Goal: Transaction & Acquisition: Purchase product/service

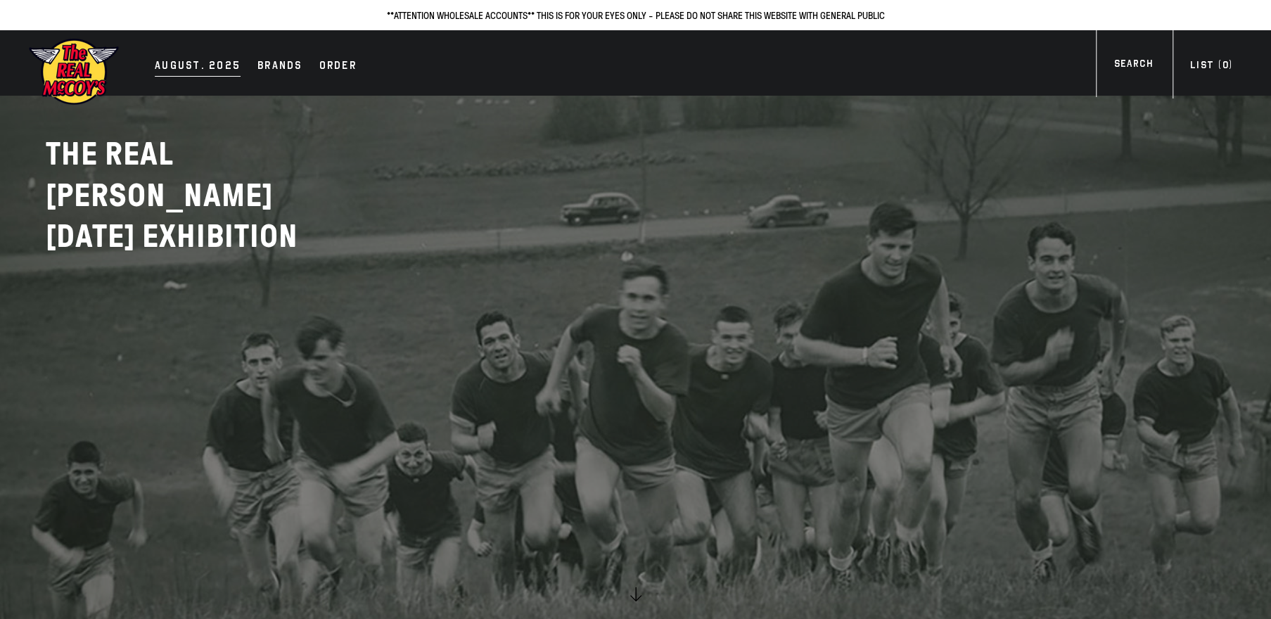
click at [209, 60] on div "AUGUST. 2025" at bounding box center [198, 67] width 86 height 20
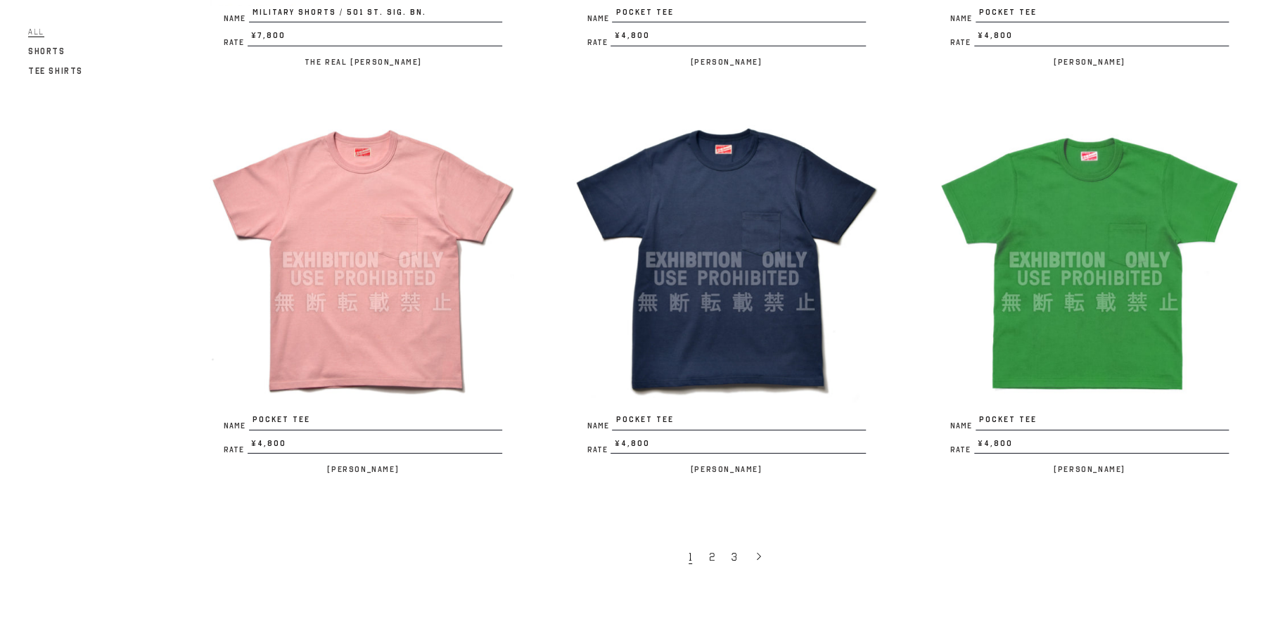
scroll to position [3082, 0]
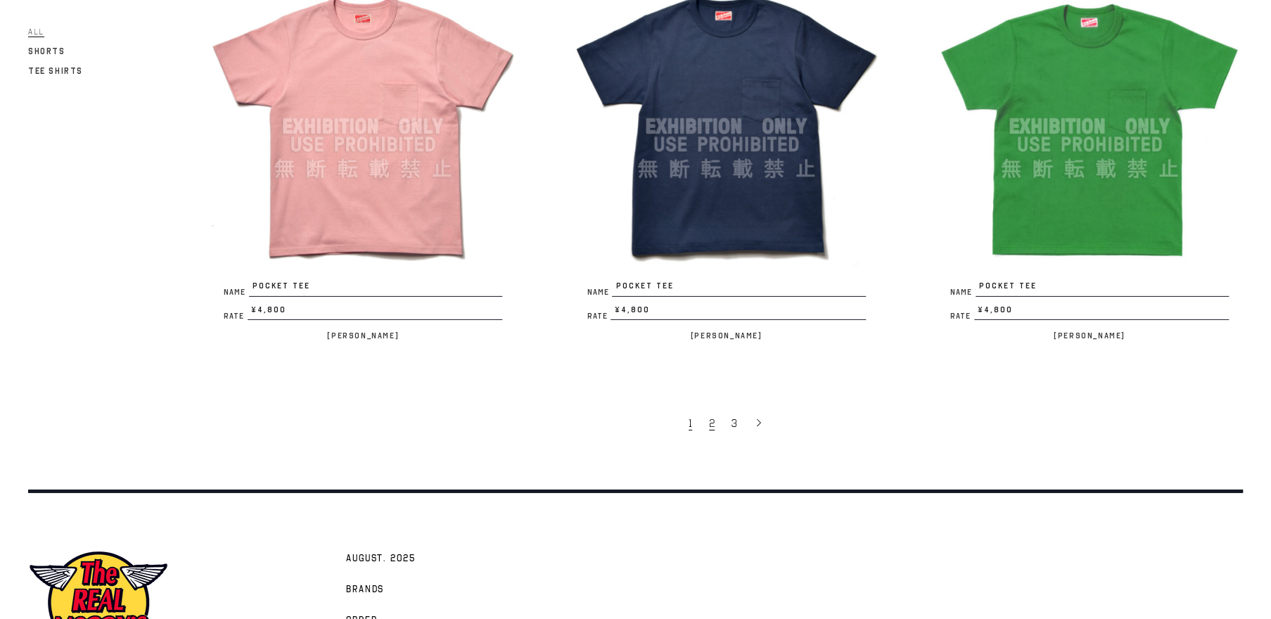
click at [716, 423] on link "2" at bounding box center [713, 423] width 23 height 30
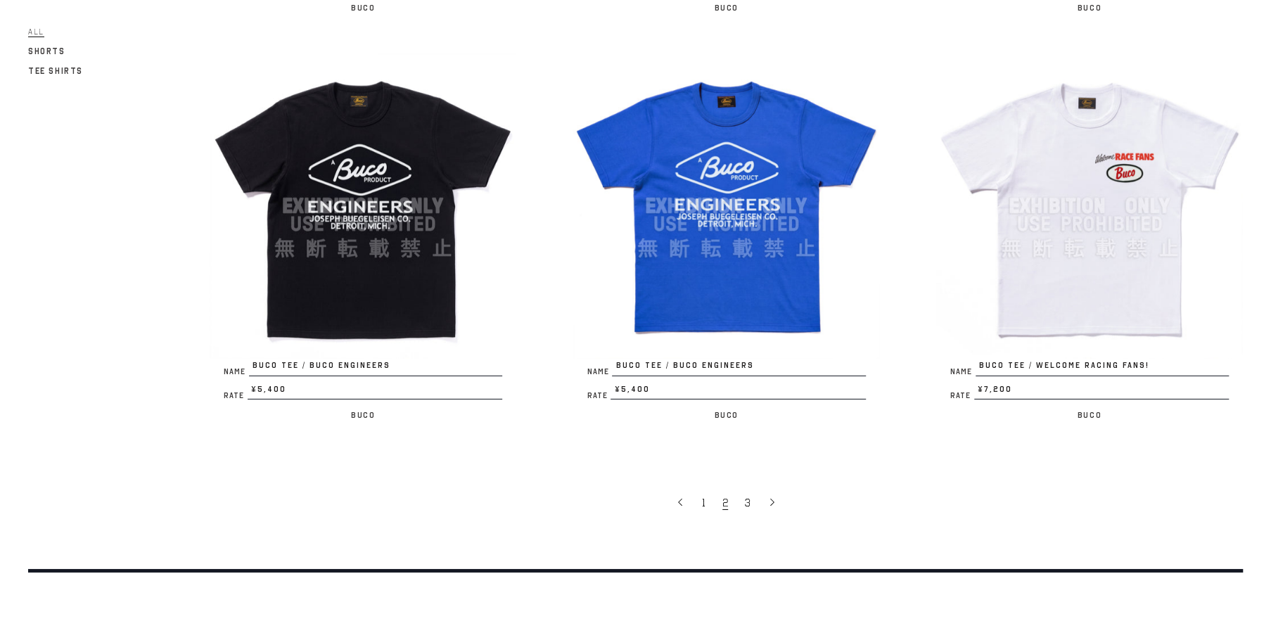
scroll to position [3082, 0]
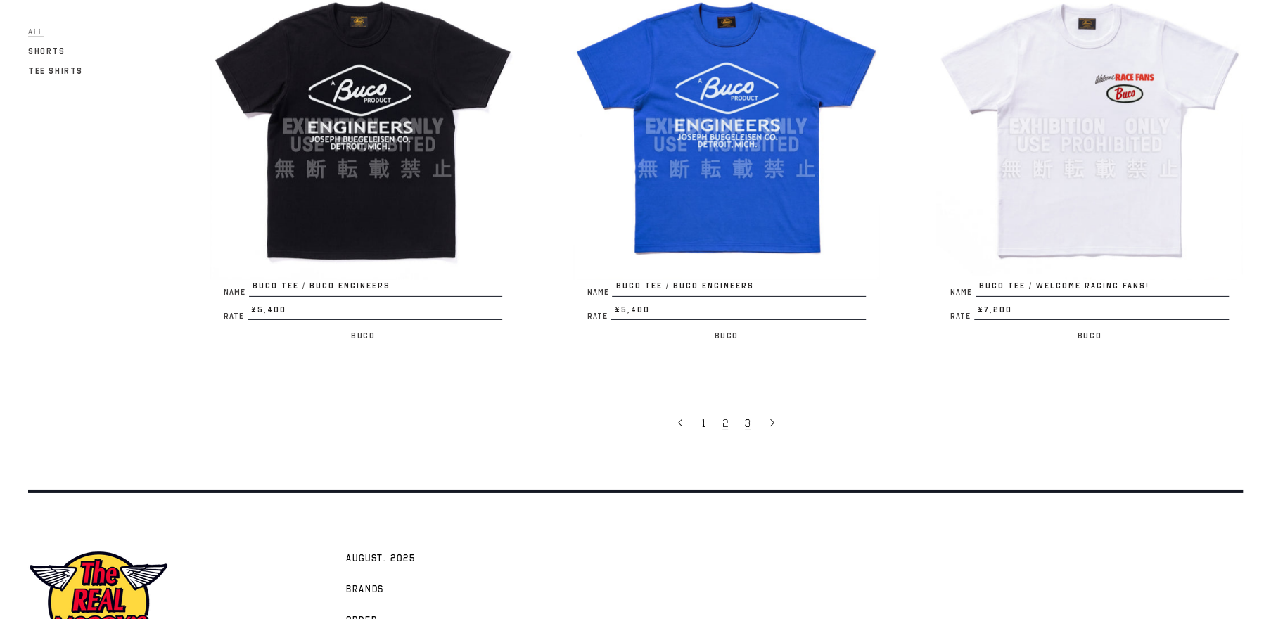
click at [748, 424] on span "3" at bounding box center [748, 424] width 6 height 14
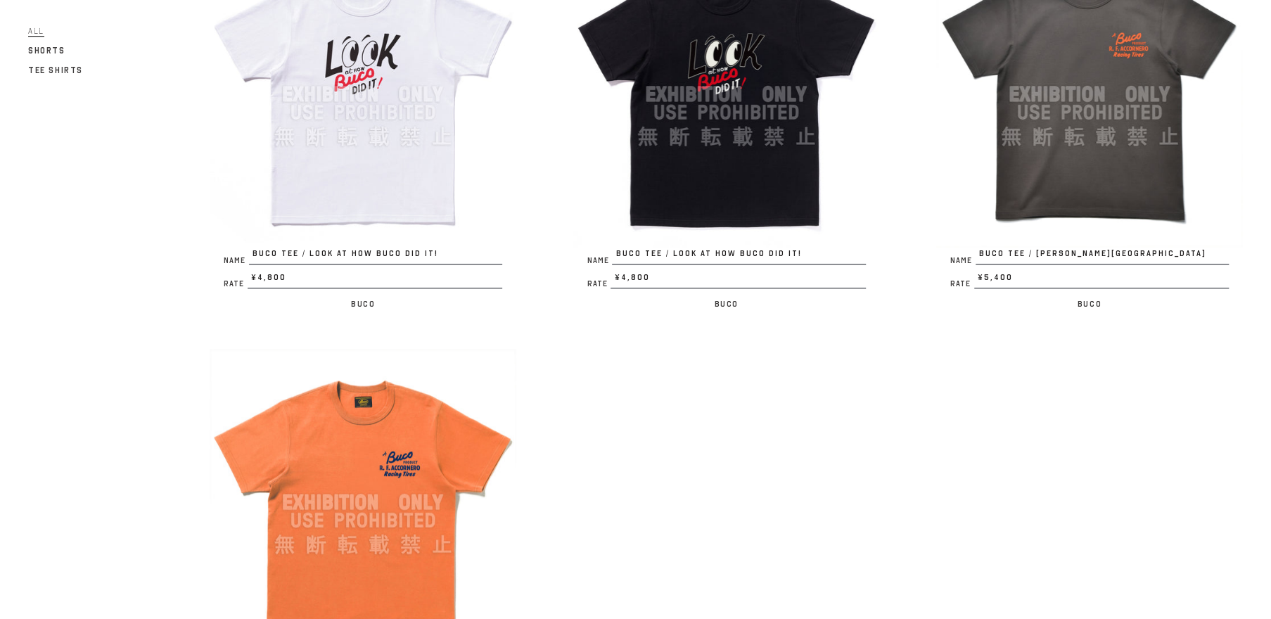
scroll to position [484, 0]
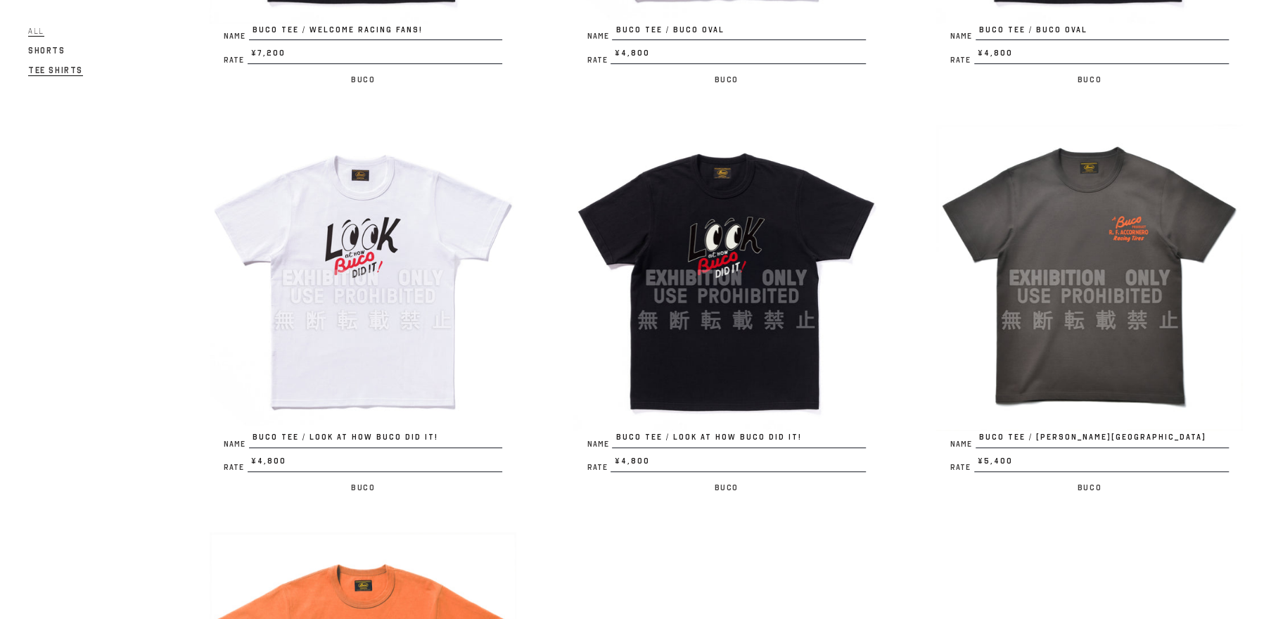
click at [48, 72] on span "Tee Shirts" at bounding box center [55, 70] width 55 height 11
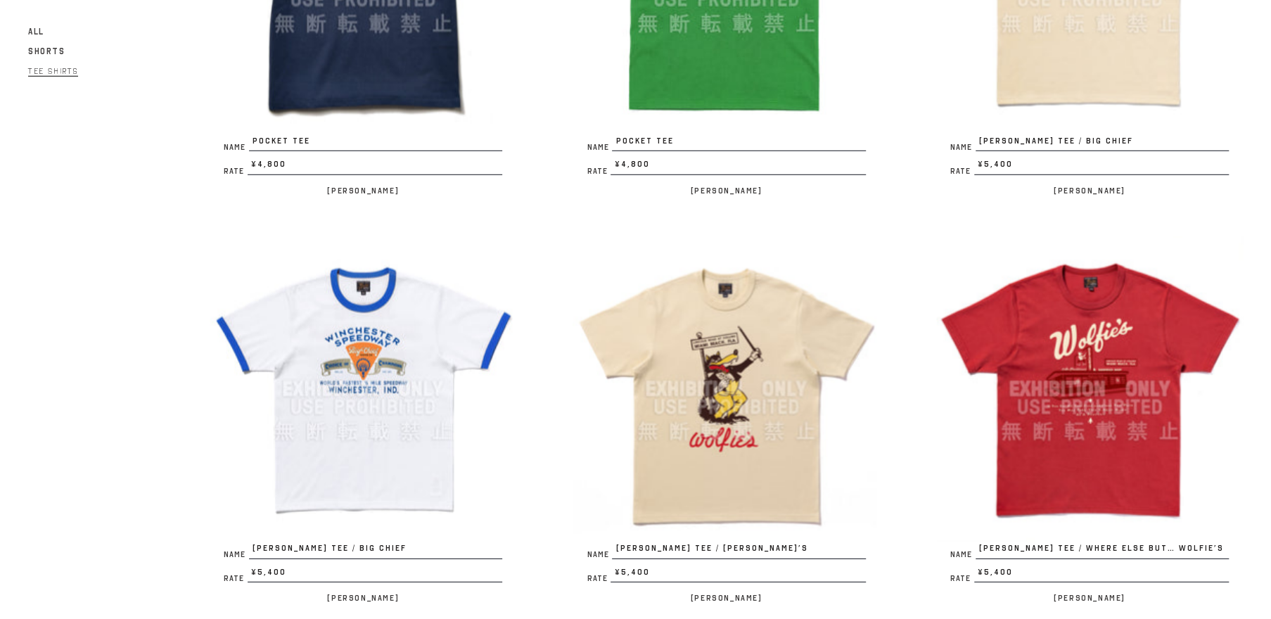
scroll to position [3082, 0]
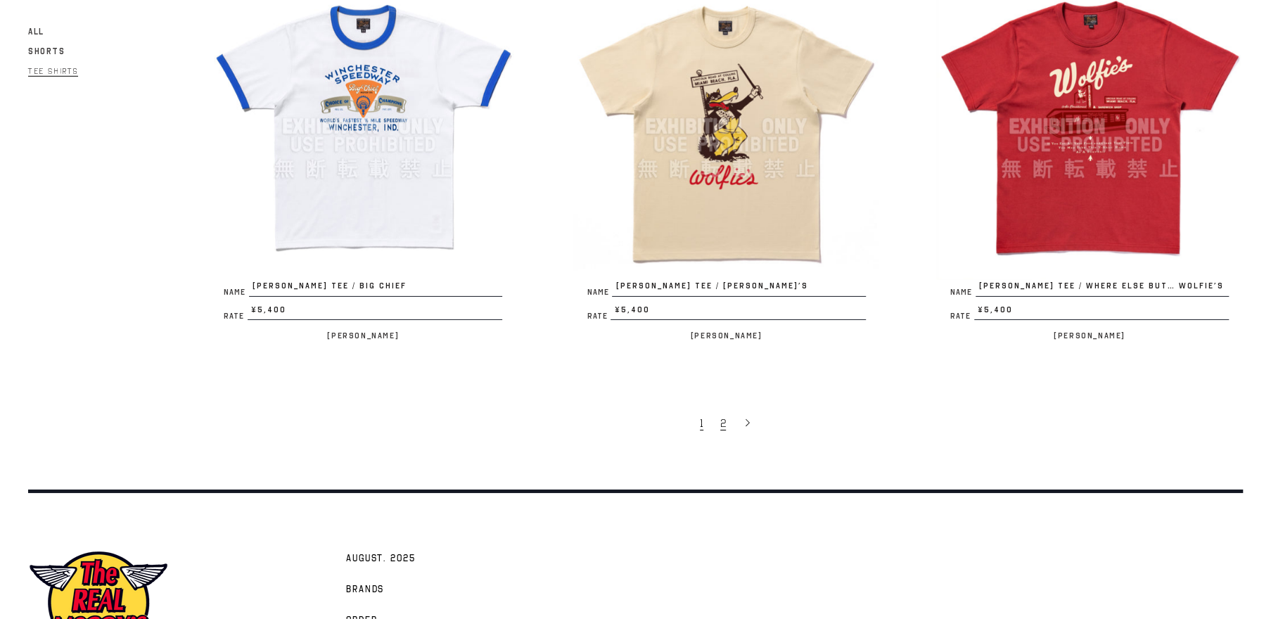
click at [723, 419] on span "2" at bounding box center [723, 424] width 6 height 14
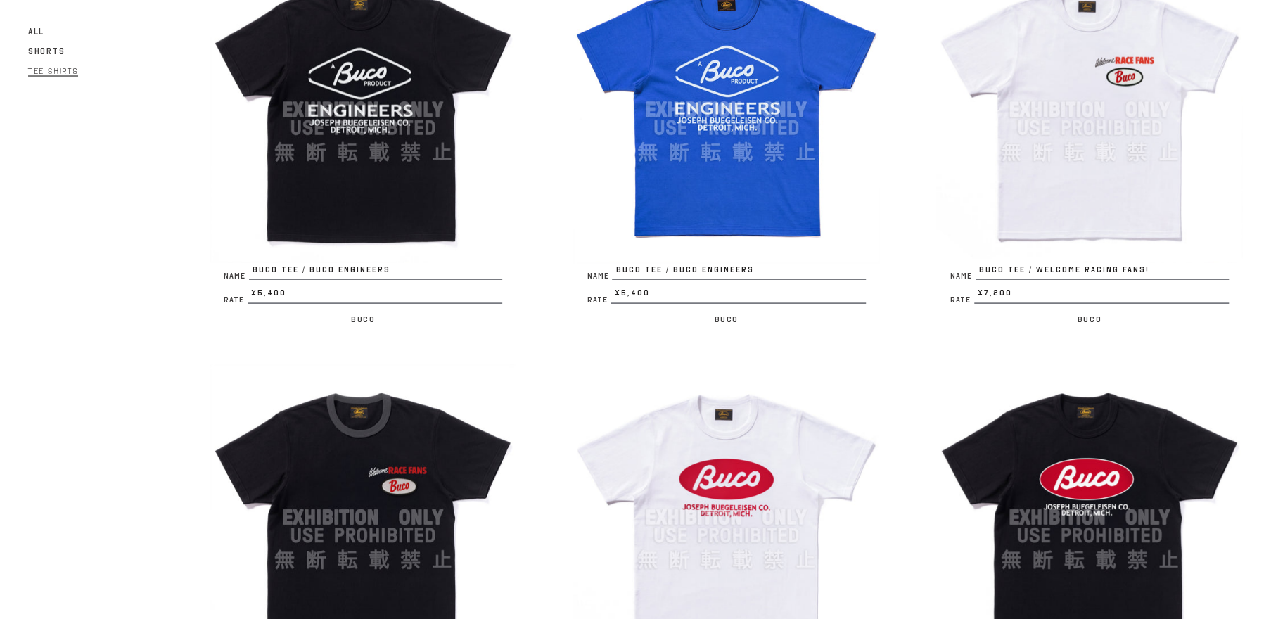
scroll to position [2144, 0]
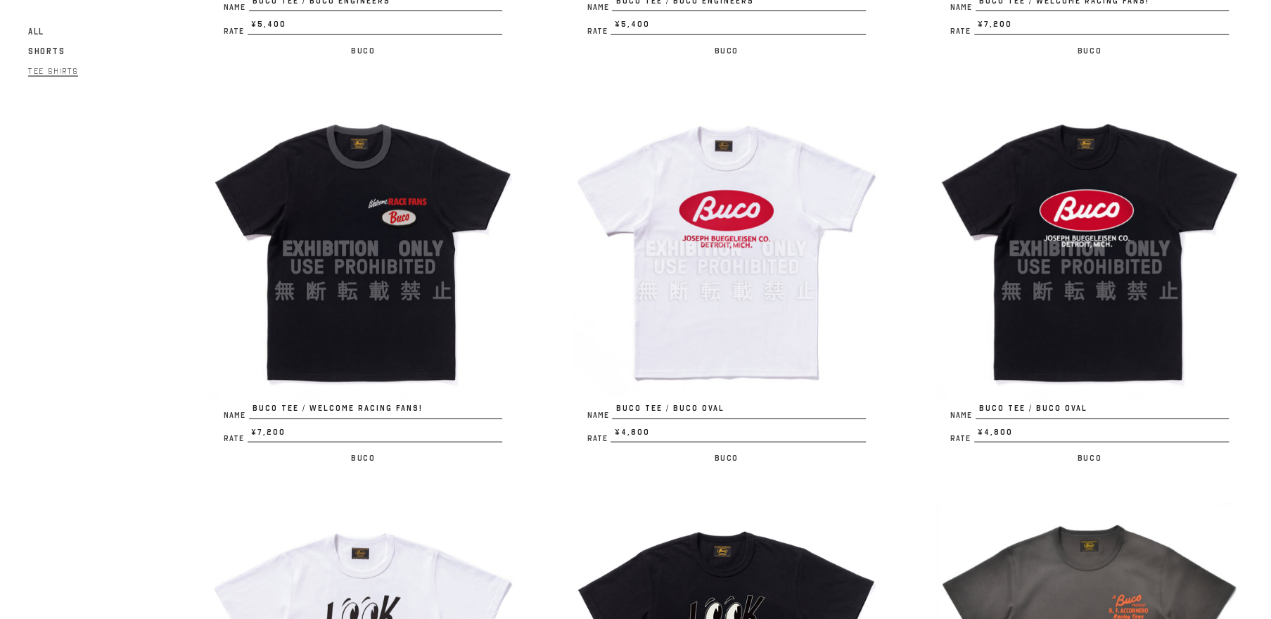
click at [713, 269] on img at bounding box center [726, 249] width 307 height 307
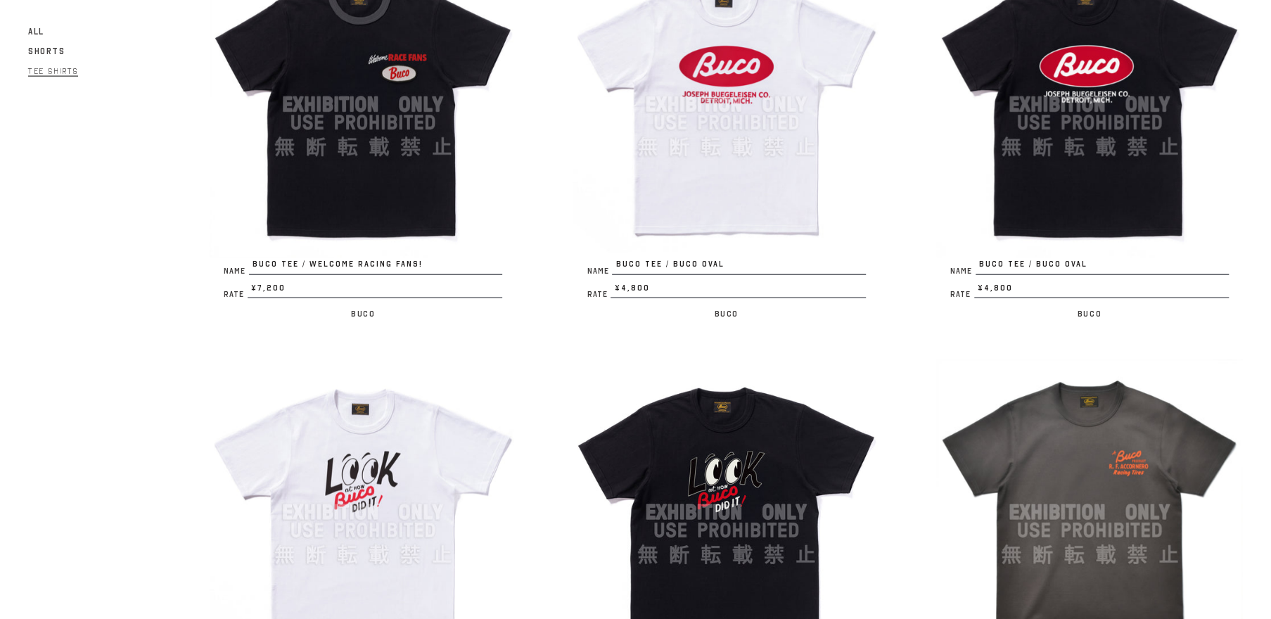
scroll to position [2412, 0]
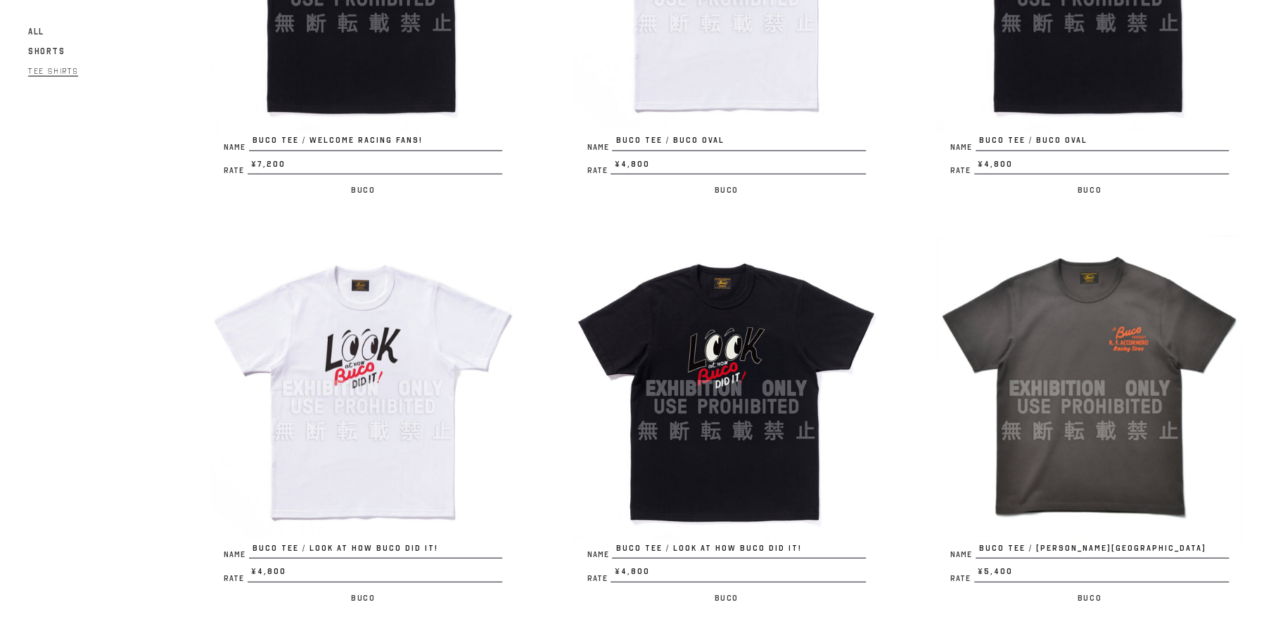
click at [377, 456] on img at bounding box center [363, 388] width 307 height 307
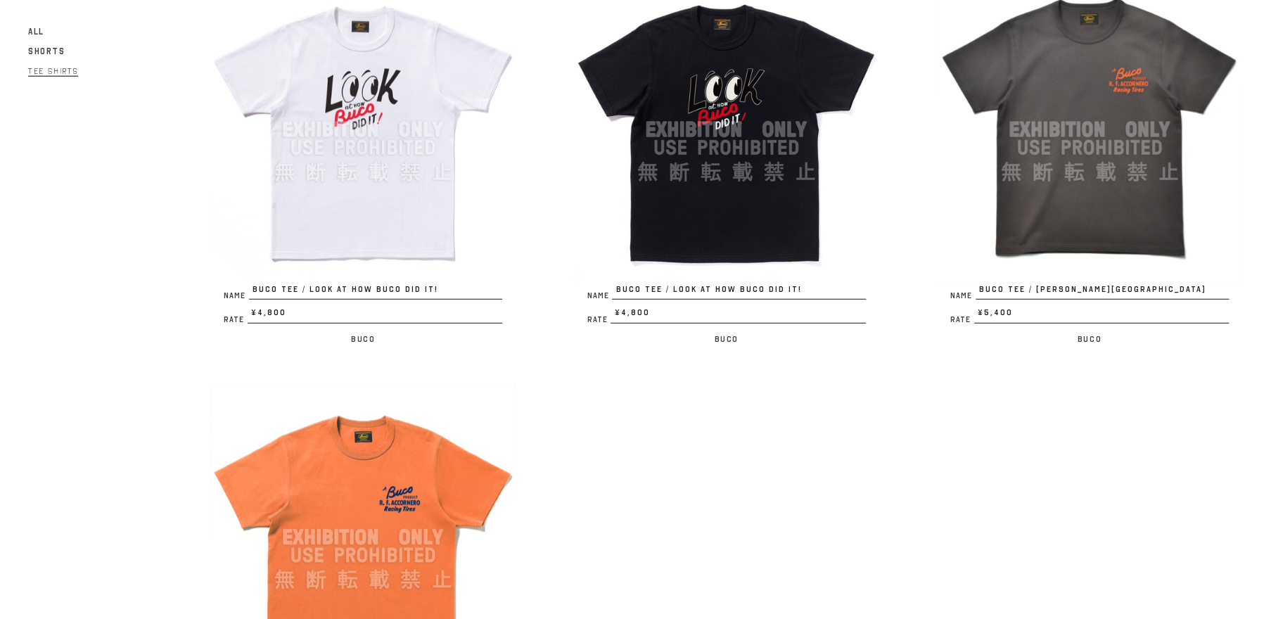
scroll to position [2680, 0]
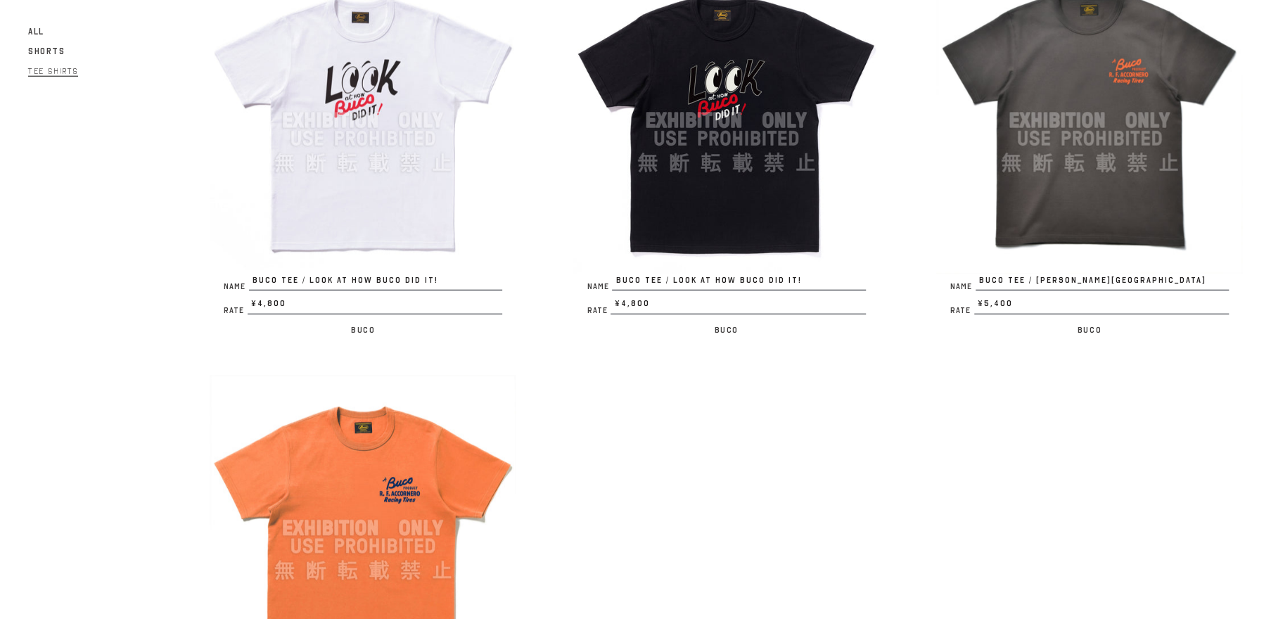
click at [388, 533] on img at bounding box center [363, 528] width 307 height 307
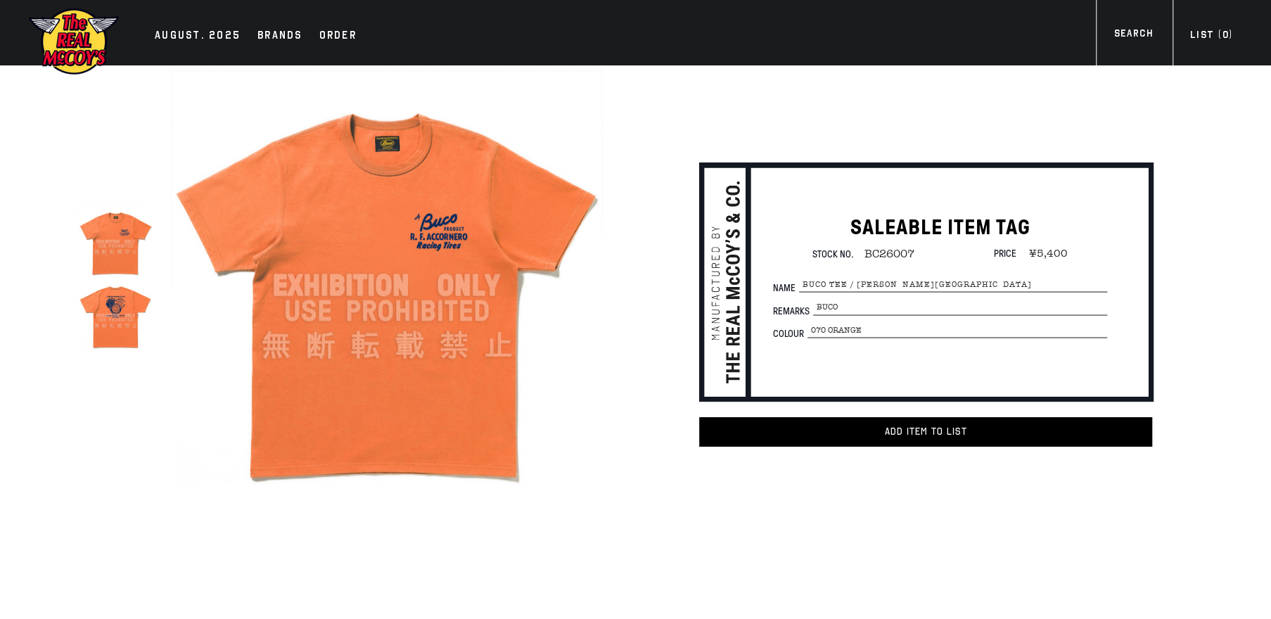
click at [130, 315] on img at bounding box center [116, 316] width 74 height 74
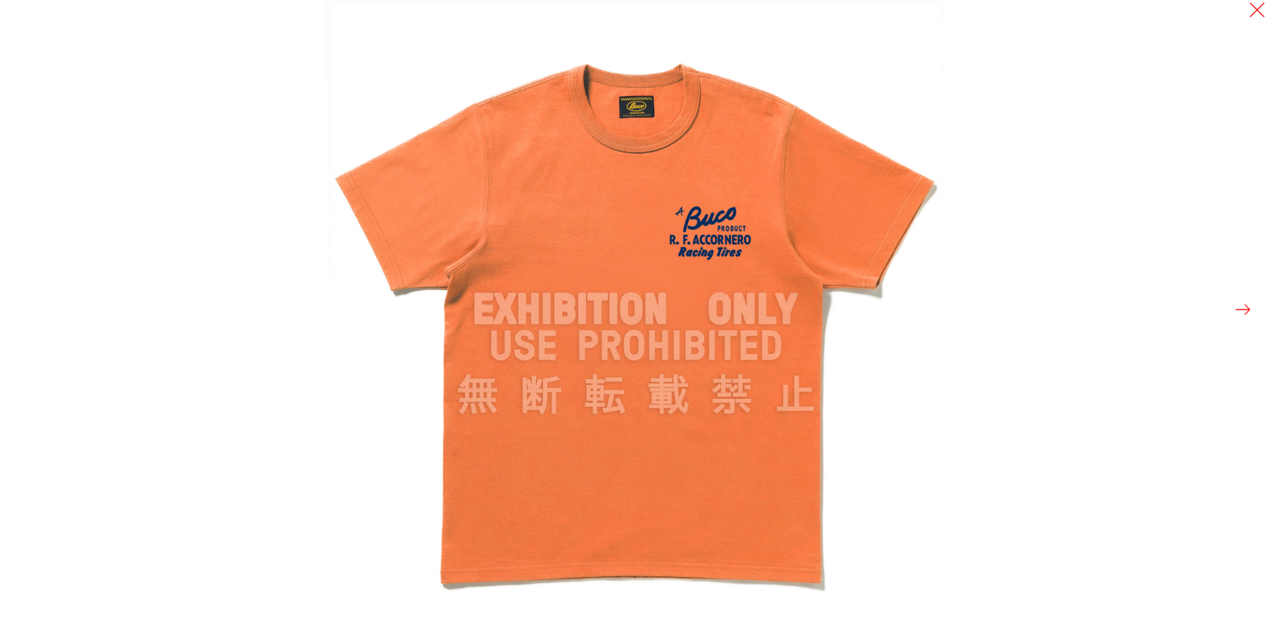
click at [1253, 306] on div at bounding box center [966, 309] width 1281 height 619
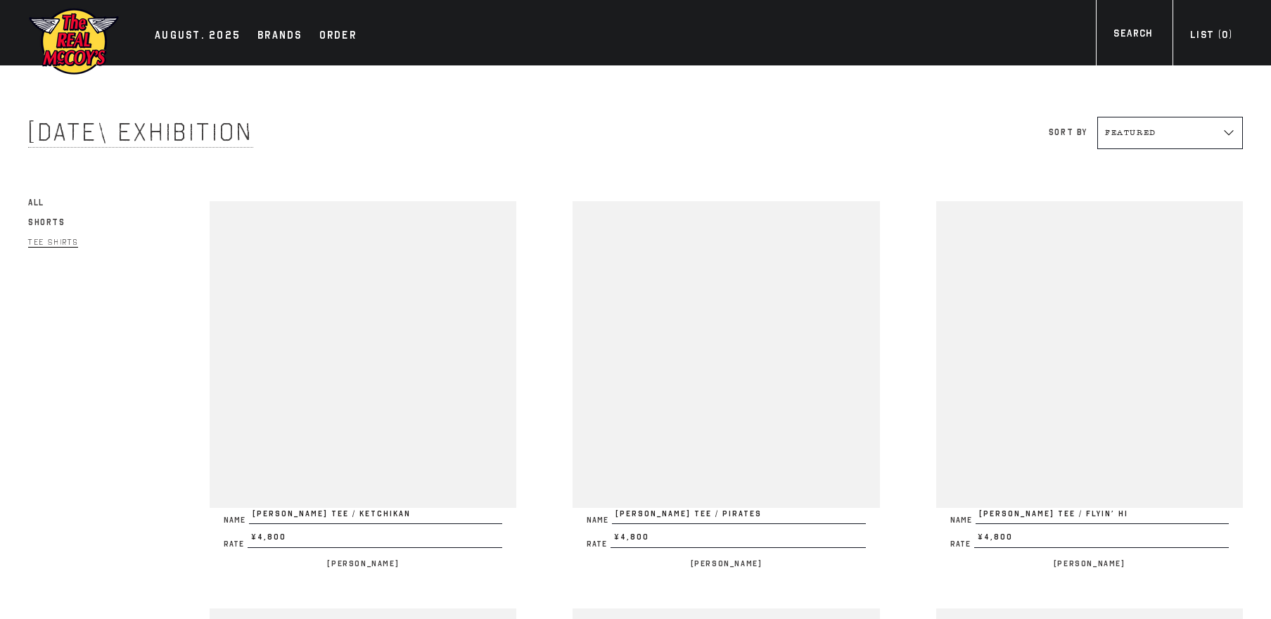
scroll to position [2680, 0]
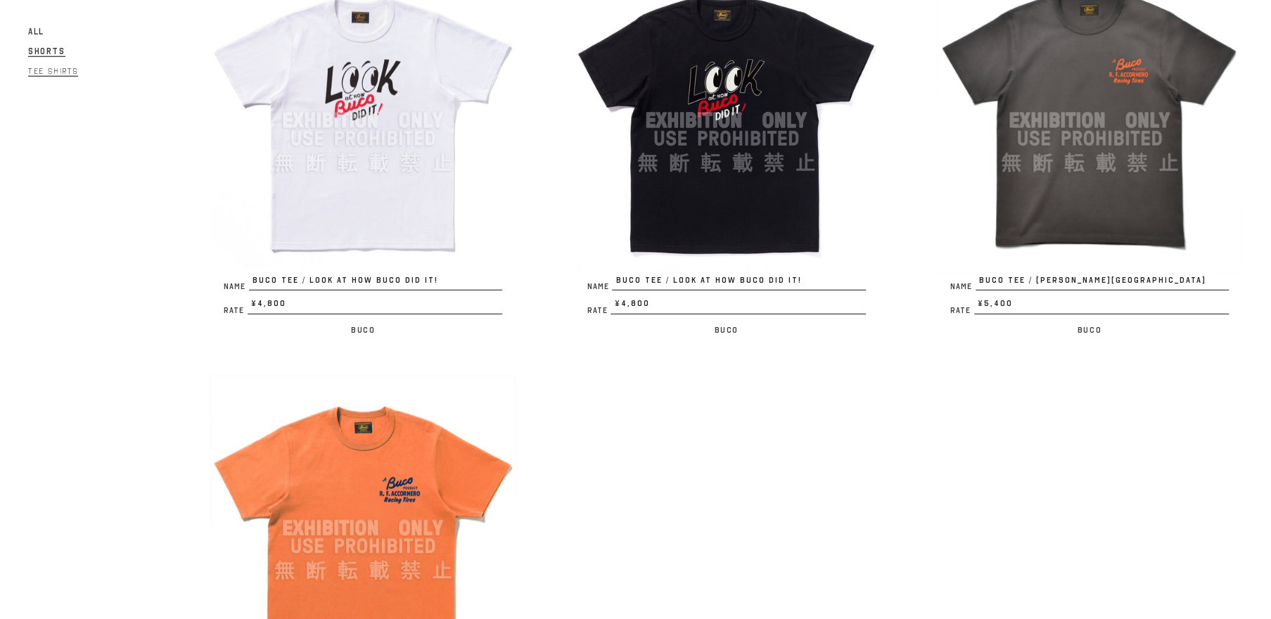
click at [34, 46] on span "Shorts" at bounding box center [46, 51] width 37 height 11
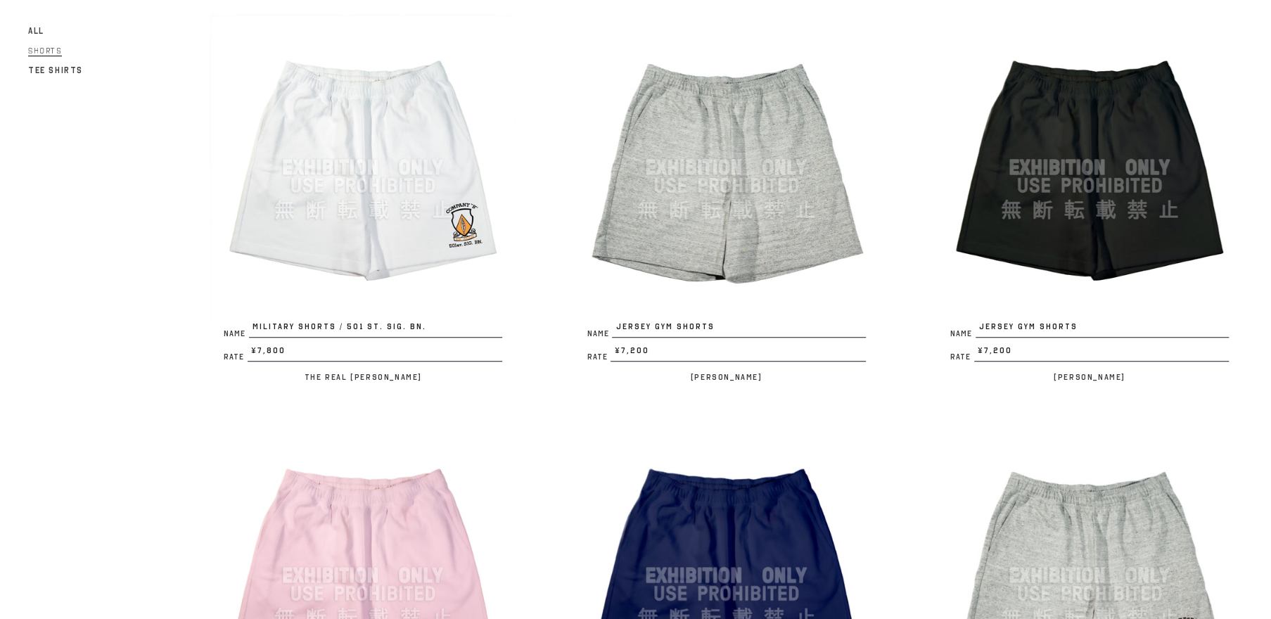
scroll to position [938, 0]
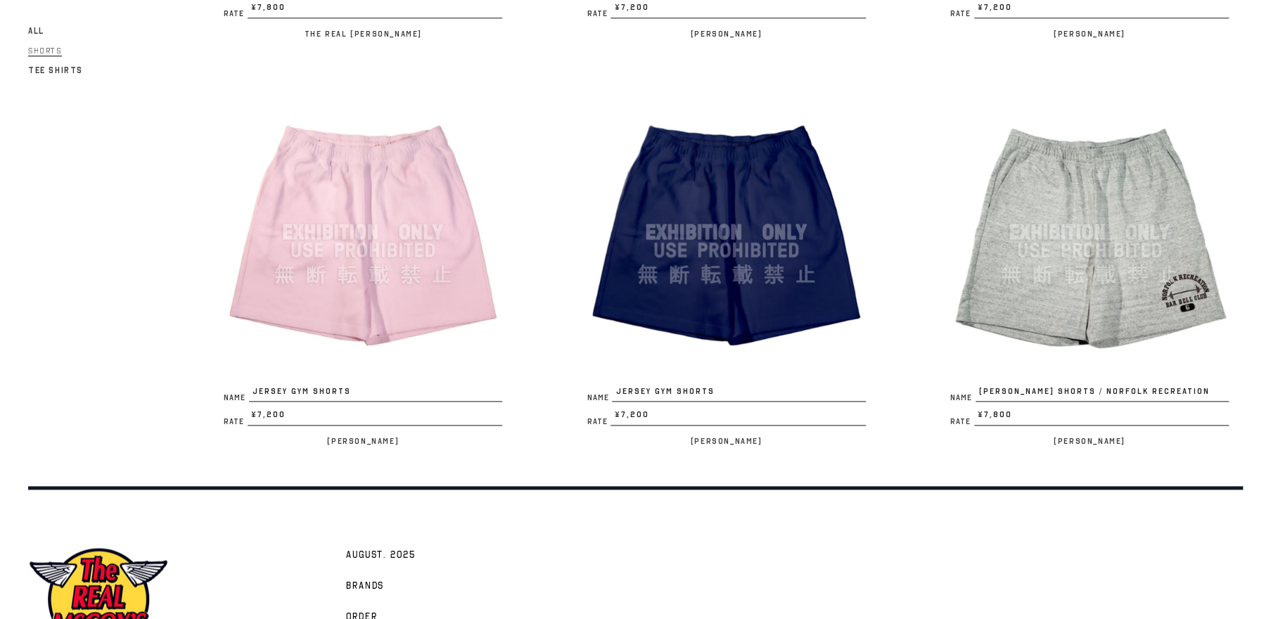
click at [388, 253] on img at bounding box center [363, 232] width 307 height 307
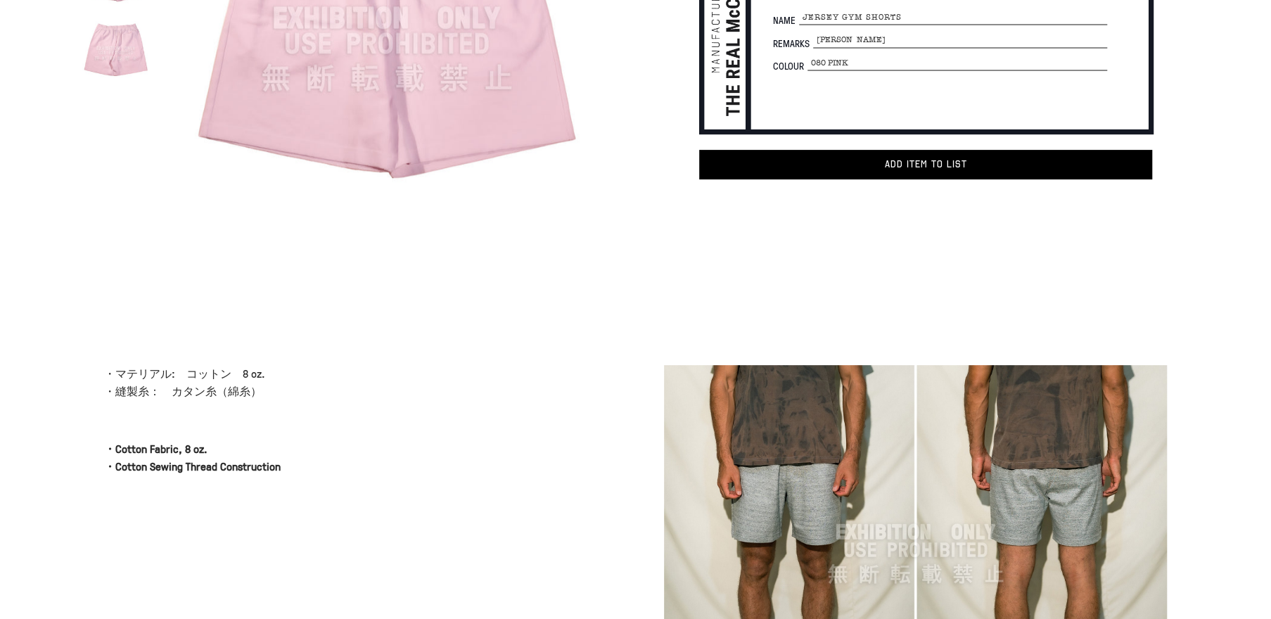
scroll to position [134, 0]
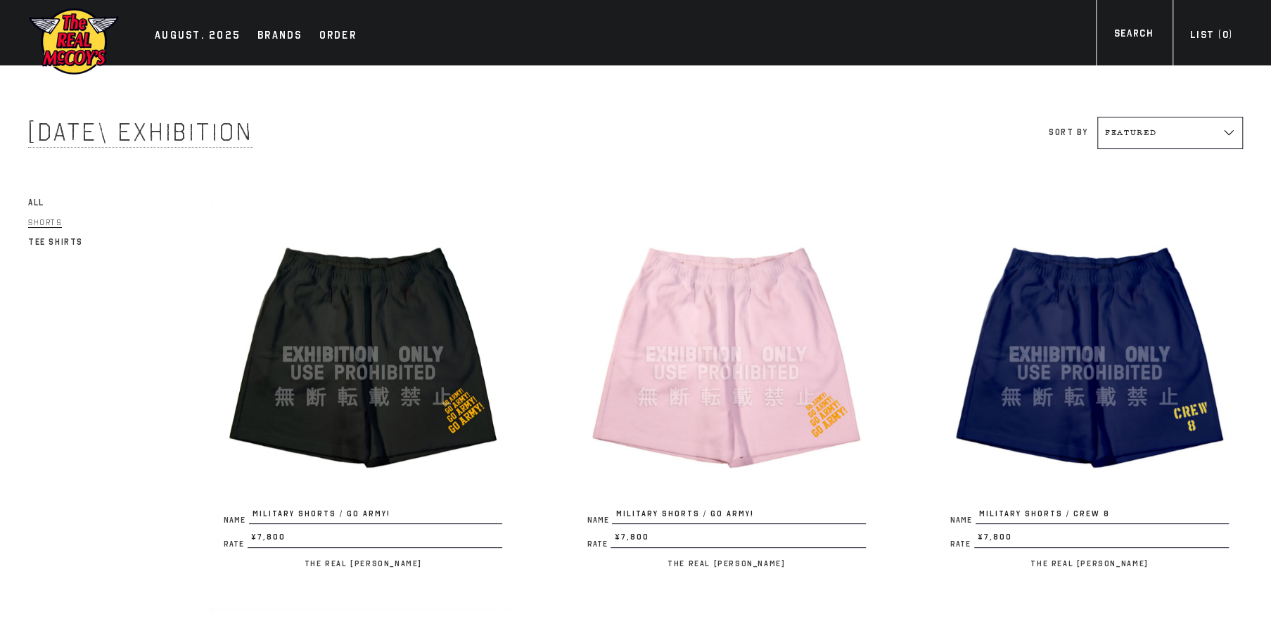
click at [433, 303] on img at bounding box center [363, 354] width 307 height 307
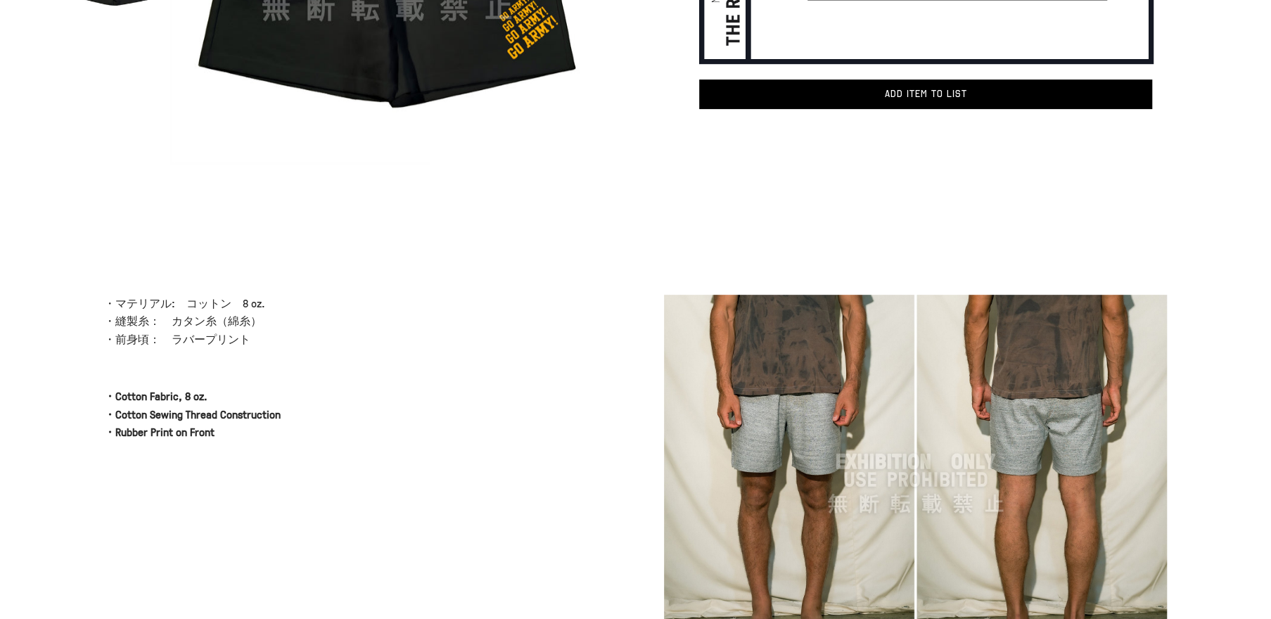
scroll to position [134, 0]
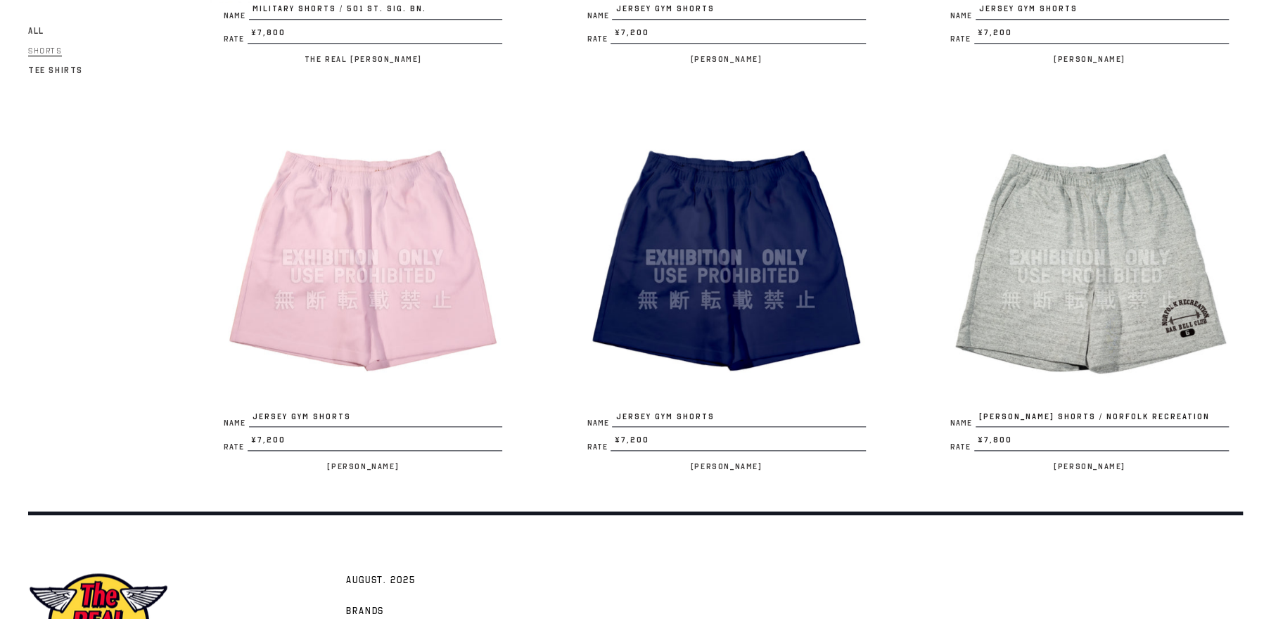
scroll to position [375, 0]
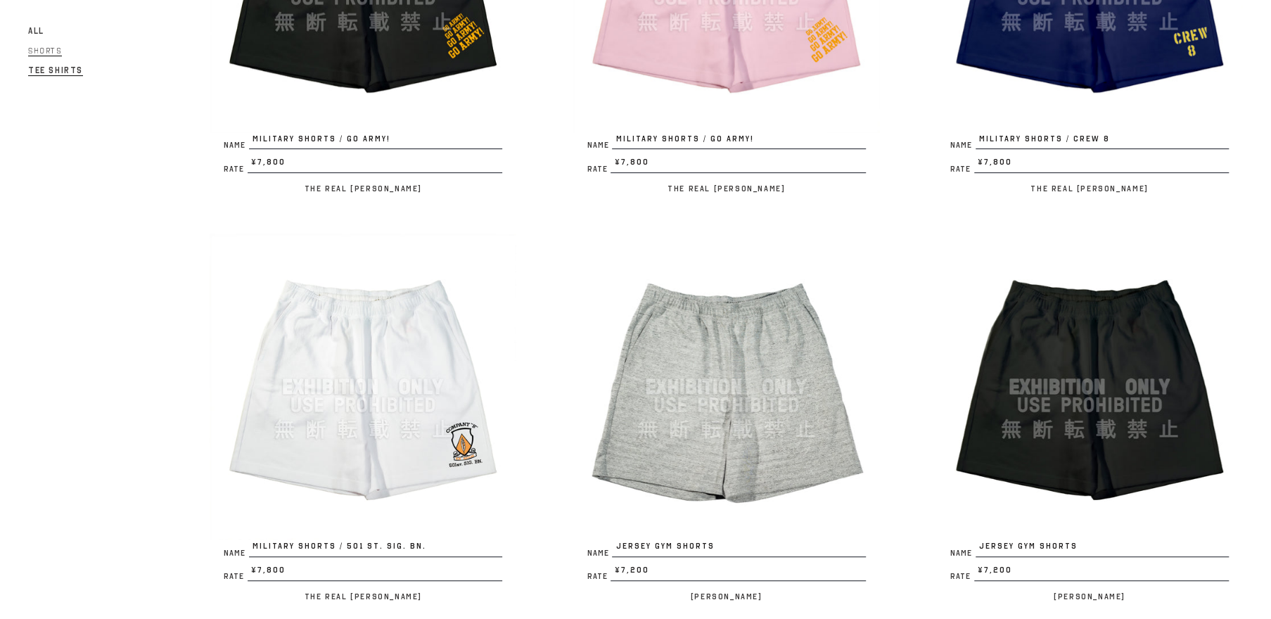
click at [45, 71] on span "Tee Shirts" at bounding box center [55, 70] width 55 height 11
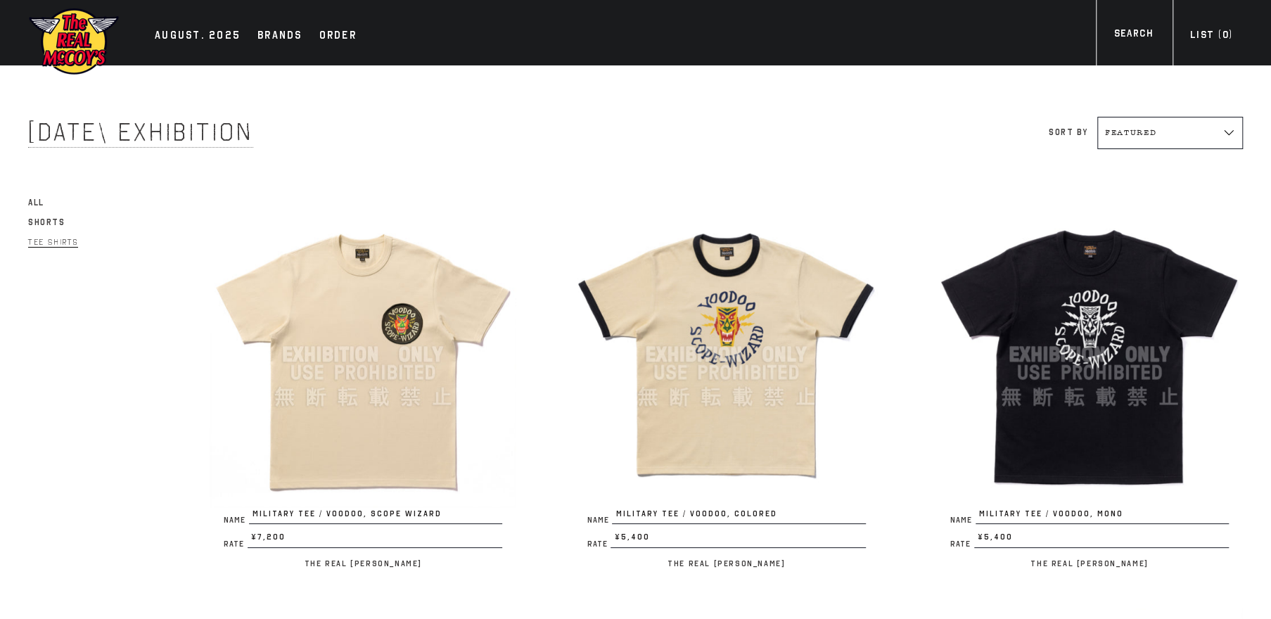
click at [383, 402] on img at bounding box center [363, 354] width 307 height 307
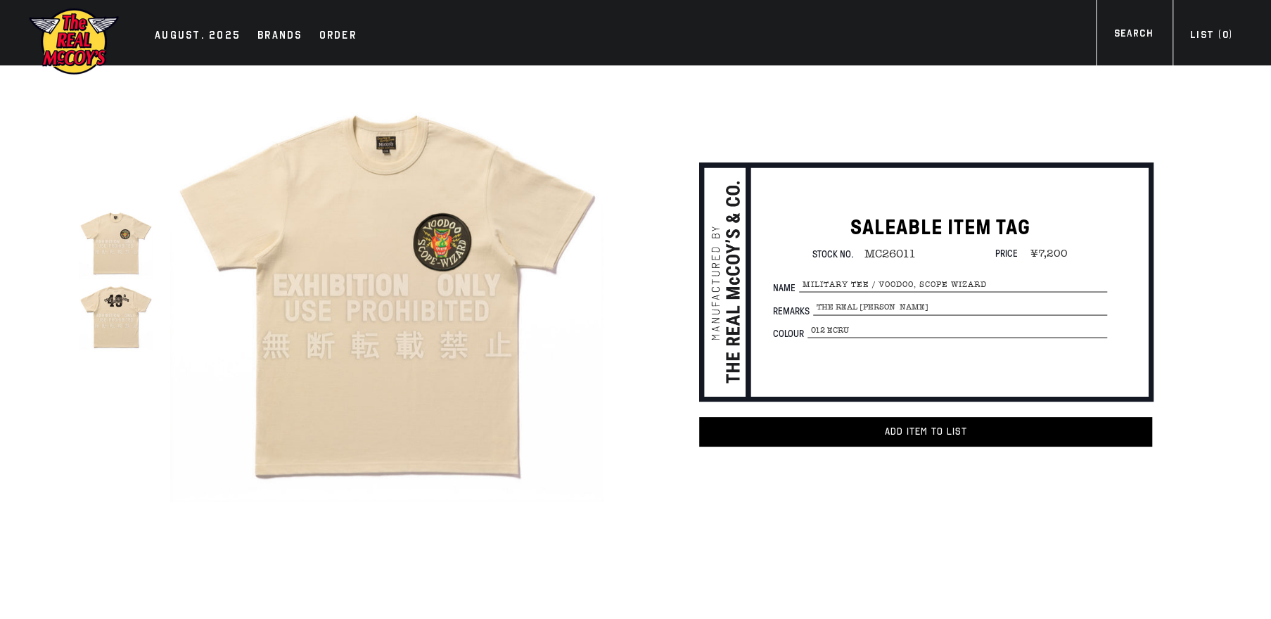
click at [111, 320] on img at bounding box center [116, 316] width 74 height 74
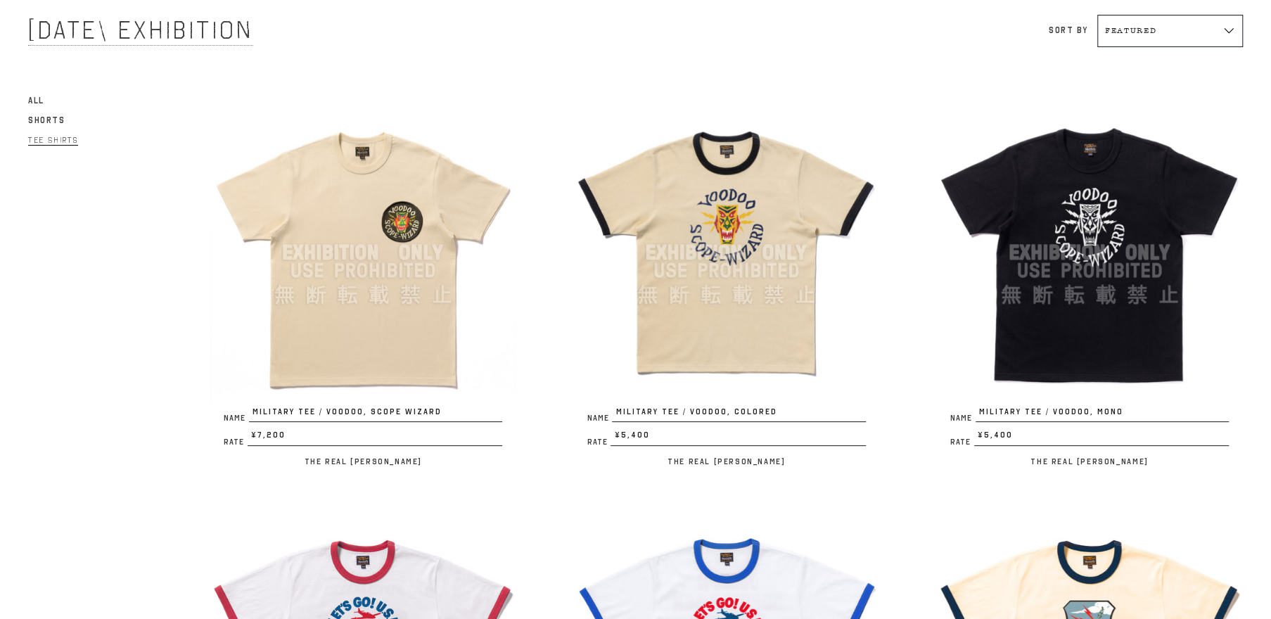
scroll to position [134, 0]
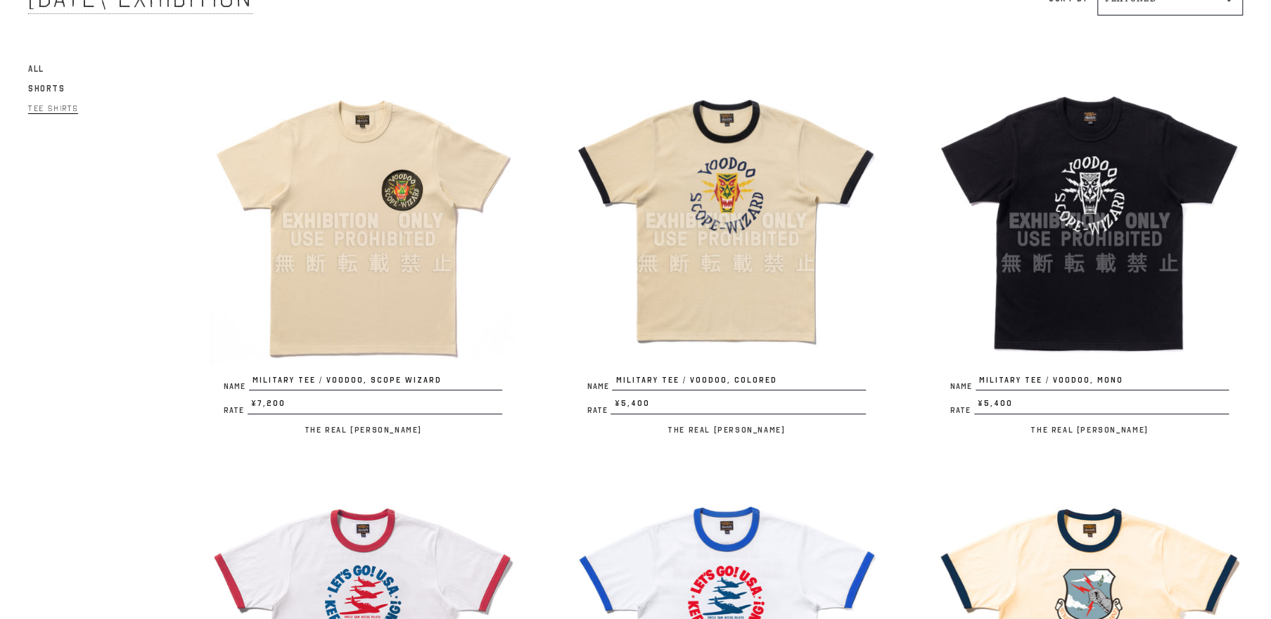
click at [739, 259] on img at bounding box center [726, 221] width 307 height 307
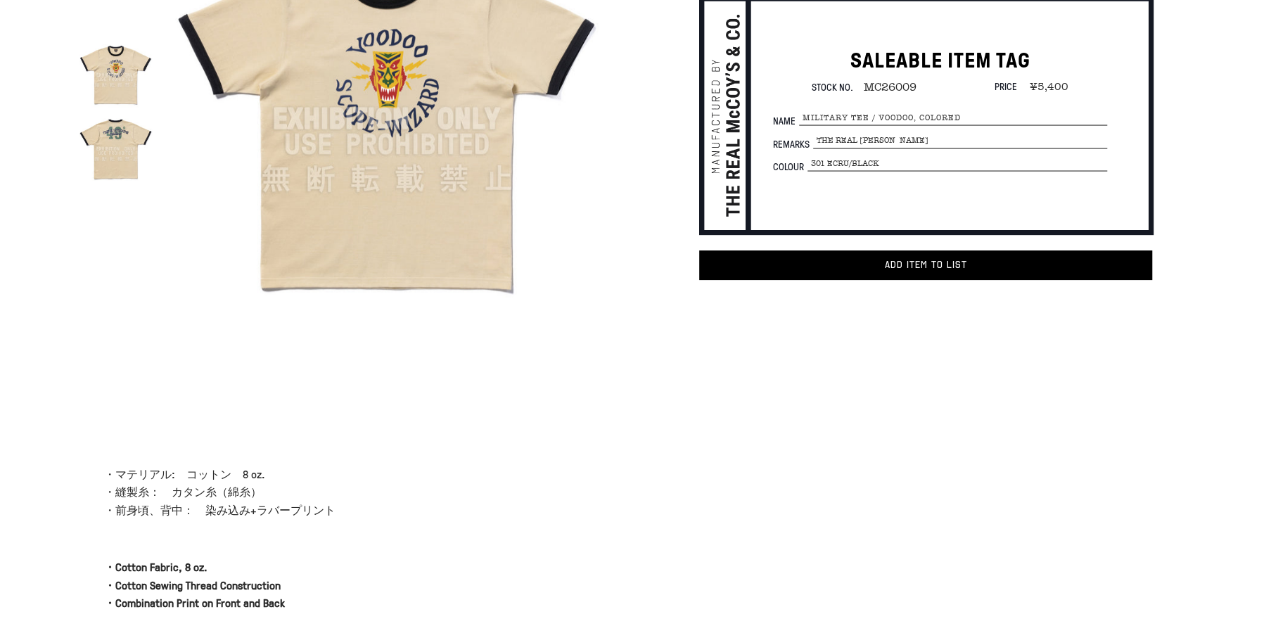
scroll to position [134, 0]
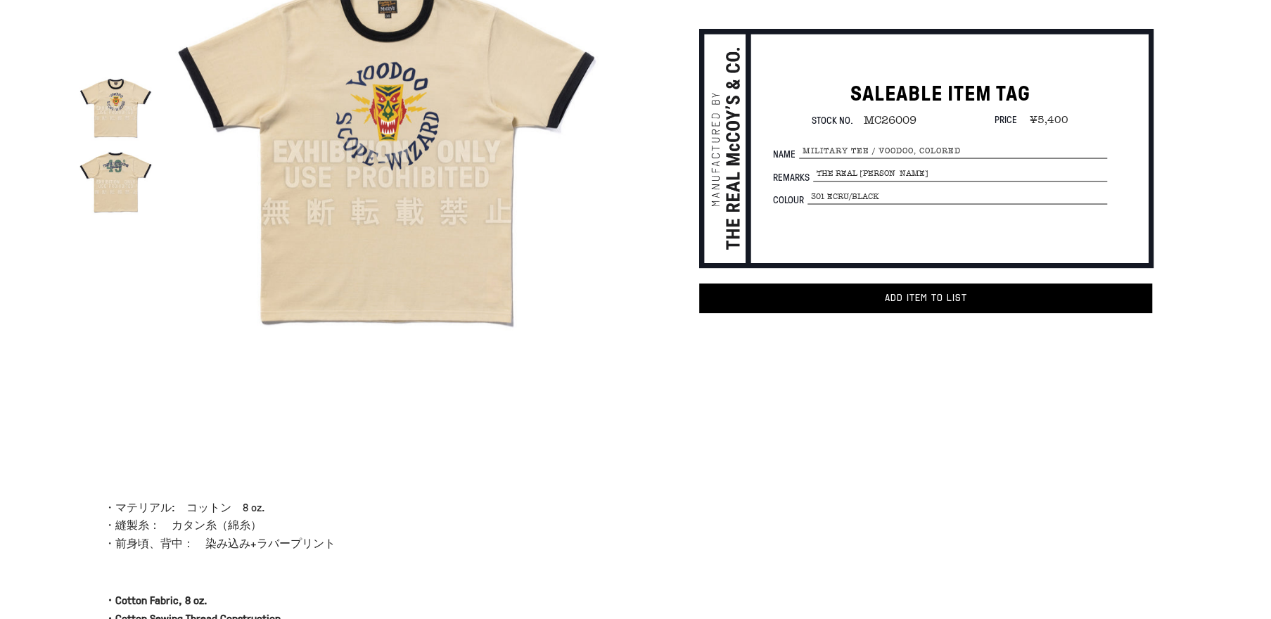
click at [120, 185] on img at bounding box center [116, 182] width 74 height 74
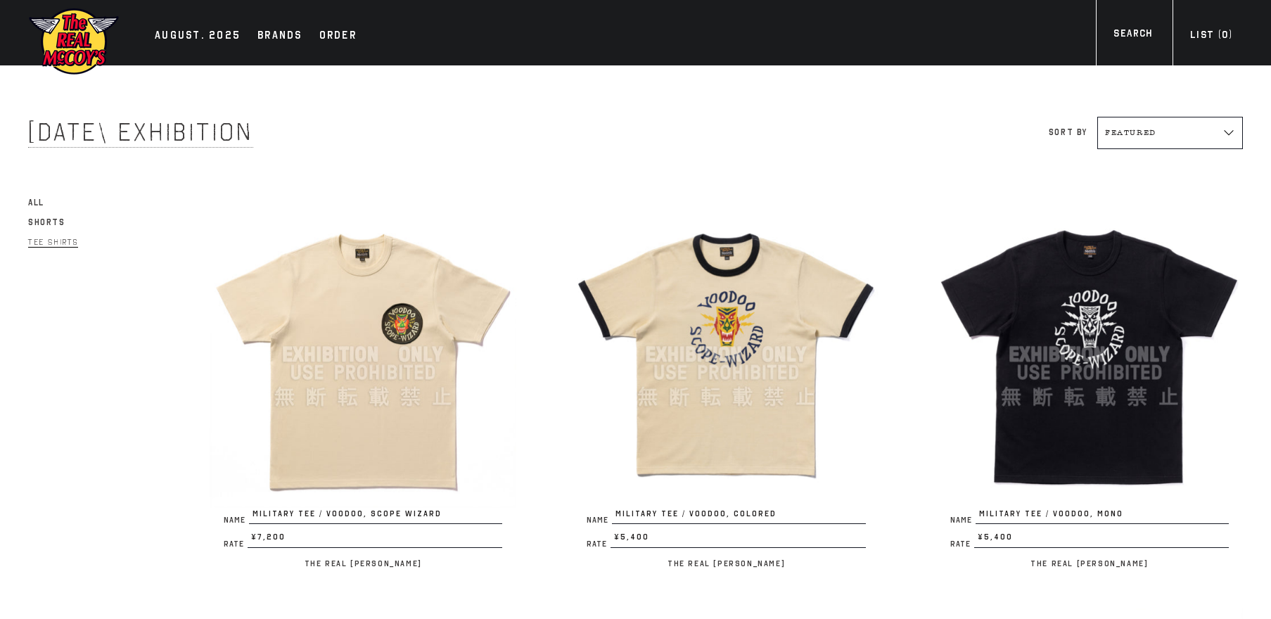
scroll to position [134, 0]
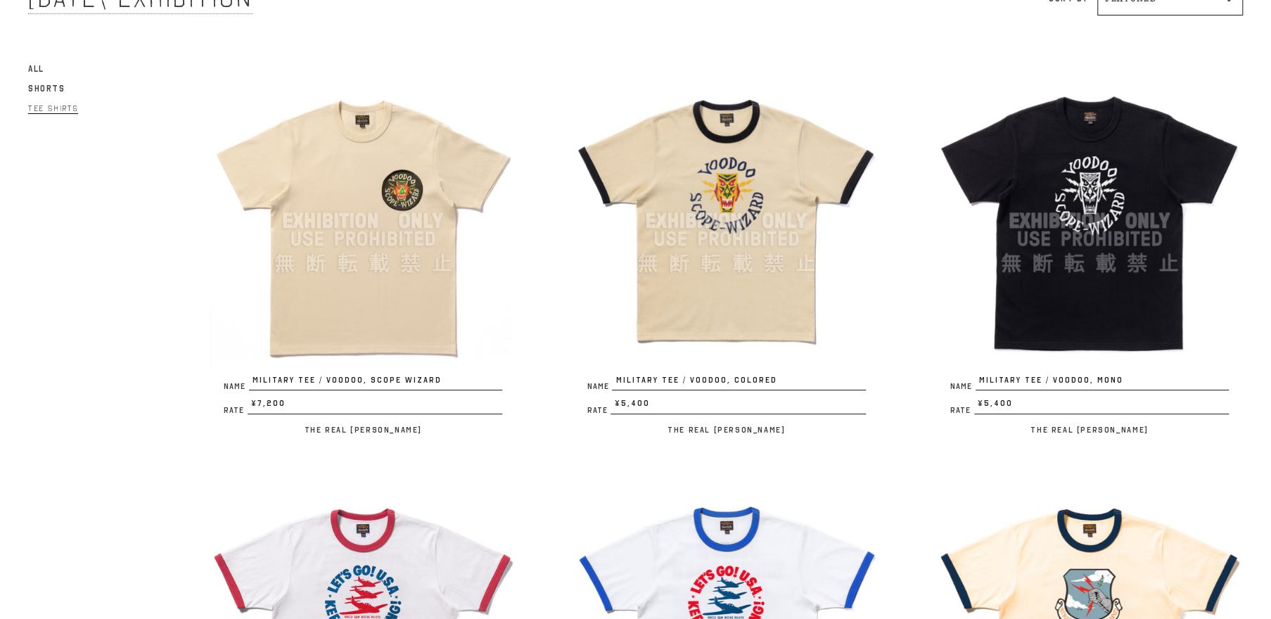
click at [1126, 286] on img at bounding box center [1089, 221] width 307 height 307
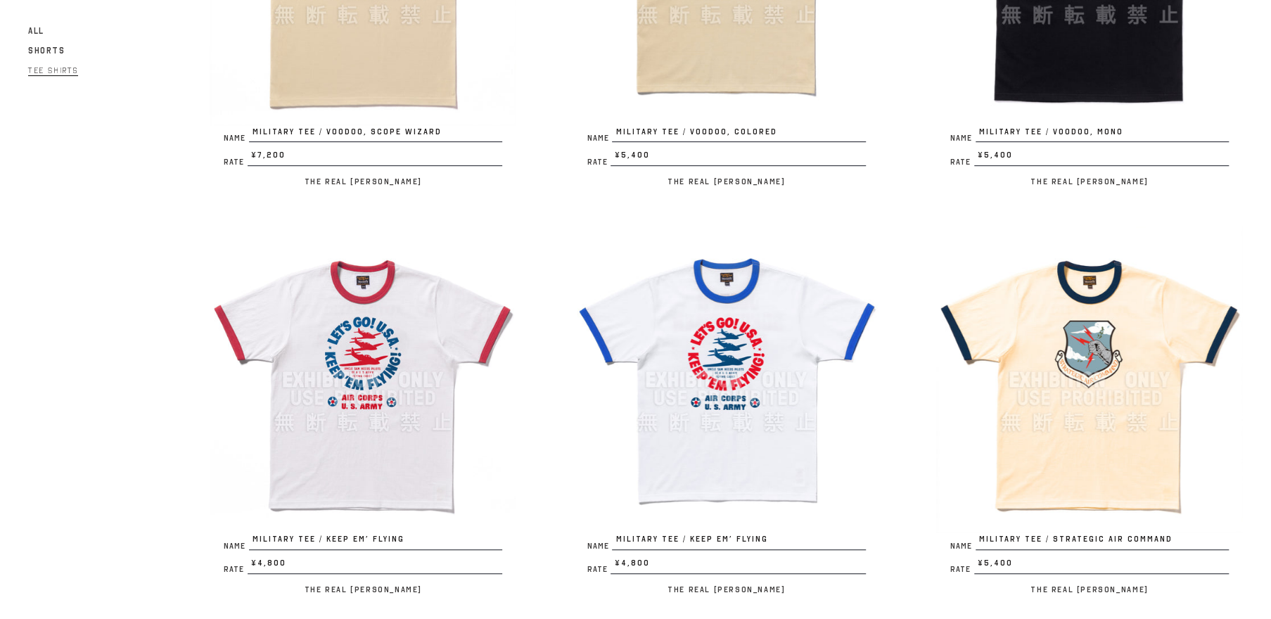
scroll to position [535, 0]
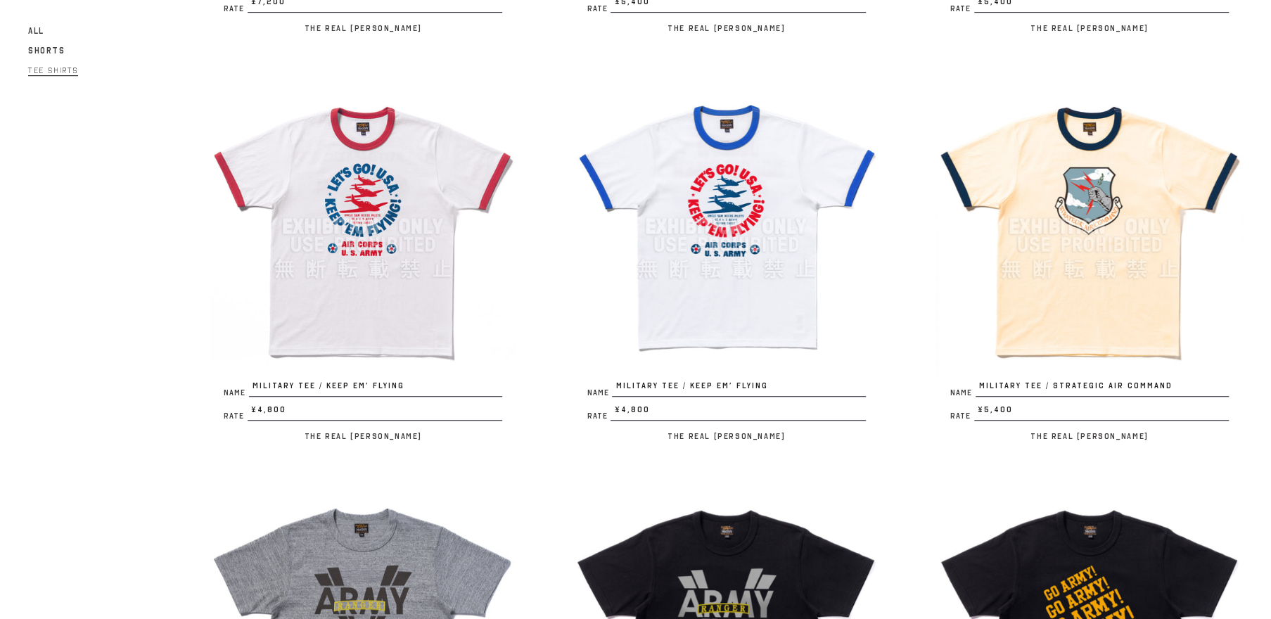
click at [1076, 272] on img at bounding box center [1089, 226] width 307 height 307
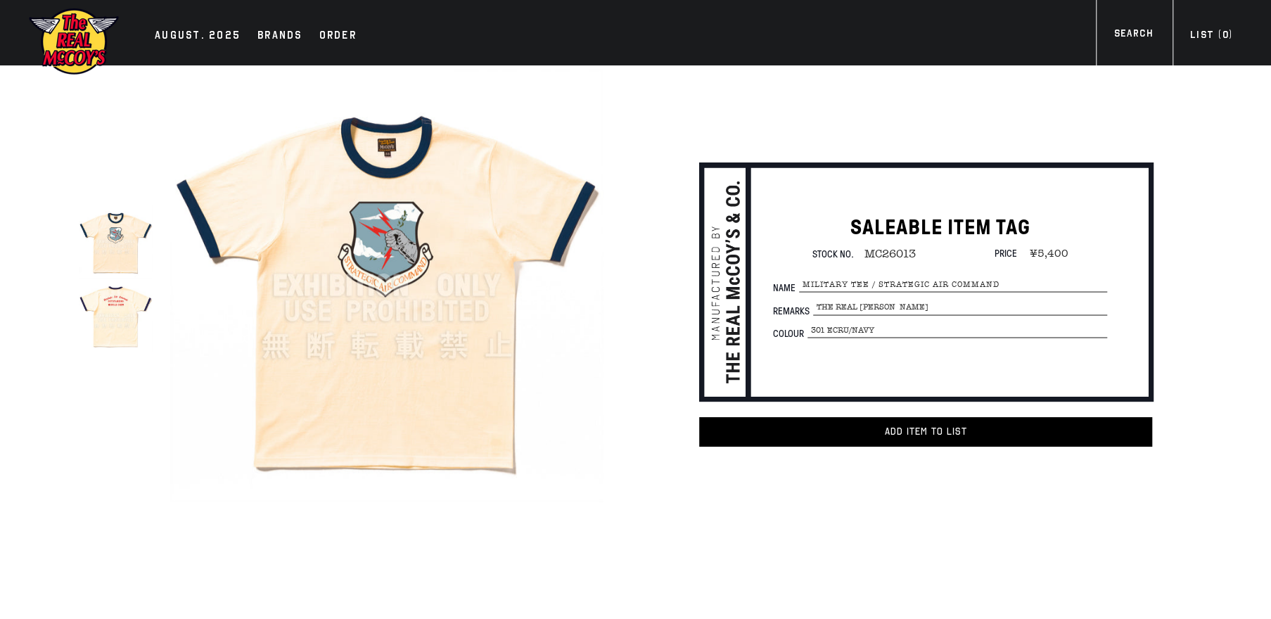
click at [106, 324] on img at bounding box center [116, 316] width 74 height 74
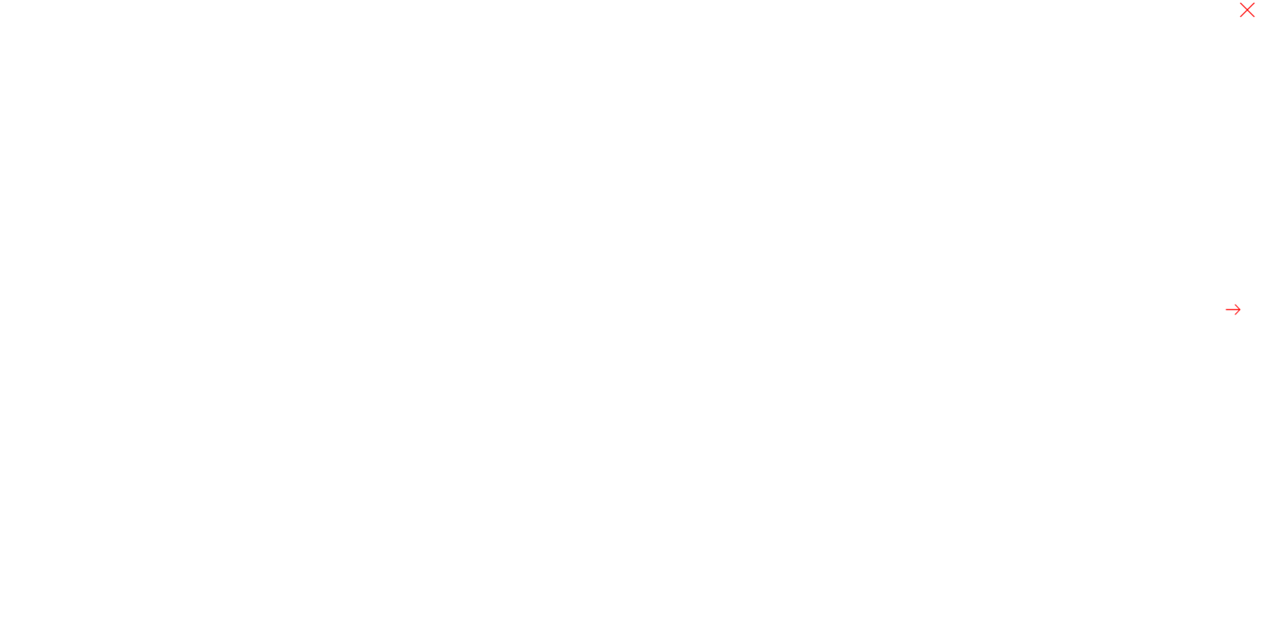
click at [106, 324] on div at bounding box center [635, 309] width 1271 height 619
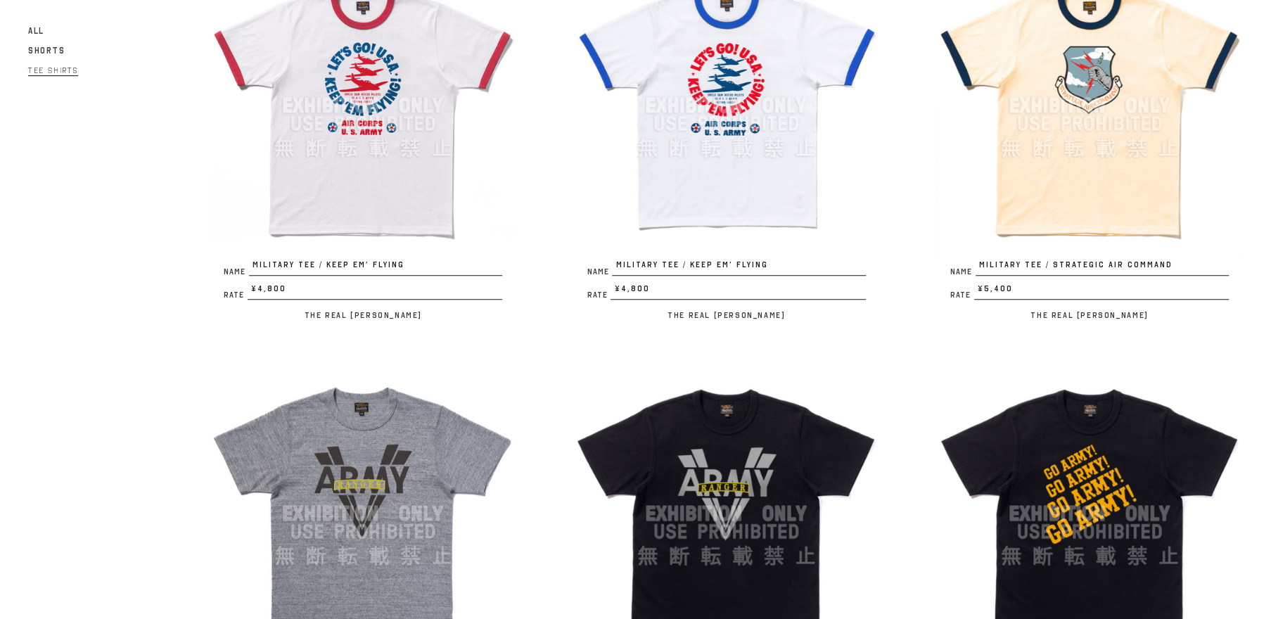
scroll to position [803, 0]
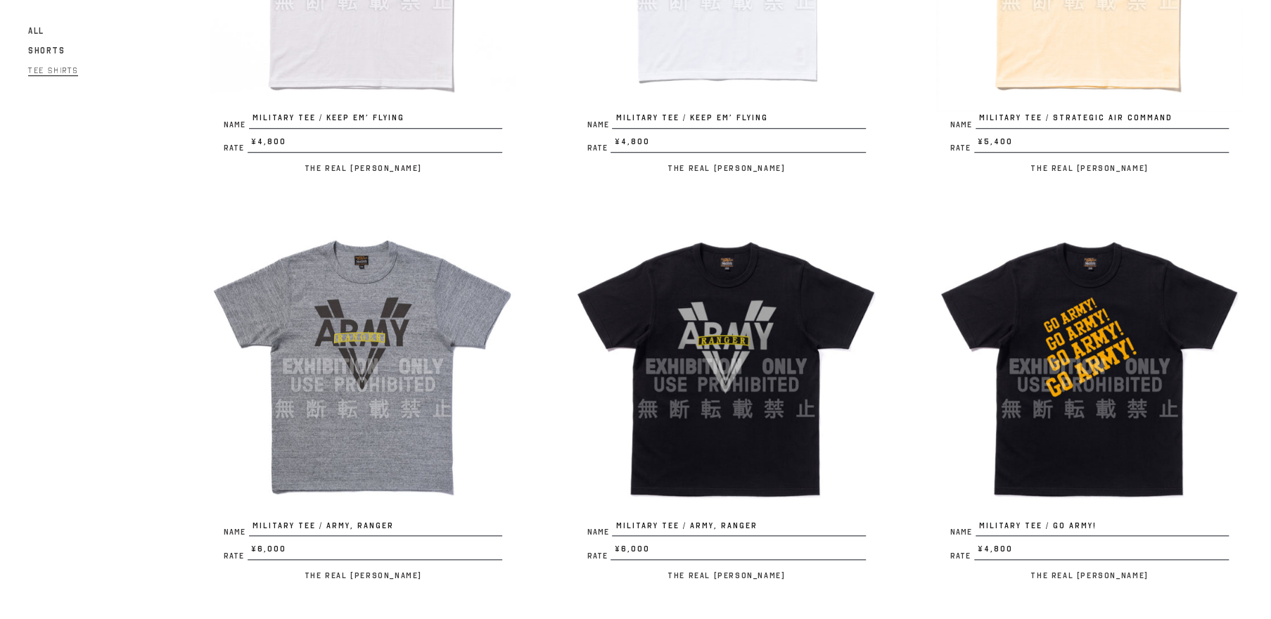
click at [416, 440] on img at bounding box center [363, 366] width 307 height 307
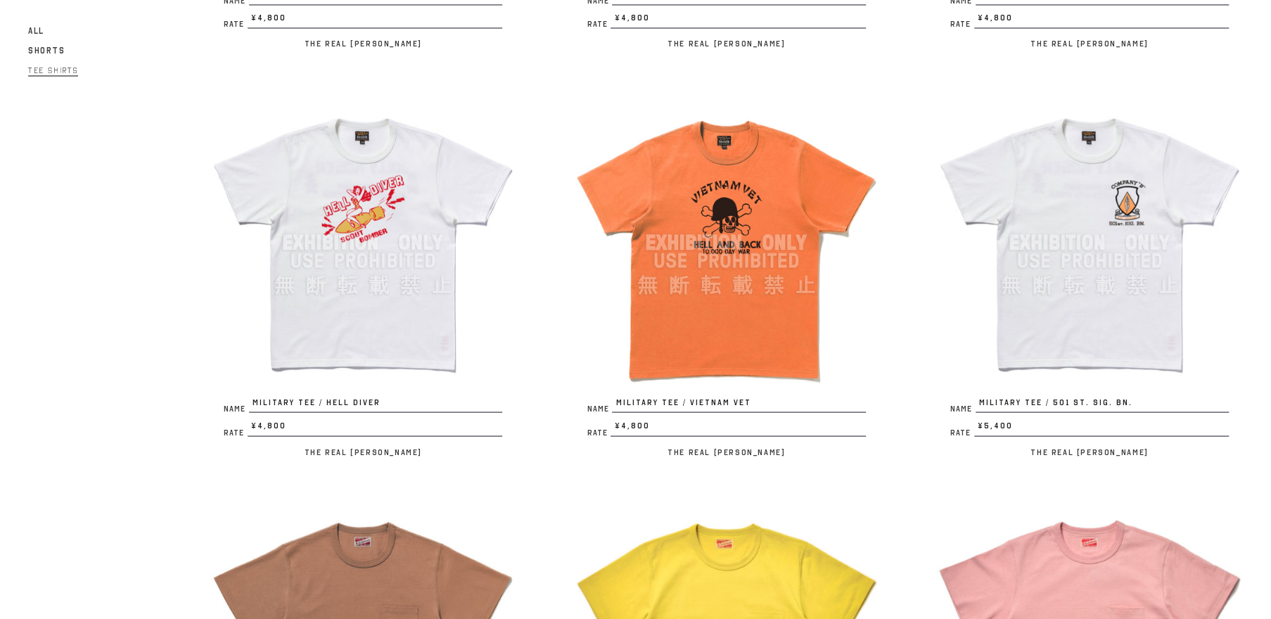
scroll to position [1742, 0]
click at [730, 277] on img at bounding box center [726, 242] width 307 height 307
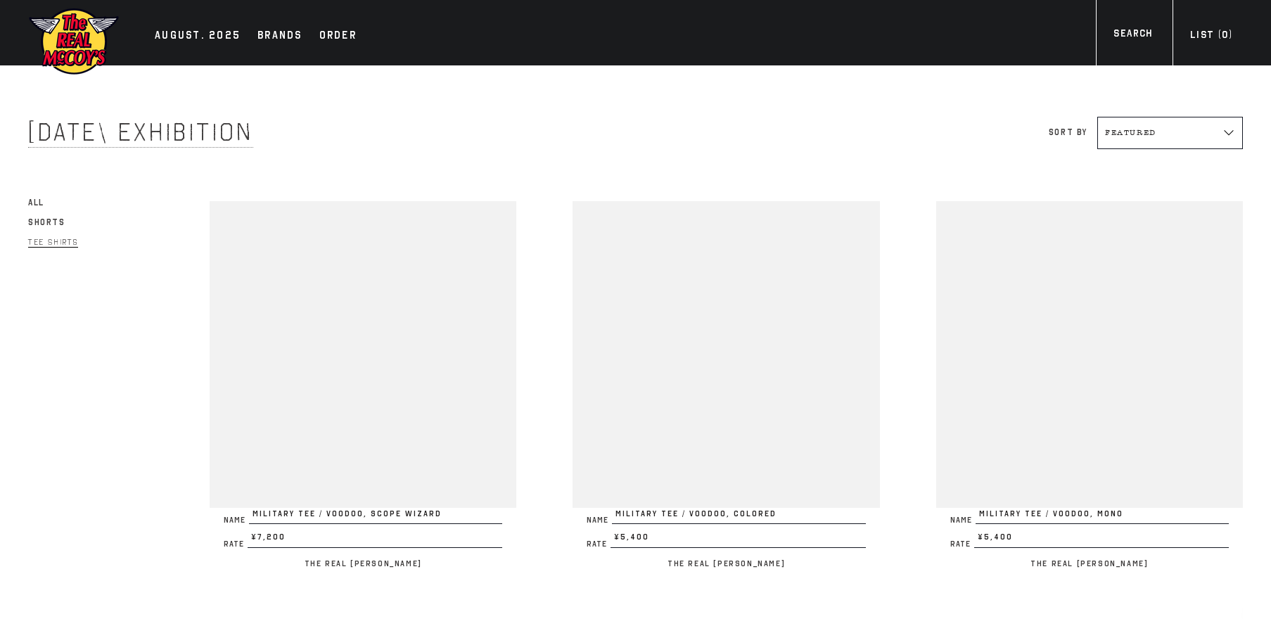
scroll to position [1743, 0]
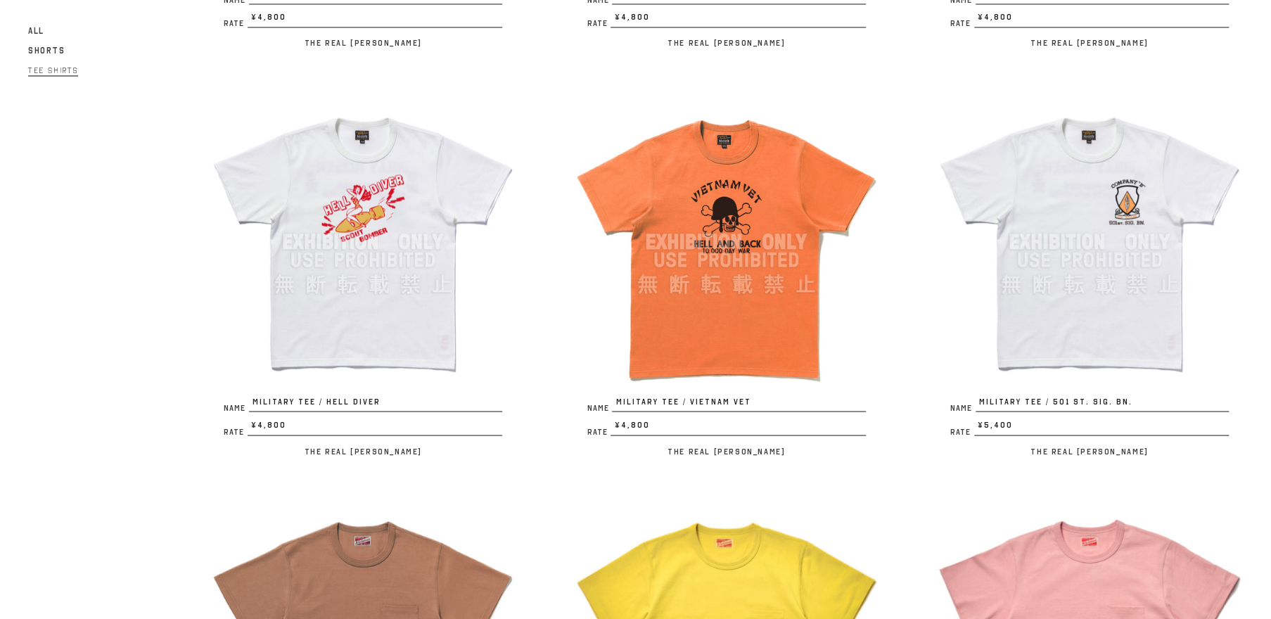
click at [326, 272] on img at bounding box center [363, 241] width 307 height 307
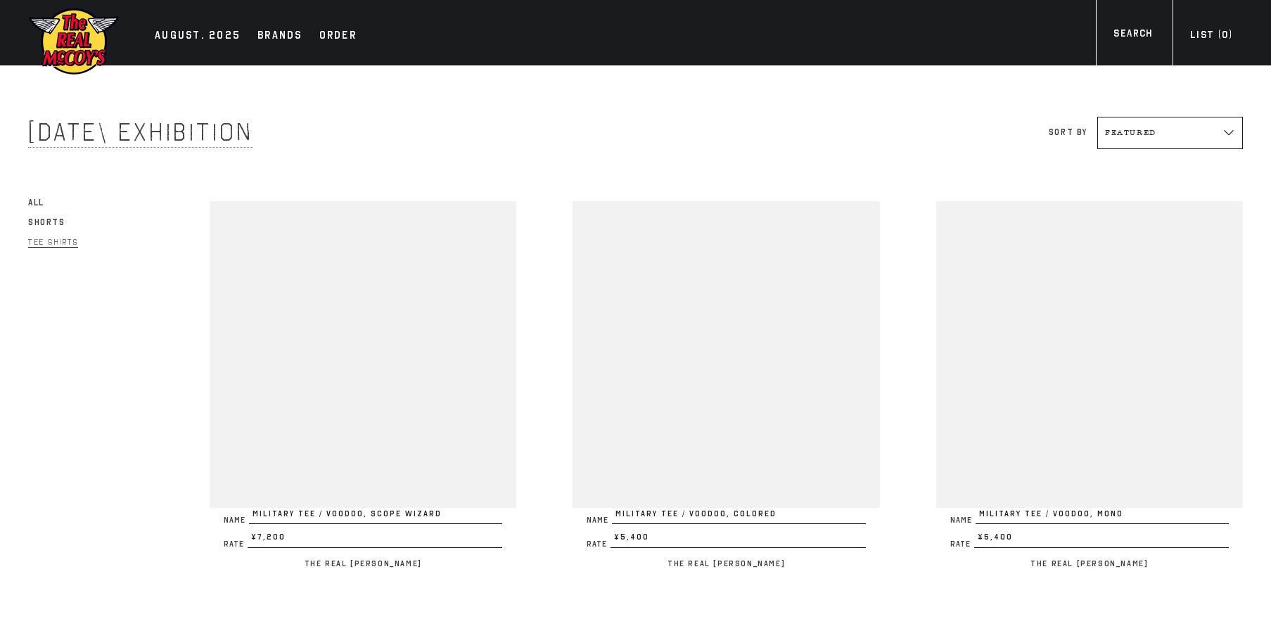
scroll to position [1745, 0]
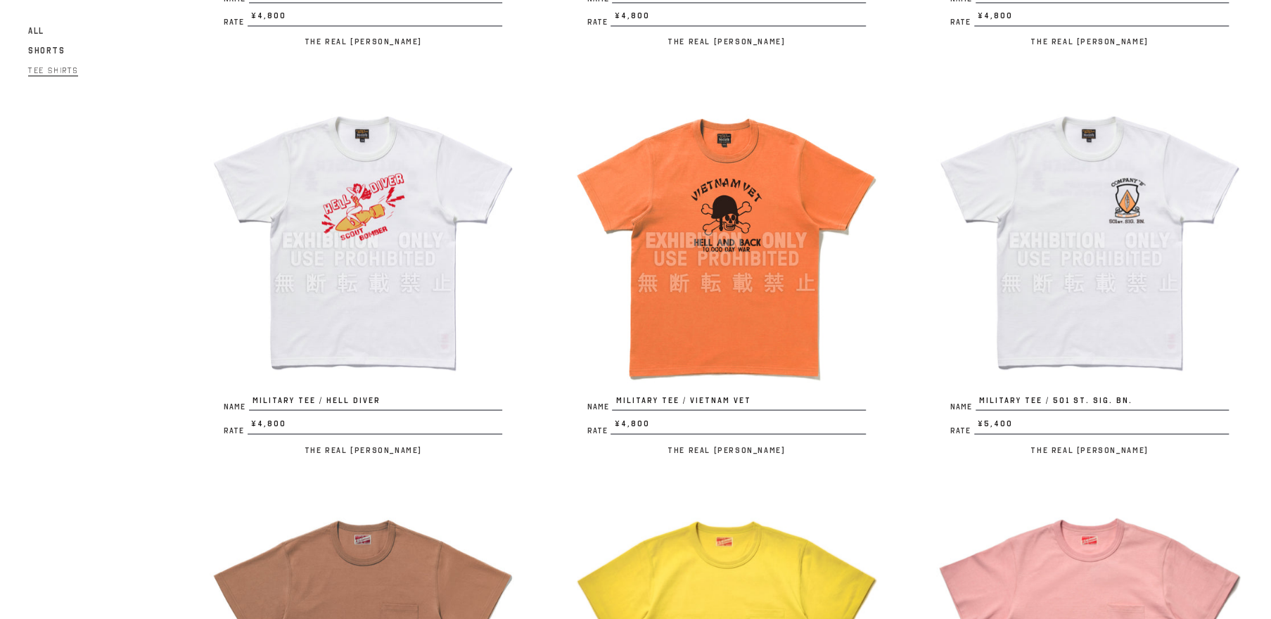
click at [1084, 262] on img at bounding box center [1089, 240] width 307 height 307
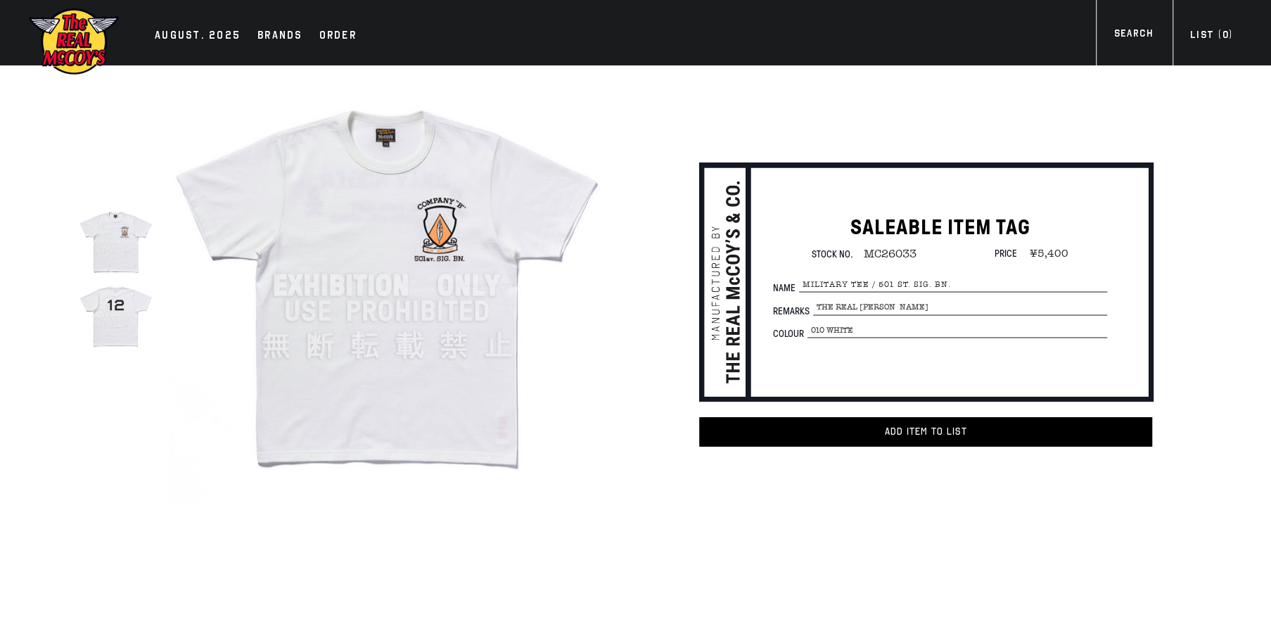
click at [119, 317] on img at bounding box center [116, 316] width 74 height 74
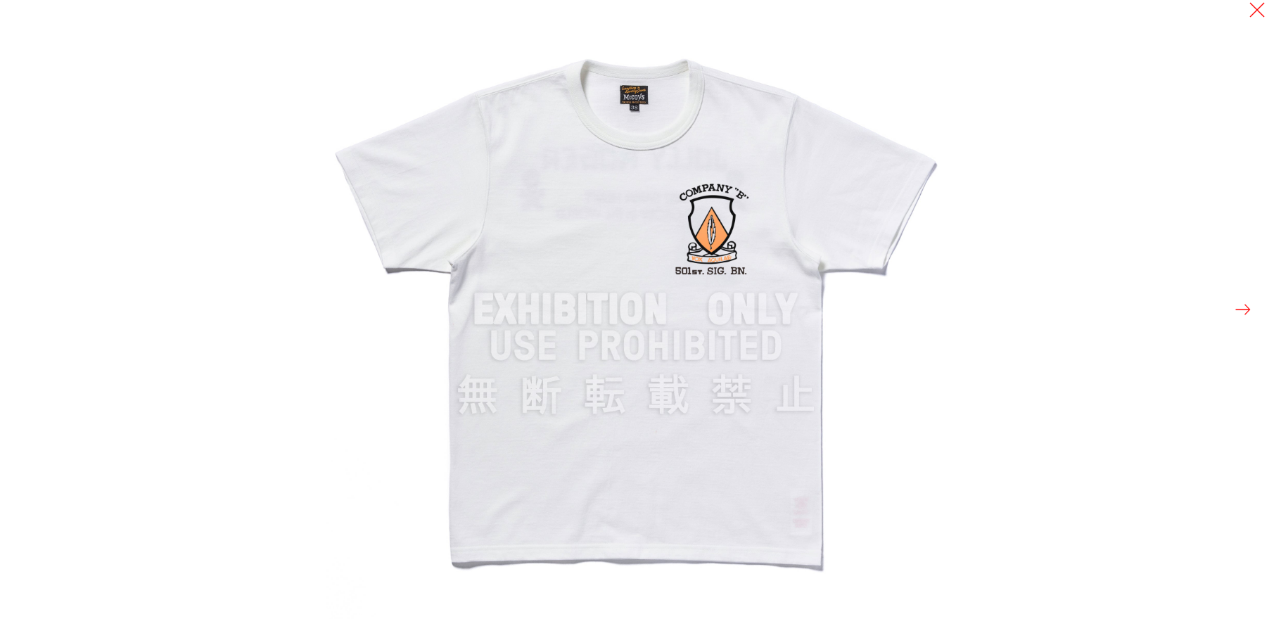
click at [1241, 311] on button at bounding box center [1243, 310] width 20 height 20
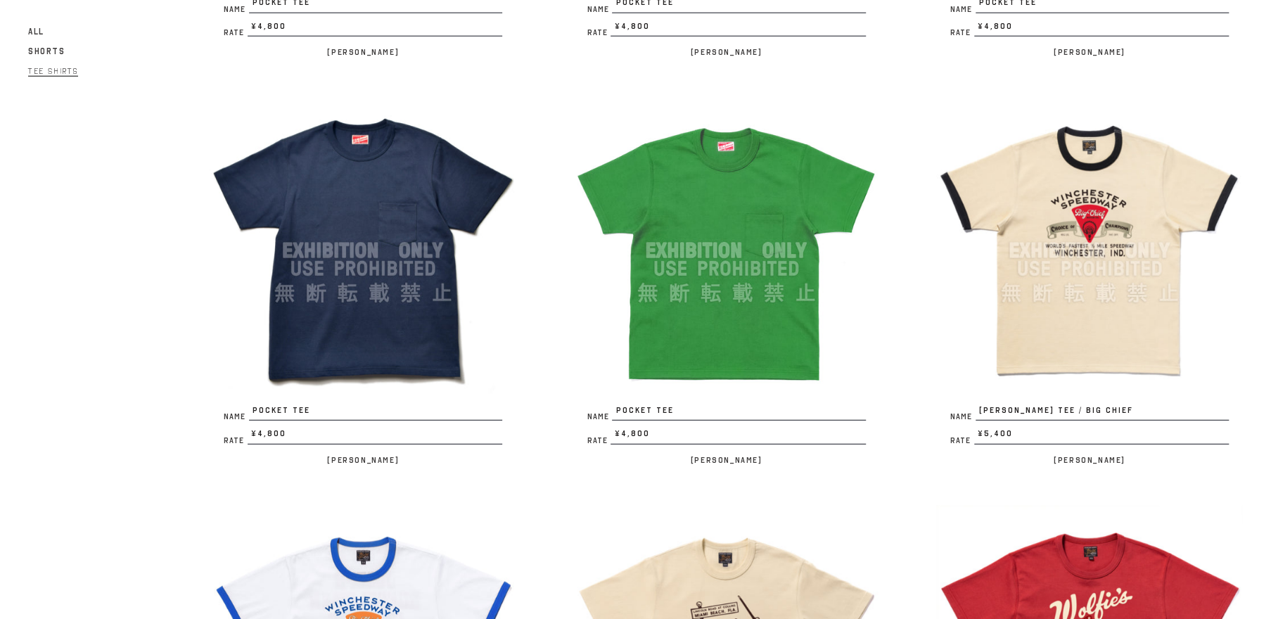
scroll to position [2684, 0]
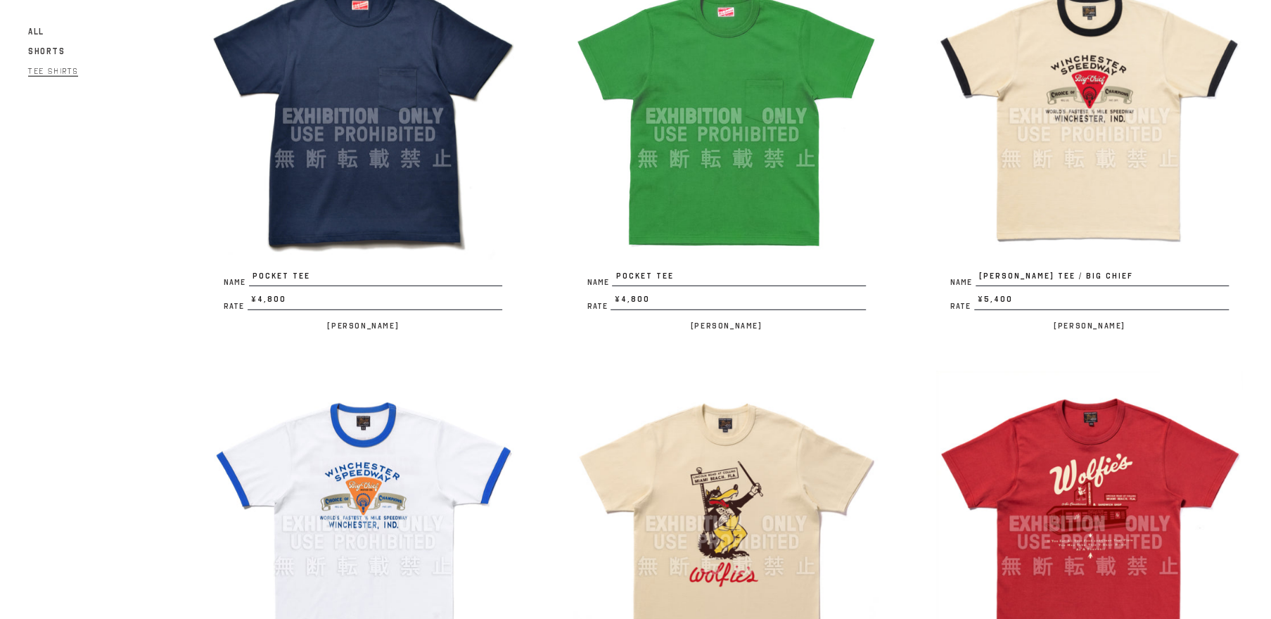
click at [1076, 153] on img at bounding box center [1089, 116] width 307 height 307
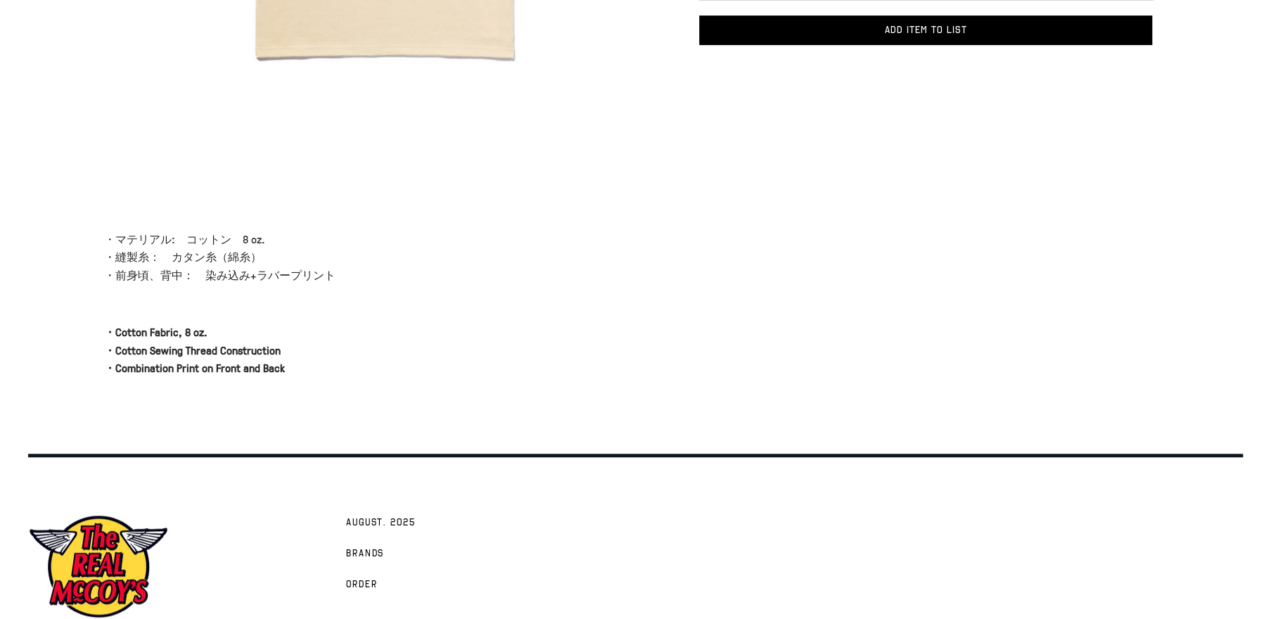
scroll to position [134, 0]
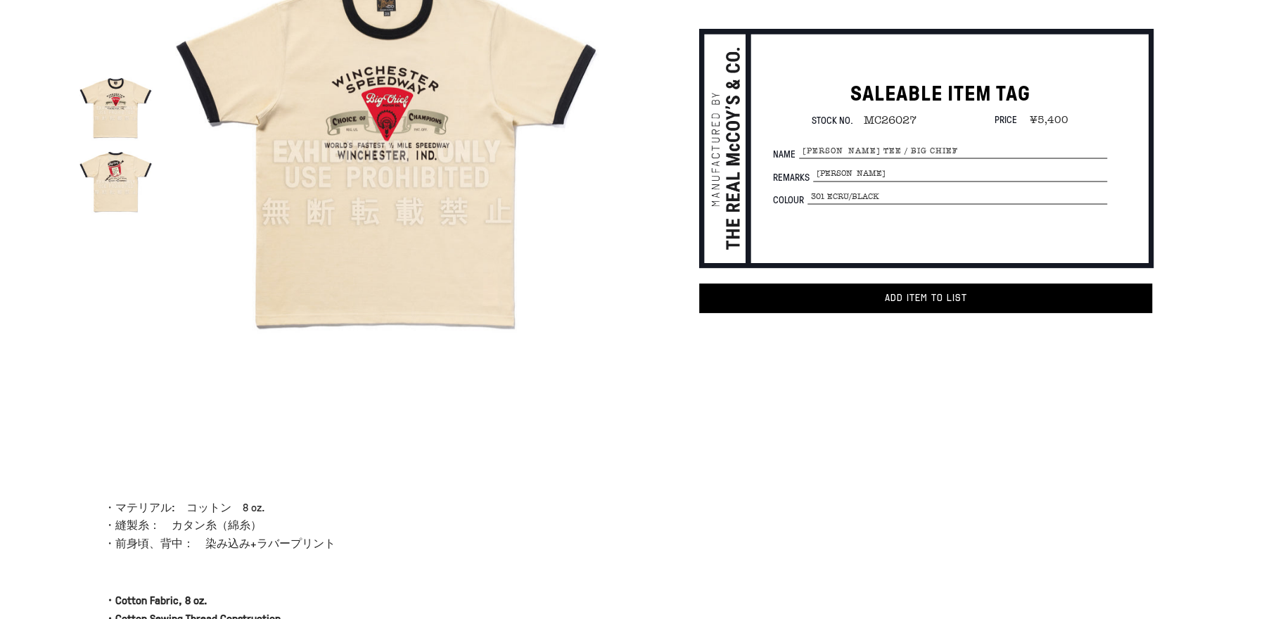
click at [96, 109] on img at bounding box center [116, 108] width 74 height 74
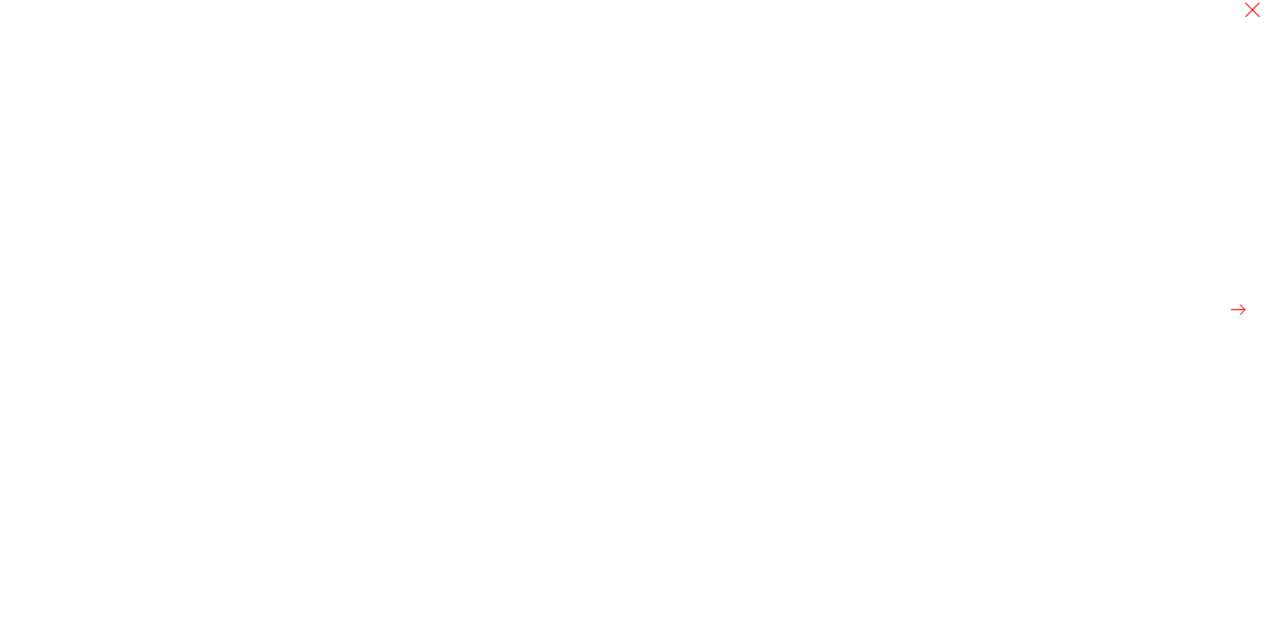
scroll to position [135, 0]
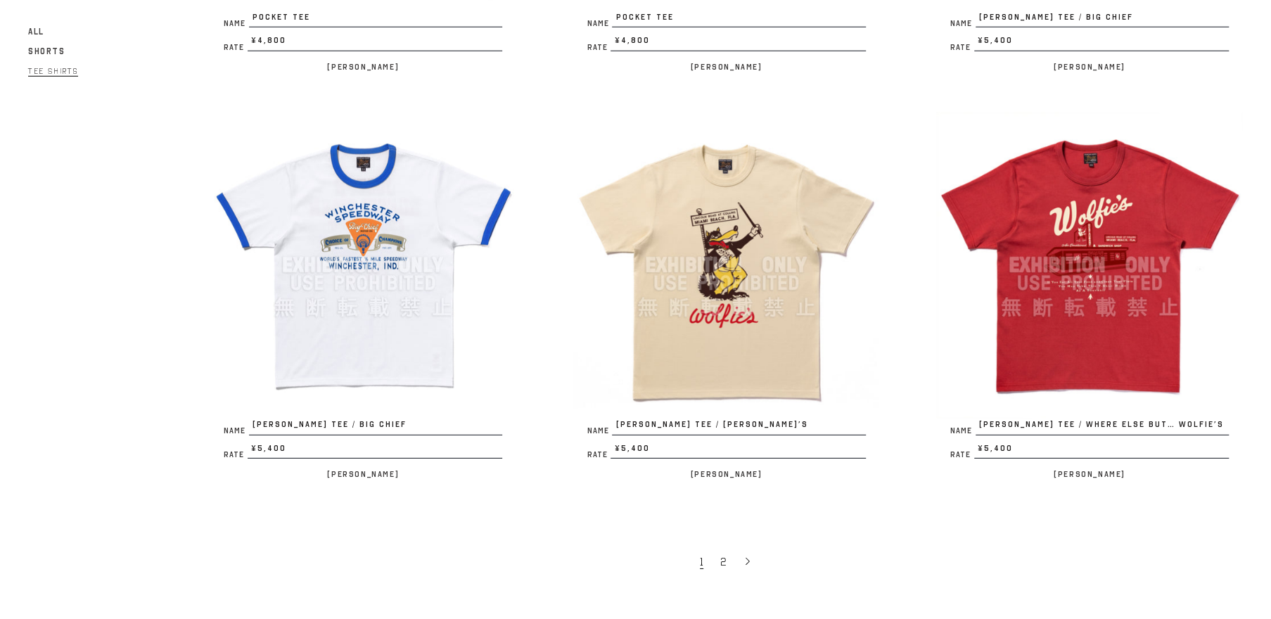
scroll to position [2952, 0]
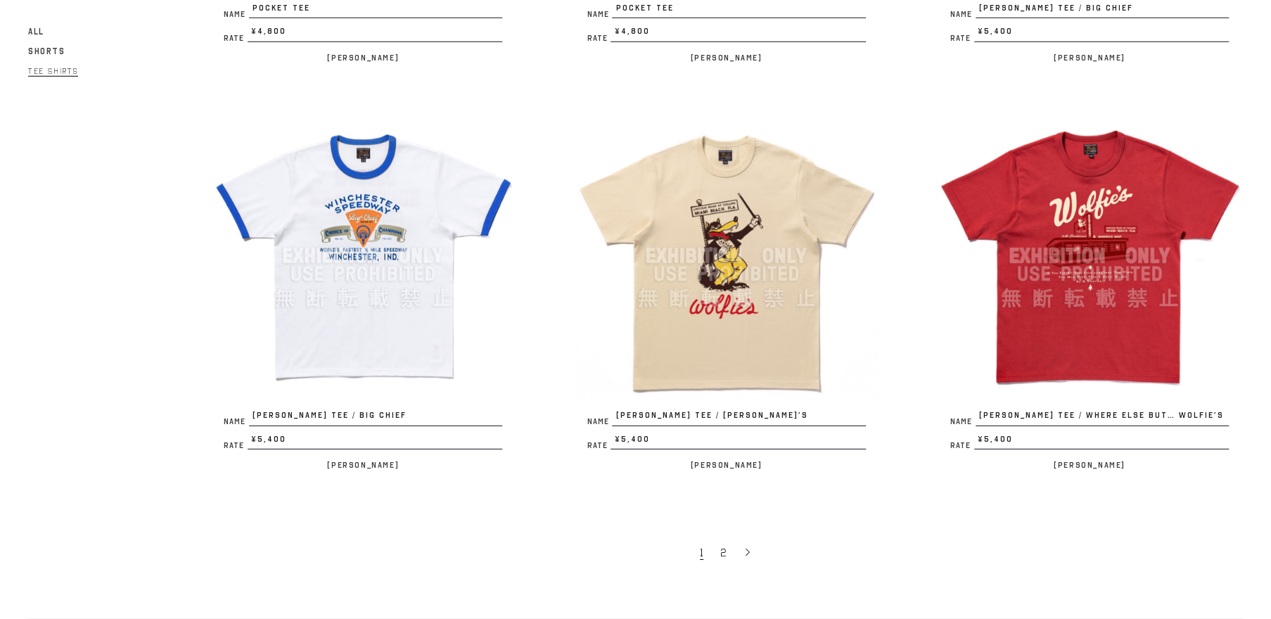
click at [315, 289] on img at bounding box center [363, 256] width 307 height 307
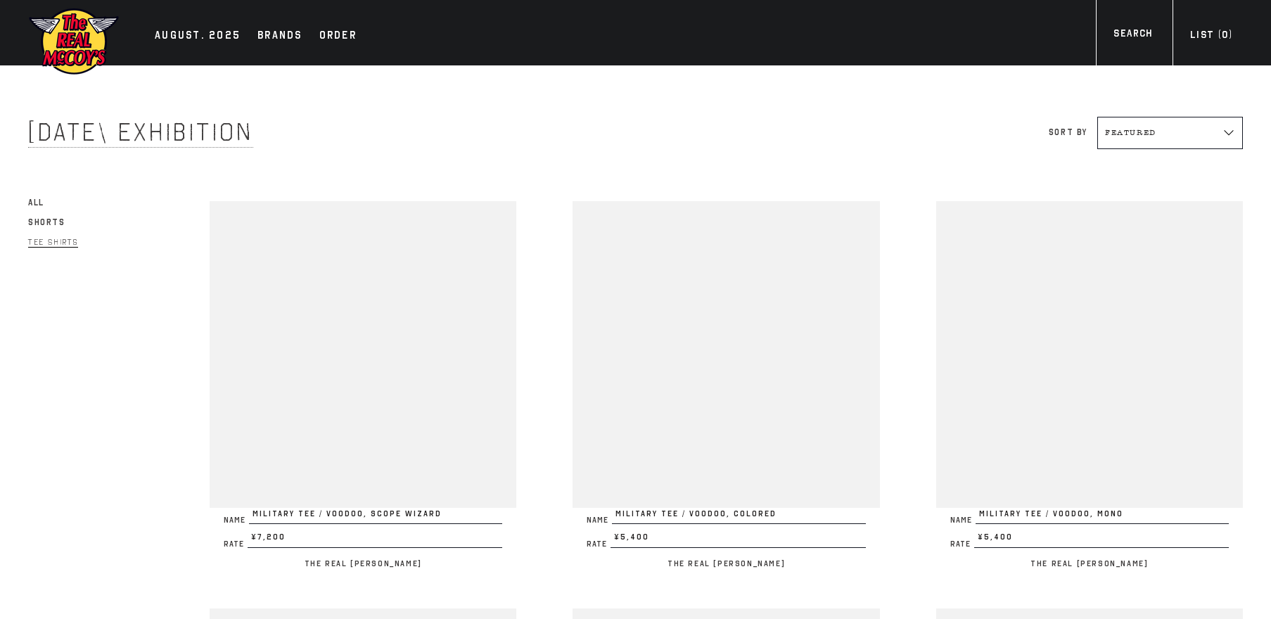
scroll to position [2952, 0]
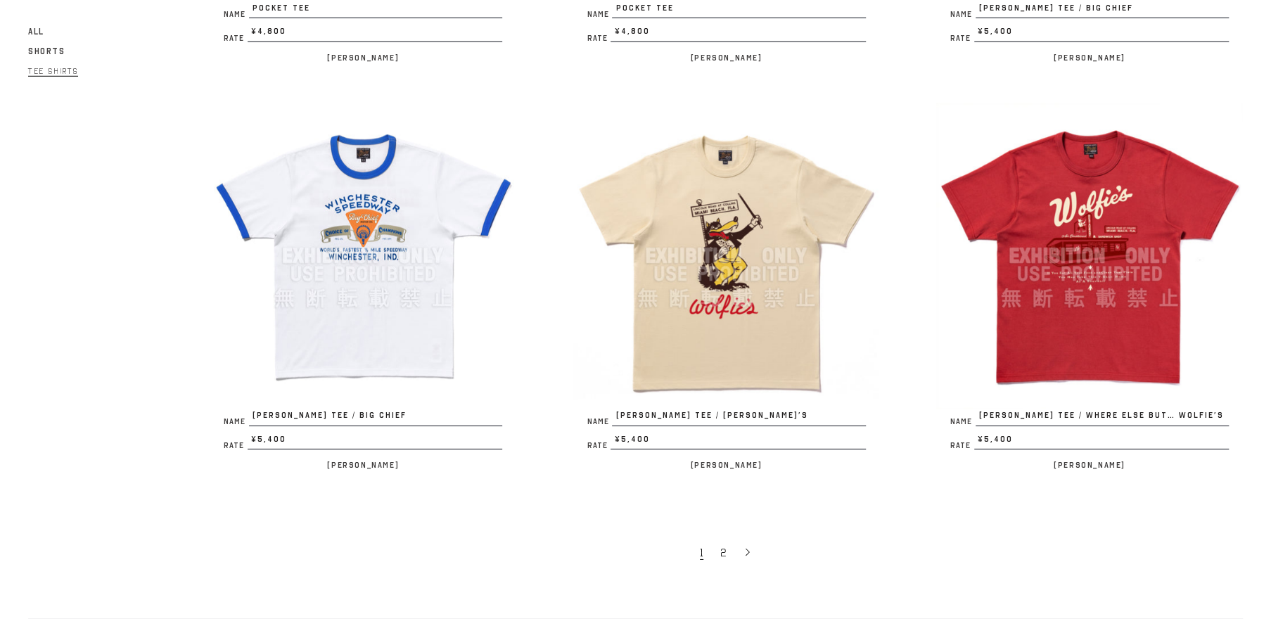
click at [702, 343] on img at bounding box center [726, 256] width 307 height 307
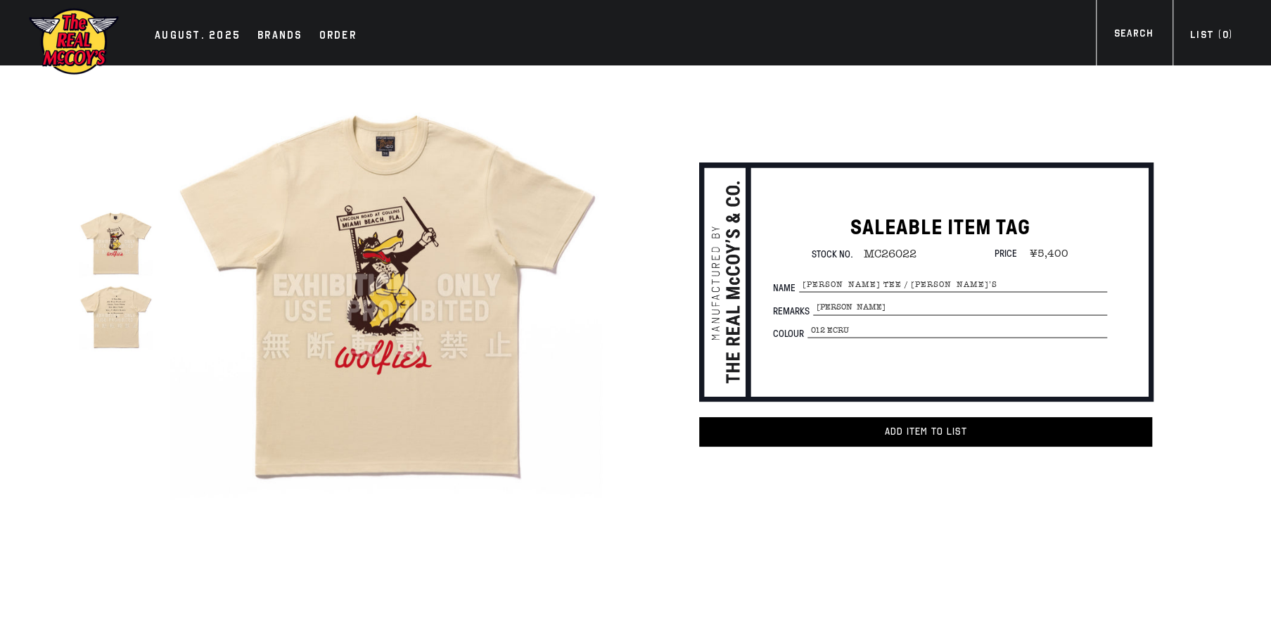
click at [106, 312] on img at bounding box center [116, 316] width 74 height 74
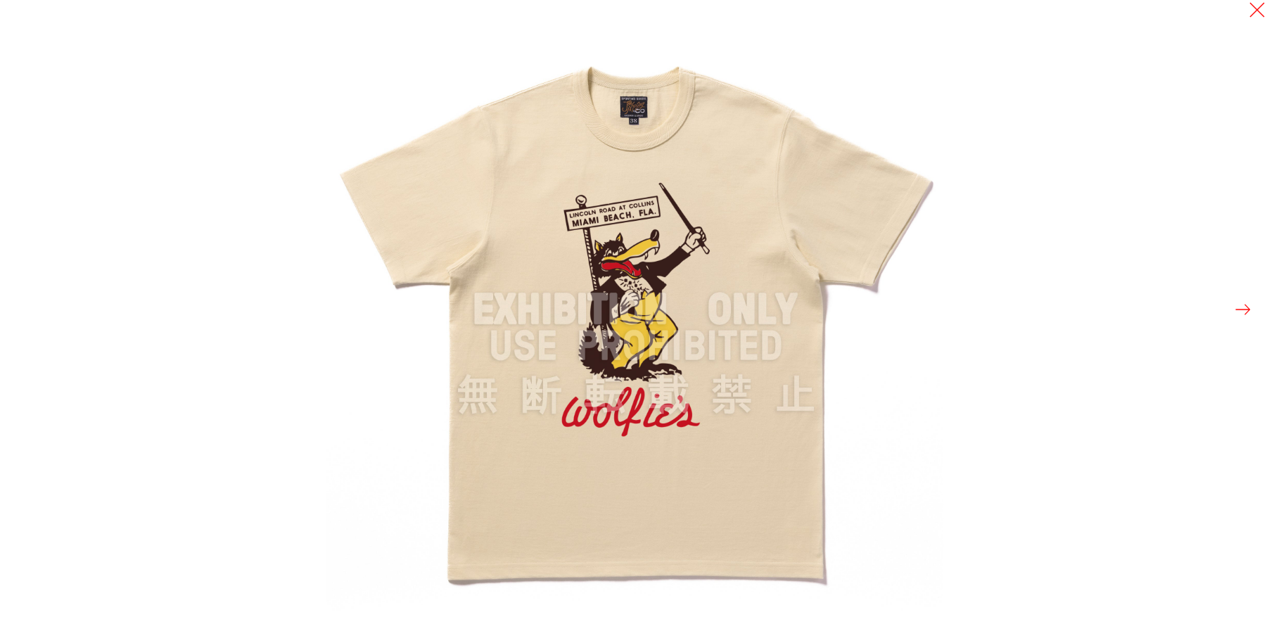
click at [1247, 311] on button at bounding box center [1243, 310] width 20 height 20
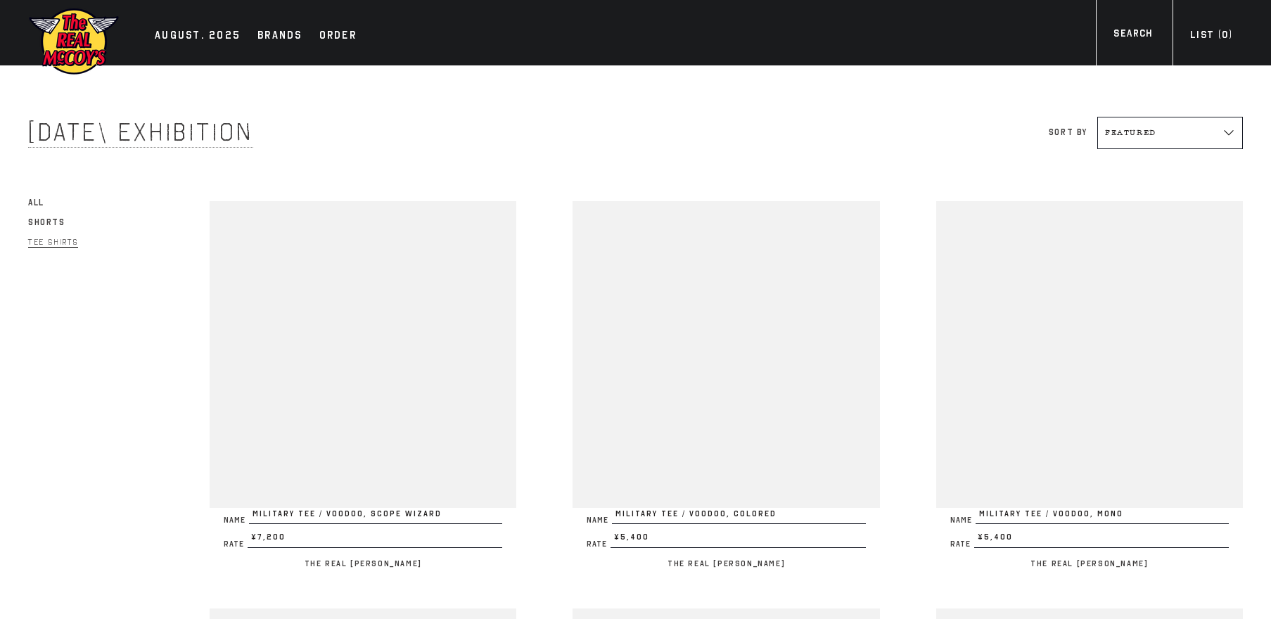
scroll to position [2952, 0]
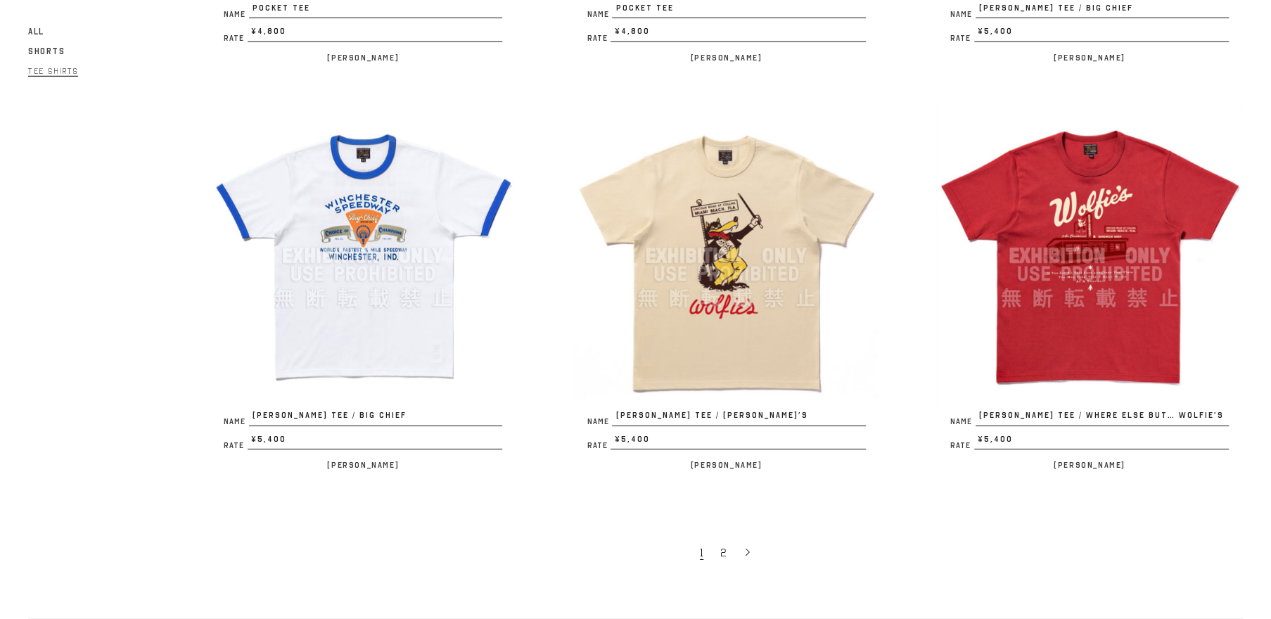
click at [1028, 330] on img at bounding box center [1089, 256] width 307 height 307
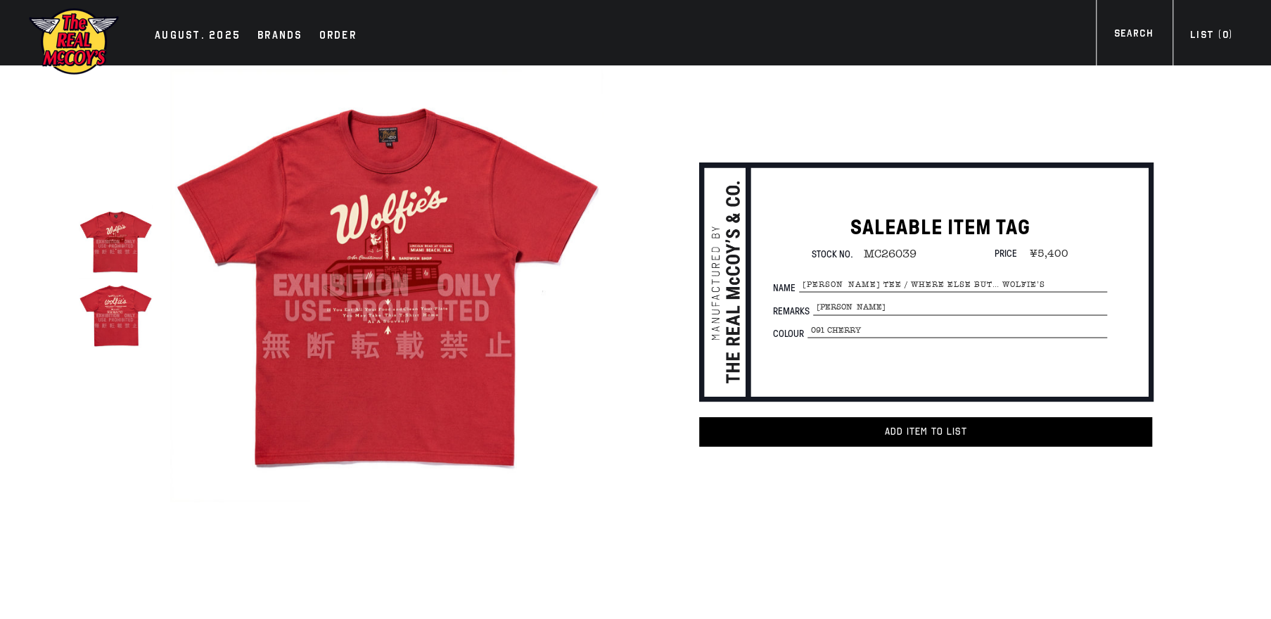
click at [114, 314] on img at bounding box center [116, 316] width 74 height 74
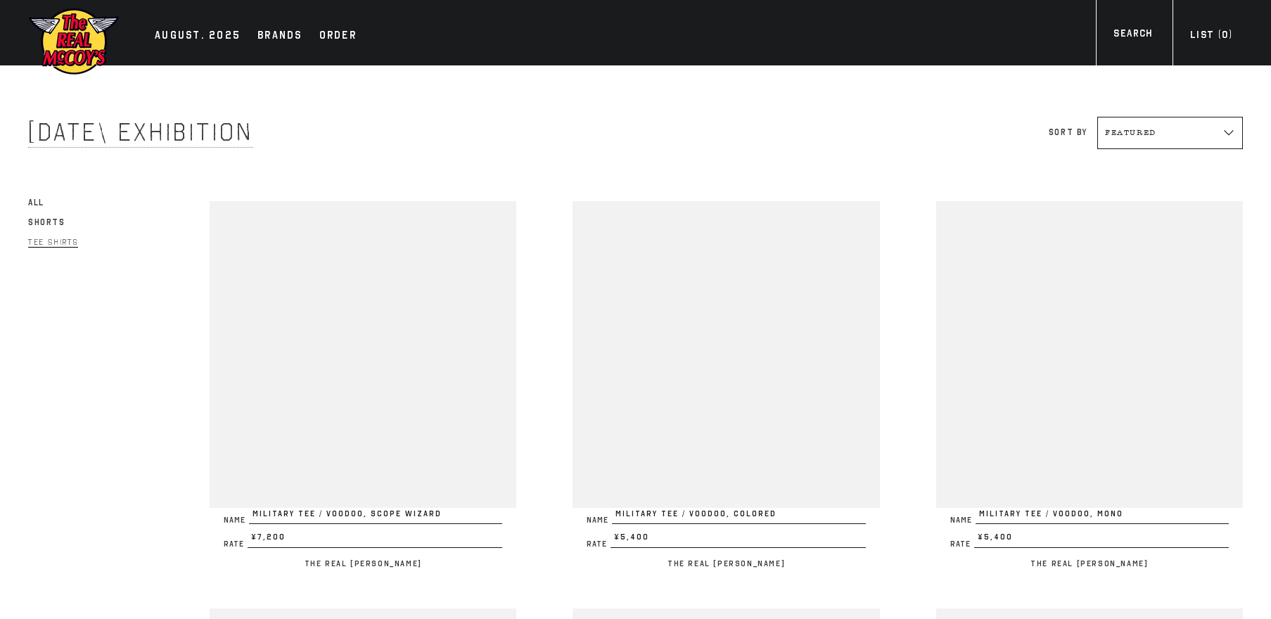
scroll to position [2952, 0]
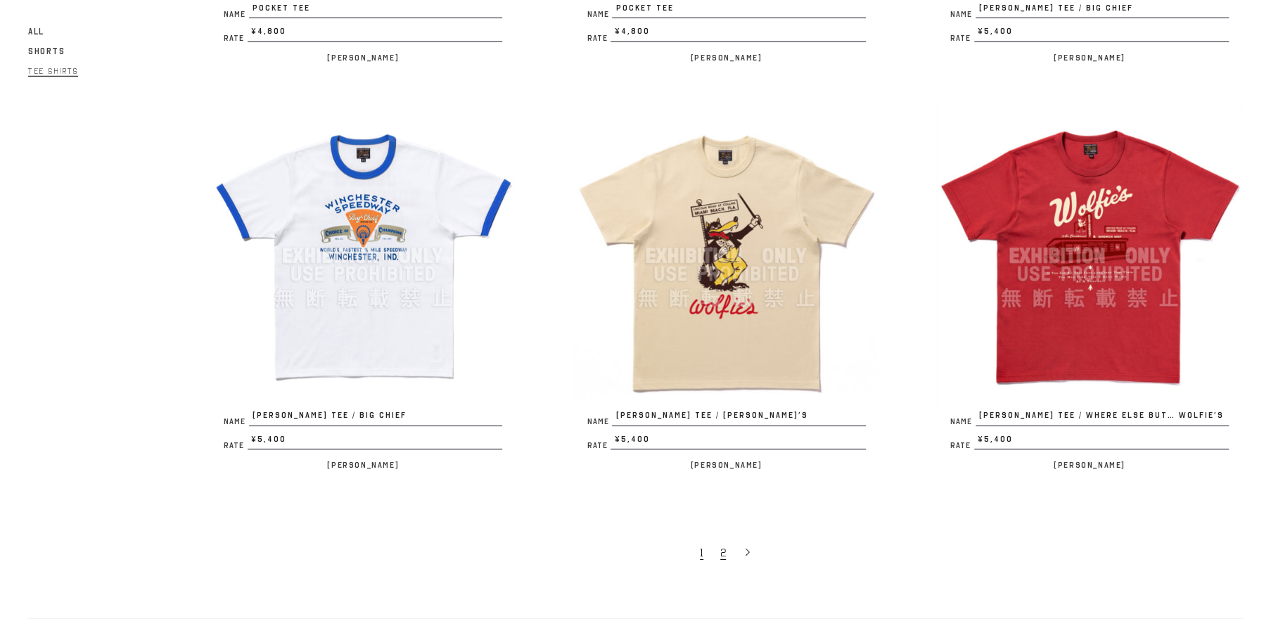
click at [727, 549] on link "2" at bounding box center [724, 553] width 23 height 30
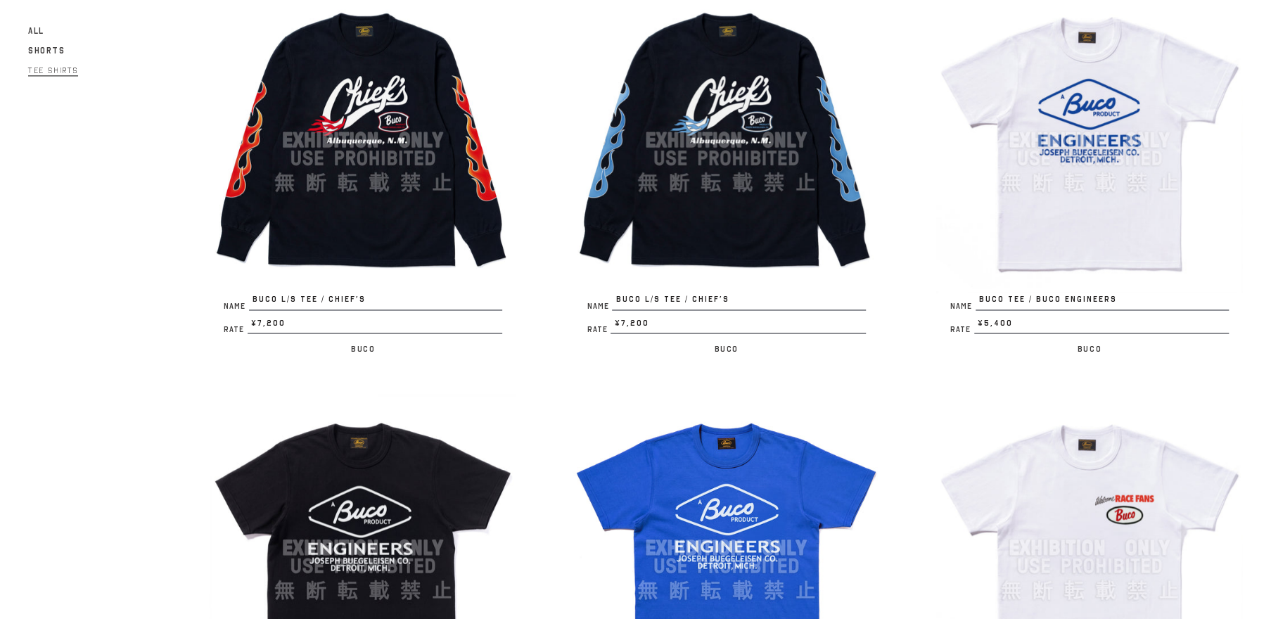
scroll to position [1340, 0]
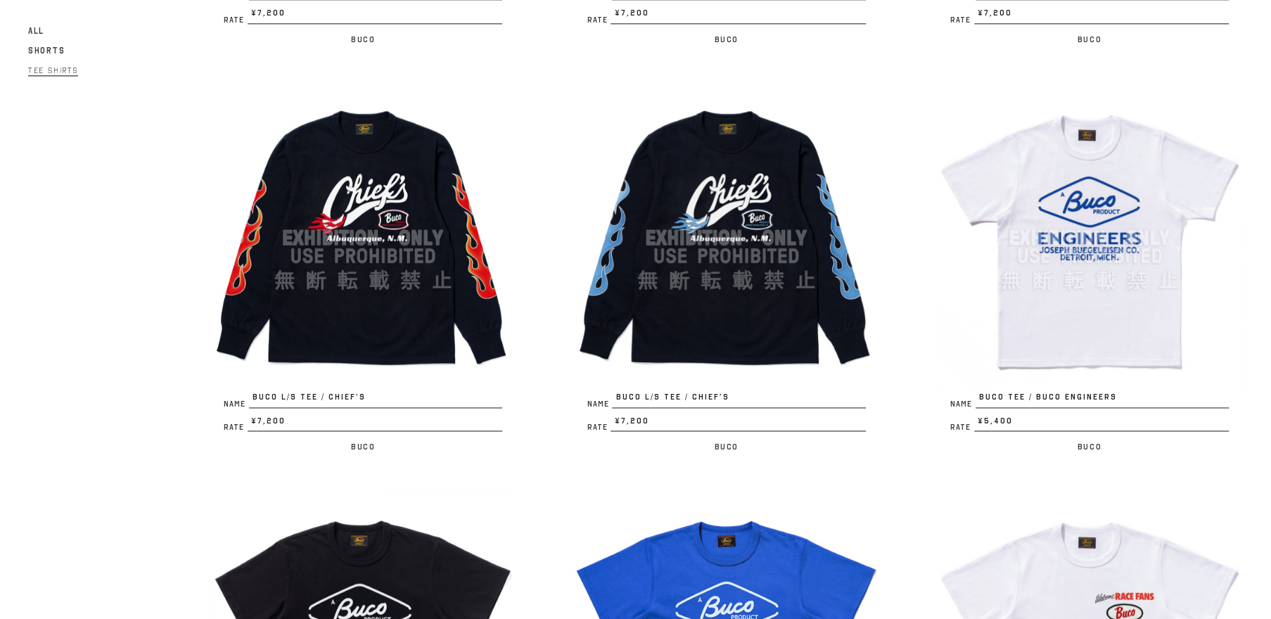
click at [334, 268] on img at bounding box center [363, 237] width 307 height 307
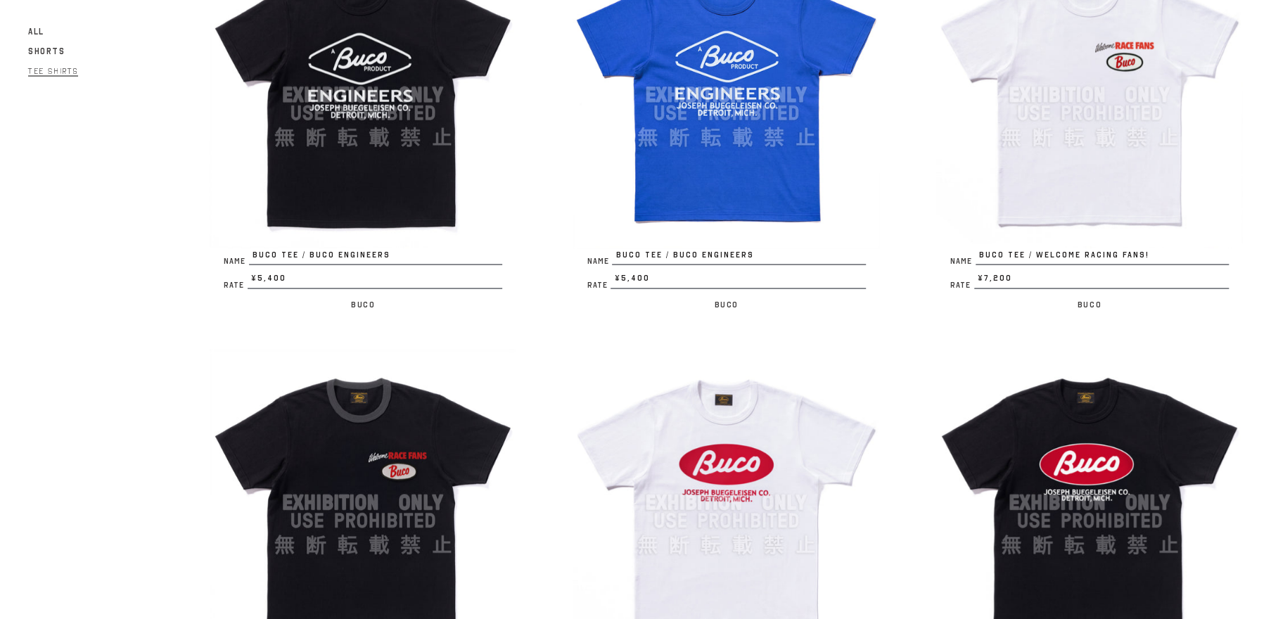
scroll to position [2010, 0]
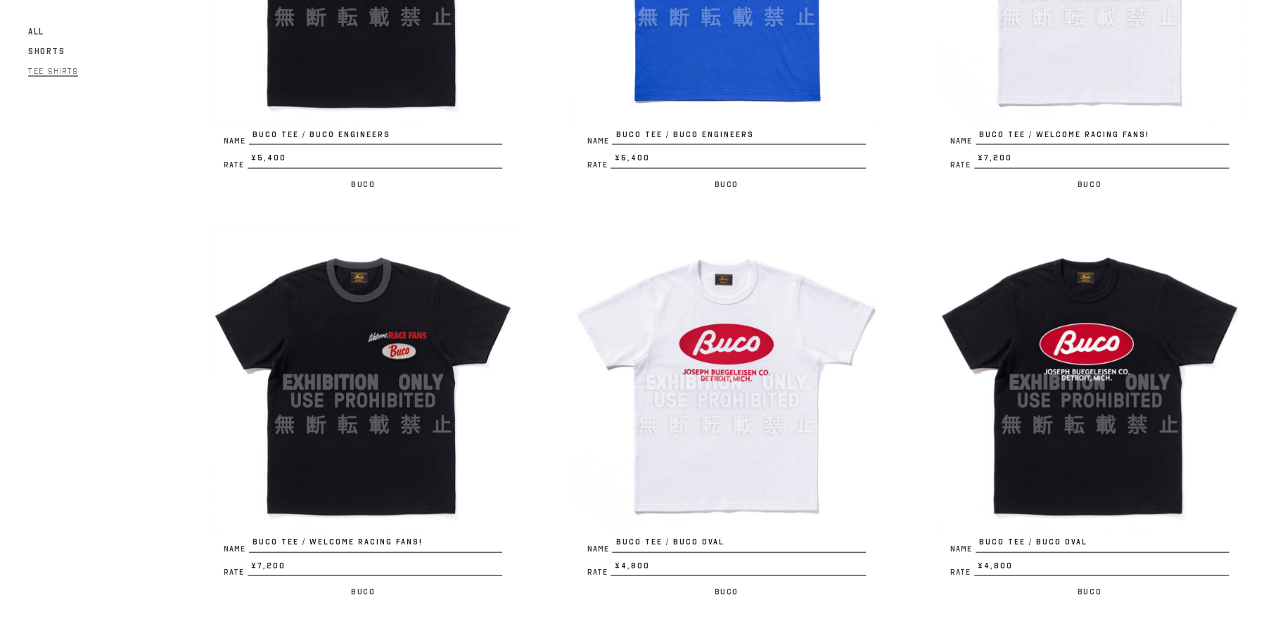
click at [679, 386] on img at bounding box center [726, 382] width 307 height 307
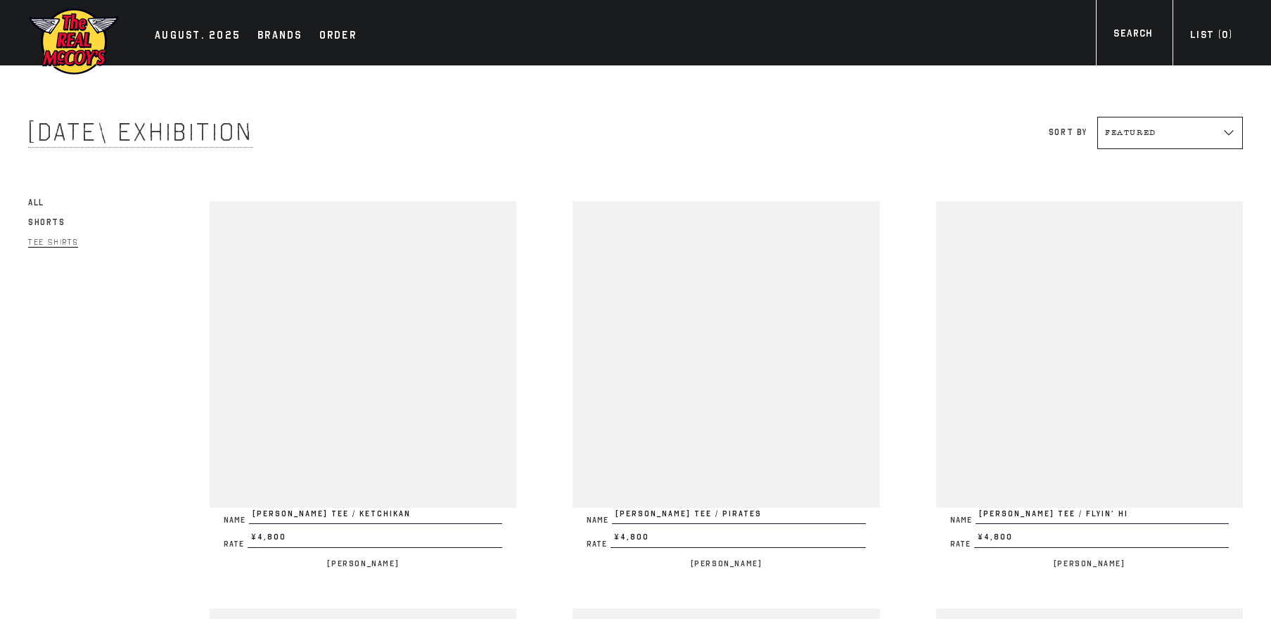
scroll to position [2010, 0]
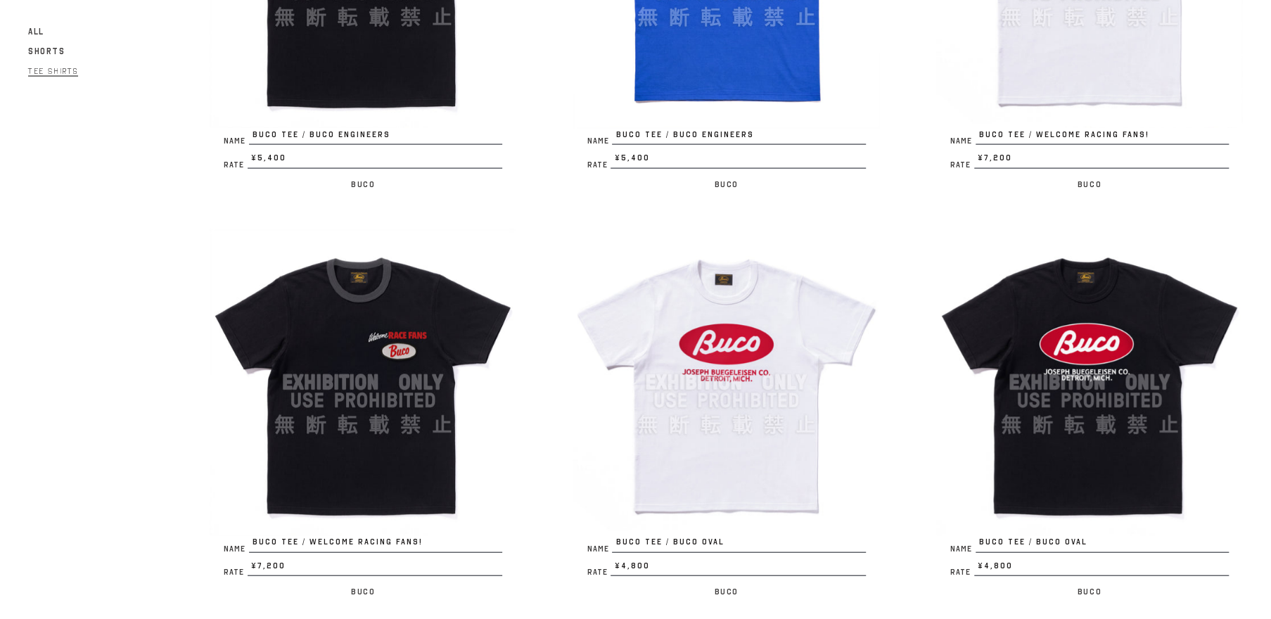
click at [338, 329] on img at bounding box center [363, 382] width 307 height 307
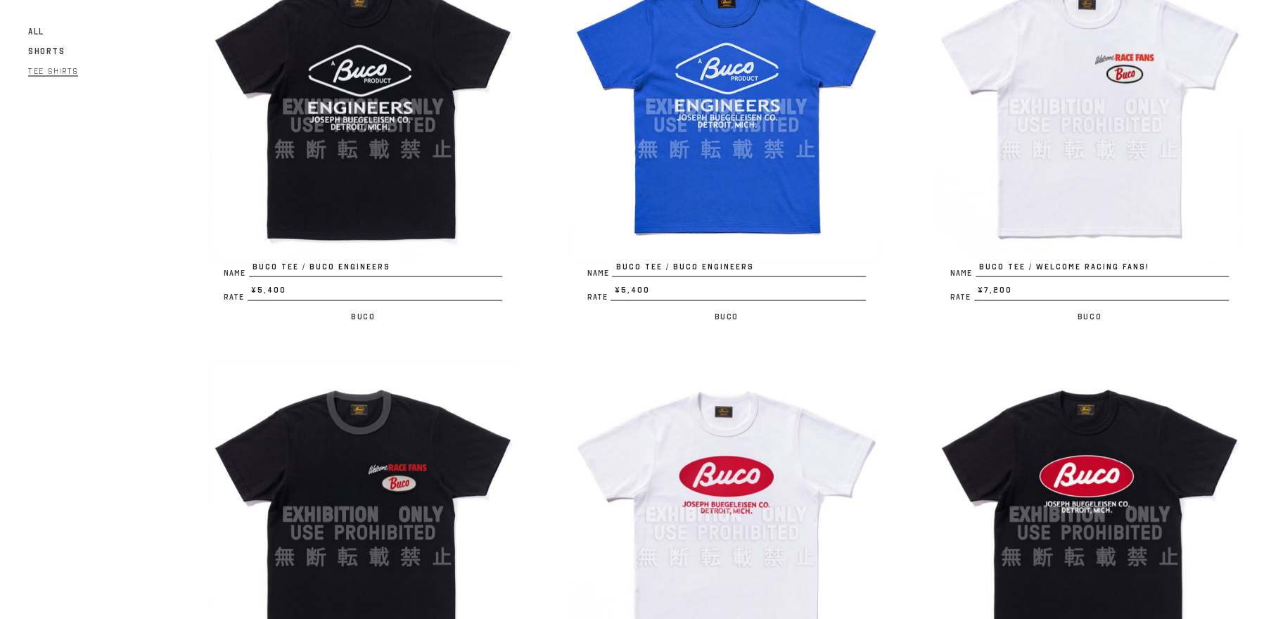
scroll to position [2010, 0]
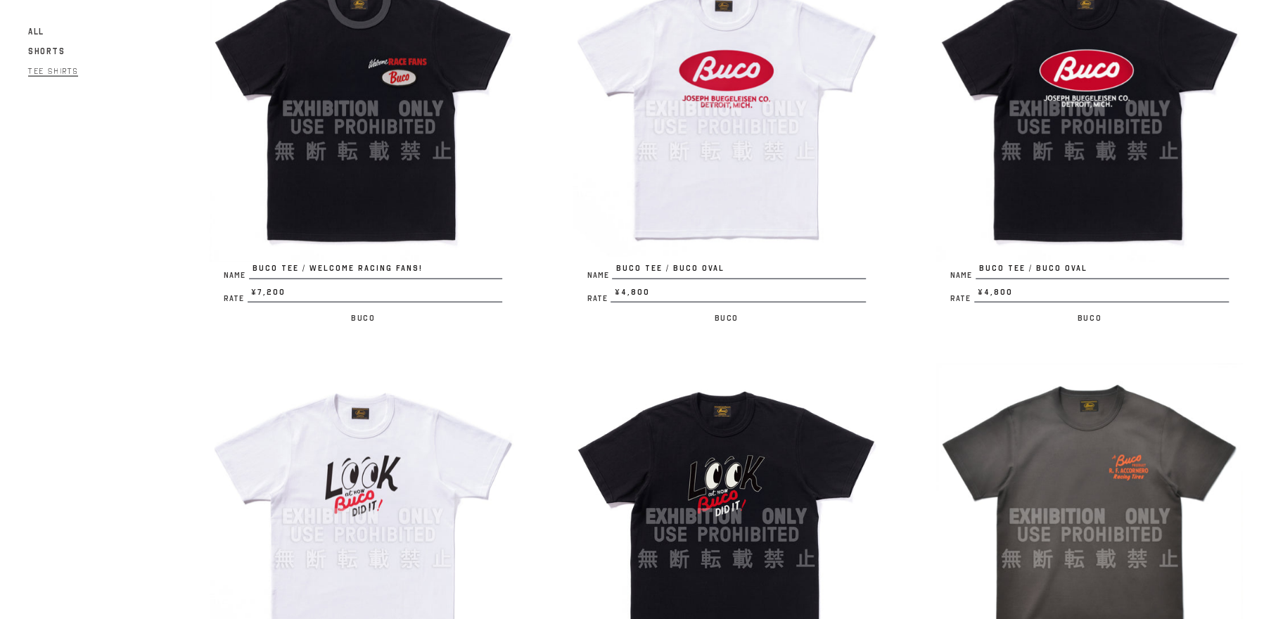
scroll to position [2546, 0]
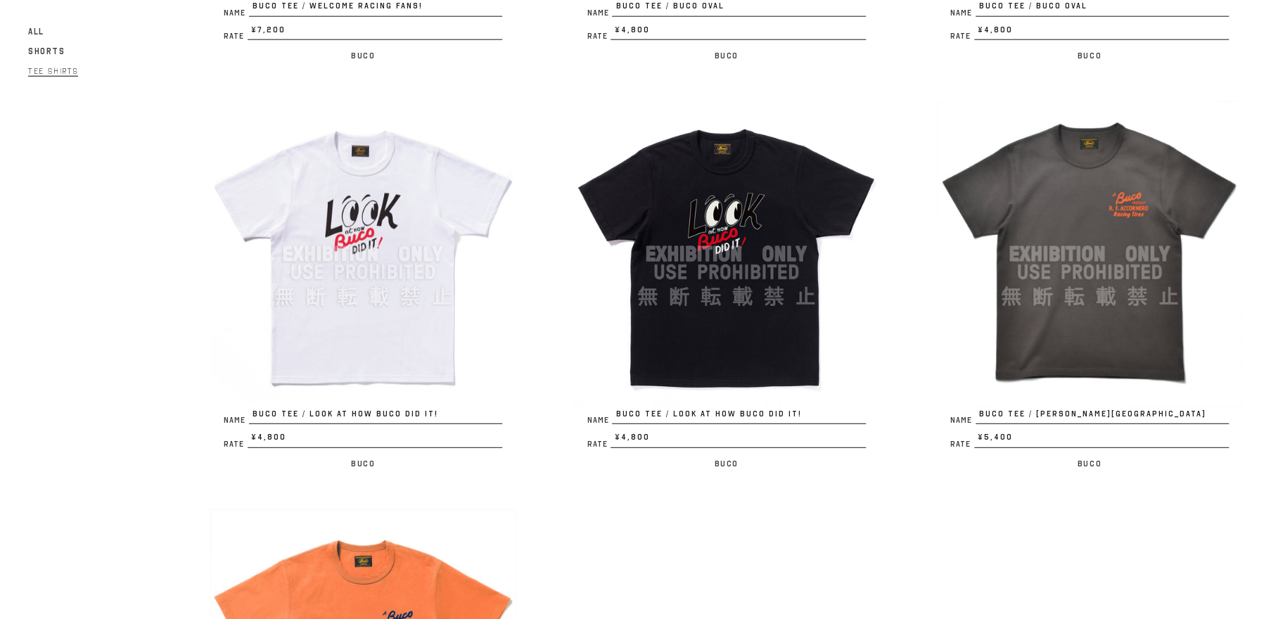
click at [1055, 335] on img at bounding box center [1089, 254] width 307 height 307
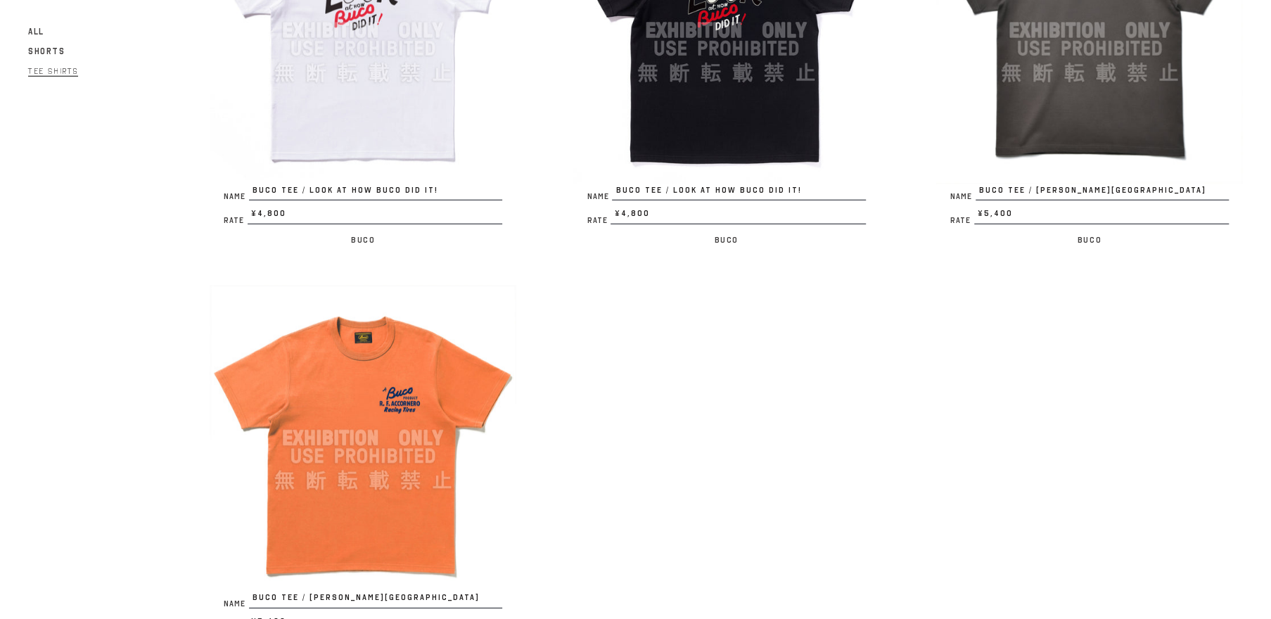
scroll to position [2948, 0]
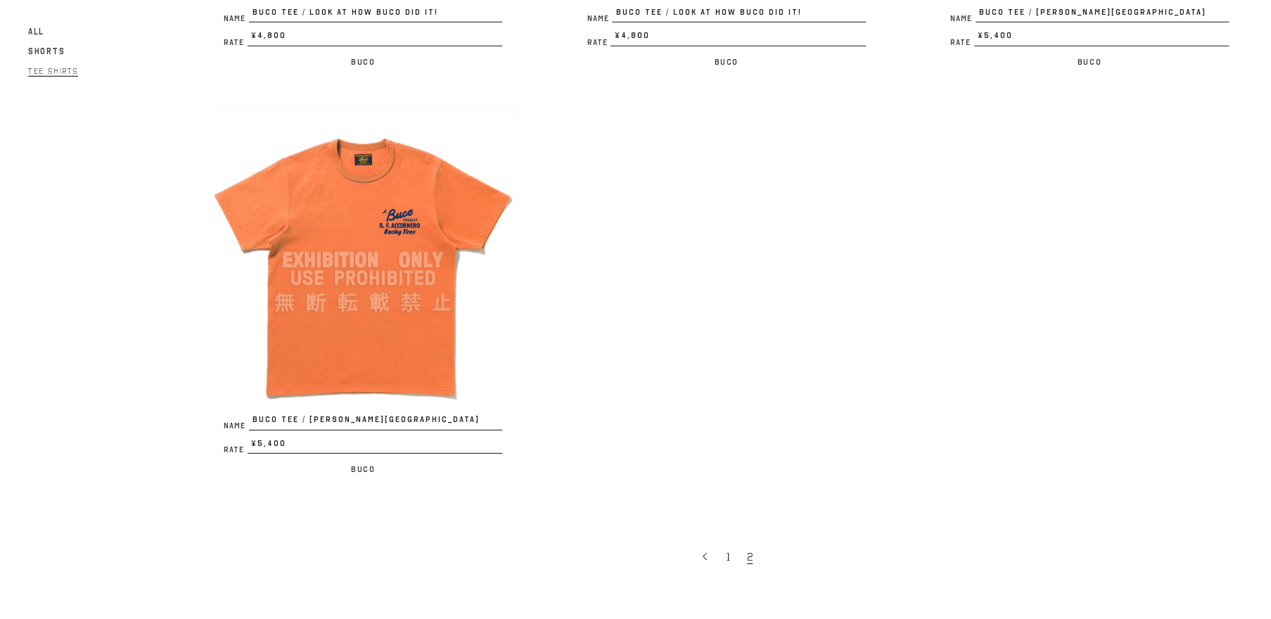
click at [354, 297] on img at bounding box center [363, 260] width 307 height 307
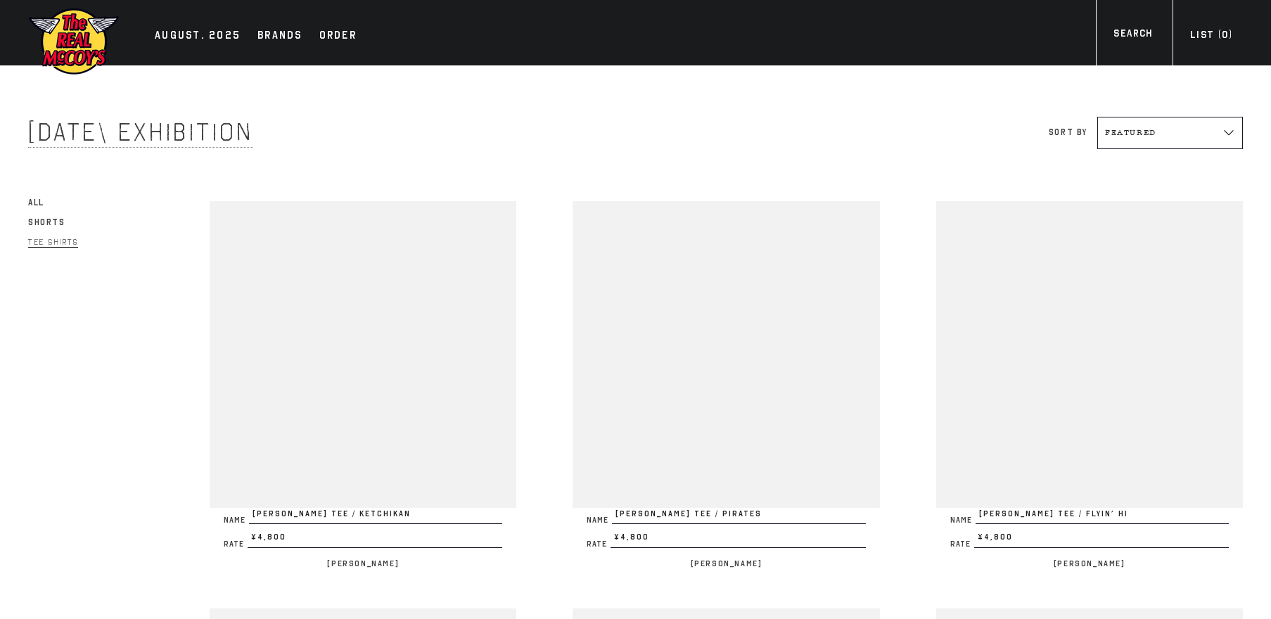
scroll to position [2948, 0]
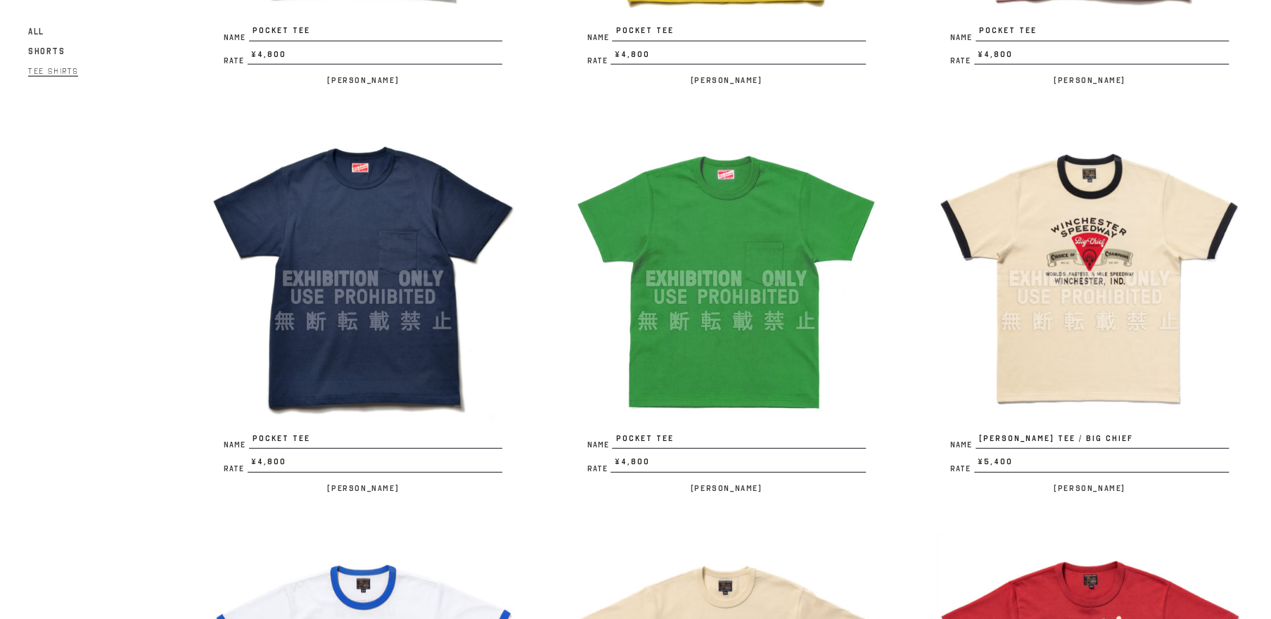
scroll to position [3058, 0]
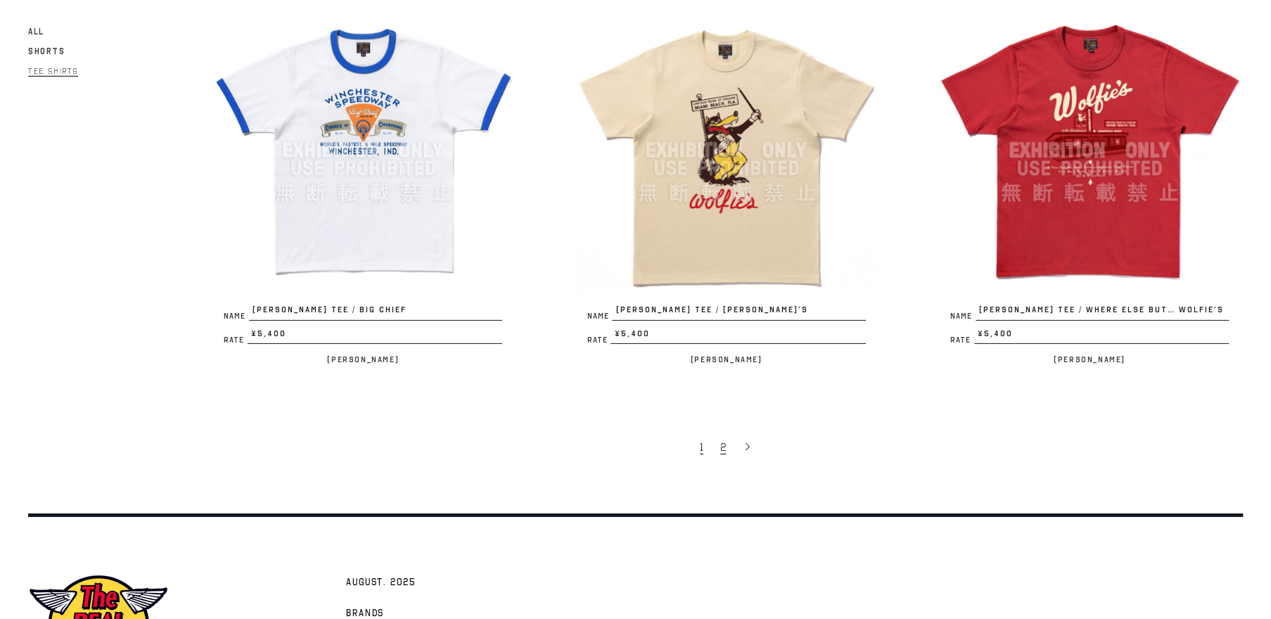
click at [721, 443] on span "2" at bounding box center [723, 447] width 6 height 14
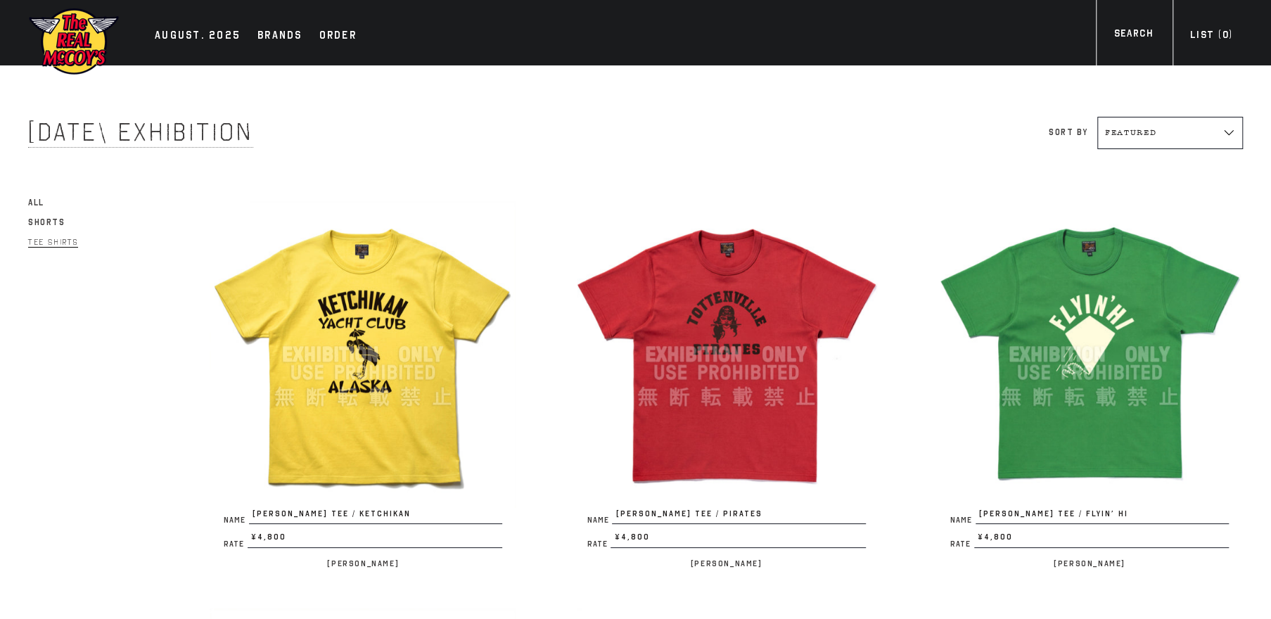
click at [711, 364] on img at bounding box center [726, 354] width 307 height 307
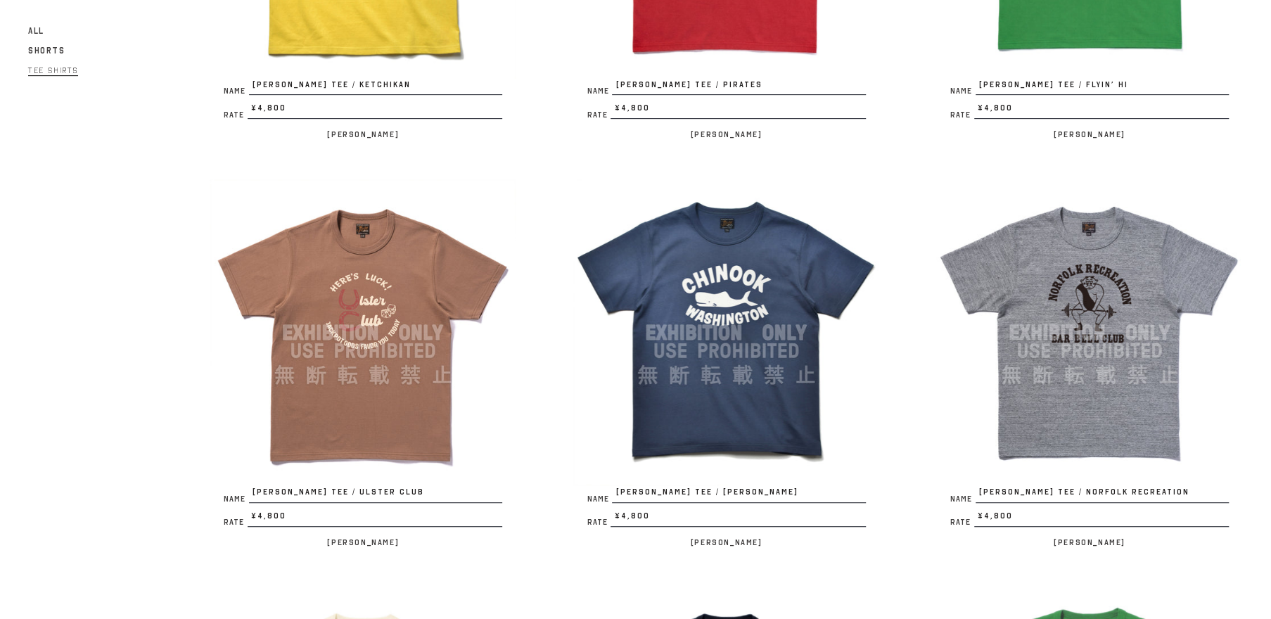
scroll to position [535, 0]
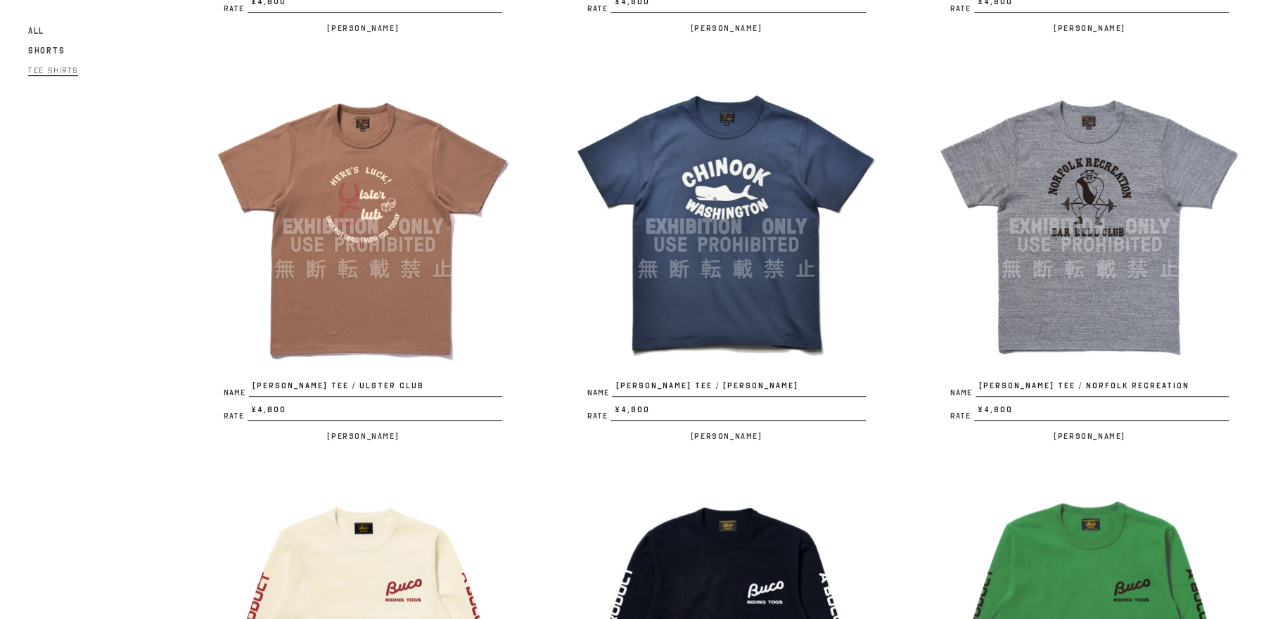
click at [1069, 268] on img at bounding box center [1089, 226] width 307 height 307
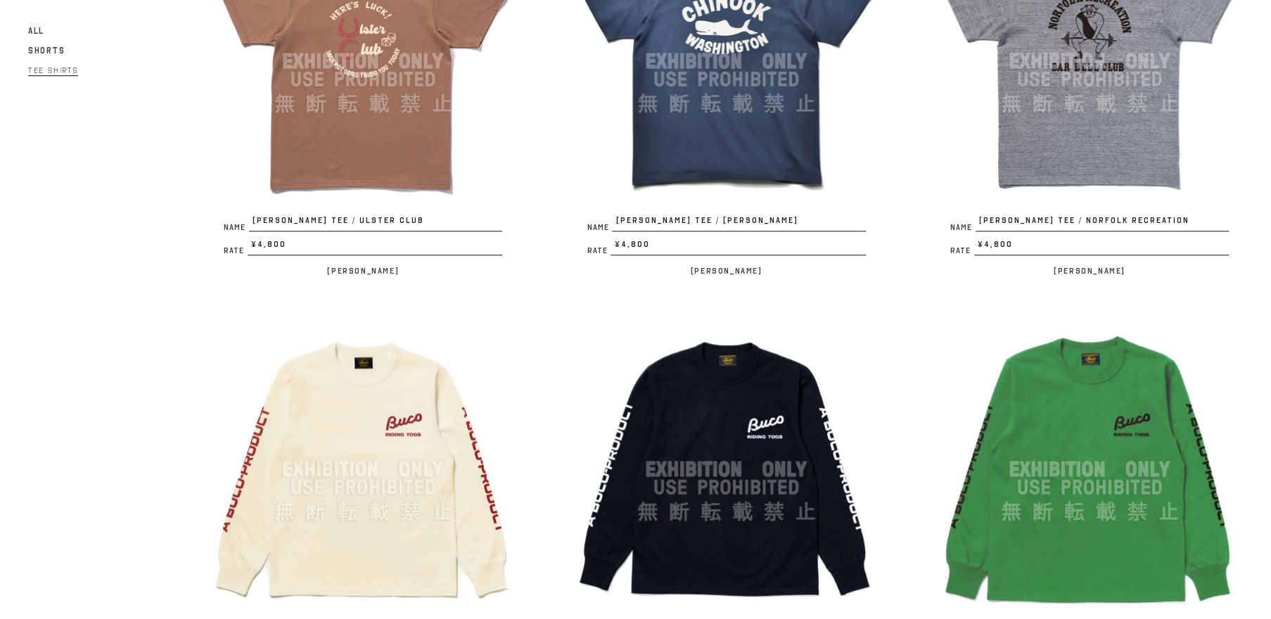
scroll to position [803, 0]
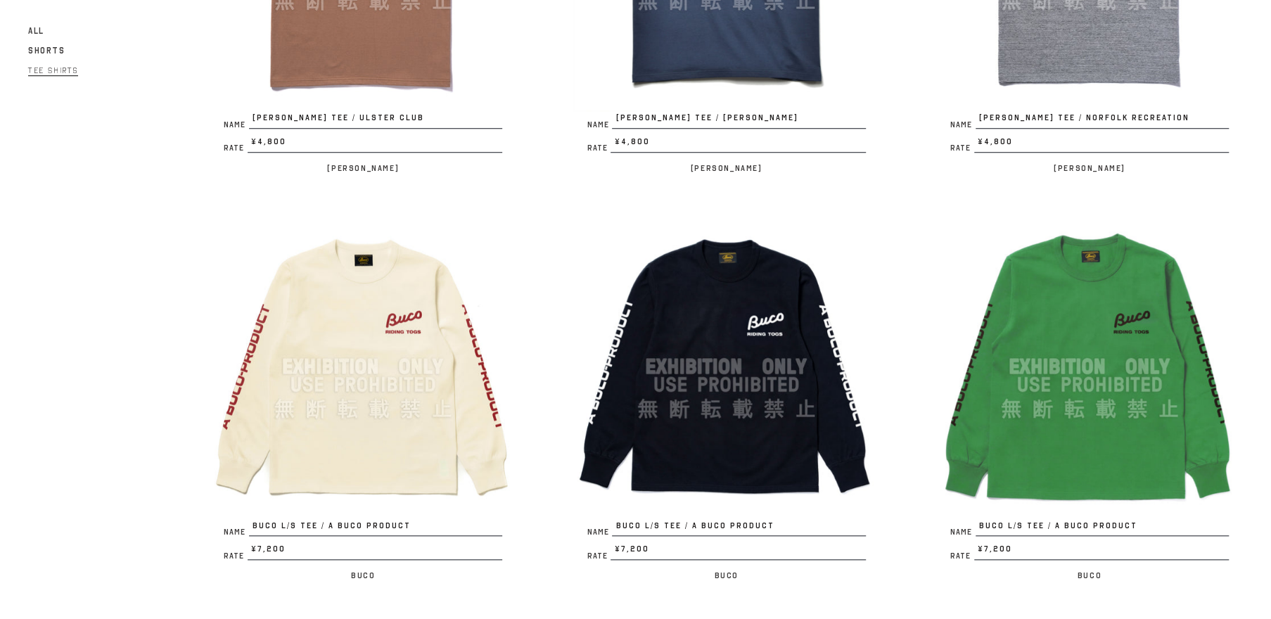
click at [1115, 446] on img at bounding box center [1089, 366] width 307 height 307
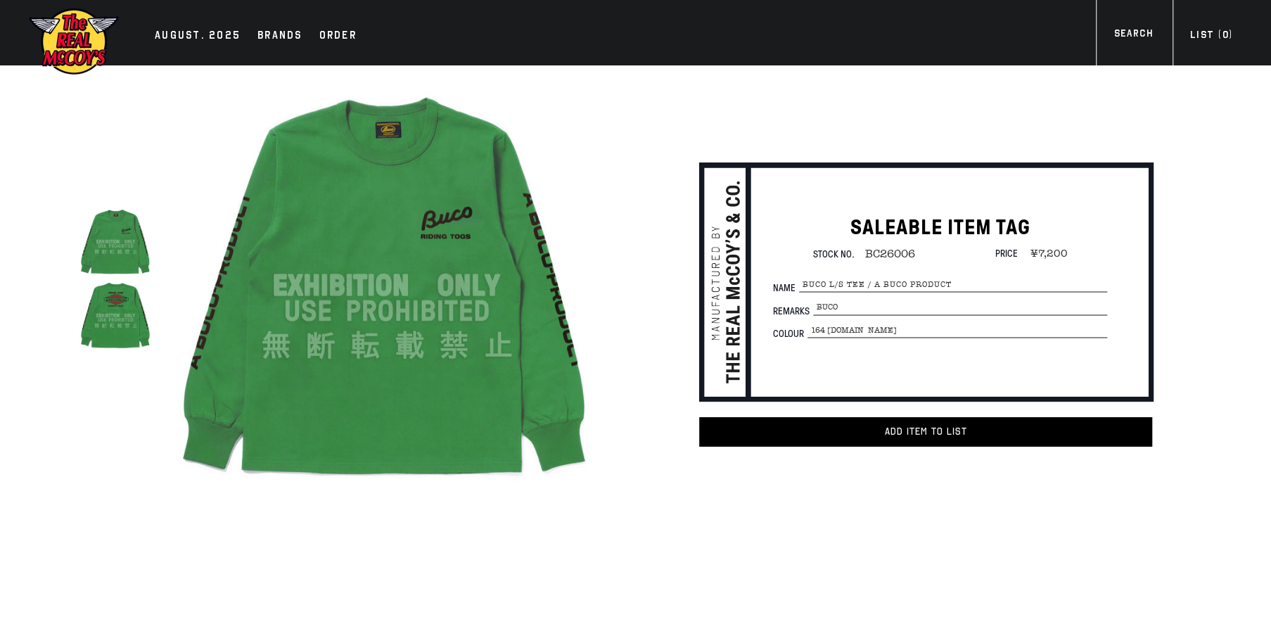
click at [106, 306] on img at bounding box center [116, 316] width 74 height 74
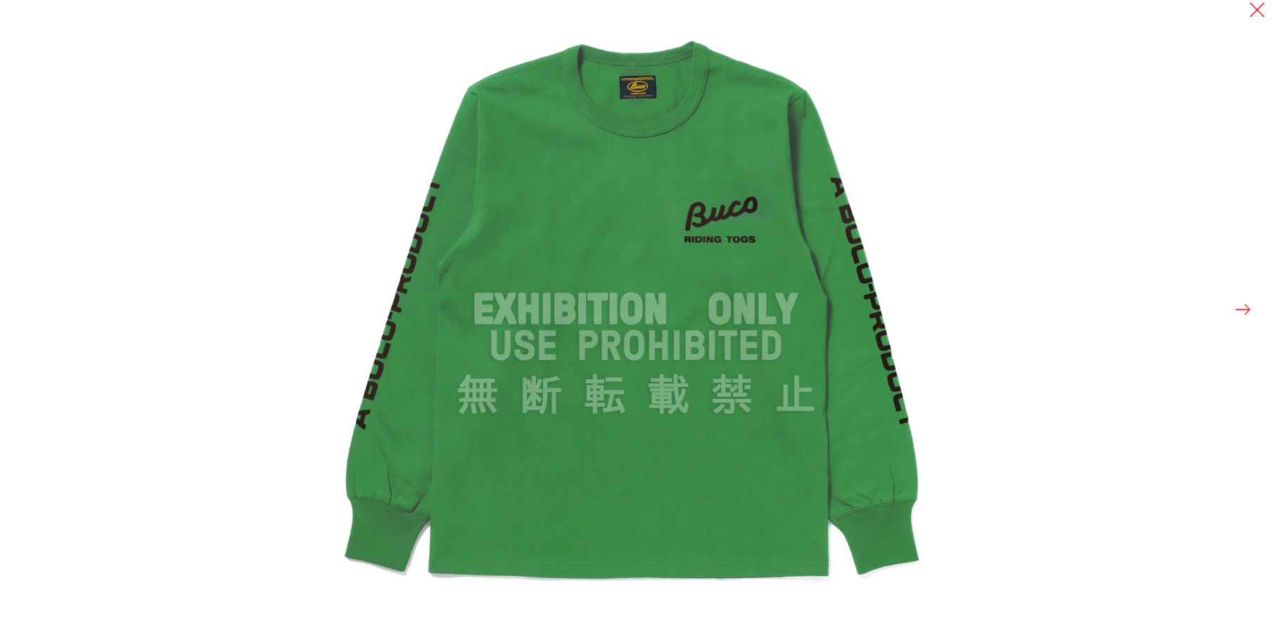
click at [1233, 312] on button at bounding box center [1243, 310] width 20 height 20
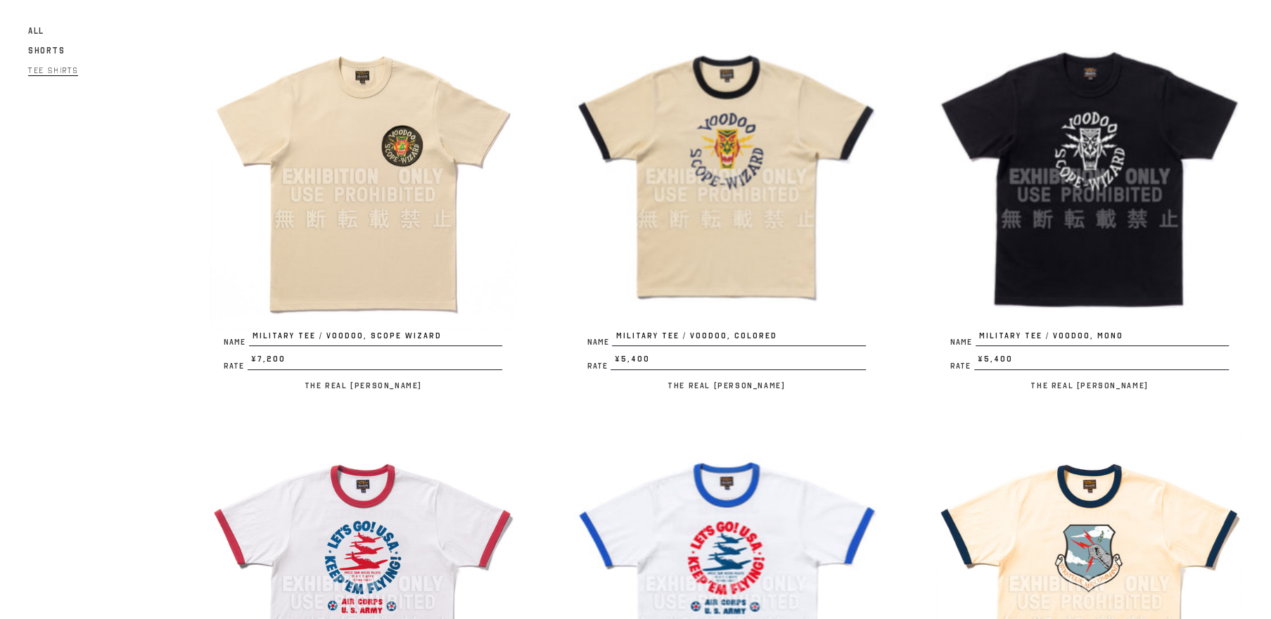
scroll to position [110, 0]
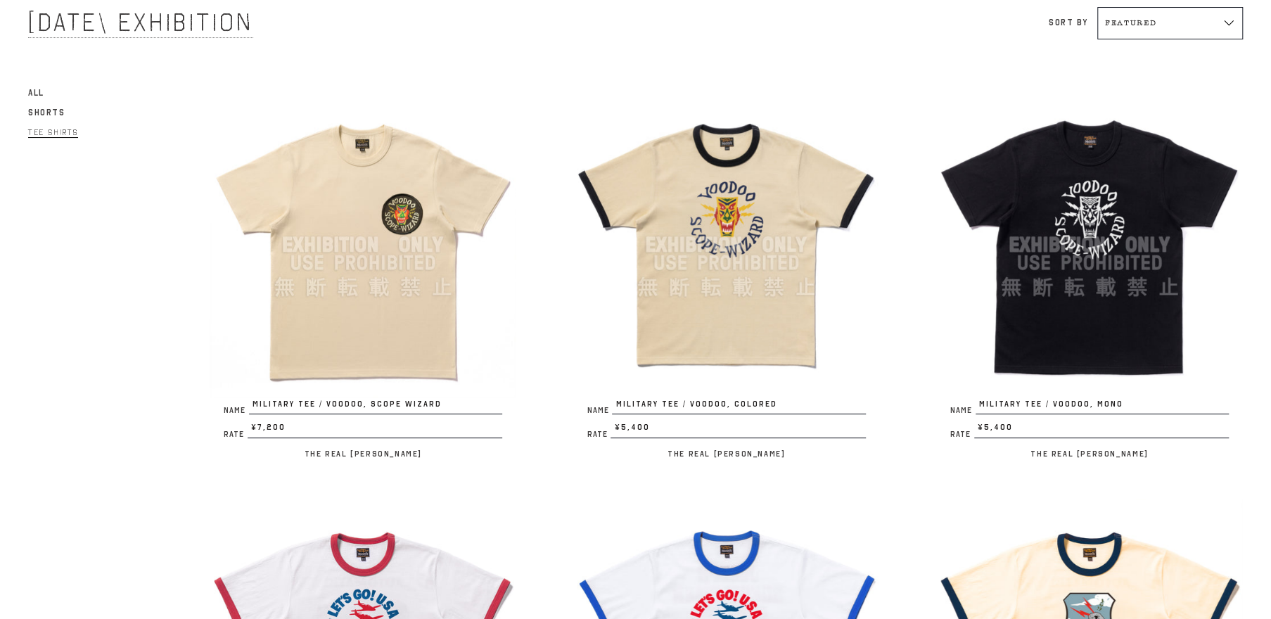
click at [346, 303] on img at bounding box center [363, 244] width 307 height 307
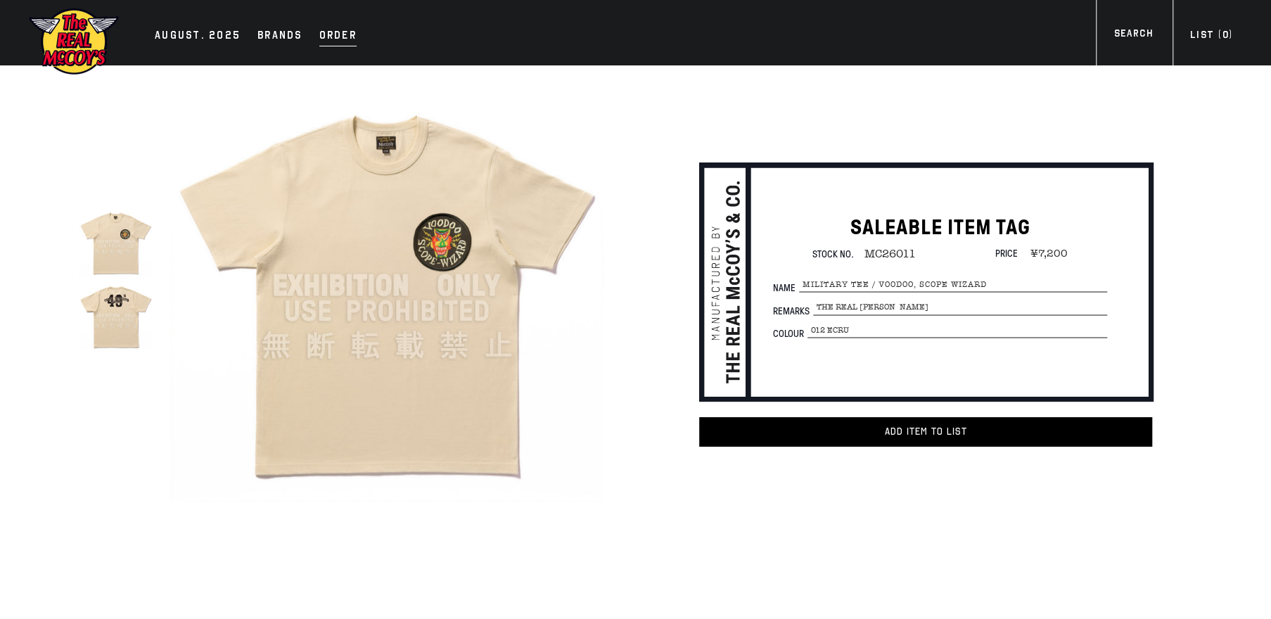
click at [341, 38] on div "Order" at bounding box center [337, 37] width 37 height 20
click at [179, 37] on div "AUGUST. 2025" at bounding box center [198, 37] width 86 height 20
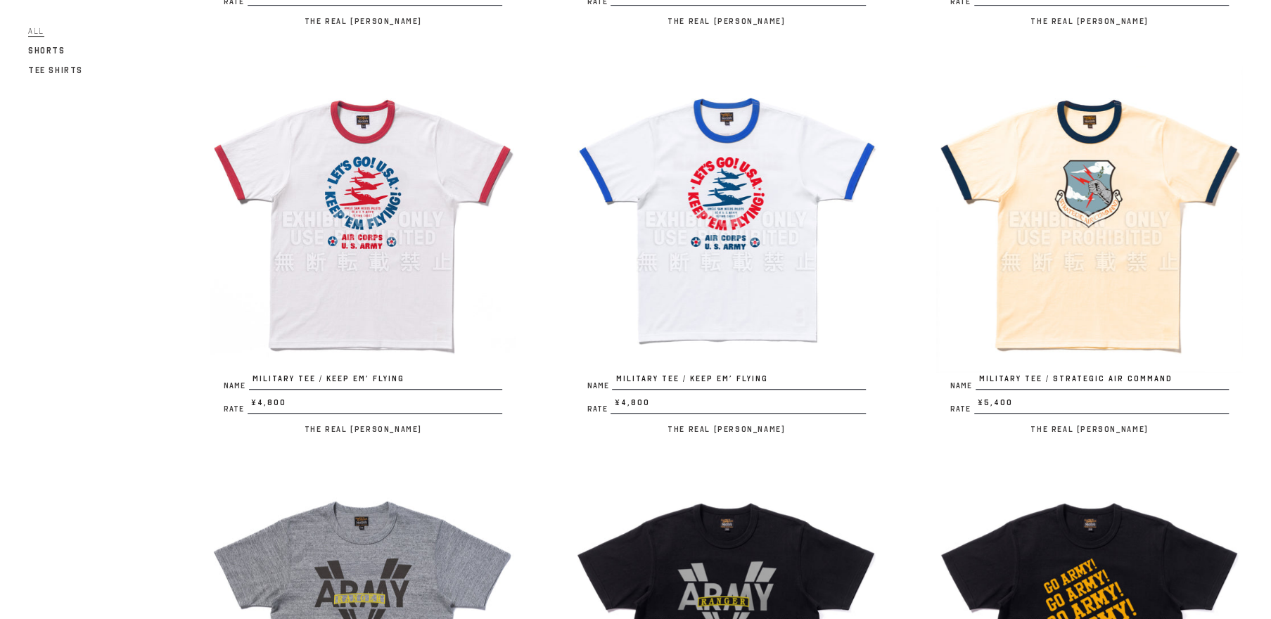
scroll to position [535, 0]
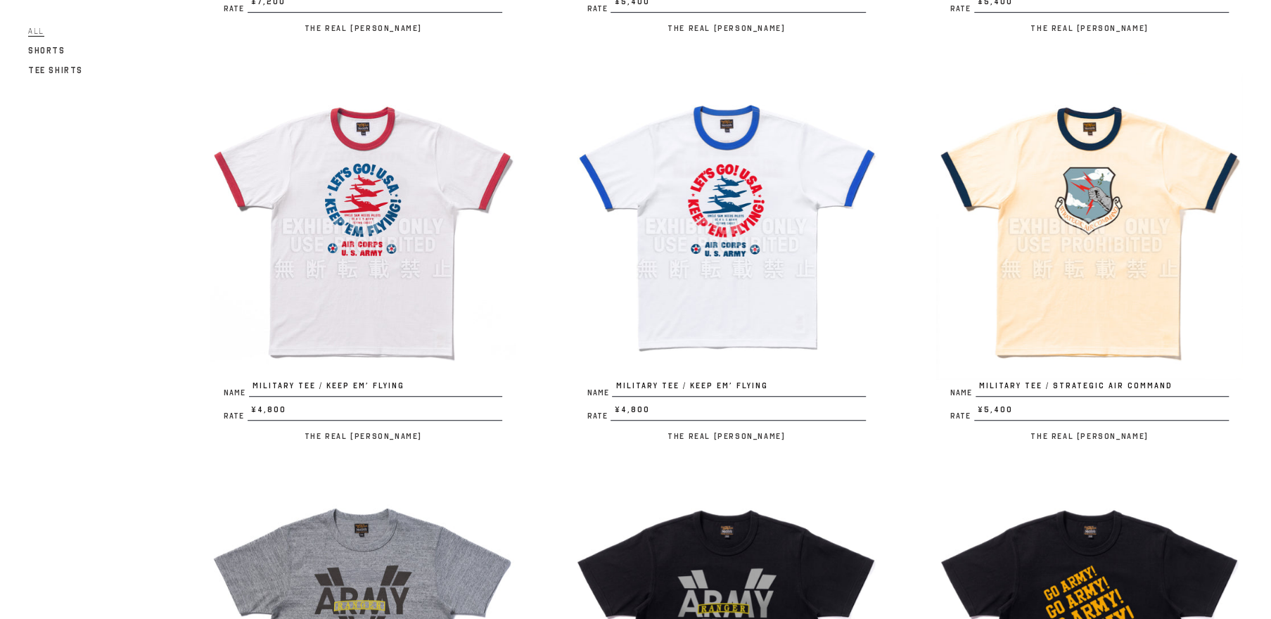
click at [55, 76] on link "Tee Shirts" at bounding box center [55, 70] width 55 height 17
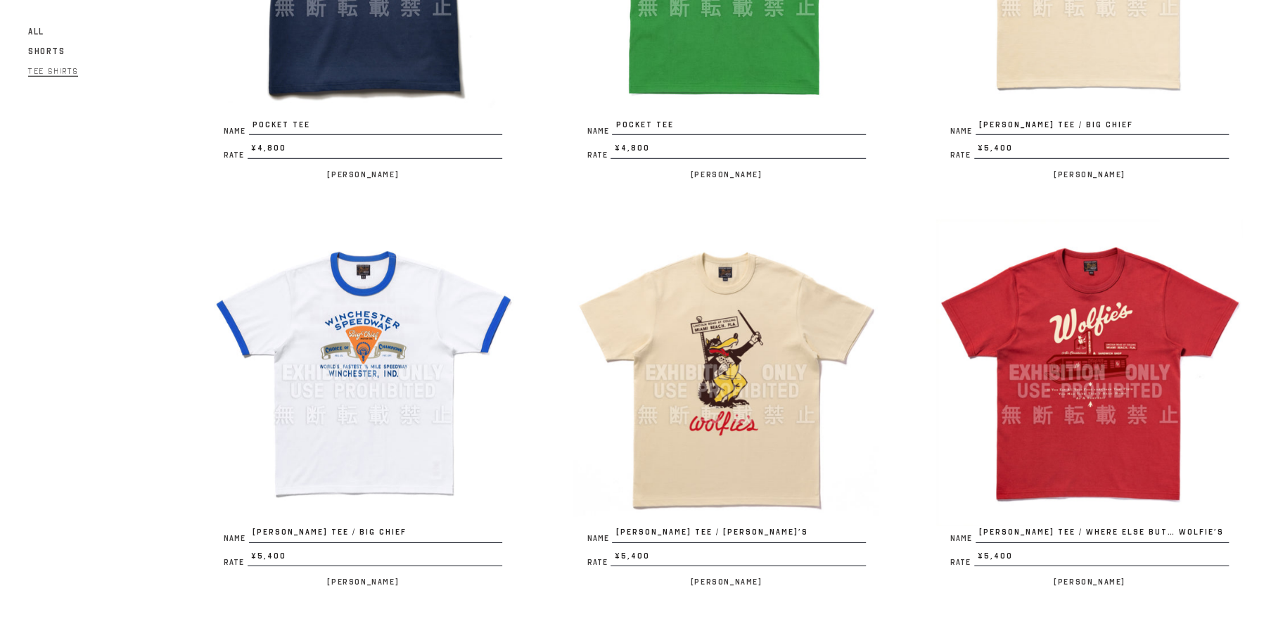
scroll to position [2948, 0]
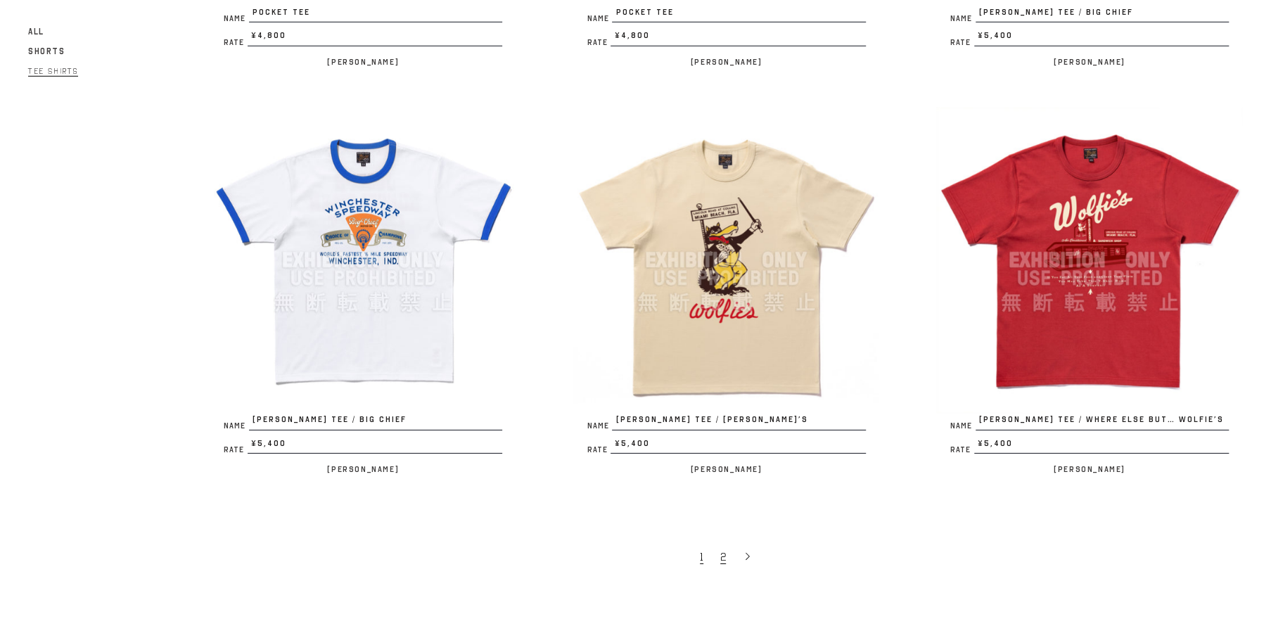
click at [718, 558] on link "2" at bounding box center [724, 557] width 23 height 30
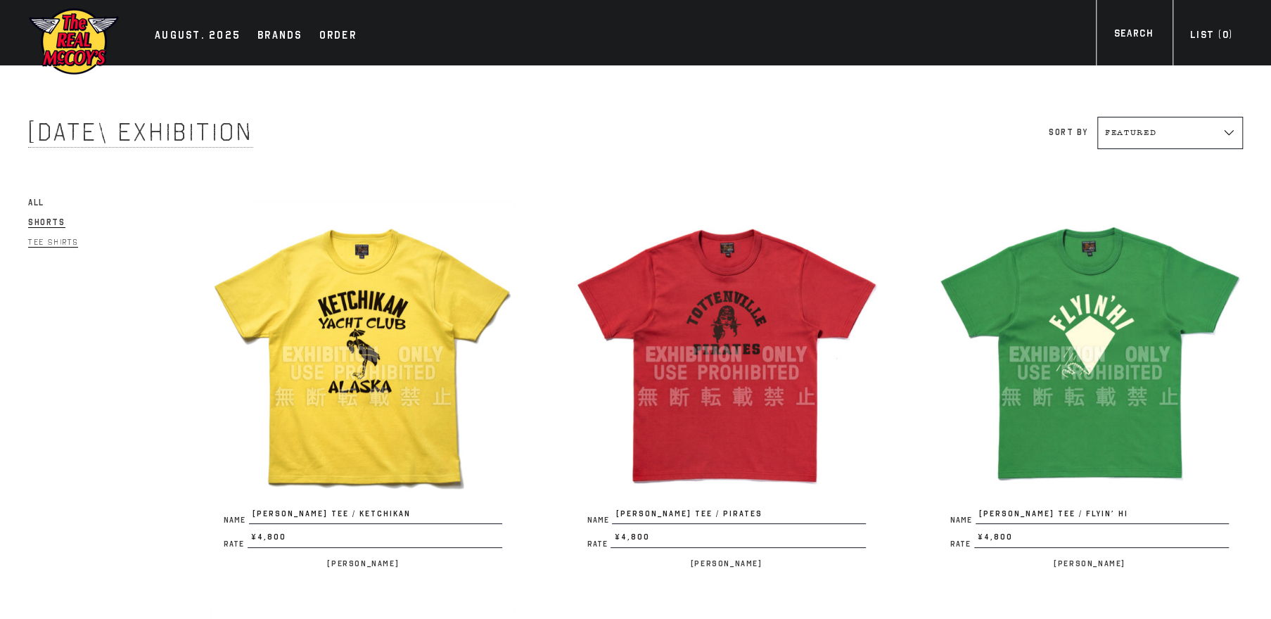
click at [41, 222] on span "Shorts" at bounding box center [46, 222] width 37 height 11
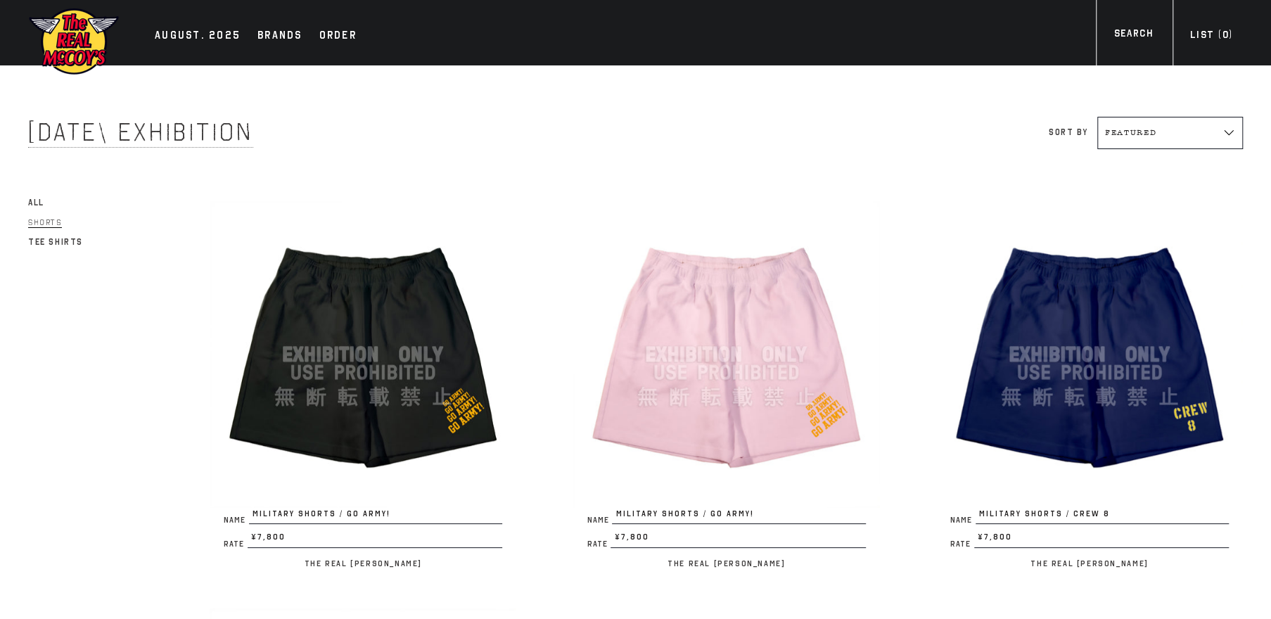
click at [341, 316] on img at bounding box center [363, 354] width 307 height 307
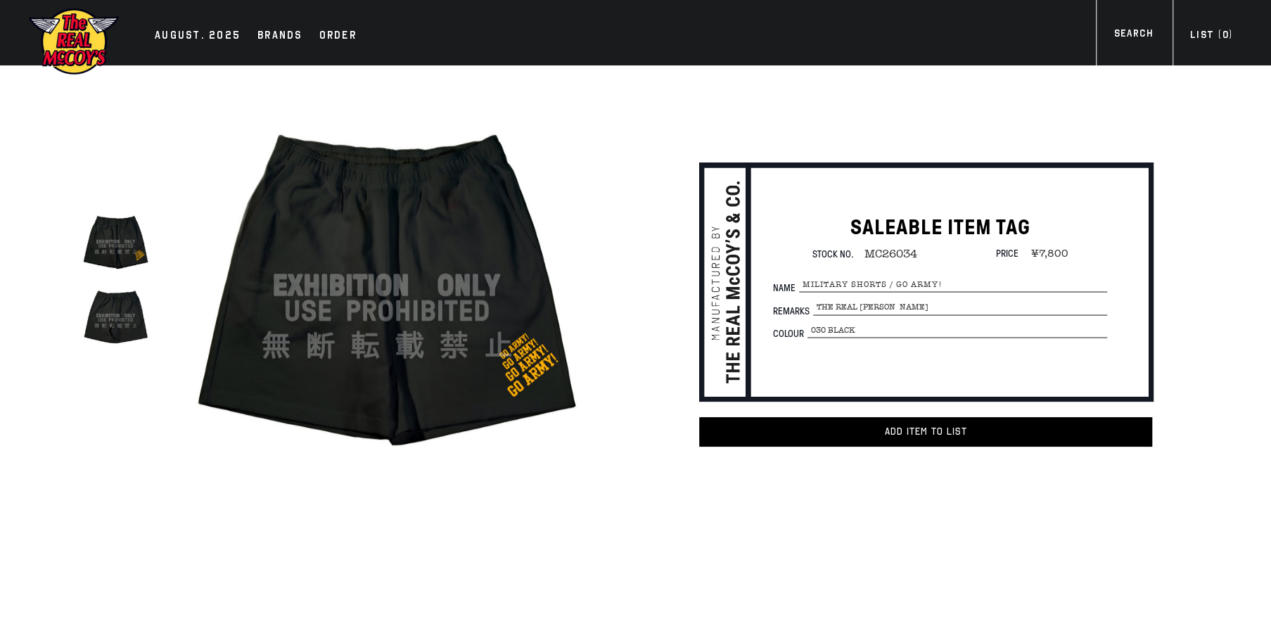
click at [320, 269] on img at bounding box center [386, 285] width 433 height 433
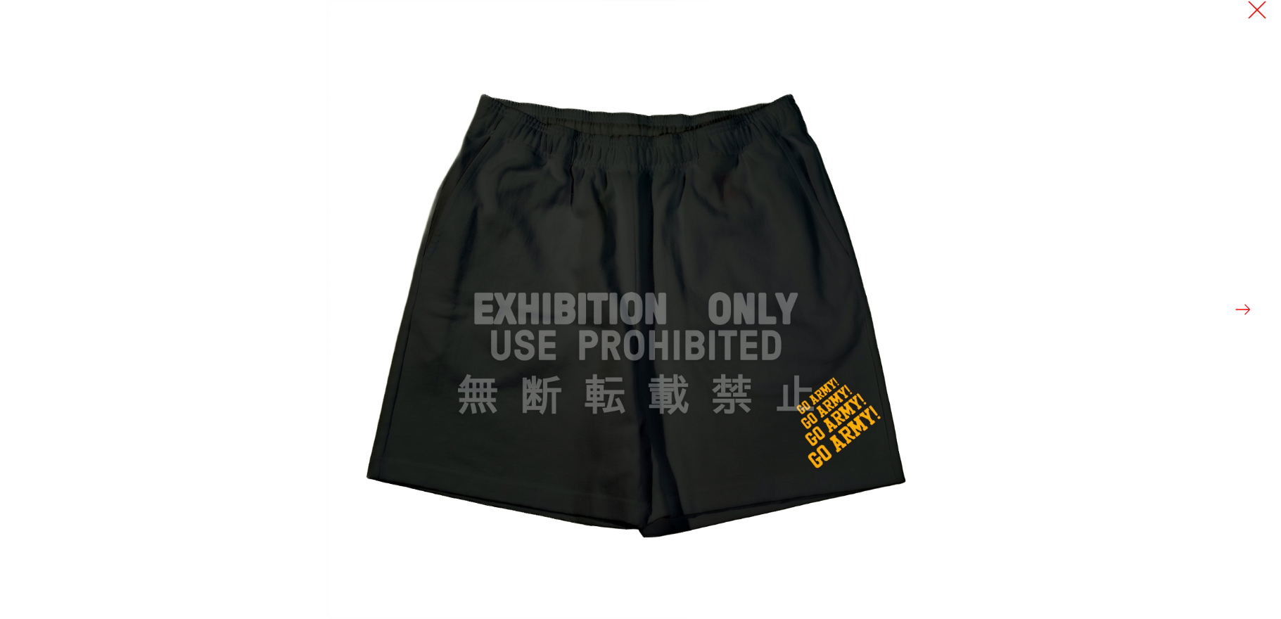
click at [1254, 13] on button at bounding box center [1257, 10] width 20 height 20
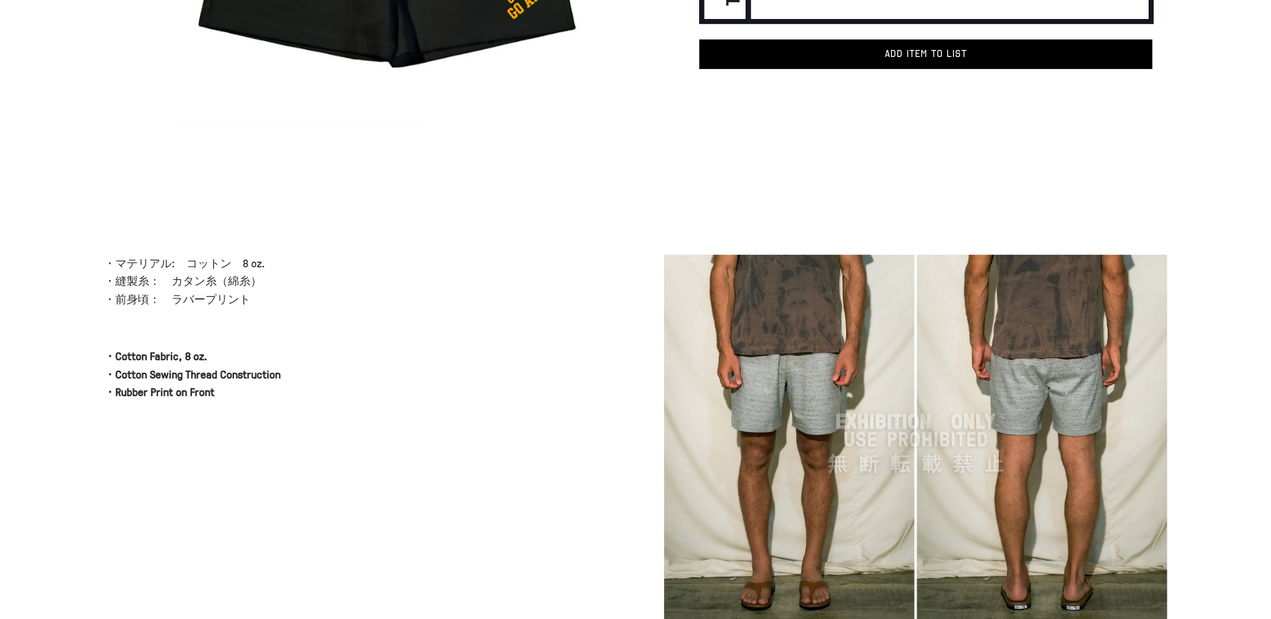
scroll to position [402, 0]
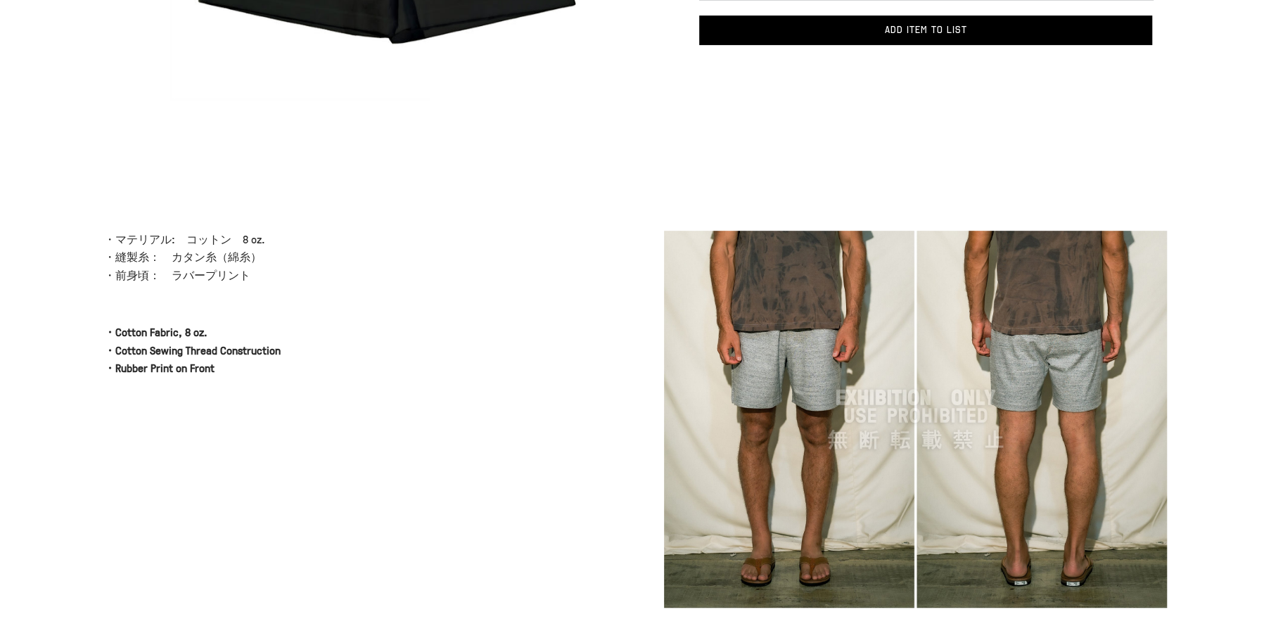
click at [1051, 413] on img at bounding box center [916, 420] width 504 height 378
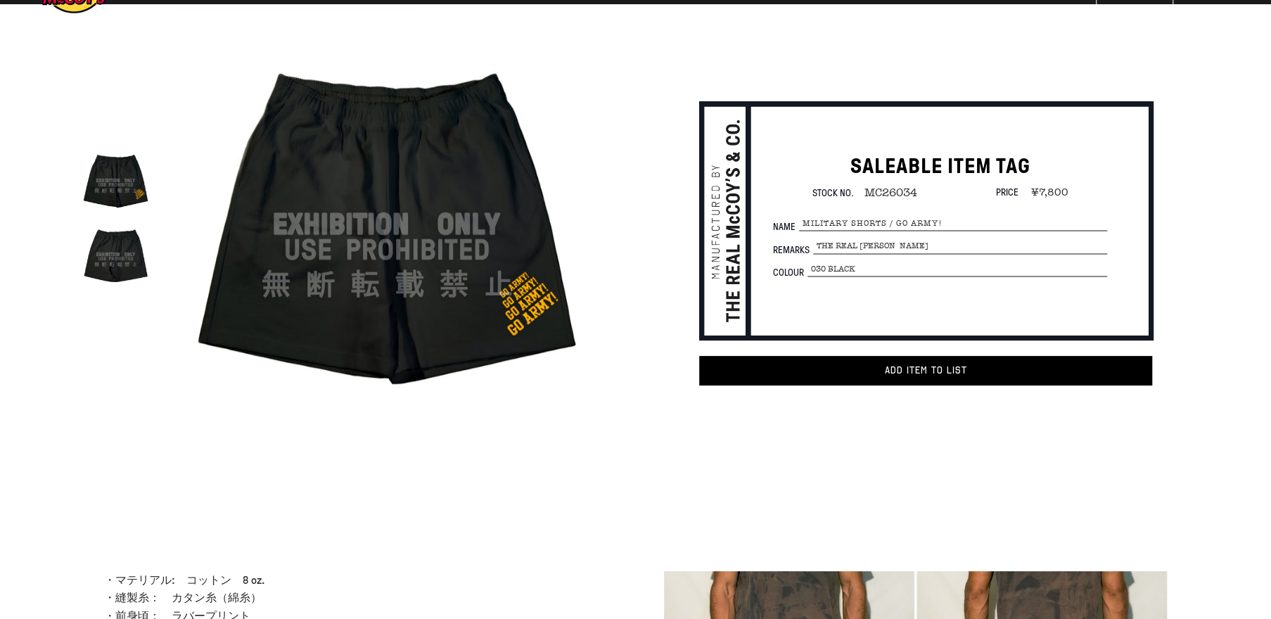
scroll to position [0, 0]
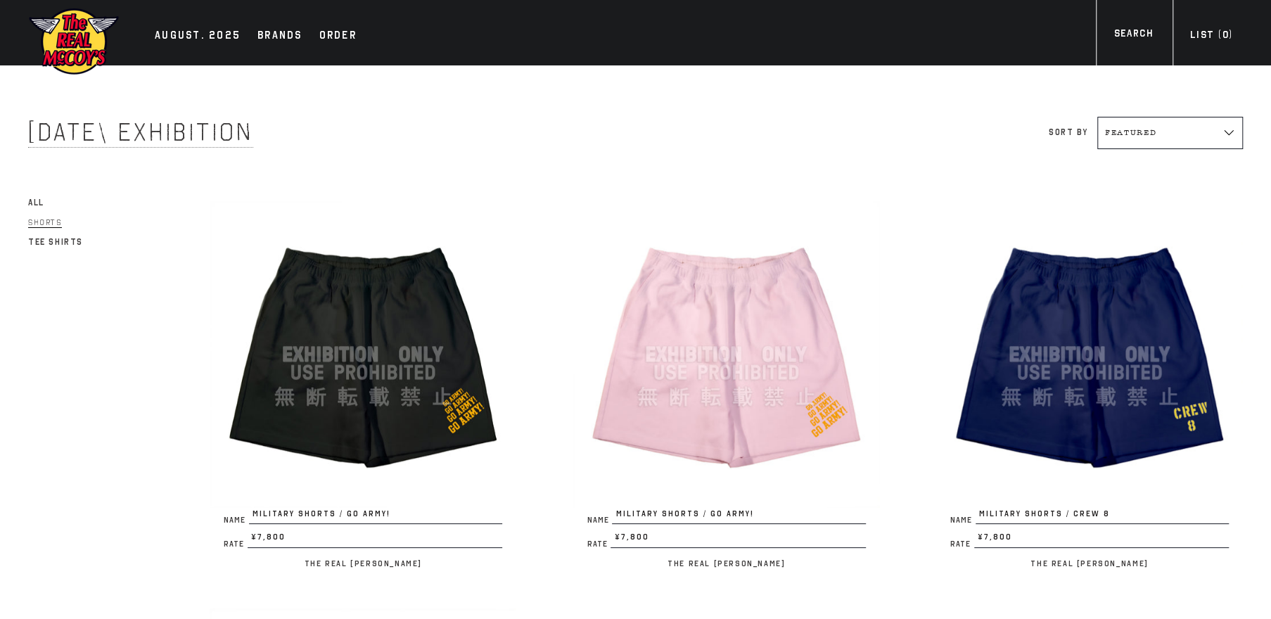
click at [34, 201] on span "All" at bounding box center [36, 203] width 16 height 10
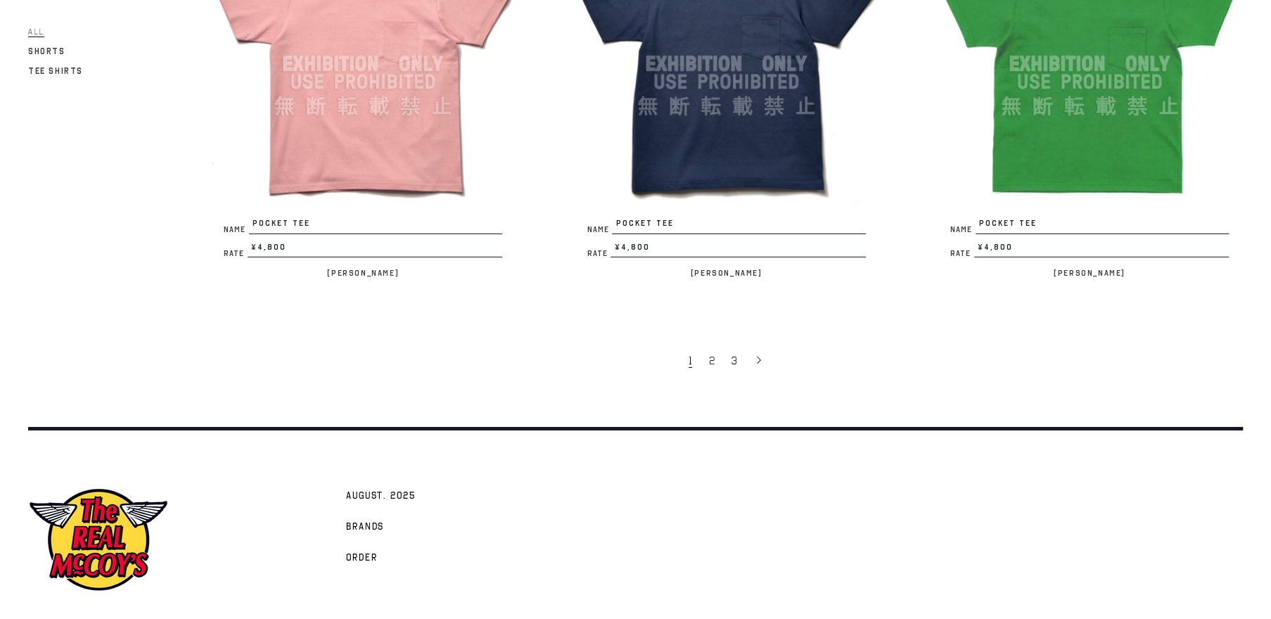
scroll to position [3192, 0]
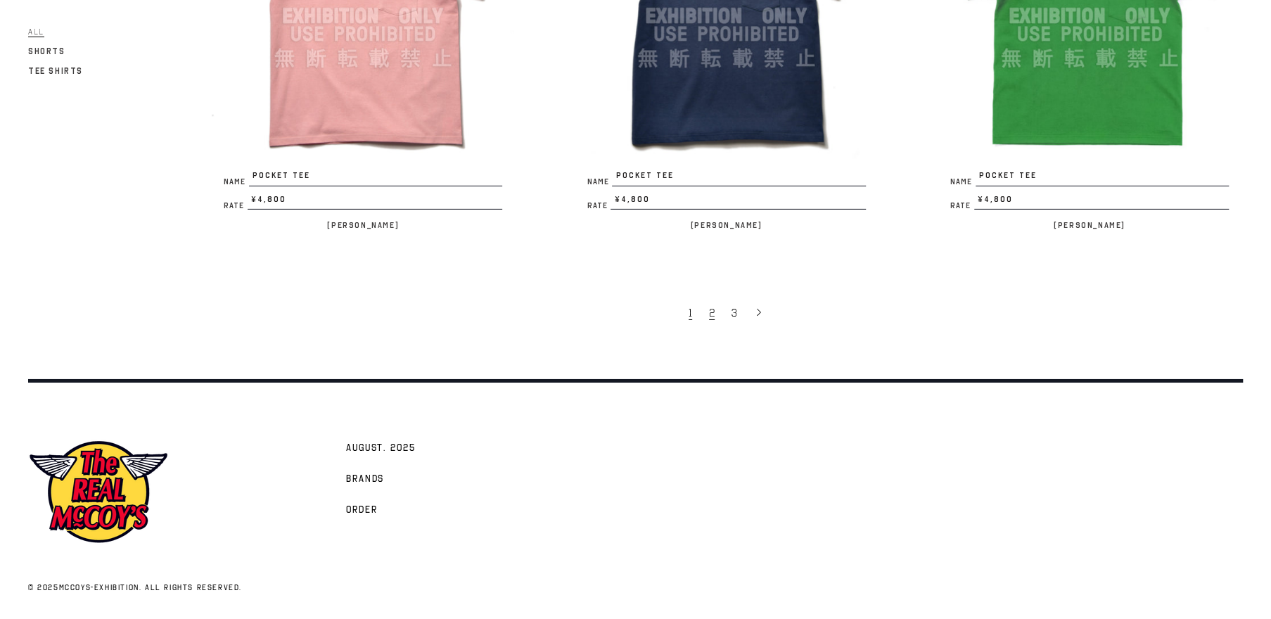
click at [712, 312] on span "2" at bounding box center [712, 313] width 6 height 14
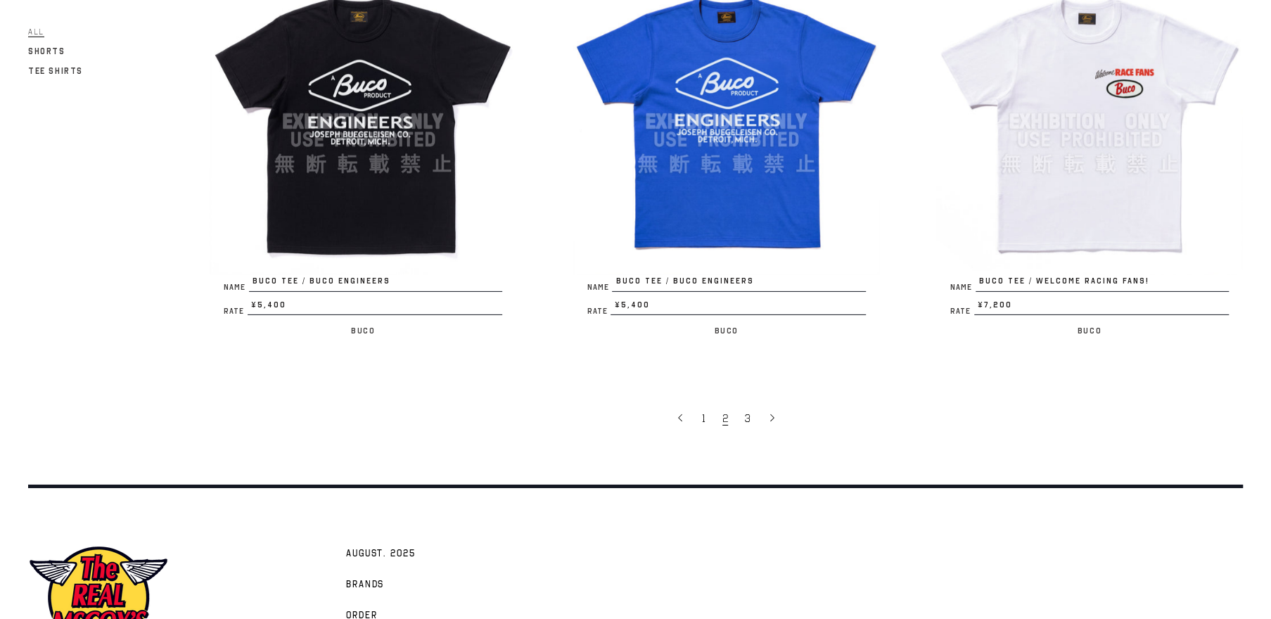
scroll to position [3058, 0]
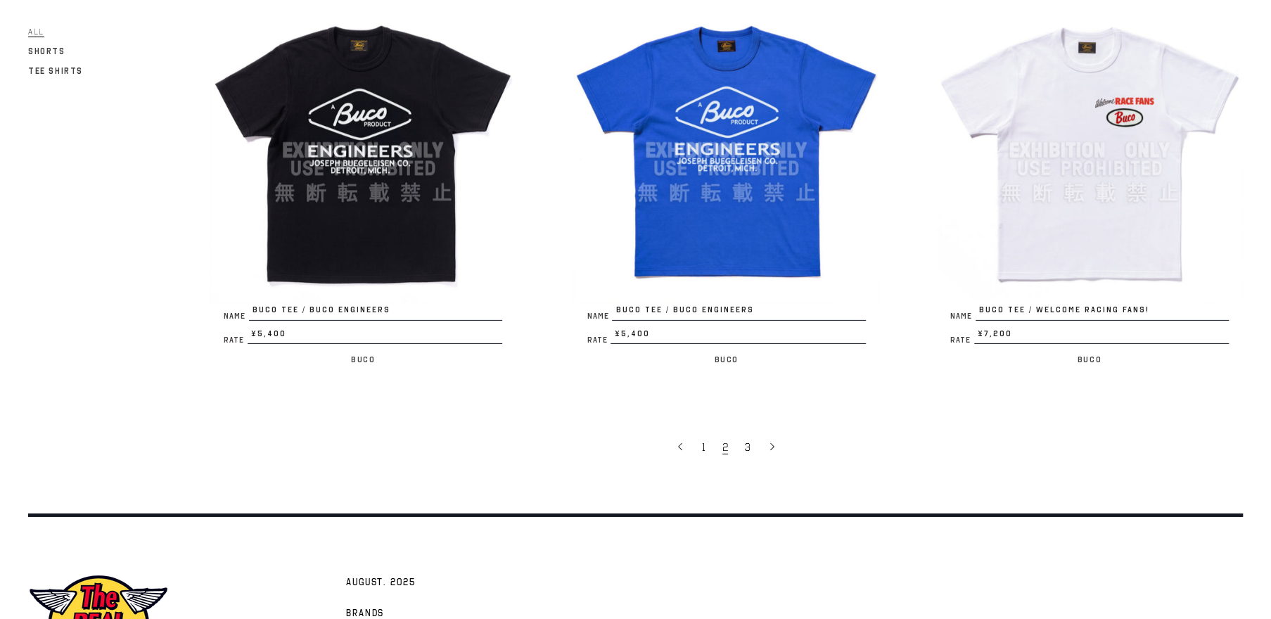
click at [380, 232] on img at bounding box center [363, 150] width 307 height 307
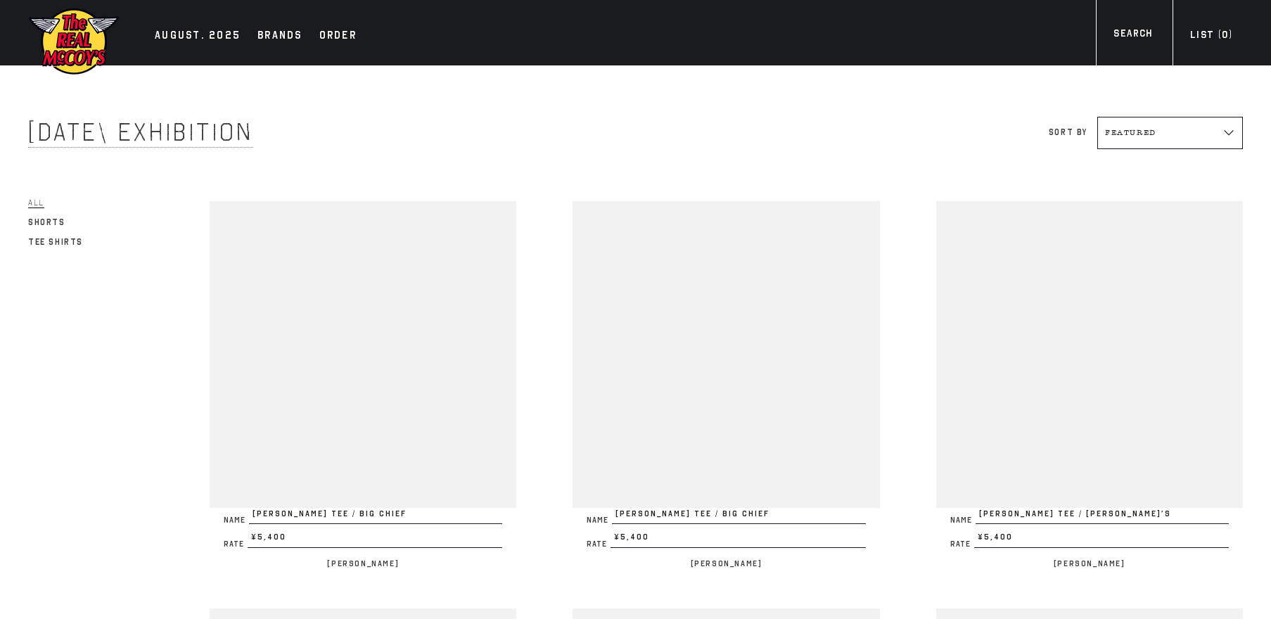
scroll to position [3058, 0]
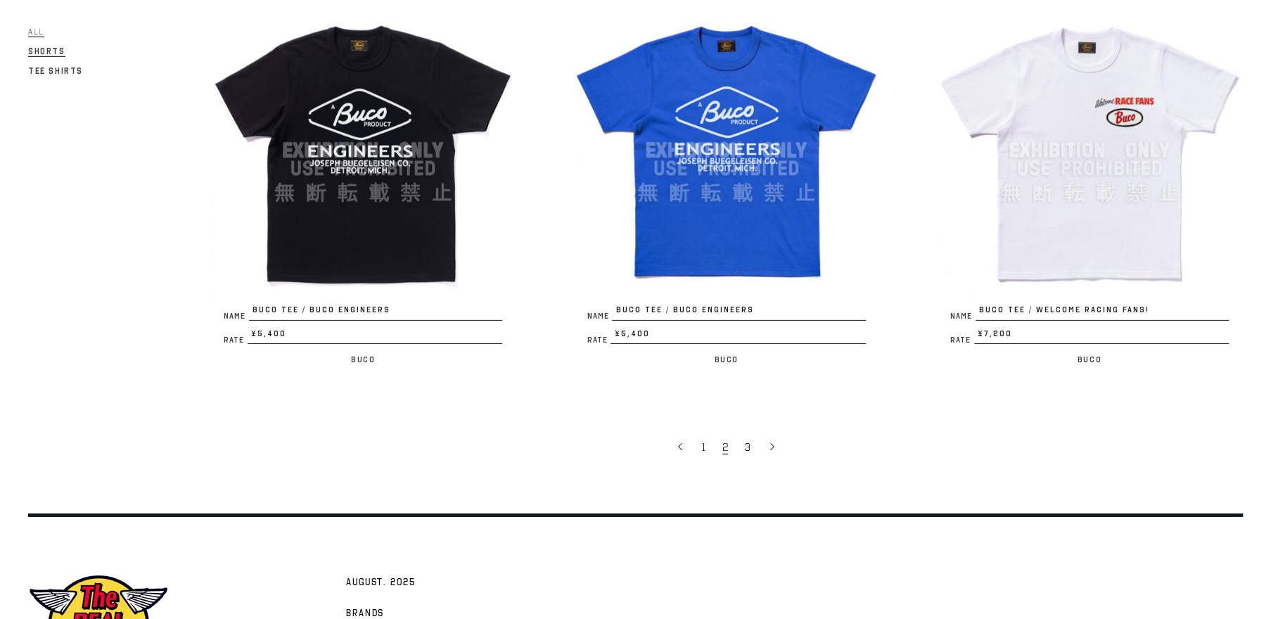
click at [42, 53] on span "Shorts" at bounding box center [46, 51] width 37 height 11
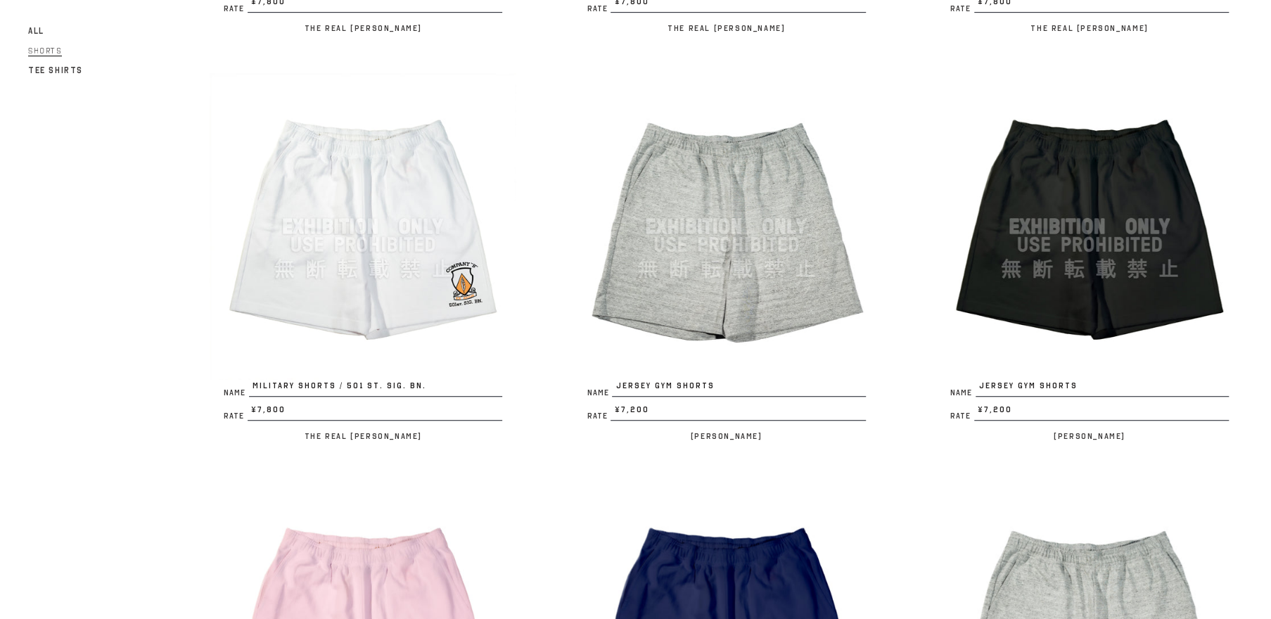
scroll to position [938, 0]
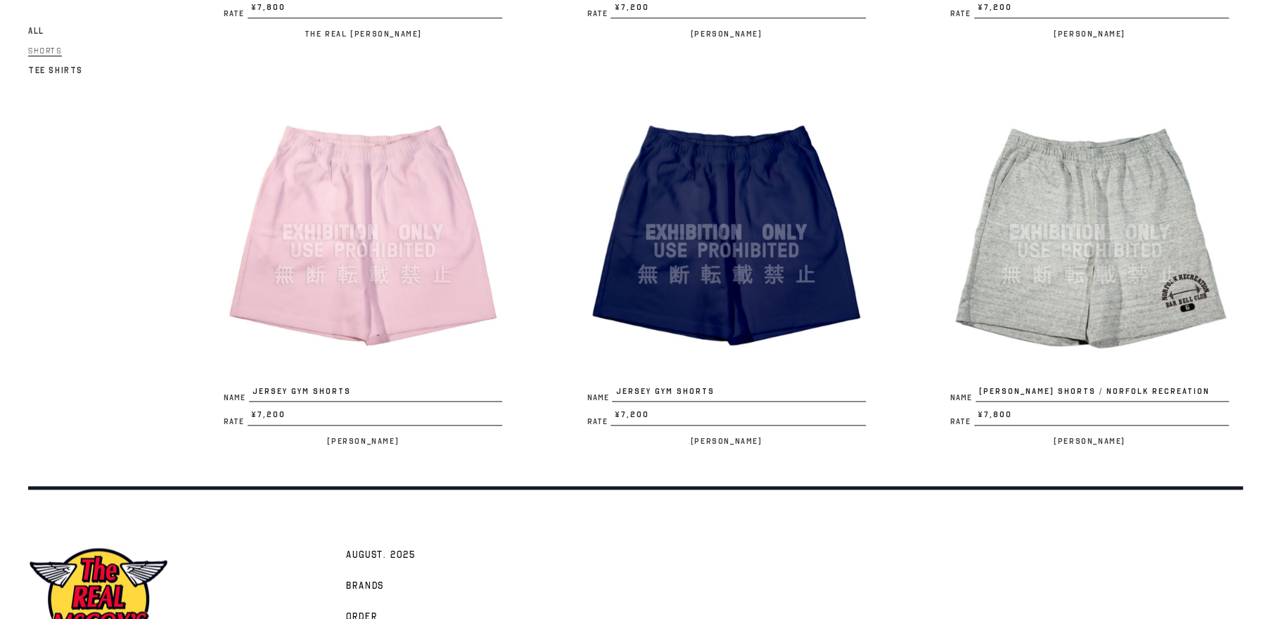
click at [726, 214] on img at bounding box center [726, 232] width 307 height 307
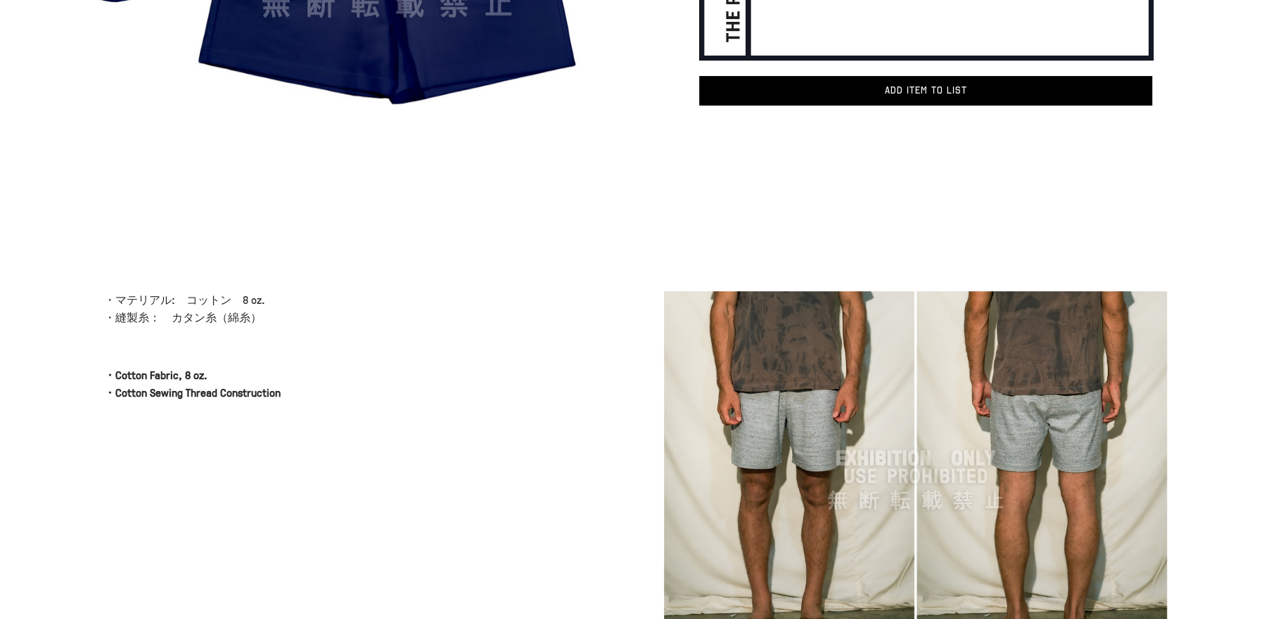
scroll to position [402, 0]
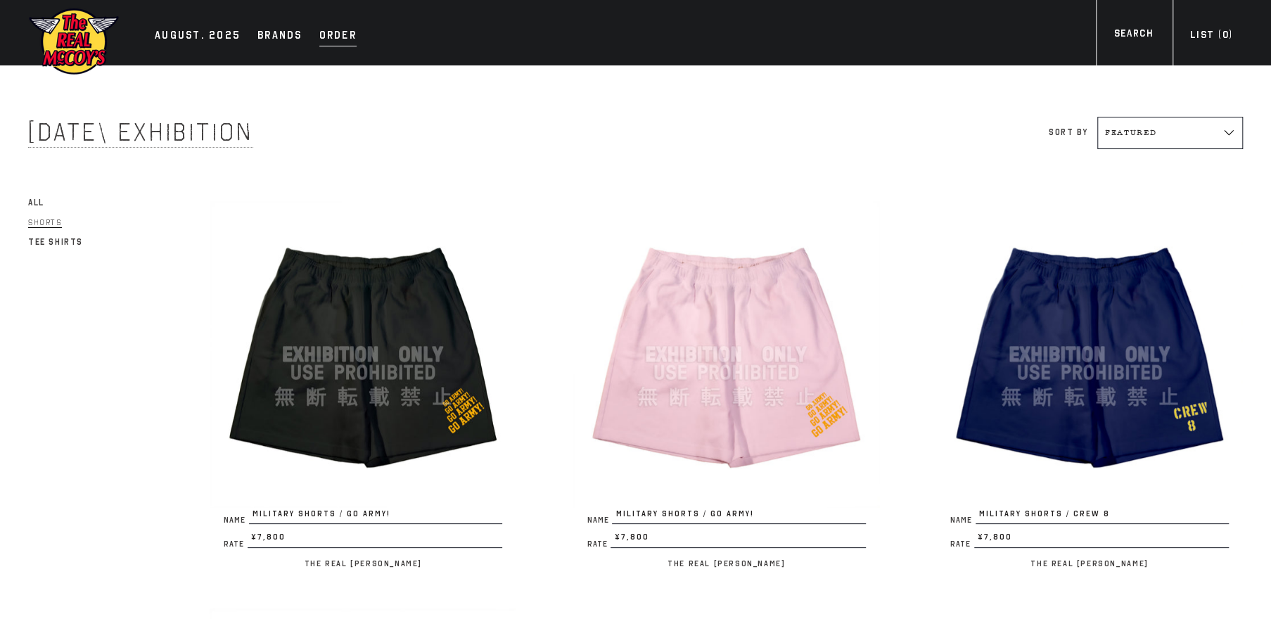
click at [329, 35] on div "Order" at bounding box center [337, 37] width 37 height 20
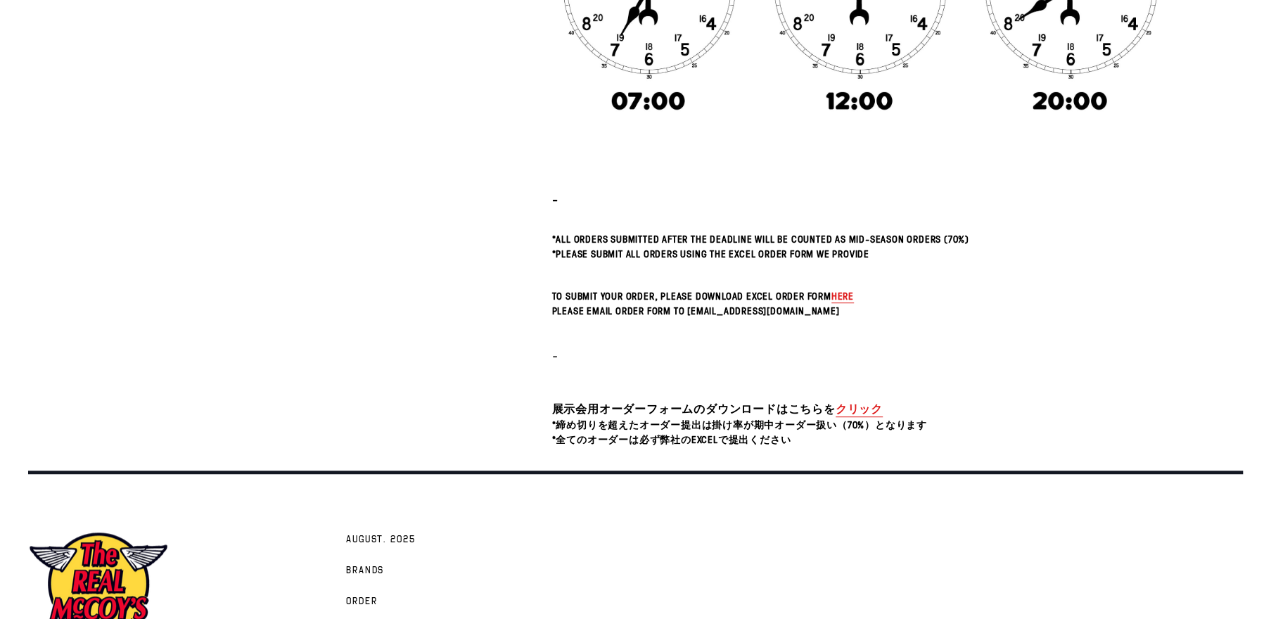
scroll to position [517, 0]
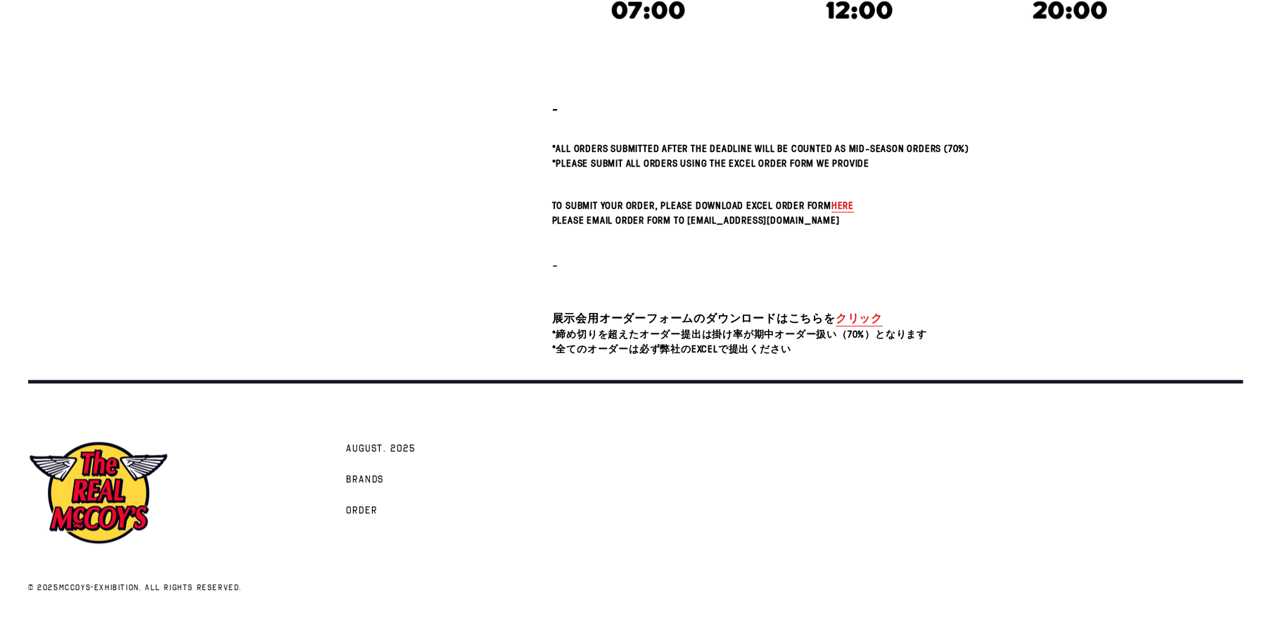
click at [847, 315] on link "クリック" at bounding box center [859, 318] width 47 height 16
click at [853, 312] on link "クリック" at bounding box center [859, 318] width 47 height 16
click at [846, 200] on span "here" at bounding box center [843, 204] width 23 height 13
click at [854, 317] on link "クリック" at bounding box center [859, 318] width 47 height 16
click at [852, 312] on link "クリック" at bounding box center [859, 318] width 47 height 16
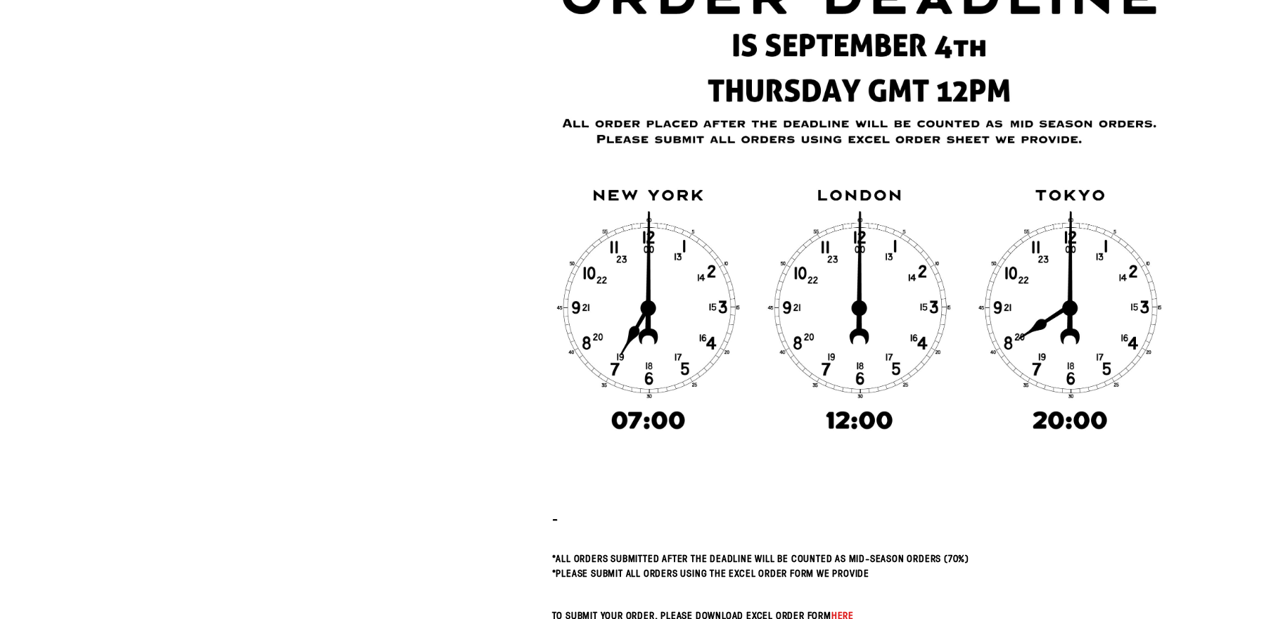
scroll to position [0, 0]
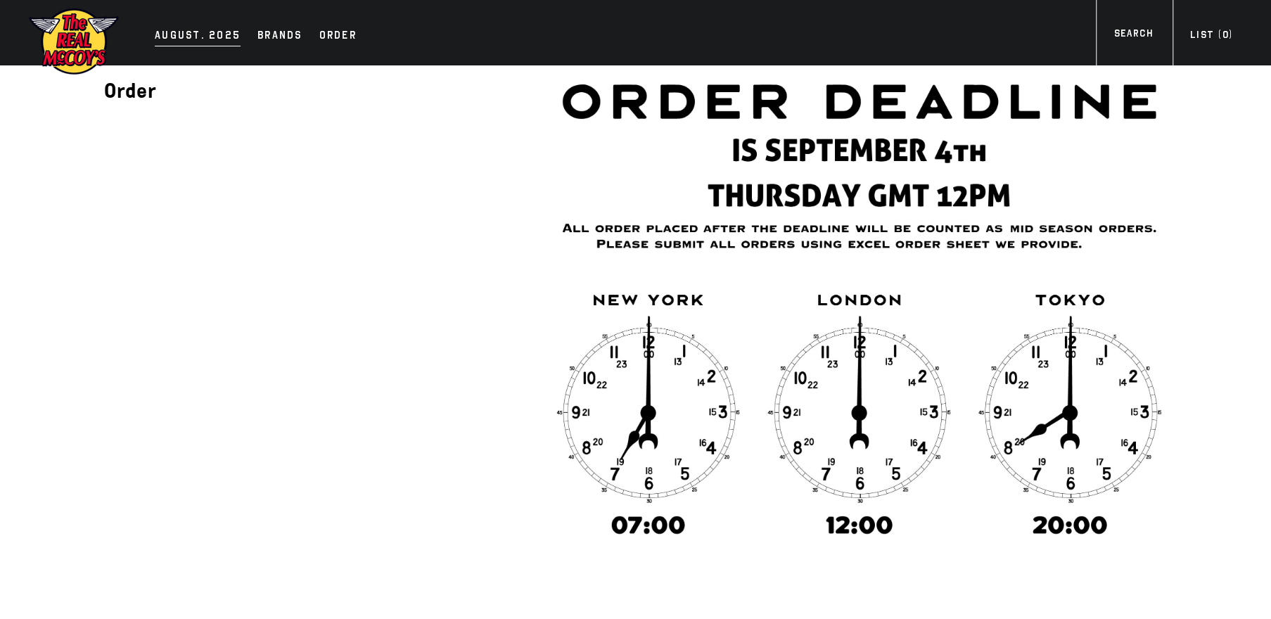
click at [197, 40] on div "AUGUST. 2025" at bounding box center [198, 37] width 86 height 20
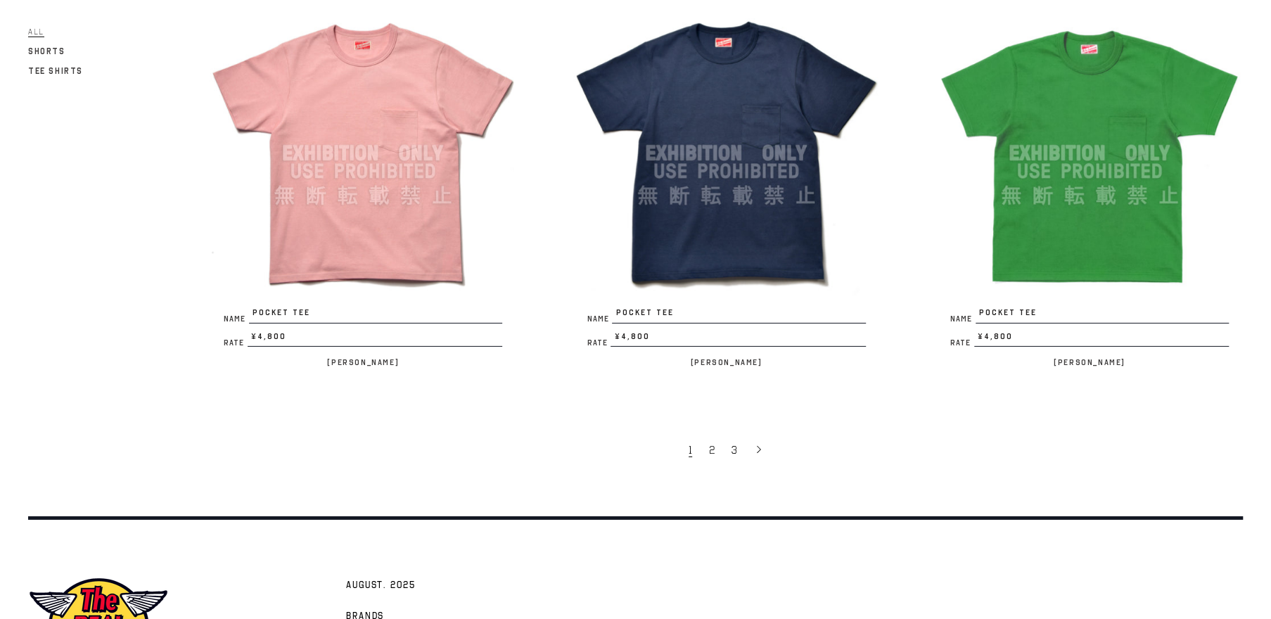
scroll to position [3192, 0]
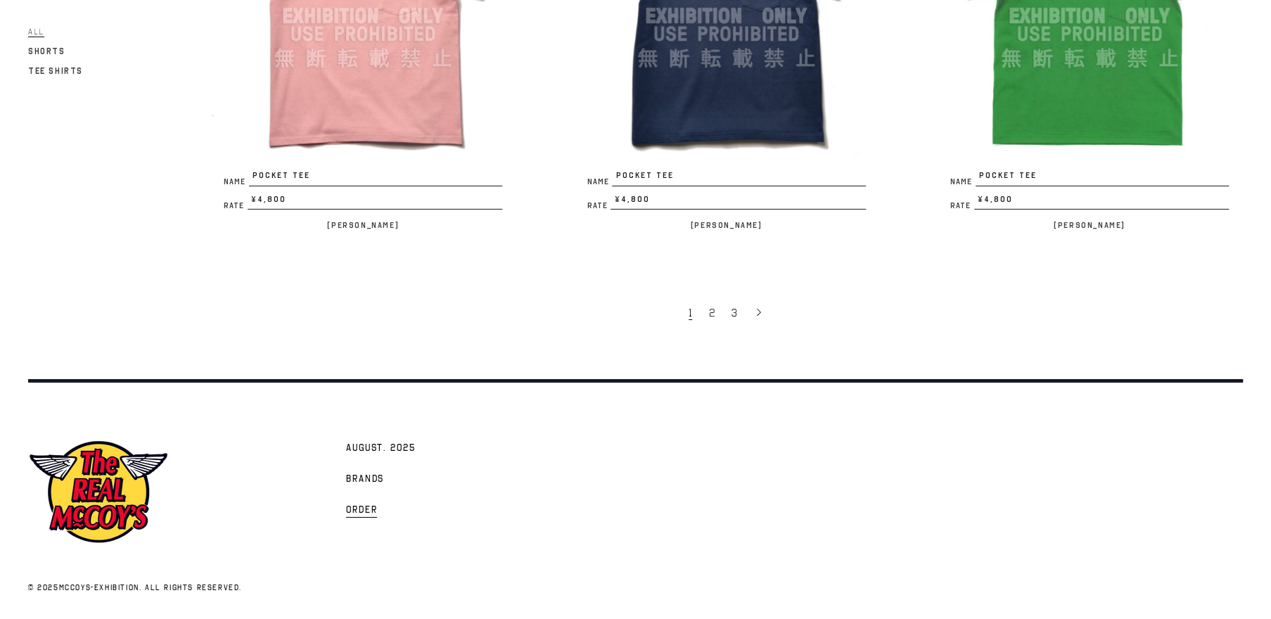
click at [355, 504] on span "Order" at bounding box center [362, 511] width 32 height 14
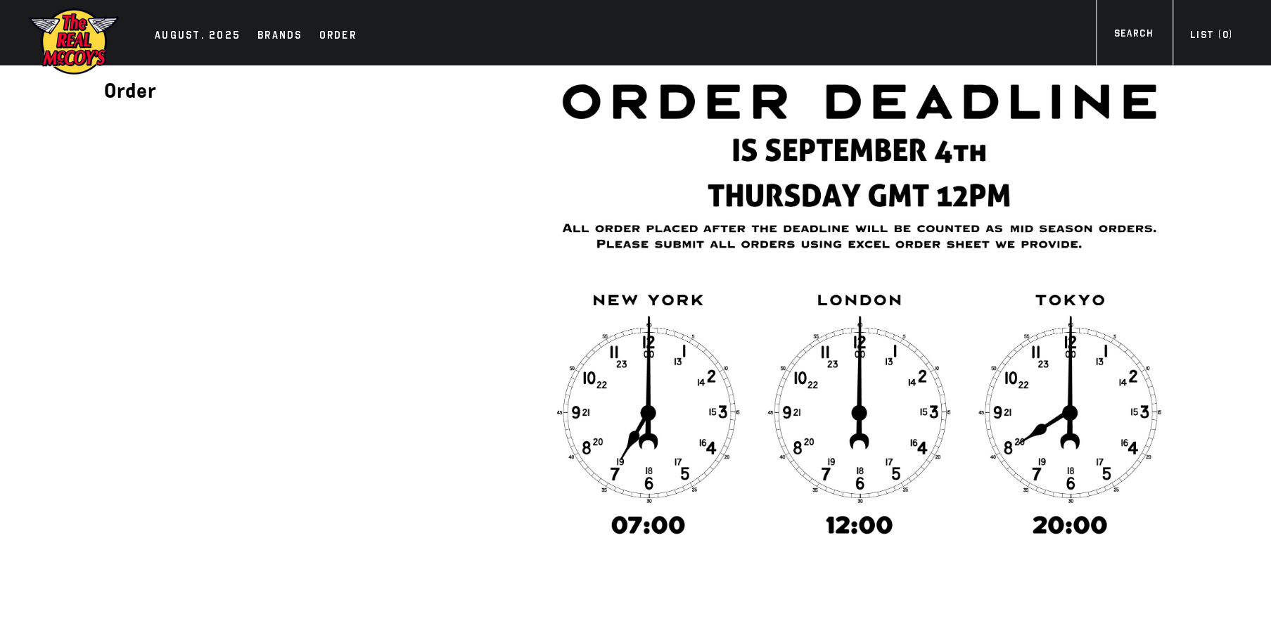
scroll to position [517, 0]
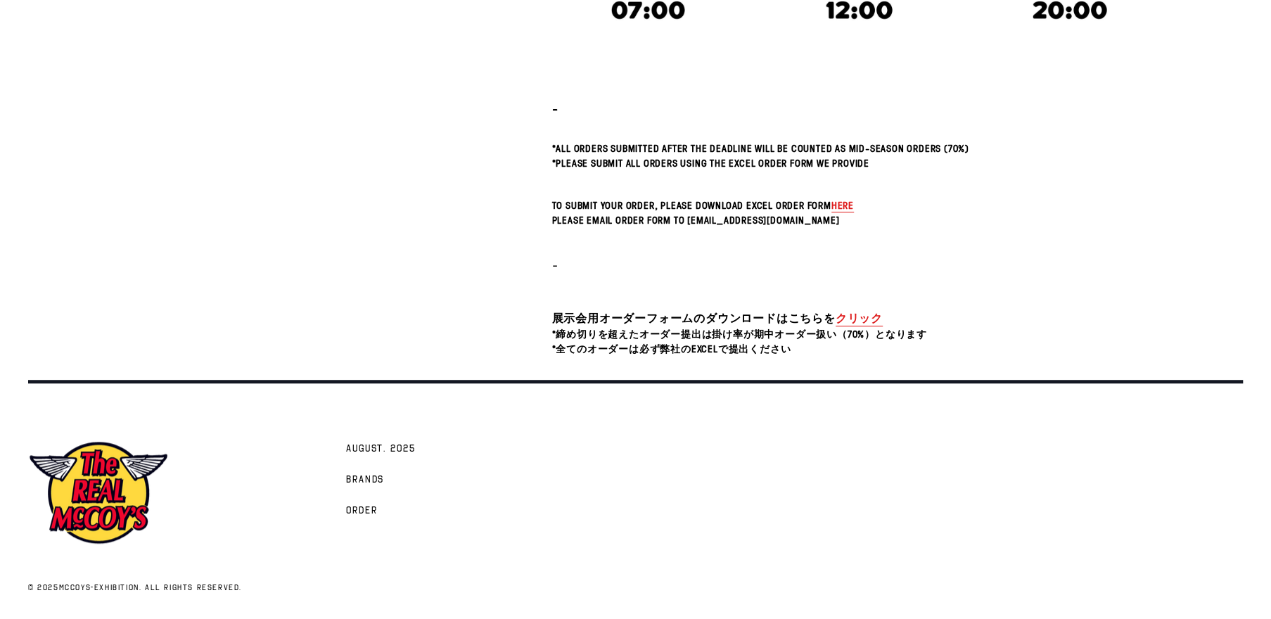
click at [851, 315] on link "クリック" at bounding box center [859, 318] width 47 height 16
click at [856, 319] on link "クリック" at bounding box center [859, 318] width 47 height 16
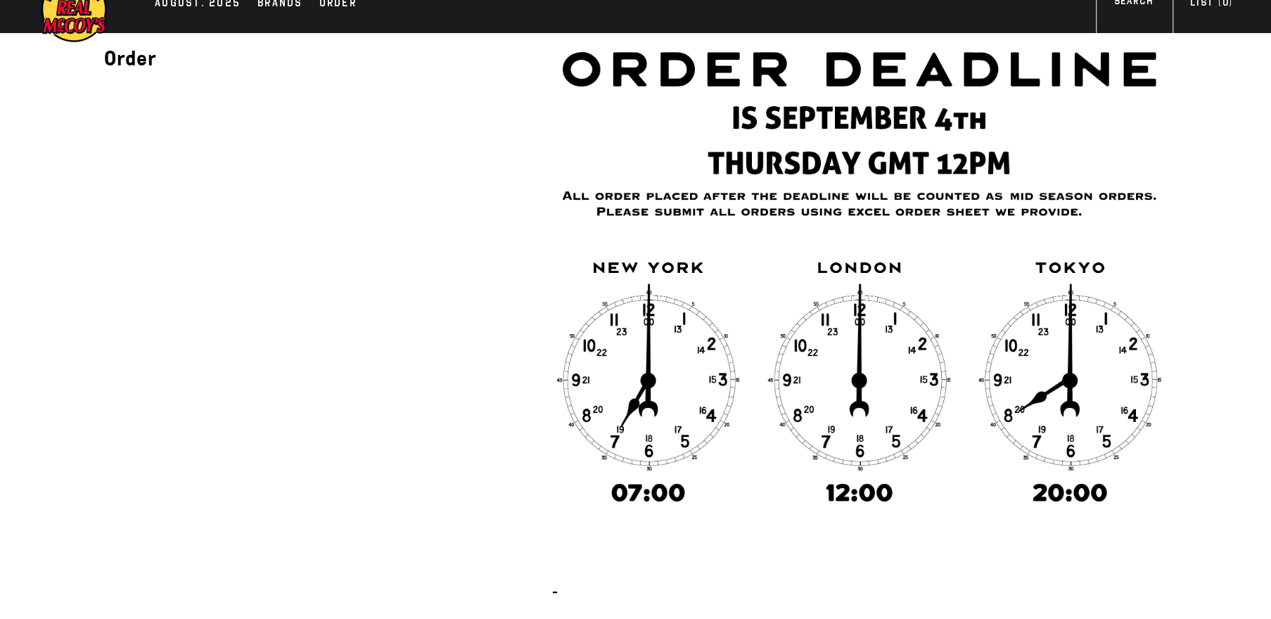
scroll to position [0, 0]
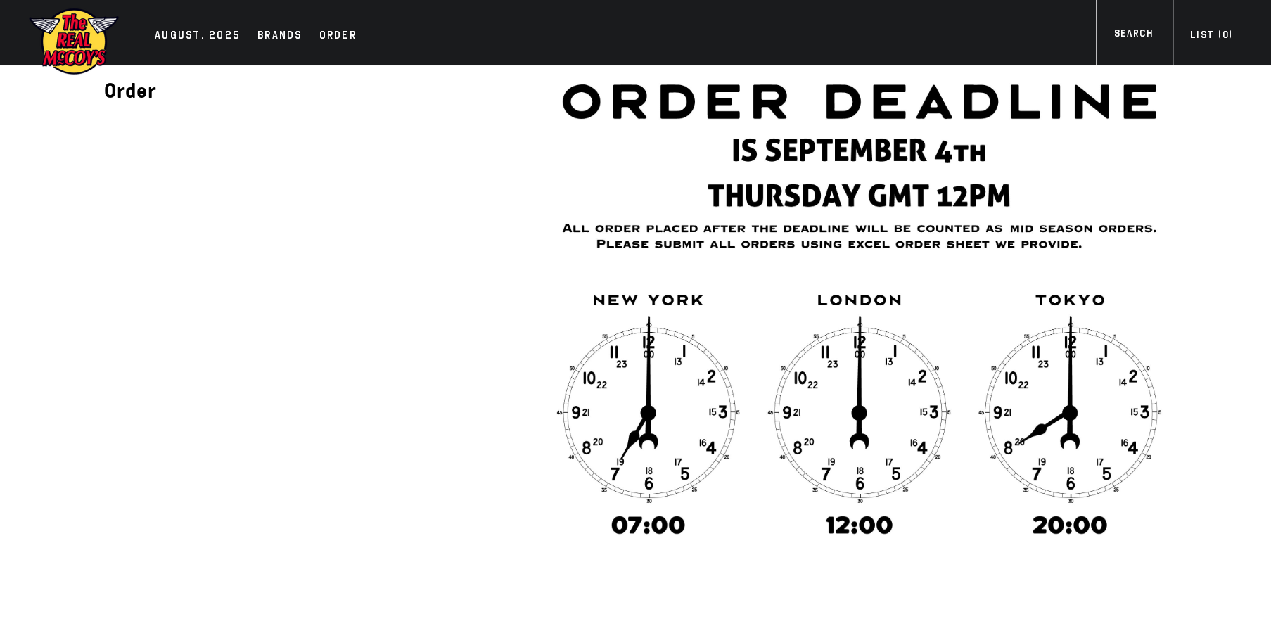
click at [68, 42] on img at bounding box center [73, 41] width 91 height 69
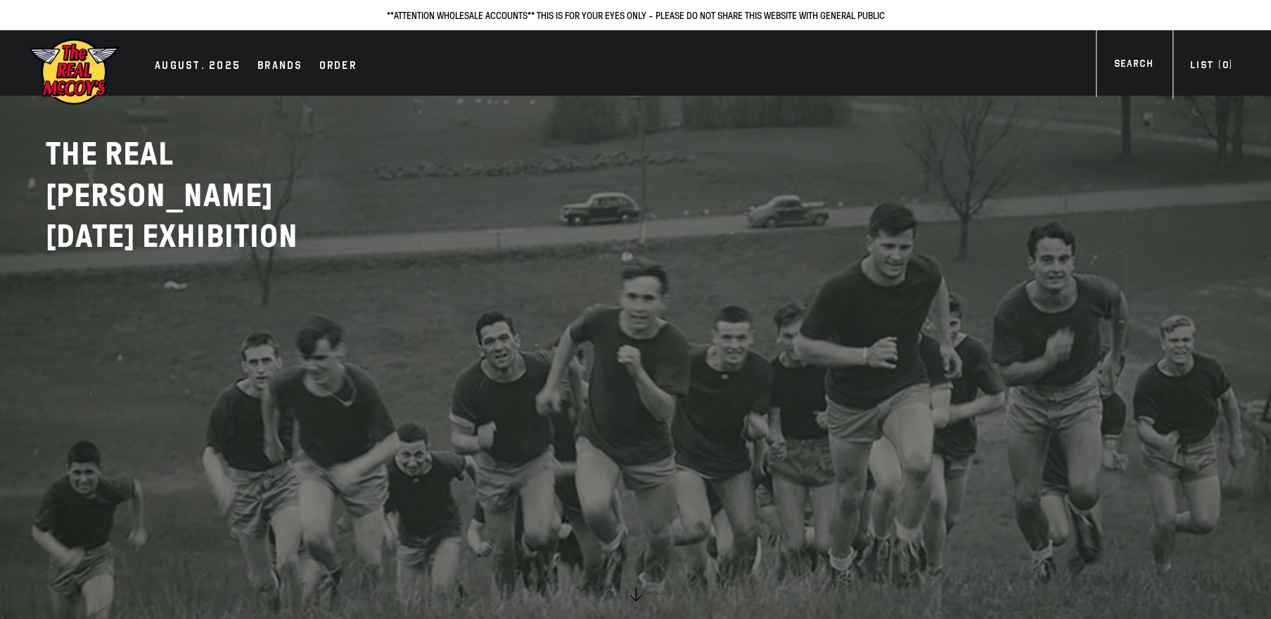
scroll to position [535, 0]
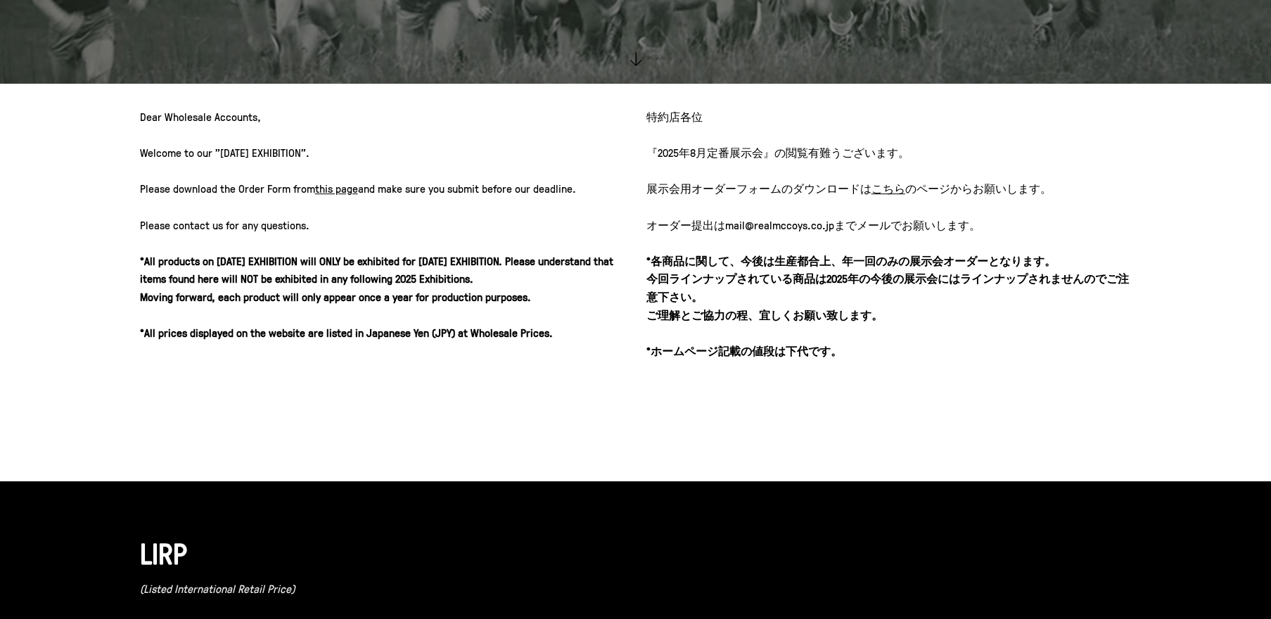
click at [879, 183] on u "こちら" at bounding box center [889, 188] width 34 height 15
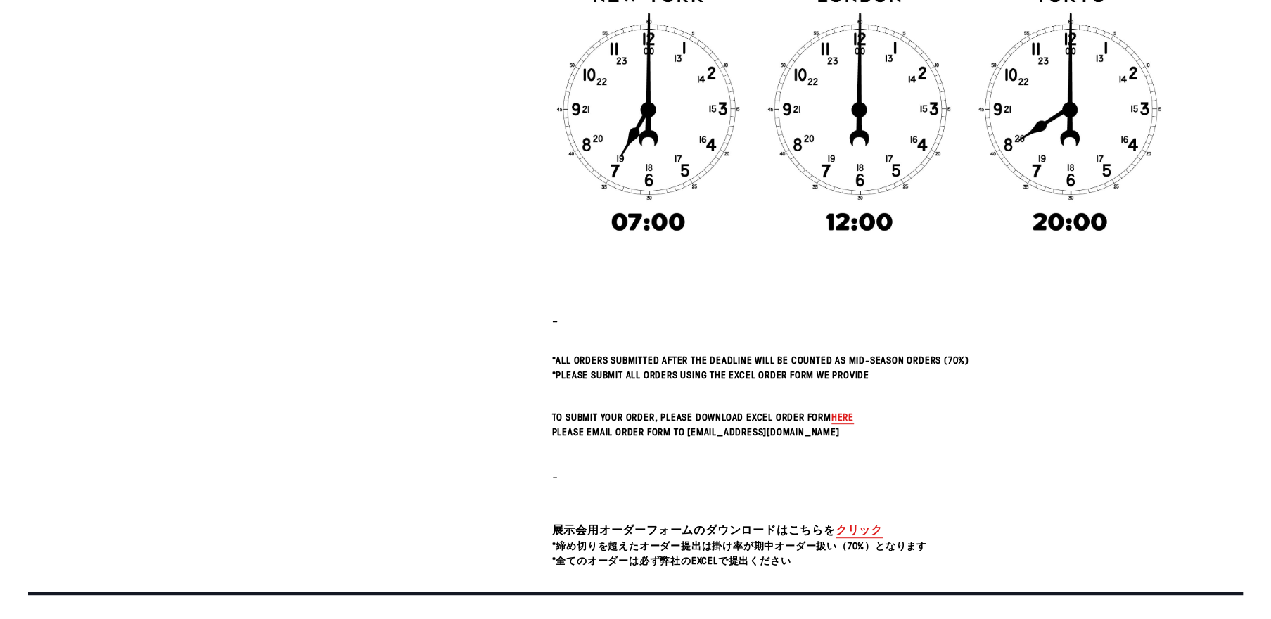
scroll to position [517, 0]
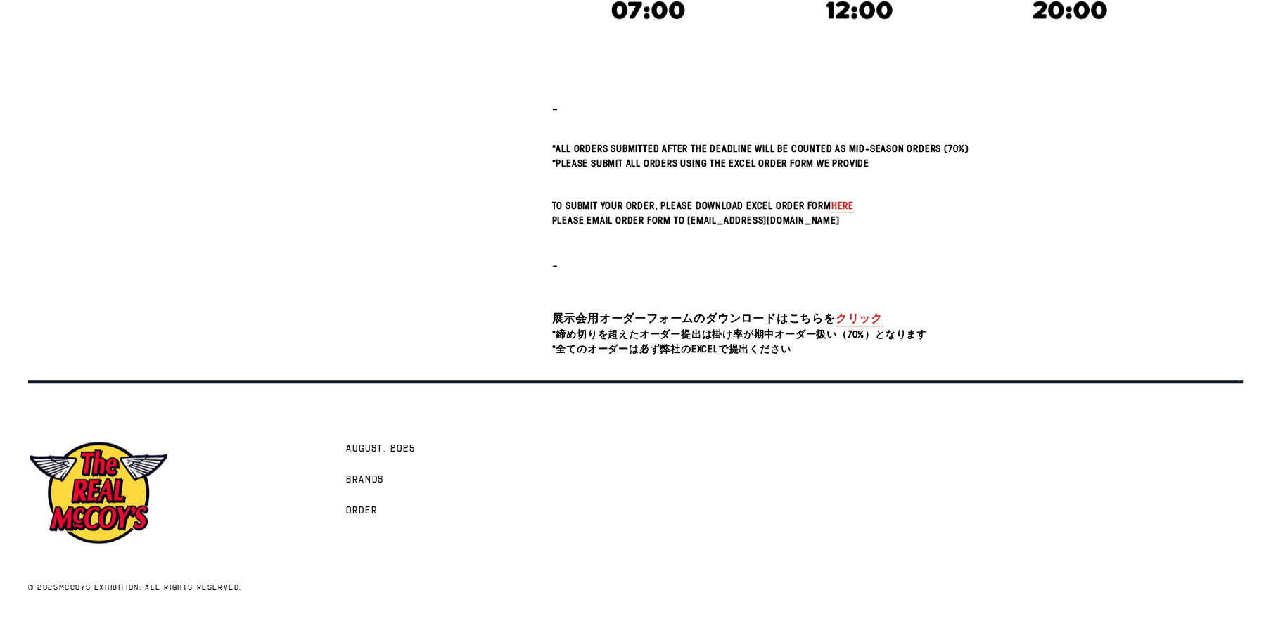
click at [840, 310] on link "クリック" at bounding box center [859, 318] width 47 height 16
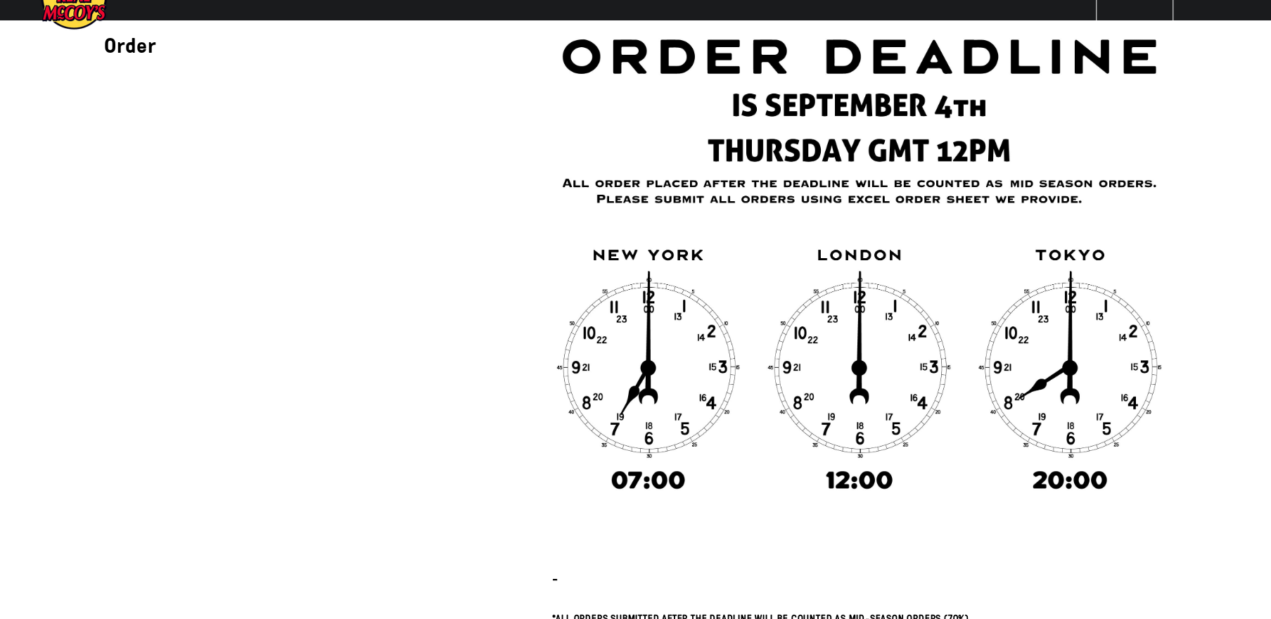
scroll to position [0, 0]
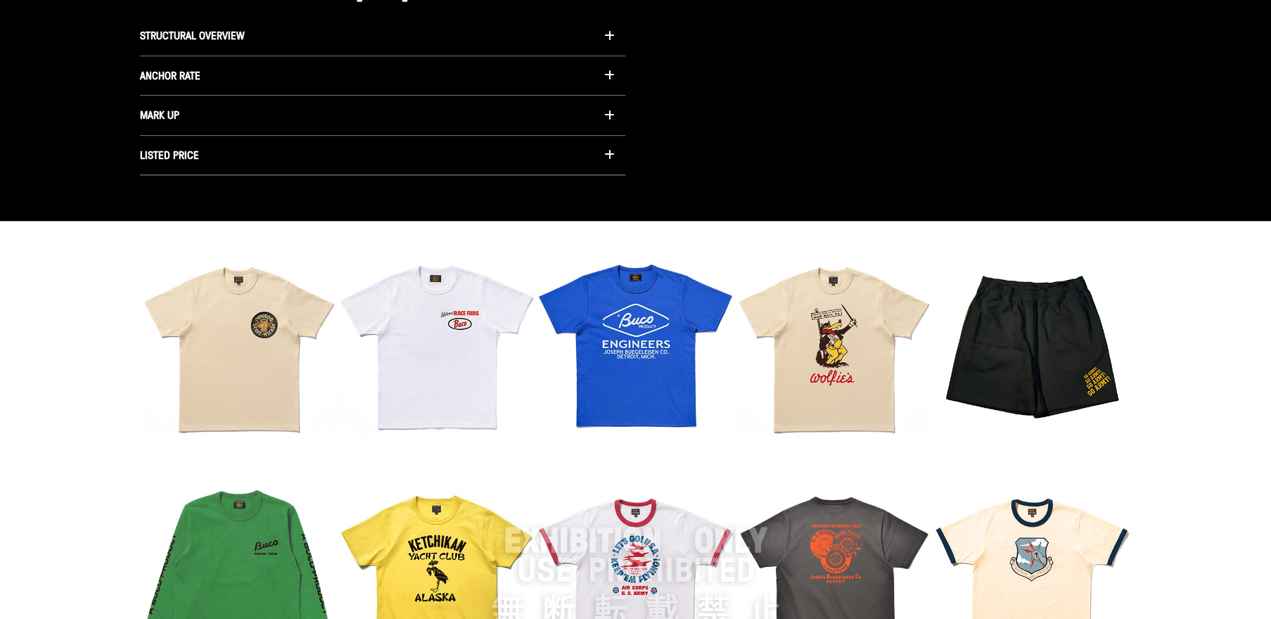
scroll to position [938, 0]
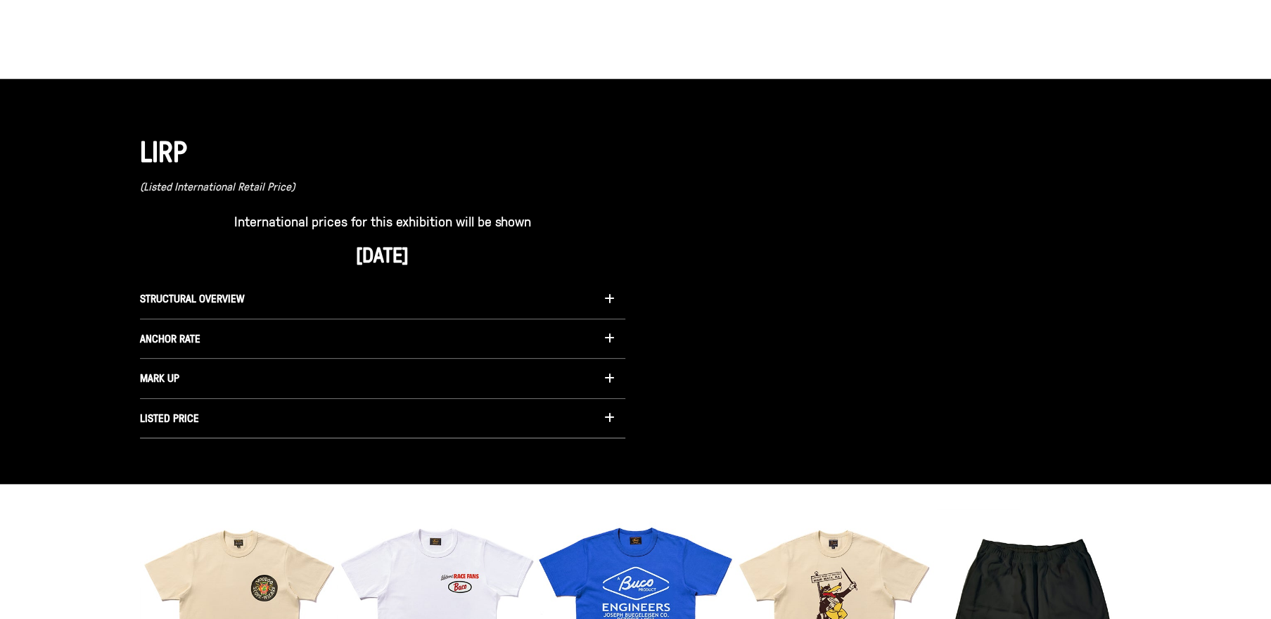
click at [167, 371] on span "MARK UP" at bounding box center [159, 377] width 39 height 15
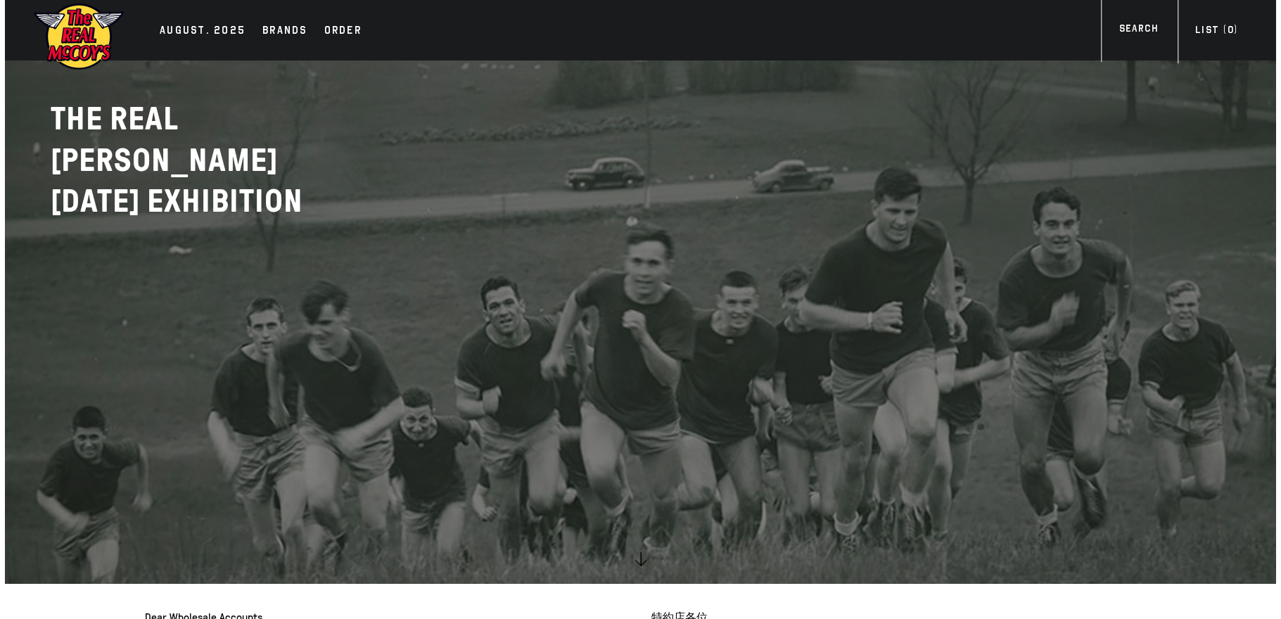
scroll to position [0, 0]
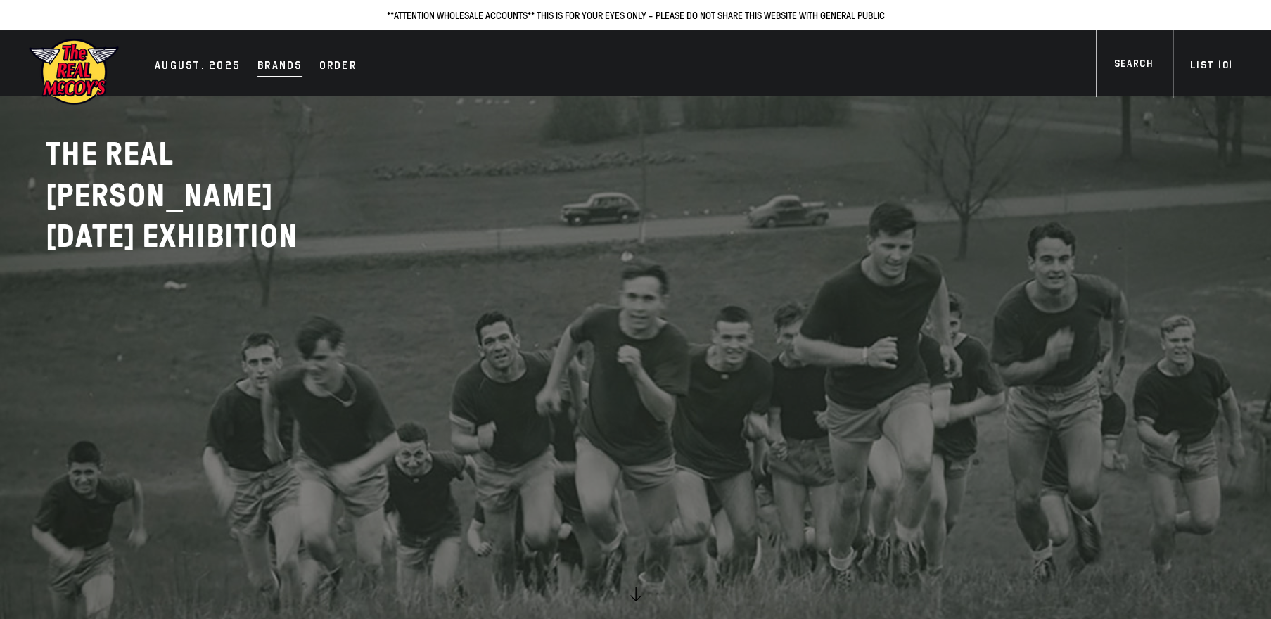
click at [271, 61] on div "Brands" at bounding box center [280, 67] width 45 height 20
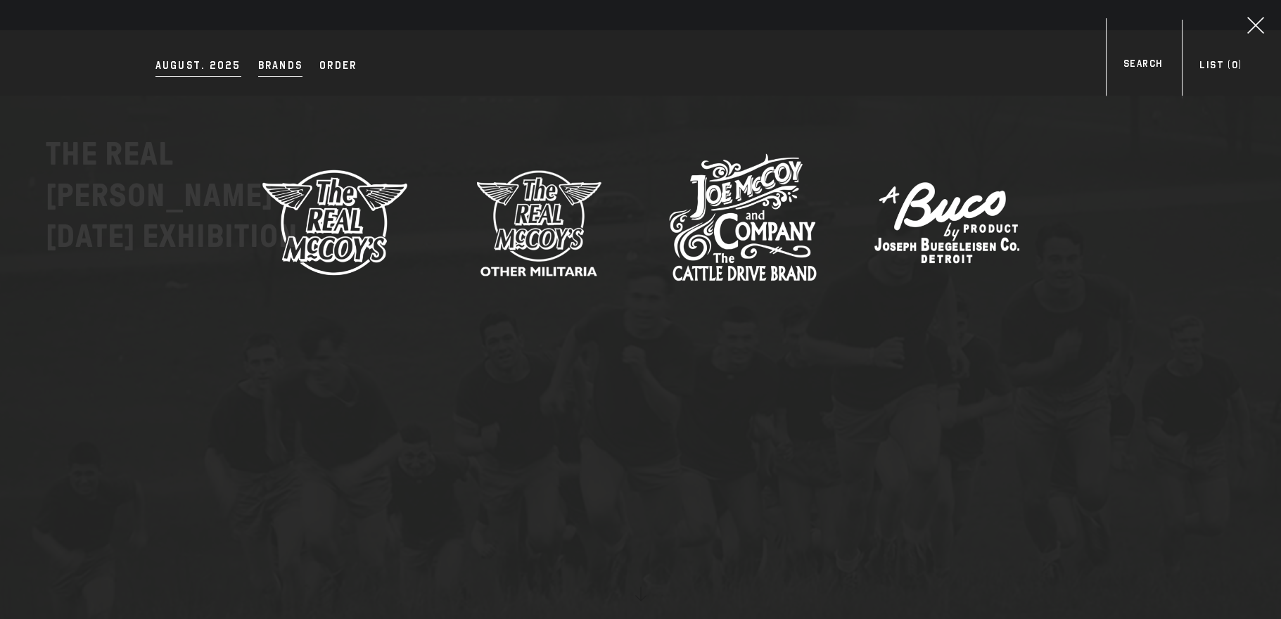
click at [224, 66] on div "AUGUST. 2025" at bounding box center [198, 67] width 86 height 20
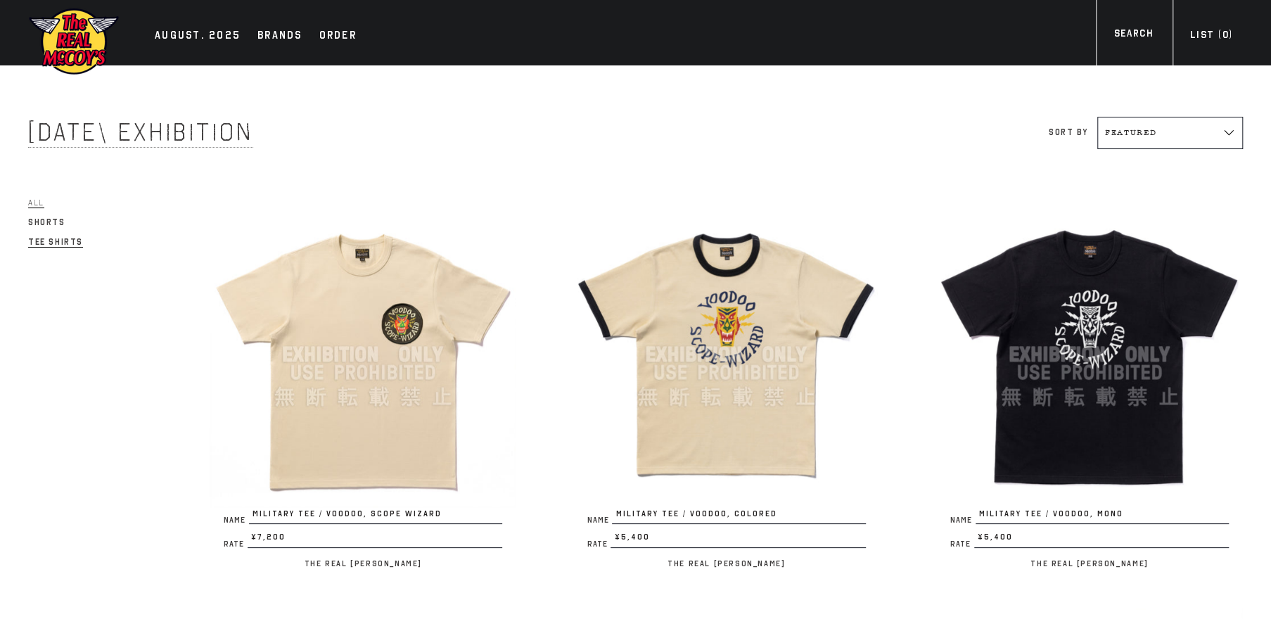
click at [37, 243] on span "Tee Shirts" at bounding box center [55, 242] width 55 height 11
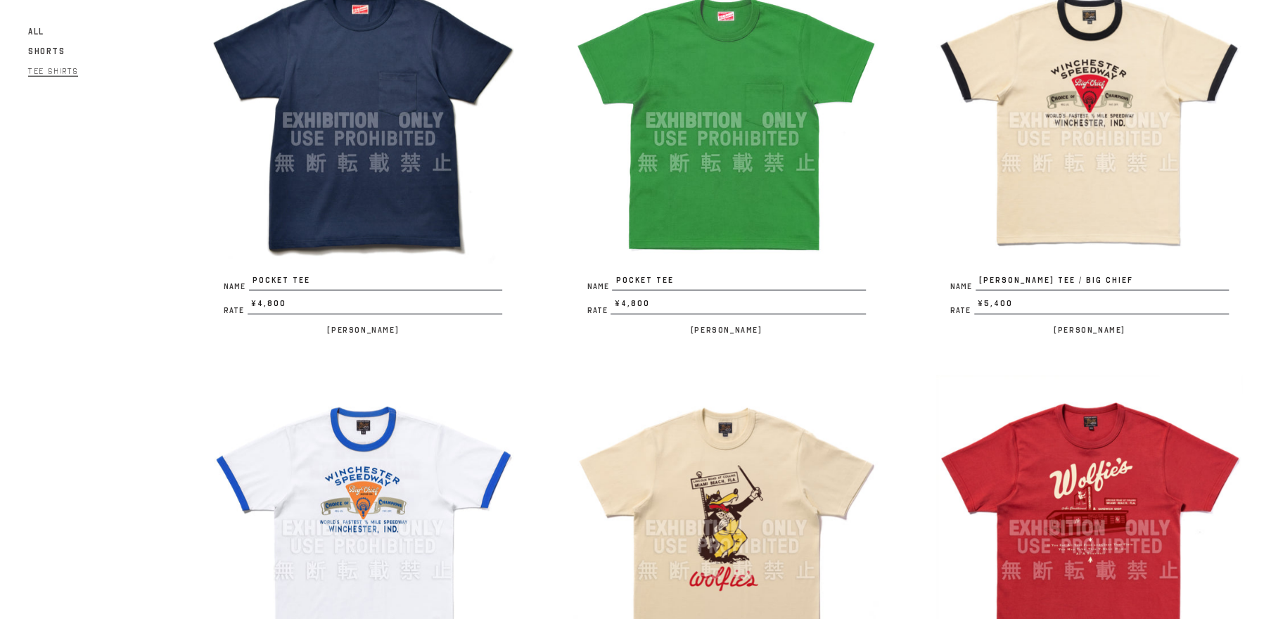
scroll to position [3082, 0]
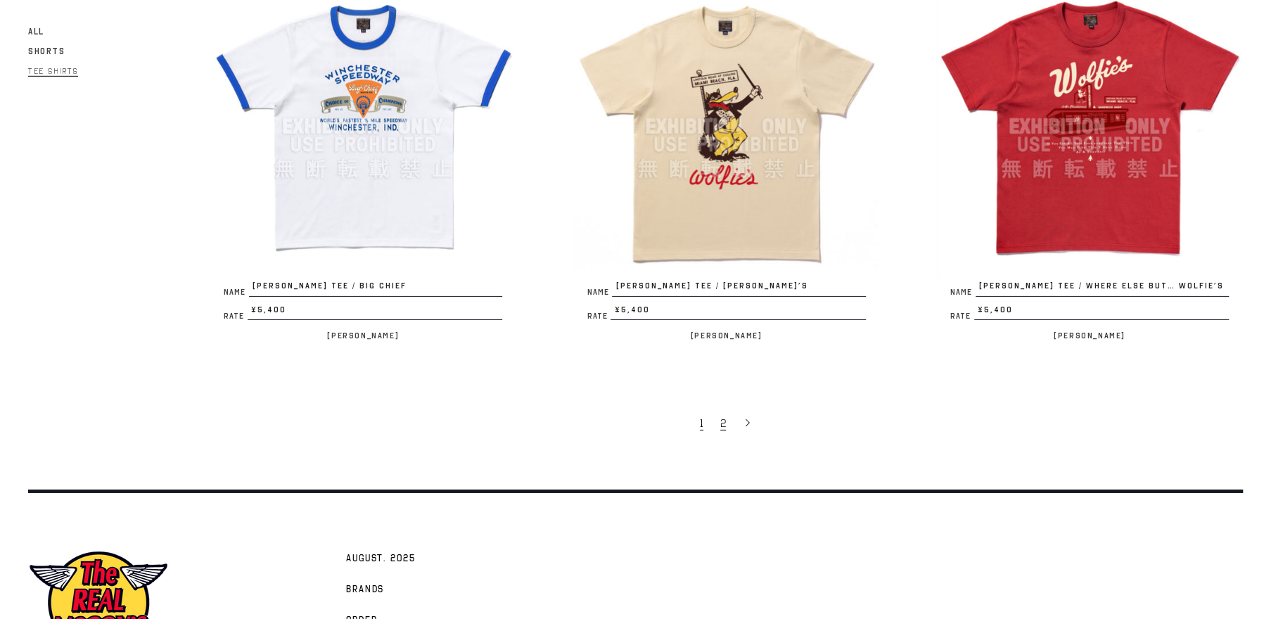
click at [728, 420] on link "2" at bounding box center [724, 423] width 23 height 30
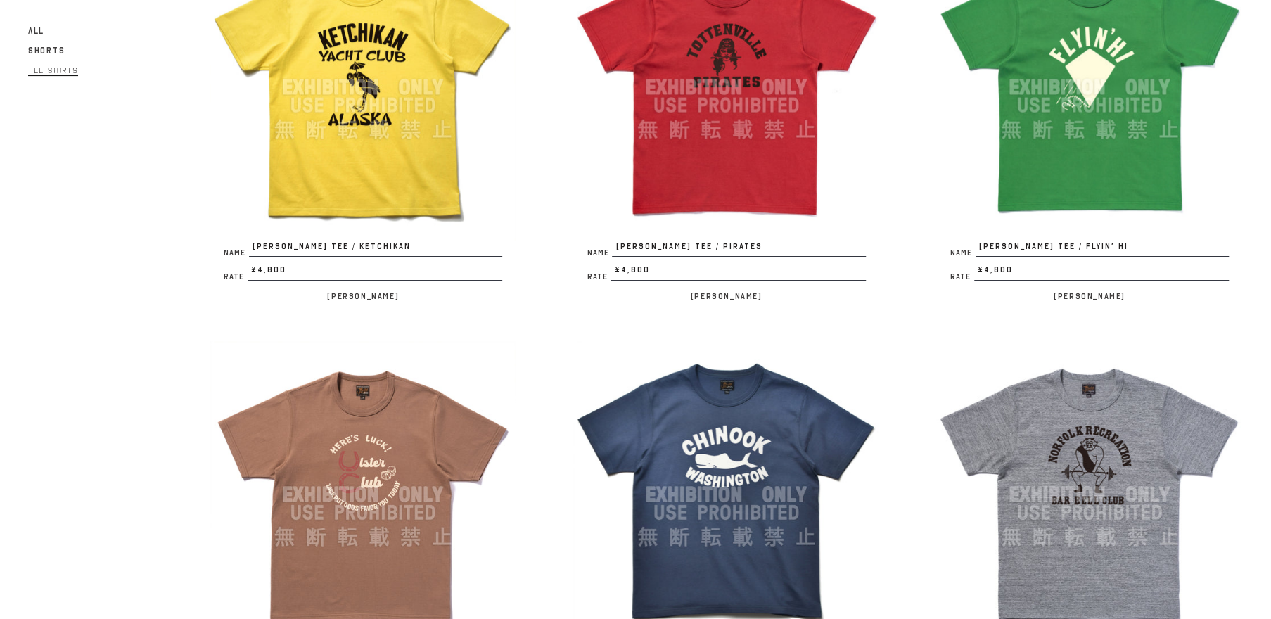
scroll to position [535, 0]
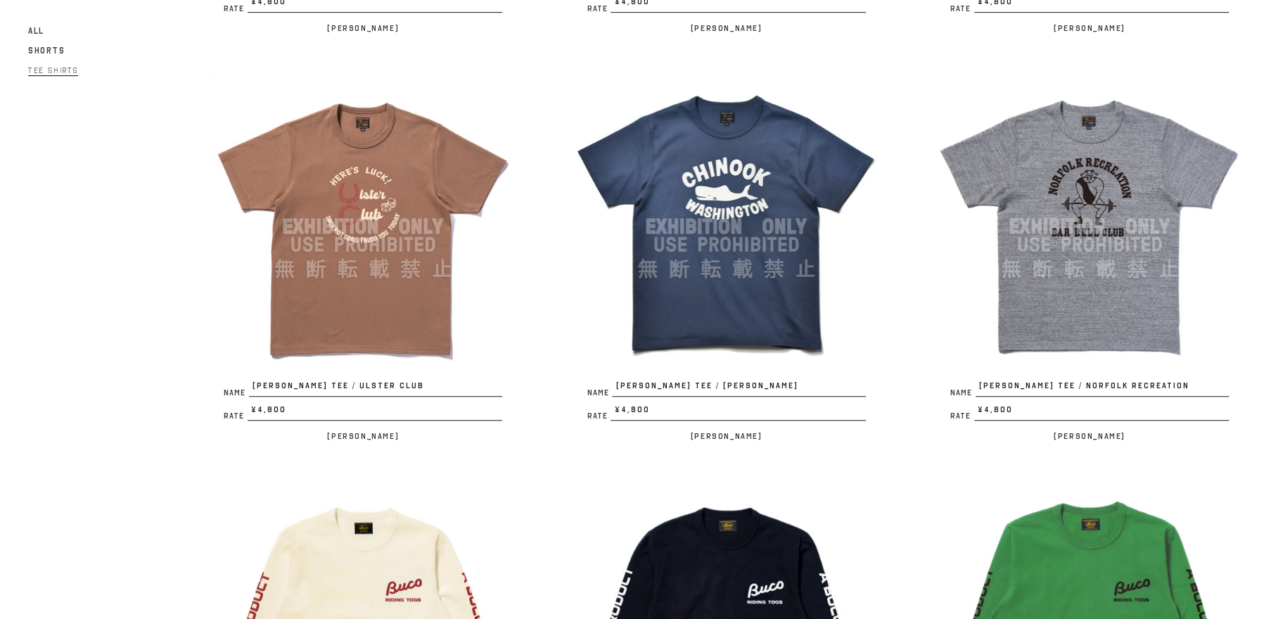
click at [371, 352] on img at bounding box center [363, 226] width 307 height 307
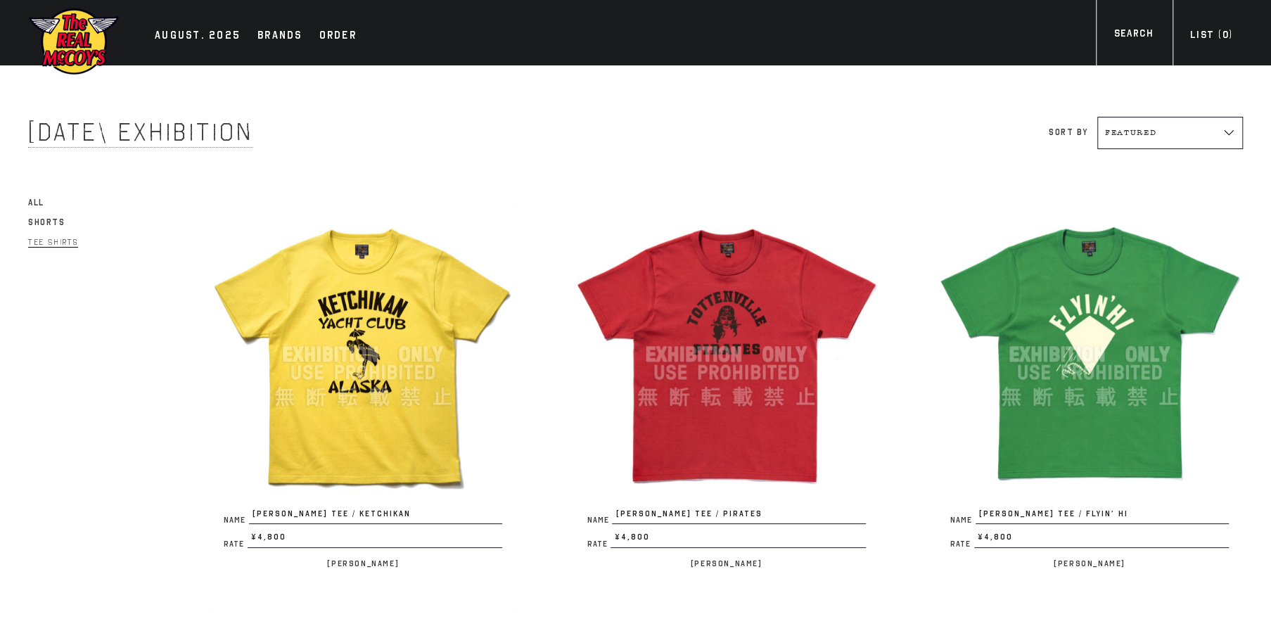
click at [80, 44] on img at bounding box center [73, 41] width 91 height 69
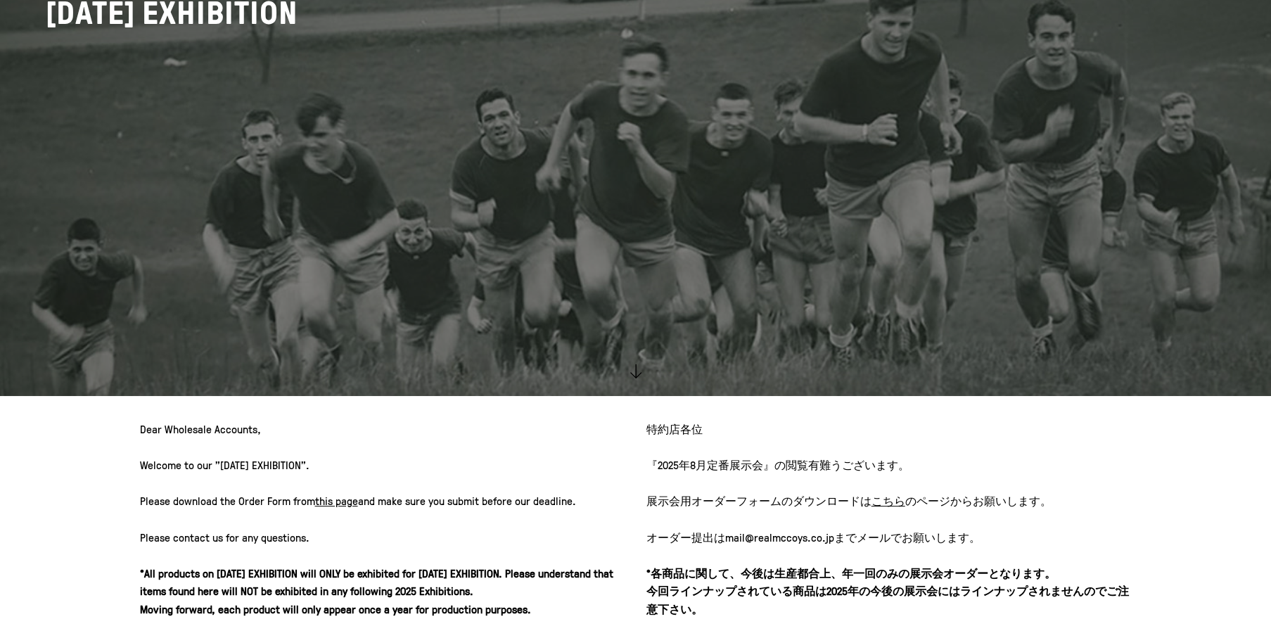
scroll to position [535, 0]
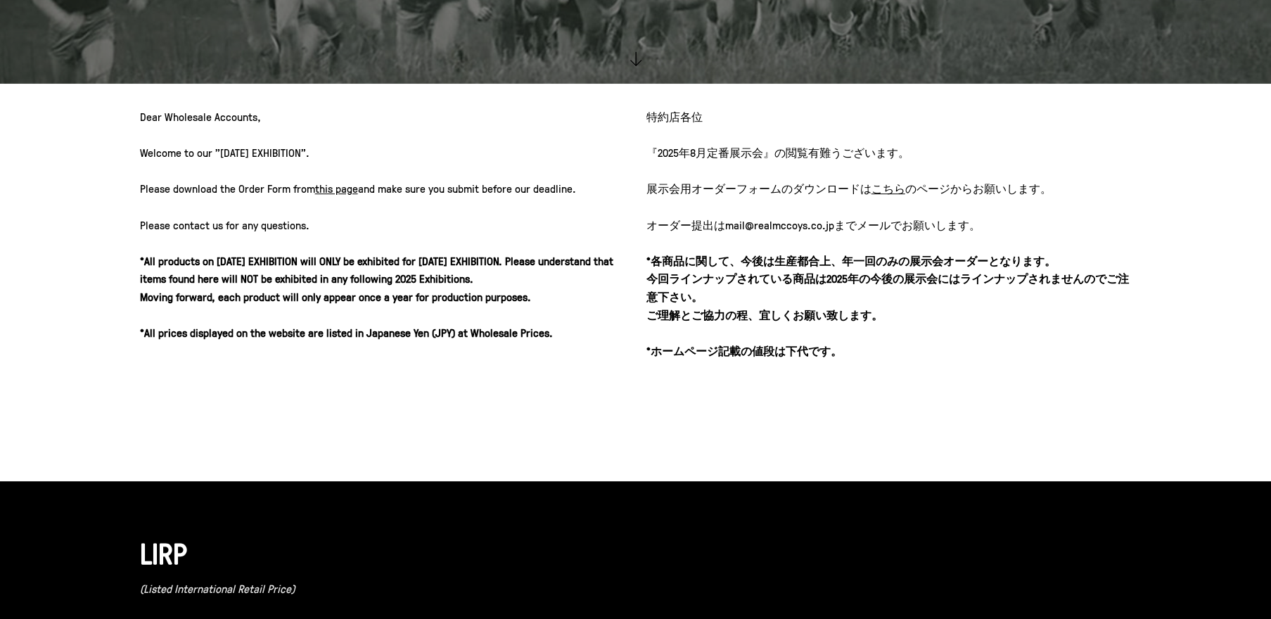
click at [888, 191] on u "こちら" at bounding box center [889, 188] width 34 height 15
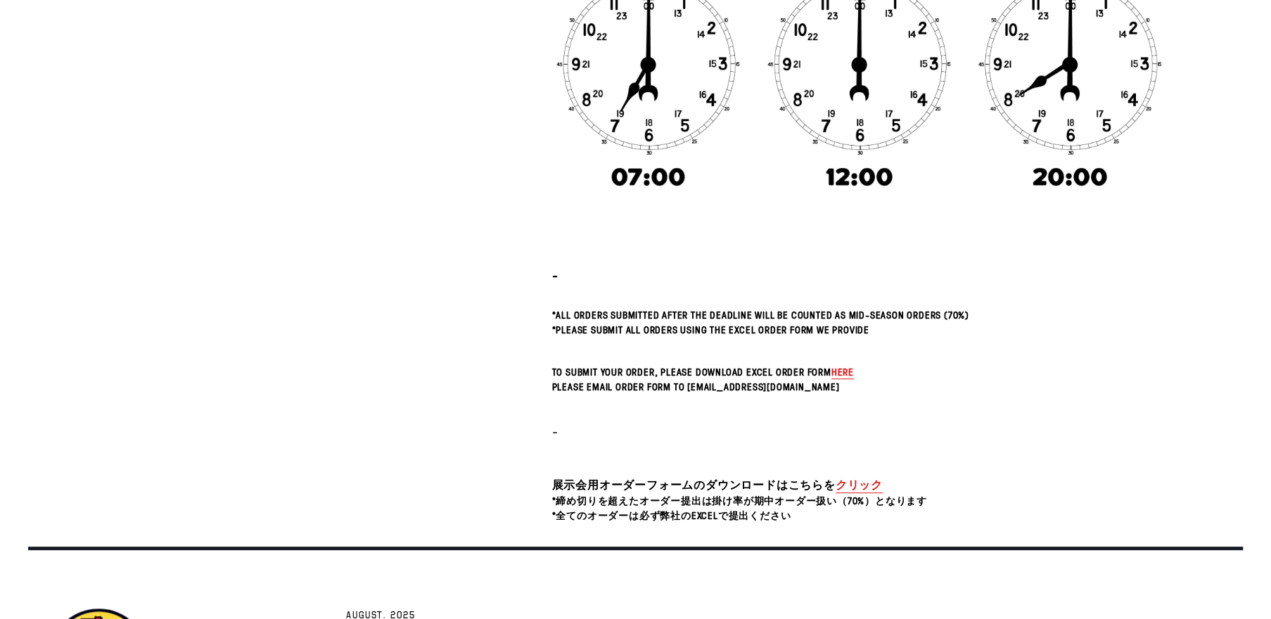
scroll to position [517, 0]
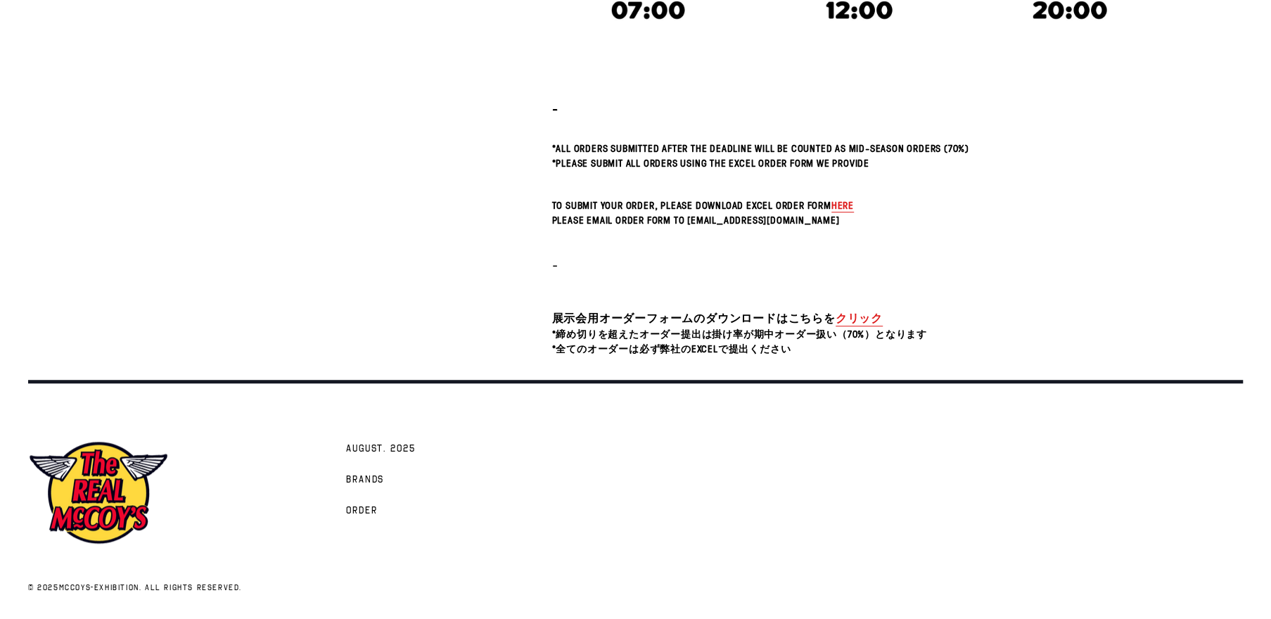
click at [852, 312] on link "クリック" at bounding box center [859, 318] width 47 height 16
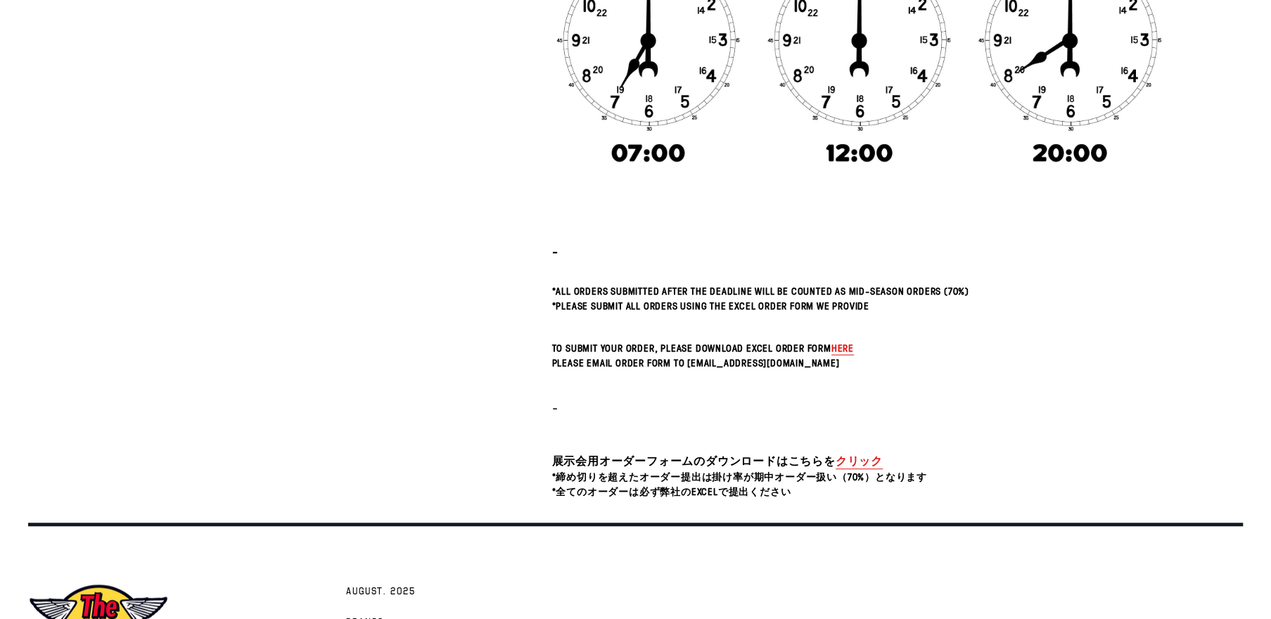
scroll to position [402, 0]
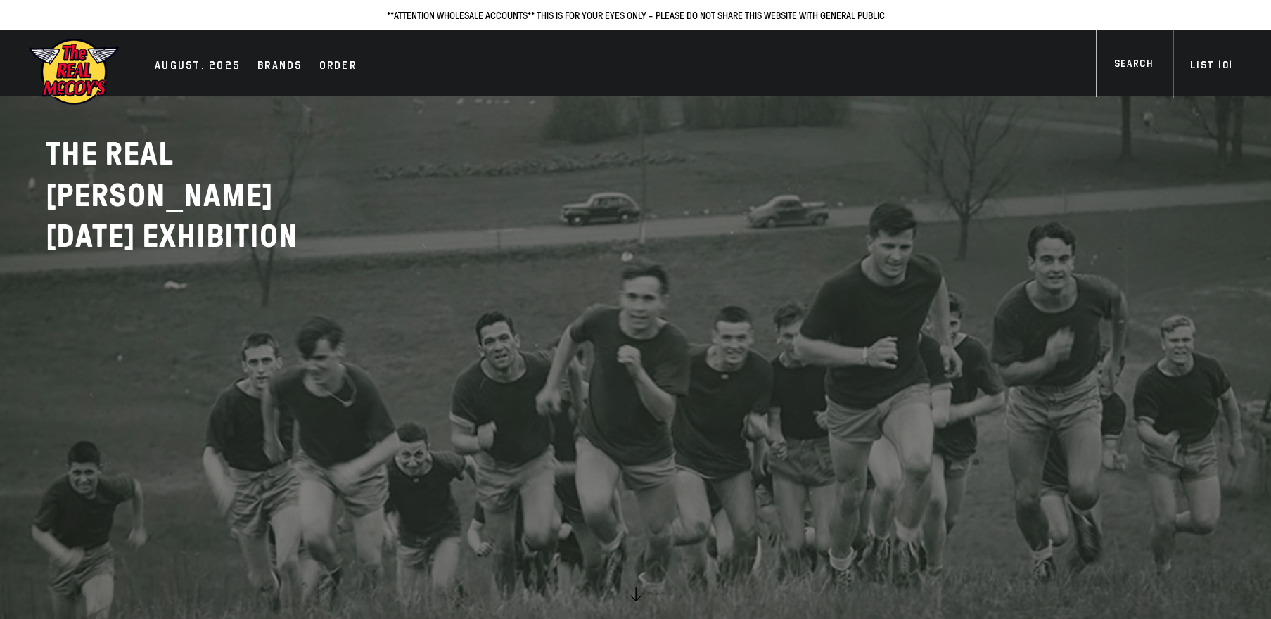
drag, startPoint x: 216, startPoint y: 263, endPoint x: 221, endPoint y: 238, distance: 25.8
click at [216, 263] on link at bounding box center [635, 309] width 1271 height 619
click at [227, 66] on div "AUGUST. 2025" at bounding box center [198, 67] width 86 height 20
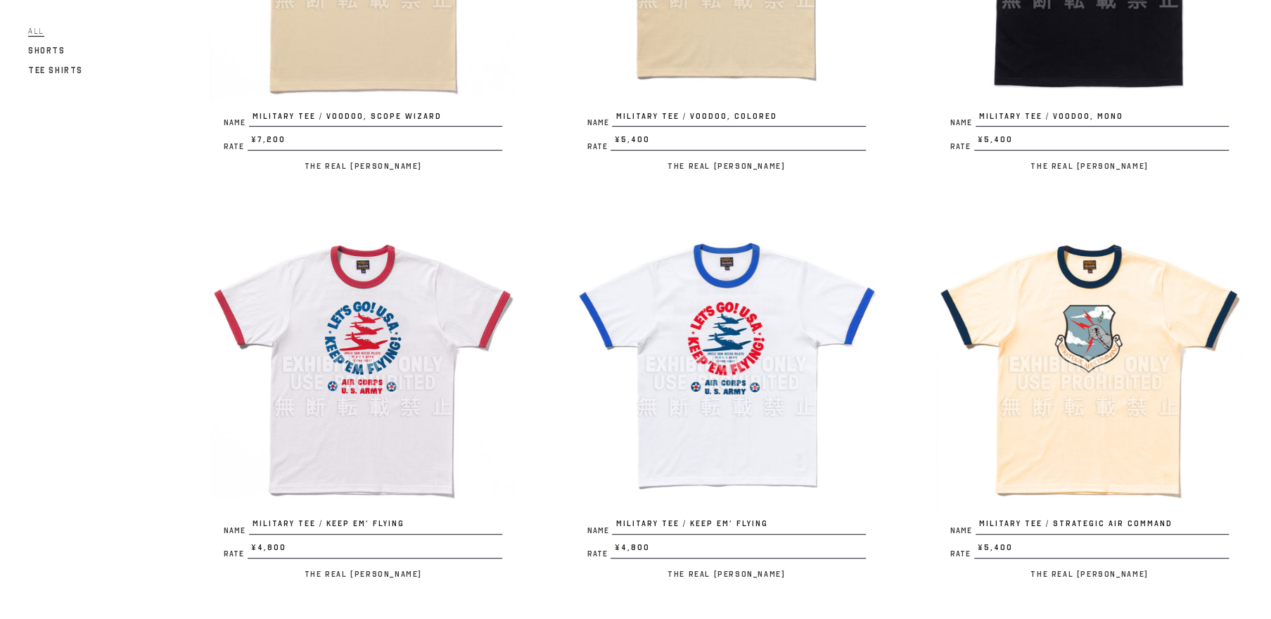
scroll to position [402, 0]
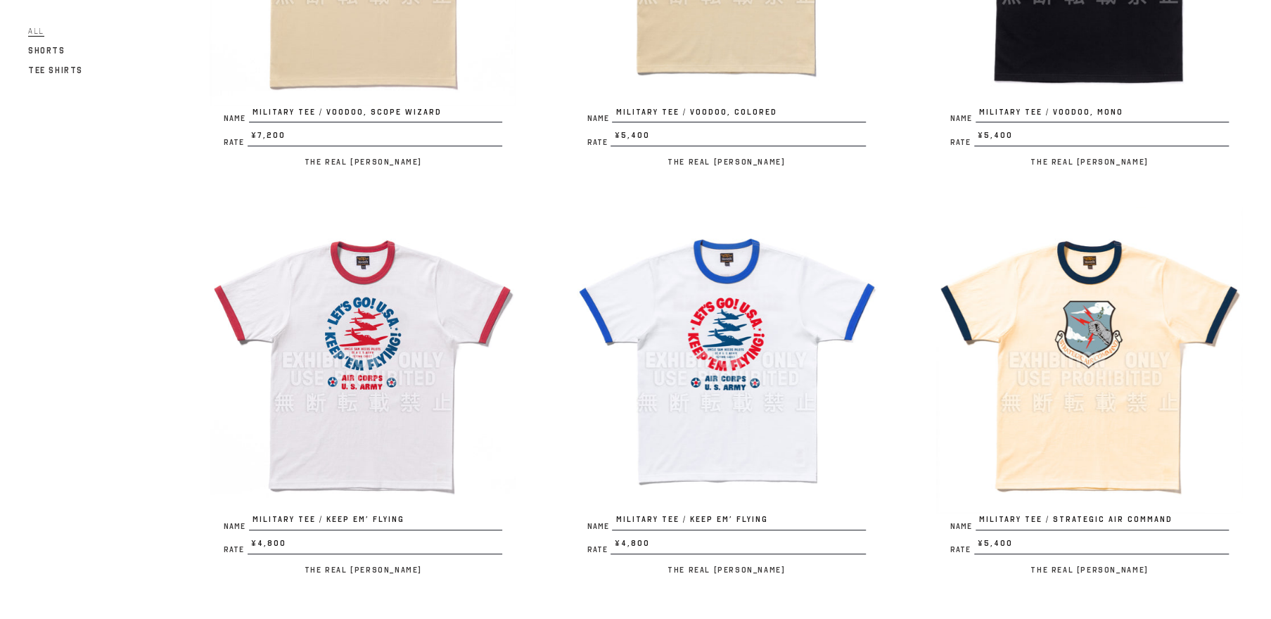
click at [1116, 410] on img at bounding box center [1089, 360] width 307 height 307
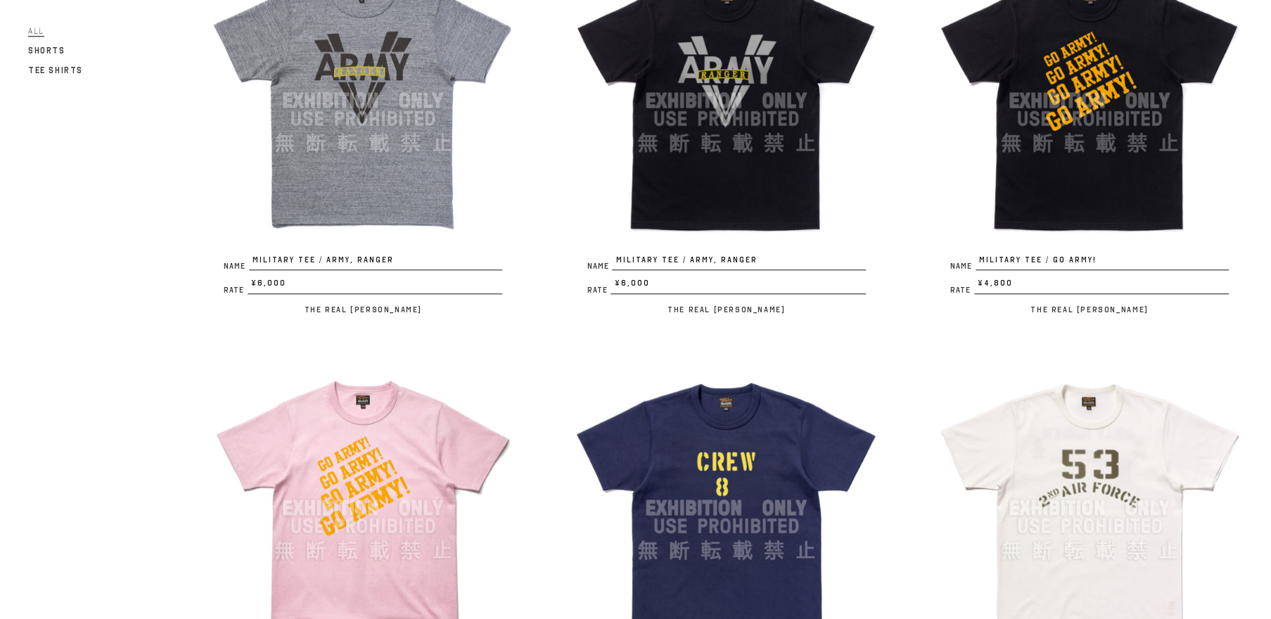
scroll to position [938, 0]
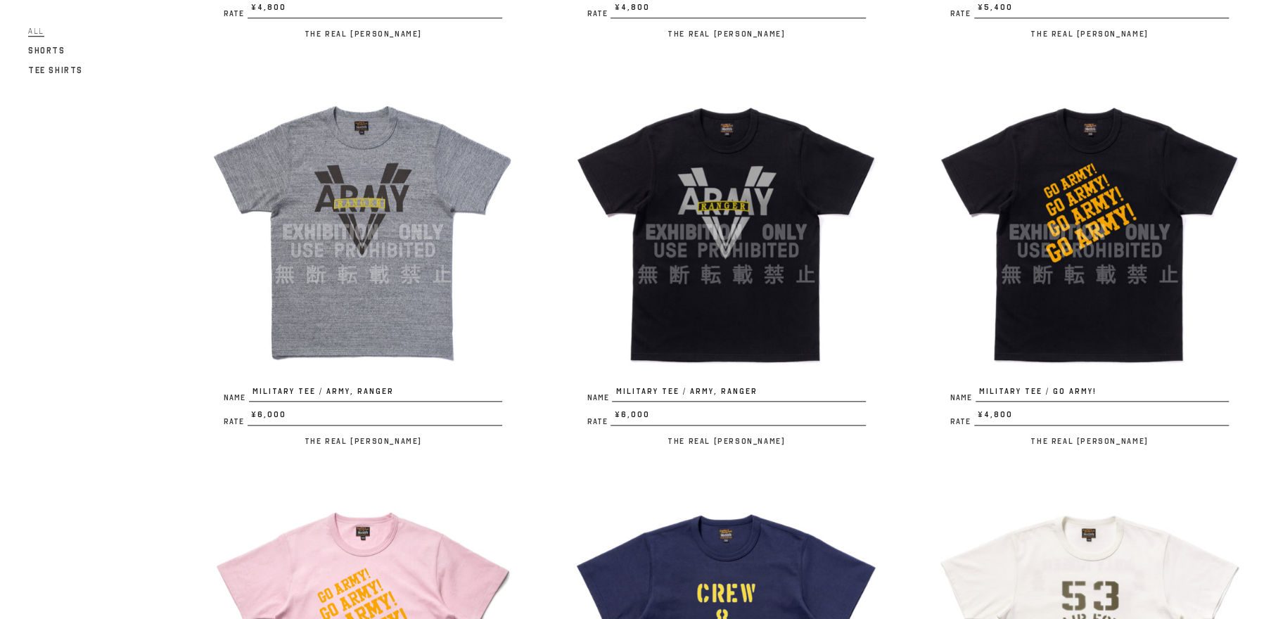
click at [760, 334] on img at bounding box center [726, 232] width 307 height 307
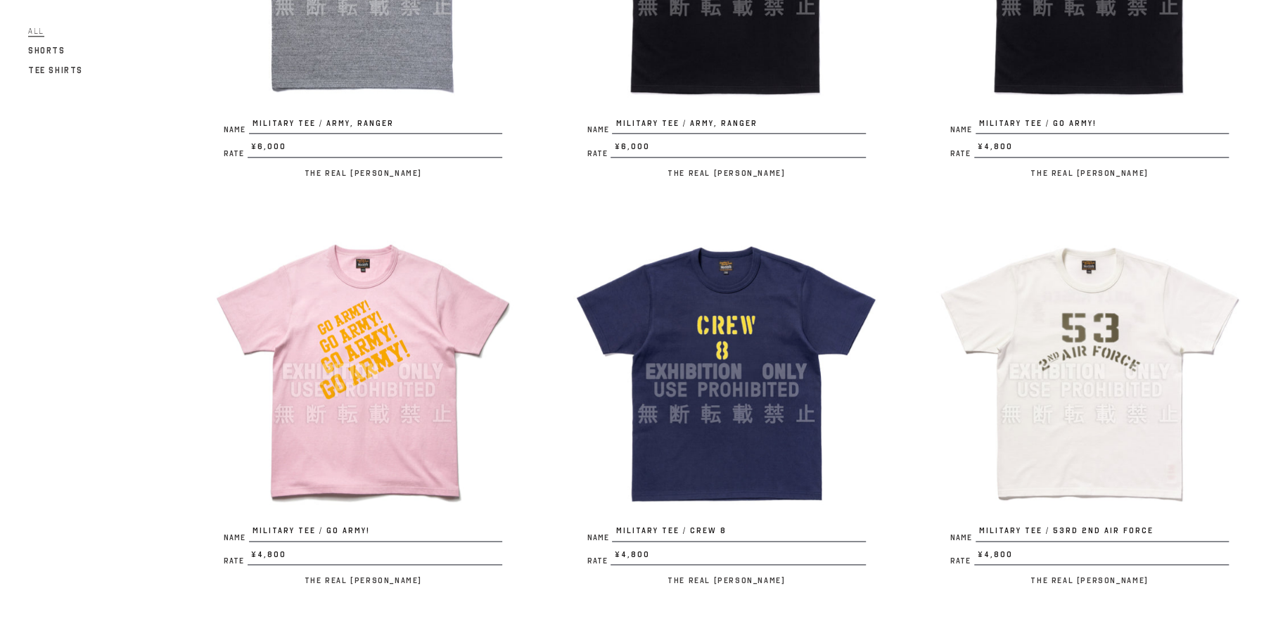
scroll to position [1340, 0]
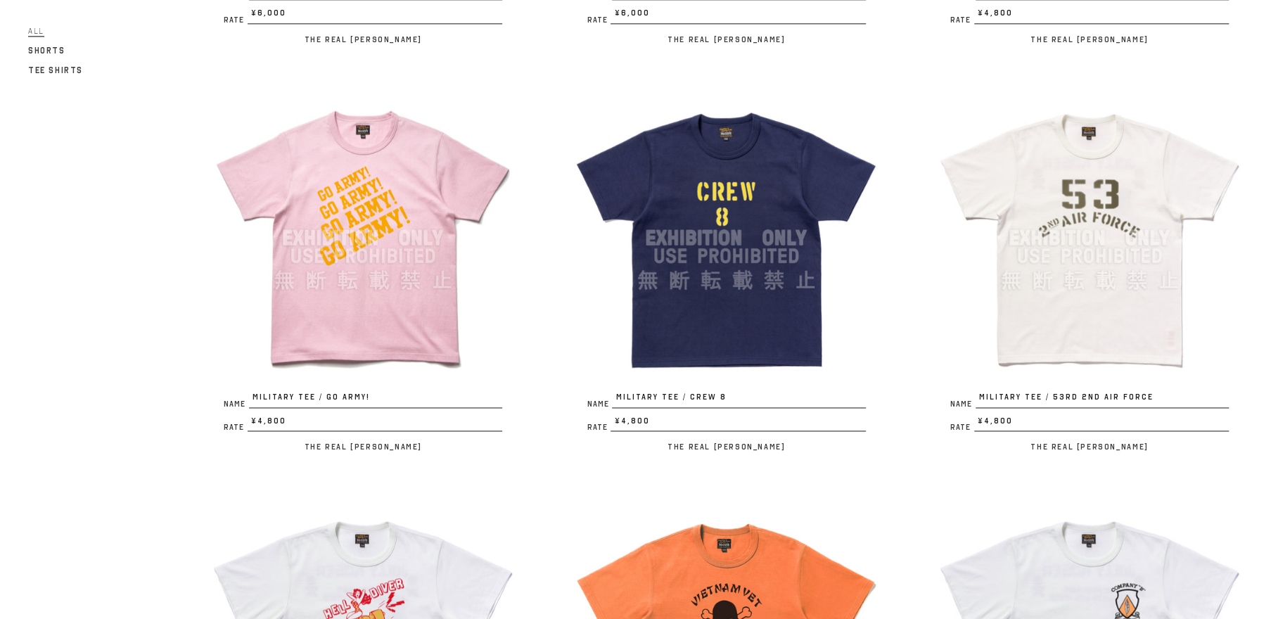
click at [1089, 331] on img at bounding box center [1089, 237] width 307 height 307
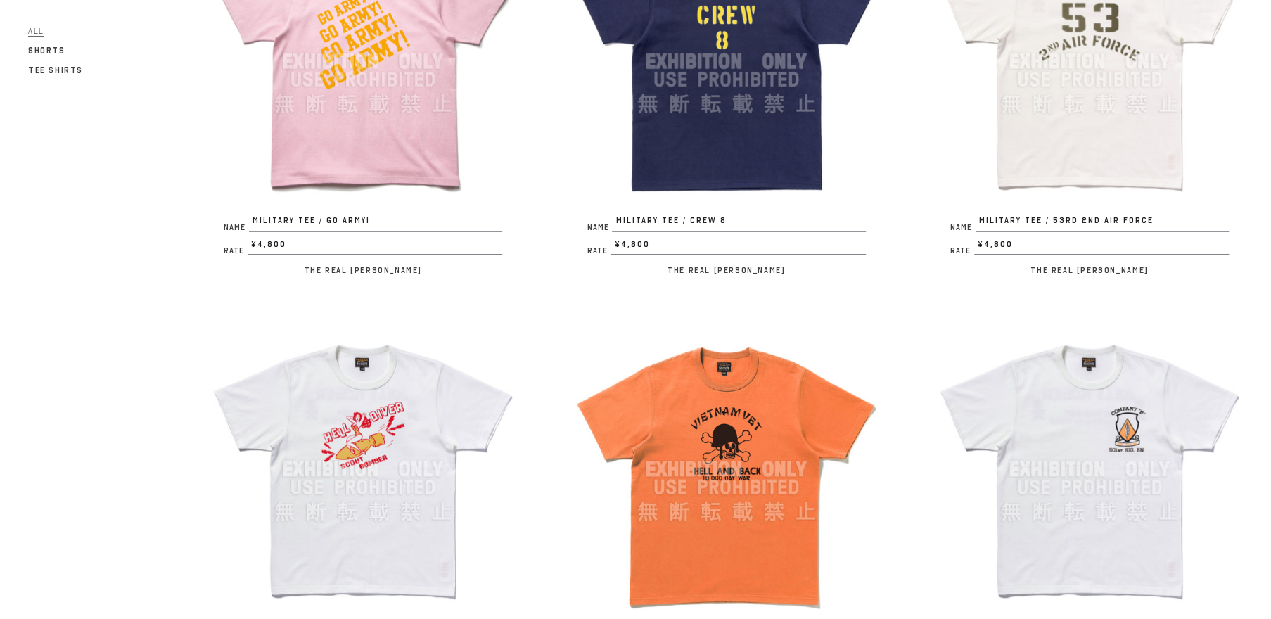
scroll to position [1608, 0]
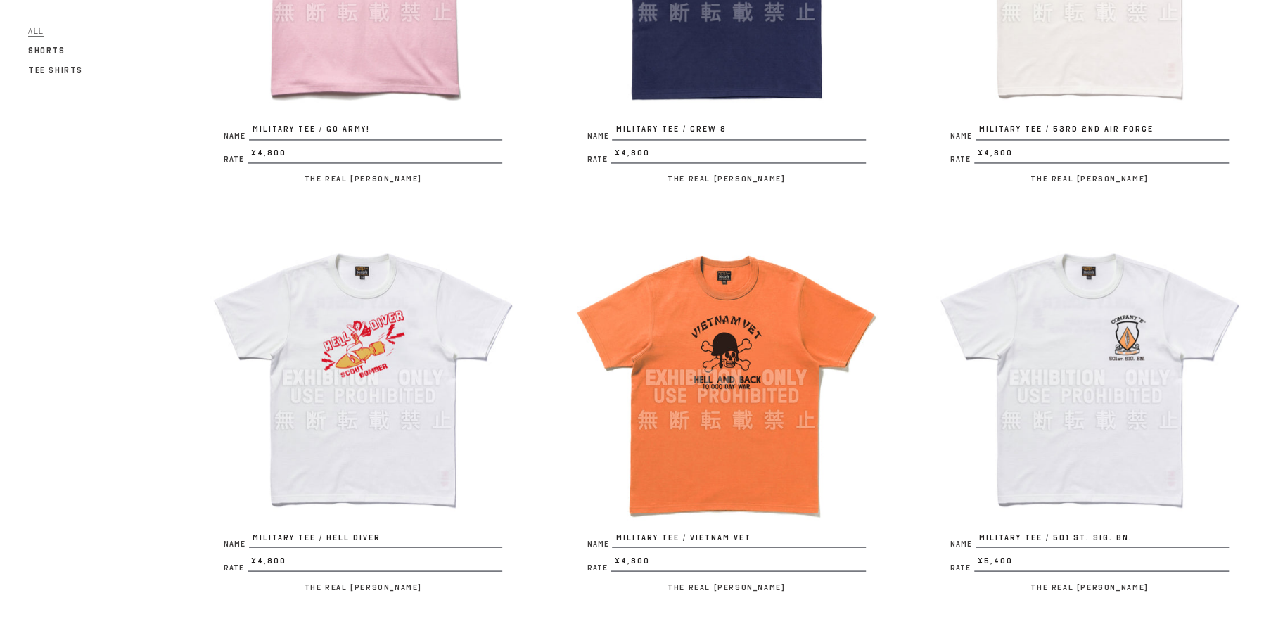
click at [1047, 448] on img at bounding box center [1089, 377] width 307 height 307
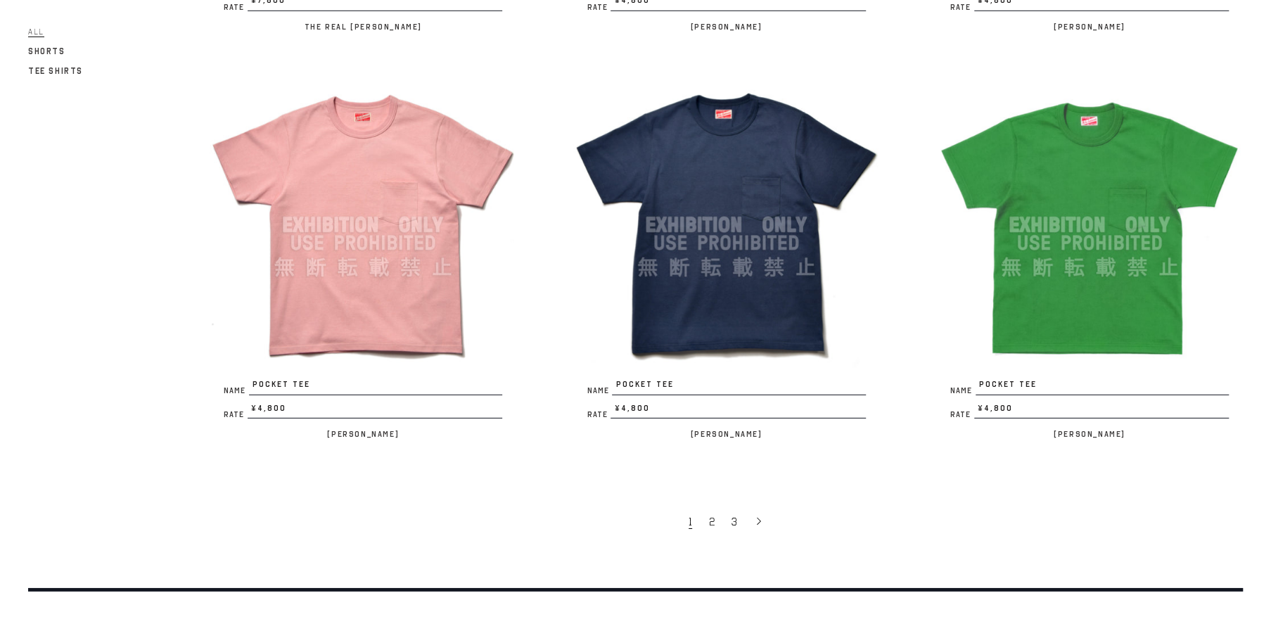
scroll to position [3082, 0]
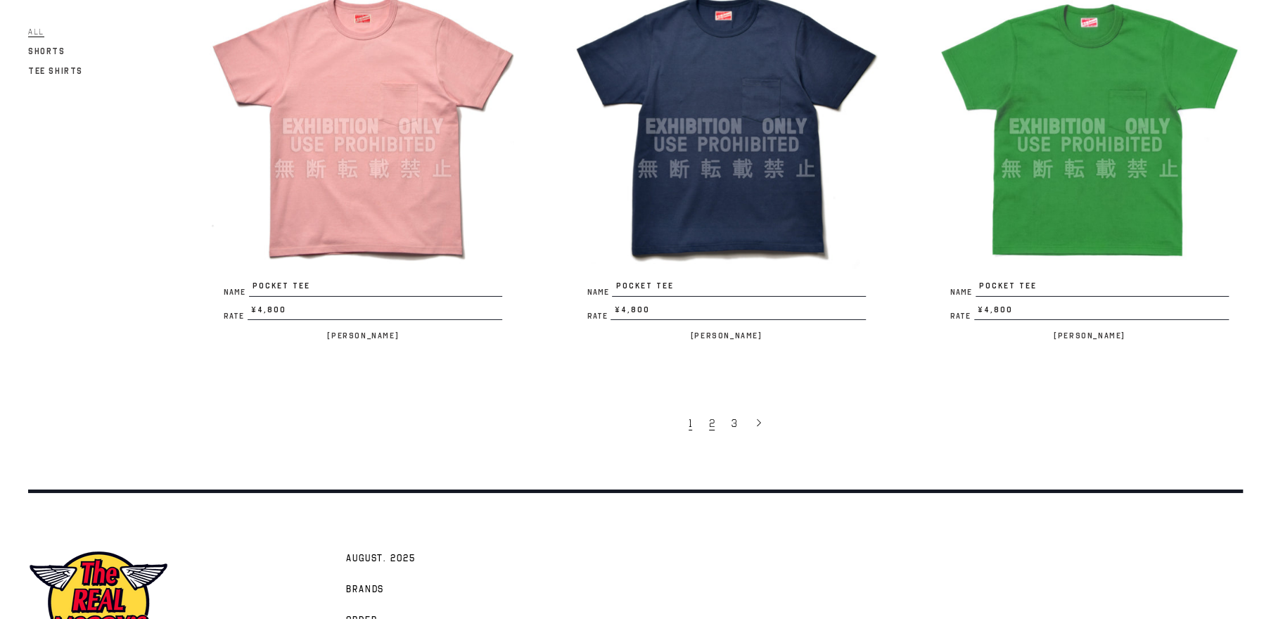
click at [711, 421] on span "2" at bounding box center [712, 424] width 6 height 14
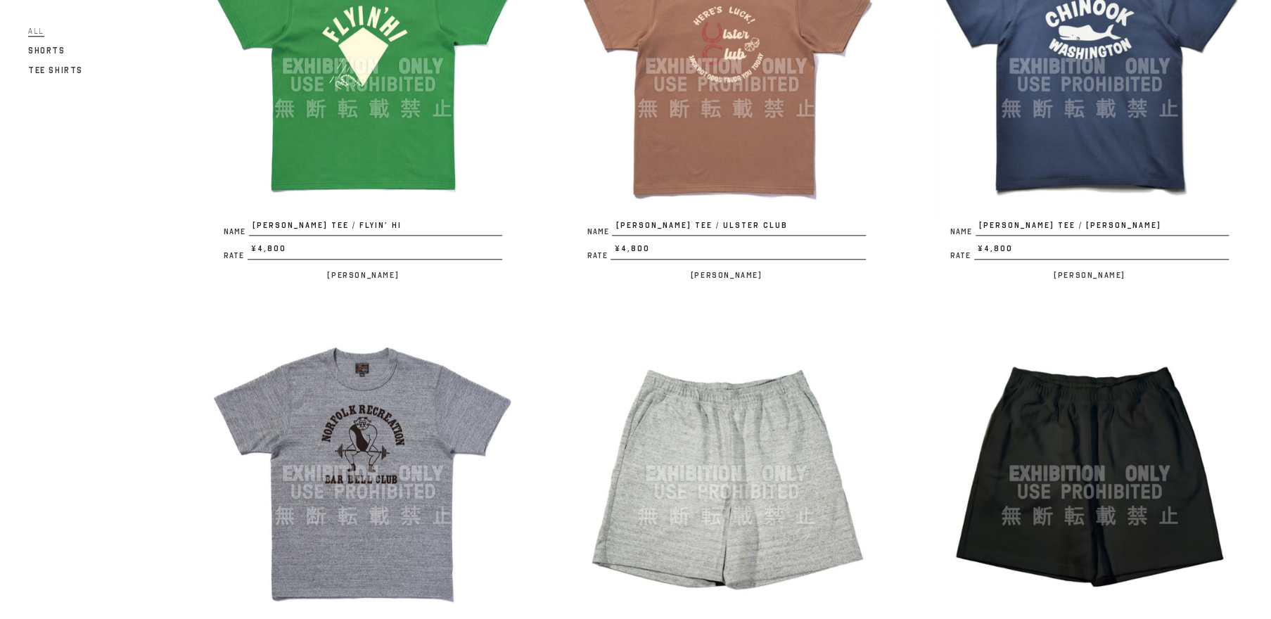
scroll to position [1072, 0]
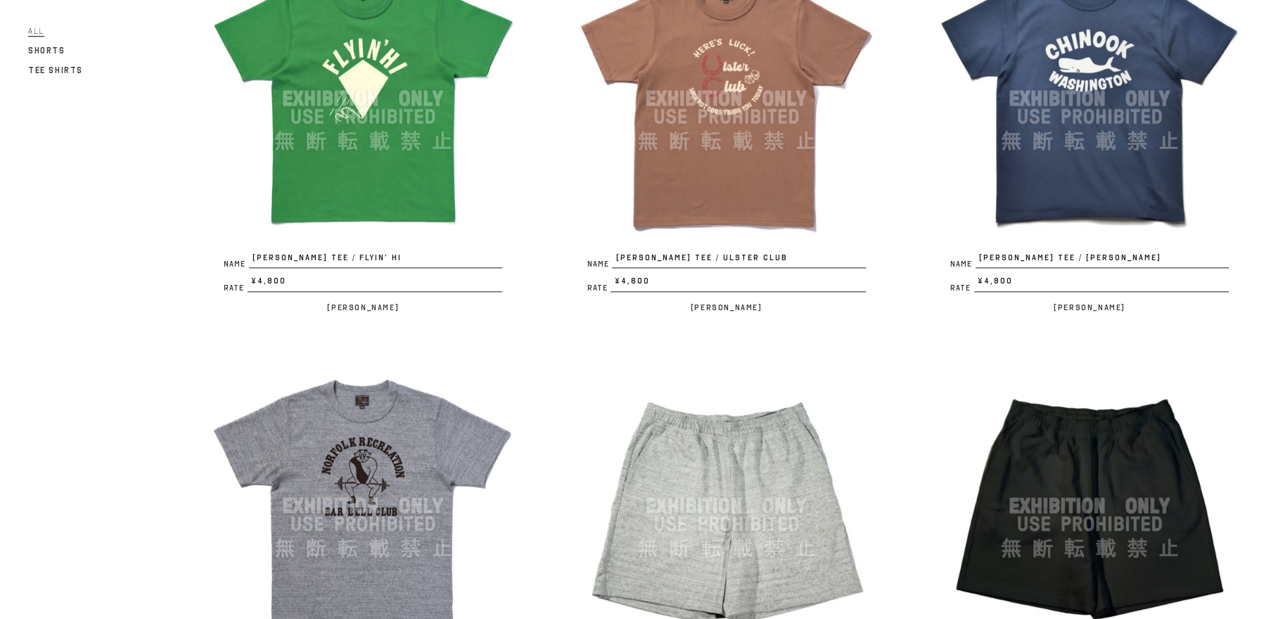
click at [1084, 113] on img at bounding box center [1089, 98] width 307 height 307
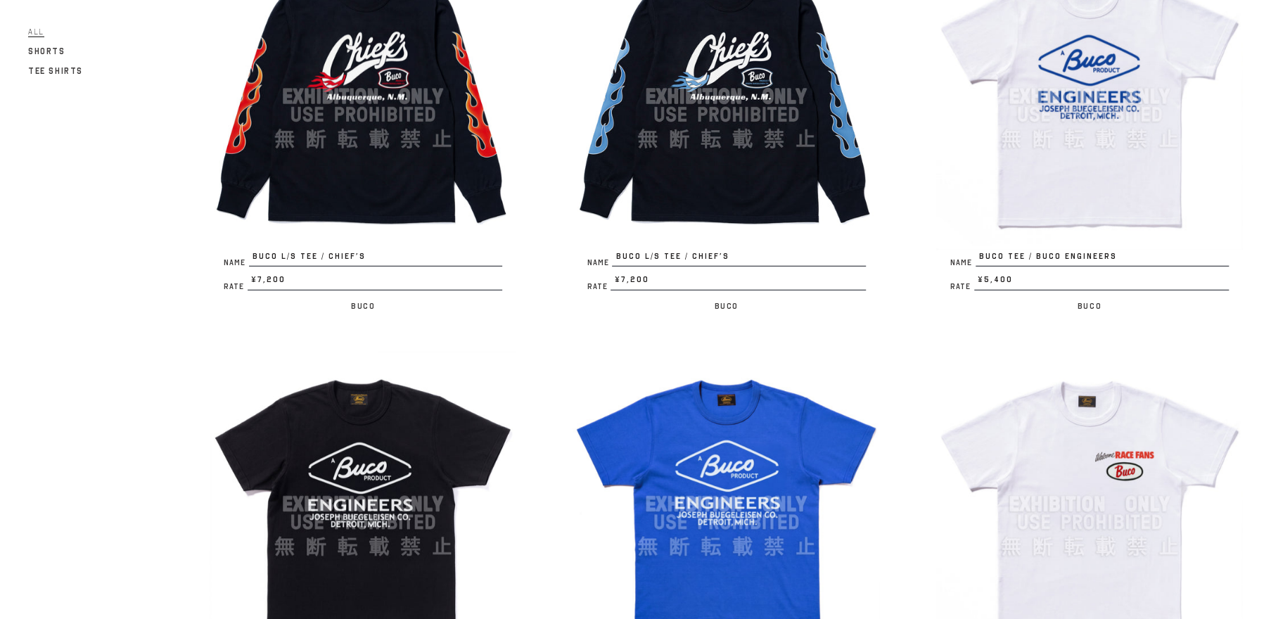
scroll to position [2948, 0]
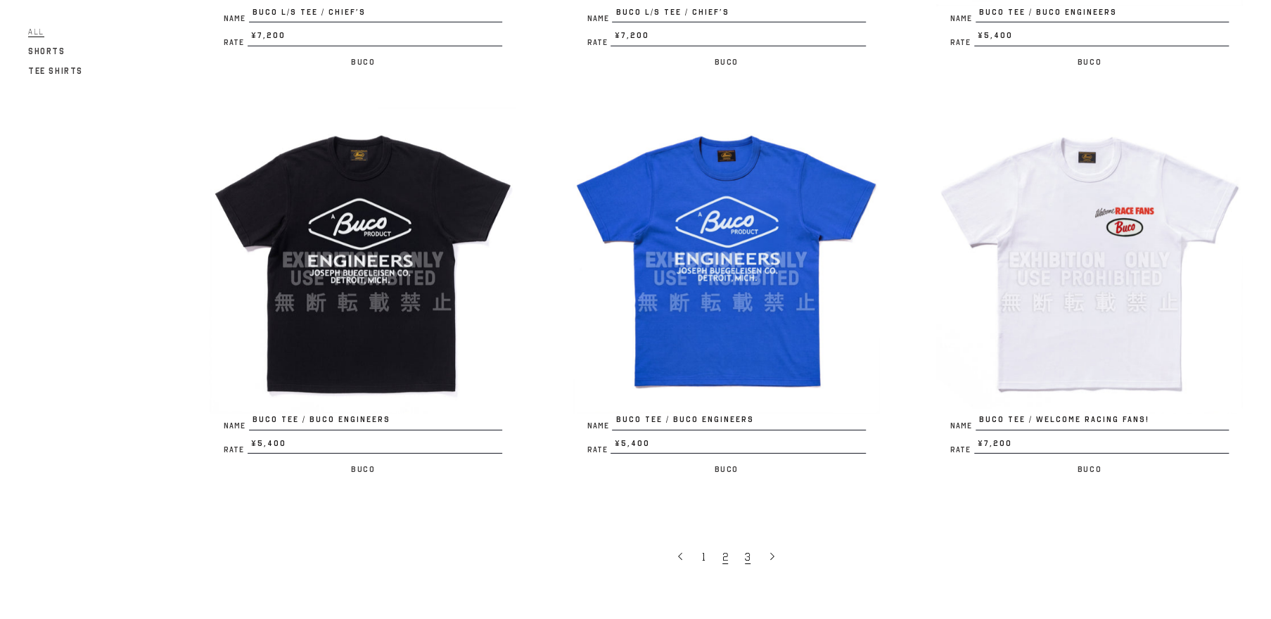
click at [749, 552] on span "3" at bounding box center [748, 557] width 6 height 14
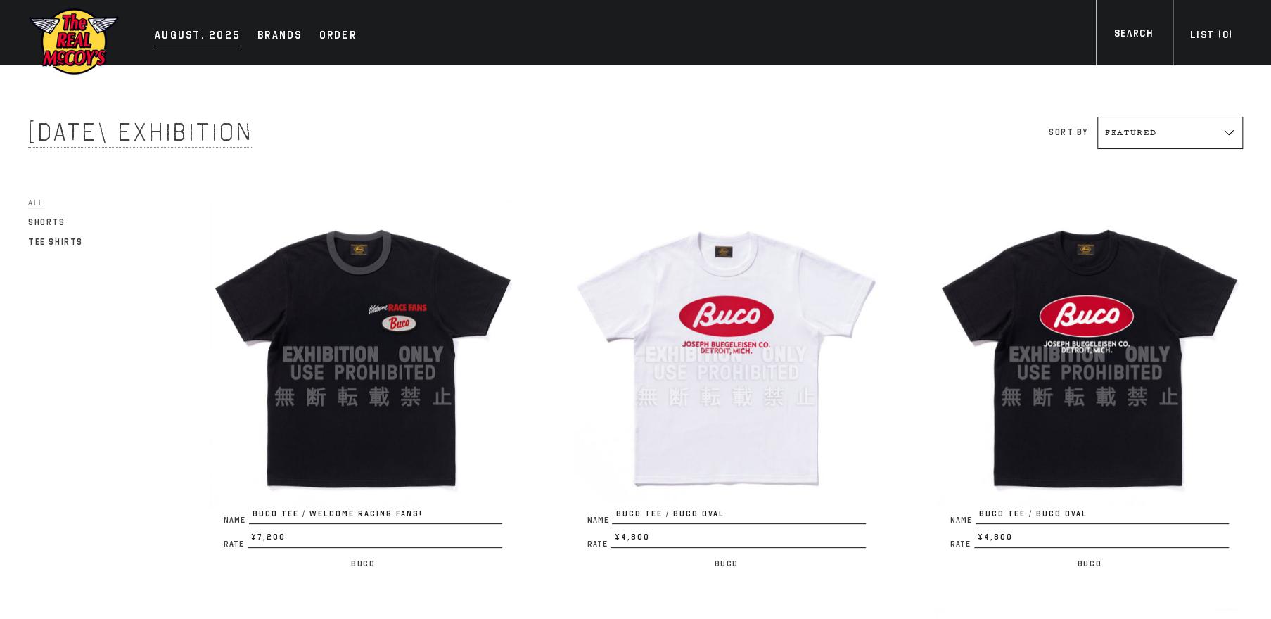
click at [196, 38] on div "AUGUST. 2025" at bounding box center [198, 37] width 86 height 20
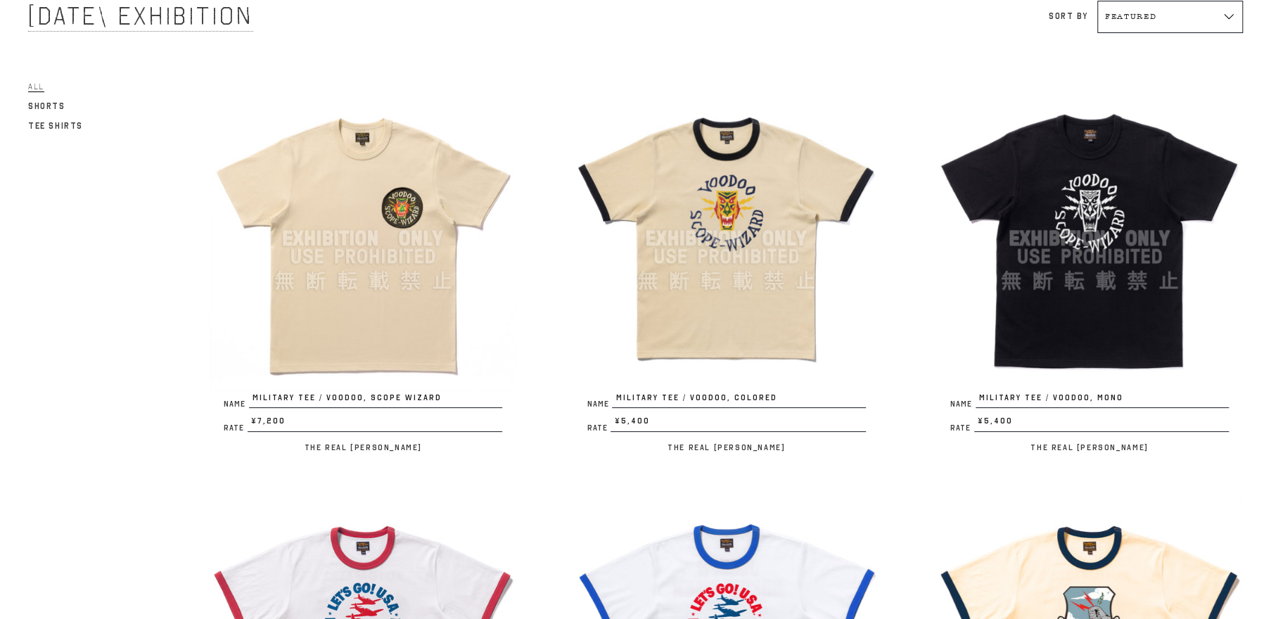
scroll to position [267, 0]
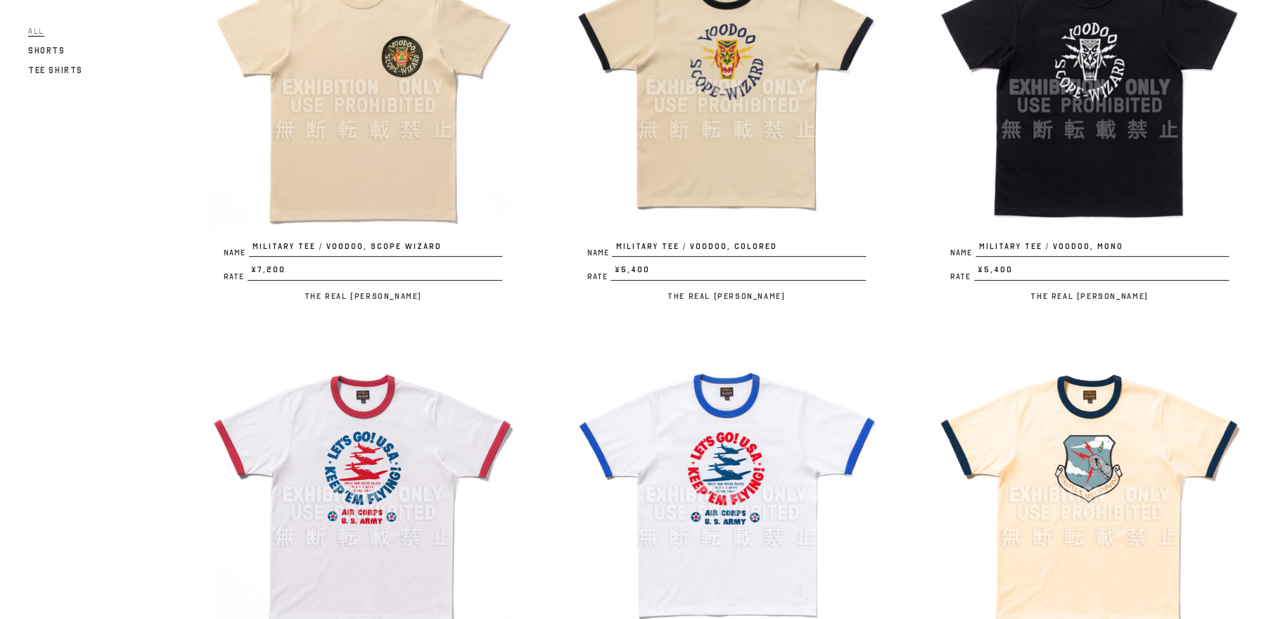
click at [375, 118] on img at bounding box center [363, 87] width 307 height 307
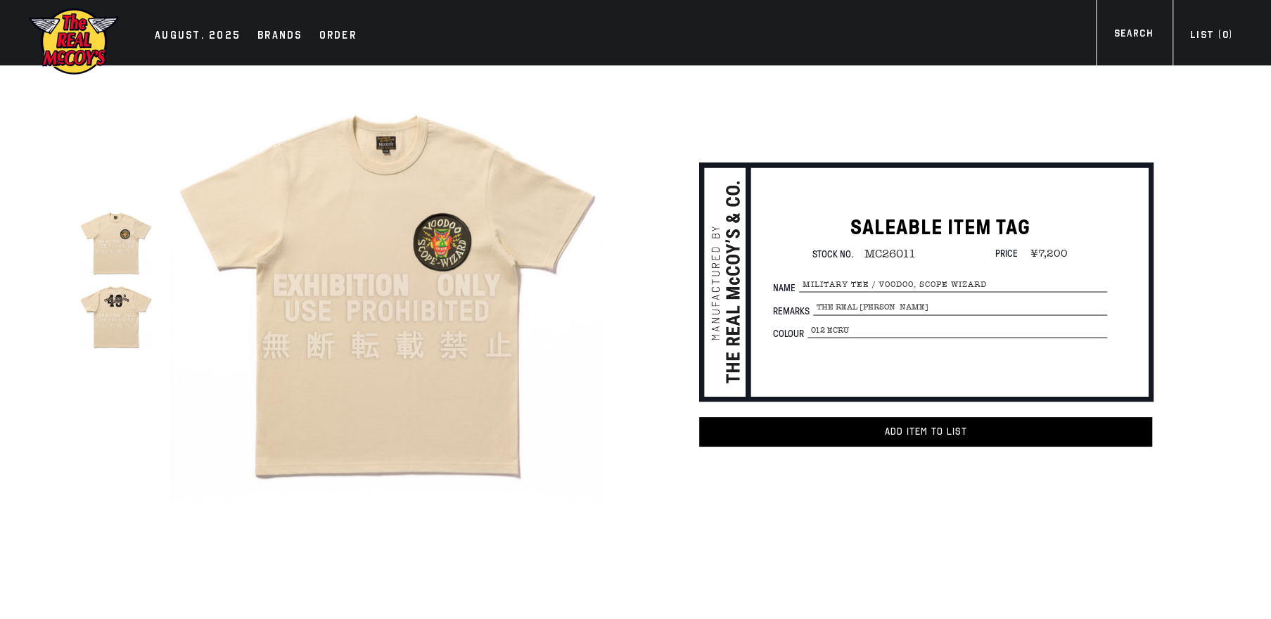
click at [391, 255] on img at bounding box center [386, 285] width 433 height 433
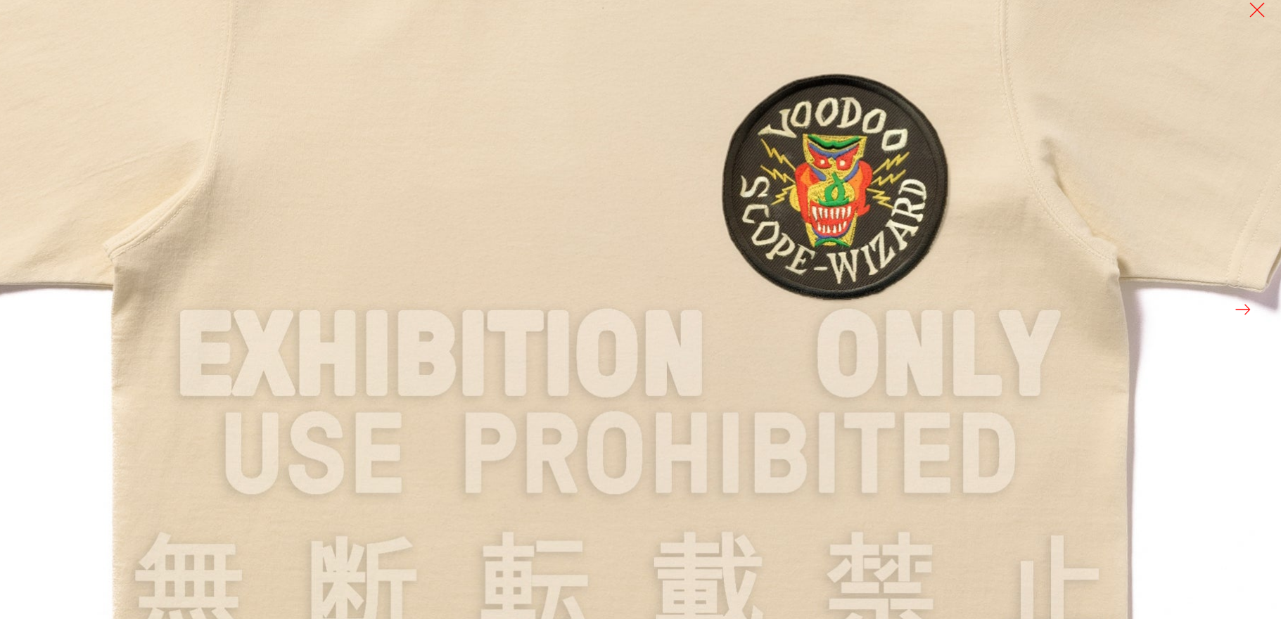
click at [645, 282] on img at bounding box center [620, 356] width 1686 height 1686
click at [645, 282] on img at bounding box center [620, 356] width 1680 height 1680
click at [645, 282] on img at bounding box center [620, 356] width 1689 height 1689
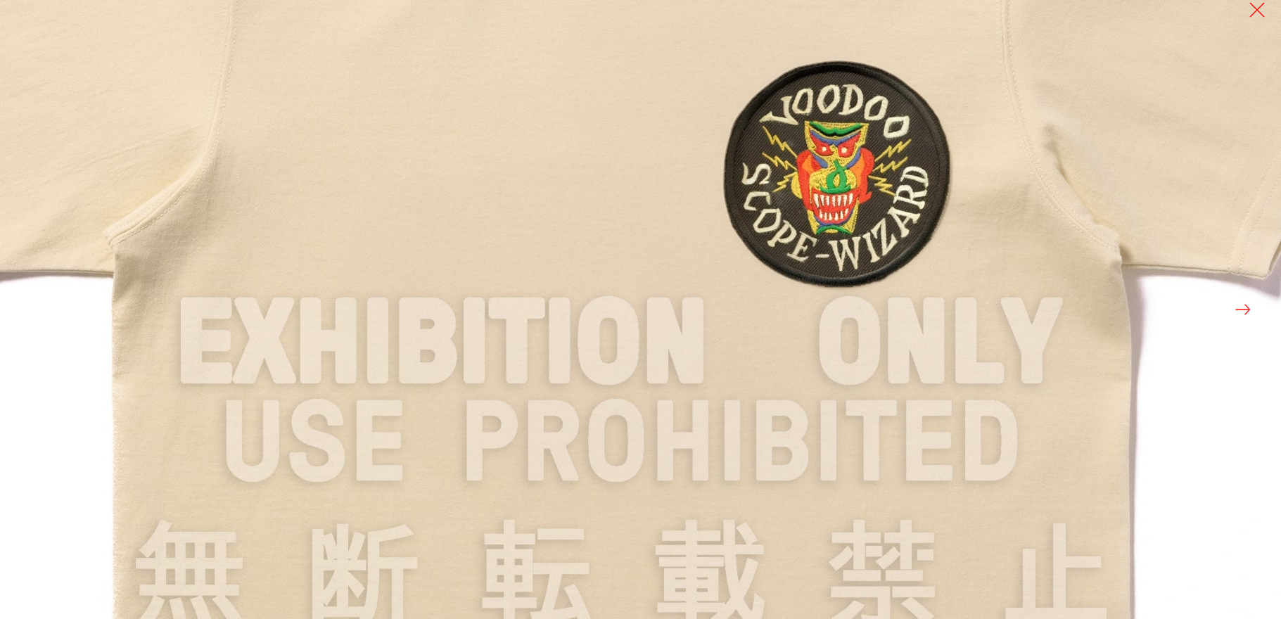
click at [644, 290] on img at bounding box center [621, 343] width 1689 height 1689
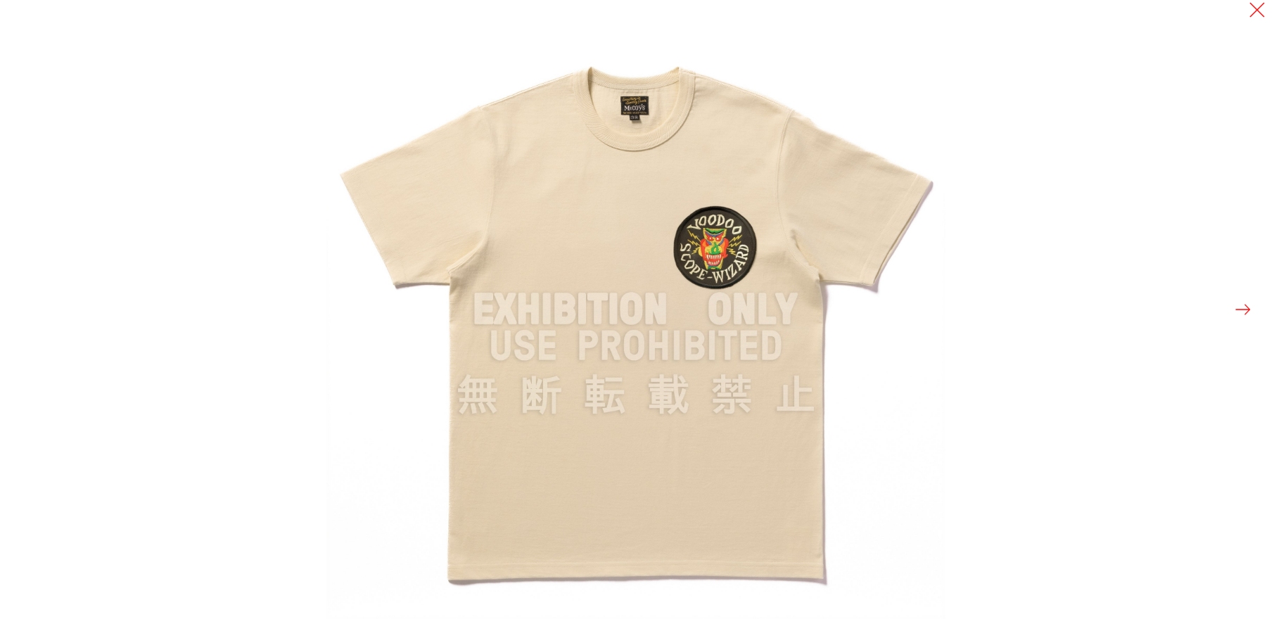
click at [644, 290] on img at bounding box center [635, 309] width 619 height 619
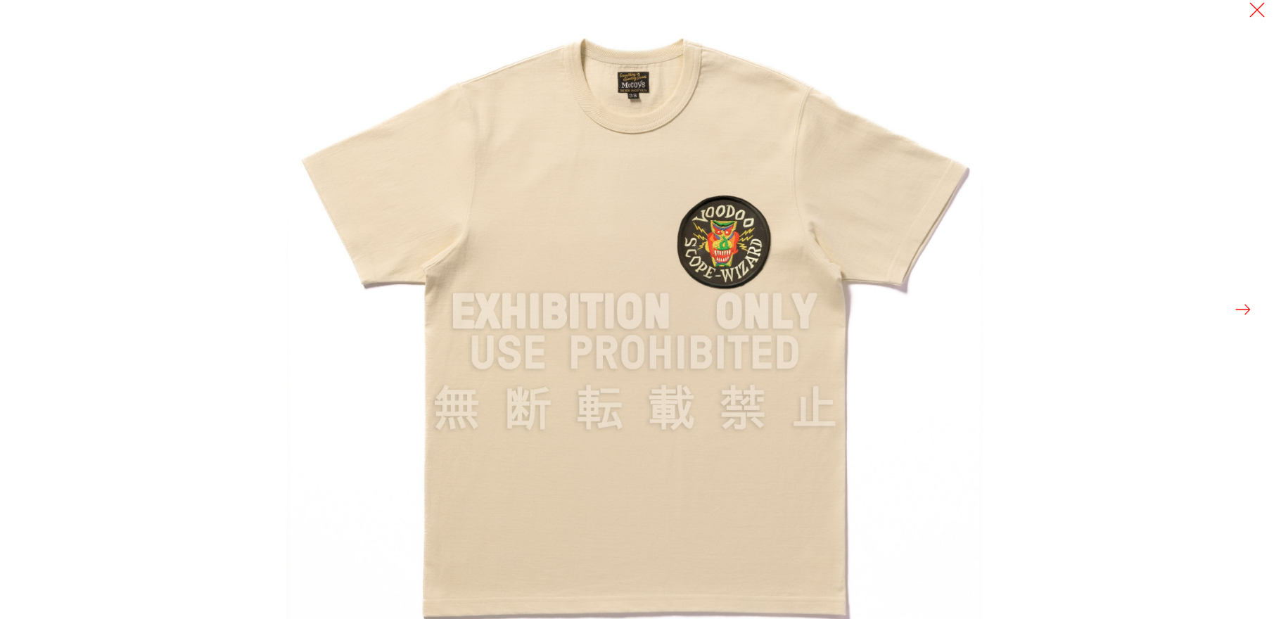
click at [644, 290] on img at bounding box center [634, 311] width 697 height 697
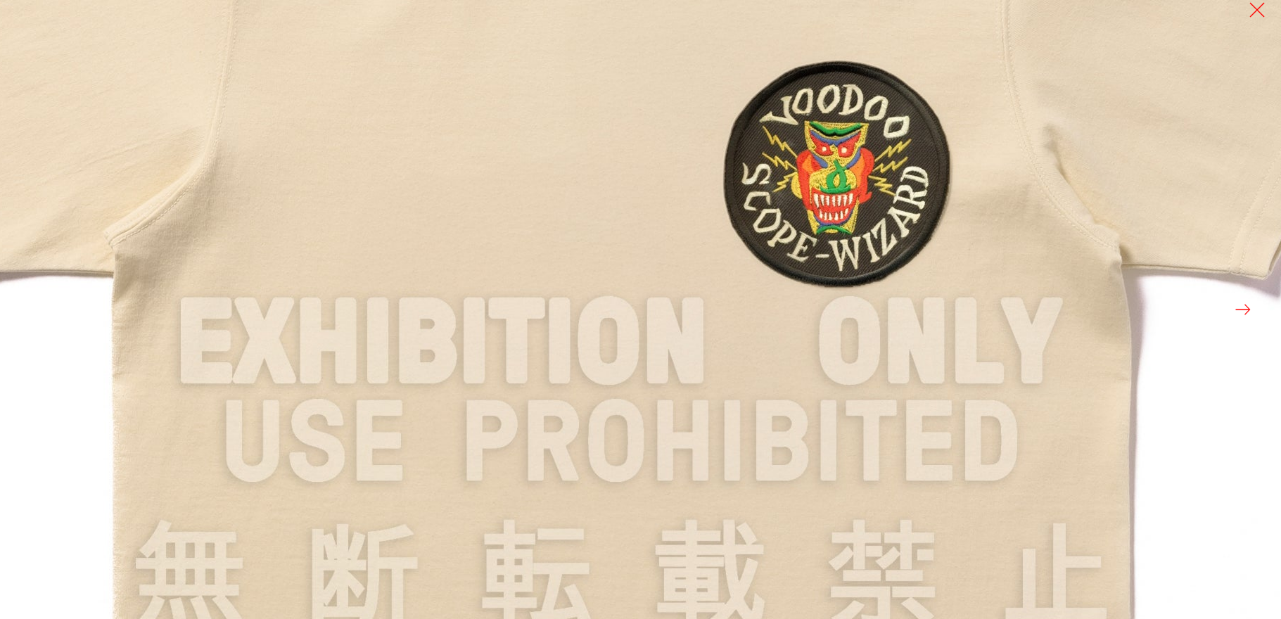
click at [644, 290] on img at bounding box center [621, 343] width 1689 height 1689
click at [641, 269] on img at bounding box center [621, 343] width 1689 height 1689
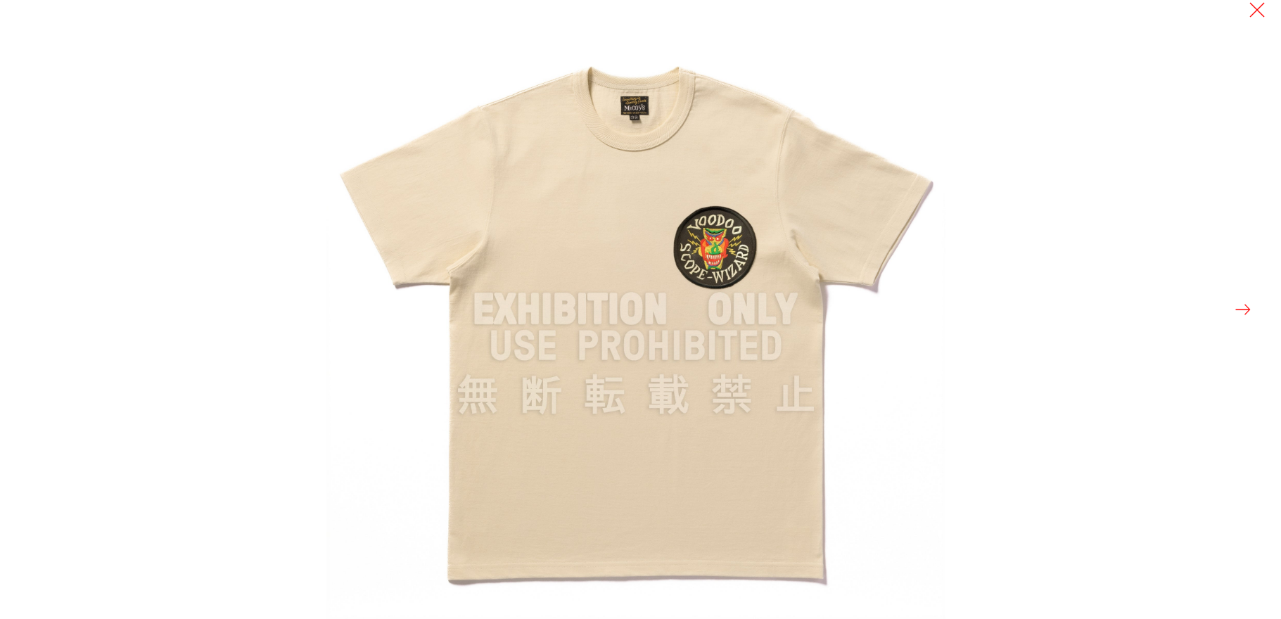
click at [706, 322] on img at bounding box center [635, 309] width 619 height 619
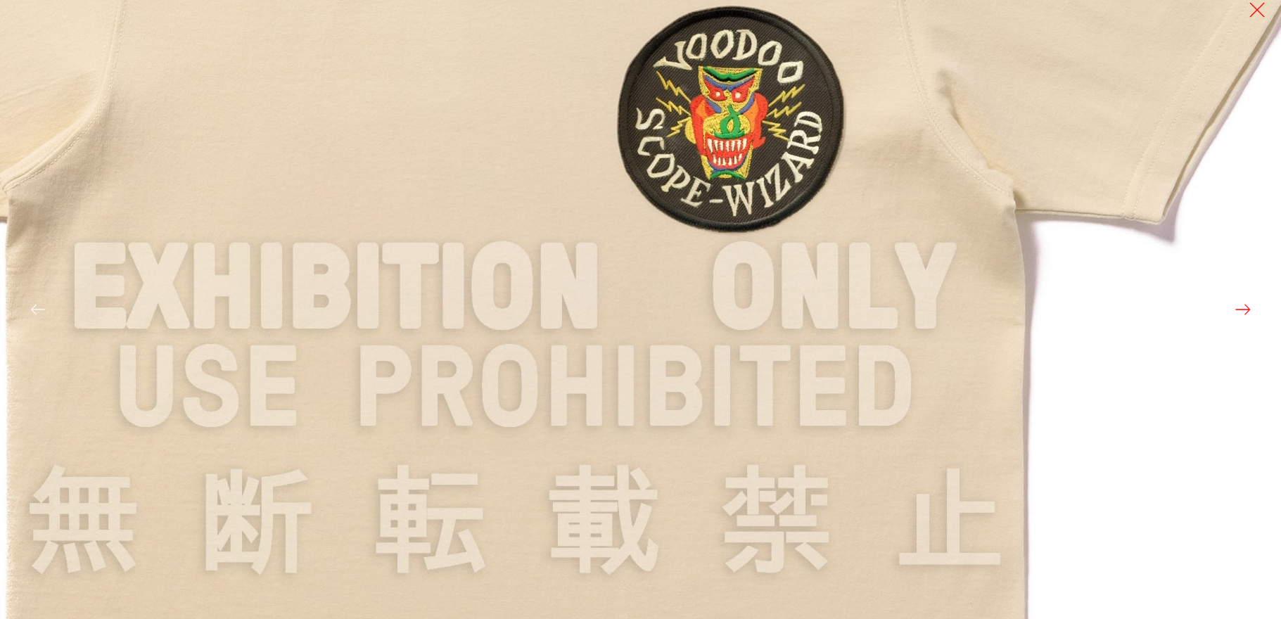
click at [706, 322] on img at bounding box center [515, 288] width 1689 height 1689
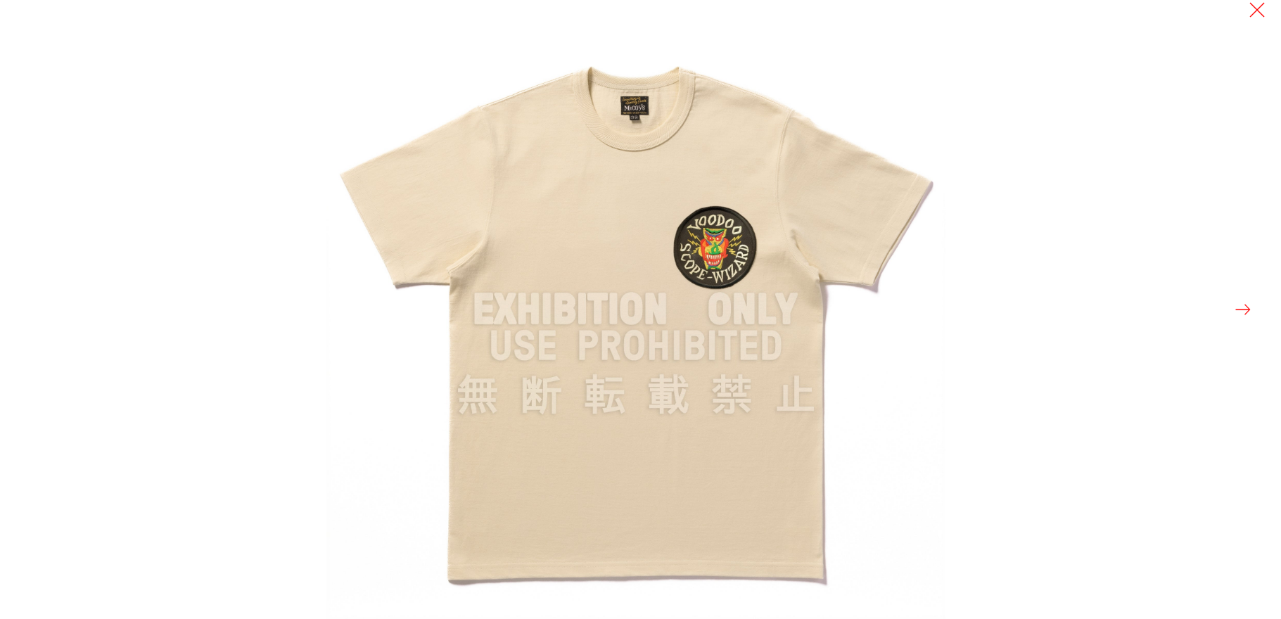
click at [1070, 408] on div at bounding box center [966, 309] width 1281 height 619
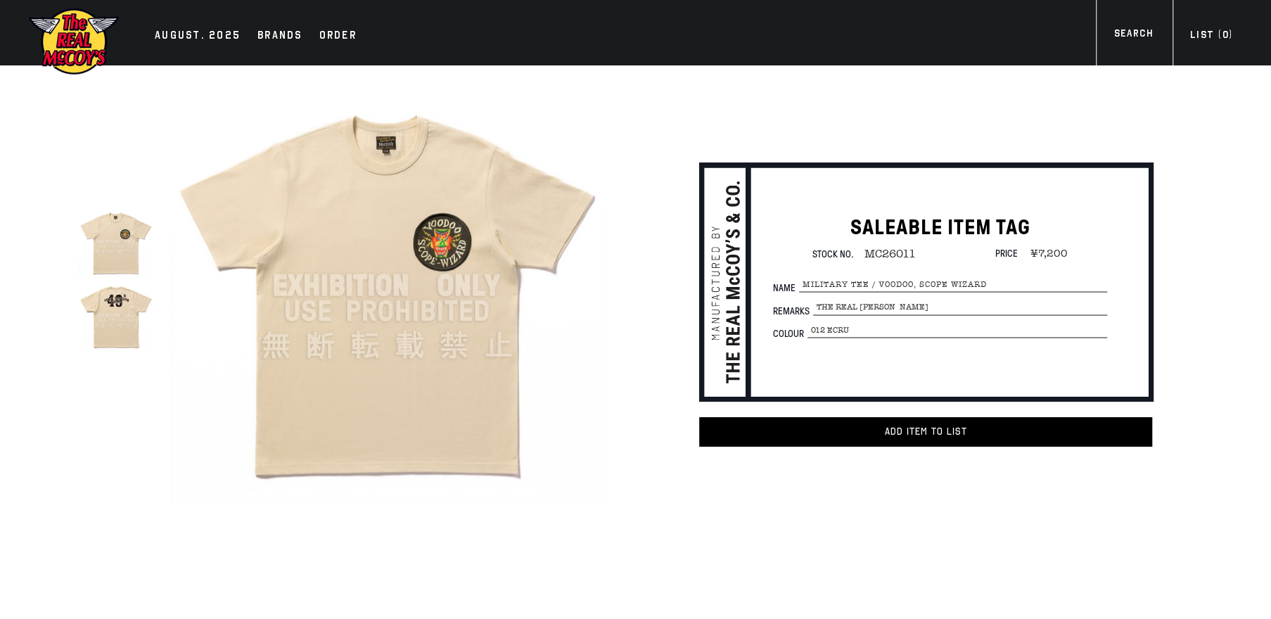
click at [631, 324] on div "SALEABLE ITEM TAG Stock No. MC26011 Price ¥7,200 Name MILITARY TEE / VOODOO, SC…" at bounding box center [899, 292] width 585 height 312
click at [418, 301] on img at bounding box center [386, 285] width 433 height 433
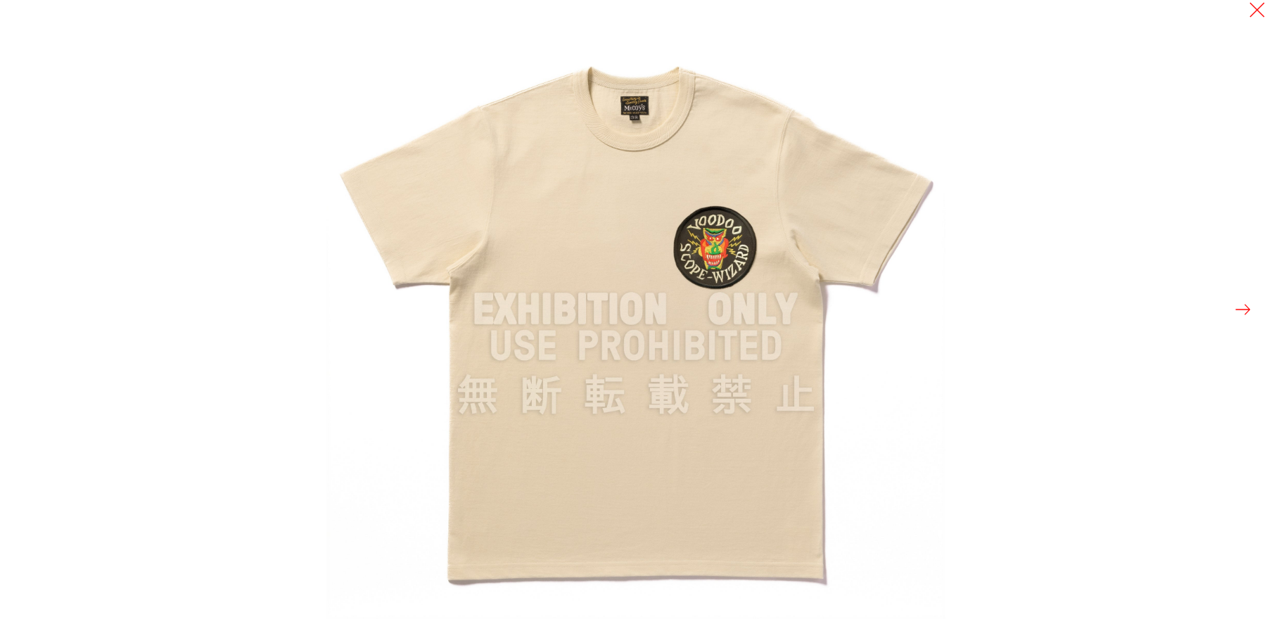
click at [860, 87] on img at bounding box center [635, 309] width 619 height 619
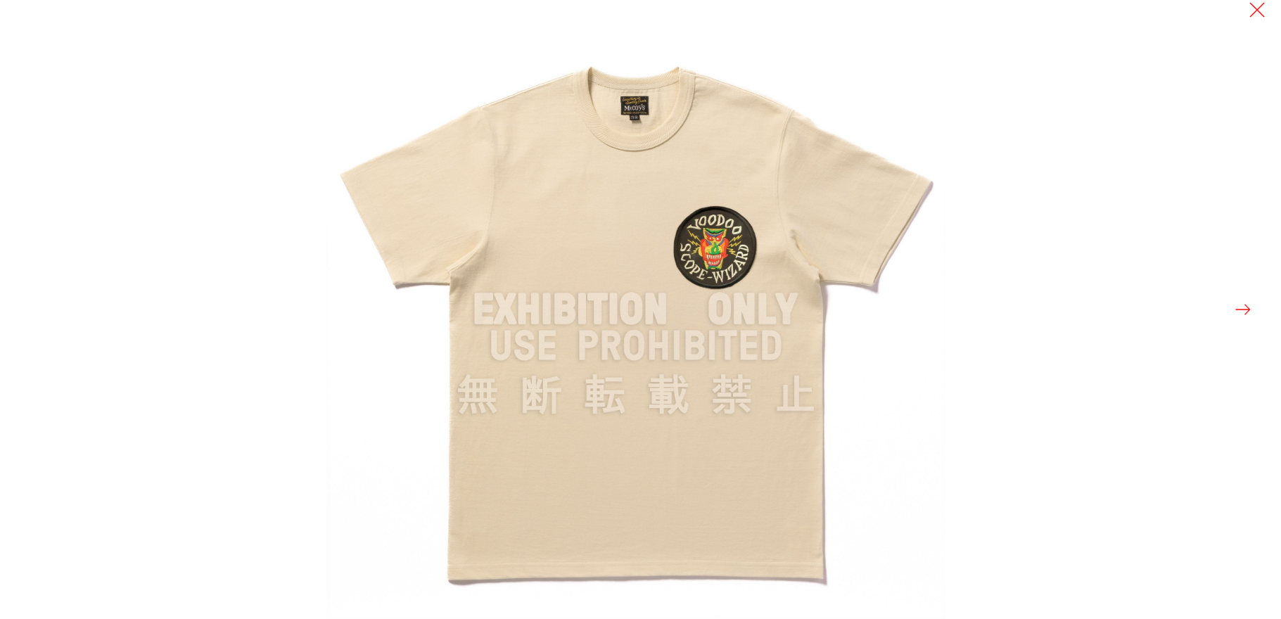
click at [597, 381] on img at bounding box center [635, 309] width 619 height 619
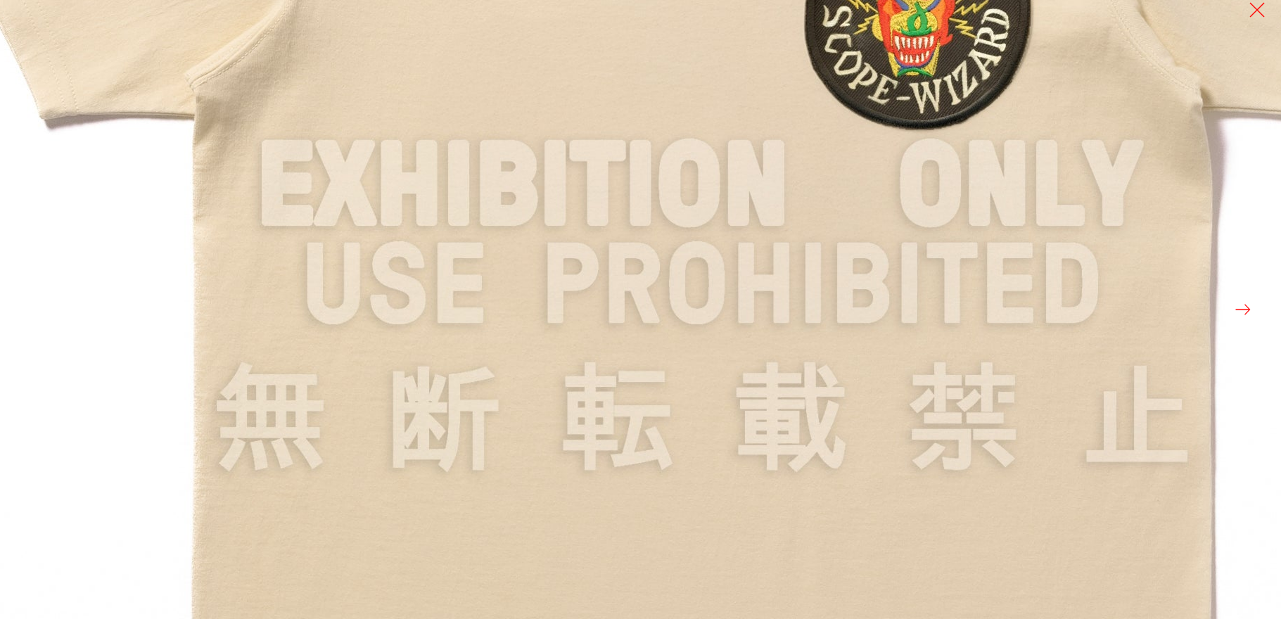
click at [597, 381] on img at bounding box center [702, 185] width 1689 height 1689
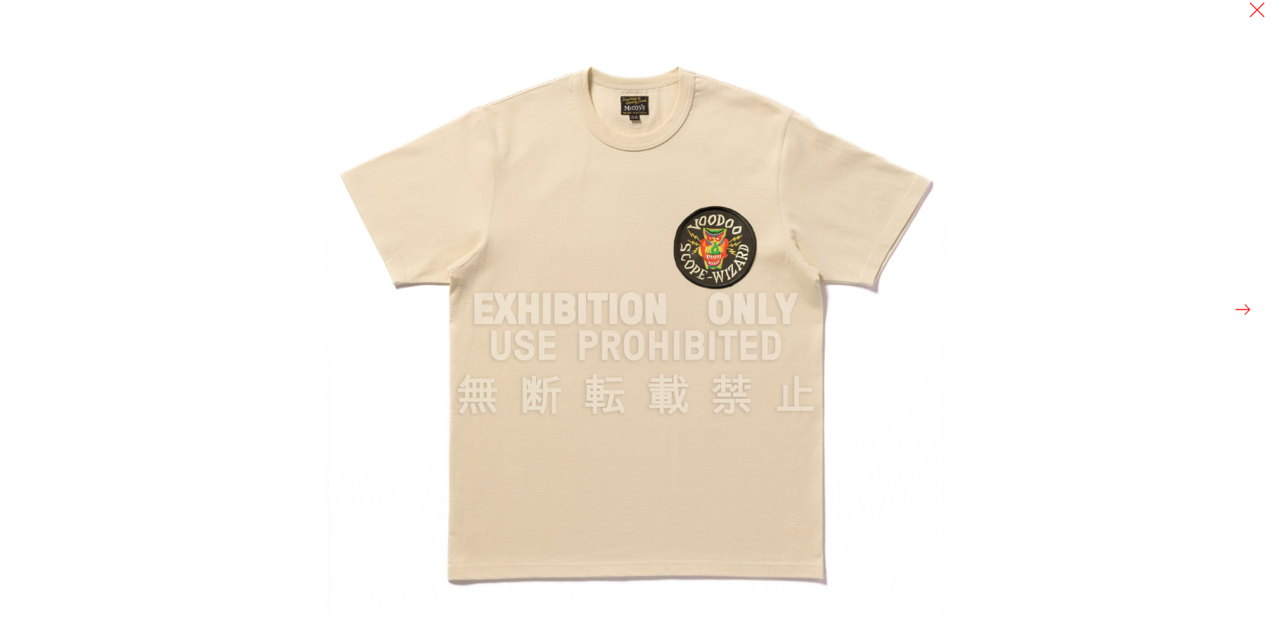
click at [900, 58] on img at bounding box center [635, 309] width 619 height 619
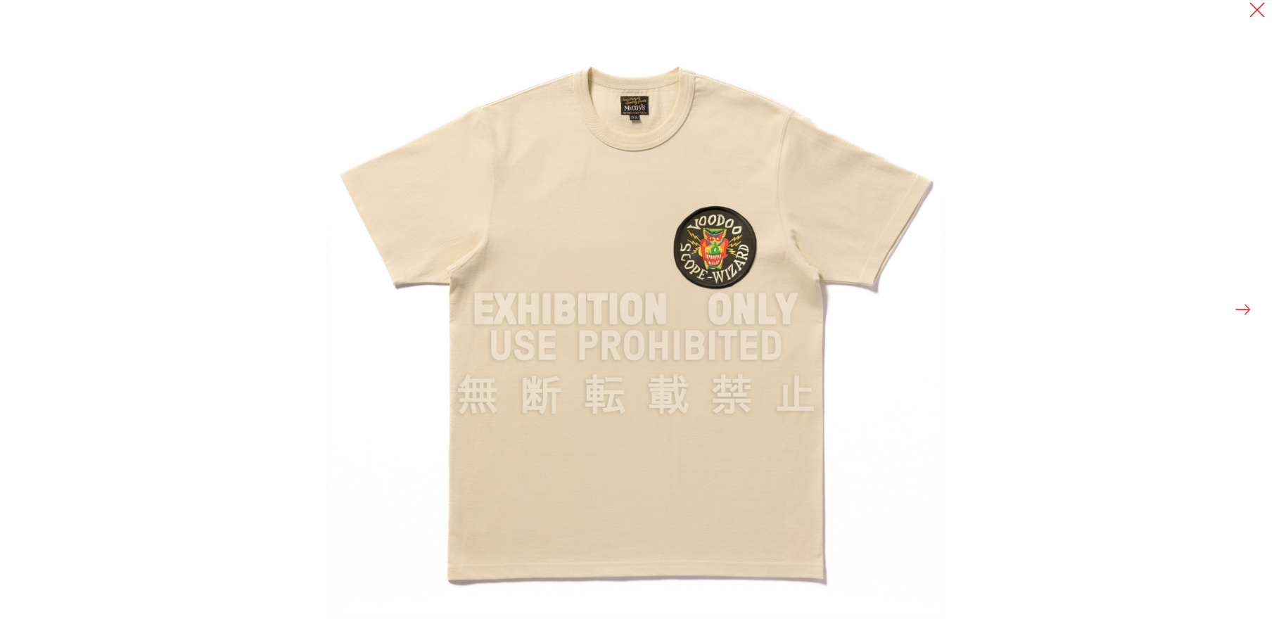
click at [1262, 8] on button at bounding box center [1257, 10] width 20 height 20
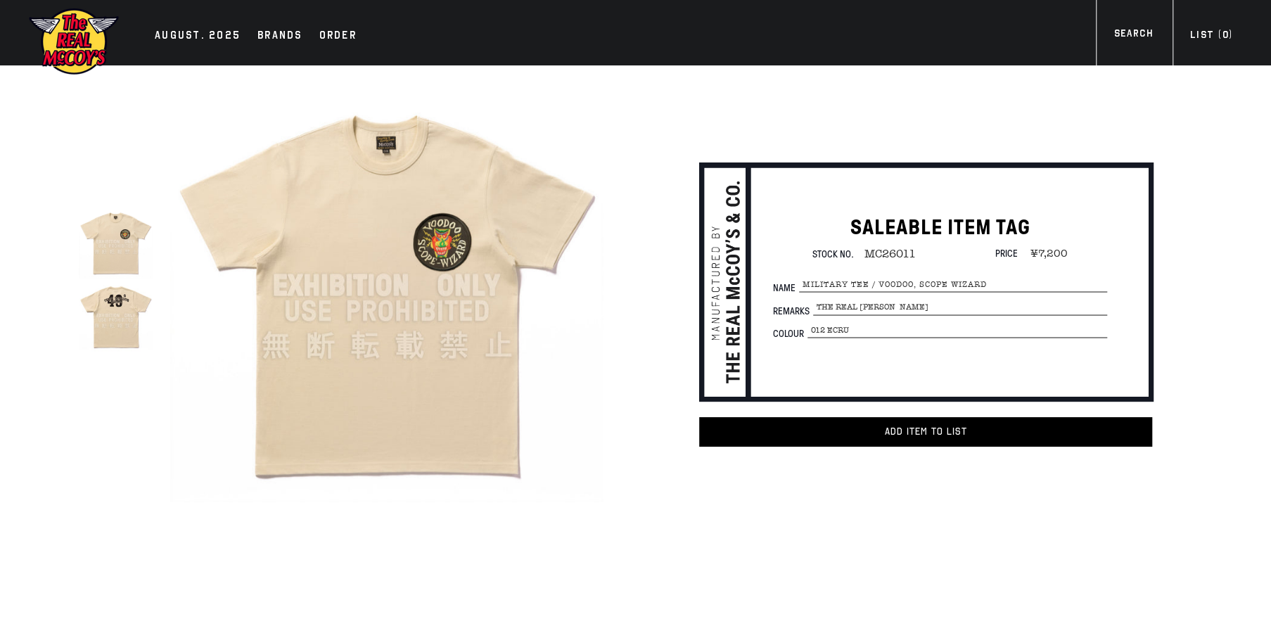
click at [394, 219] on img at bounding box center [386, 285] width 433 height 433
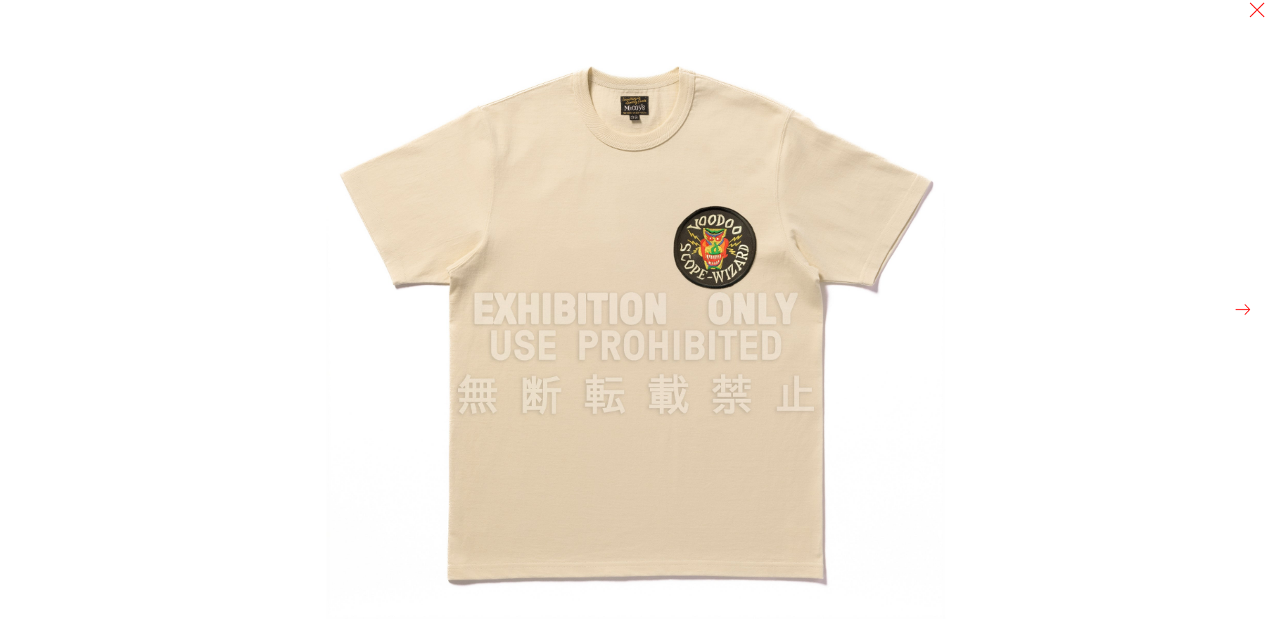
click at [897, 62] on img at bounding box center [635, 309] width 619 height 619
click at [1253, 11] on button at bounding box center [1257, 10] width 20 height 20
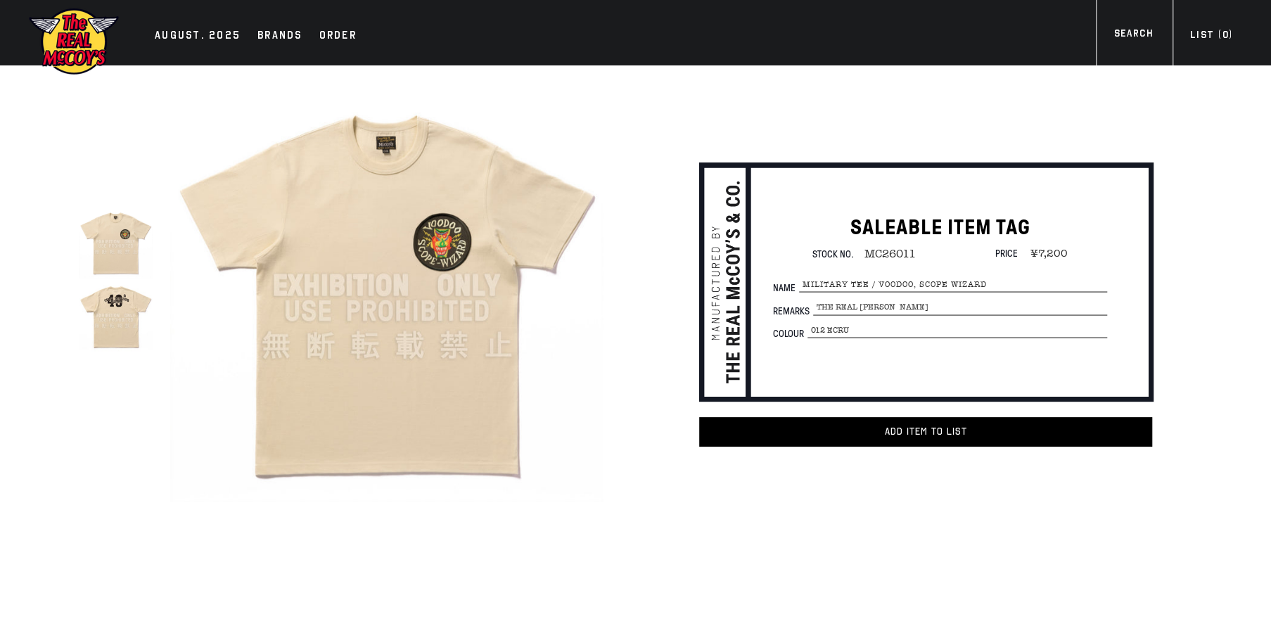
click at [418, 310] on img at bounding box center [386, 285] width 433 height 433
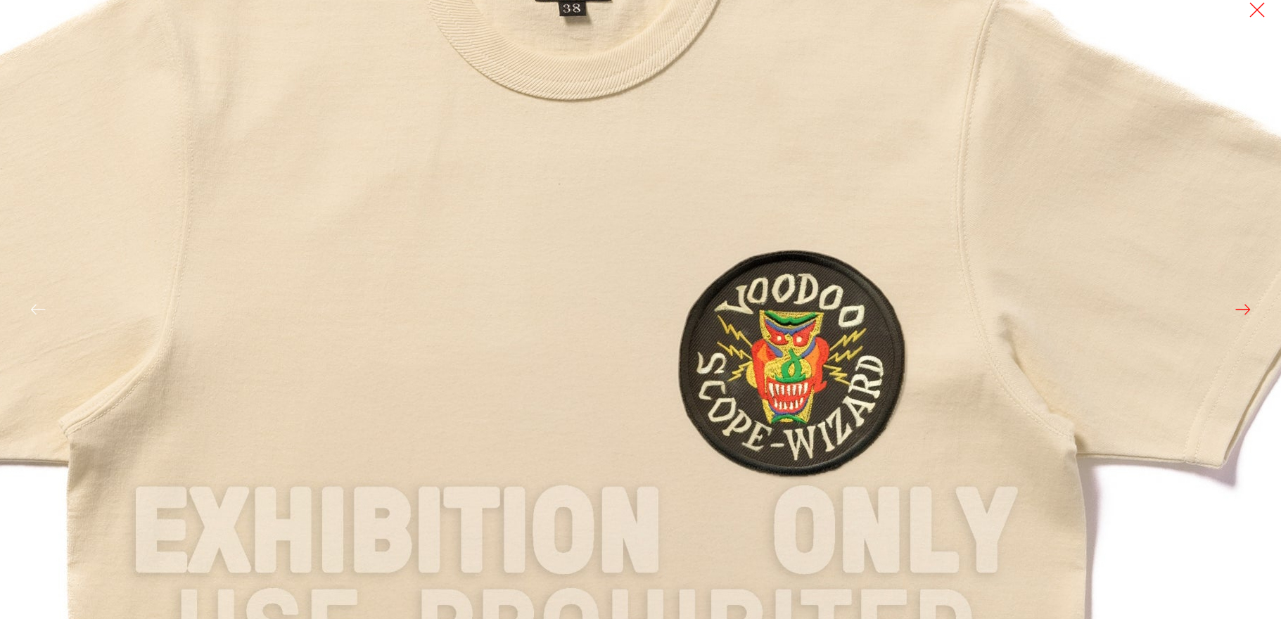
click at [942, 269] on img at bounding box center [576, 532] width 1689 height 1689
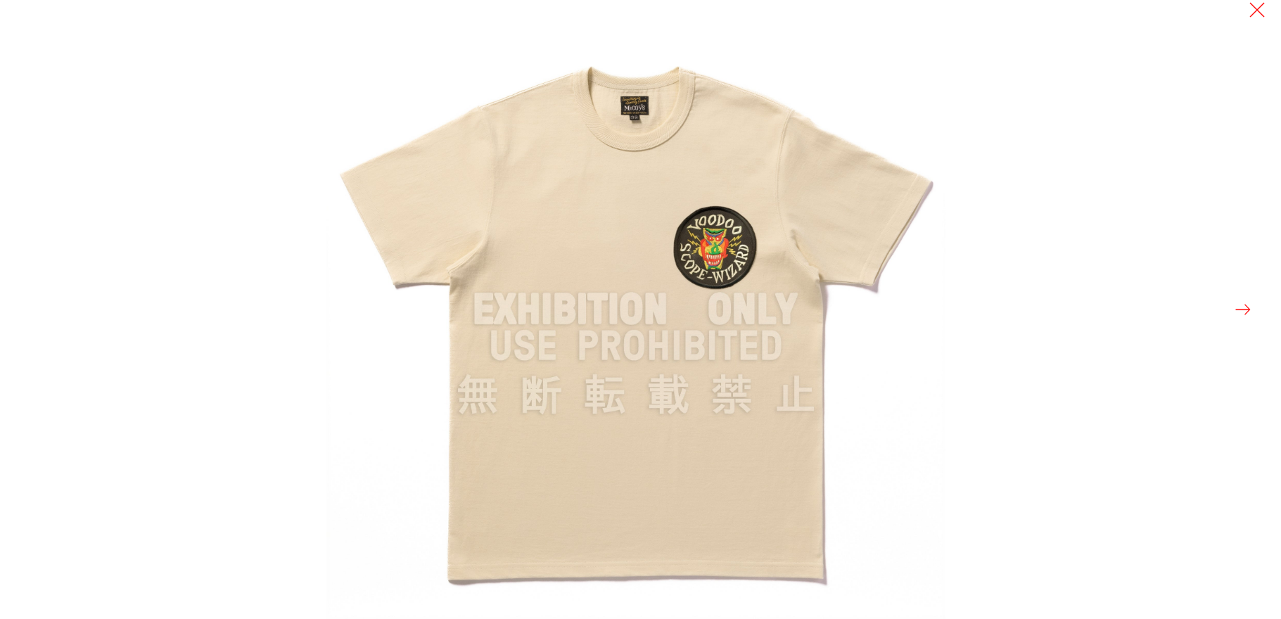
click at [1239, 312] on button at bounding box center [1243, 310] width 20 height 20
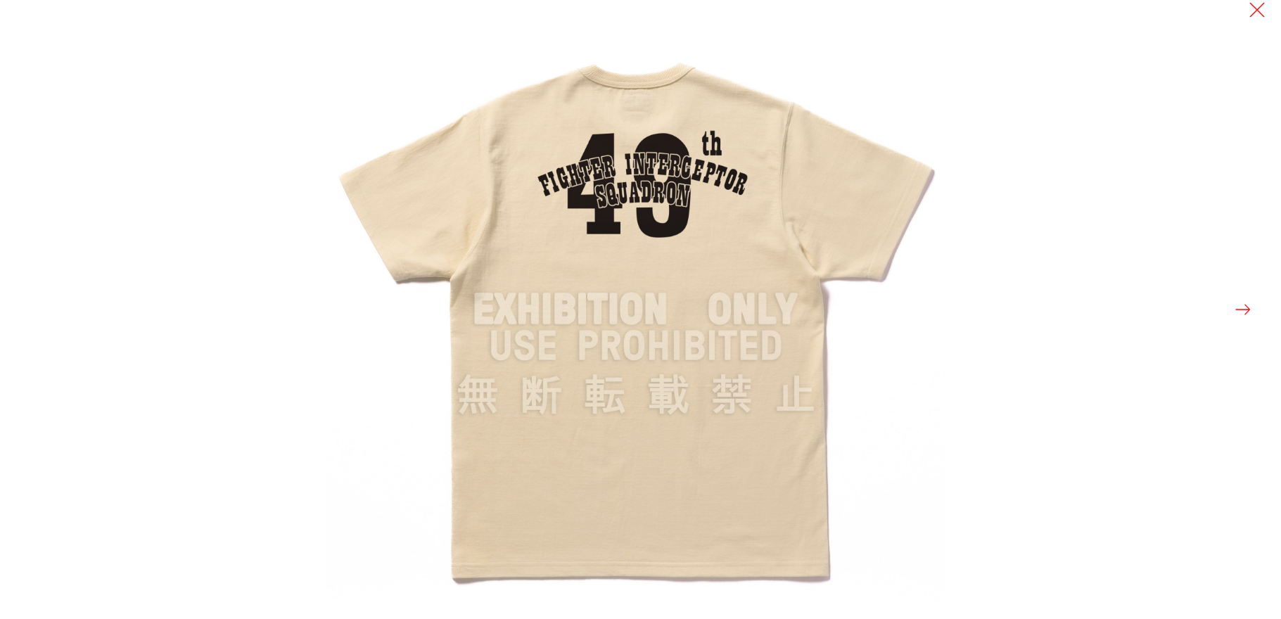
click at [1207, 433] on div at bounding box center [966, 309] width 1281 height 619
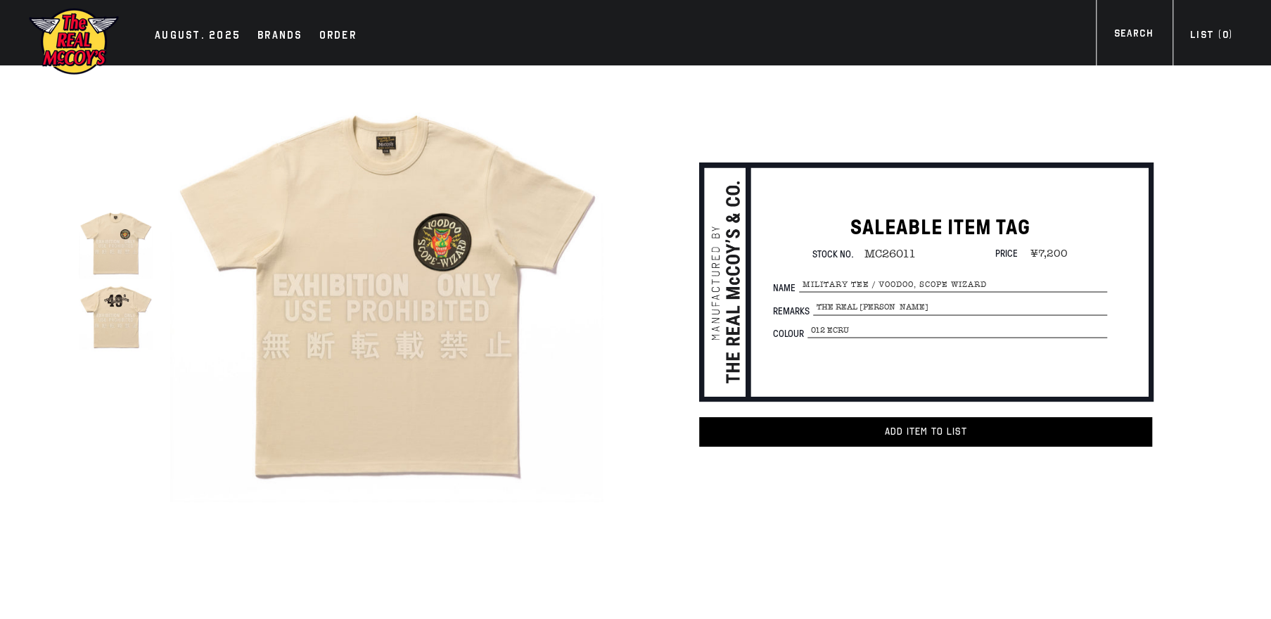
click at [129, 251] on img at bounding box center [116, 242] width 74 height 74
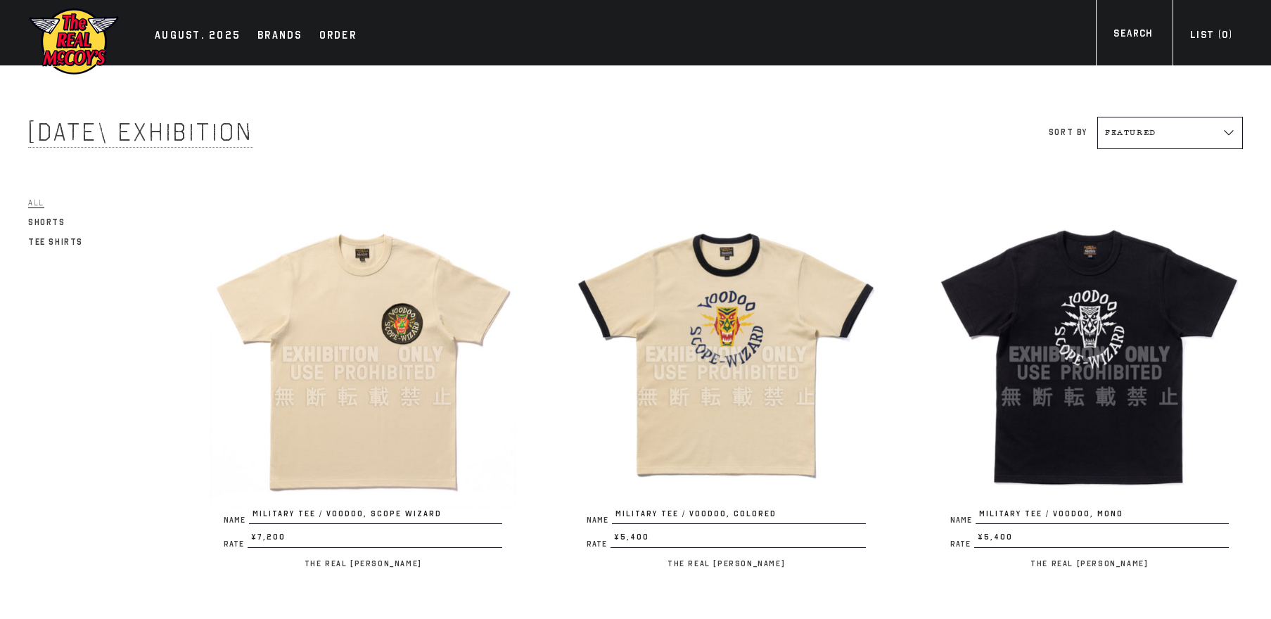
scroll to position [267, 0]
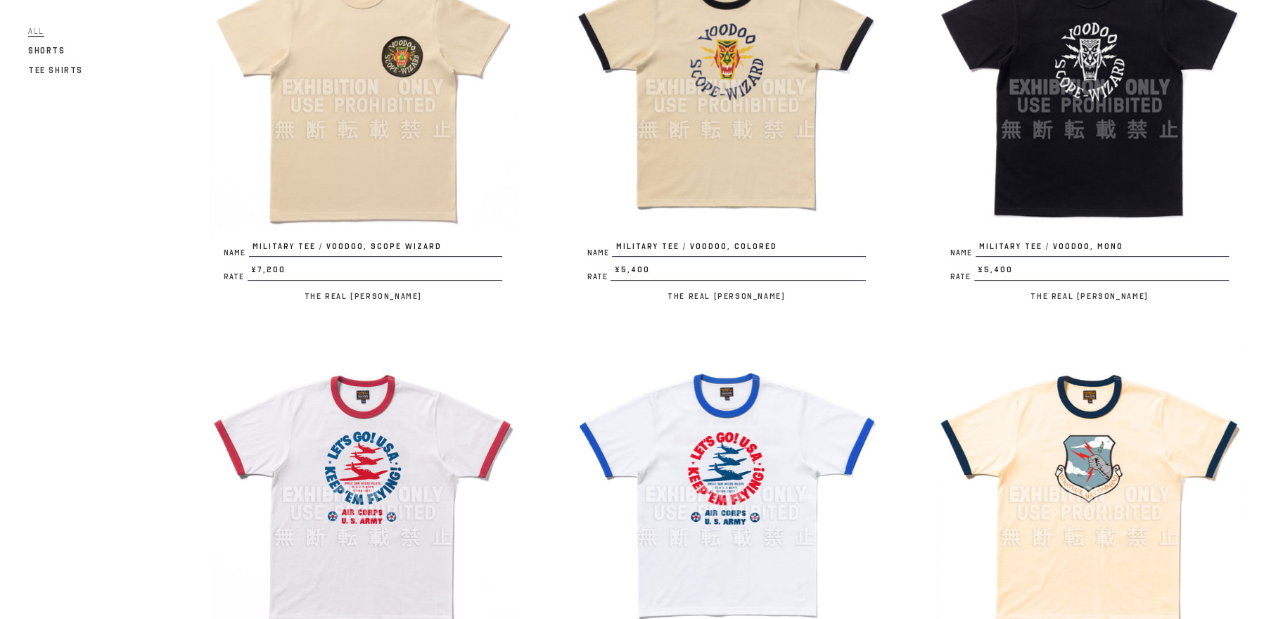
click at [373, 179] on img at bounding box center [363, 87] width 307 height 307
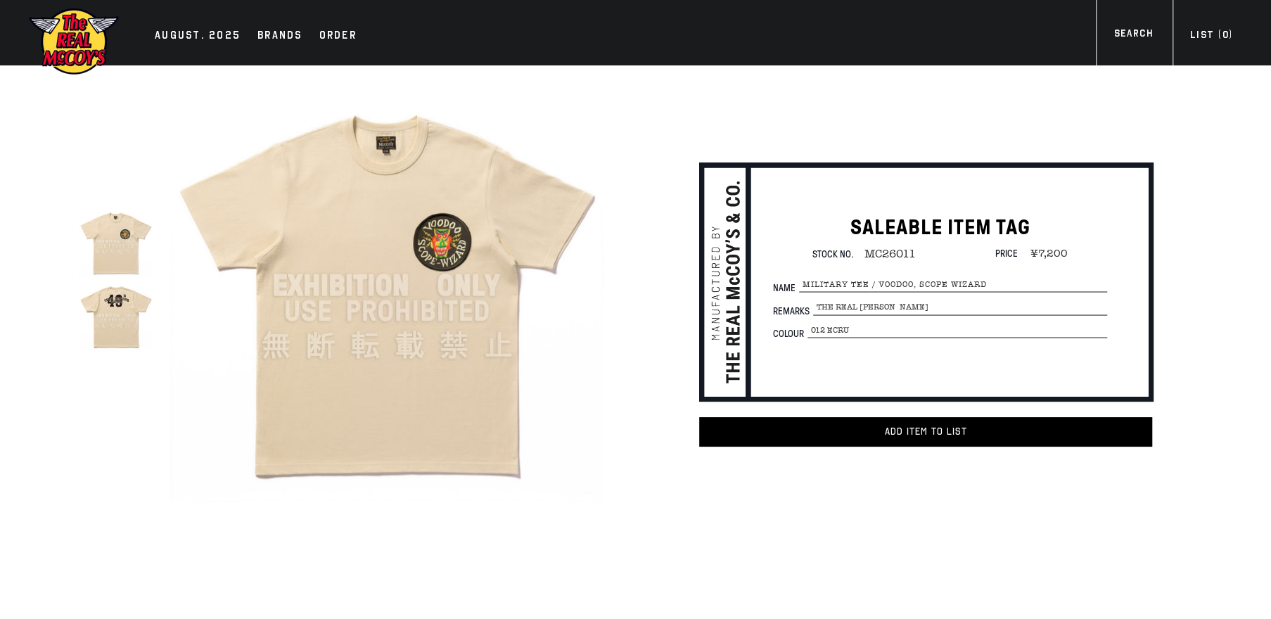
click at [125, 259] on img at bounding box center [116, 242] width 74 height 74
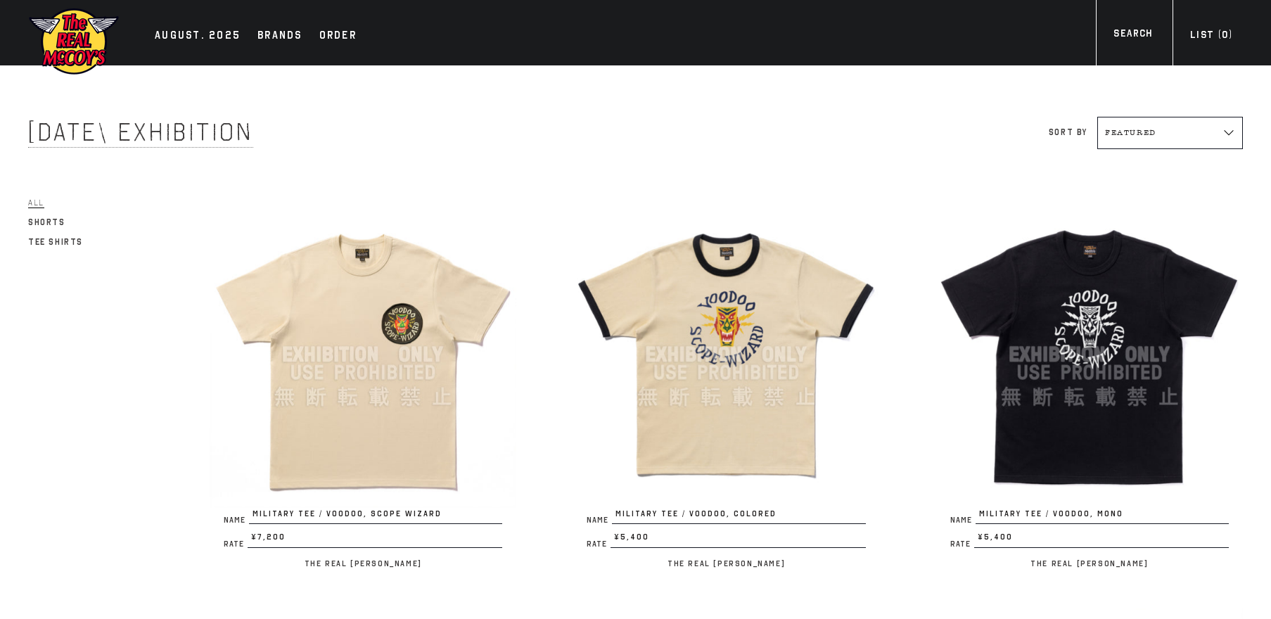
scroll to position [267, 0]
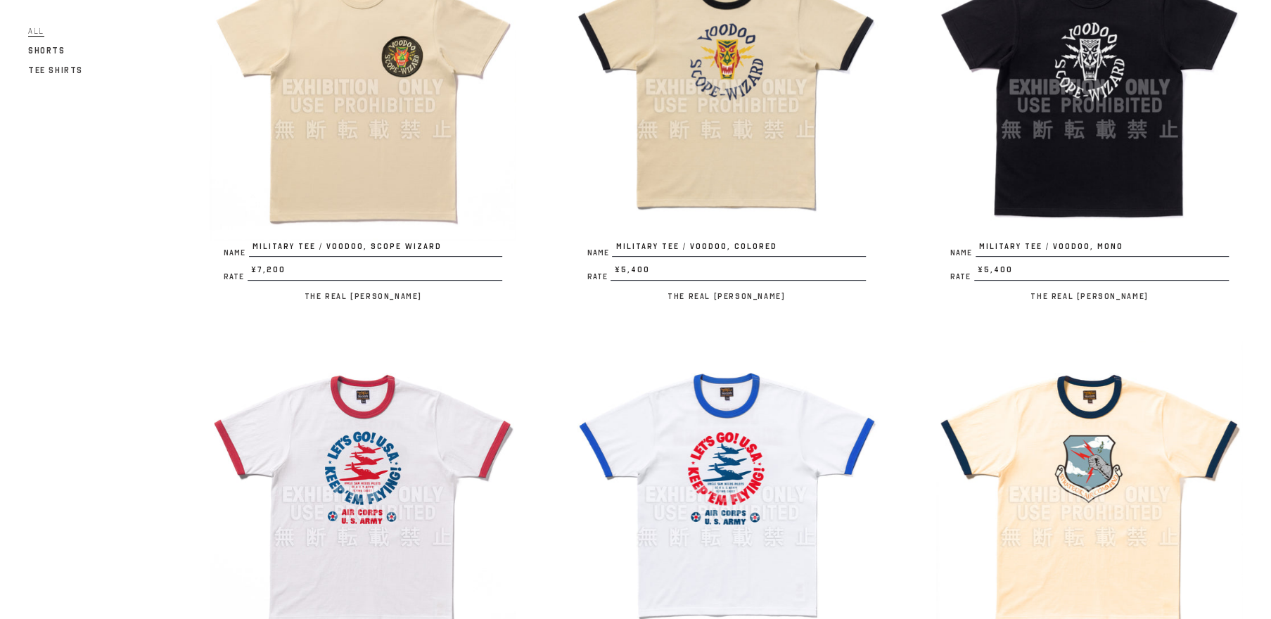
click at [756, 149] on img at bounding box center [726, 87] width 307 height 307
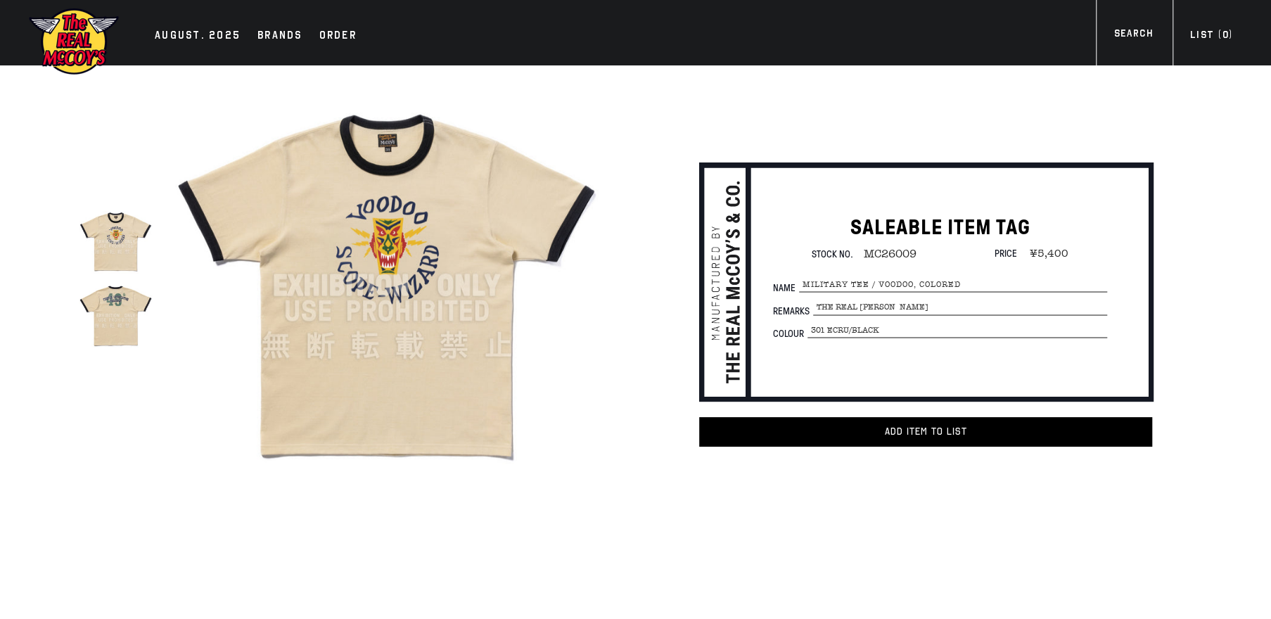
click at [110, 236] on img at bounding box center [116, 242] width 74 height 74
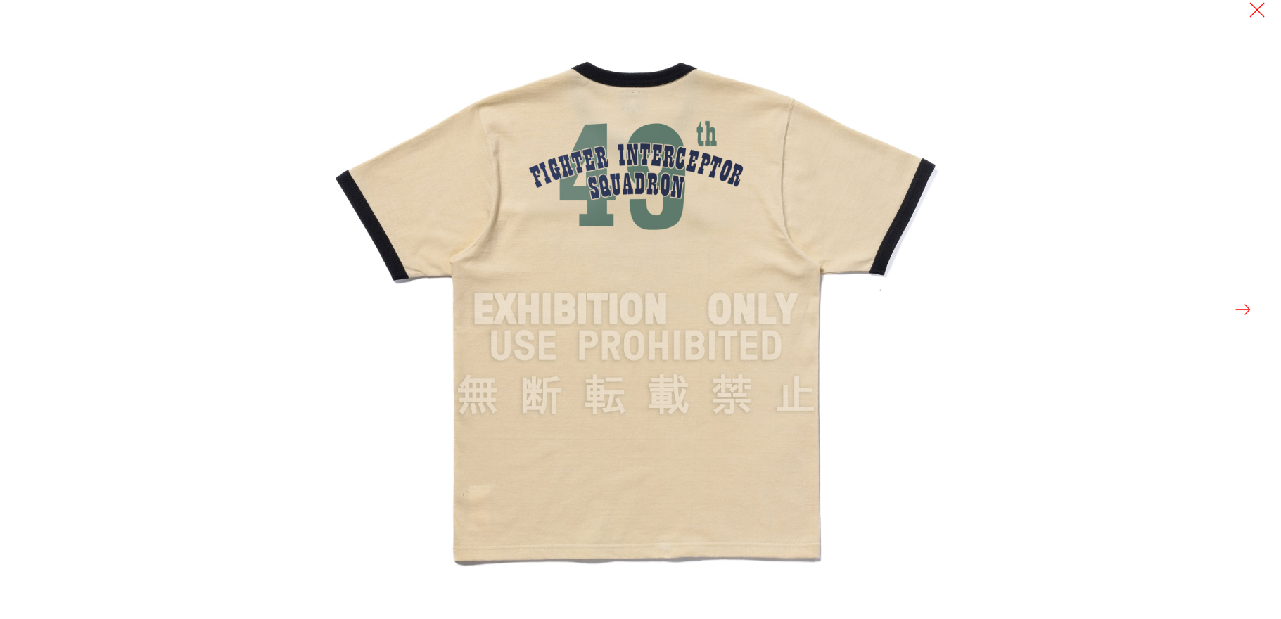
click at [1243, 308] on button at bounding box center [1243, 310] width 20 height 20
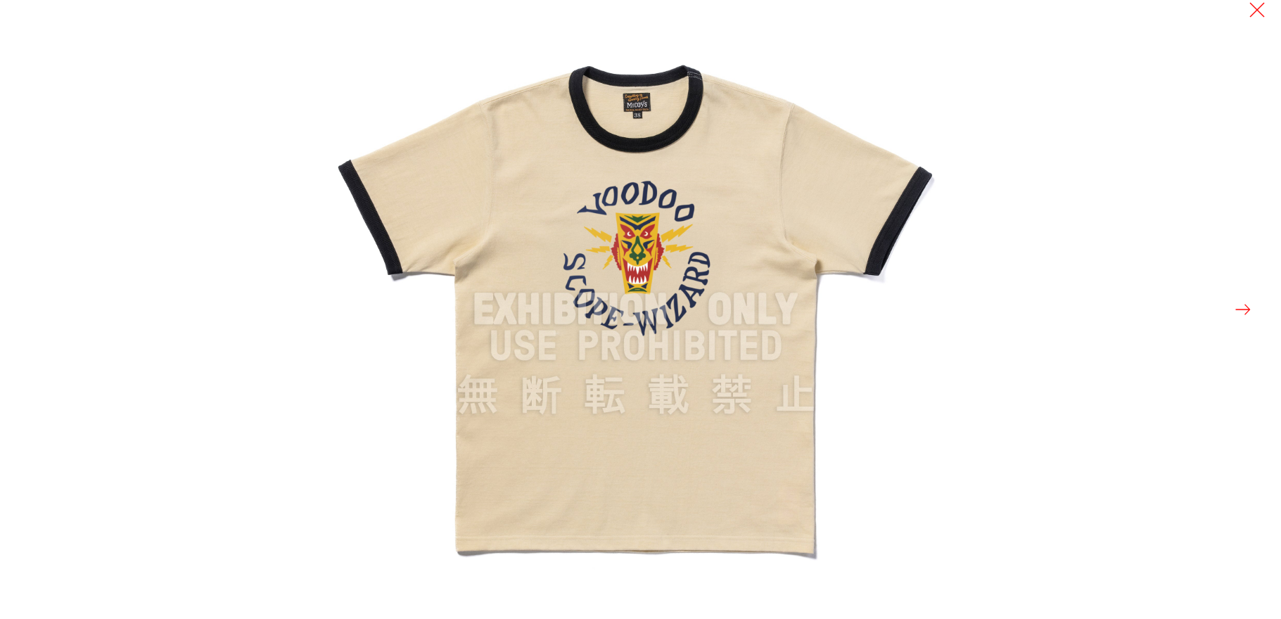
click at [1238, 312] on button at bounding box center [1243, 310] width 20 height 20
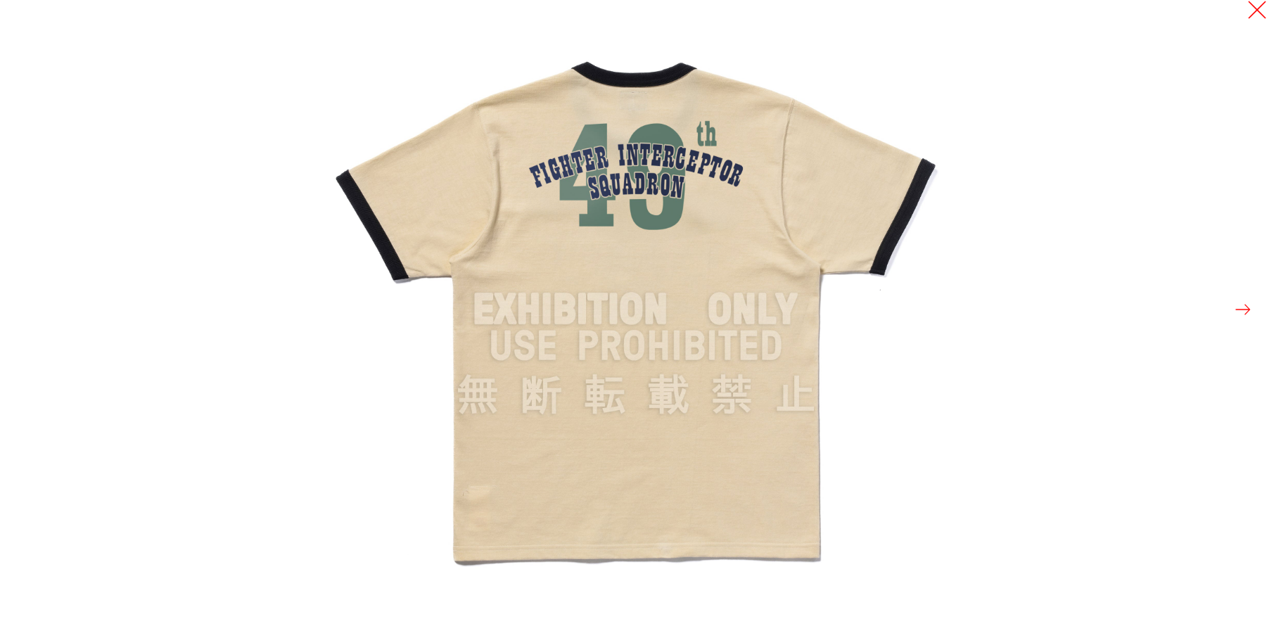
click at [1252, 11] on button at bounding box center [1257, 10] width 20 height 20
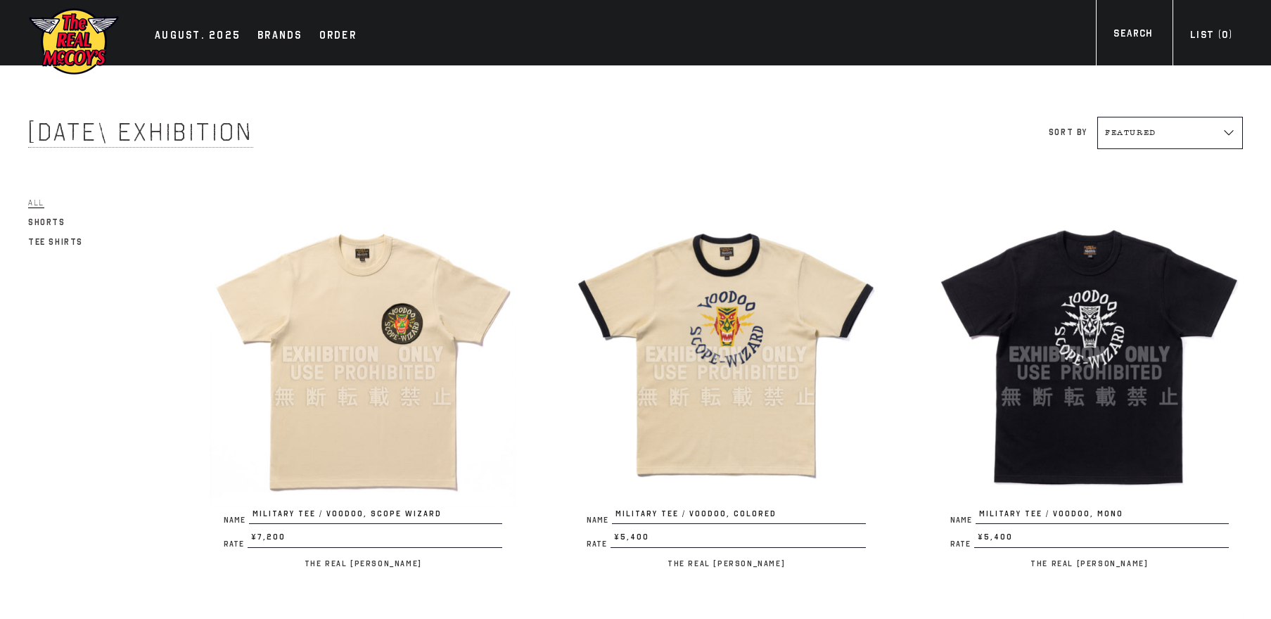
scroll to position [267, 0]
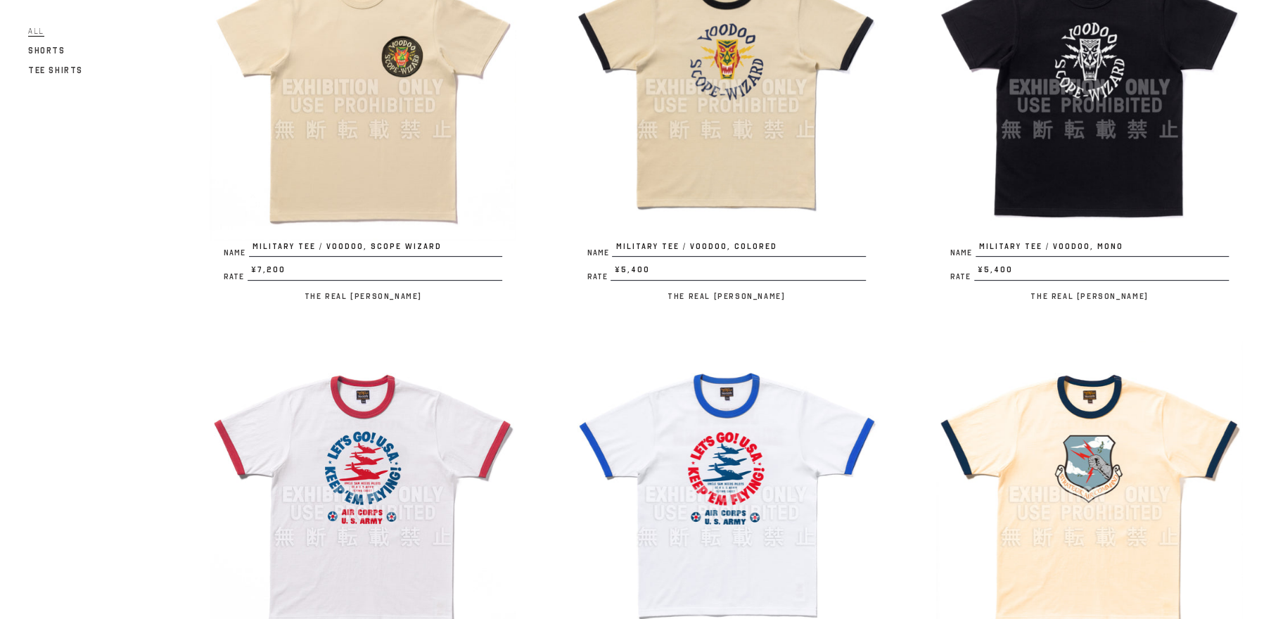
click at [1057, 129] on img at bounding box center [1089, 87] width 307 height 307
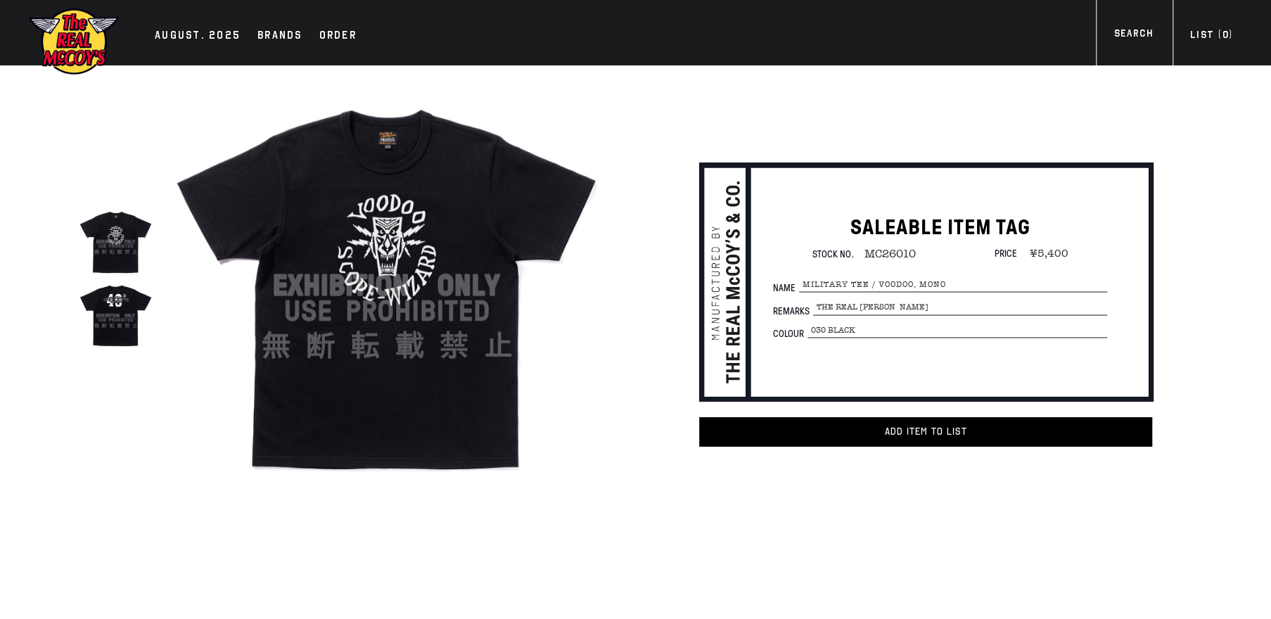
click at [395, 164] on img at bounding box center [386, 285] width 433 height 433
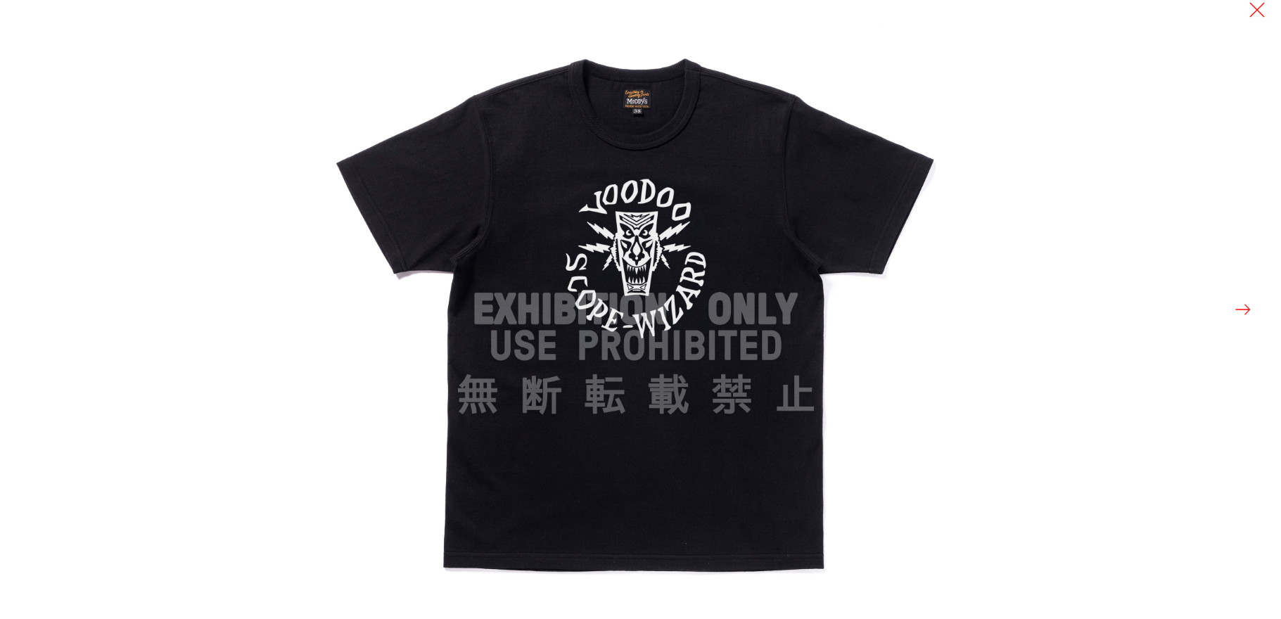
click at [1248, 305] on button at bounding box center [1243, 310] width 20 height 20
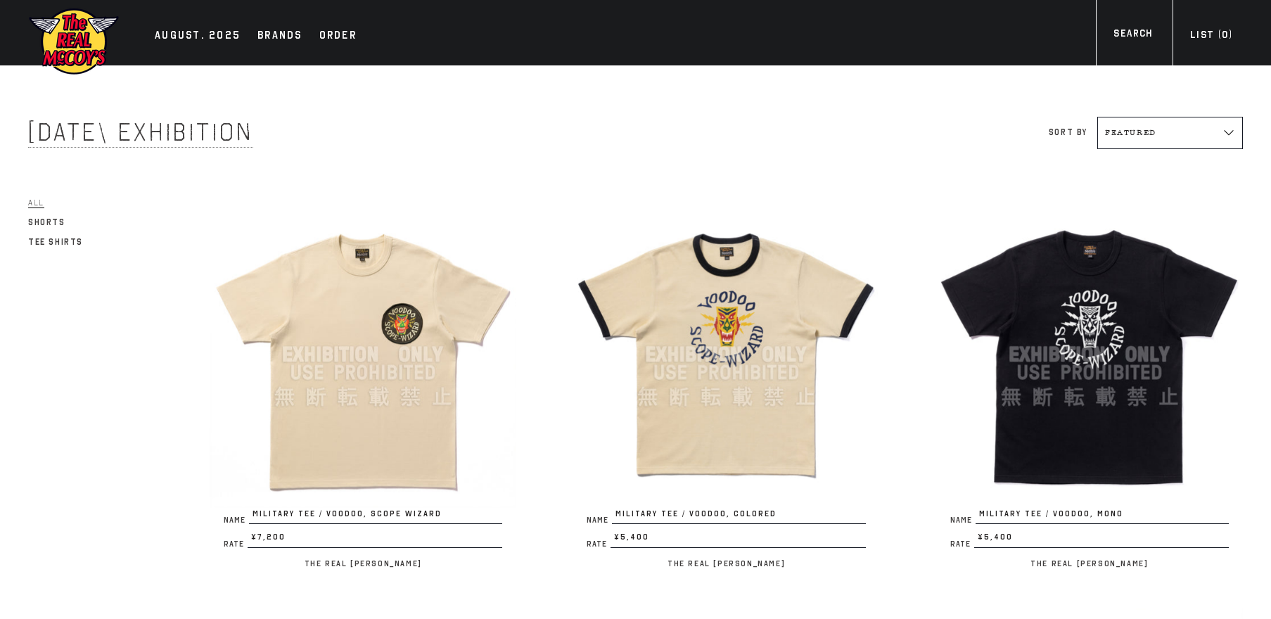
scroll to position [267, 0]
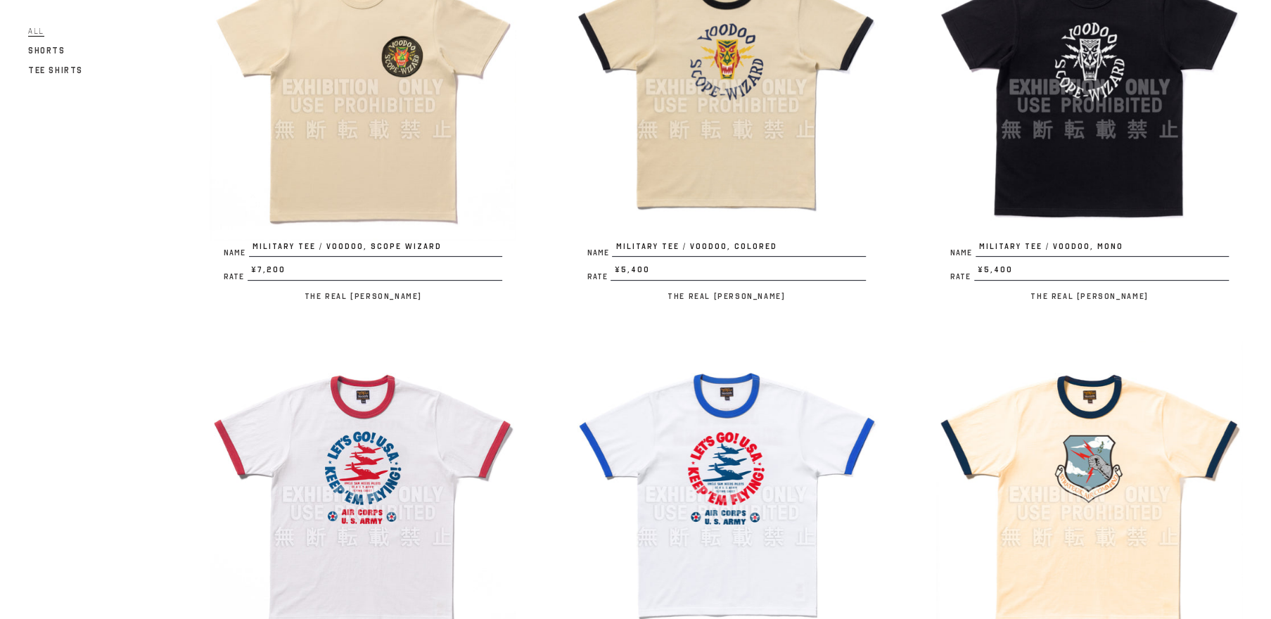
click at [335, 488] on img at bounding box center [363, 494] width 307 height 307
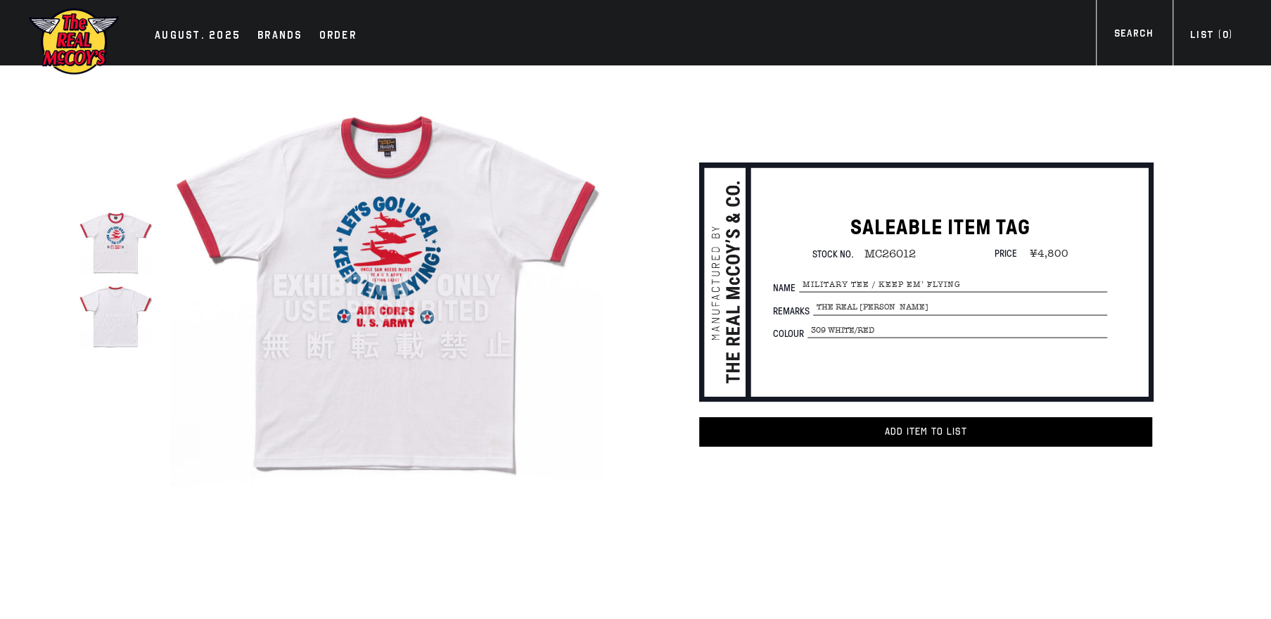
click at [391, 267] on img at bounding box center [386, 285] width 433 height 433
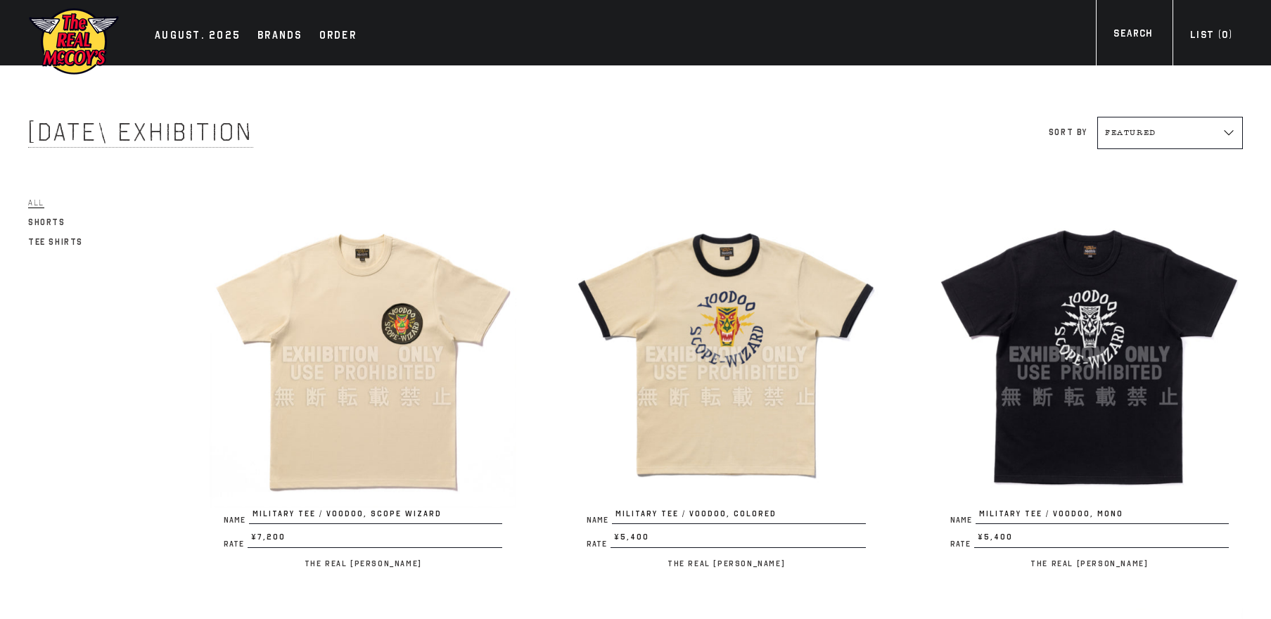
scroll to position [267, 0]
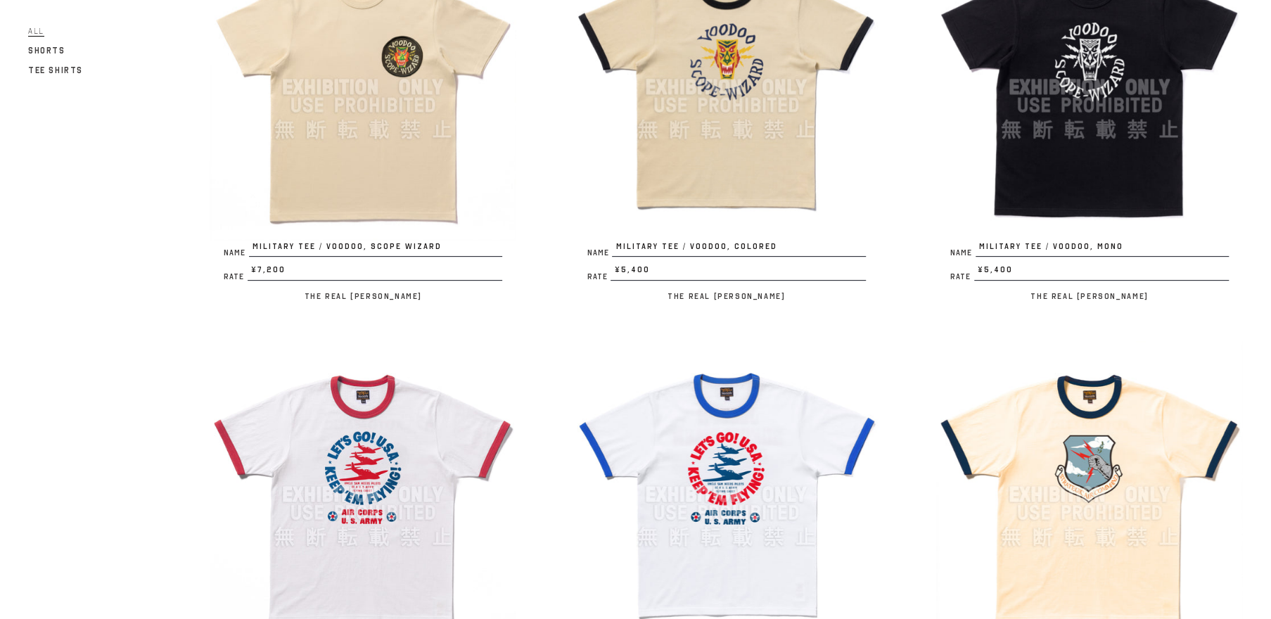
click at [709, 481] on img at bounding box center [726, 494] width 307 height 307
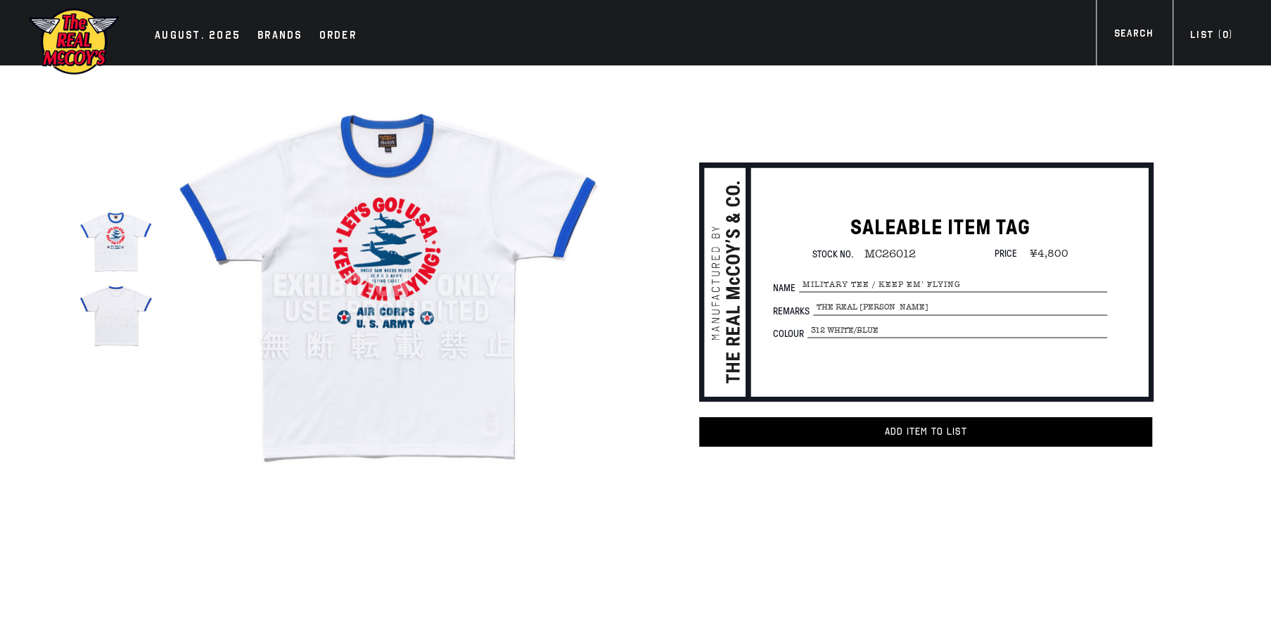
click at [379, 275] on img at bounding box center [386, 285] width 433 height 433
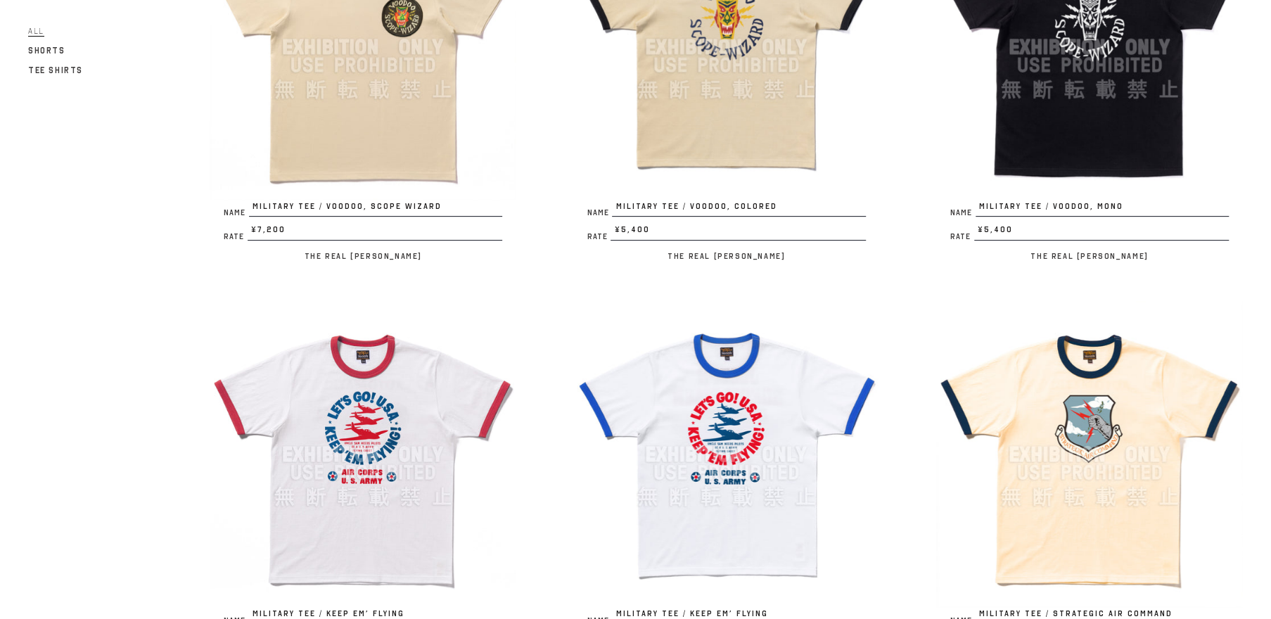
scroll to position [402, 0]
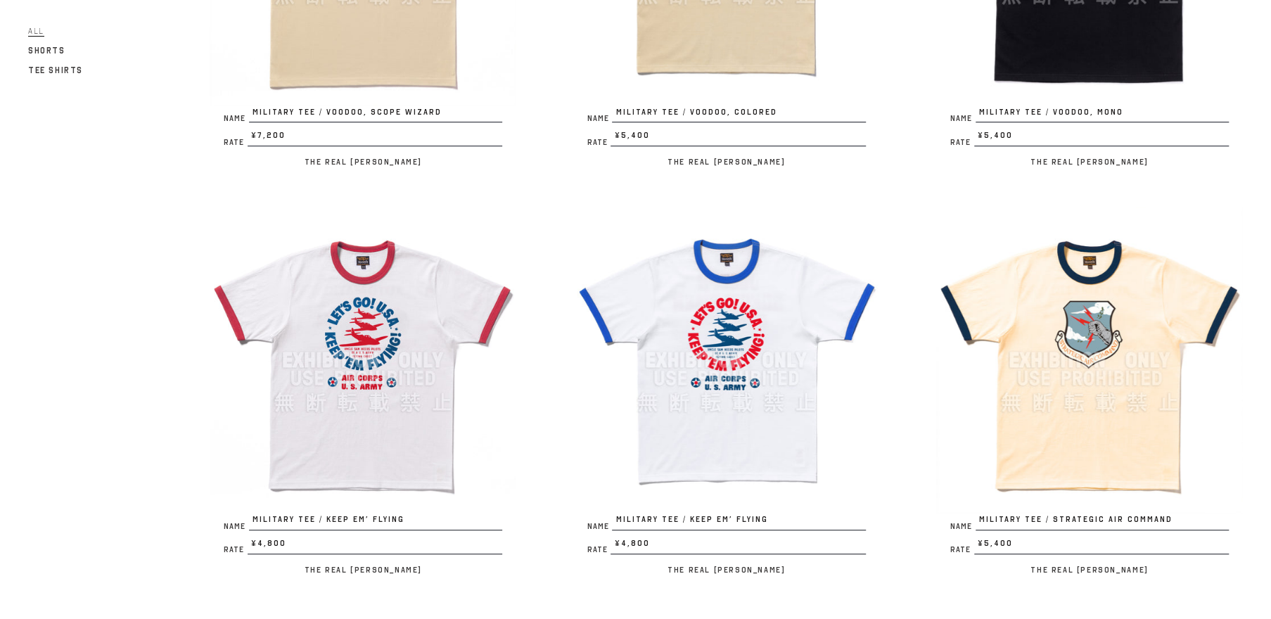
click at [1047, 300] on img at bounding box center [1089, 360] width 307 height 307
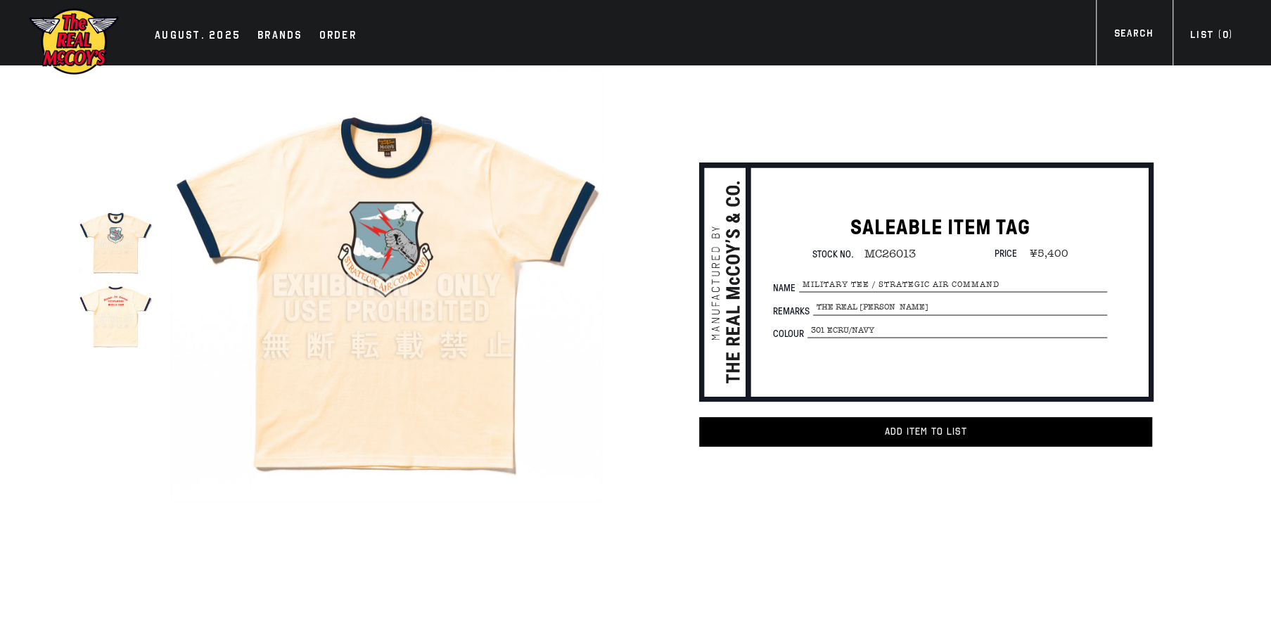
click at [432, 334] on img at bounding box center [386, 285] width 433 height 433
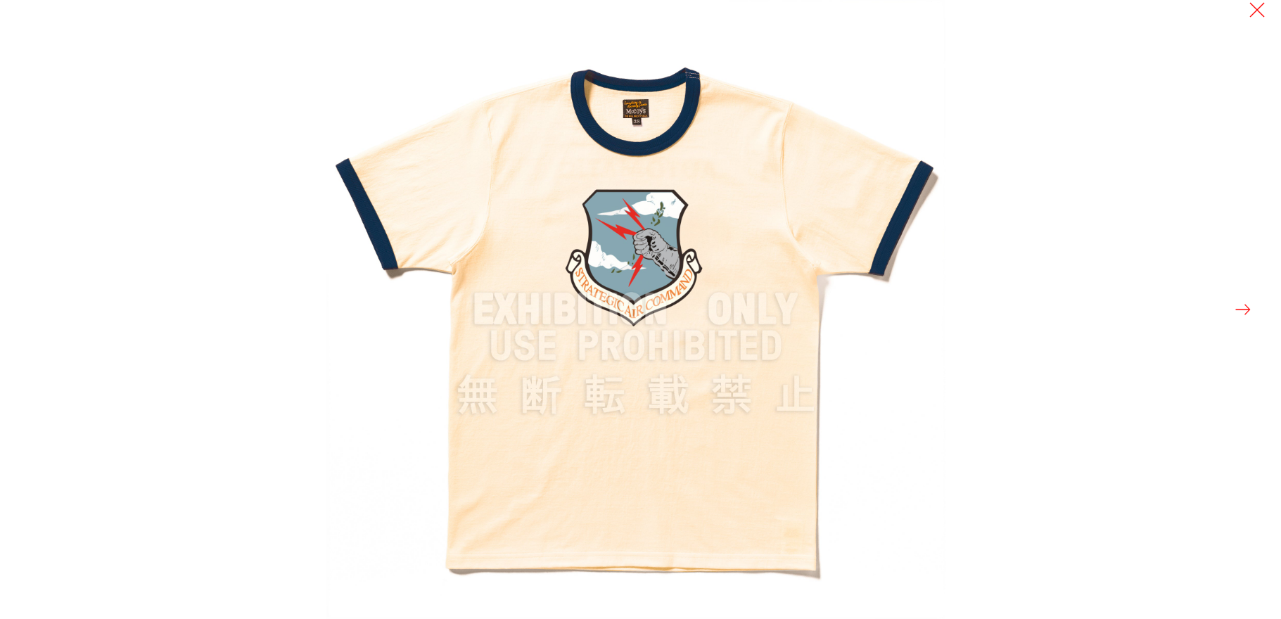
click at [1243, 307] on button at bounding box center [1243, 310] width 20 height 20
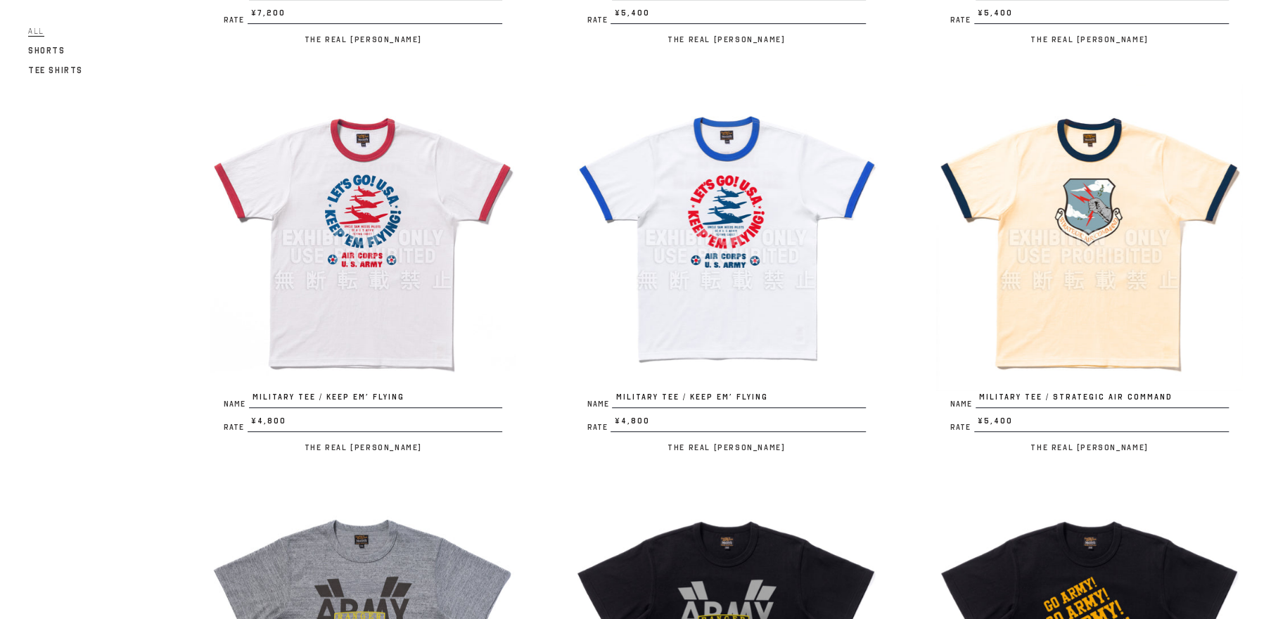
scroll to position [803, 0]
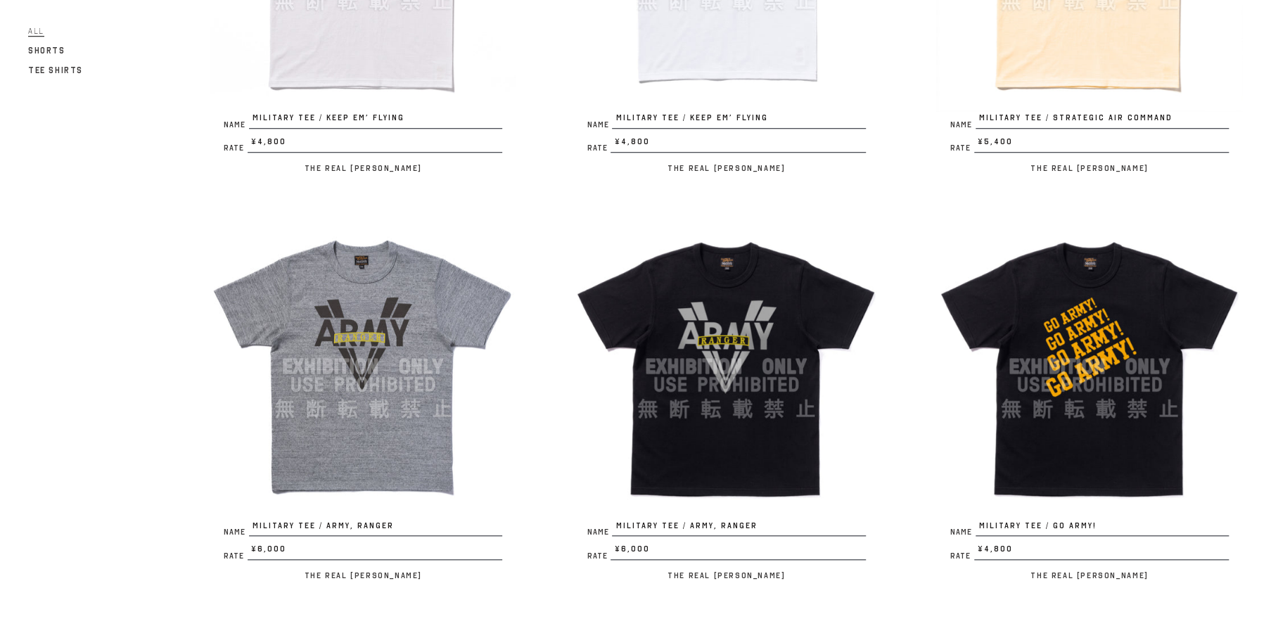
click at [373, 407] on img at bounding box center [363, 366] width 307 height 307
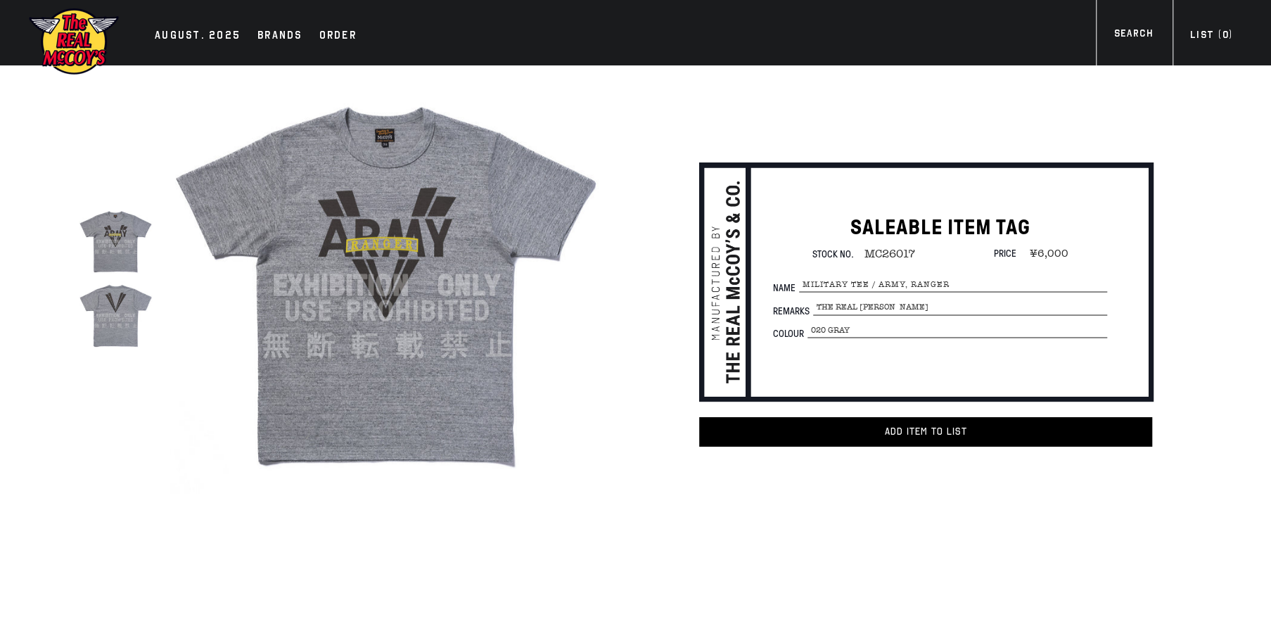
click at [369, 287] on img at bounding box center [386, 285] width 433 height 433
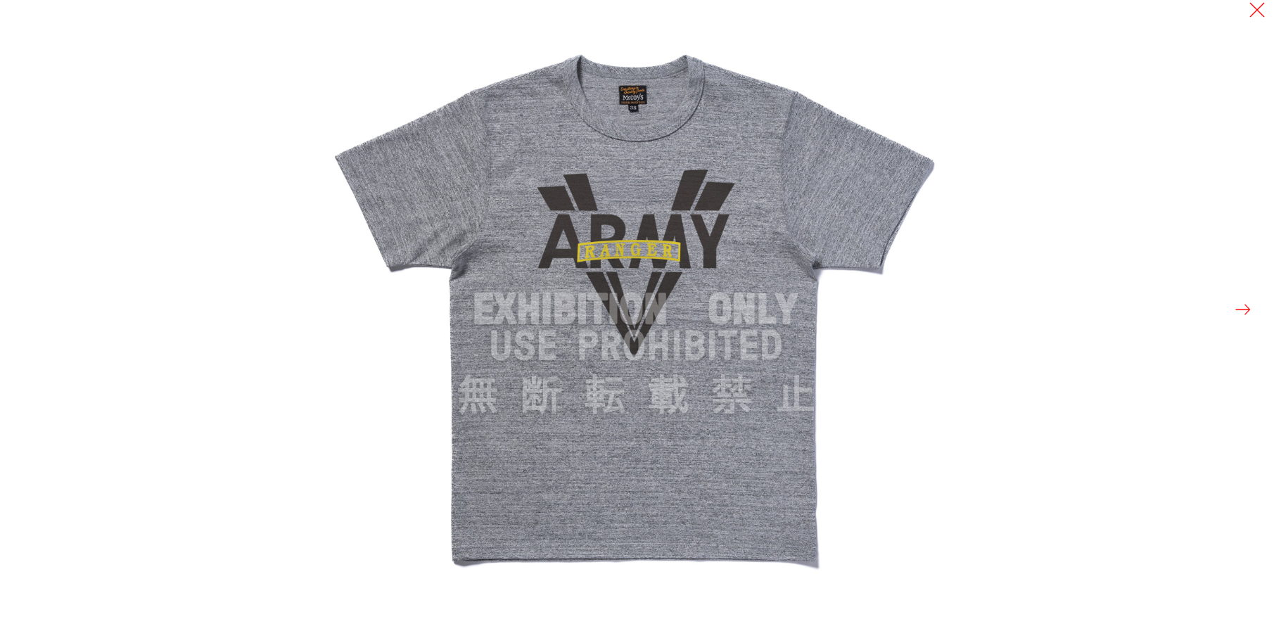
click at [1241, 309] on button at bounding box center [1243, 310] width 20 height 20
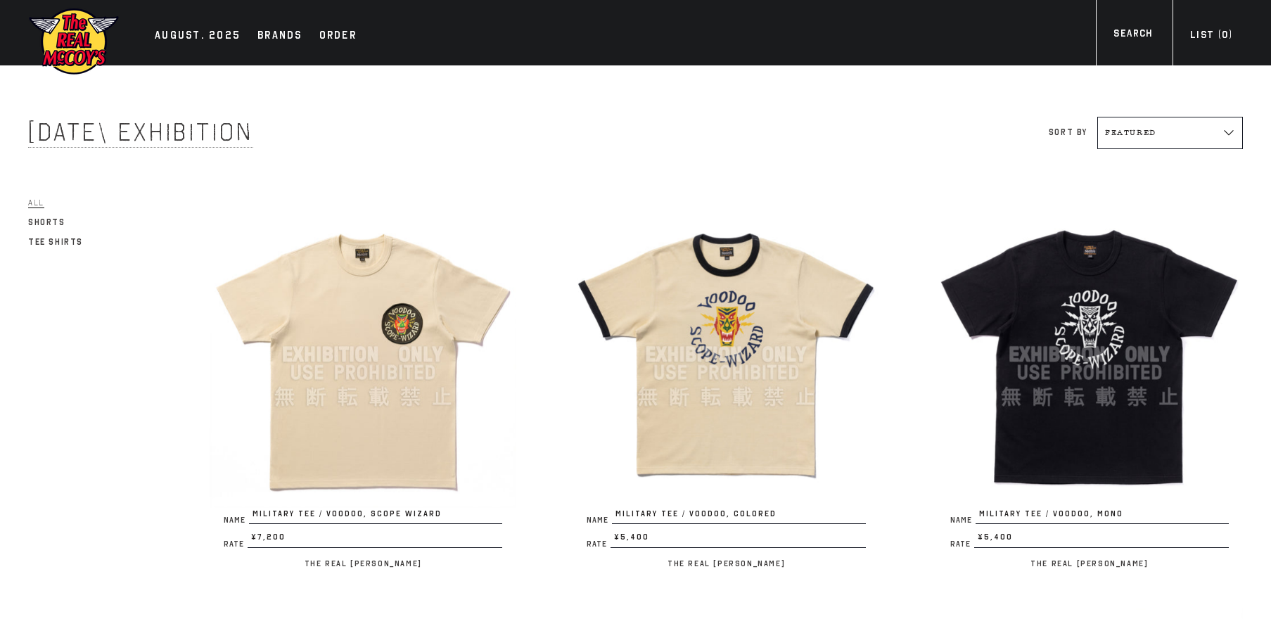
scroll to position [803, 0]
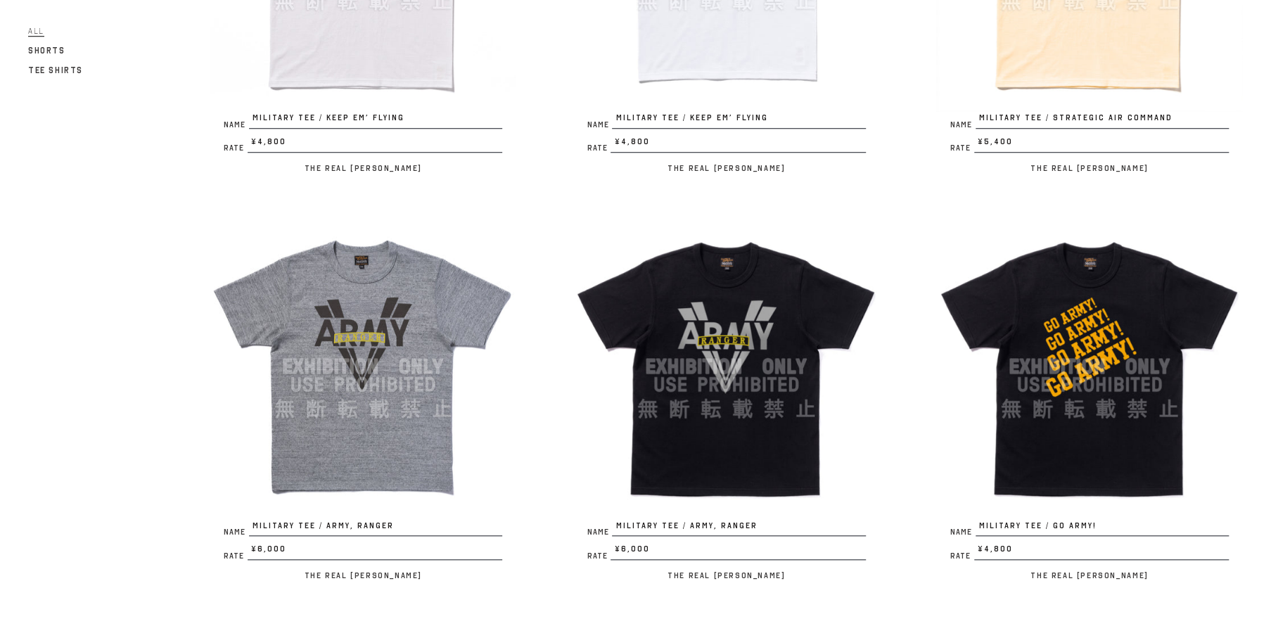
click at [739, 410] on img at bounding box center [726, 366] width 307 height 307
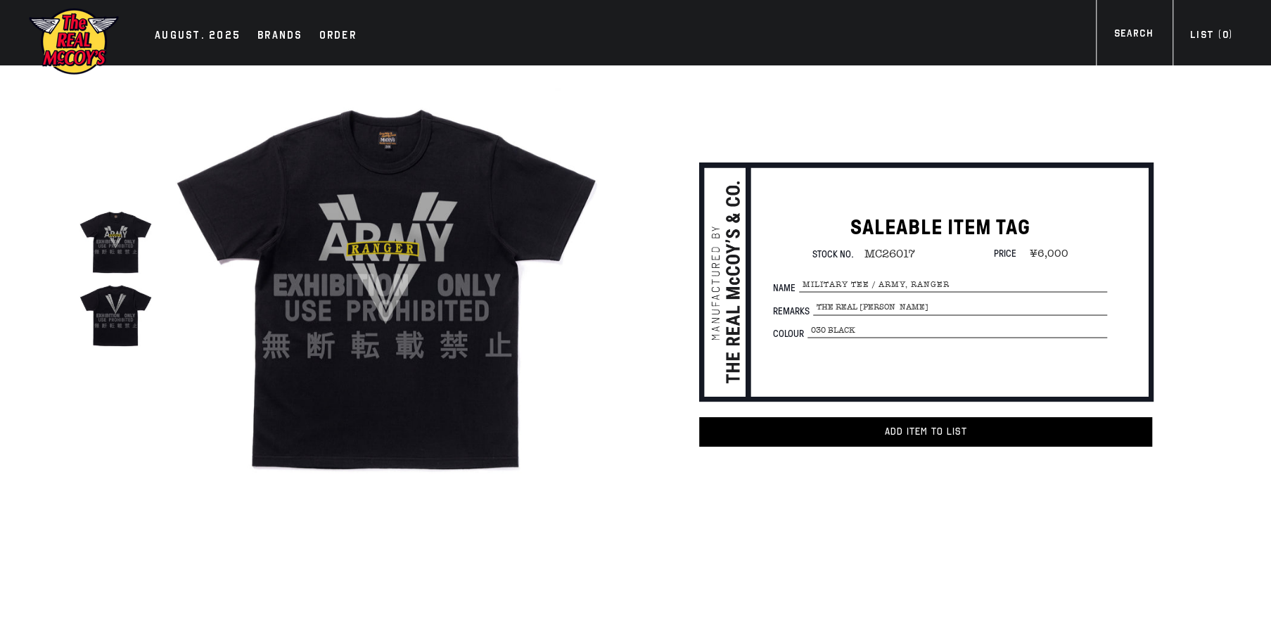
click at [383, 274] on img at bounding box center [386, 285] width 433 height 433
click at [105, 253] on img at bounding box center [116, 242] width 74 height 74
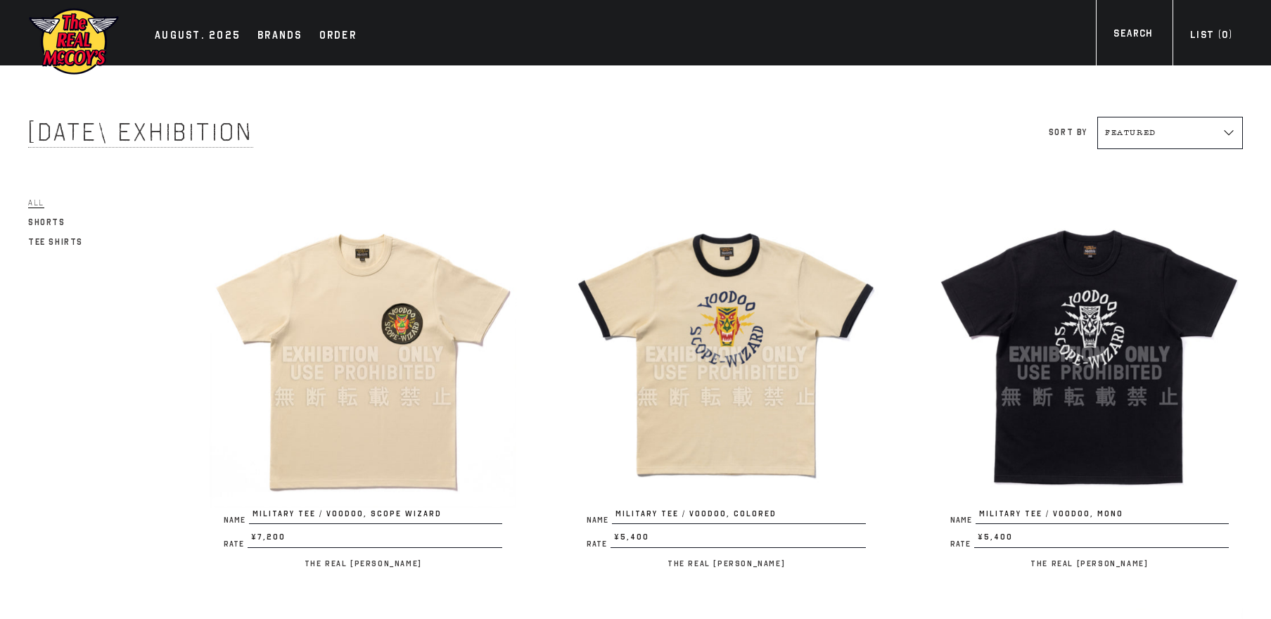
scroll to position [803, 0]
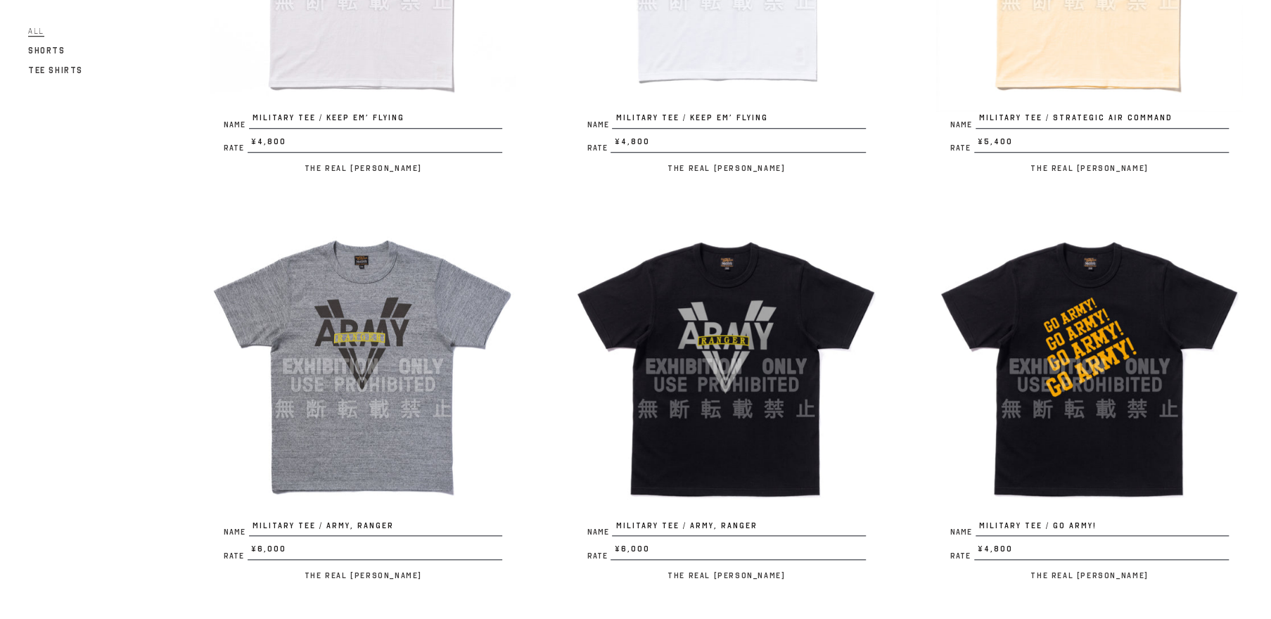
click at [1071, 386] on img at bounding box center [1089, 366] width 307 height 307
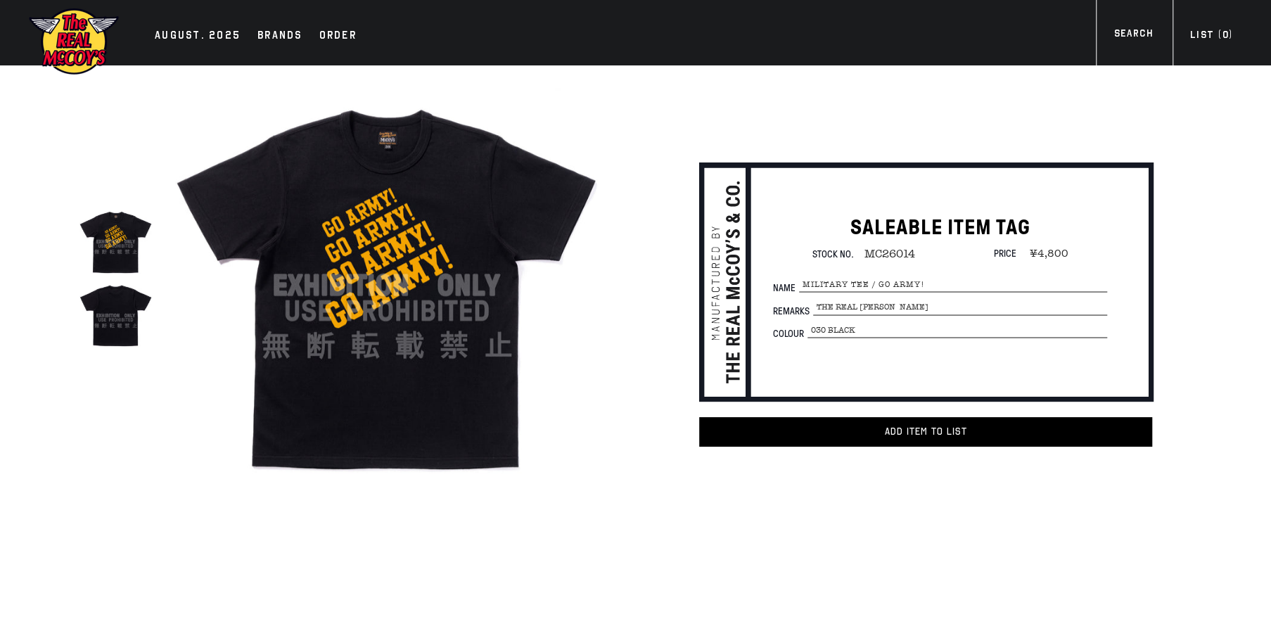
click at [394, 343] on img at bounding box center [386, 285] width 433 height 433
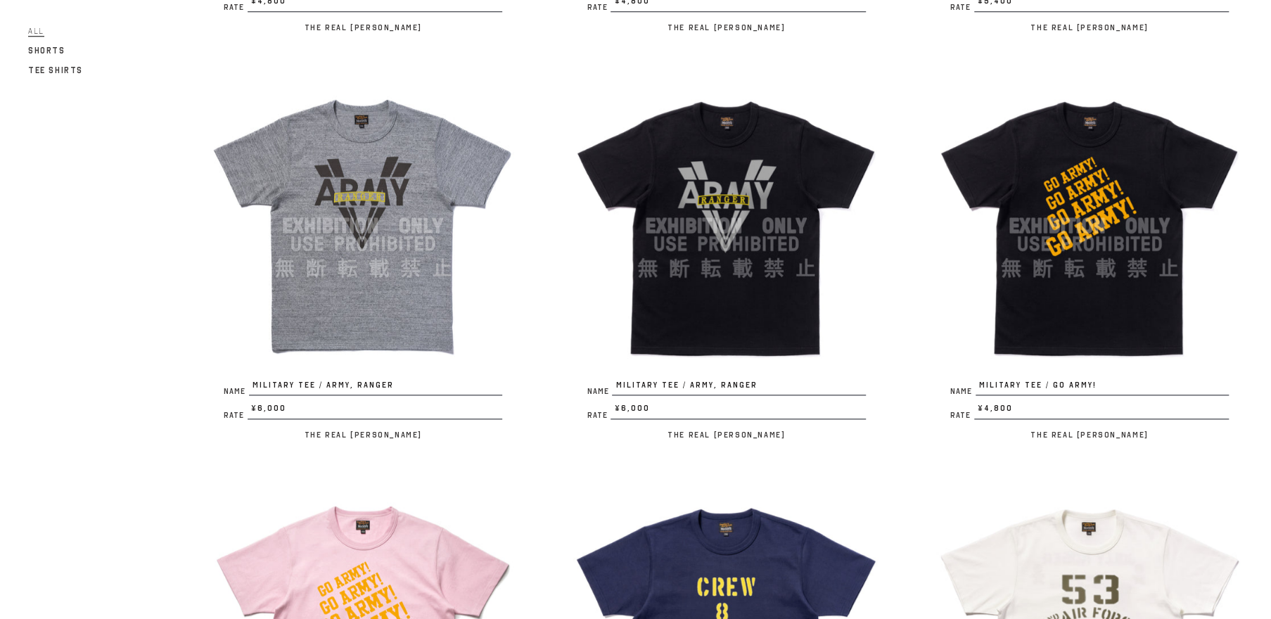
scroll to position [1072, 0]
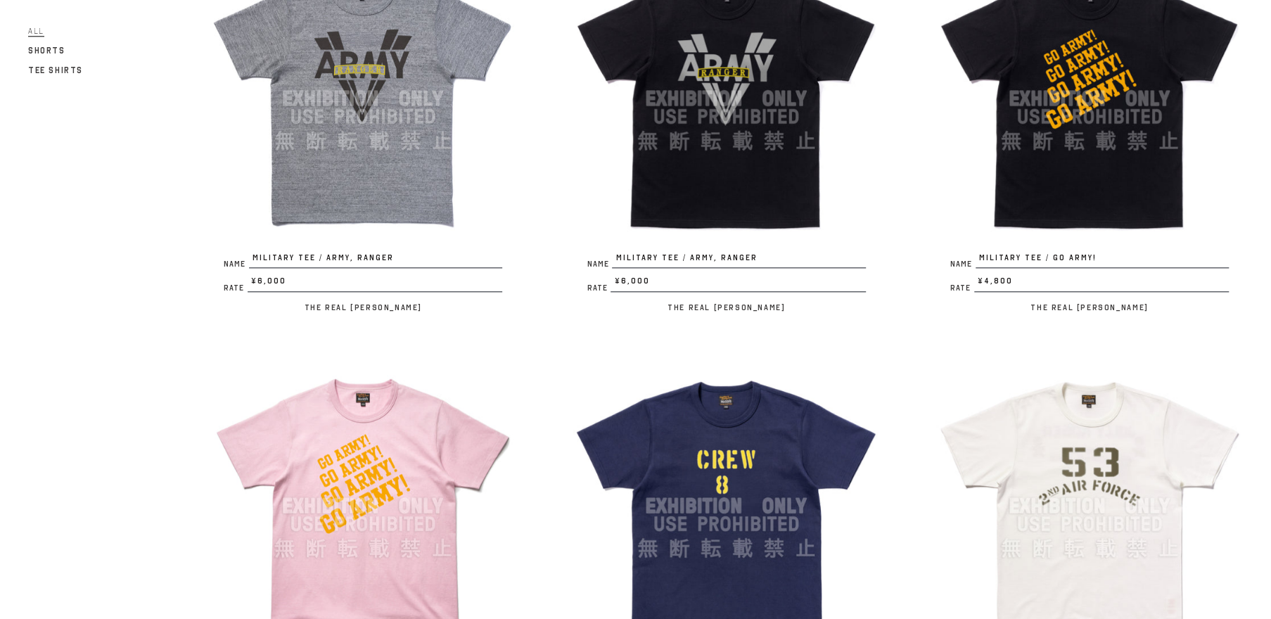
click at [364, 493] on img at bounding box center [363, 505] width 307 height 307
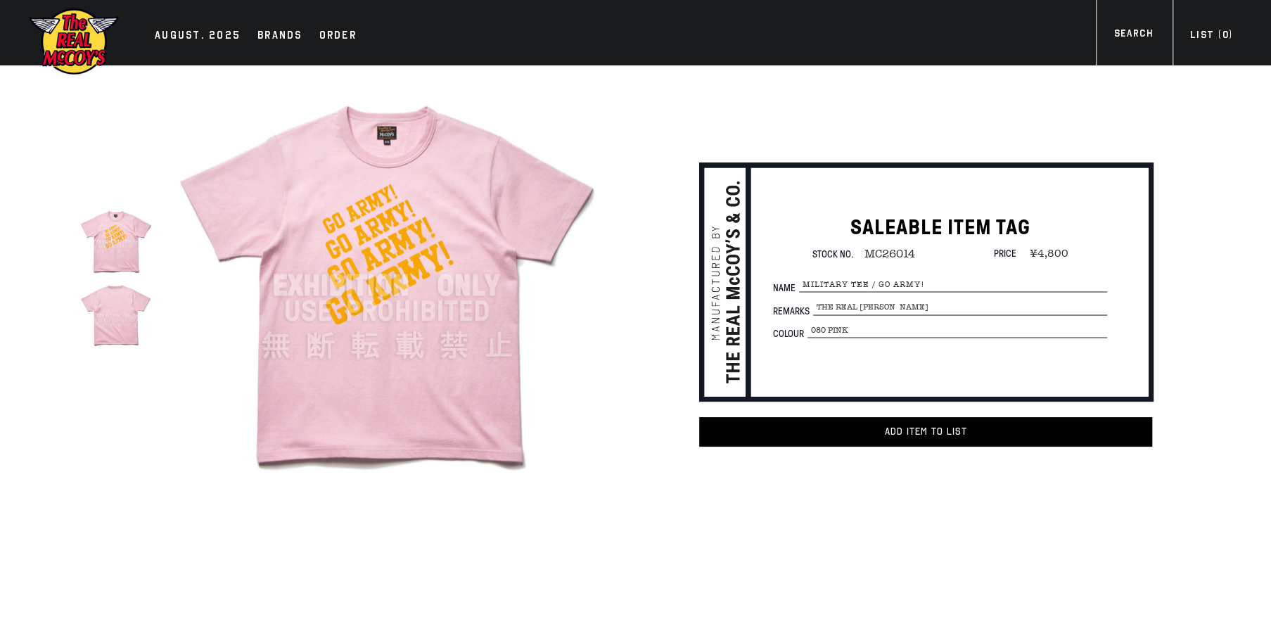
click at [352, 323] on img at bounding box center [386, 285] width 433 height 433
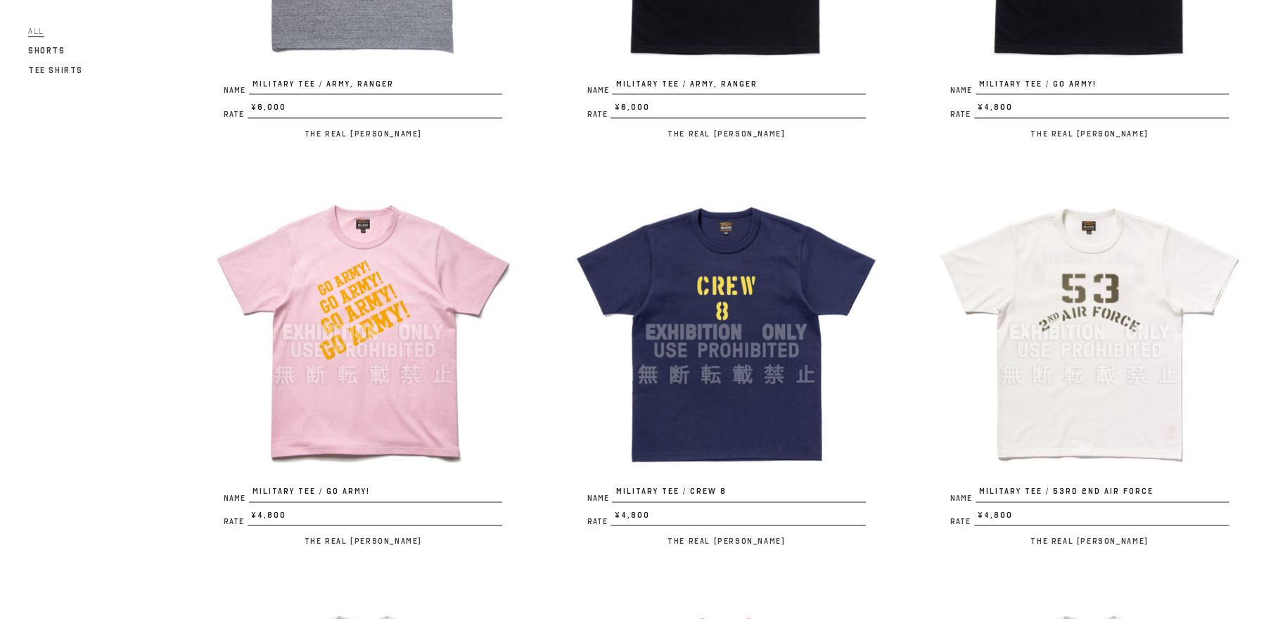
scroll to position [1340, 0]
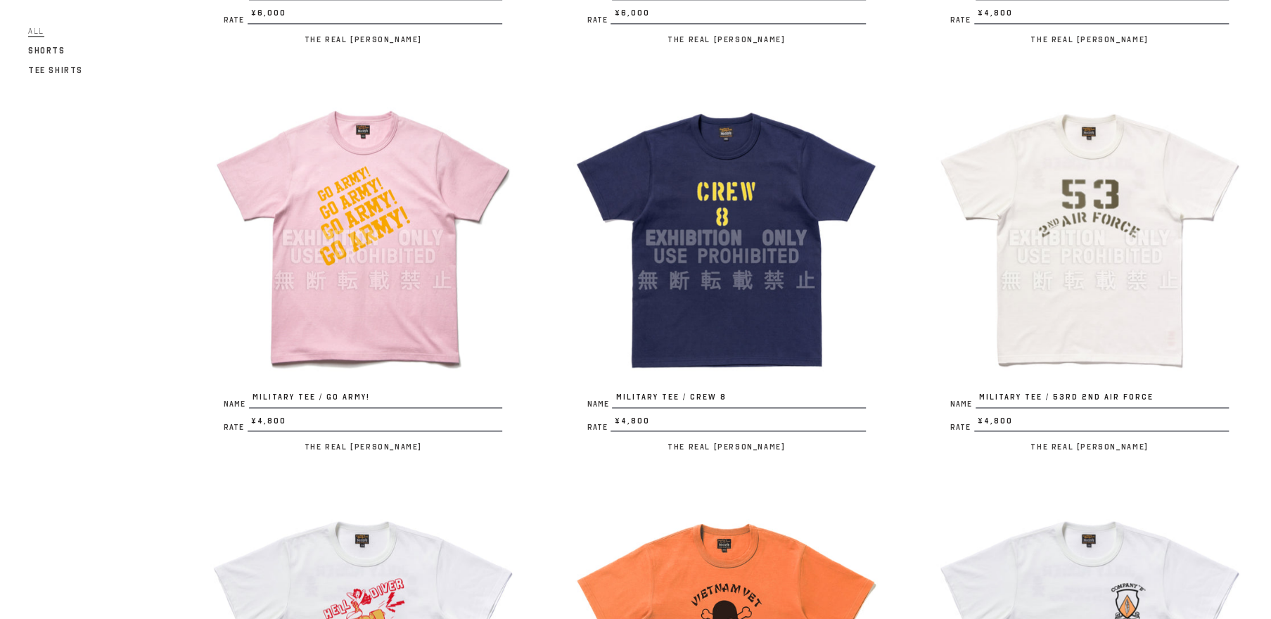
click at [727, 296] on img at bounding box center [726, 237] width 307 height 307
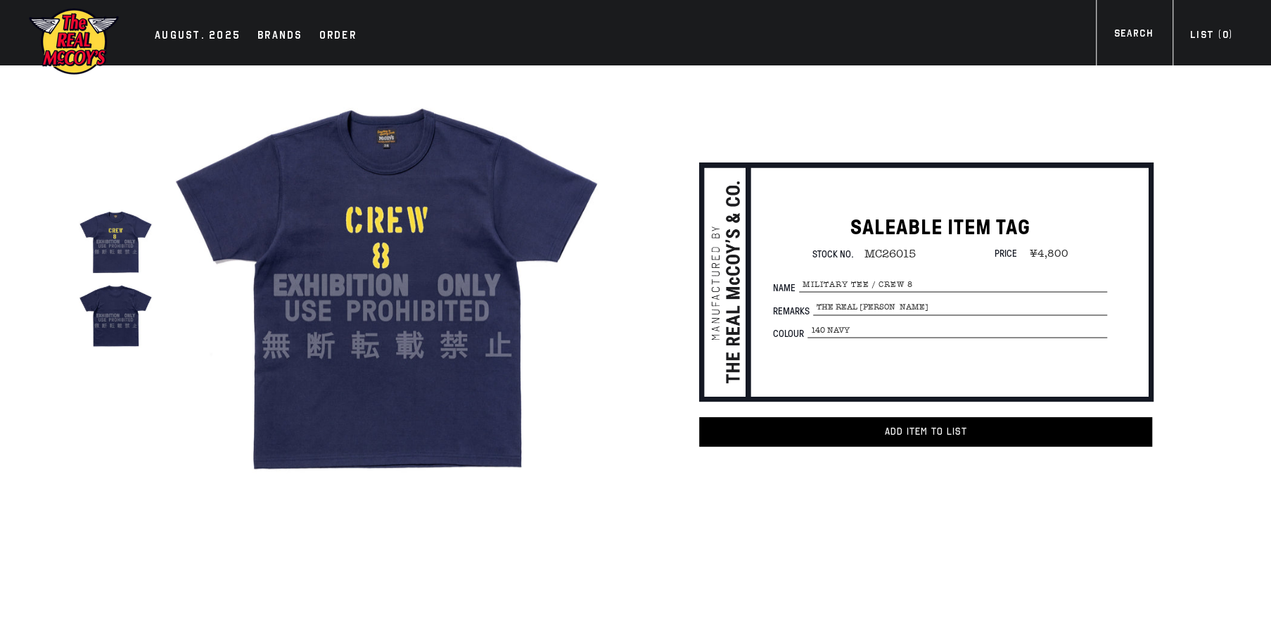
click at [421, 292] on img at bounding box center [386, 285] width 433 height 433
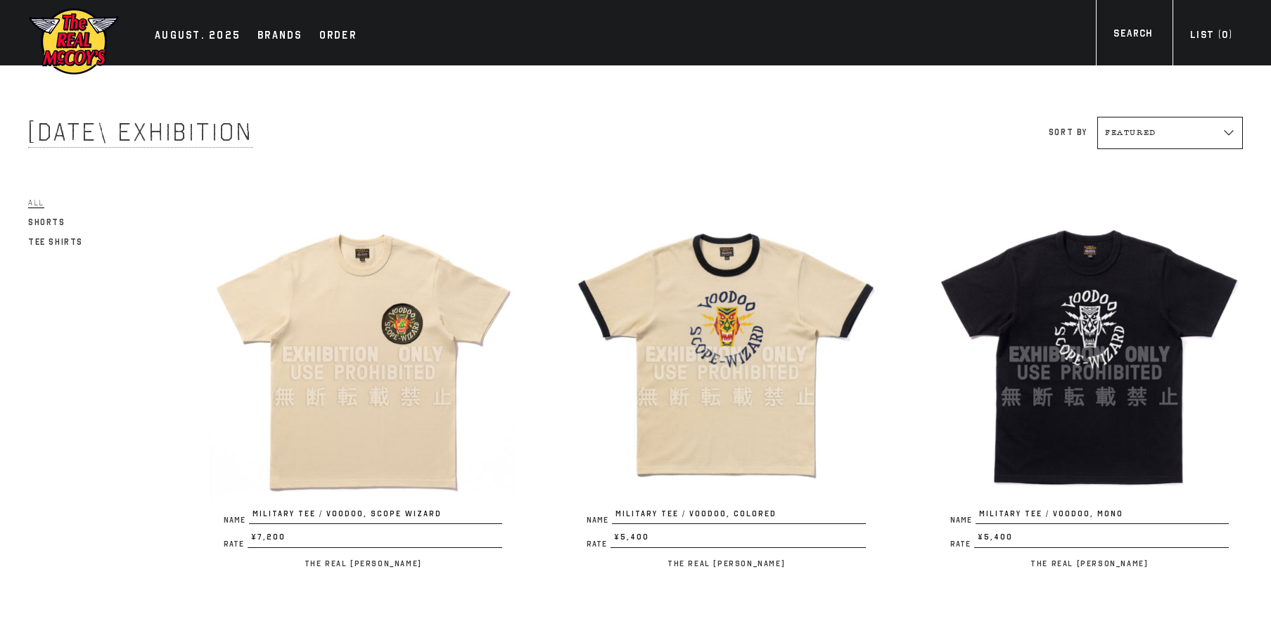
scroll to position [1340, 0]
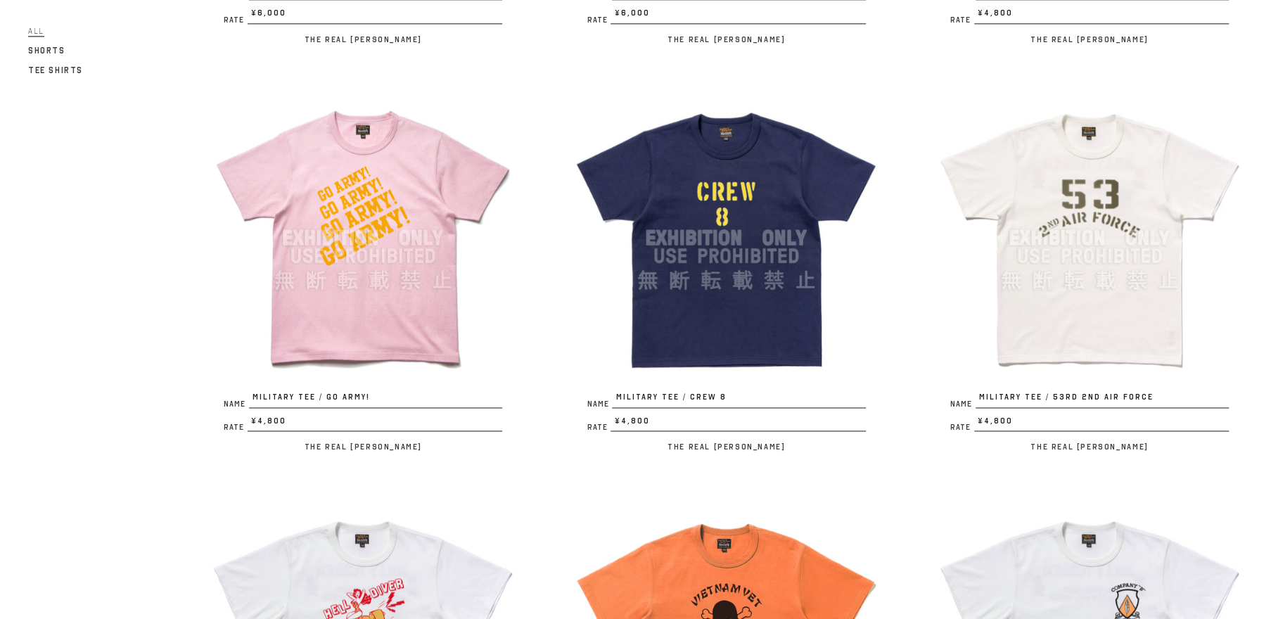
click at [1096, 268] on img at bounding box center [1089, 237] width 307 height 307
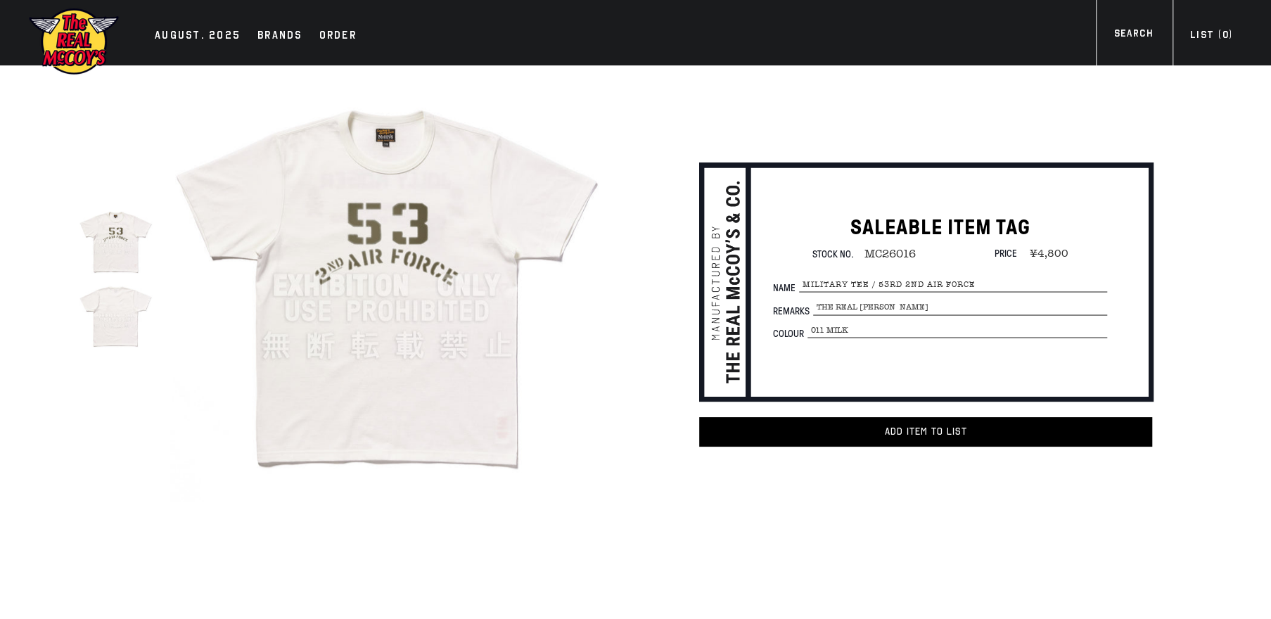
click at [366, 307] on img at bounding box center [386, 285] width 433 height 433
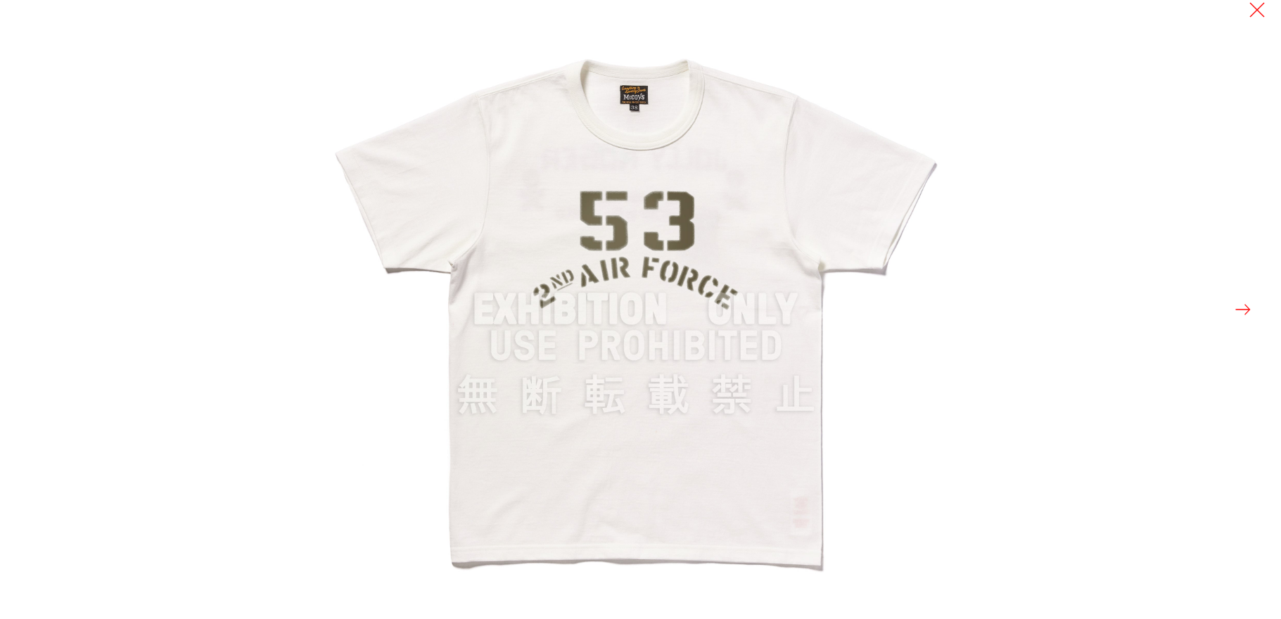
click at [1245, 304] on button at bounding box center [1243, 310] width 20 height 20
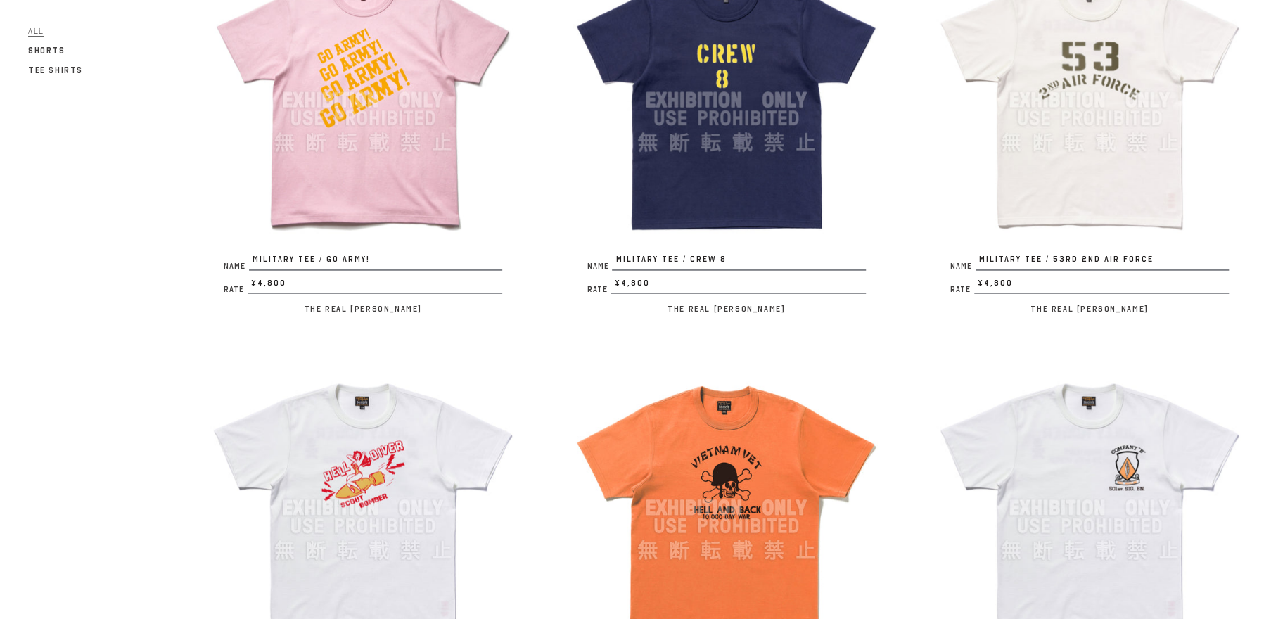
scroll to position [1608, 0]
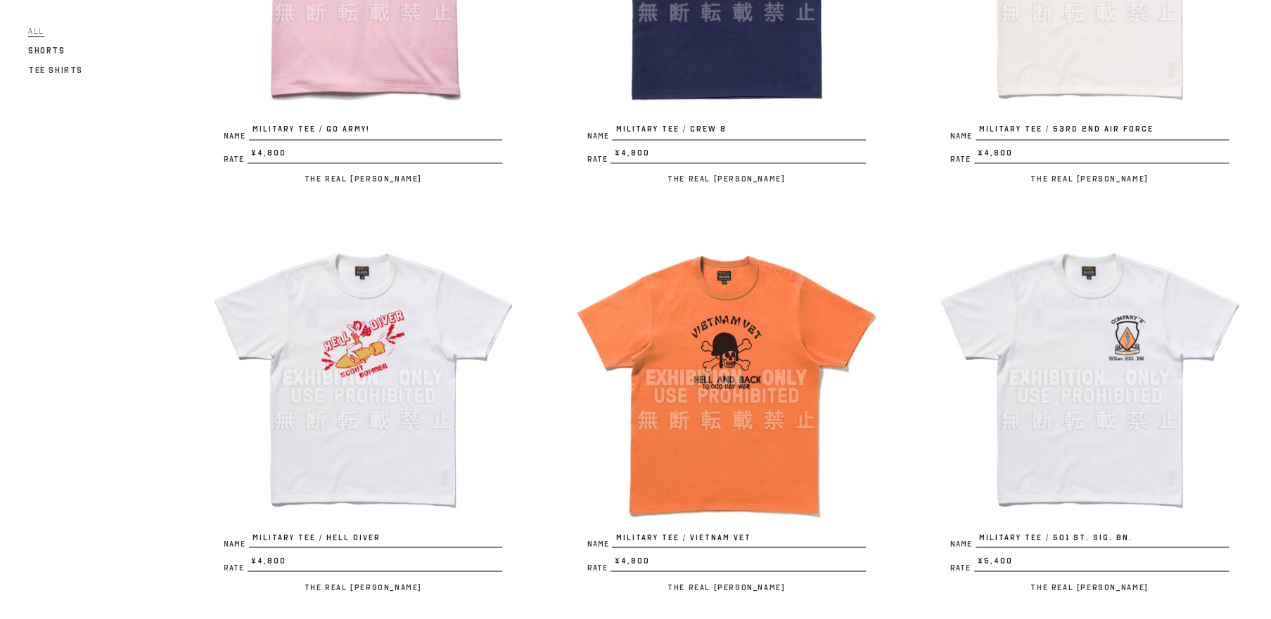
click at [348, 393] on img at bounding box center [363, 377] width 307 height 307
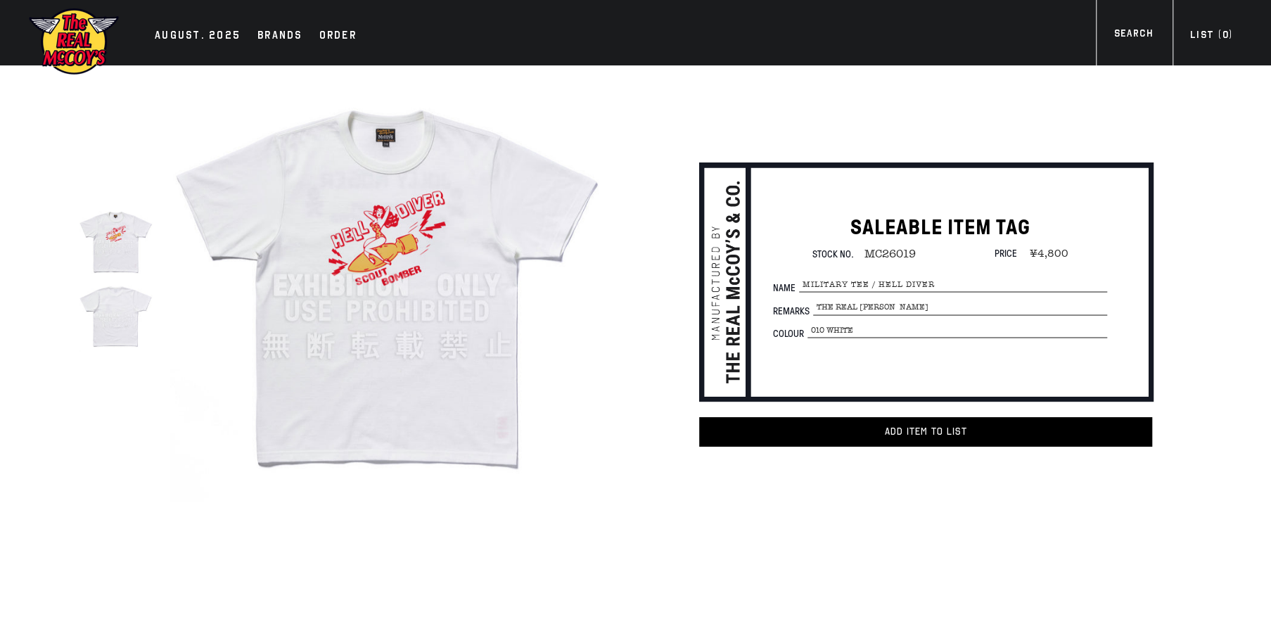
click at [379, 317] on img at bounding box center [386, 285] width 433 height 433
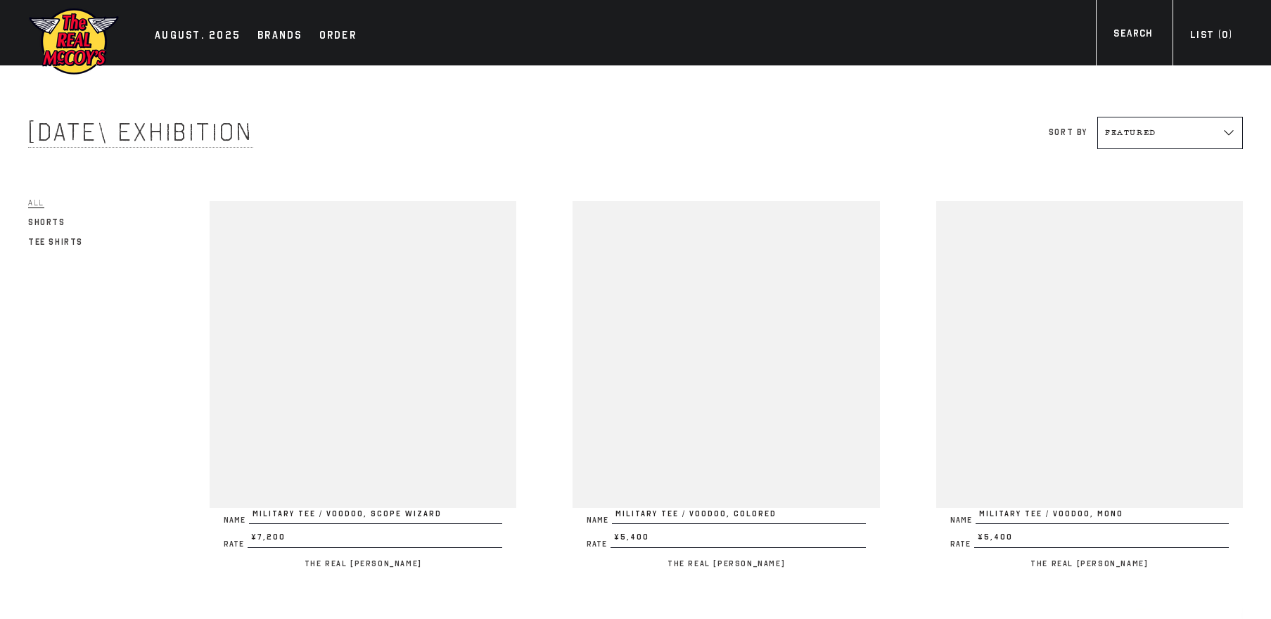
scroll to position [1608, 0]
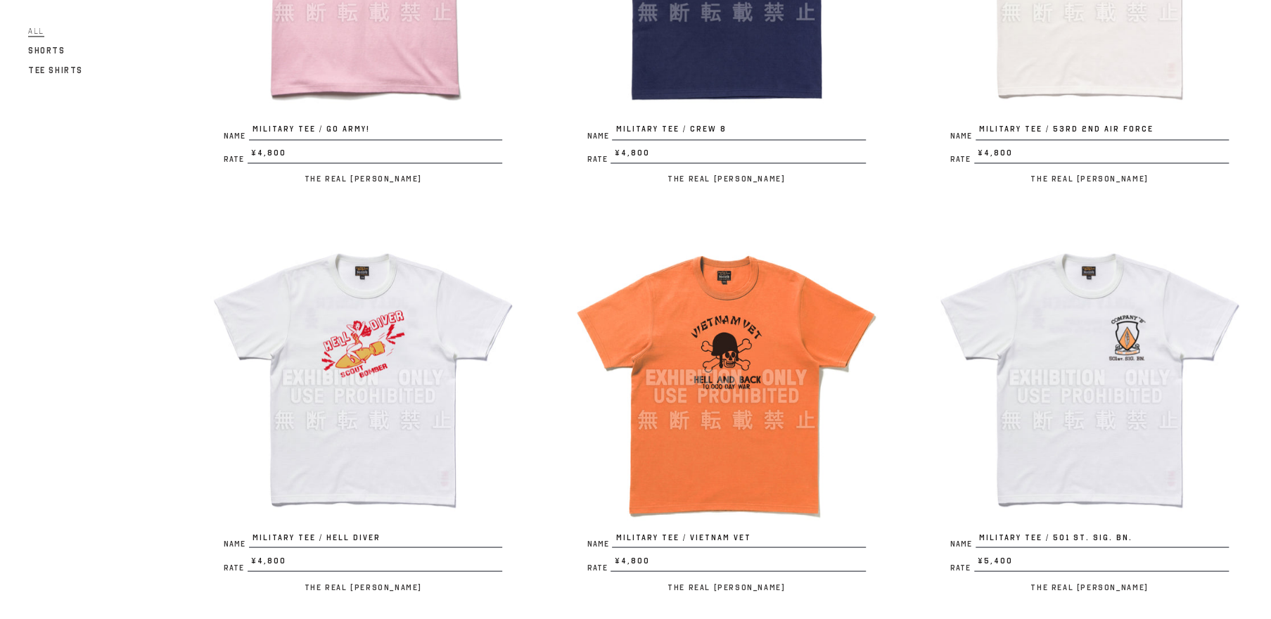
click at [705, 390] on img at bounding box center [726, 377] width 307 height 307
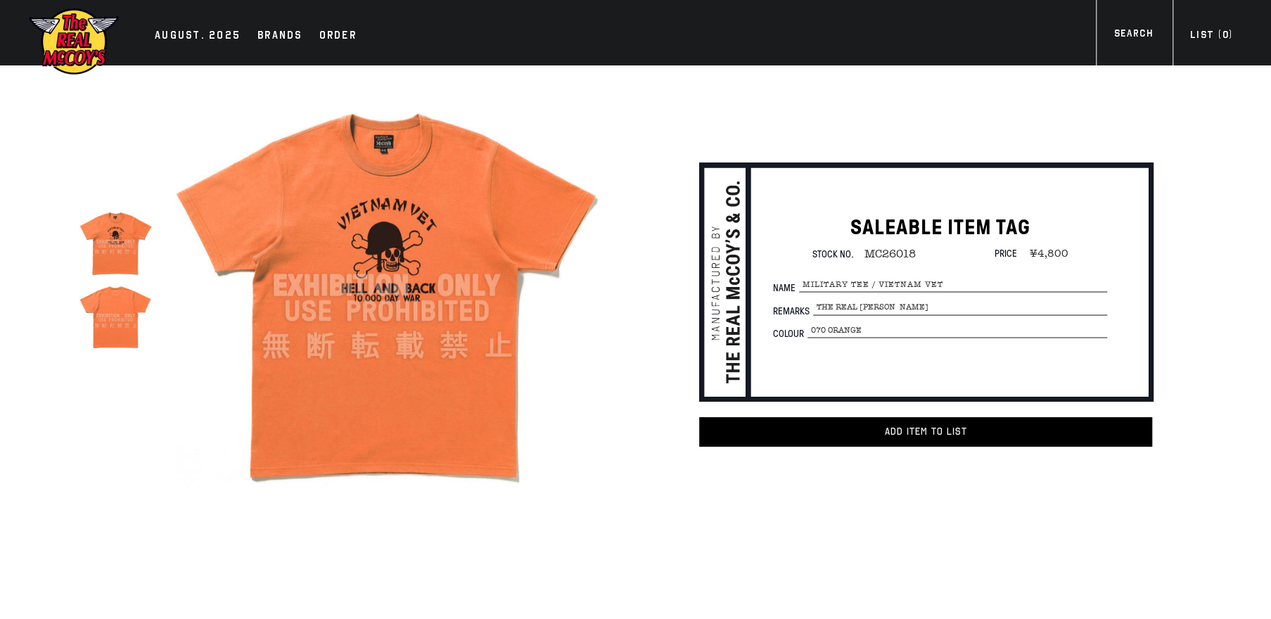
click at [411, 344] on img at bounding box center [386, 285] width 433 height 433
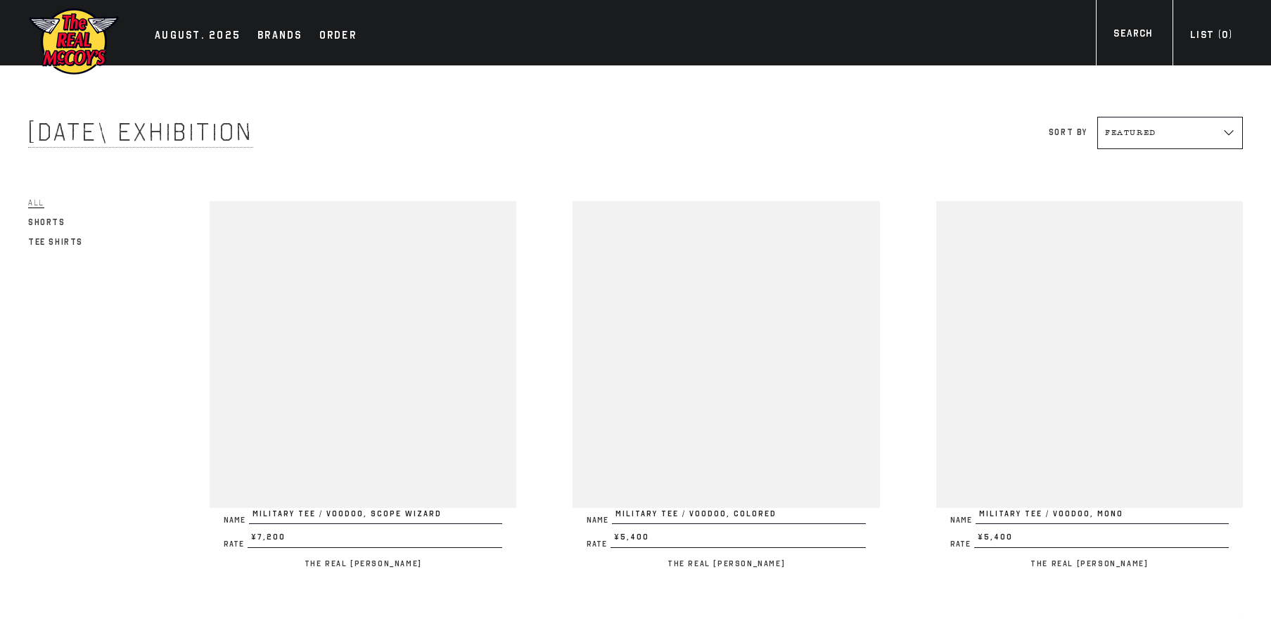
scroll to position [1608, 0]
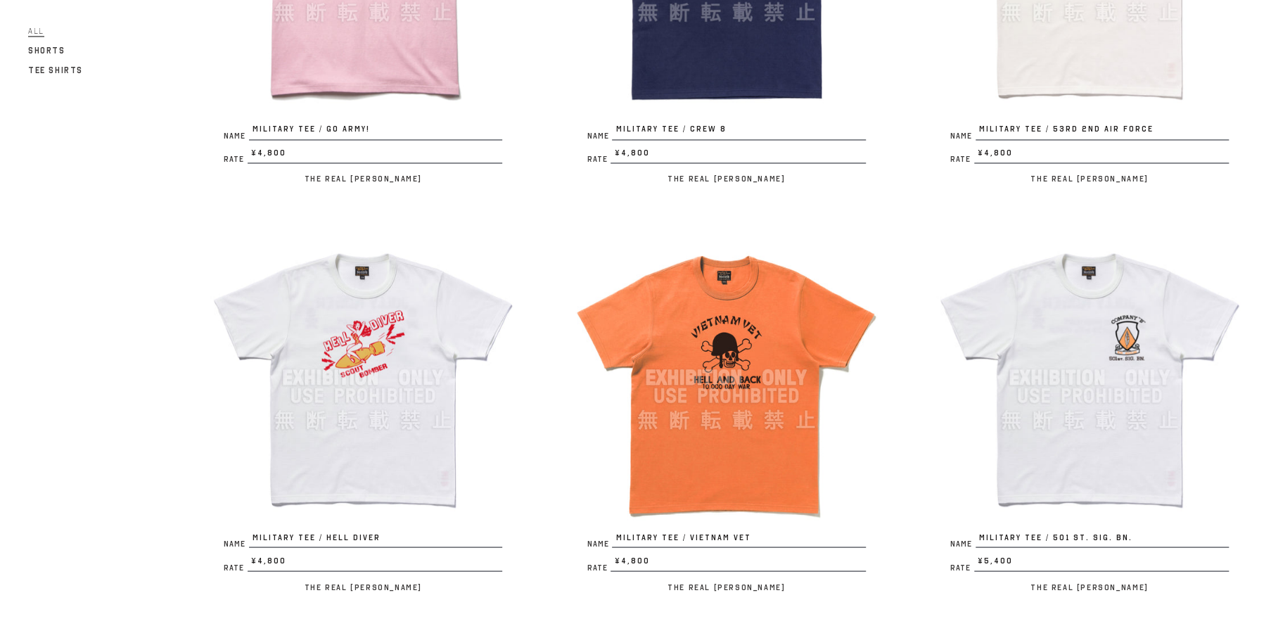
click at [1133, 378] on img at bounding box center [1089, 377] width 307 height 307
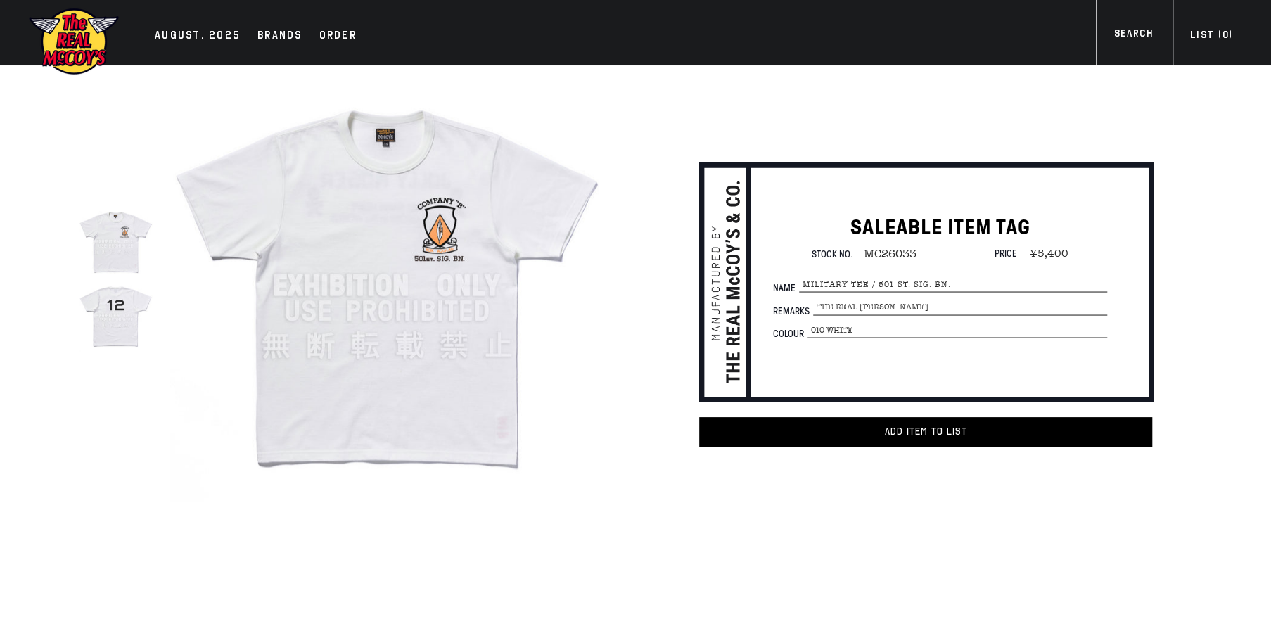
click at [393, 303] on img at bounding box center [386, 285] width 433 height 433
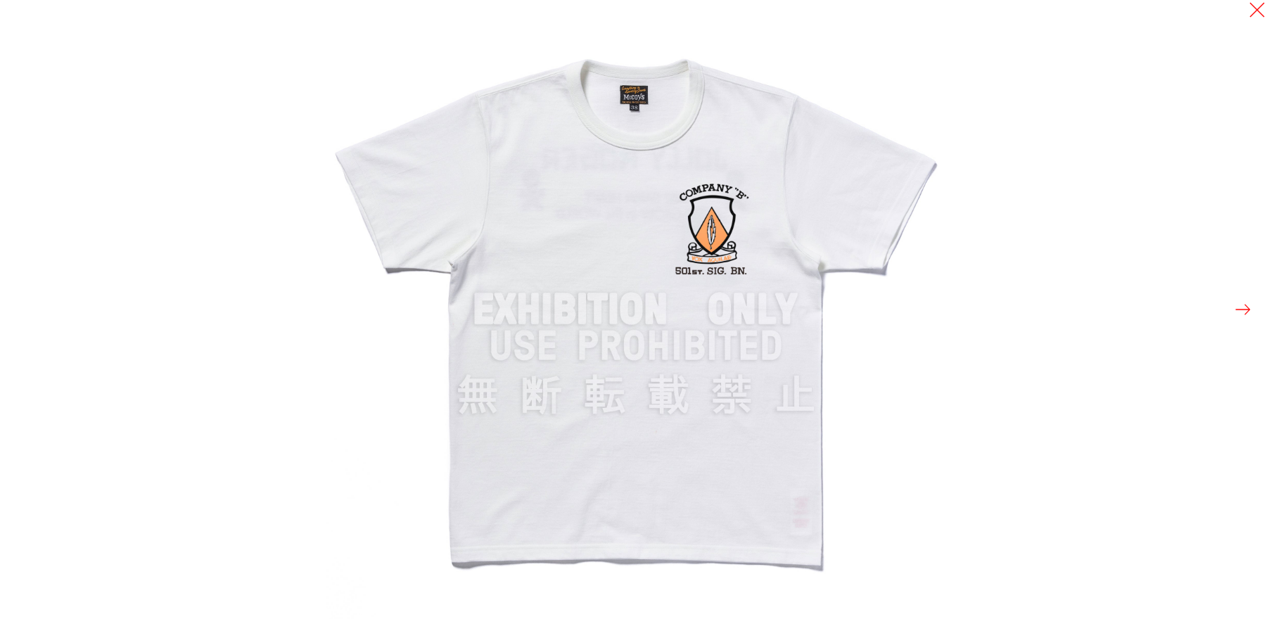
click at [1228, 307] on div at bounding box center [966, 309] width 1281 height 619
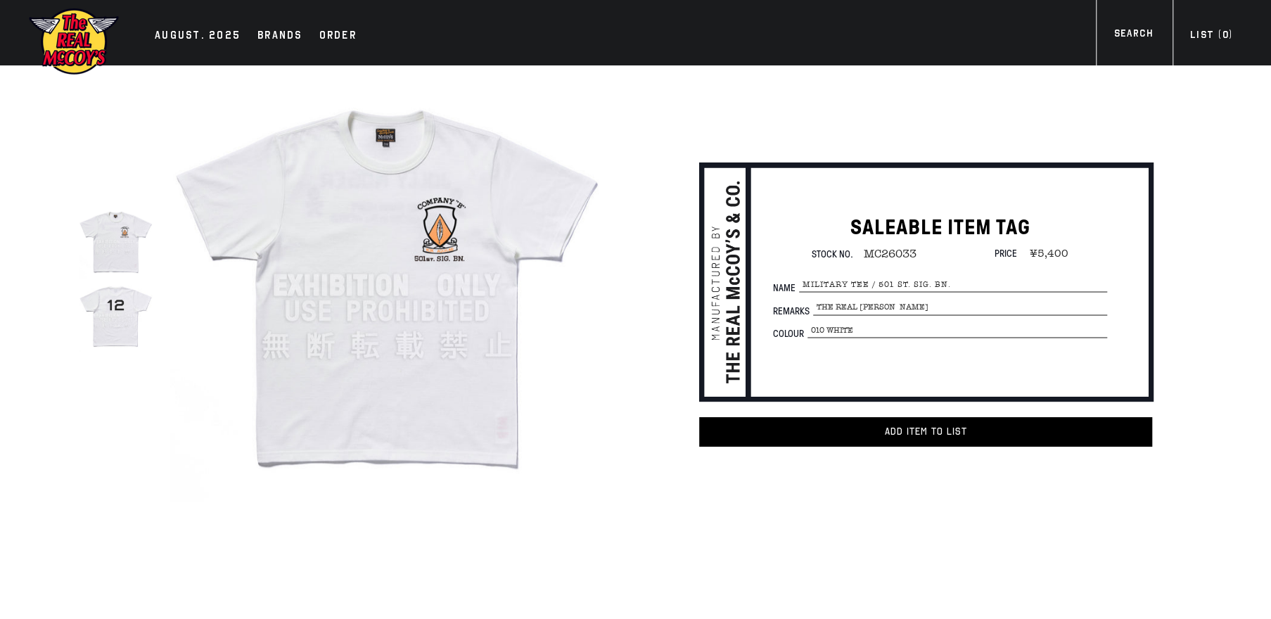
click at [107, 239] on img at bounding box center [116, 242] width 74 height 74
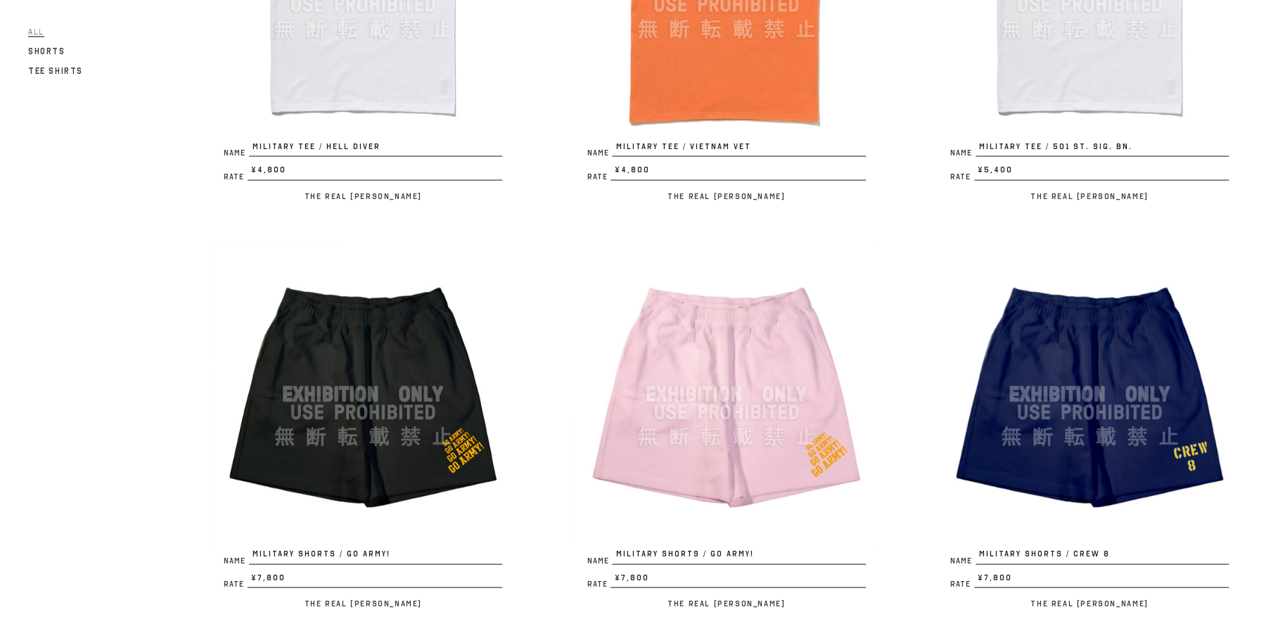
scroll to position [2144, 0]
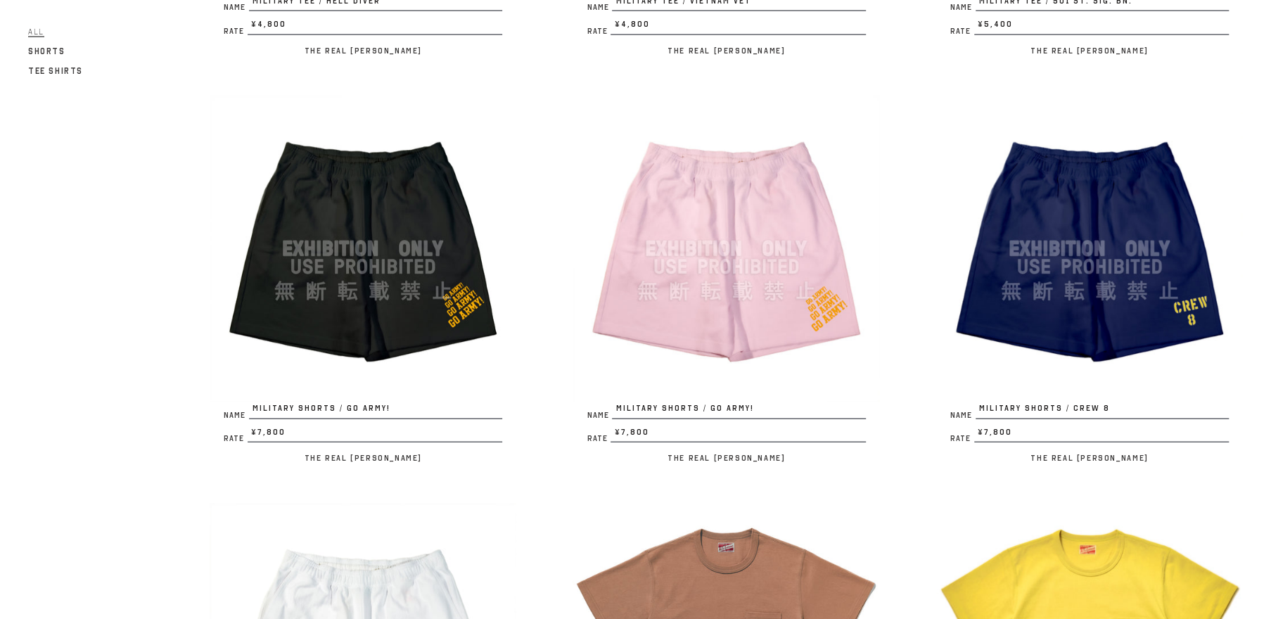
click at [360, 274] on img at bounding box center [363, 249] width 307 height 307
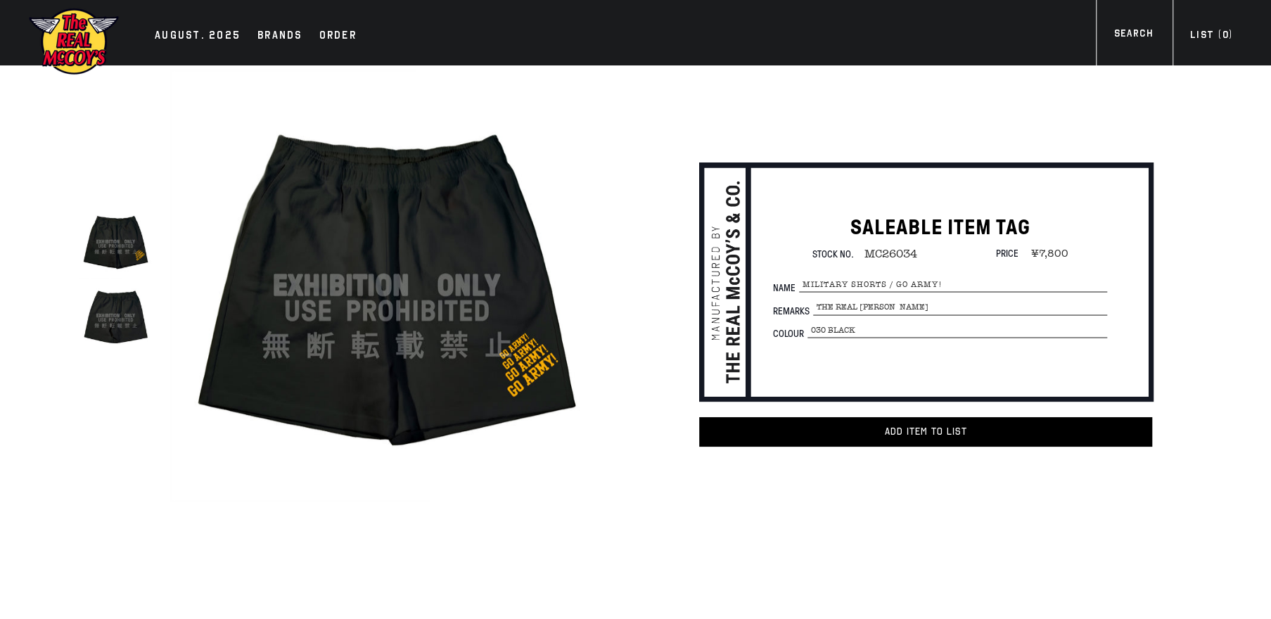
click at [365, 270] on img at bounding box center [386, 285] width 433 height 433
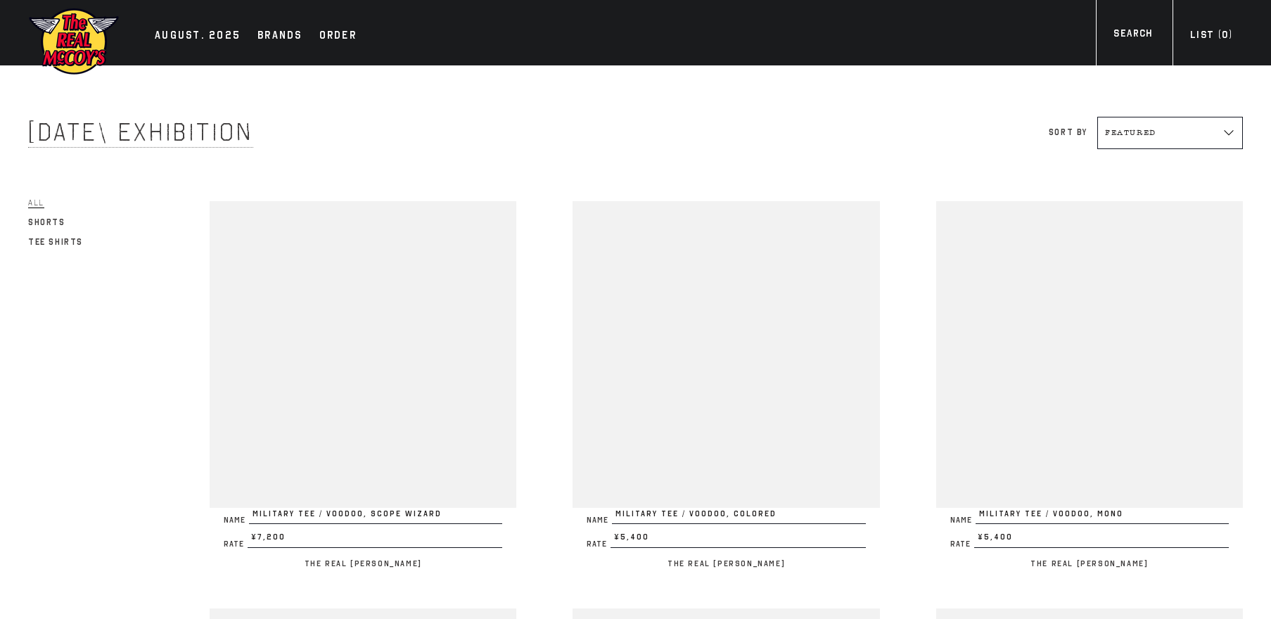
scroll to position [2144, 0]
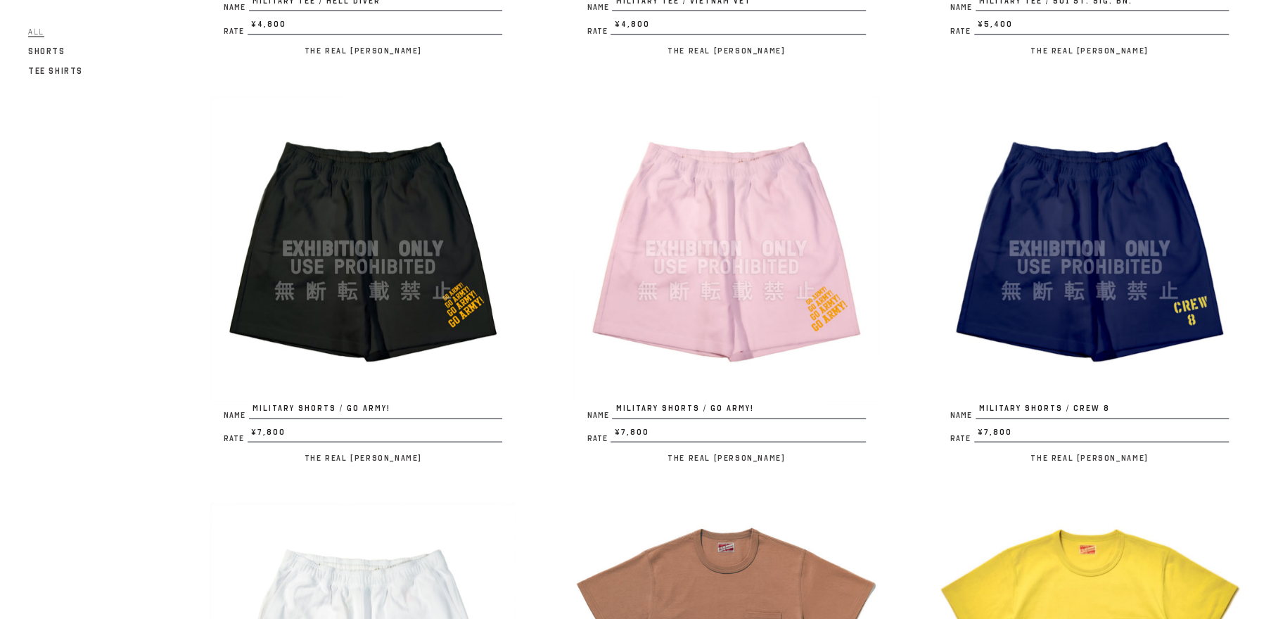
click at [721, 307] on img at bounding box center [726, 249] width 307 height 307
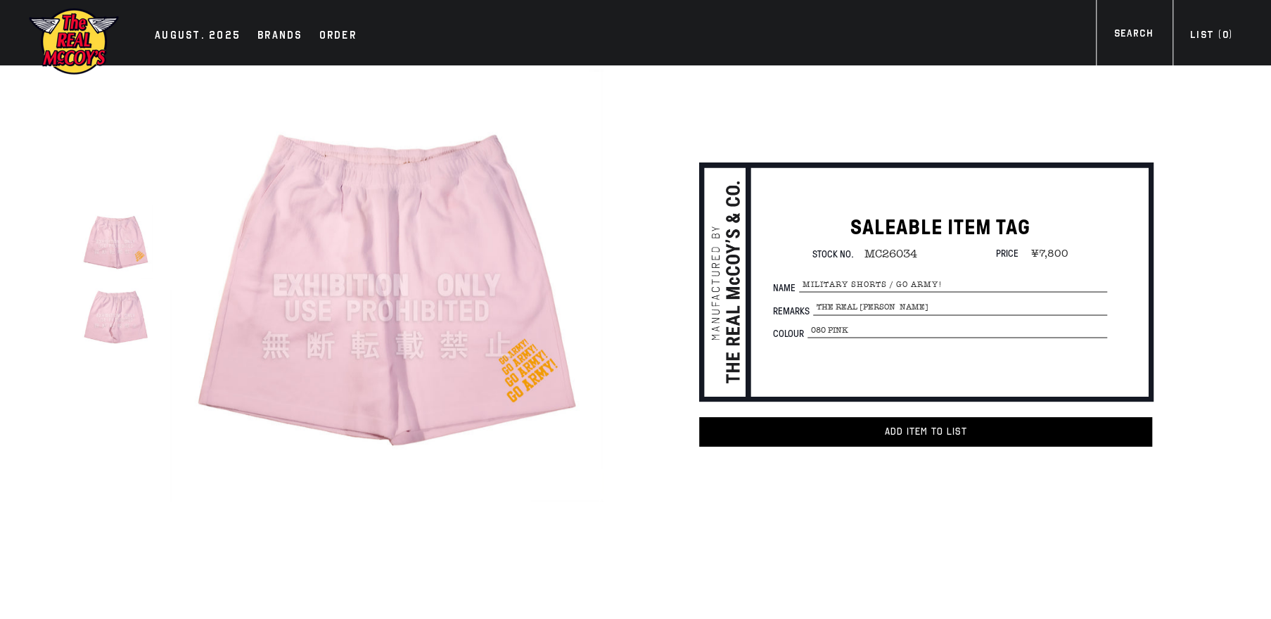
click at [355, 355] on img at bounding box center [386, 285] width 433 height 433
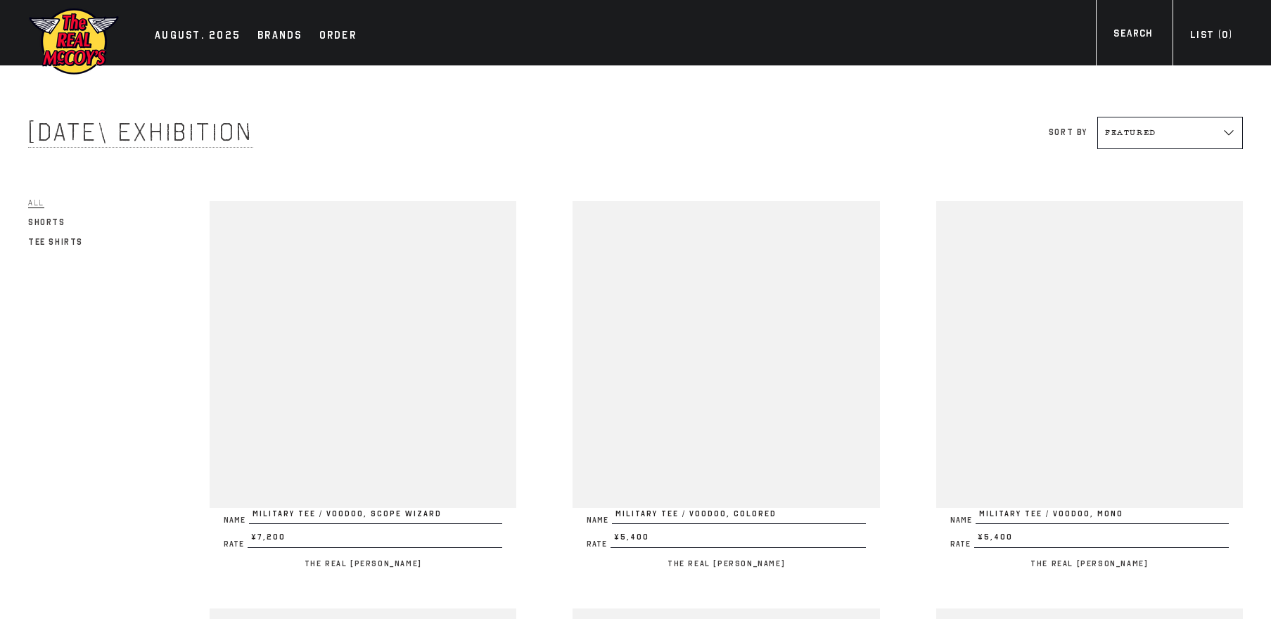
scroll to position [2144, 0]
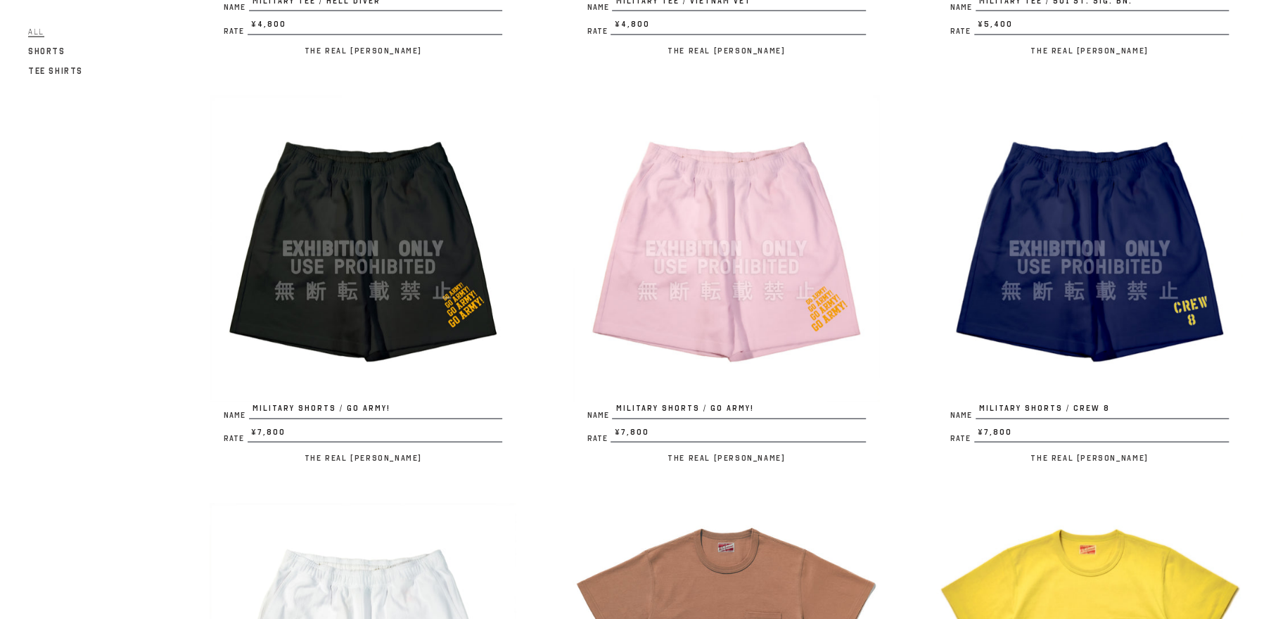
click at [1079, 326] on img at bounding box center [1089, 249] width 307 height 307
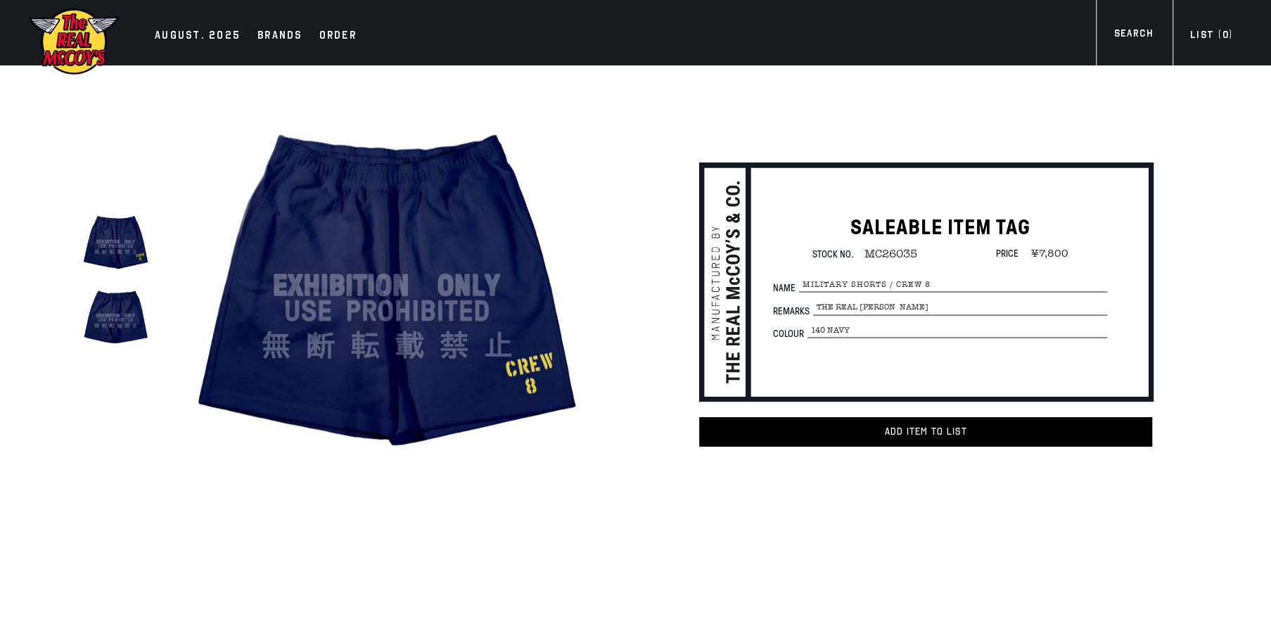
click at [394, 314] on img at bounding box center [386, 285] width 433 height 433
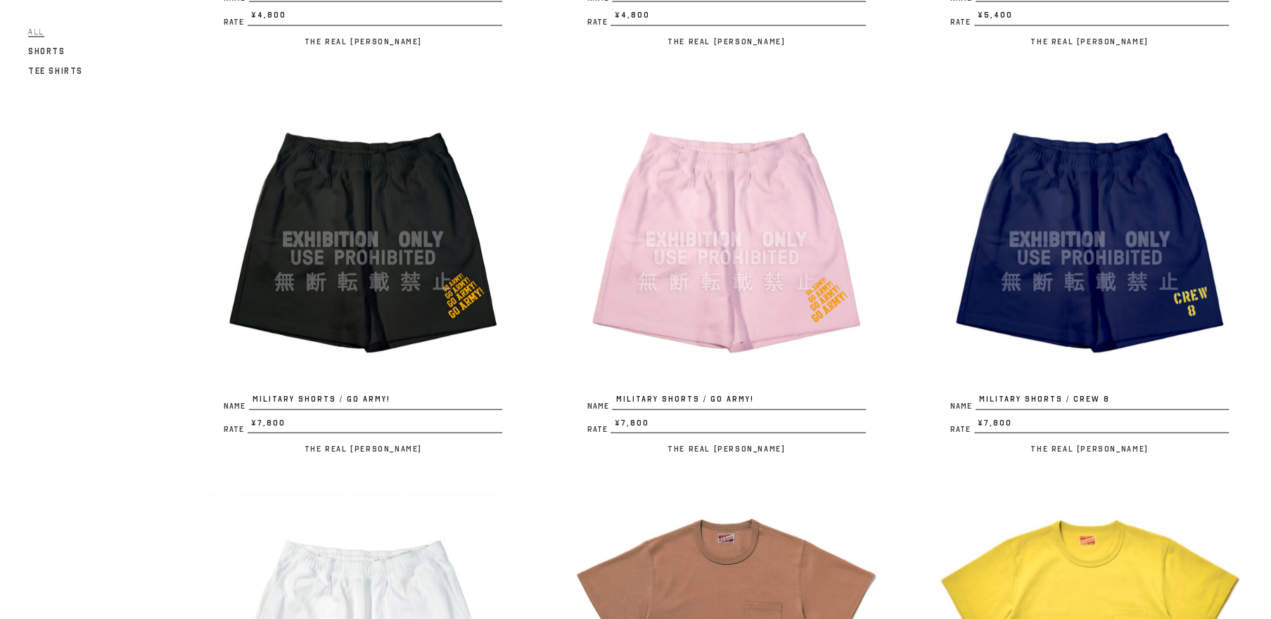
scroll to position [2412, 0]
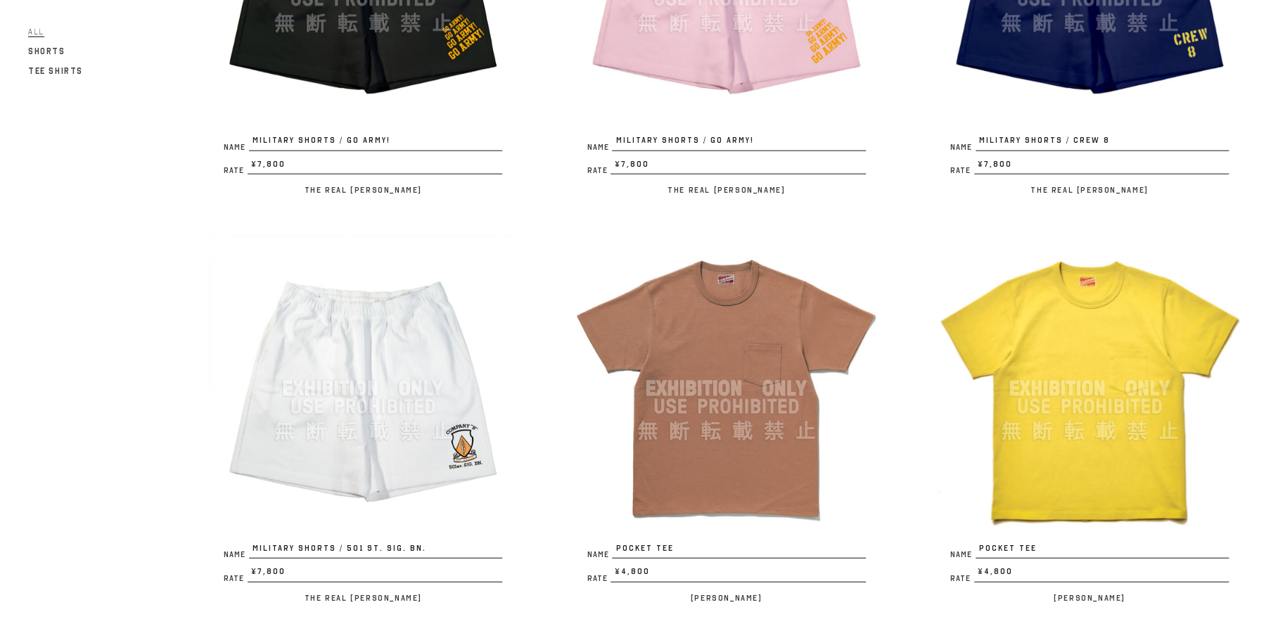
click at [402, 423] on img at bounding box center [363, 388] width 307 height 307
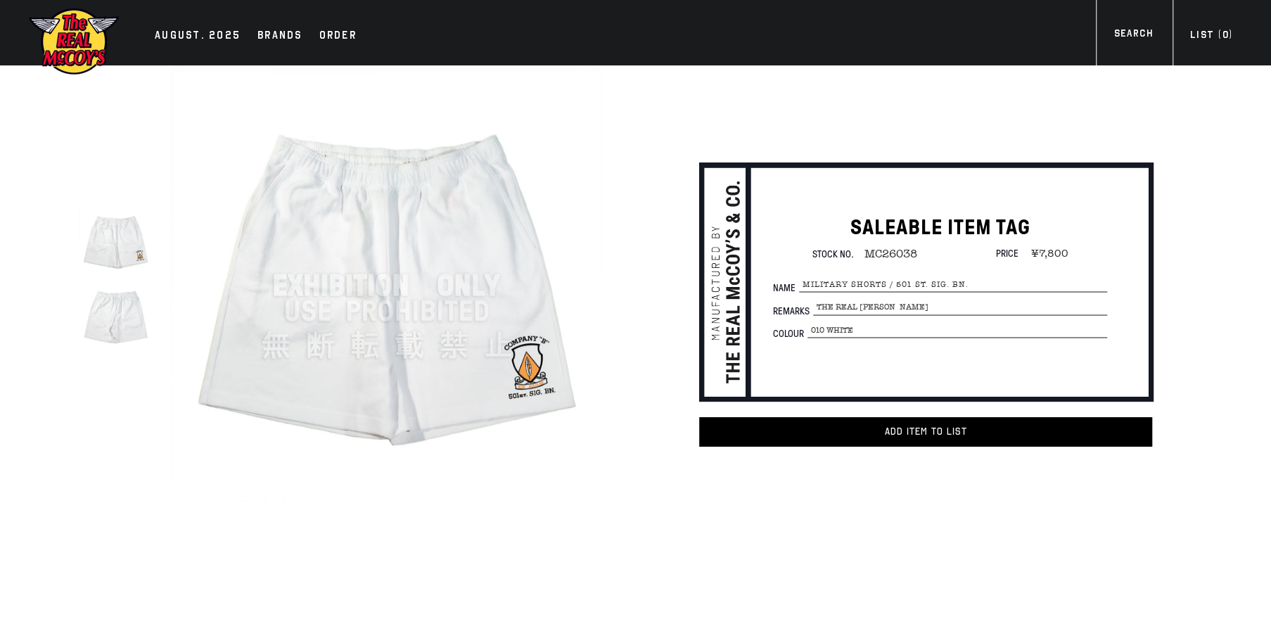
click at [394, 323] on img at bounding box center [386, 285] width 433 height 433
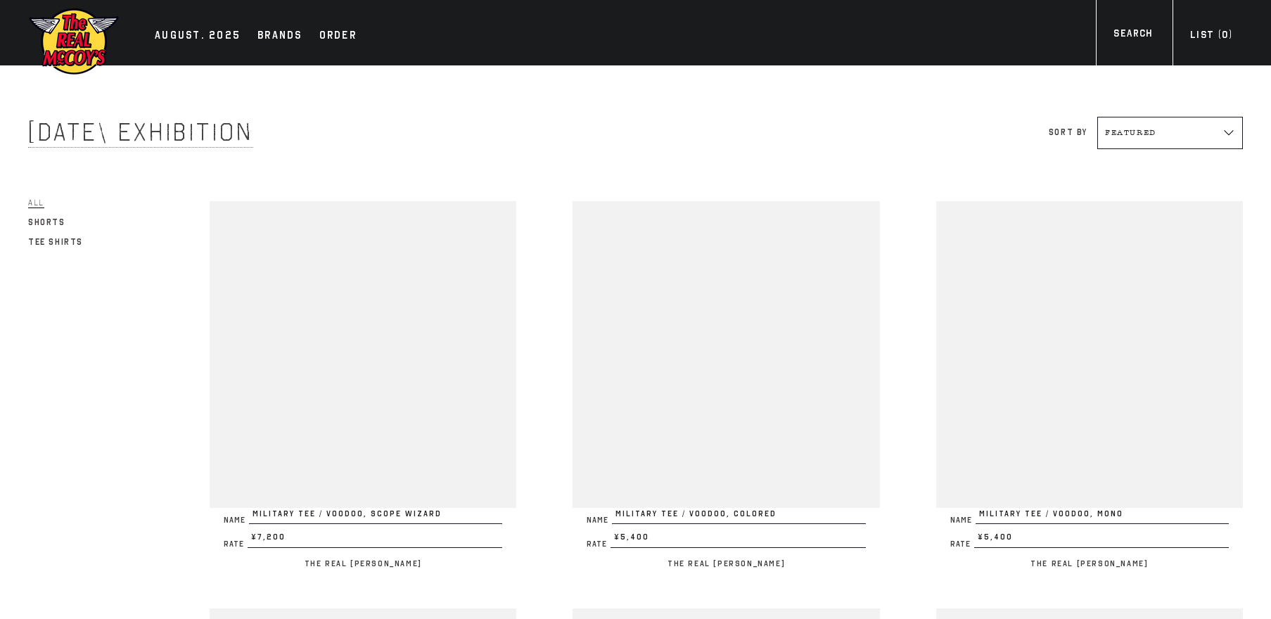
scroll to position [2412, 0]
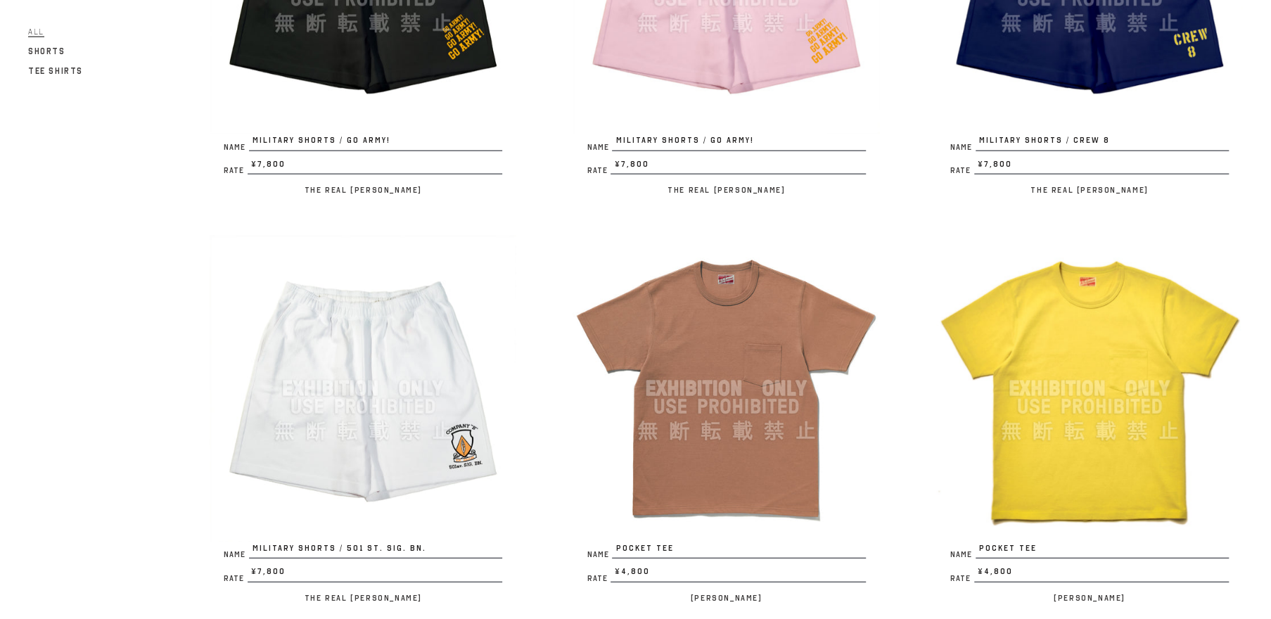
click at [735, 422] on img at bounding box center [726, 388] width 307 height 307
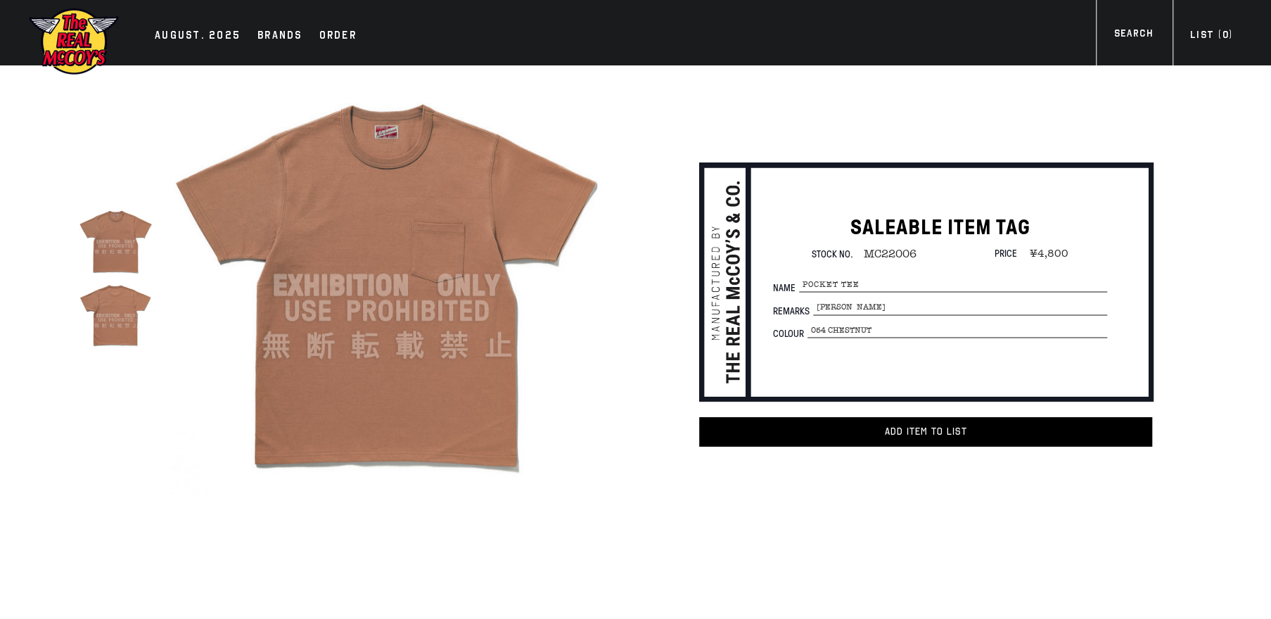
click at [409, 305] on img at bounding box center [386, 285] width 433 height 433
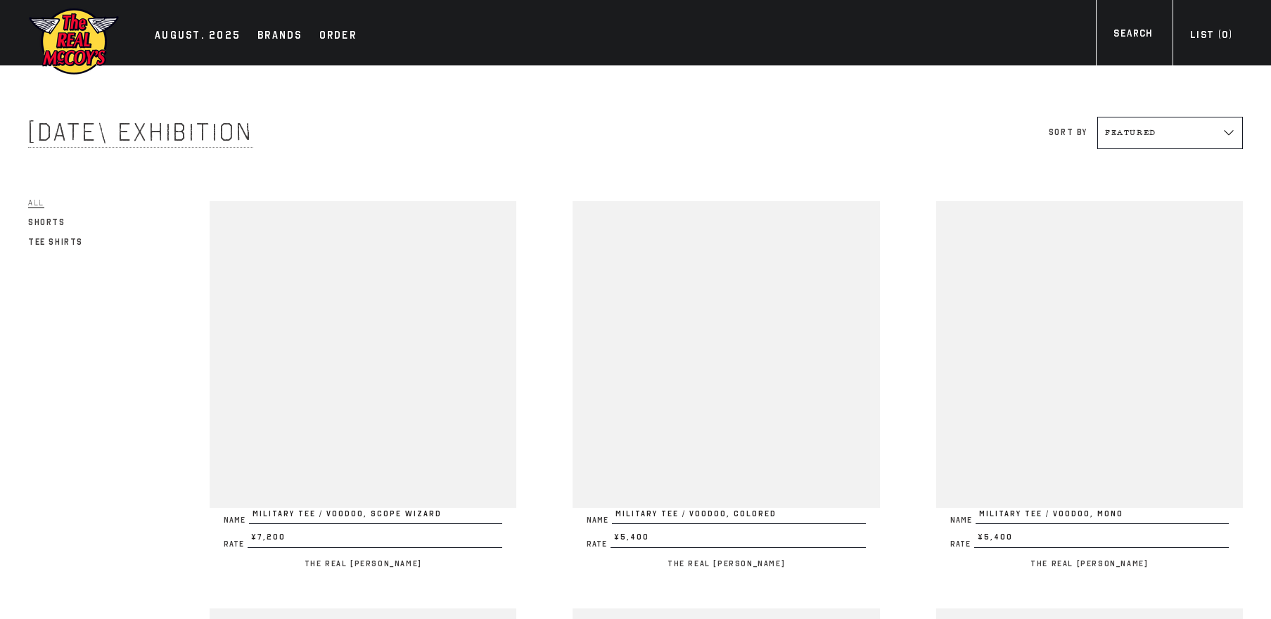
scroll to position [2412, 0]
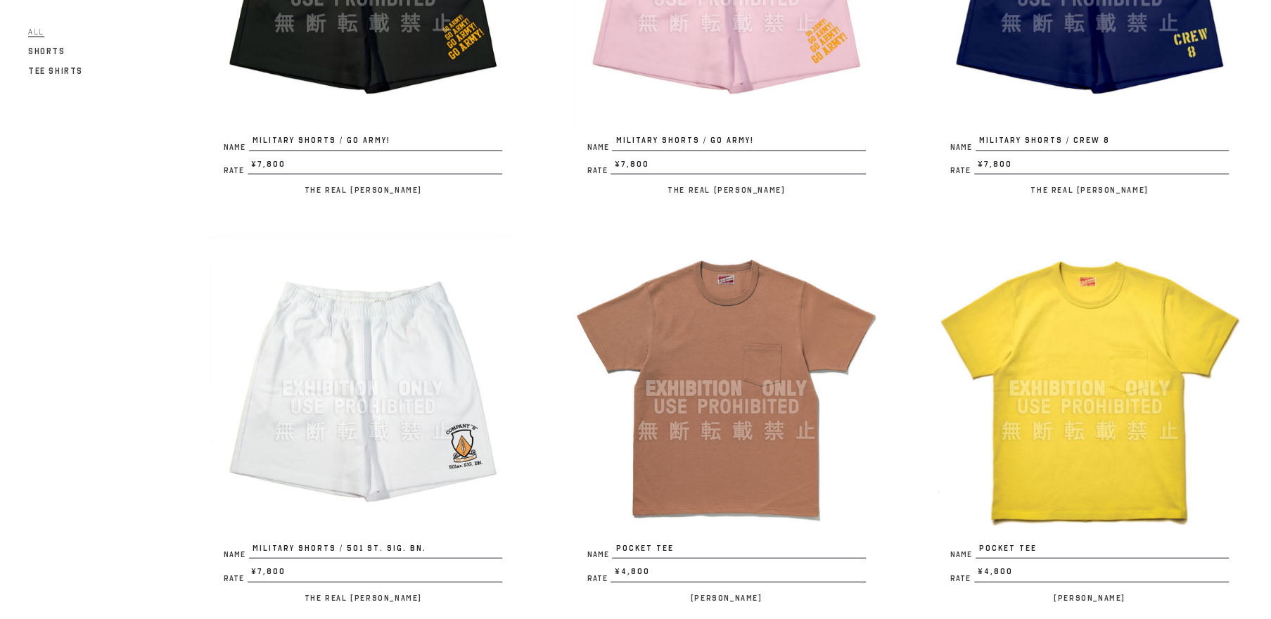
click at [1073, 381] on img at bounding box center [1089, 388] width 307 height 307
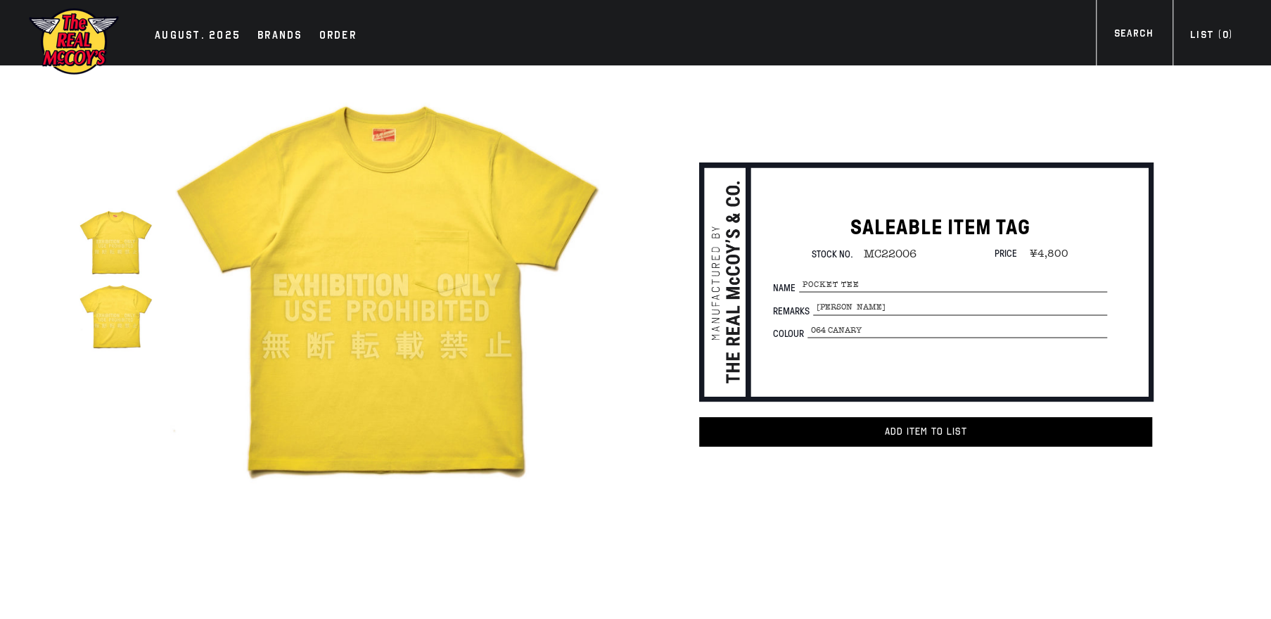
click at [390, 254] on img at bounding box center [386, 285] width 433 height 433
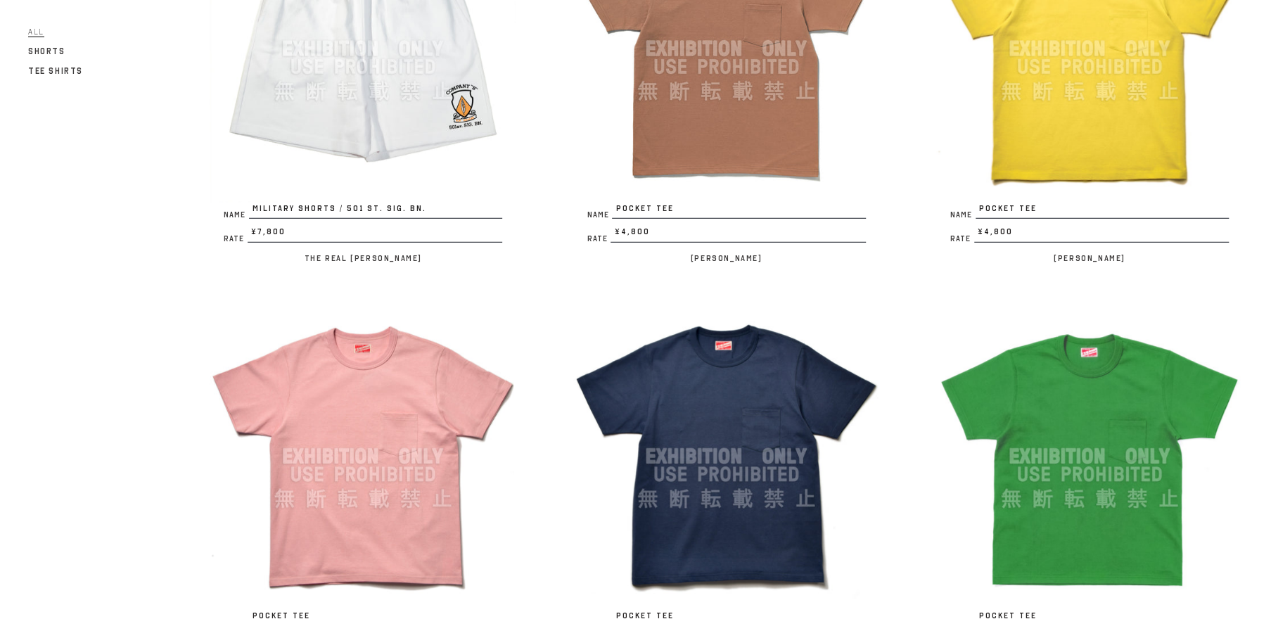
scroll to position [2814, 0]
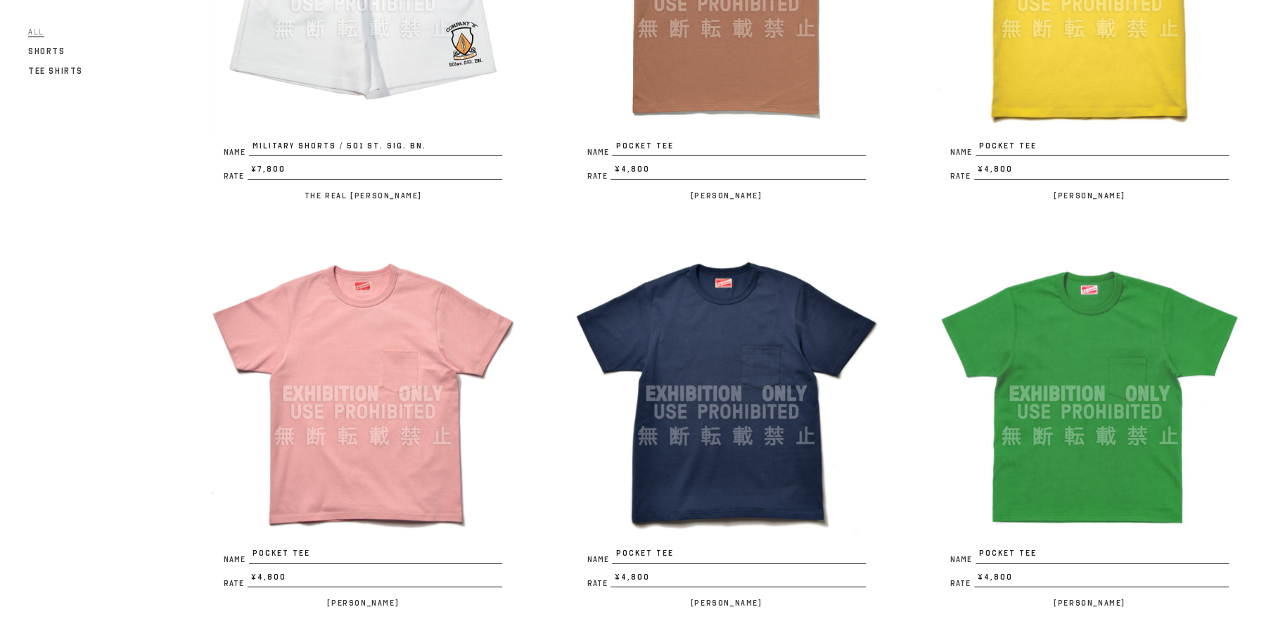
click at [371, 418] on img at bounding box center [363, 394] width 307 height 307
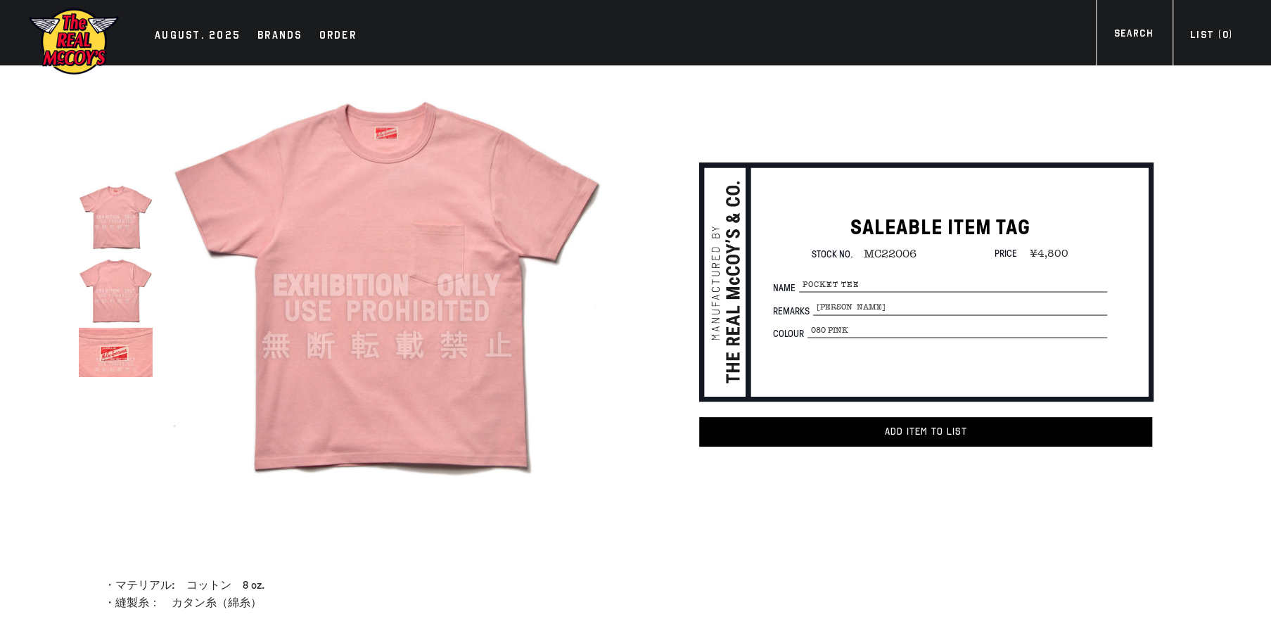
click at [370, 413] on img at bounding box center [386, 285] width 433 height 433
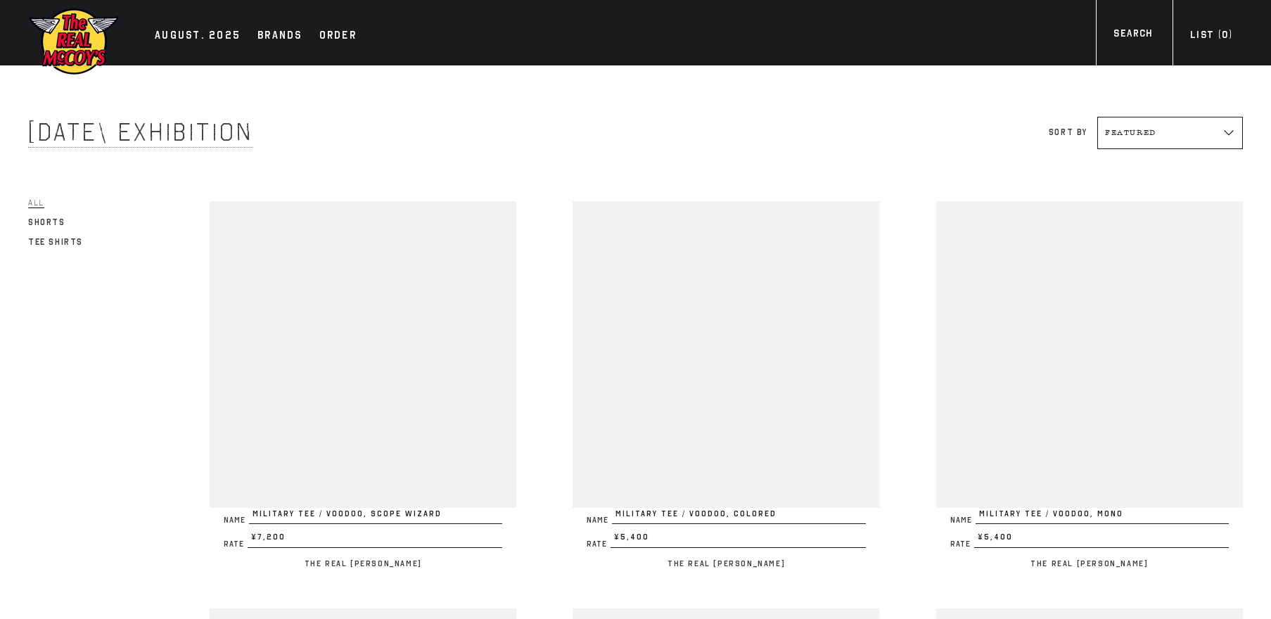
scroll to position [2814, 0]
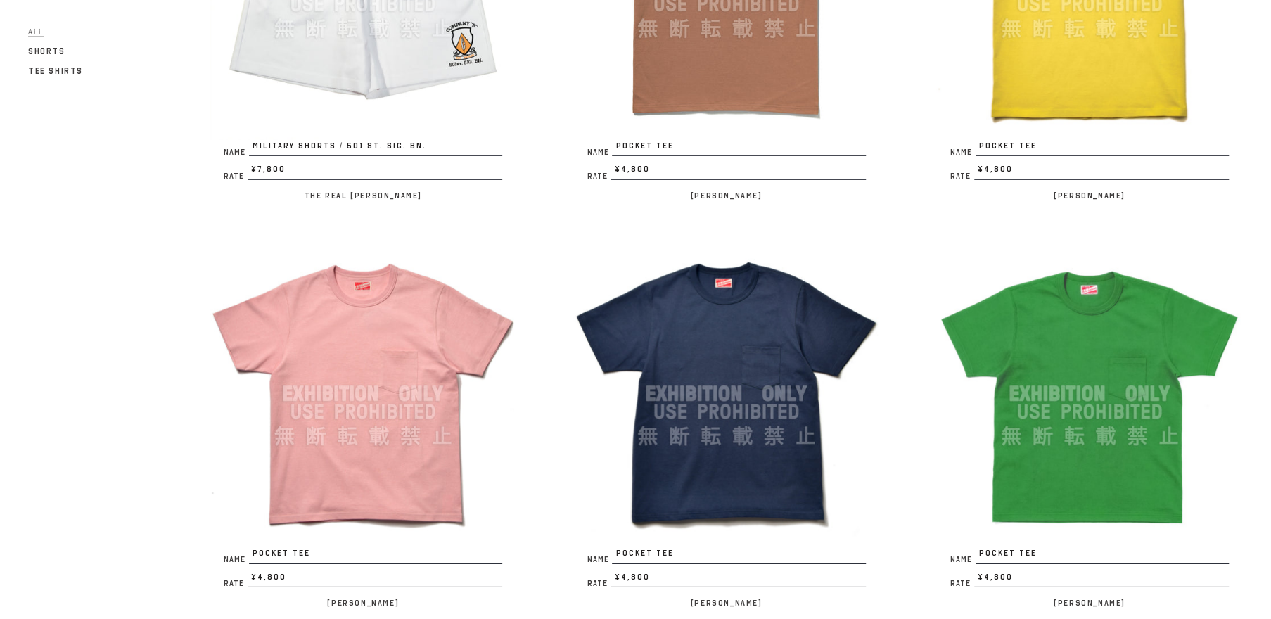
click at [763, 414] on img at bounding box center [726, 394] width 307 height 307
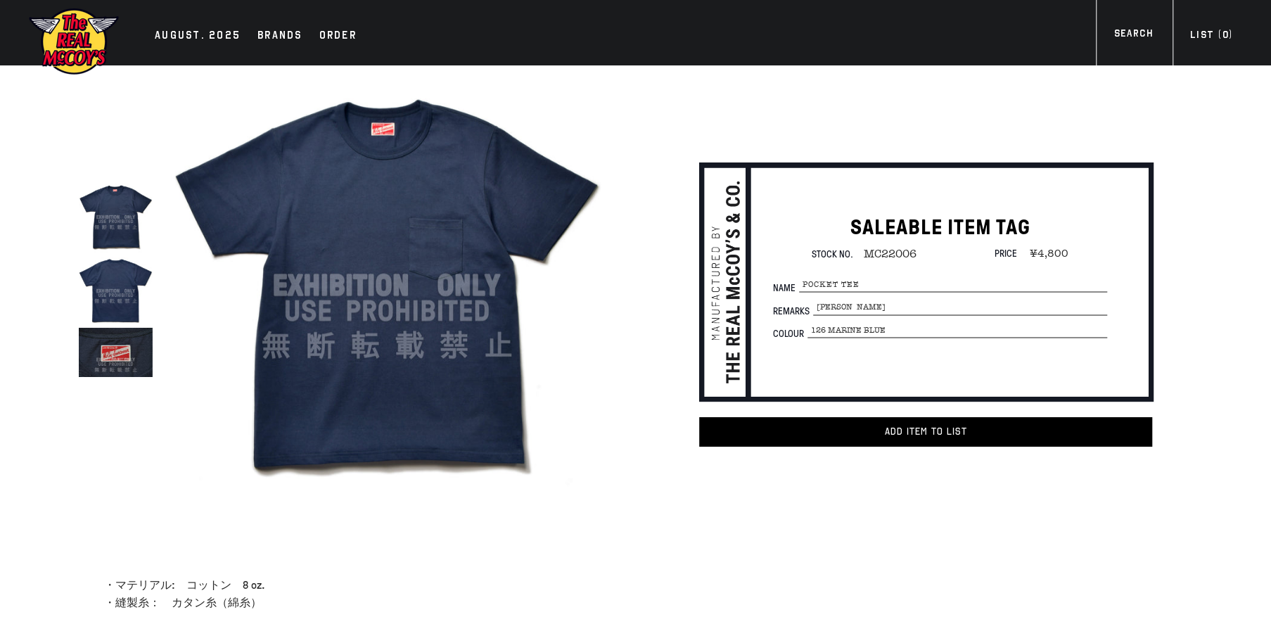
click at [381, 292] on img at bounding box center [386, 285] width 433 height 433
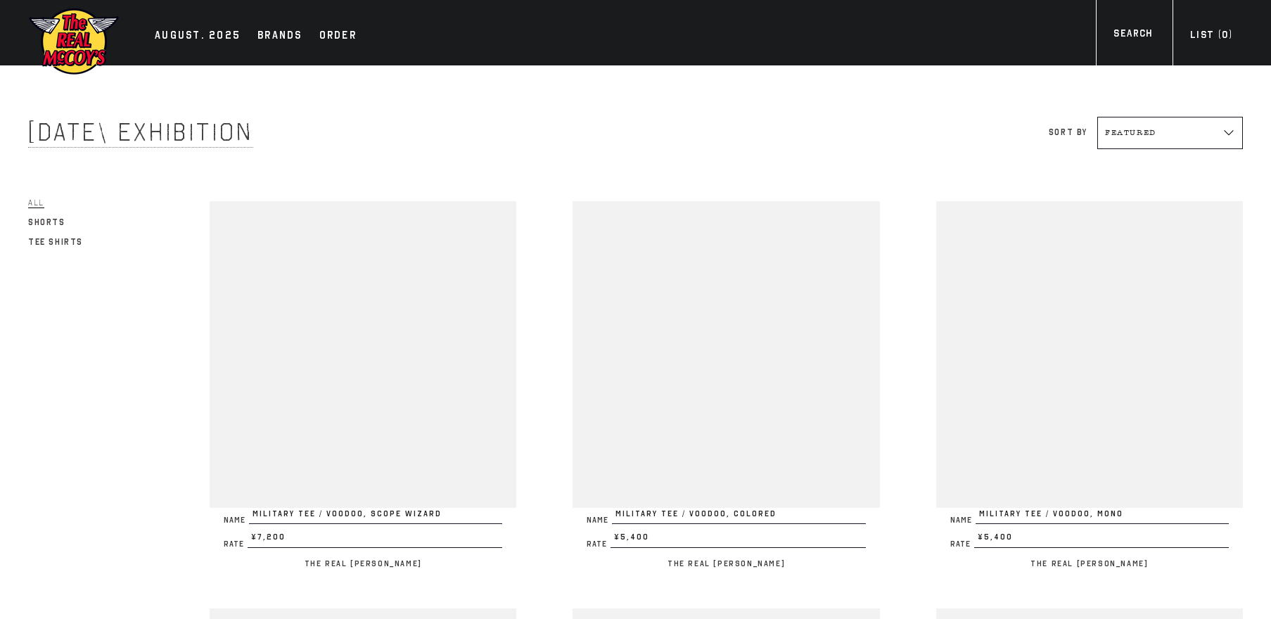
scroll to position [2814, 0]
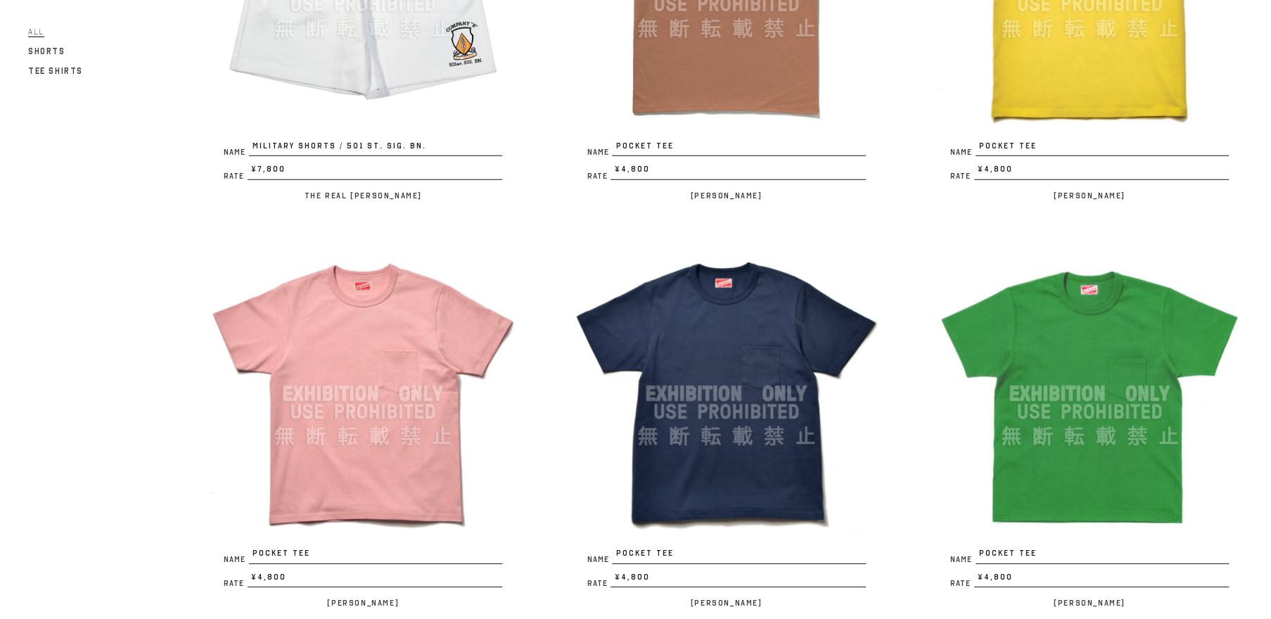
click at [1116, 407] on img at bounding box center [1089, 394] width 307 height 307
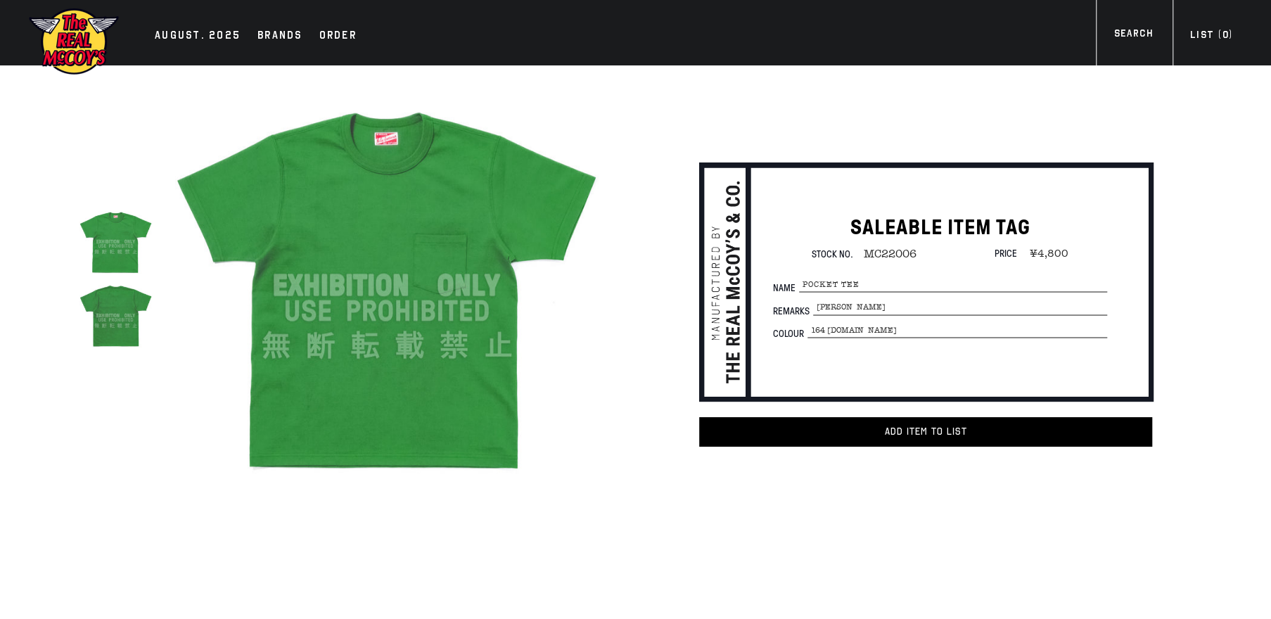
click at [379, 322] on img at bounding box center [386, 285] width 433 height 433
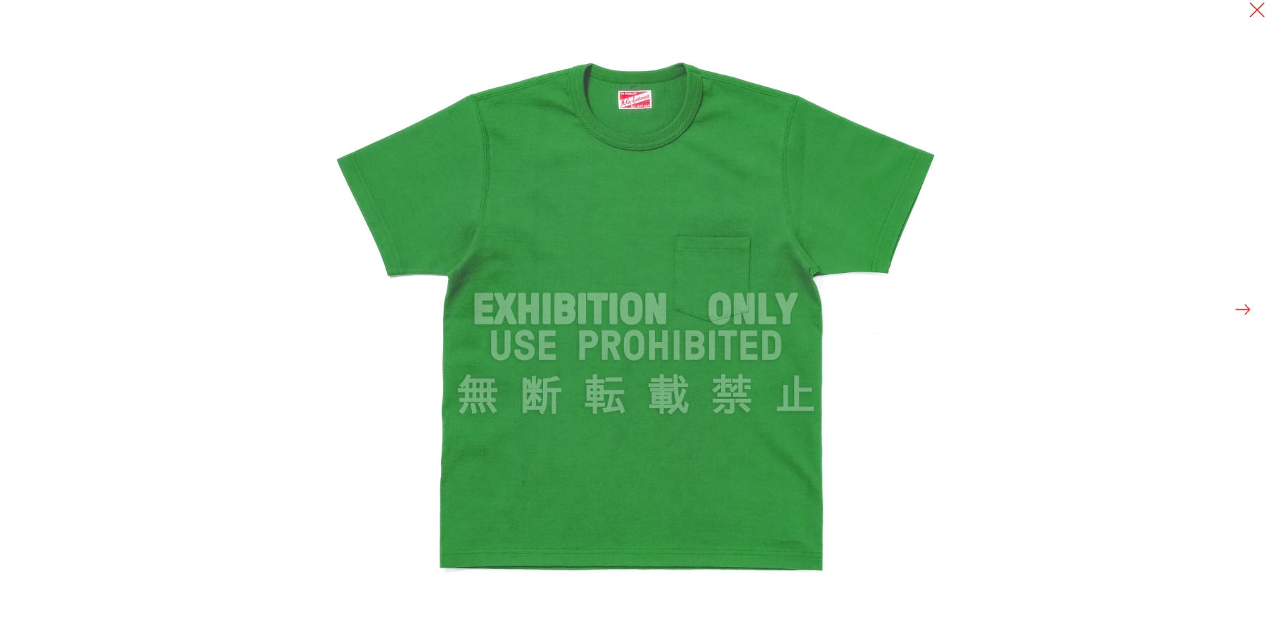
click at [1078, 211] on div at bounding box center [966, 309] width 1281 height 619
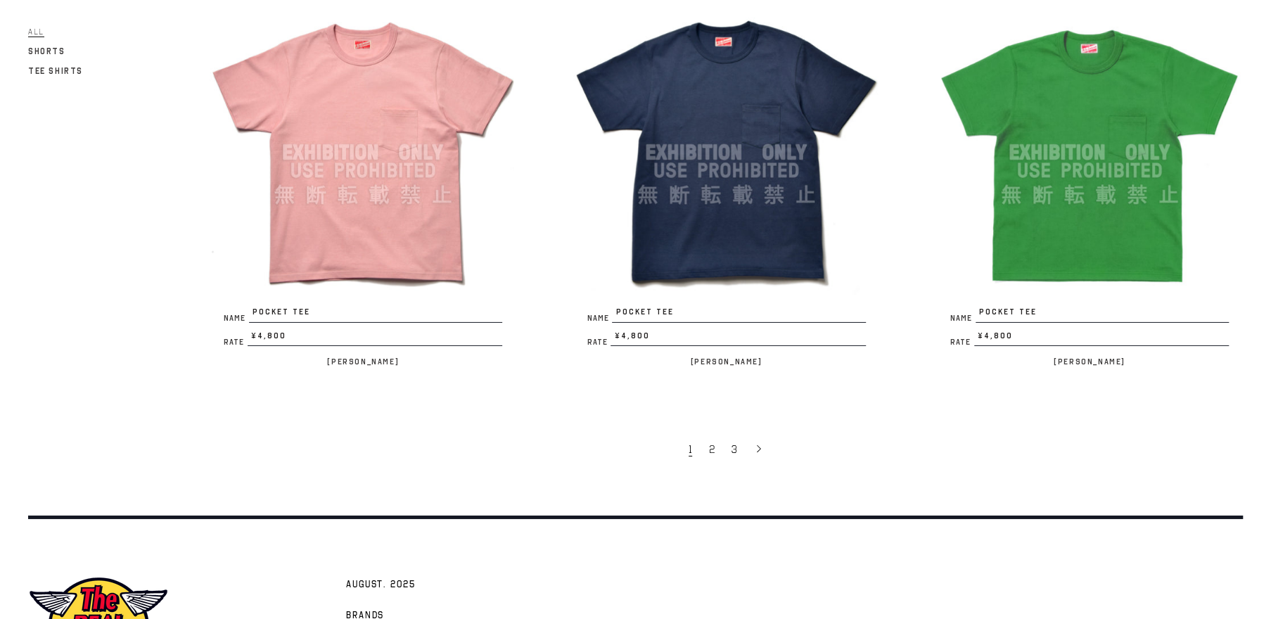
scroll to position [3192, 0]
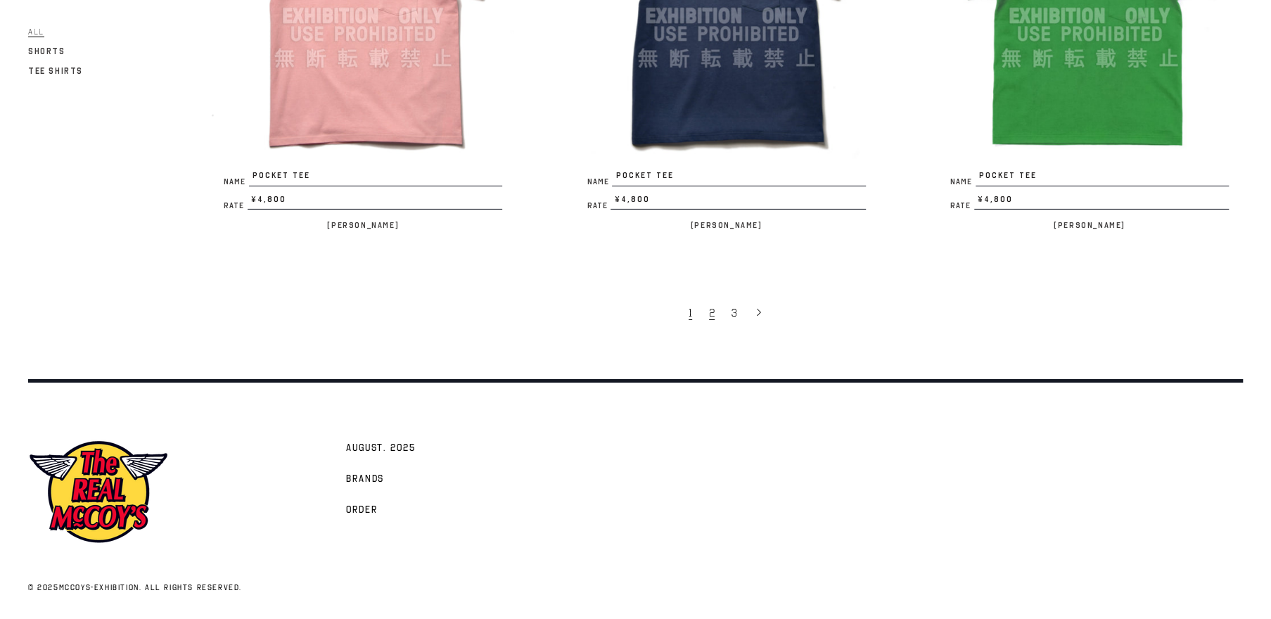
click at [715, 312] on link "2" at bounding box center [713, 313] width 23 height 30
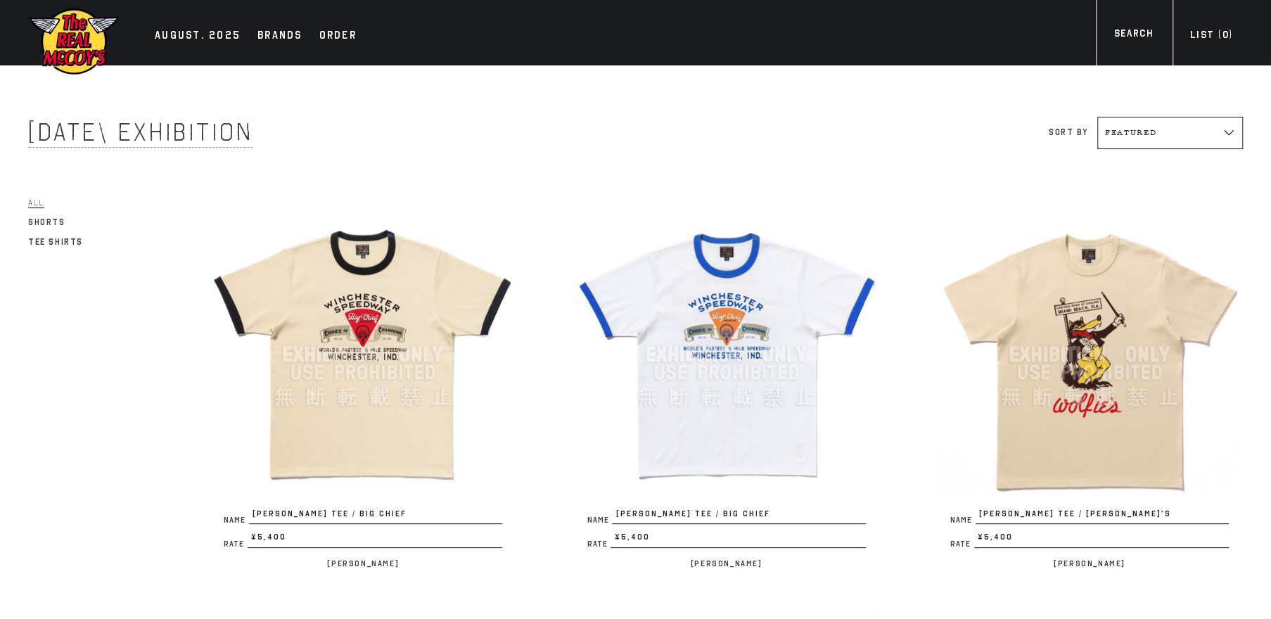
click at [384, 323] on img at bounding box center [363, 354] width 307 height 307
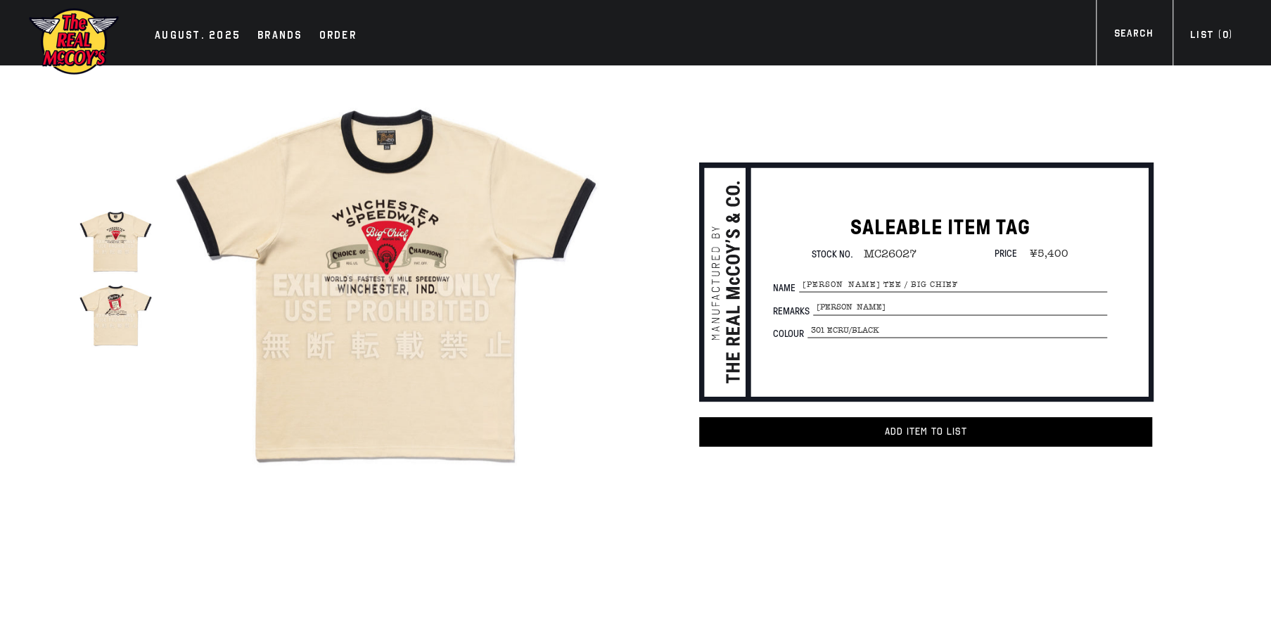
click at [360, 305] on img at bounding box center [386, 285] width 433 height 433
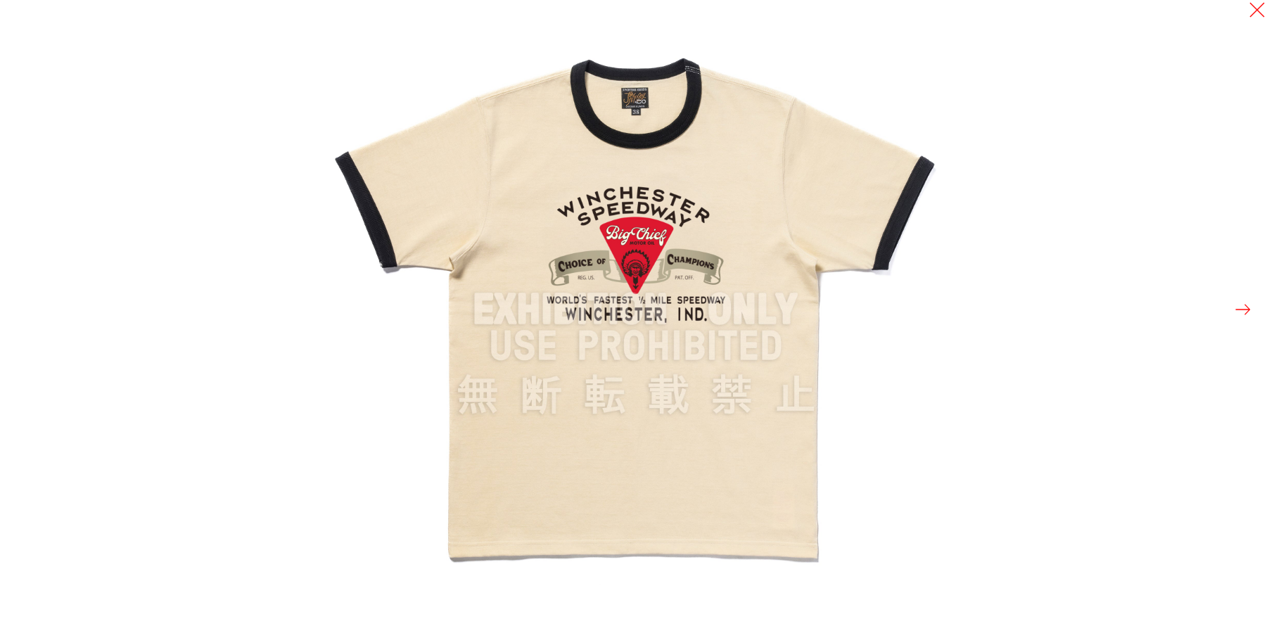
click at [1244, 315] on button at bounding box center [1243, 310] width 20 height 20
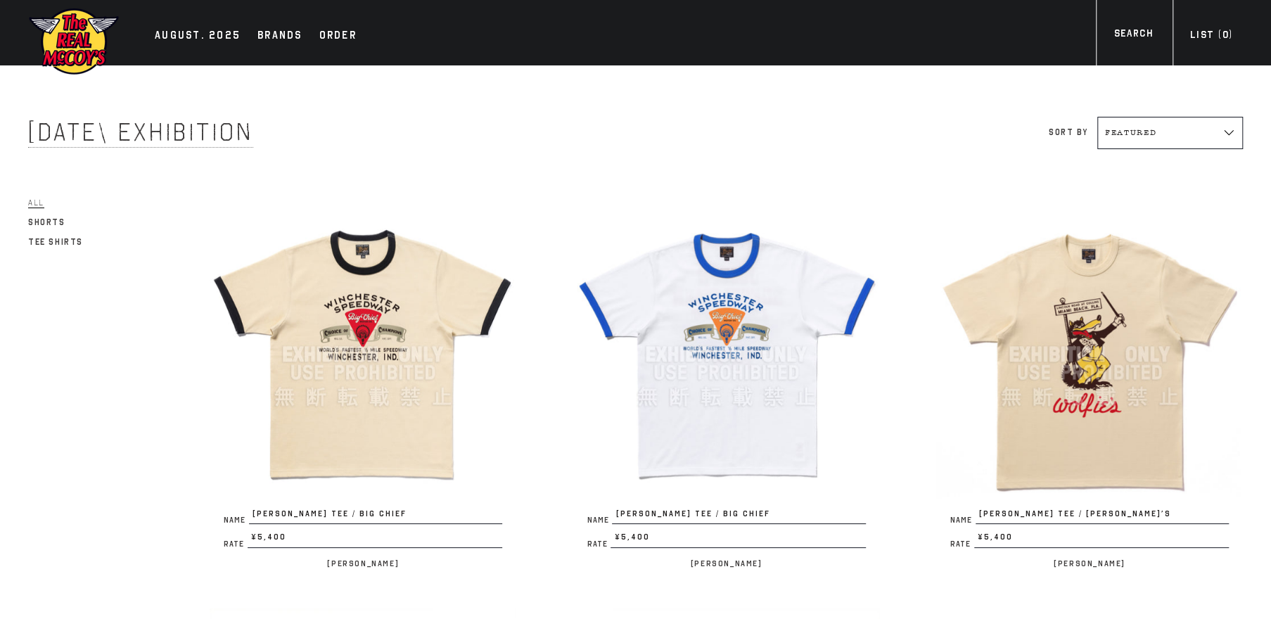
click at [644, 393] on img at bounding box center [726, 354] width 307 height 307
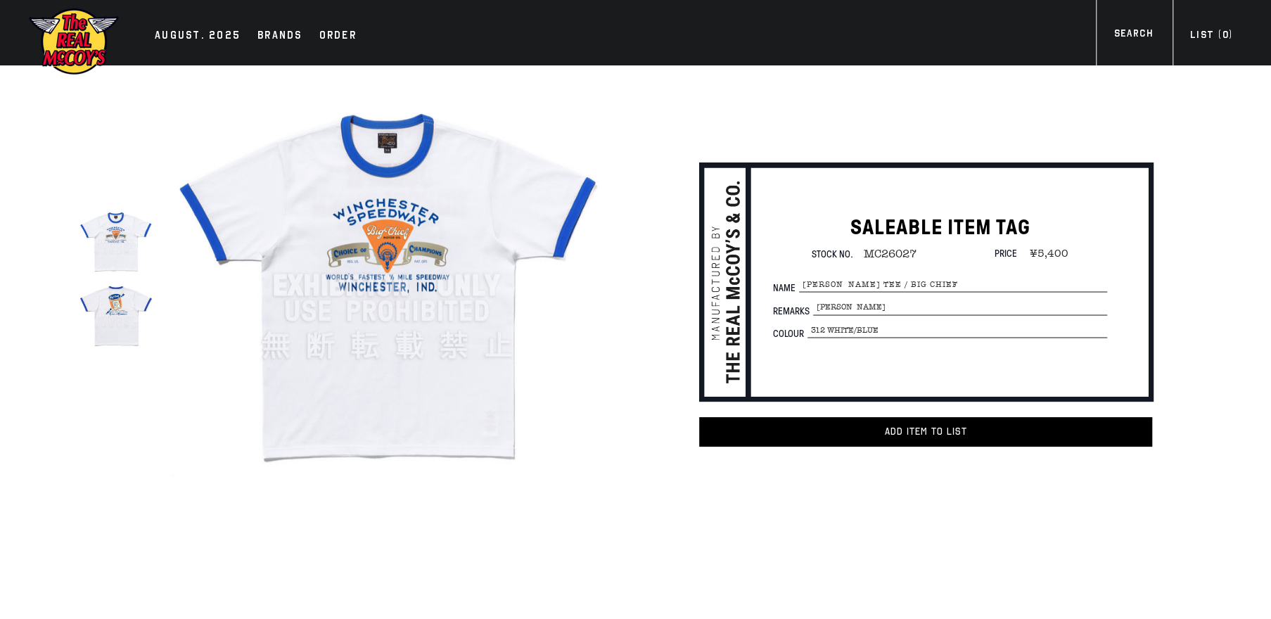
click at [398, 295] on img at bounding box center [386, 285] width 433 height 433
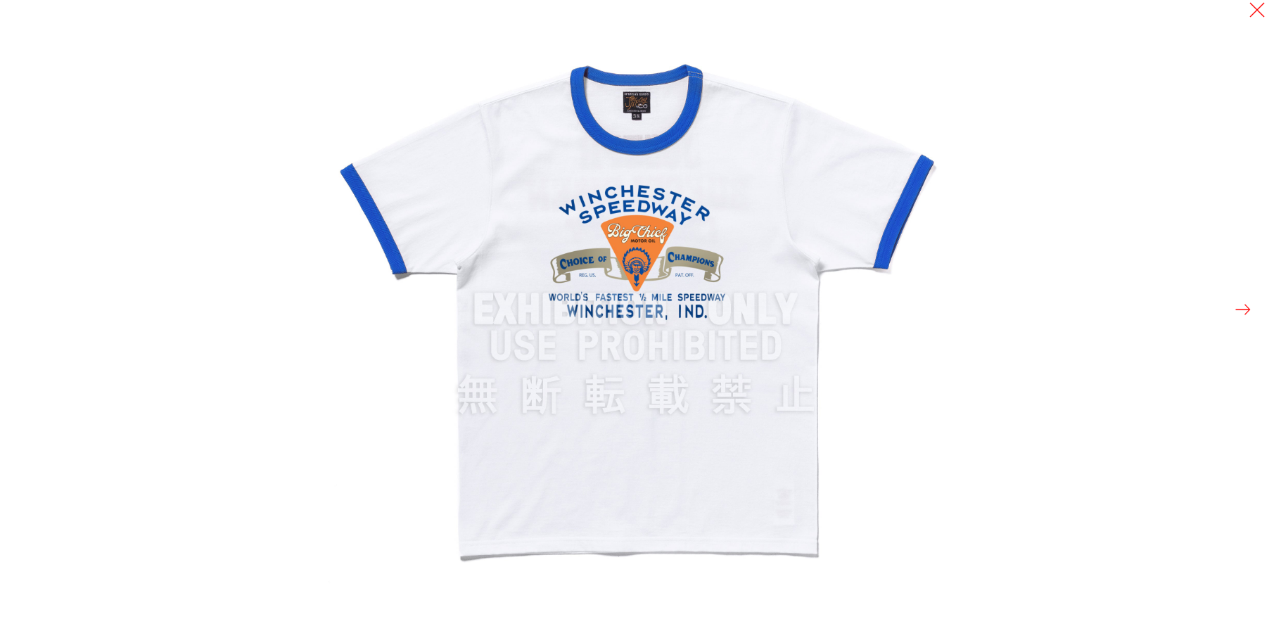
click at [1250, 307] on button at bounding box center [1243, 310] width 20 height 20
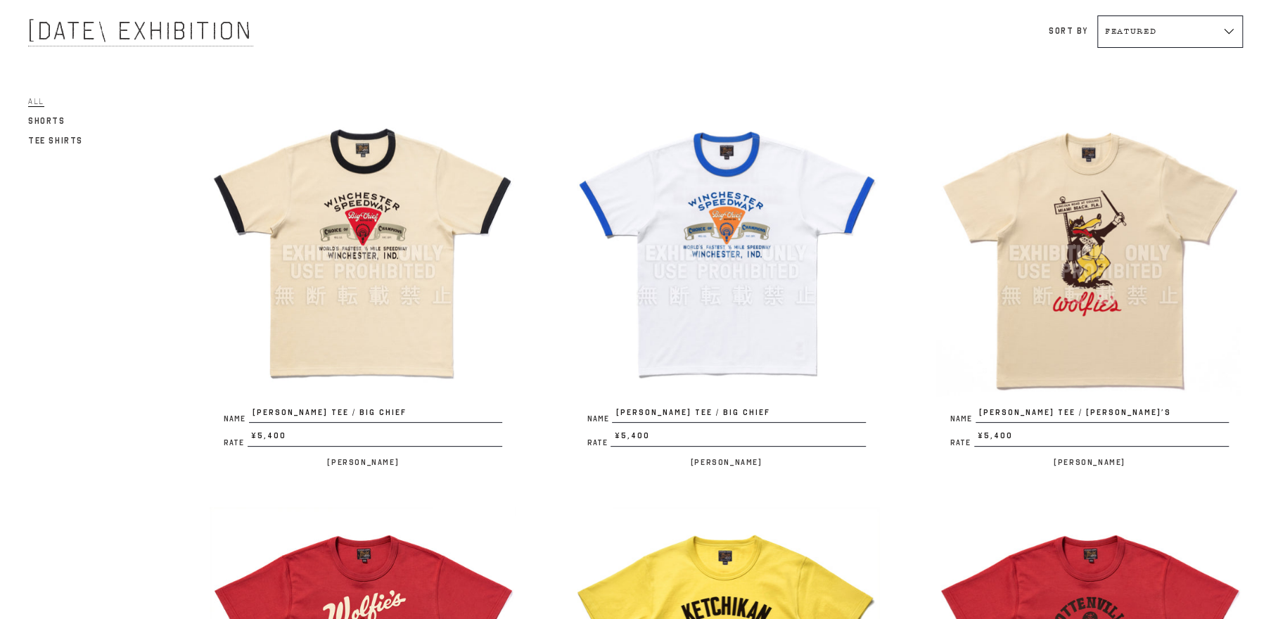
scroll to position [134, 0]
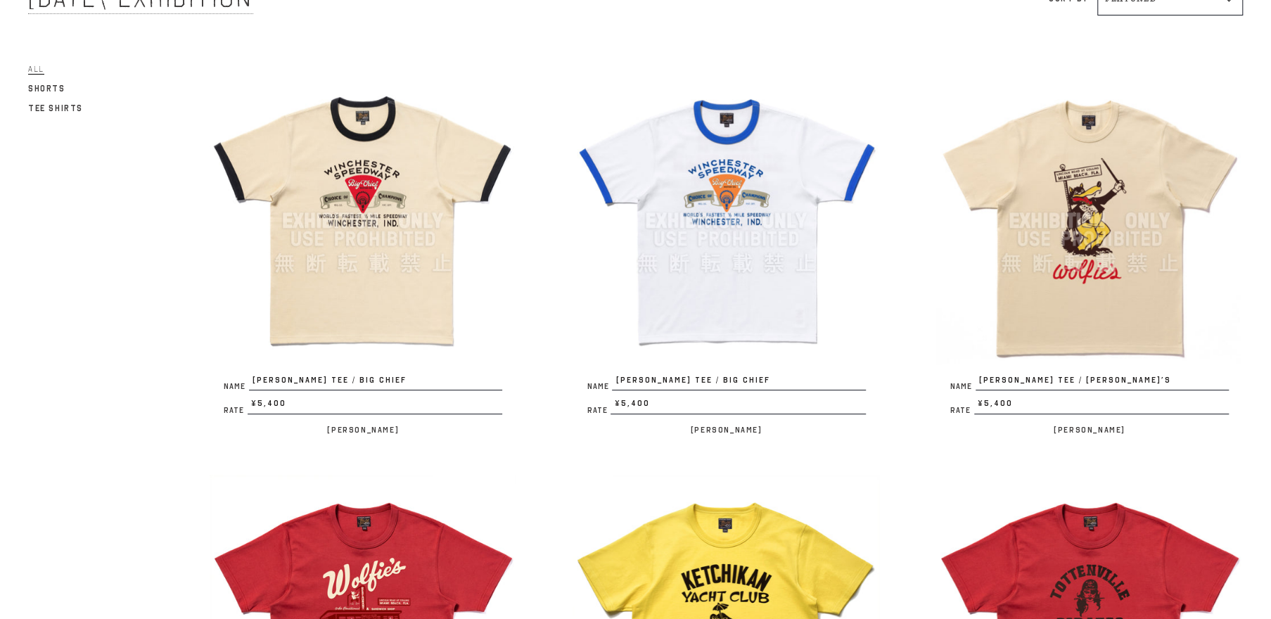
click at [1083, 248] on img at bounding box center [1089, 221] width 307 height 307
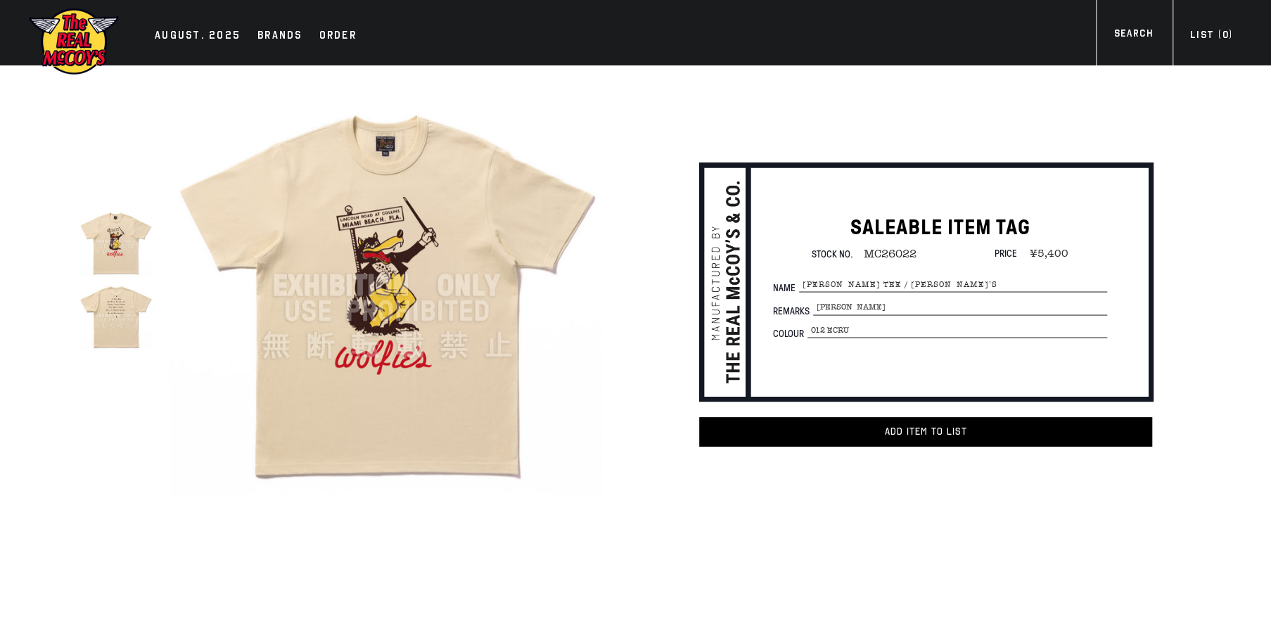
click at [406, 280] on img at bounding box center [386, 285] width 433 height 433
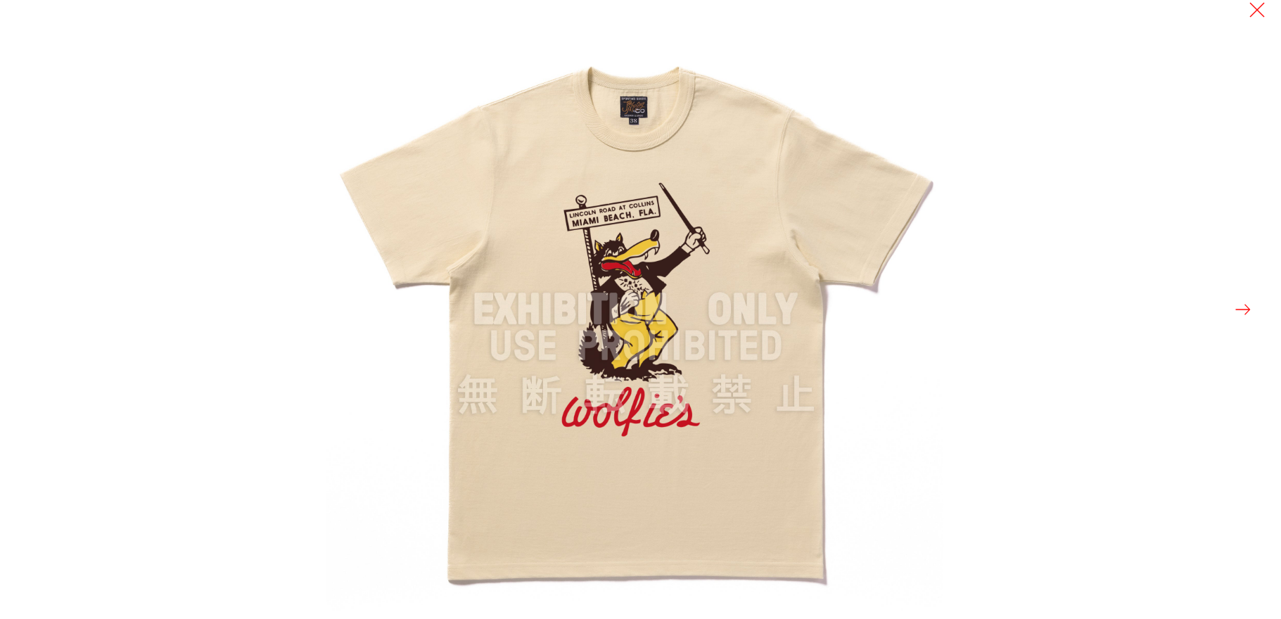
click at [1240, 312] on button at bounding box center [1243, 310] width 20 height 20
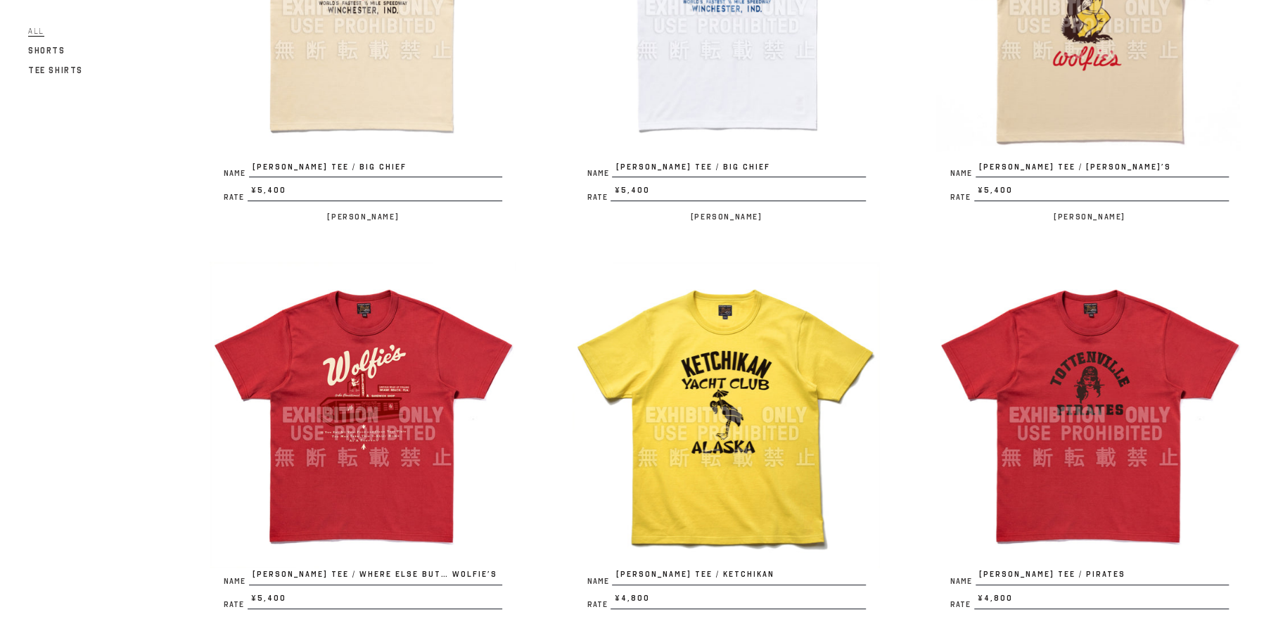
scroll to position [535, 0]
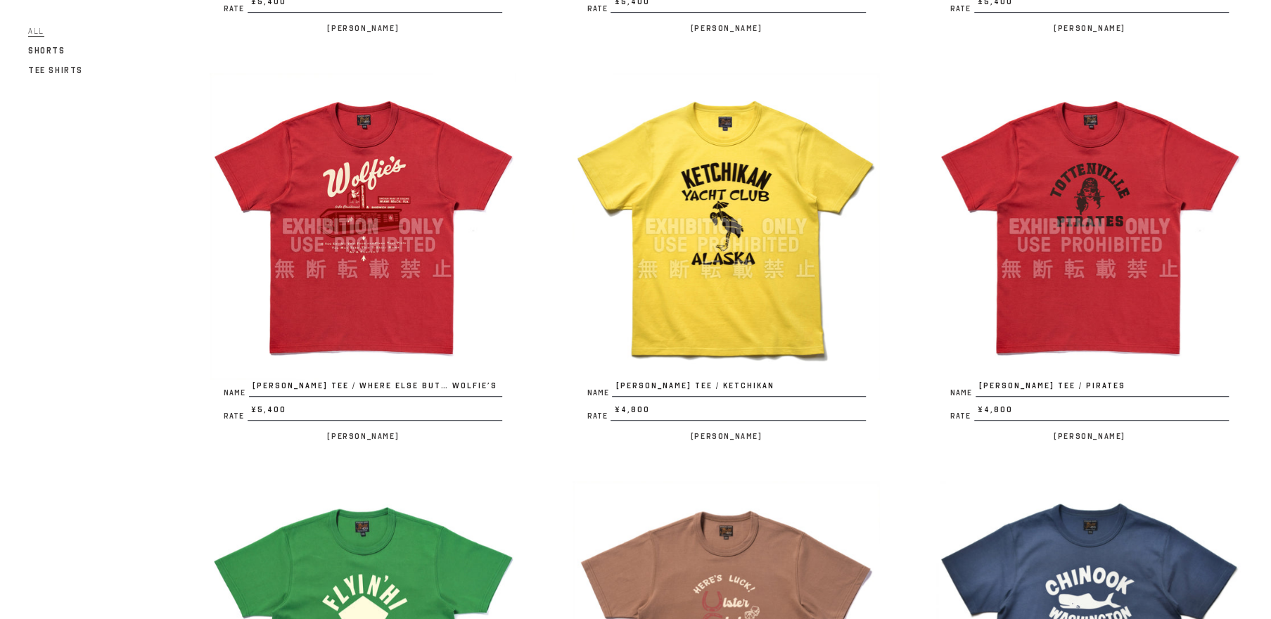
click at [374, 250] on img at bounding box center [363, 226] width 307 height 307
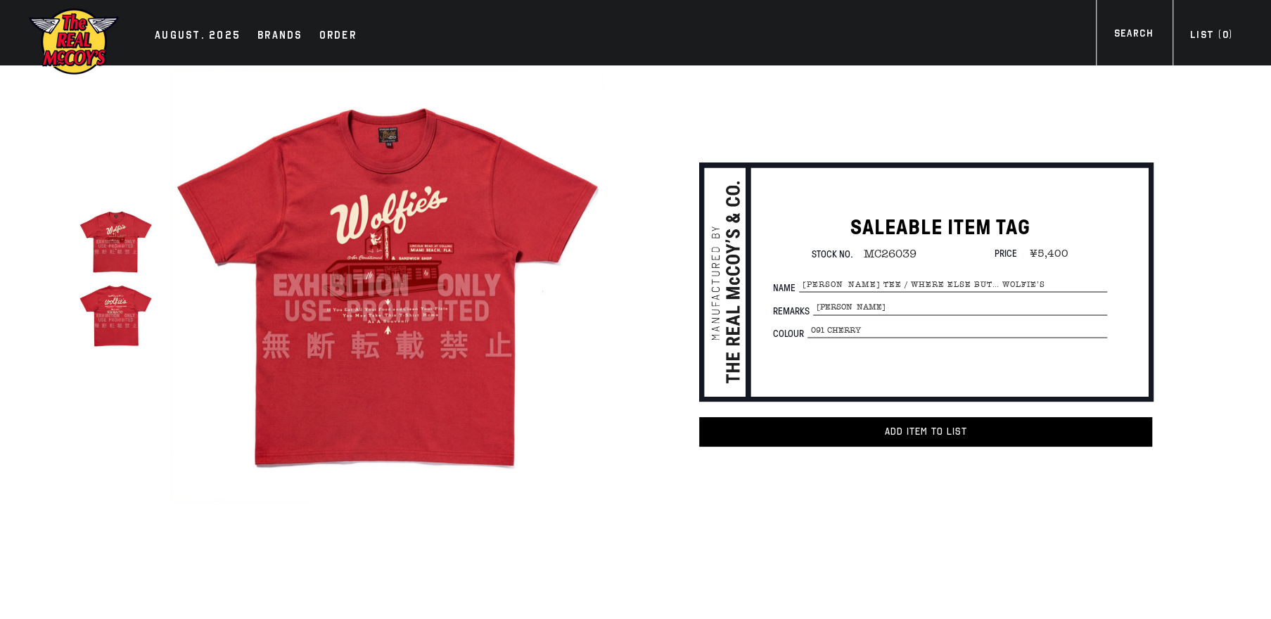
click at [391, 280] on img at bounding box center [386, 285] width 433 height 433
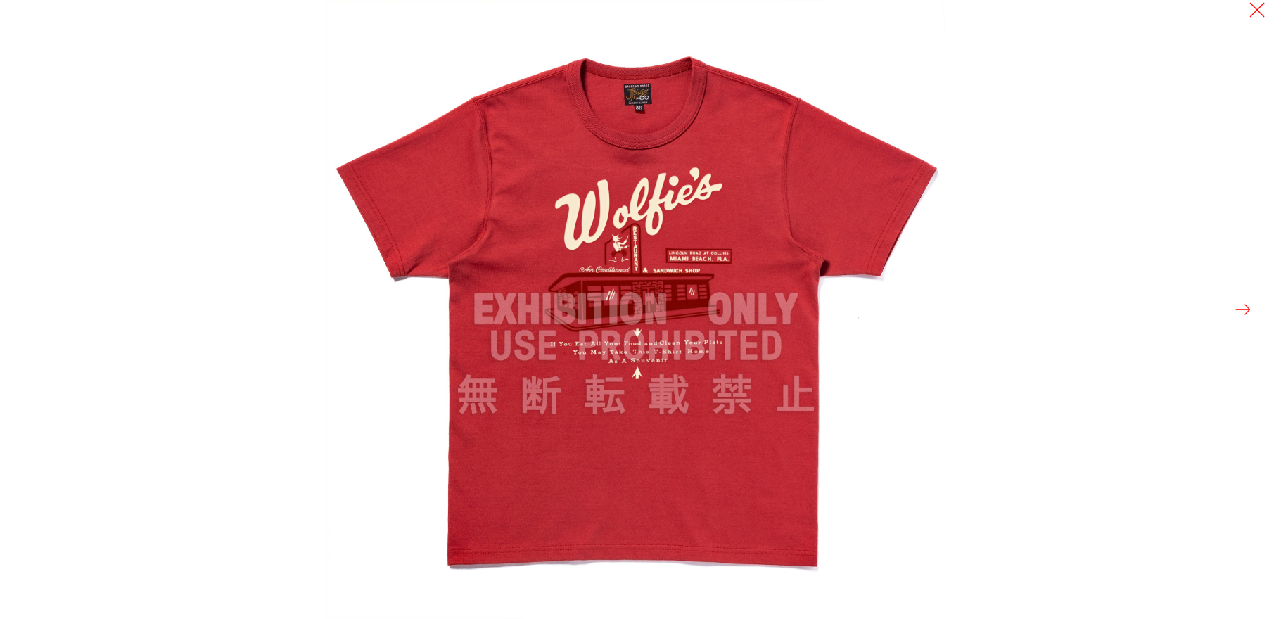
click at [1245, 305] on button at bounding box center [1243, 310] width 20 height 20
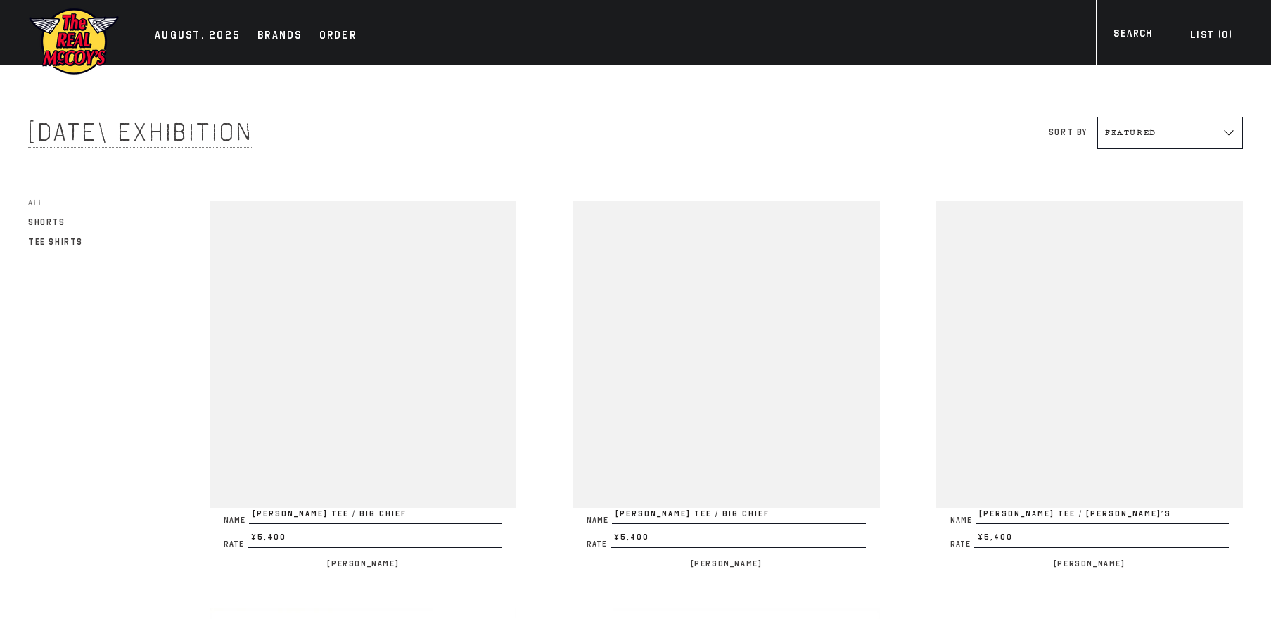
scroll to position [535, 0]
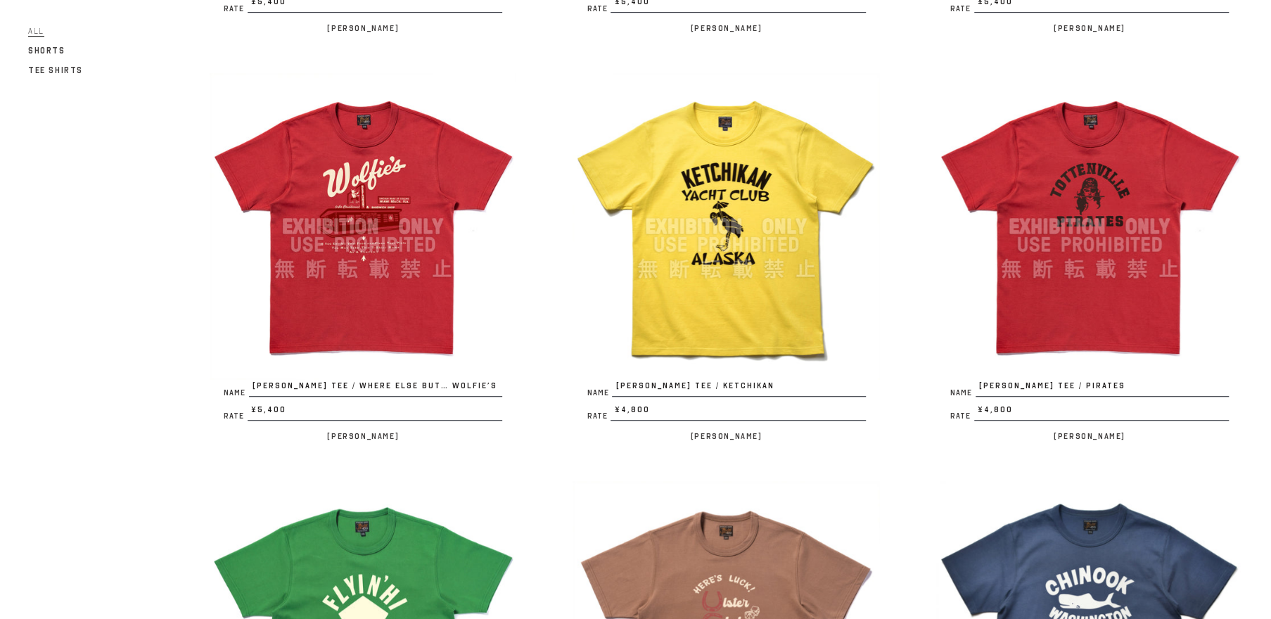
click at [728, 260] on img at bounding box center [726, 226] width 307 height 307
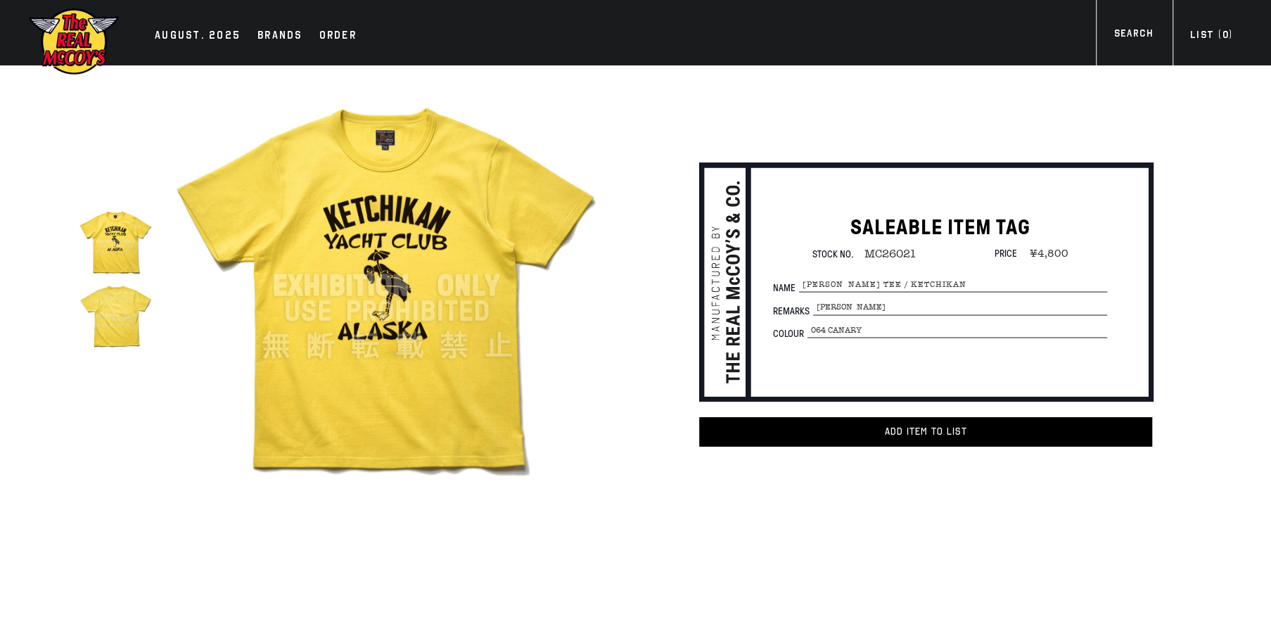
click at [393, 270] on img at bounding box center [386, 285] width 433 height 433
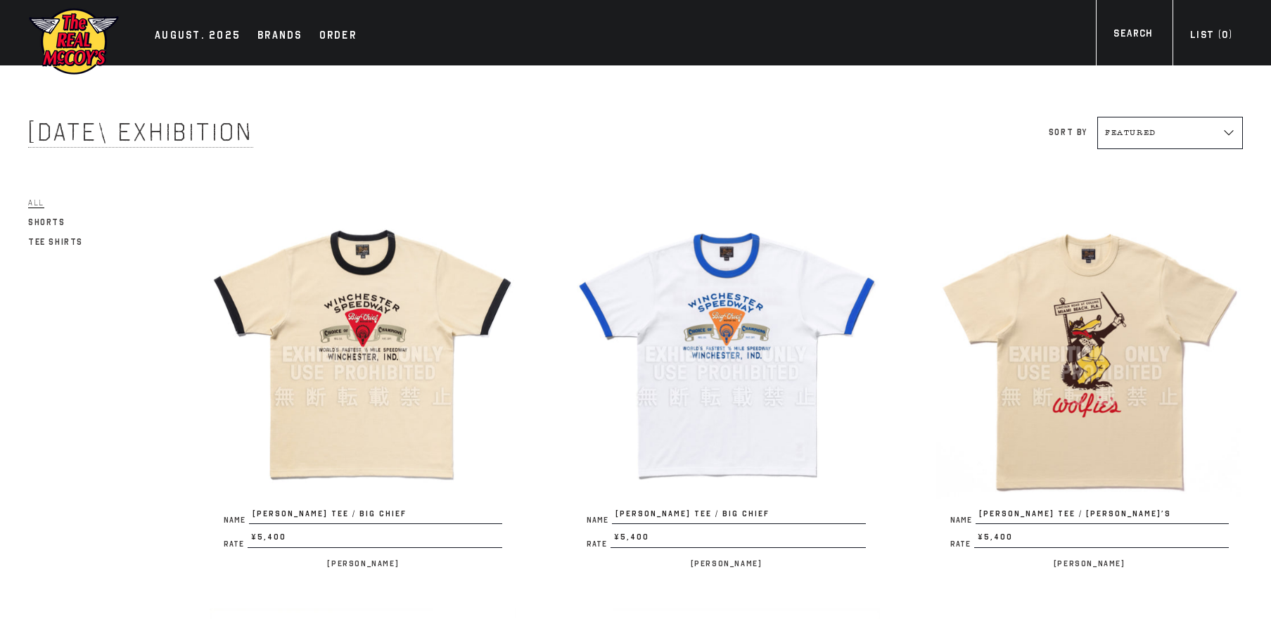
scroll to position [535, 0]
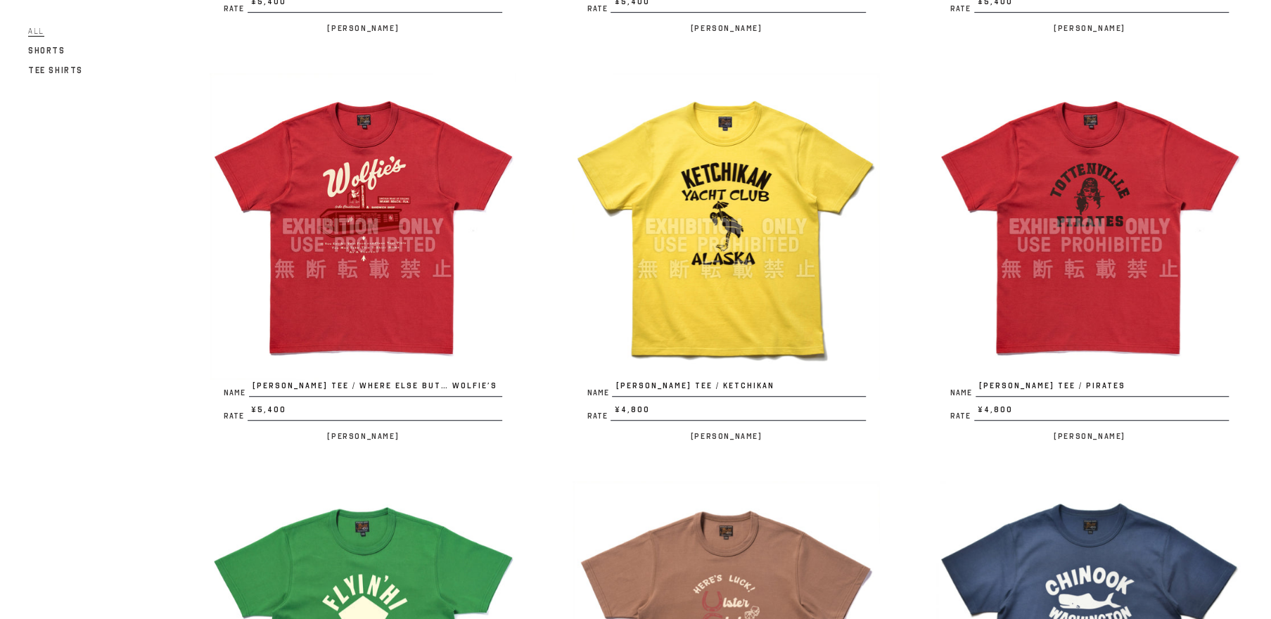
click at [1084, 246] on img at bounding box center [1089, 226] width 307 height 307
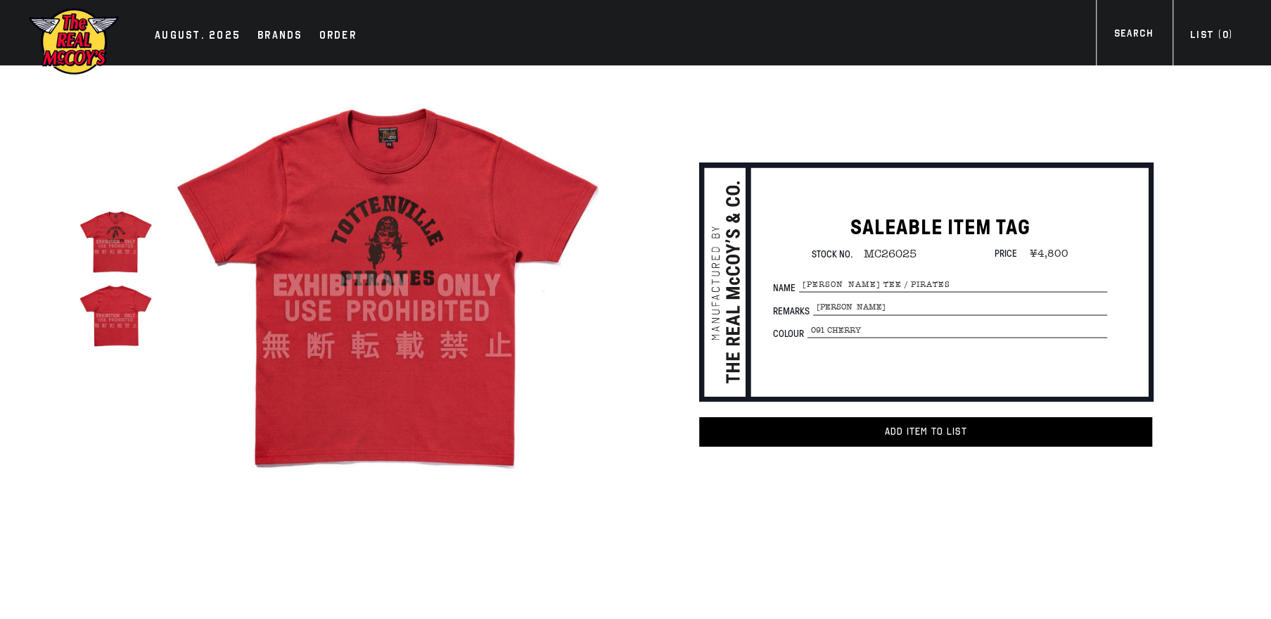
click at [393, 260] on img at bounding box center [386, 285] width 433 height 433
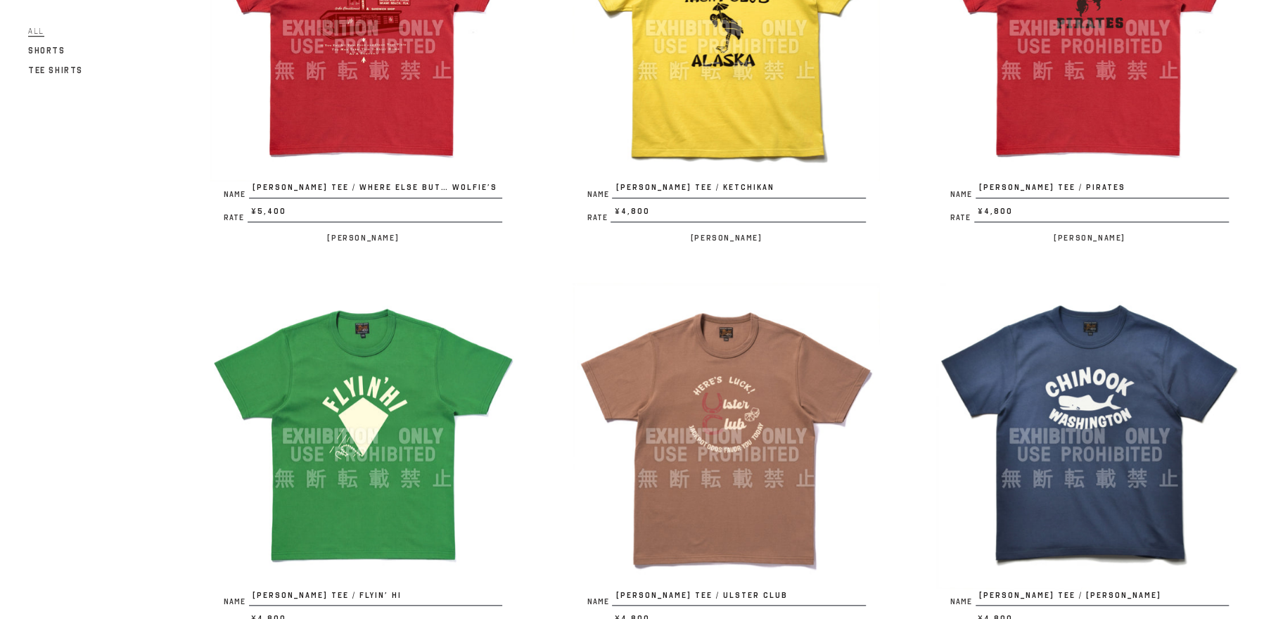
scroll to position [803, 0]
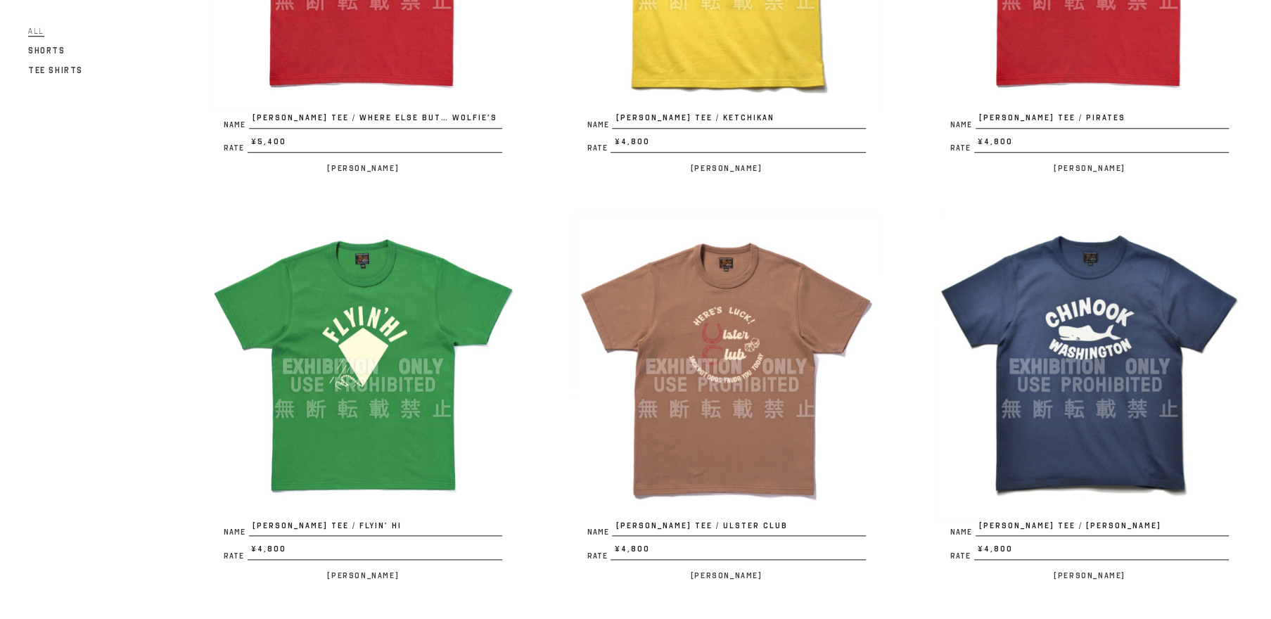
click at [331, 355] on img at bounding box center [363, 366] width 307 height 307
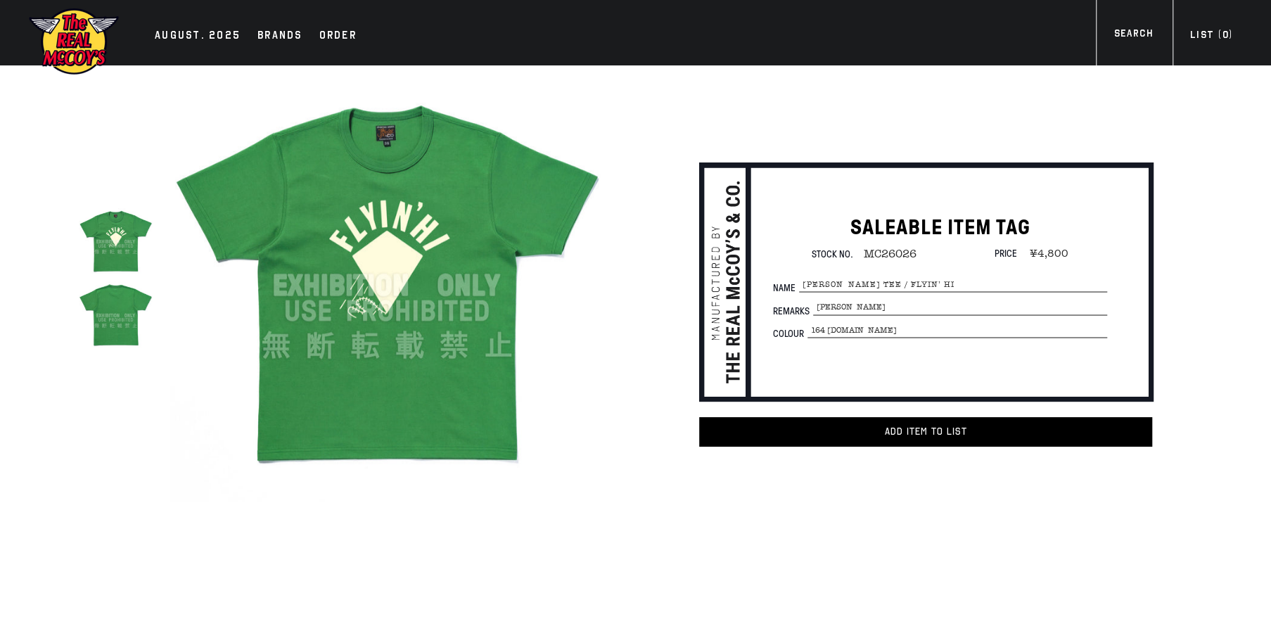
click at [386, 318] on img at bounding box center [386, 285] width 433 height 433
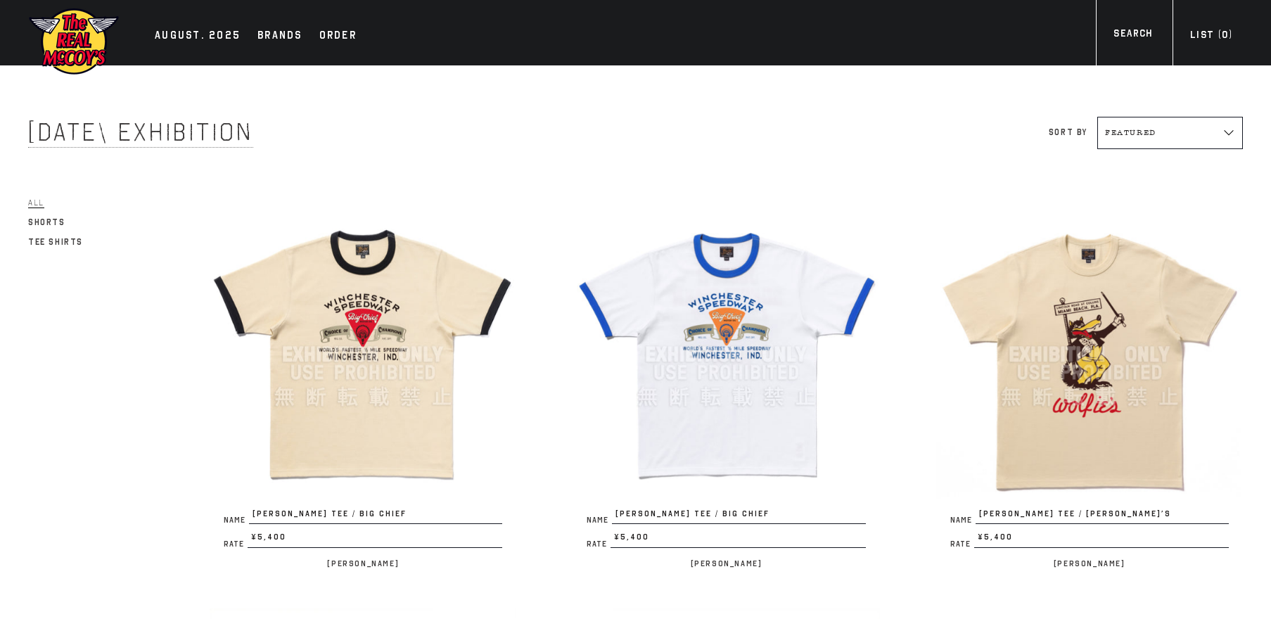
scroll to position [803, 0]
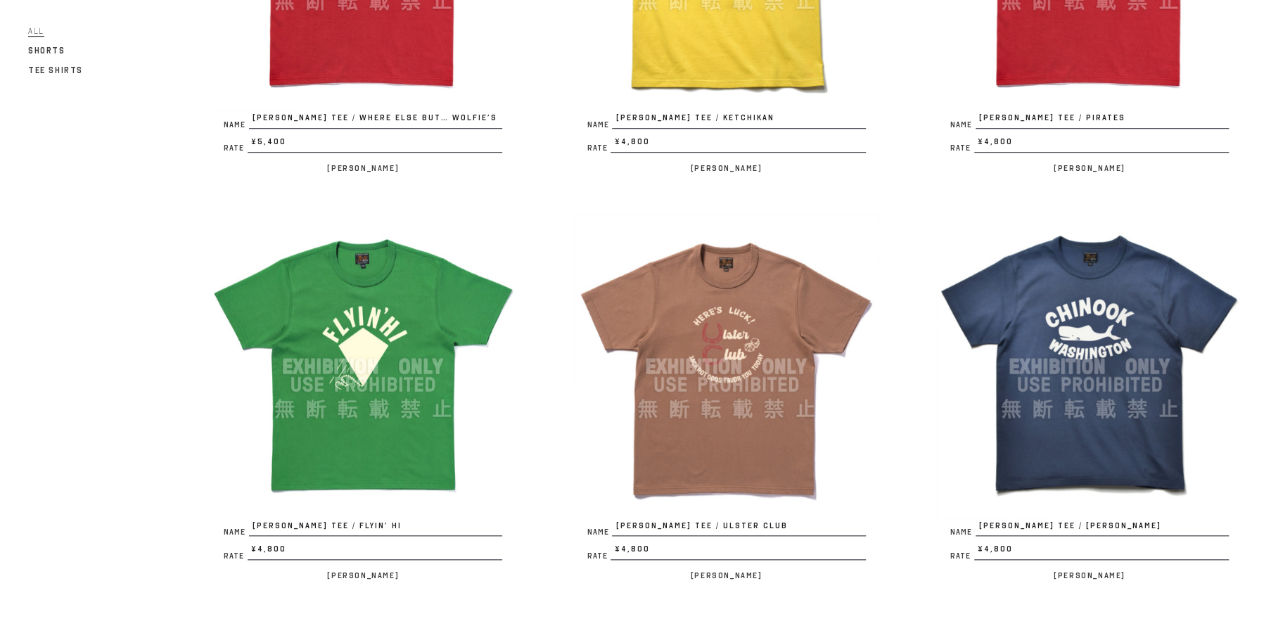
click at [716, 374] on img at bounding box center [726, 366] width 307 height 307
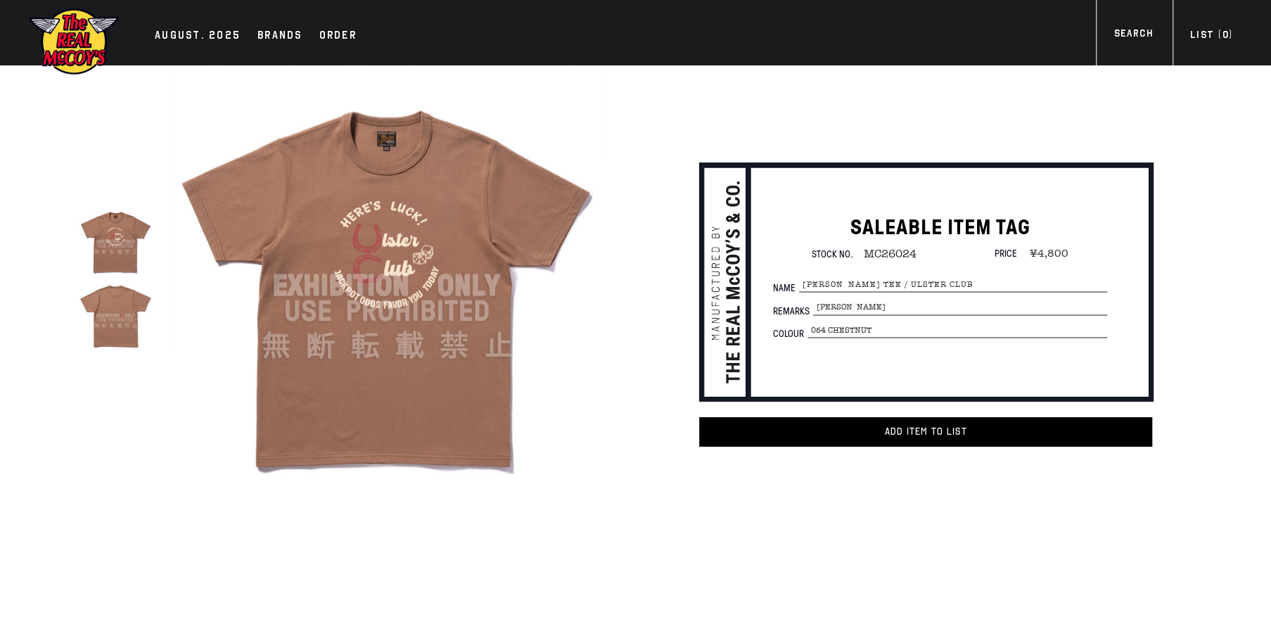
click at [398, 307] on img at bounding box center [386, 285] width 433 height 433
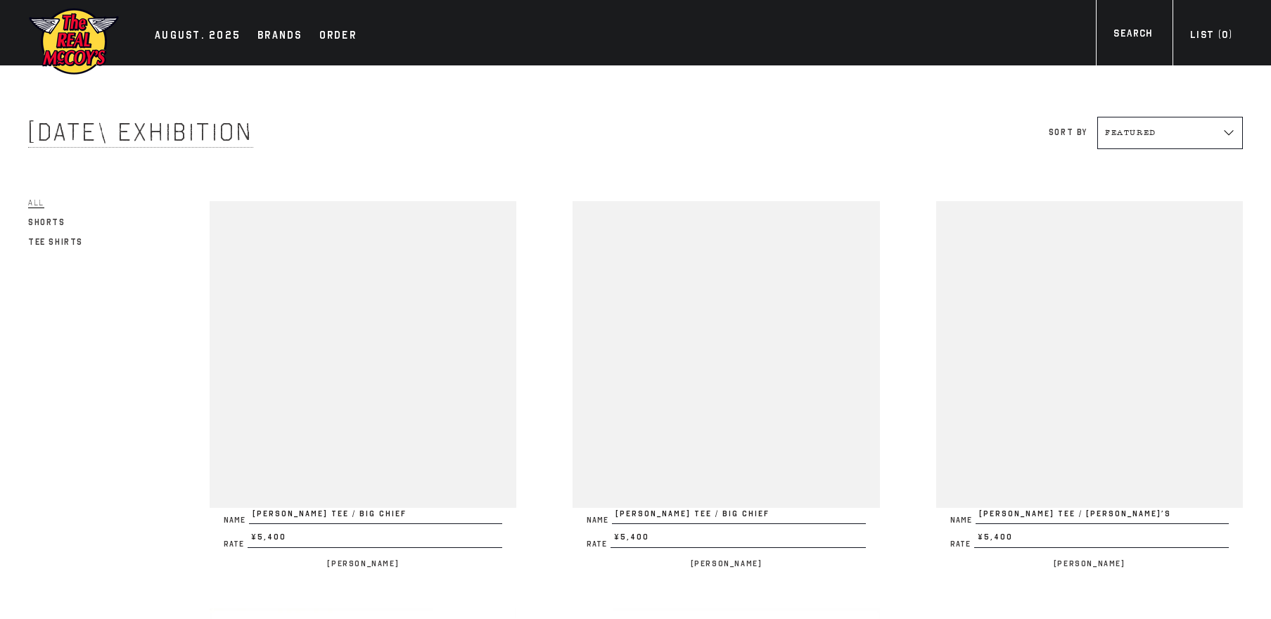
scroll to position [803, 0]
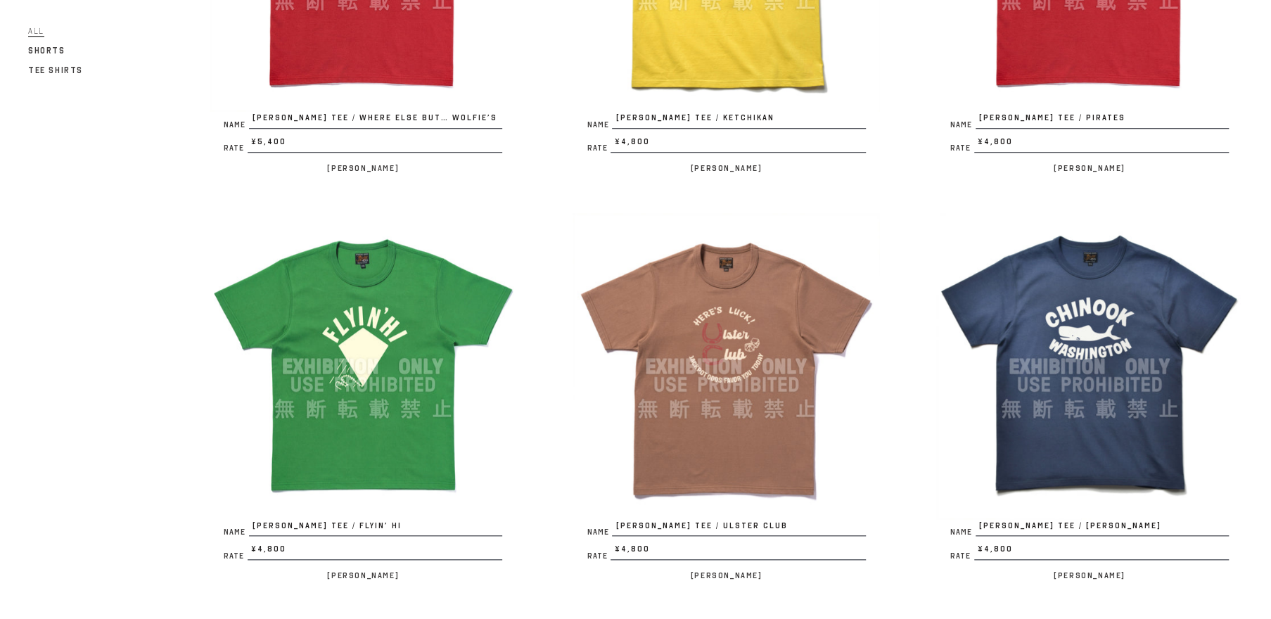
click at [657, 371] on img at bounding box center [726, 366] width 307 height 307
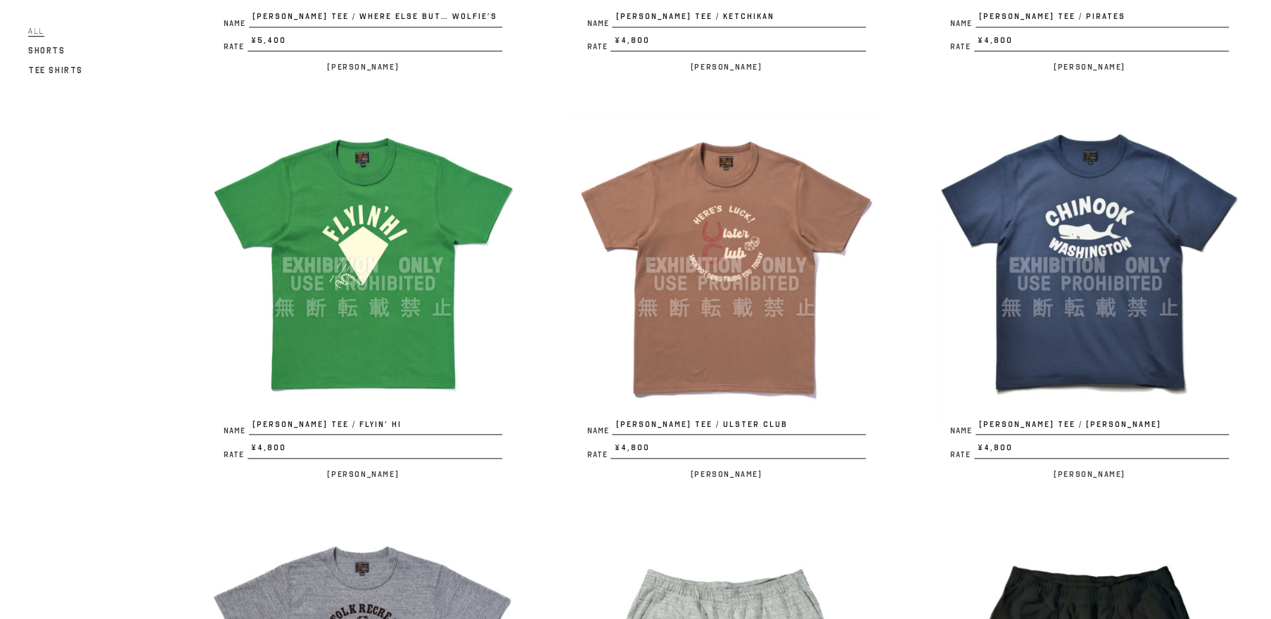
scroll to position [938, 0]
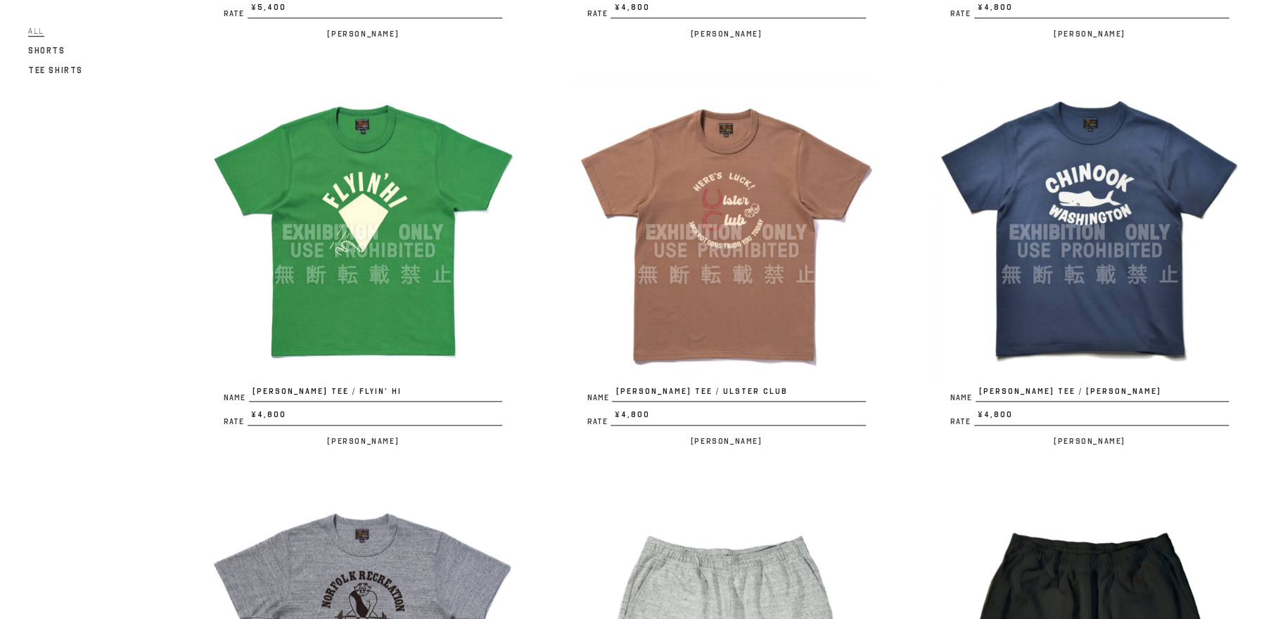
click at [1062, 265] on img at bounding box center [1089, 232] width 307 height 307
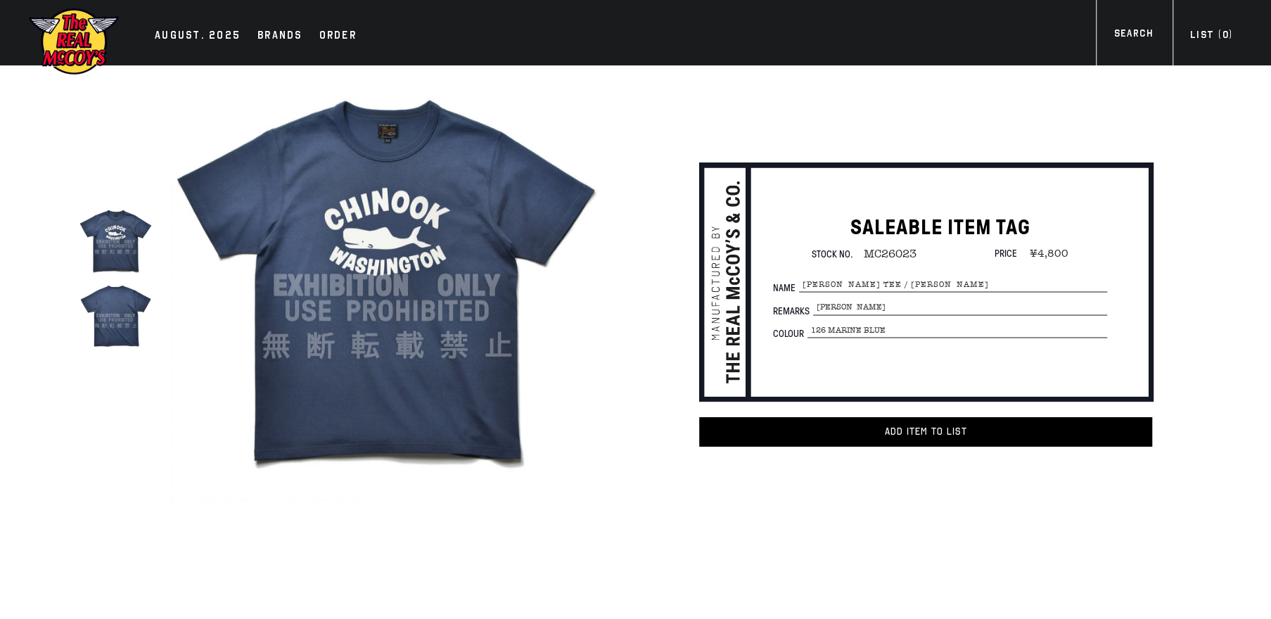
click at [393, 324] on img at bounding box center [386, 285] width 433 height 433
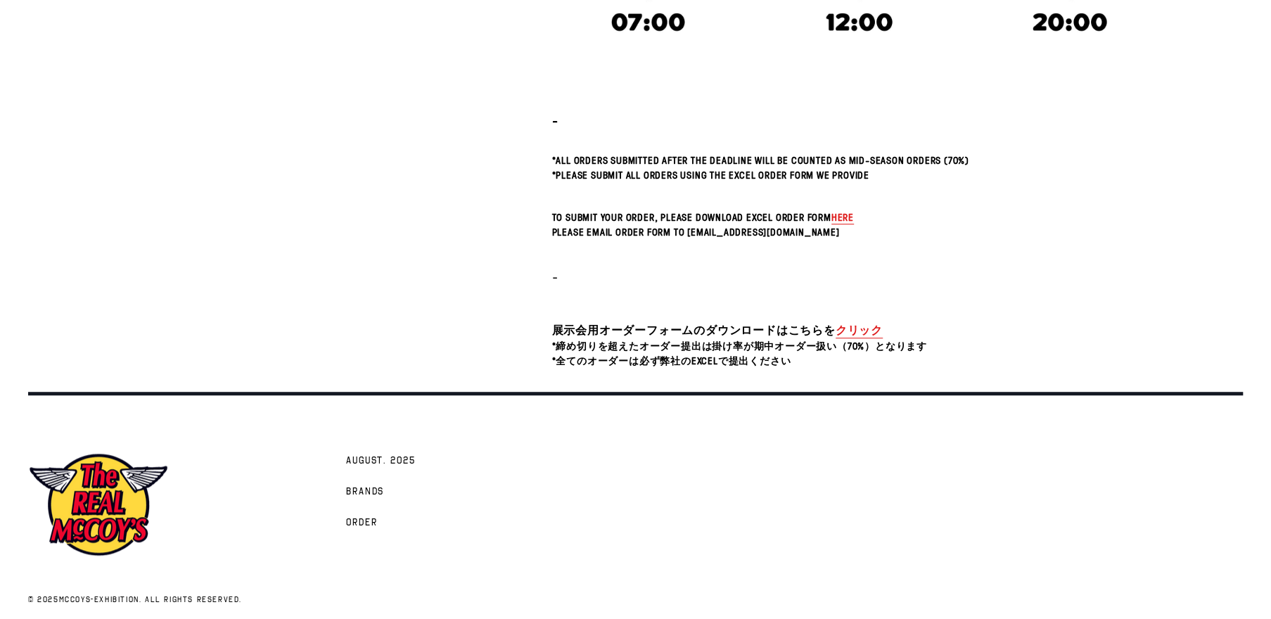
scroll to position [517, 0]
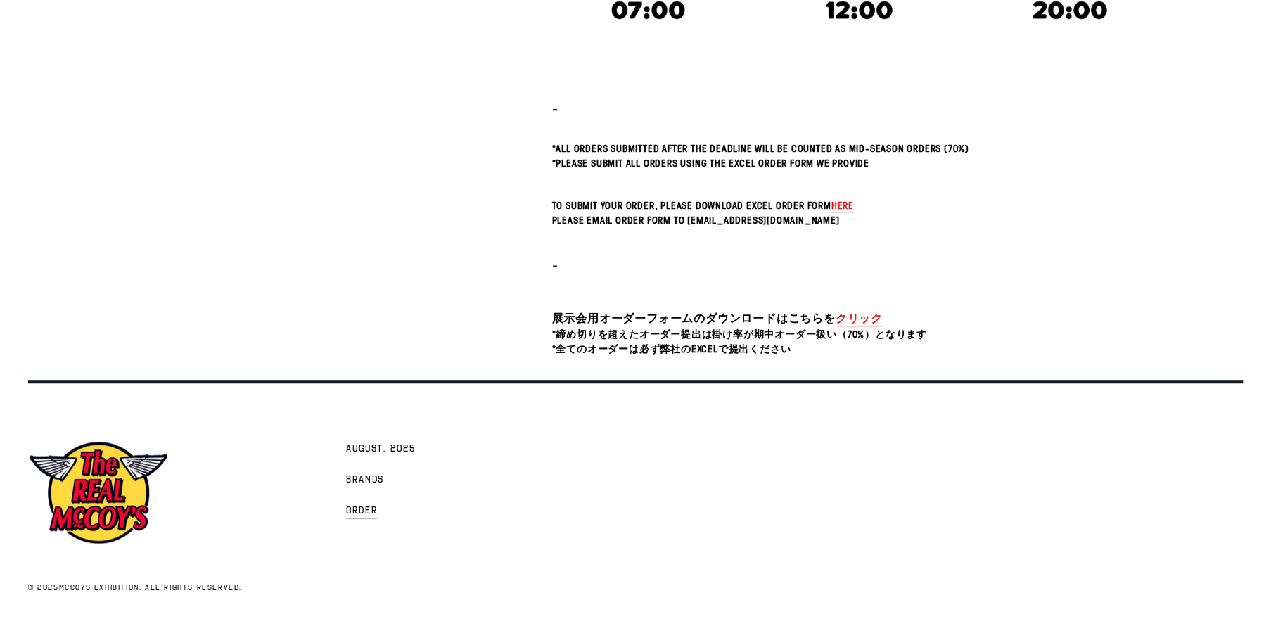
click at [363, 512] on span "Order" at bounding box center [362, 511] width 32 height 14
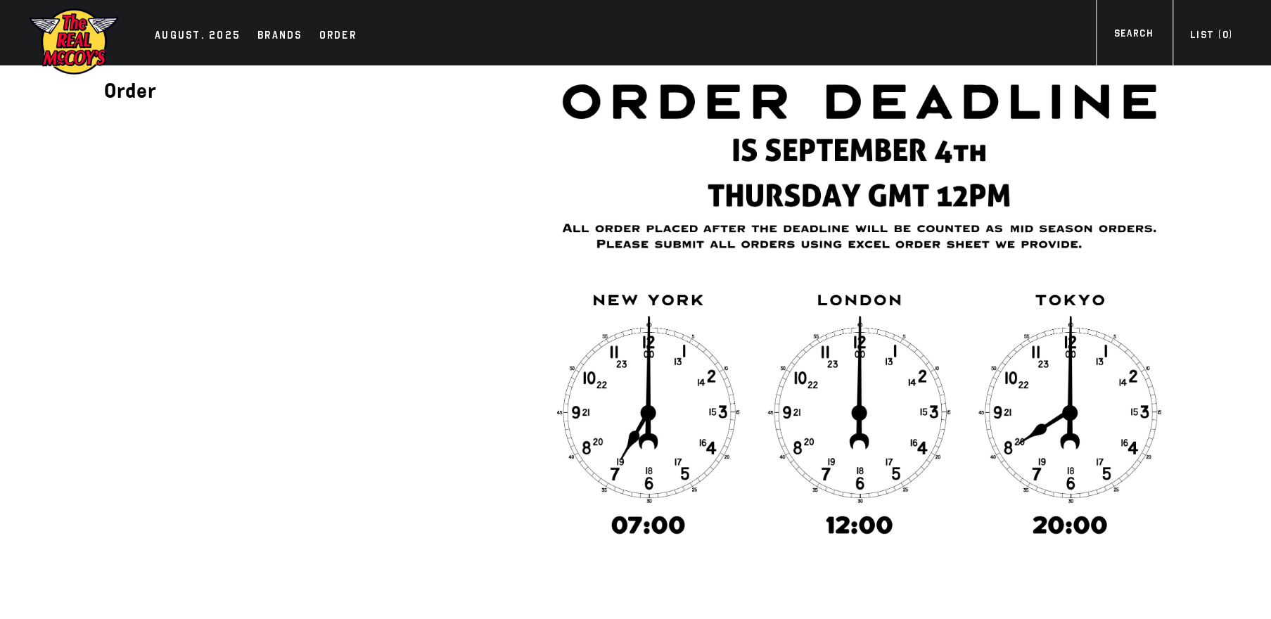
scroll to position [402, 0]
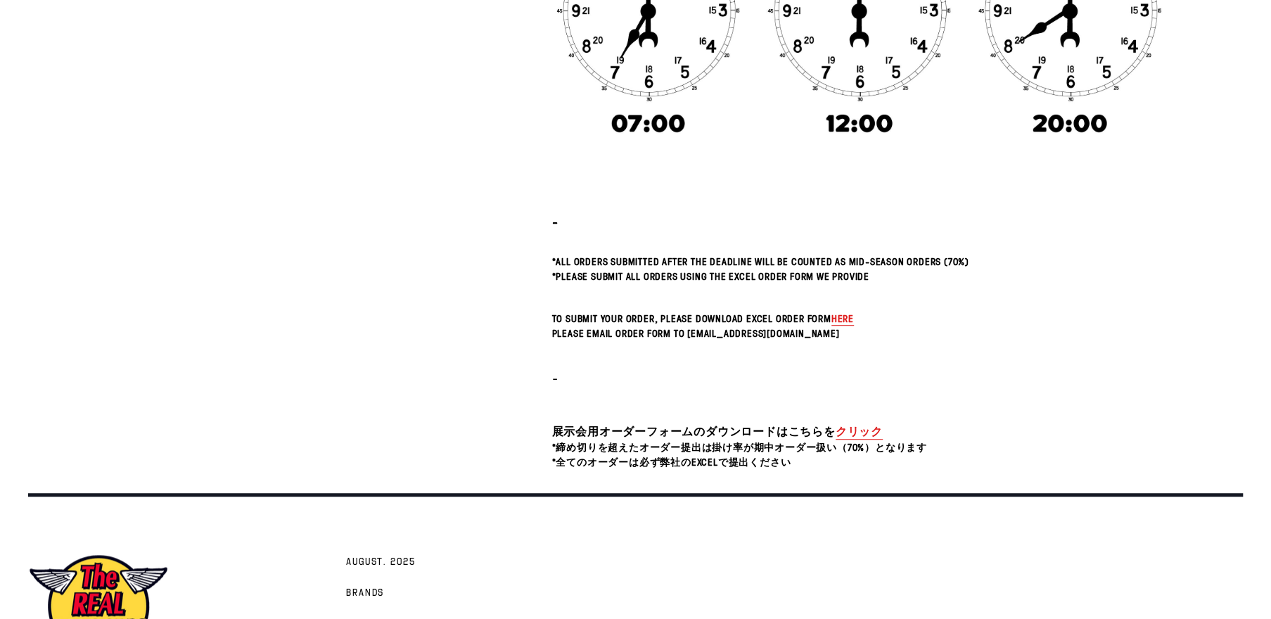
click at [865, 428] on link "クリック" at bounding box center [859, 432] width 47 height 16
click at [867, 429] on link "クリック" at bounding box center [859, 432] width 47 height 16
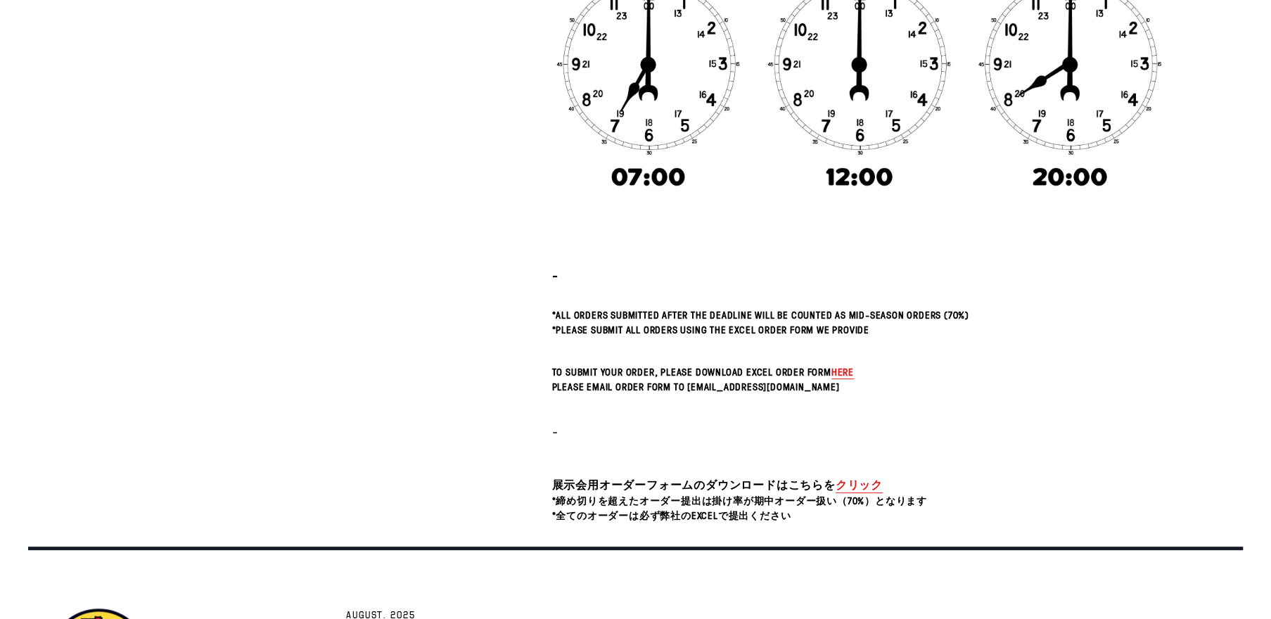
scroll to position [517, 0]
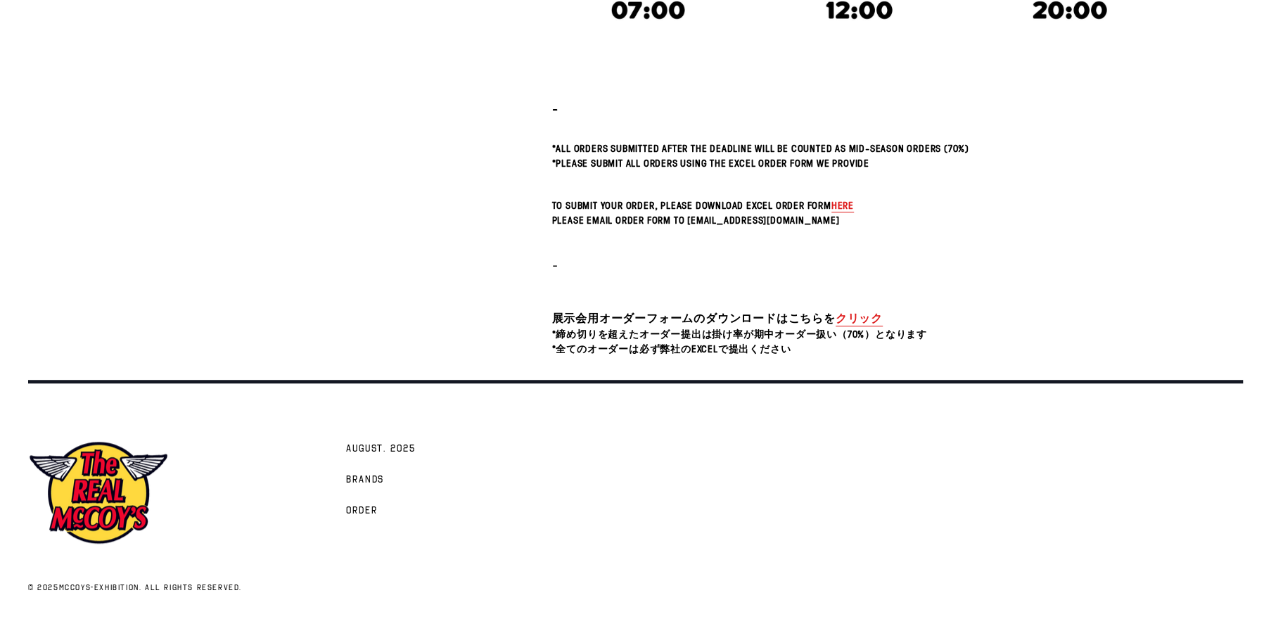
click at [849, 201] on span "here" at bounding box center [843, 204] width 23 height 13
click at [853, 314] on link "クリック" at bounding box center [859, 318] width 47 height 16
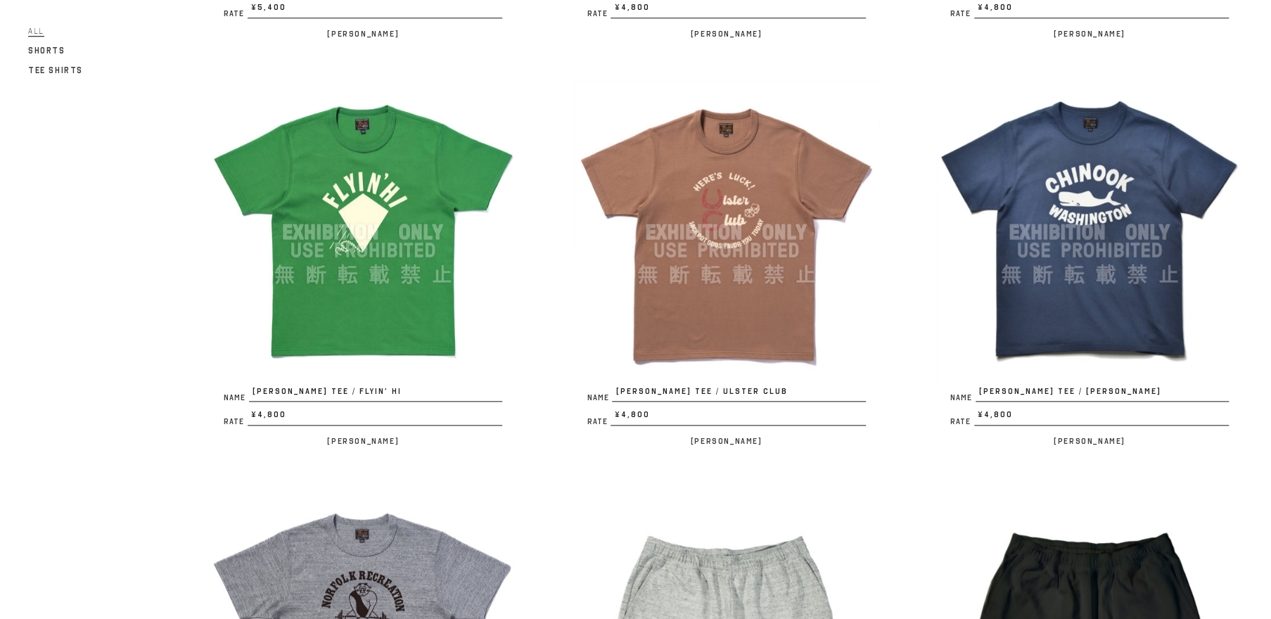
scroll to position [1340, 0]
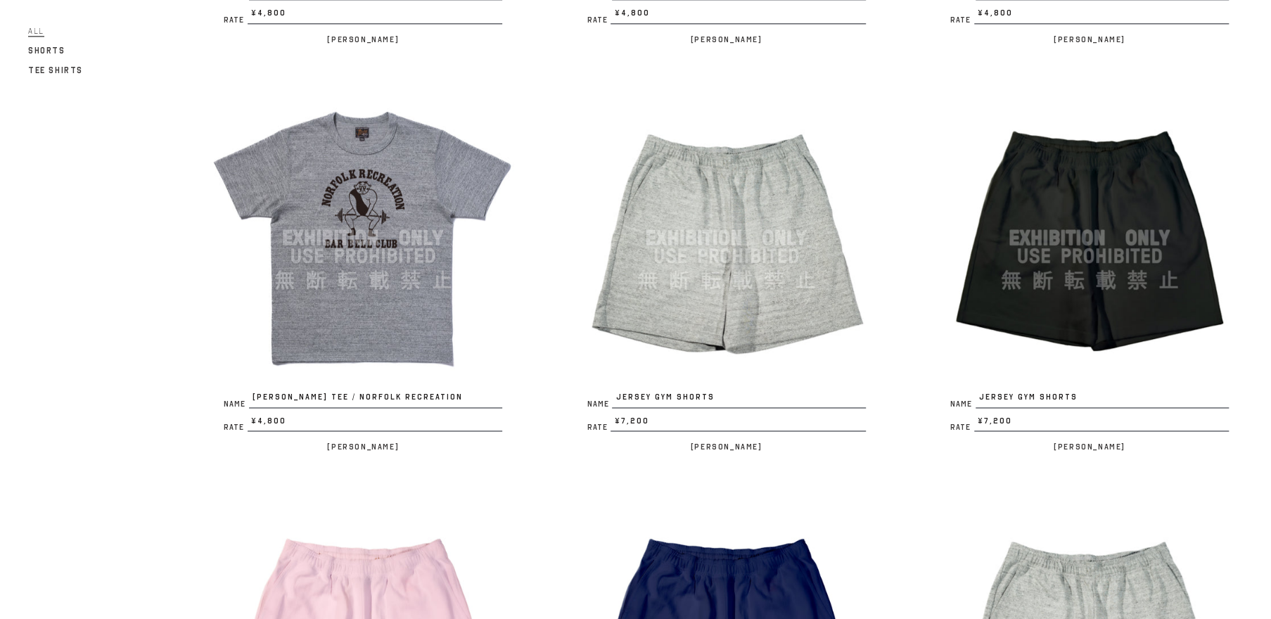
click at [370, 274] on img at bounding box center [363, 237] width 307 height 307
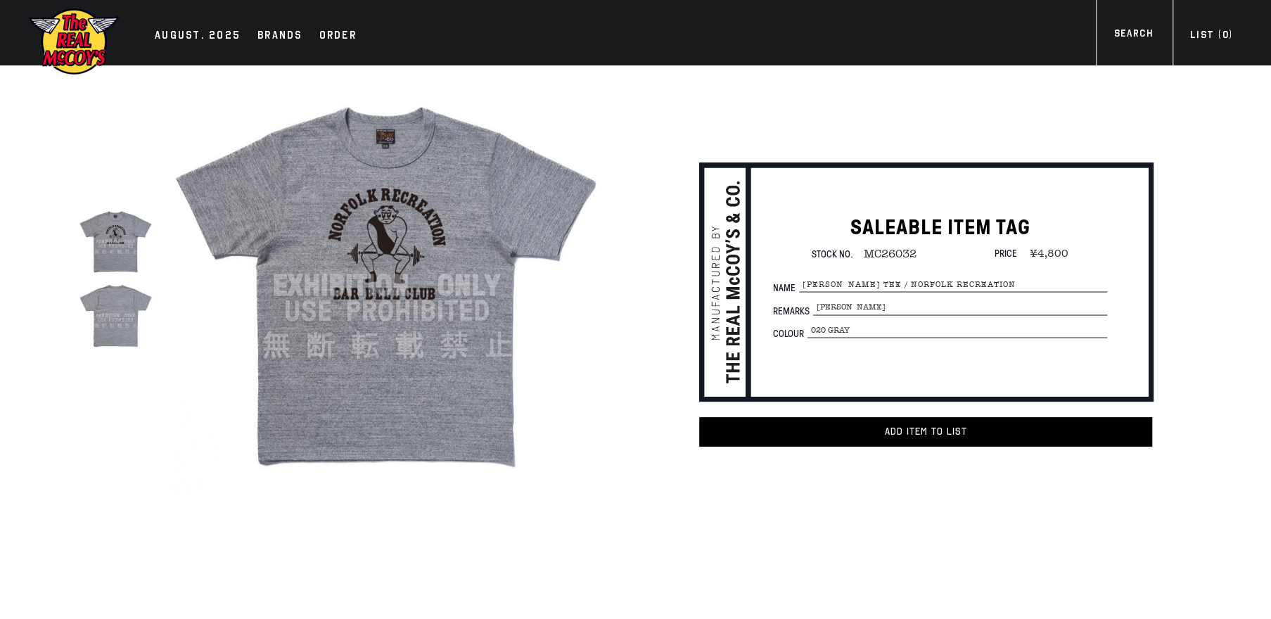
click at [381, 274] on img at bounding box center [386, 285] width 433 height 433
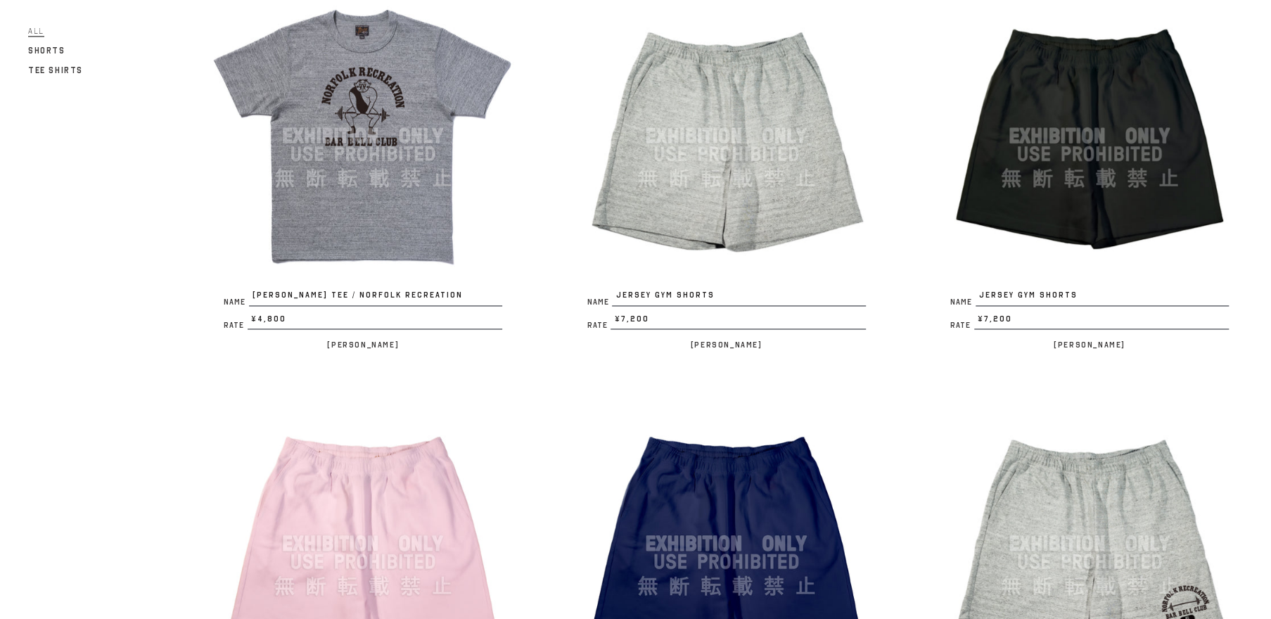
scroll to position [1474, 0]
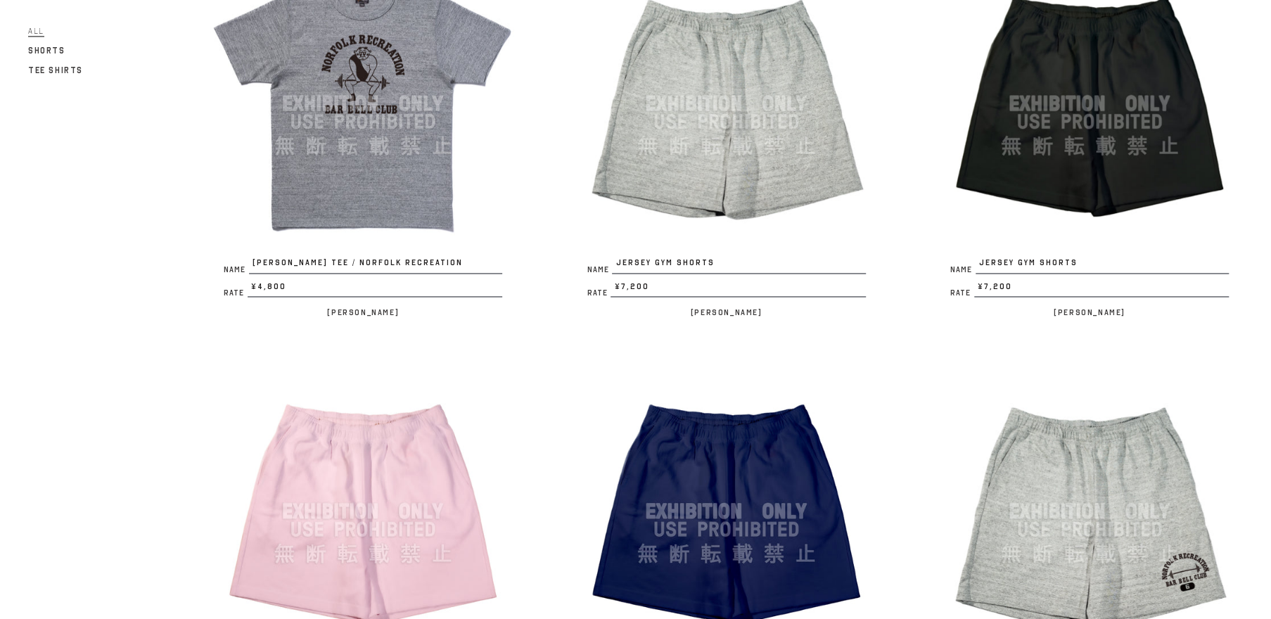
click at [722, 99] on img at bounding box center [726, 103] width 307 height 307
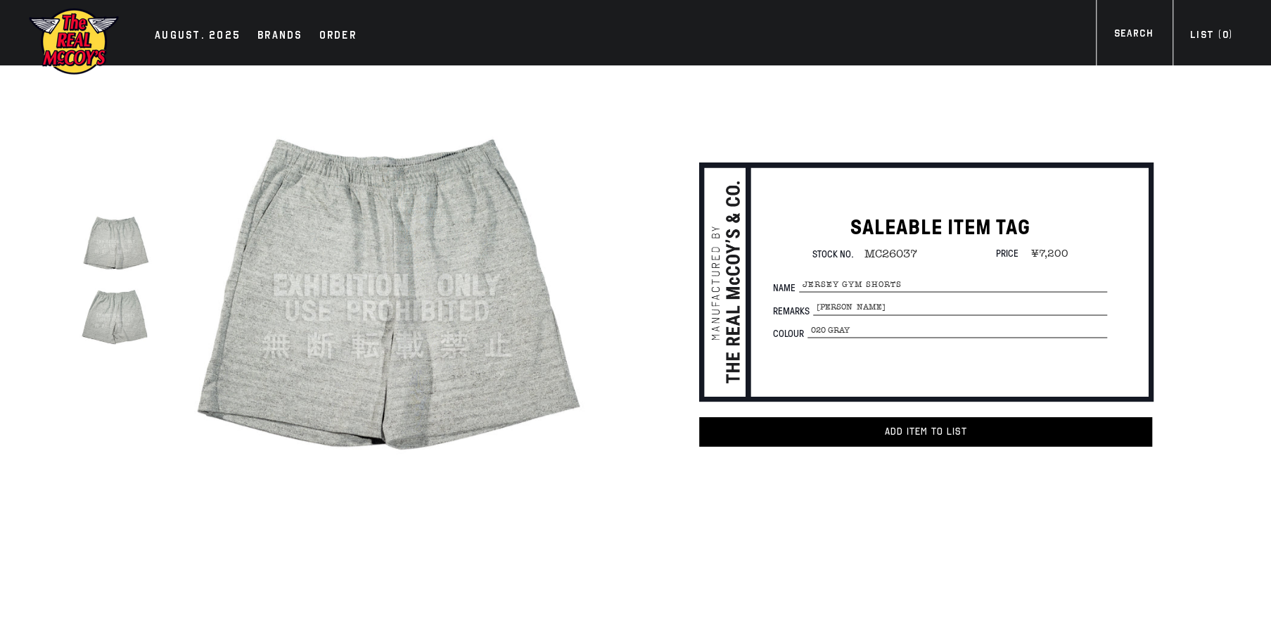
click at [380, 246] on img at bounding box center [386, 285] width 433 height 433
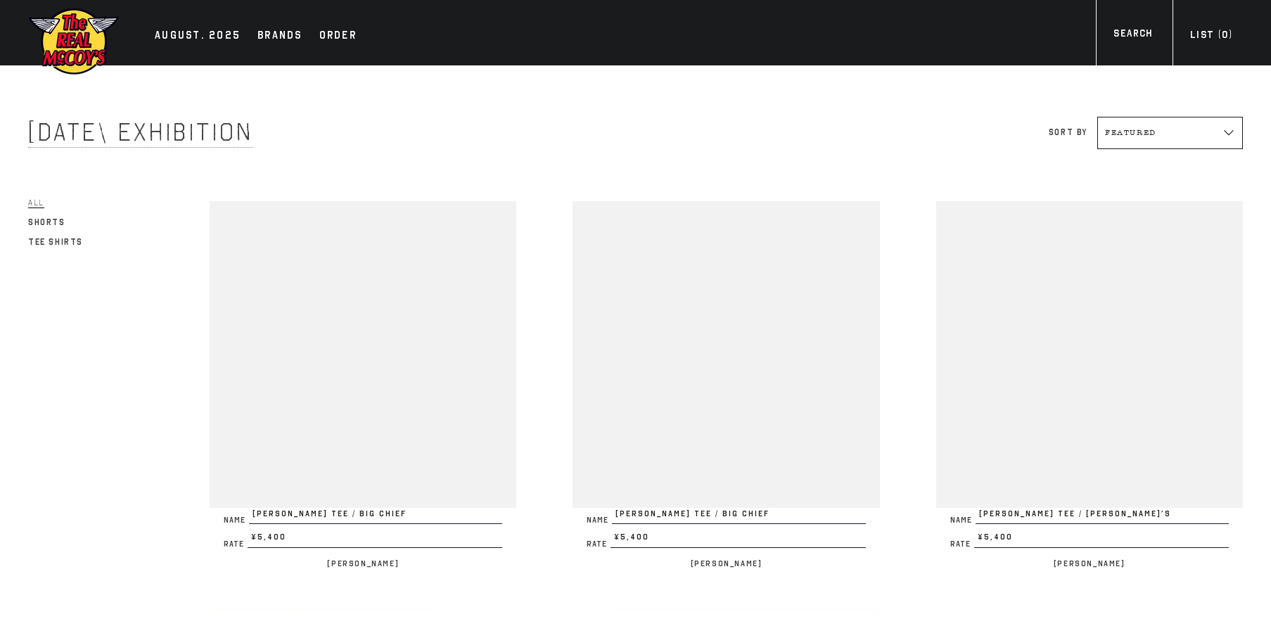
scroll to position [1474, 0]
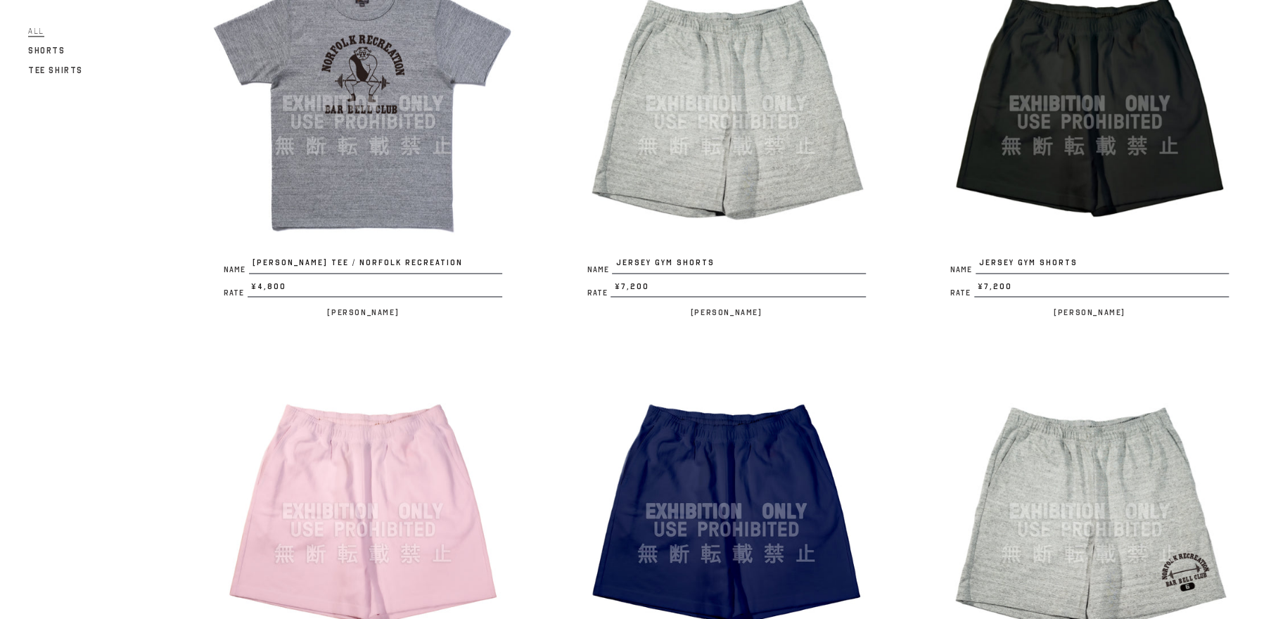
click at [1030, 166] on img at bounding box center [1089, 103] width 307 height 307
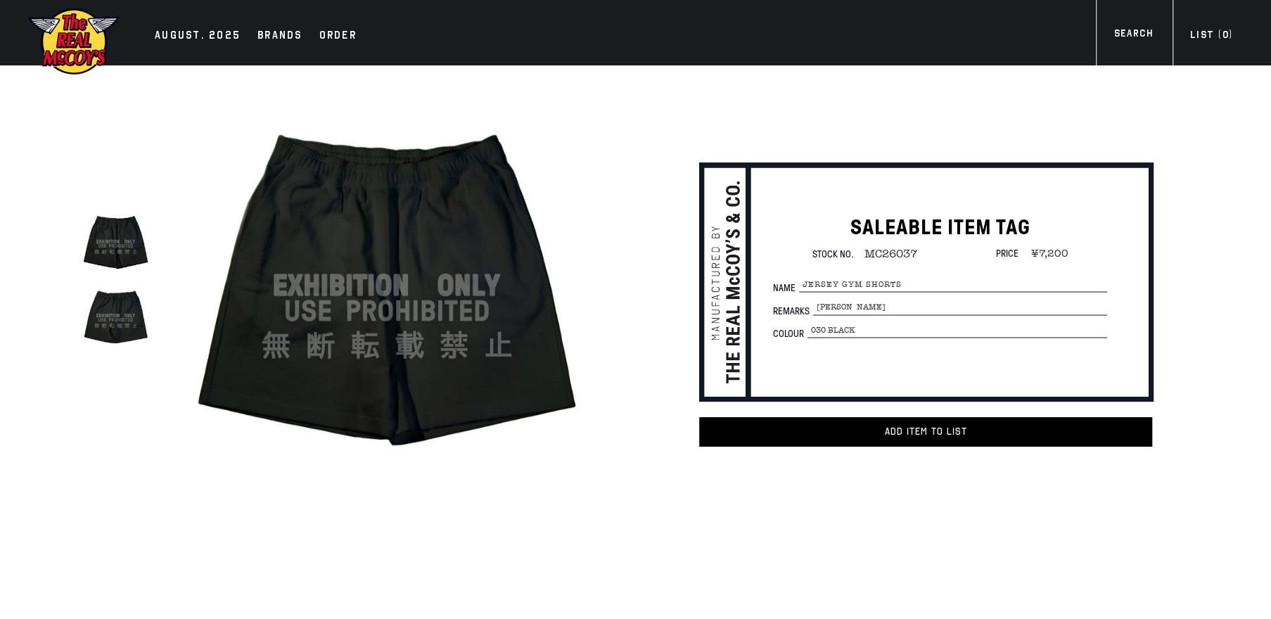
click at [372, 258] on img at bounding box center [386, 285] width 433 height 433
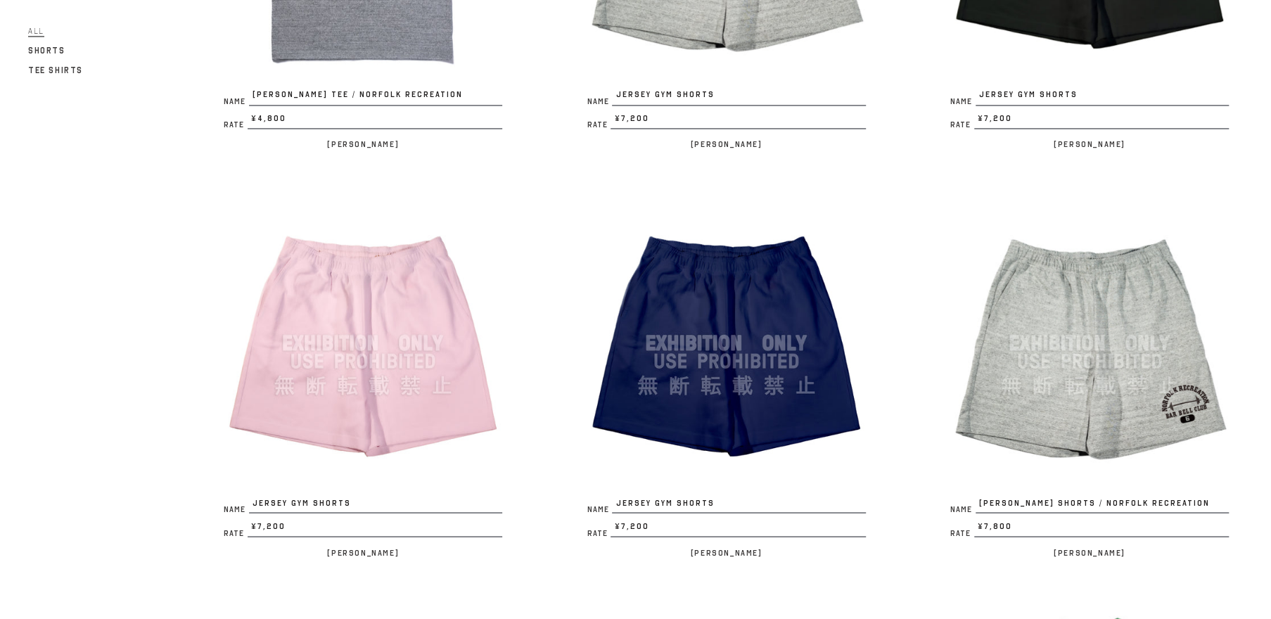
scroll to position [1742, 0]
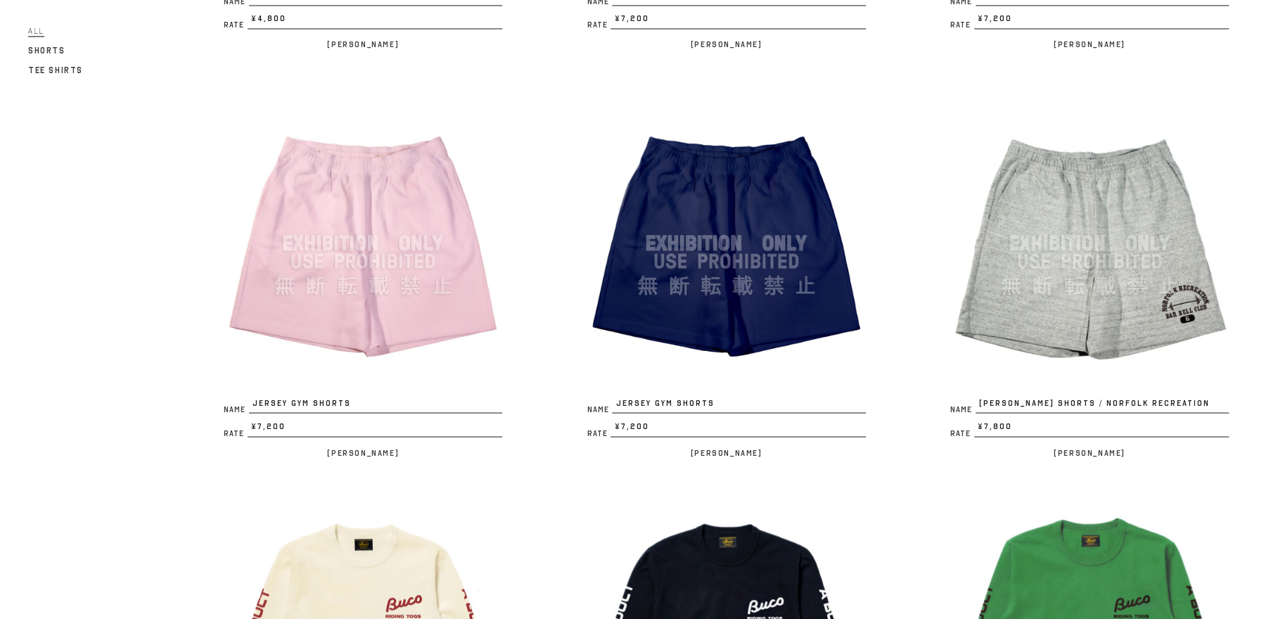
click at [367, 257] on img at bounding box center [363, 242] width 307 height 307
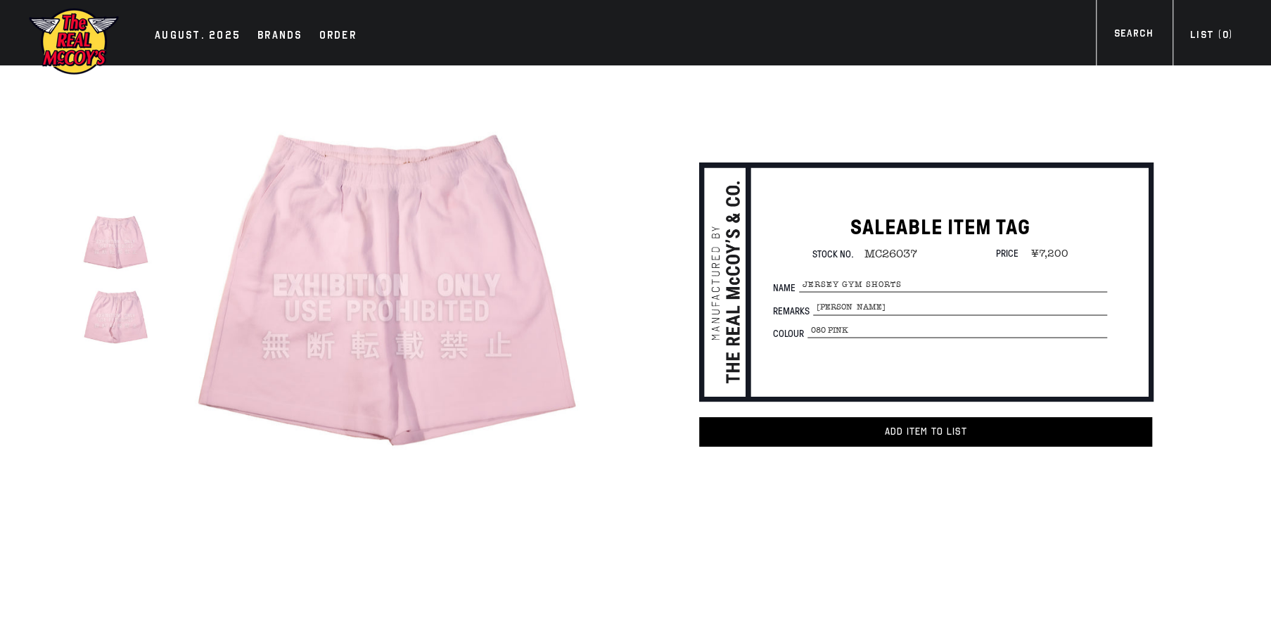
click at [381, 261] on img at bounding box center [386, 285] width 433 height 433
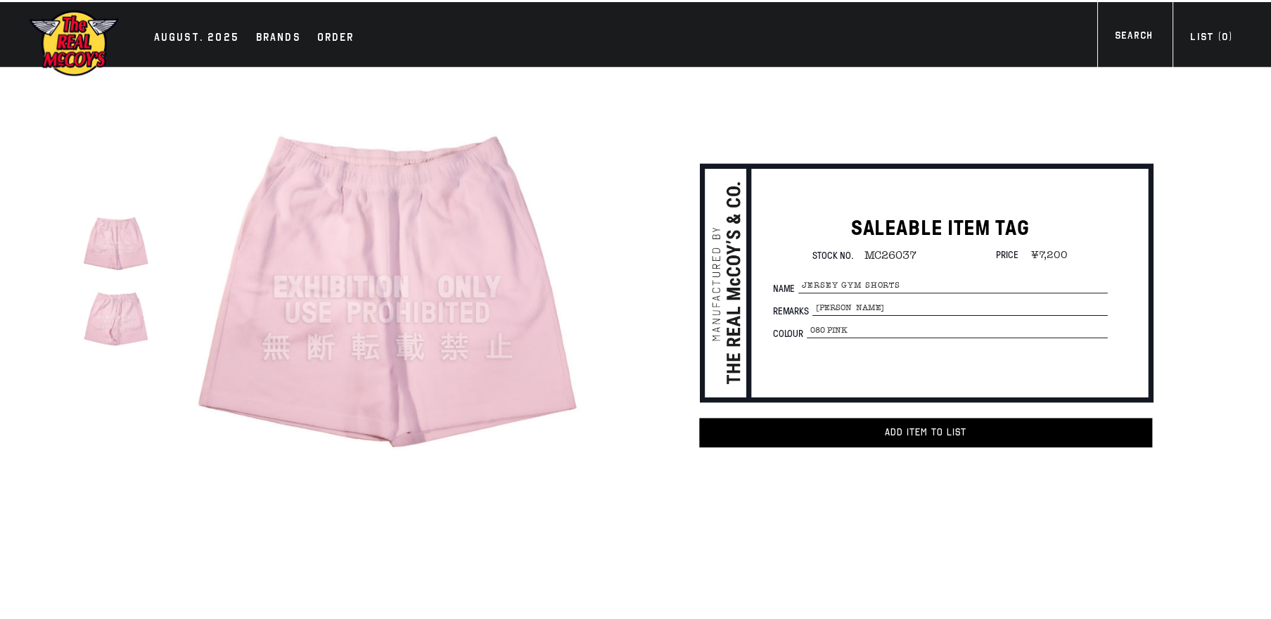
scroll to position [134, 0]
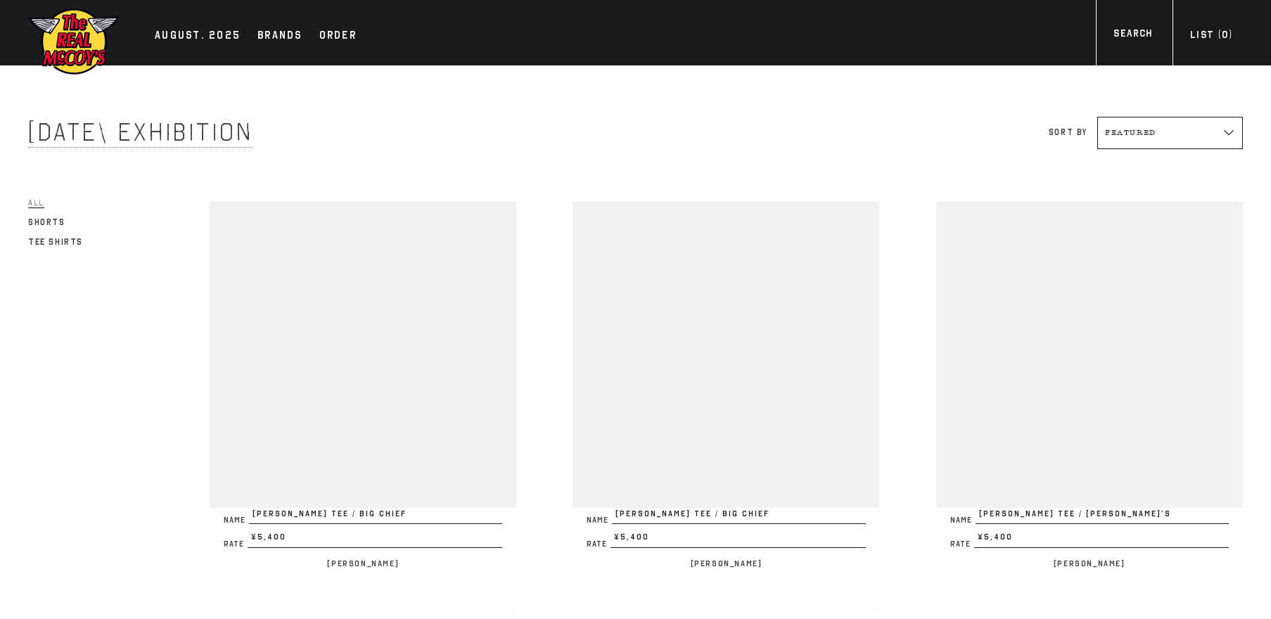
scroll to position [1743, 0]
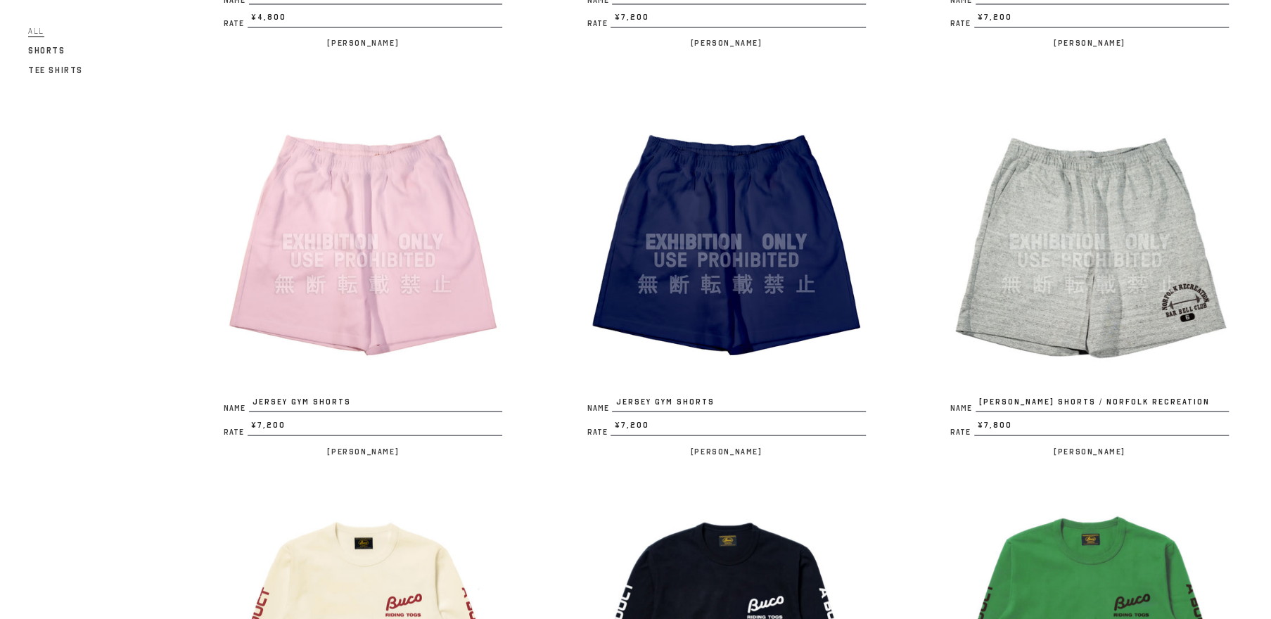
click at [742, 261] on img at bounding box center [726, 241] width 307 height 307
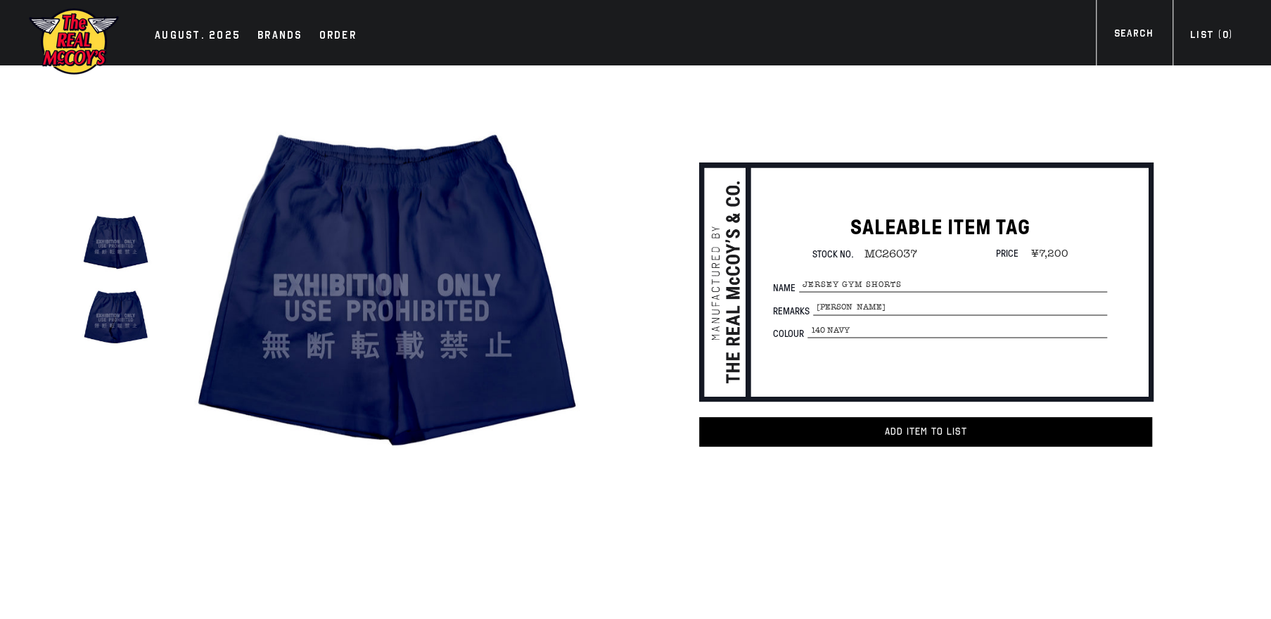
click at [424, 290] on img at bounding box center [386, 285] width 433 height 433
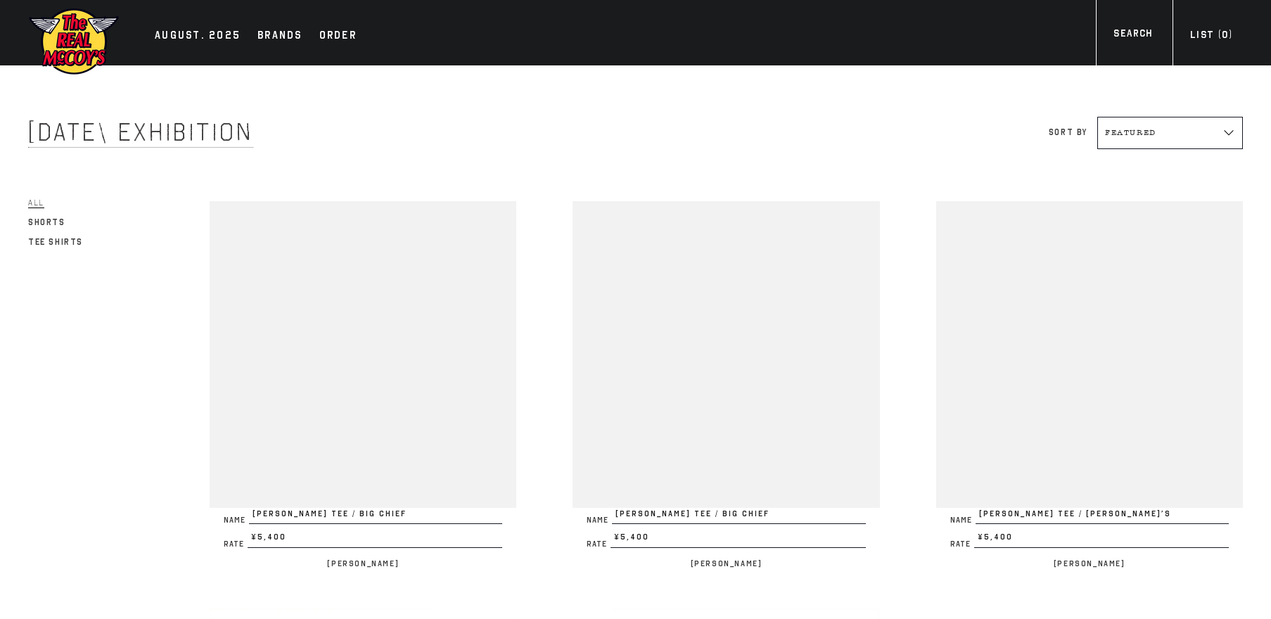
scroll to position [1745, 0]
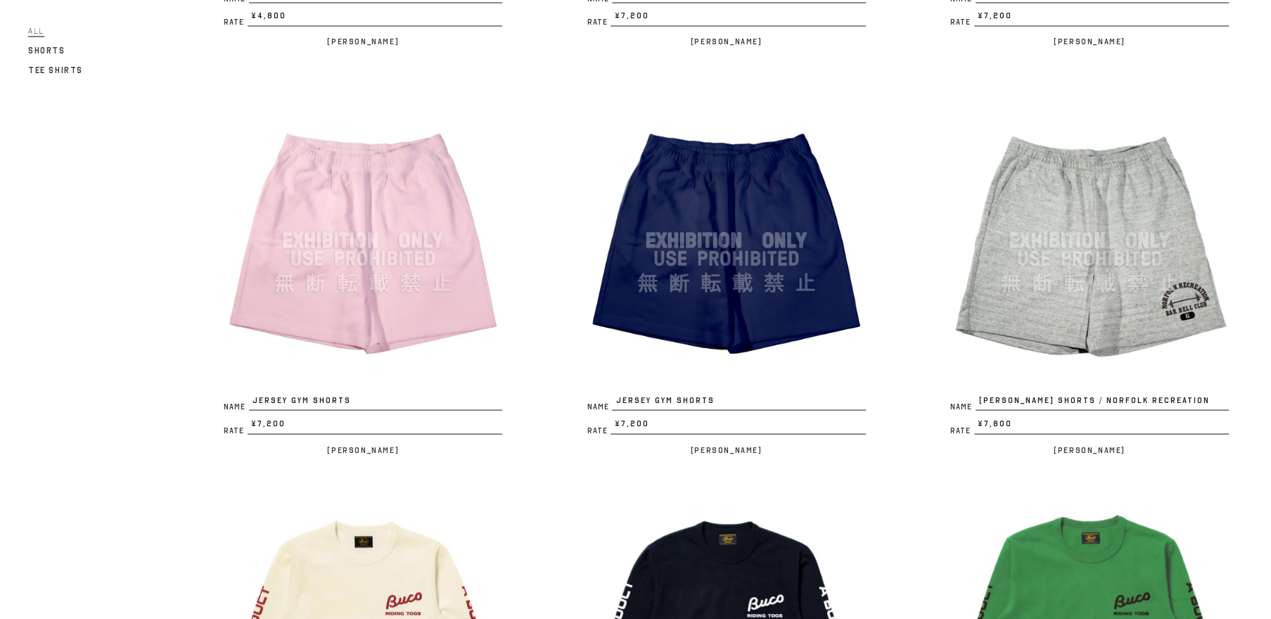
click at [1103, 243] on img at bounding box center [1089, 240] width 307 height 307
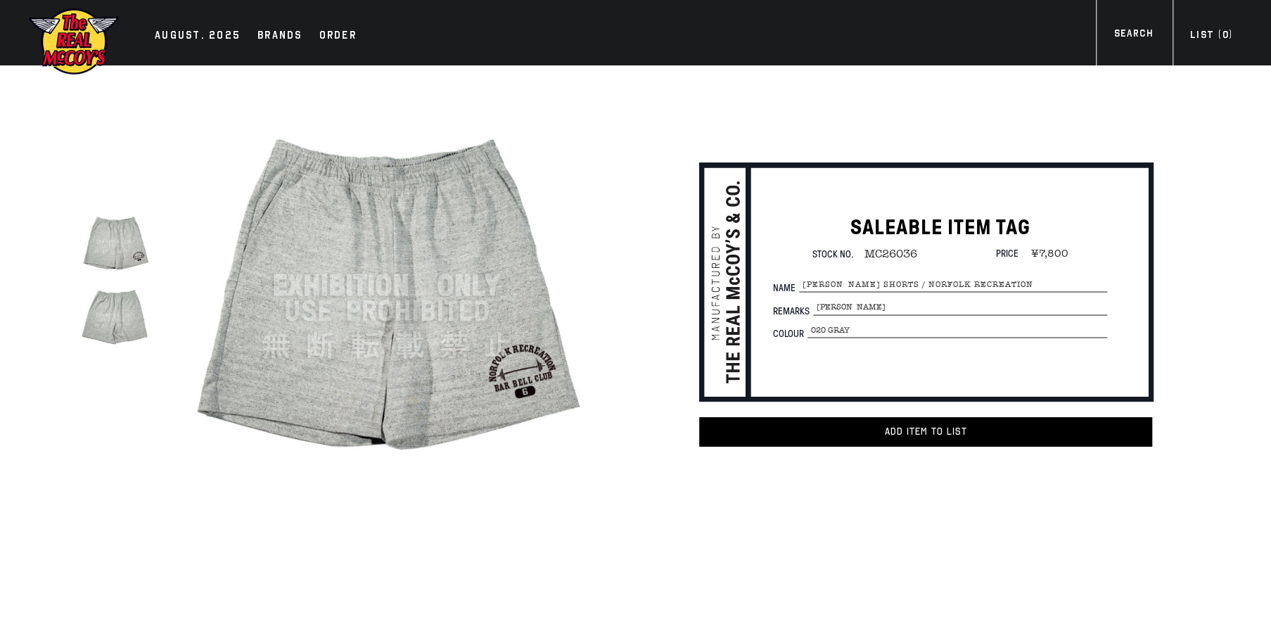
click at [426, 309] on img at bounding box center [386, 285] width 433 height 433
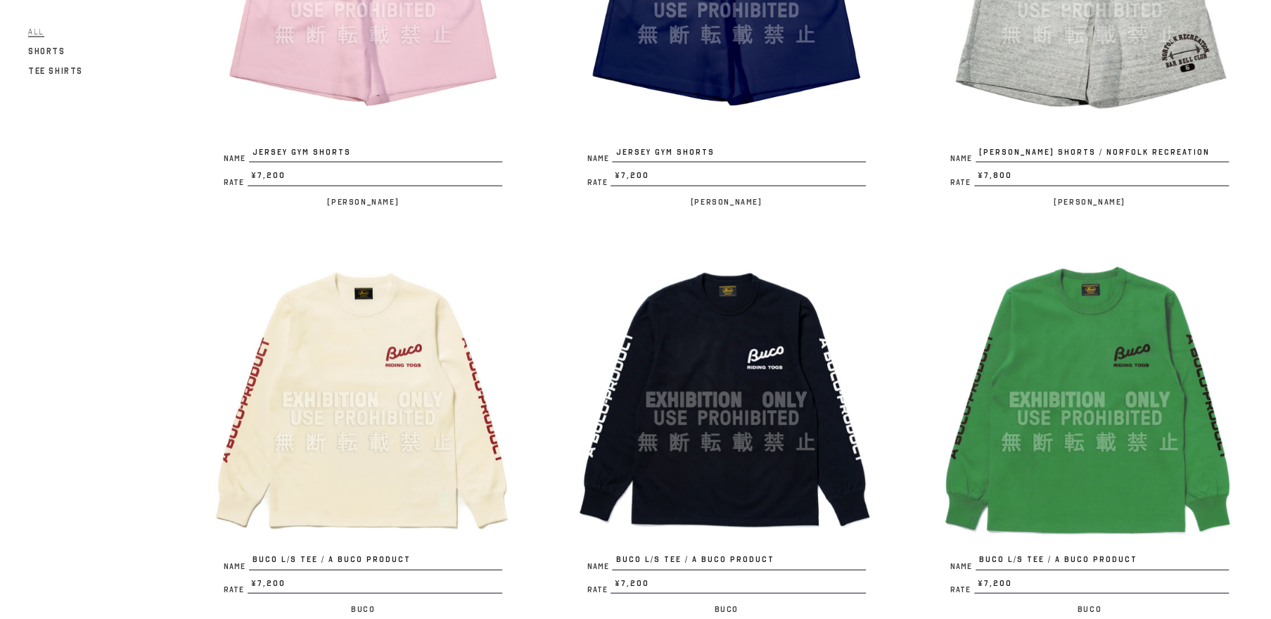
scroll to position [2148, 0]
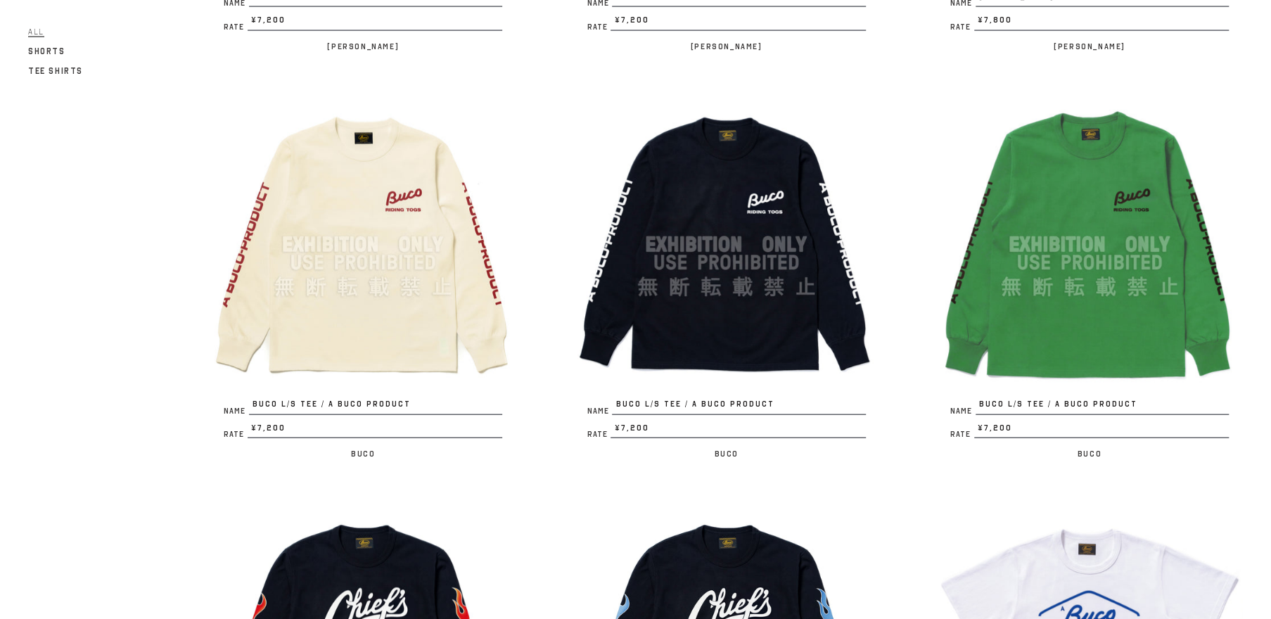
click at [357, 260] on img at bounding box center [363, 244] width 307 height 307
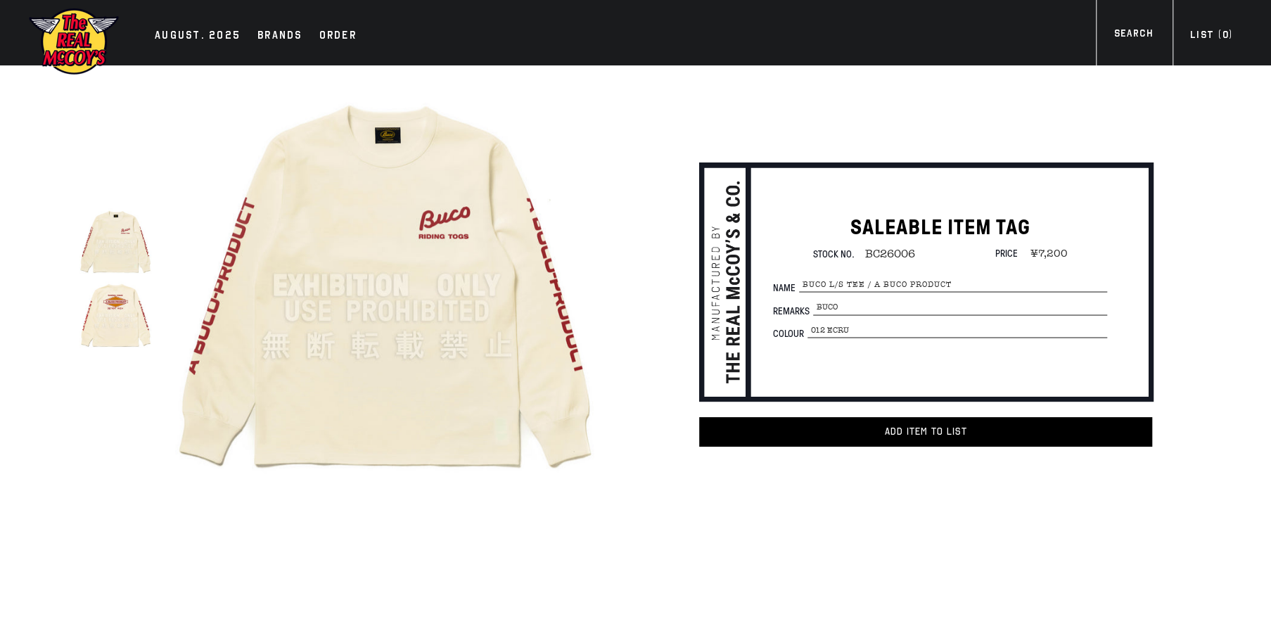
click at [363, 274] on img at bounding box center [386, 285] width 433 height 433
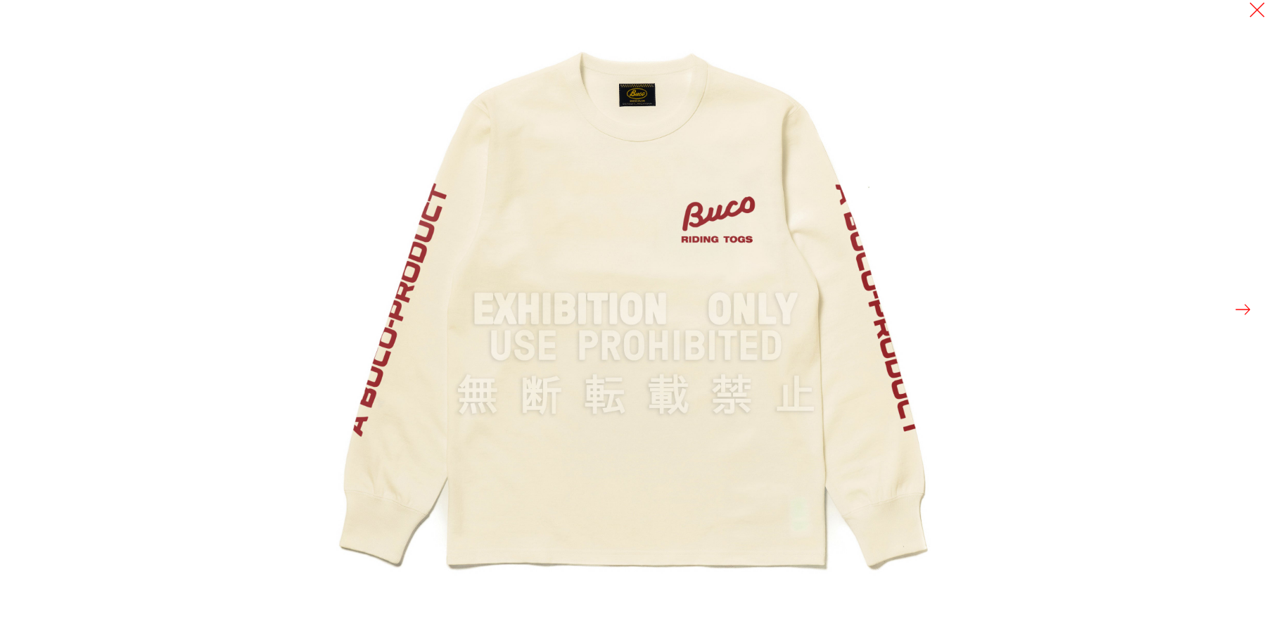
click at [1231, 315] on div at bounding box center [966, 309] width 1281 height 619
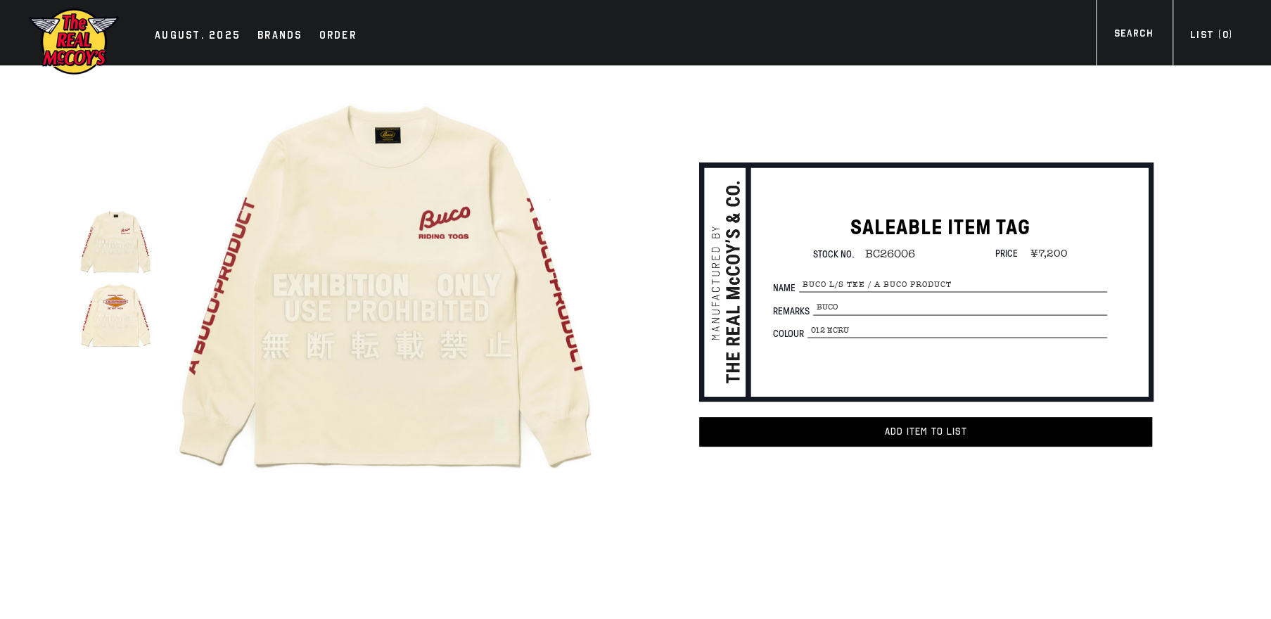
click at [99, 260] on img at bounding box center [116, 242] width 74 height 74
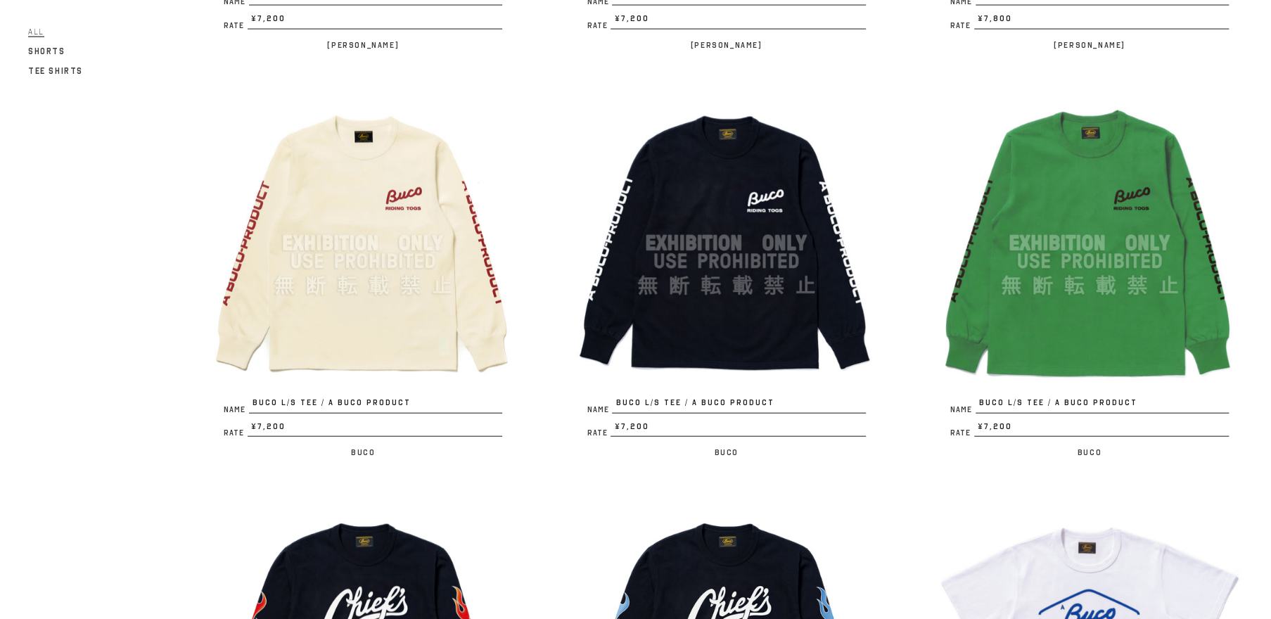
scroll to position [2149, 0]
click at [710, 276] on img at bounding box center [726, 243] width 307 height 307
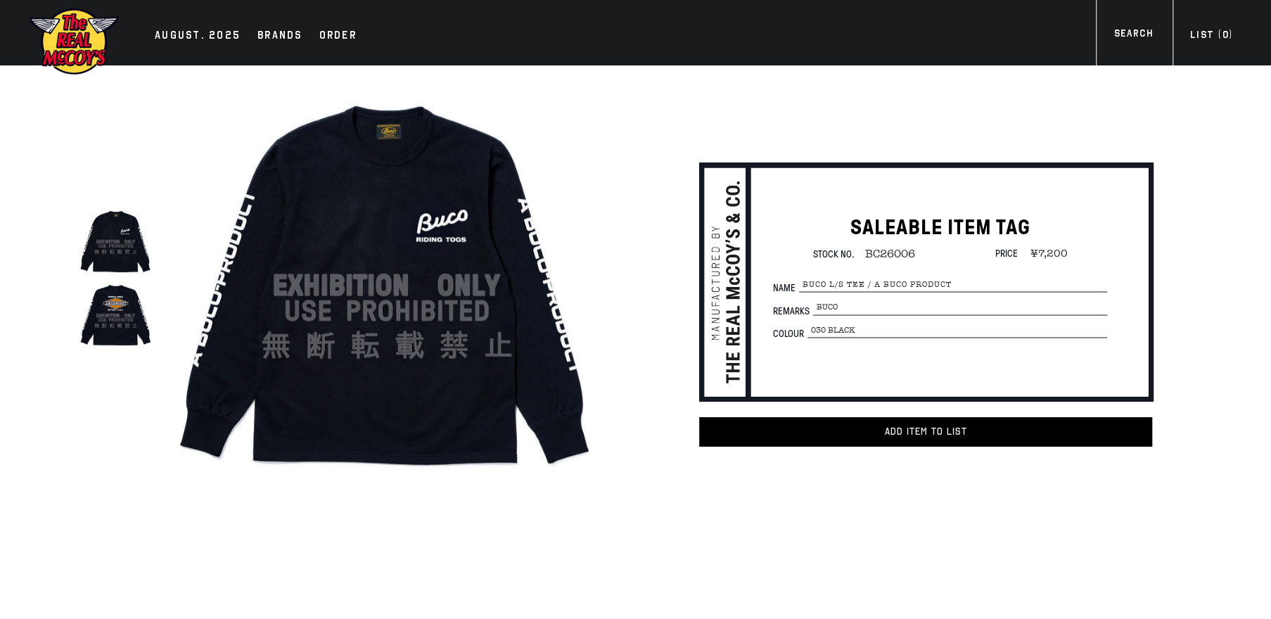
drag, startPoint x: 395, startPoint y: 288, endPoint x: 408, endPoint y: 295, distance: 14.8
click at [408, 295] on img at bounding box center [386, 285] width 433 height 433
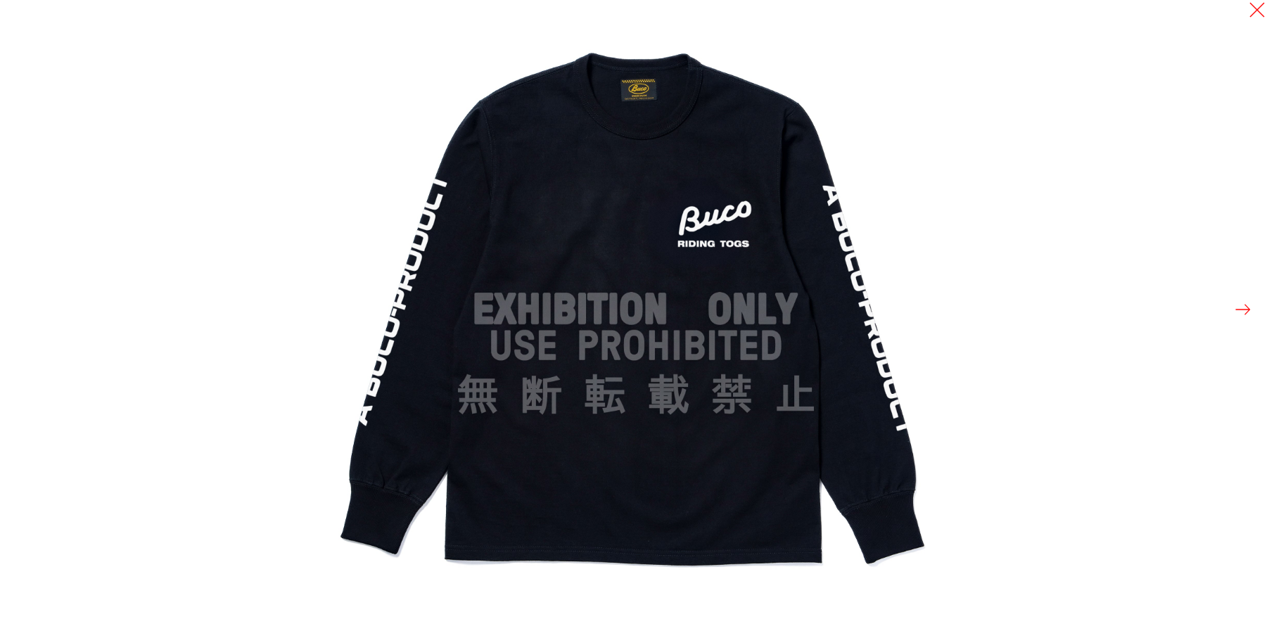
click at [1240, 308] on button at bounding box center [1243, 310] width 20 height 20
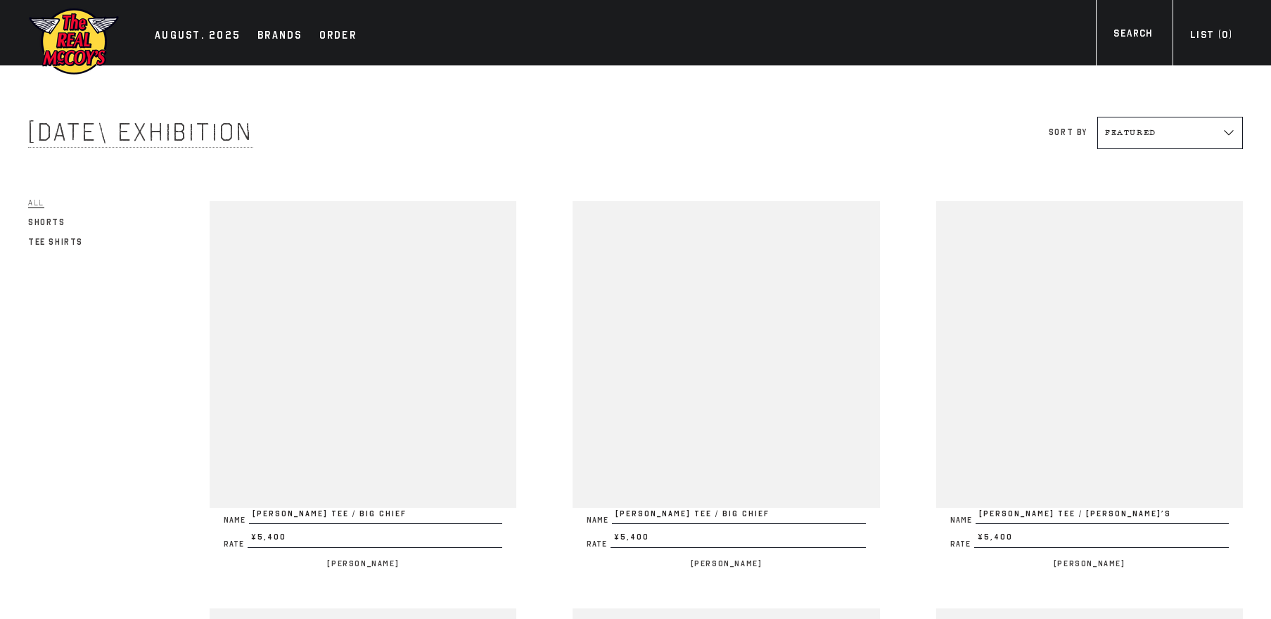
scroll to position [2151, 0]
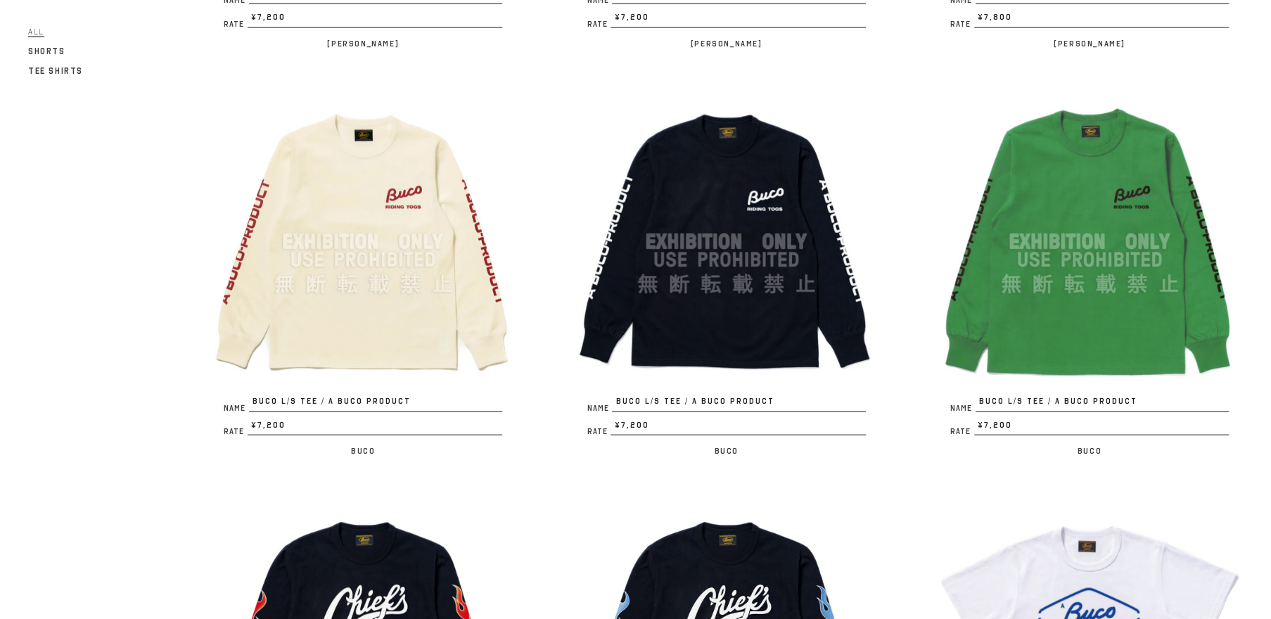
click at [1035, 246] on img at bounding box center [1089, 242] width 307 height 307
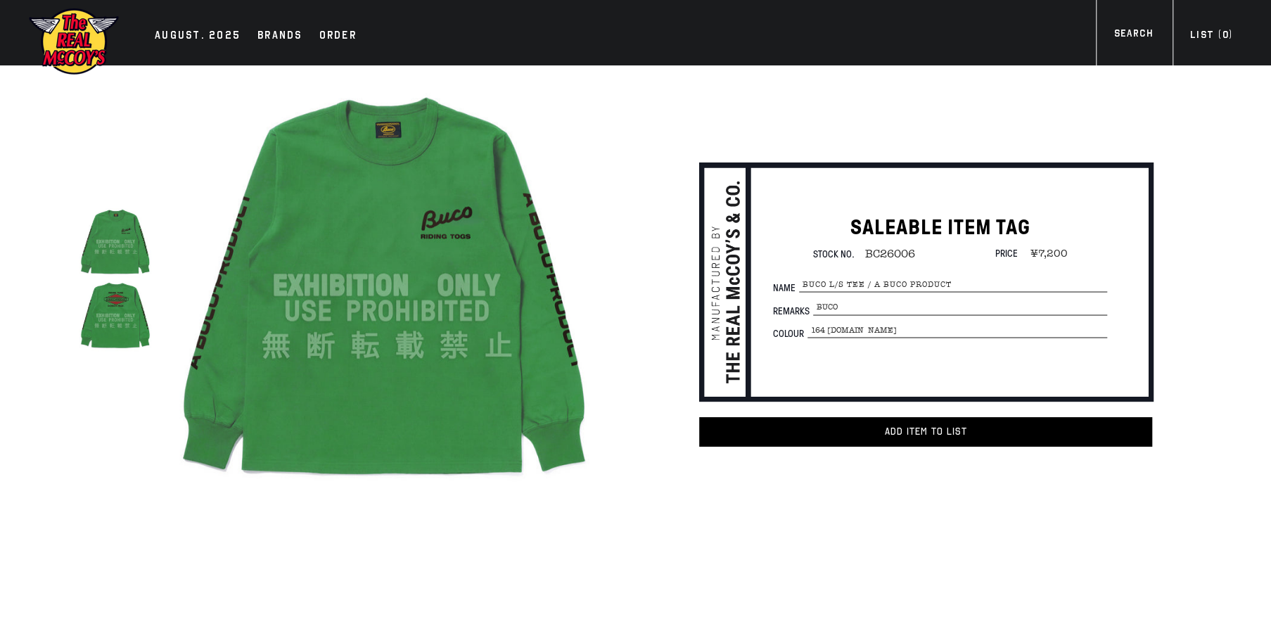
click at [452, 259] on img at bounding box center [386, 285] width 433 height 433
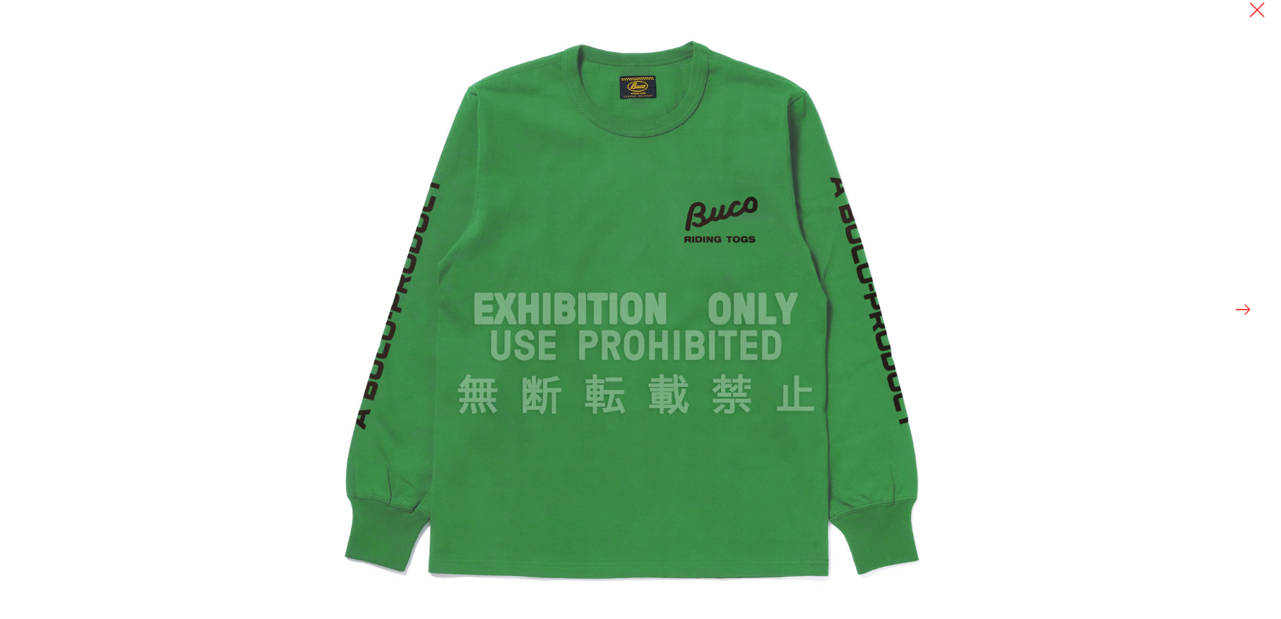
click at [1247, 310] on button at bounding box center [1243, 310] width 20 height 20
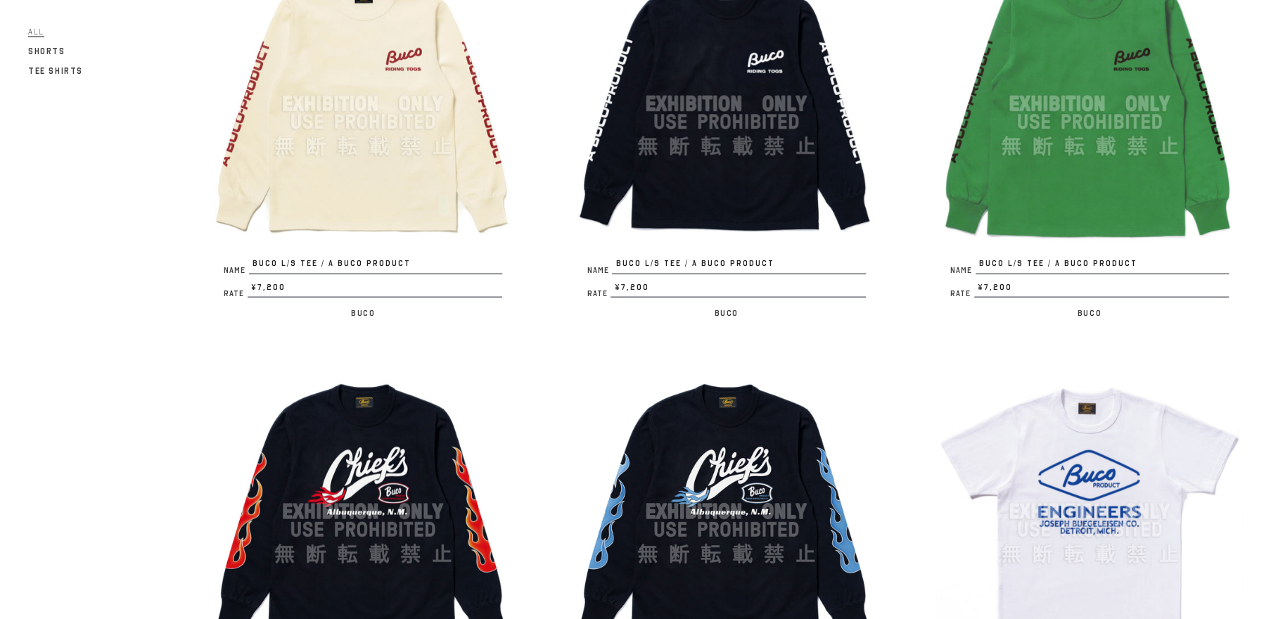
scroll to position [2420, 0]
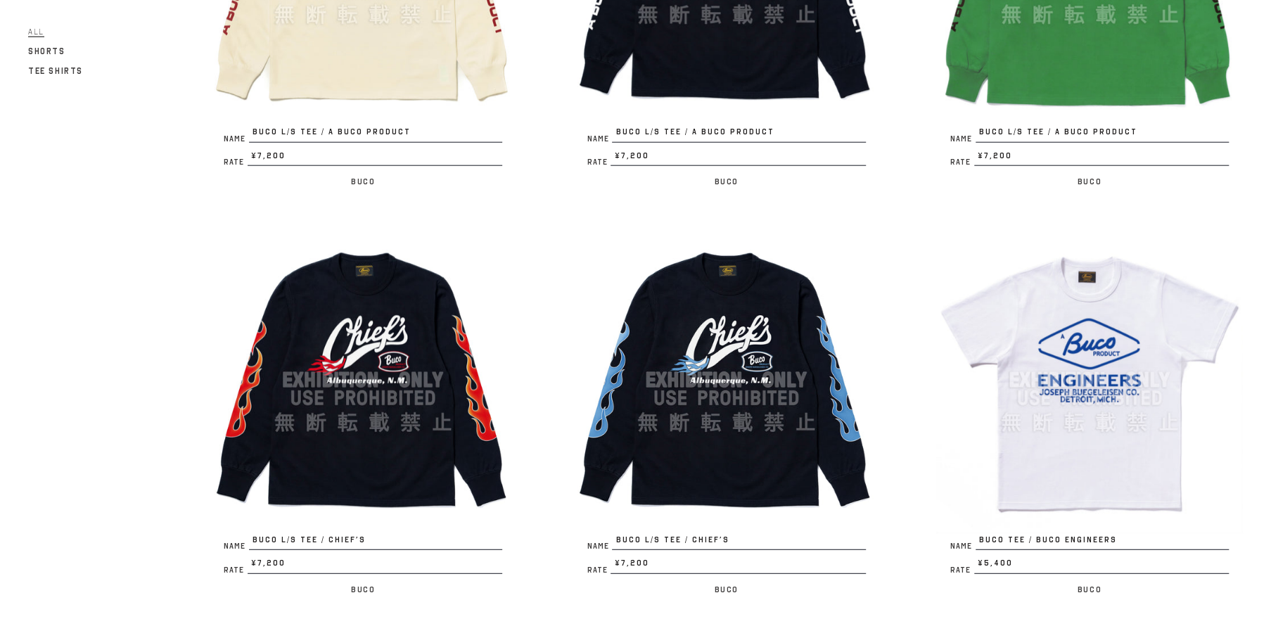
click at [364, 387] on img at bounding box center [363, 380] width 307 height 307
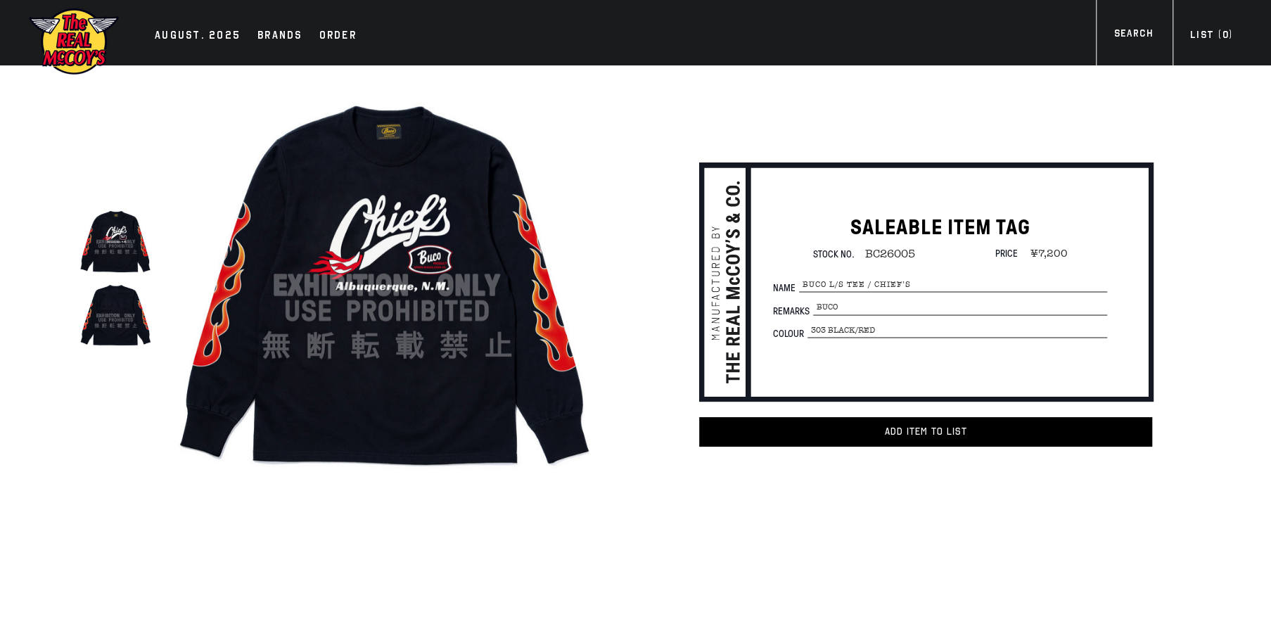
click at [379, 302] on img at bounding box center [386, 285] width 433 height 433
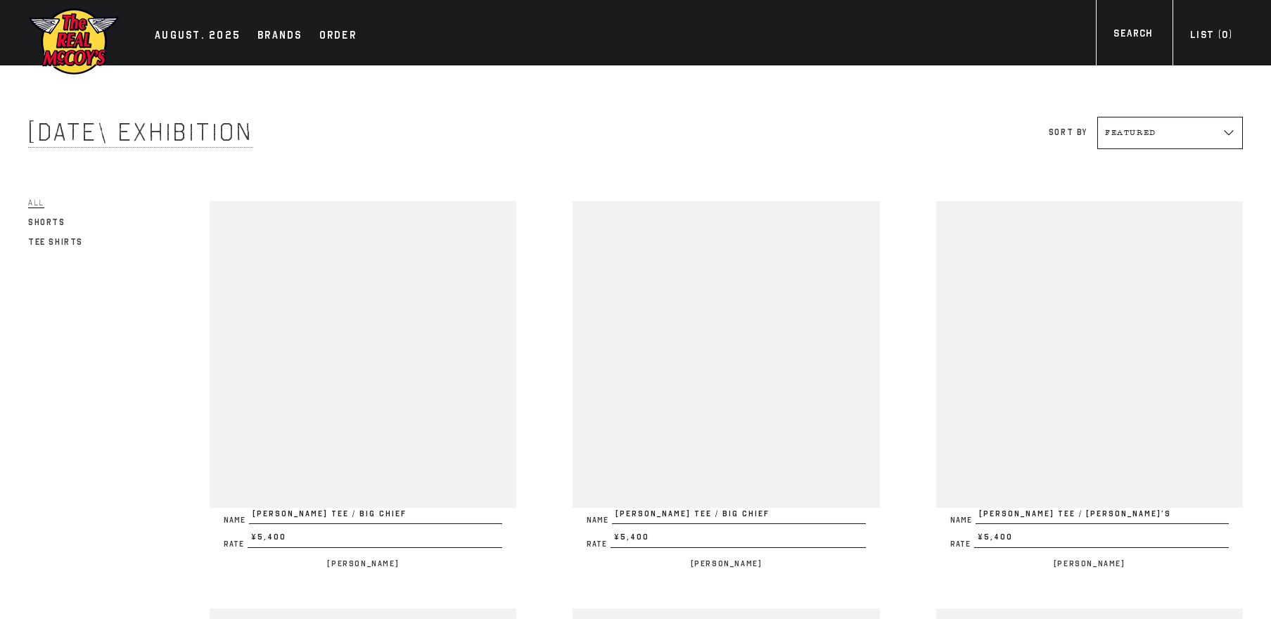
scroll to position [2420, 0]
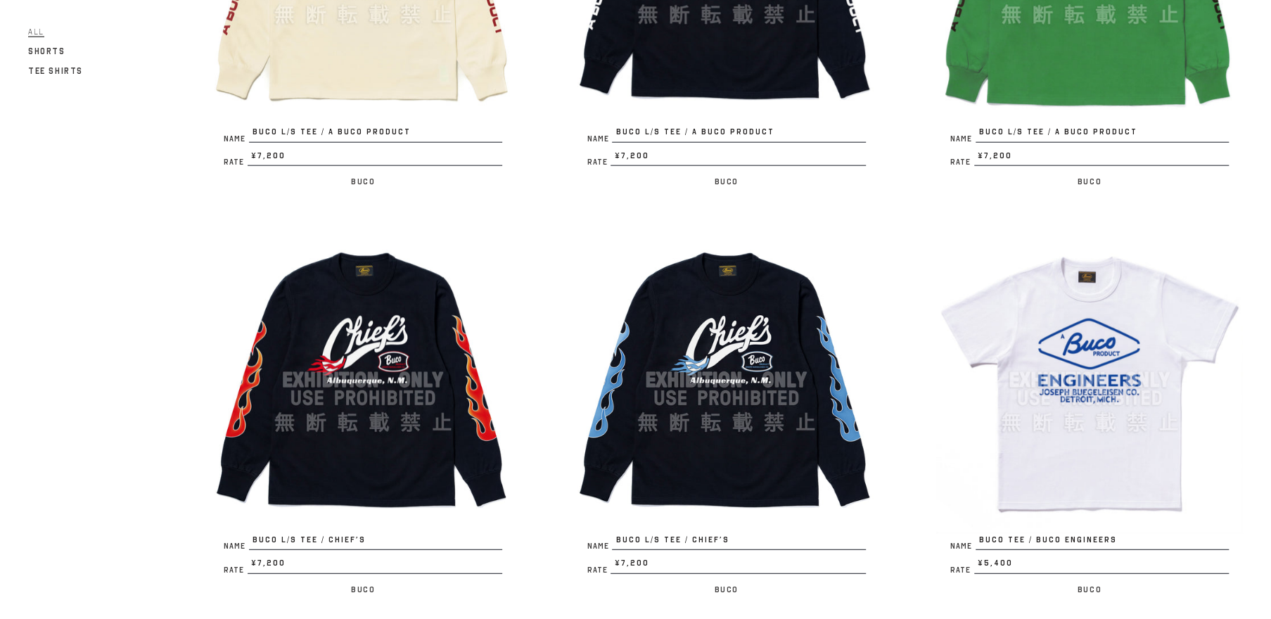
click at [712, 359] on img at bounding box center [726, 380] width 307 height 307
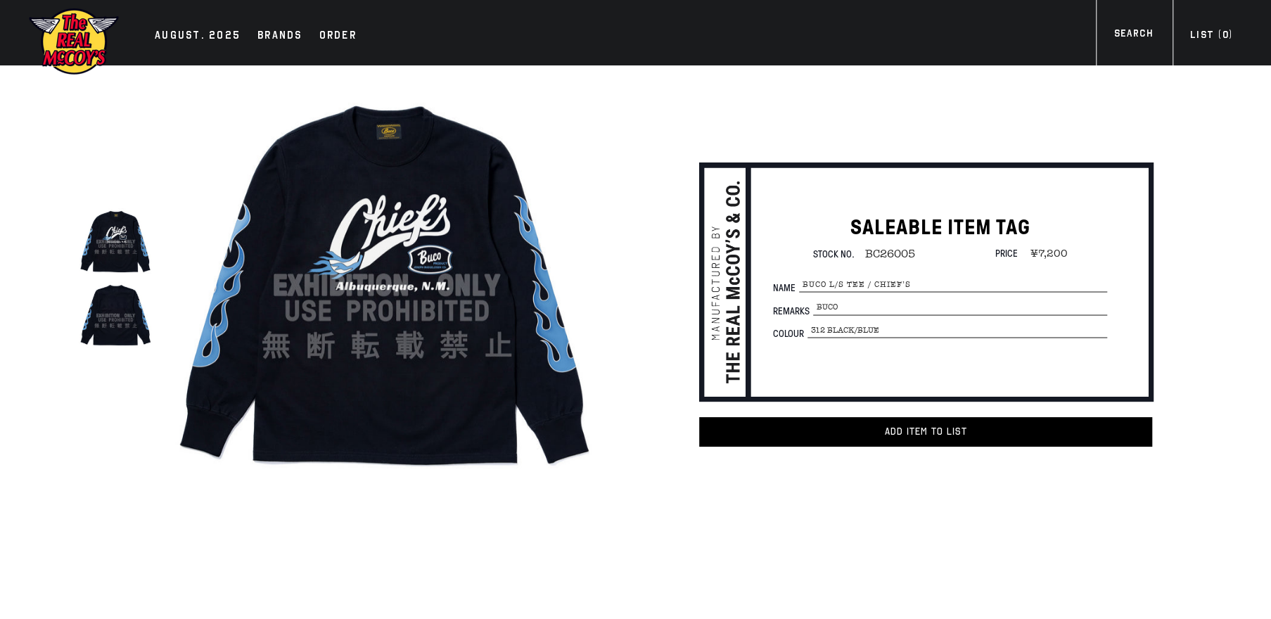
click at [363, 289] on img at bounding box center [386, 285] width 433 height 433
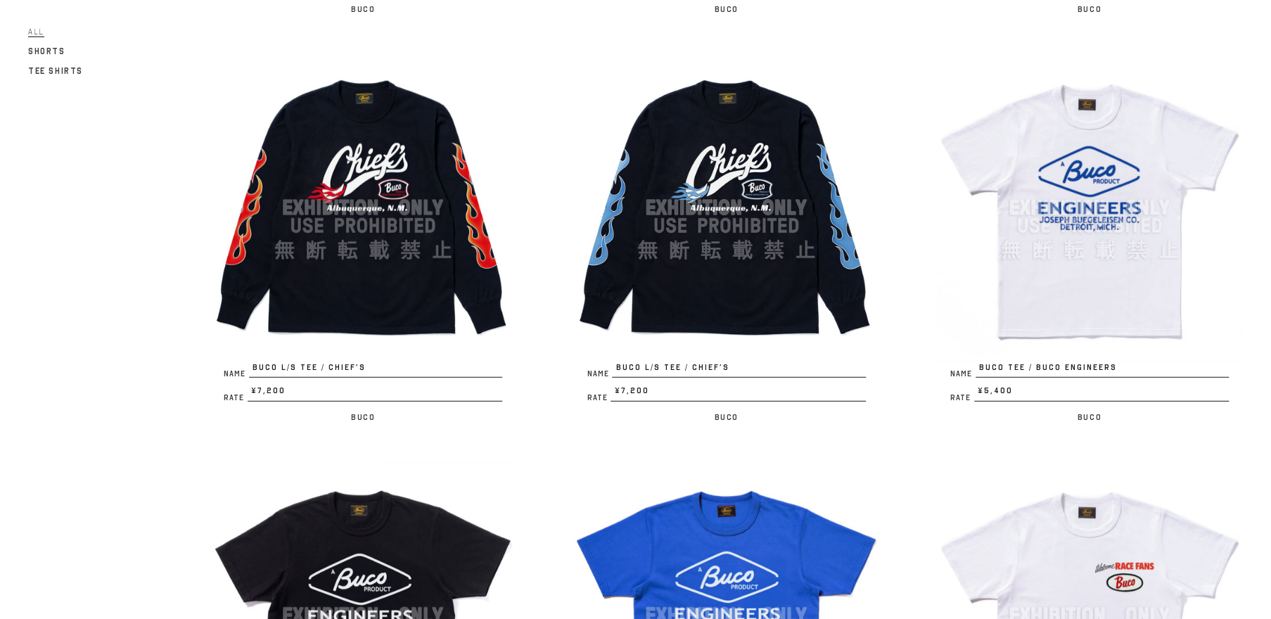
scroll to position [2688, 0]
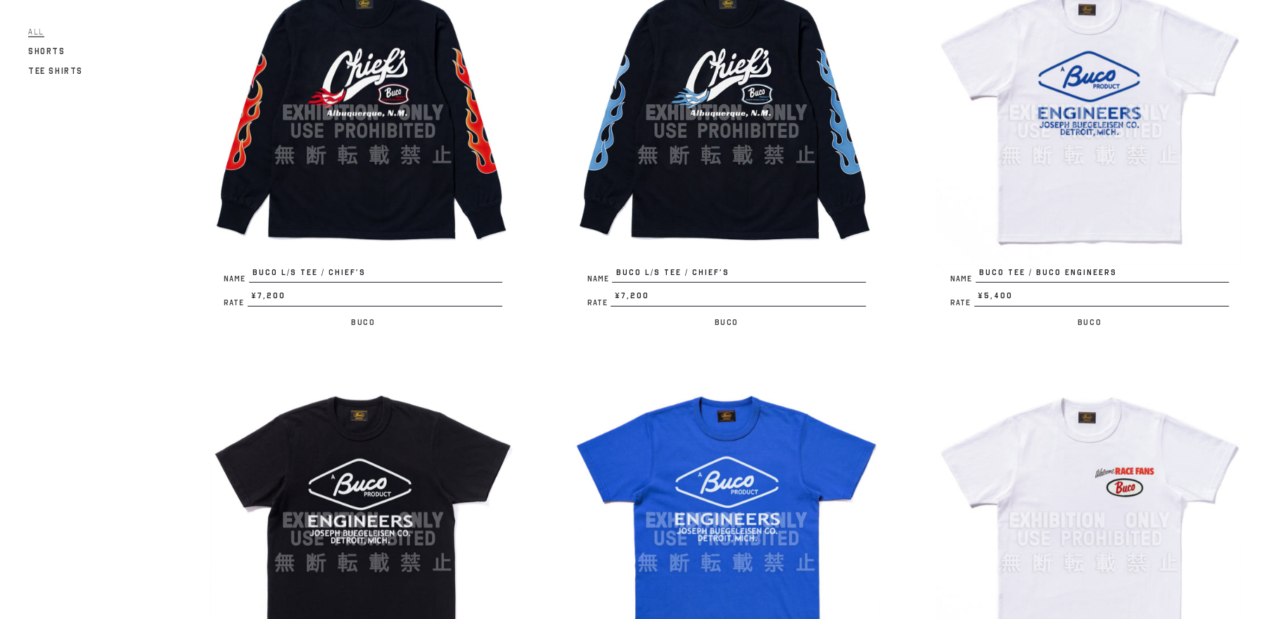
click at [1102, 141] on img at bounding box center [1089, 112] width 307 height 307
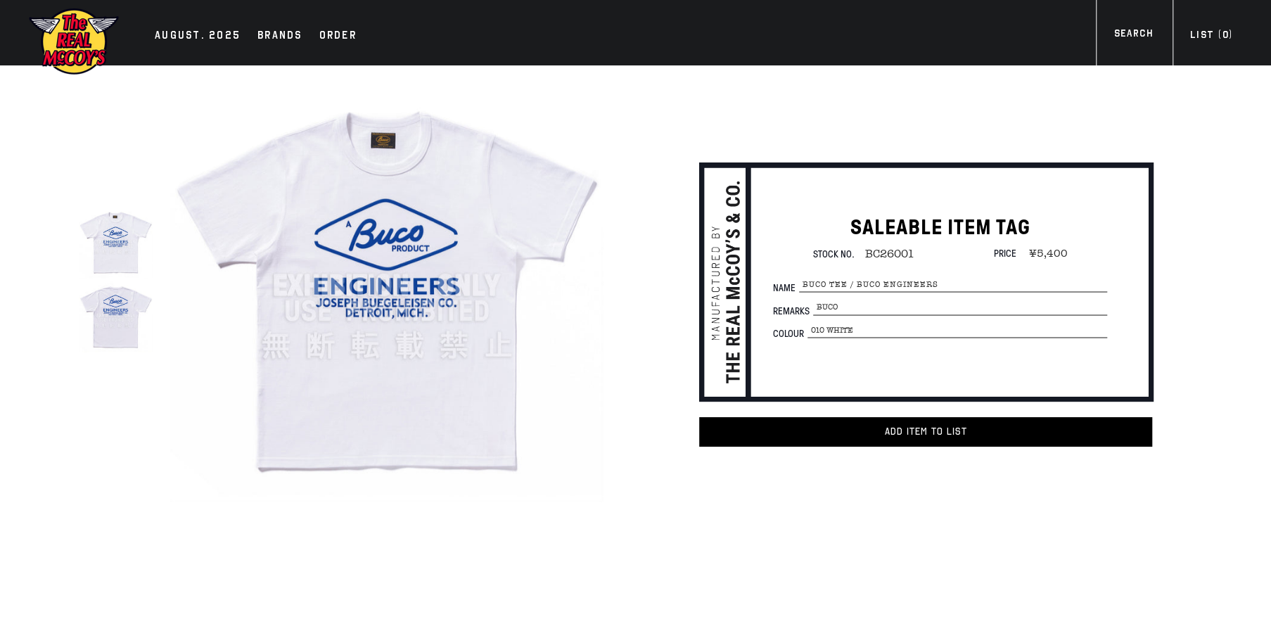
click at [381, 255] on img at bounding box center [386, 285] width 433 height 433
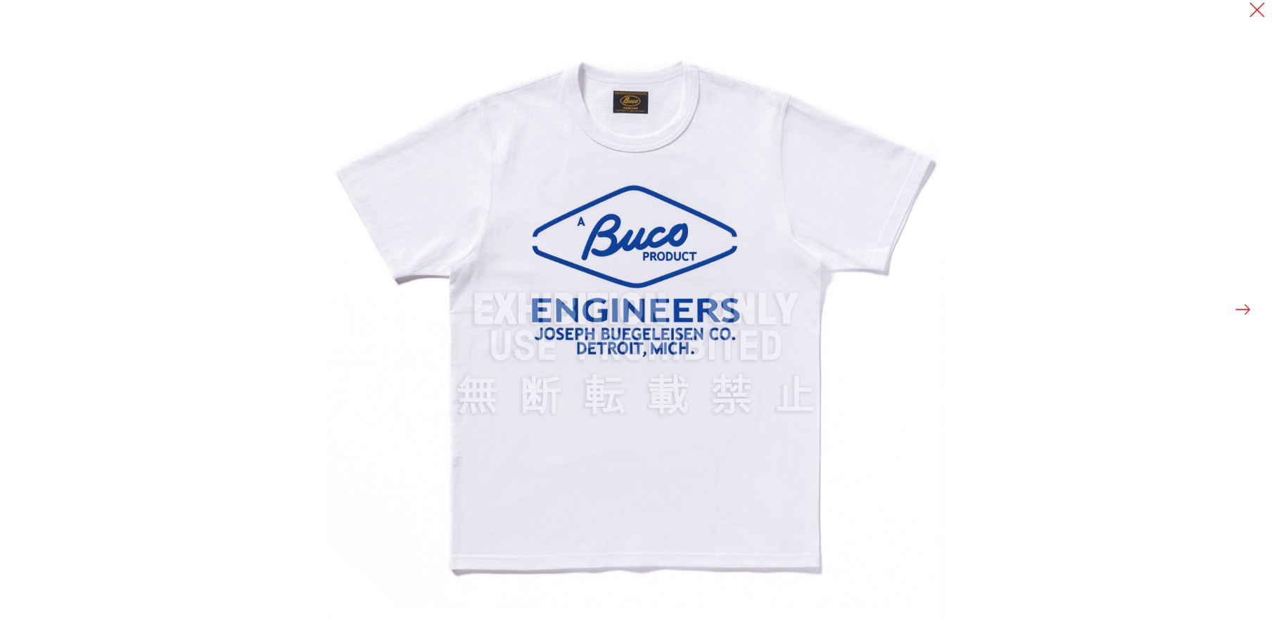
click at [1238, 313] on button at bounding box center [1243, 310] width 20 height 20
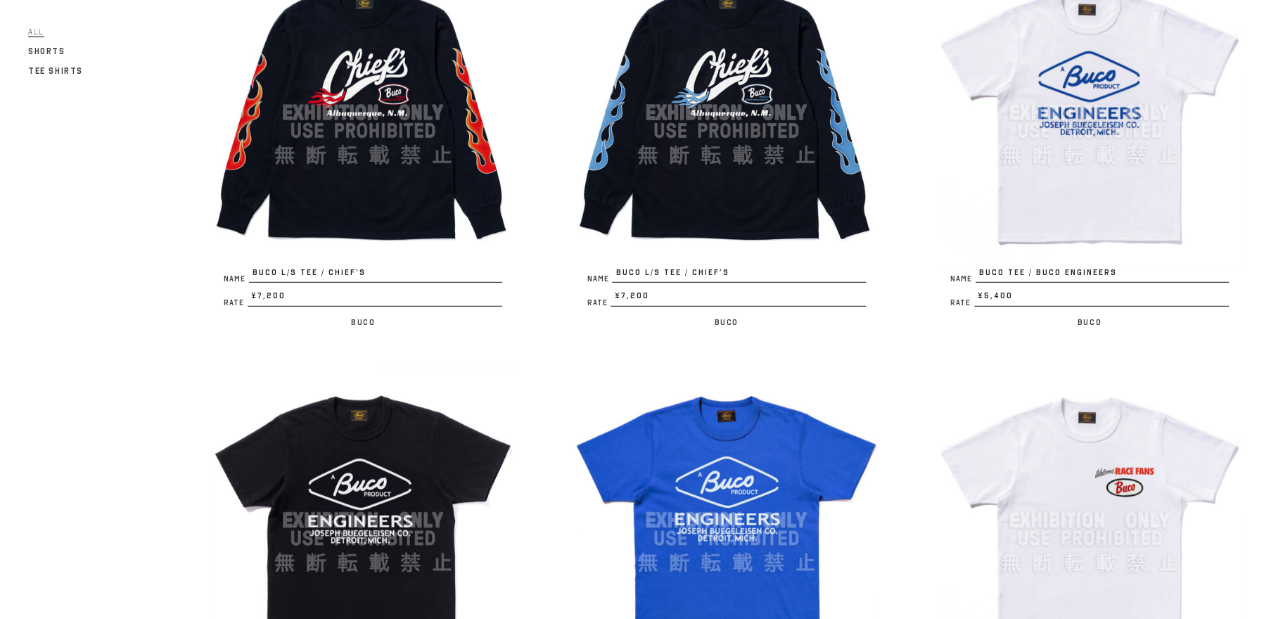
scroll to position [2688, 0]
click at [375, 486] on img at bounding box center [363, 520] width 307 height 307
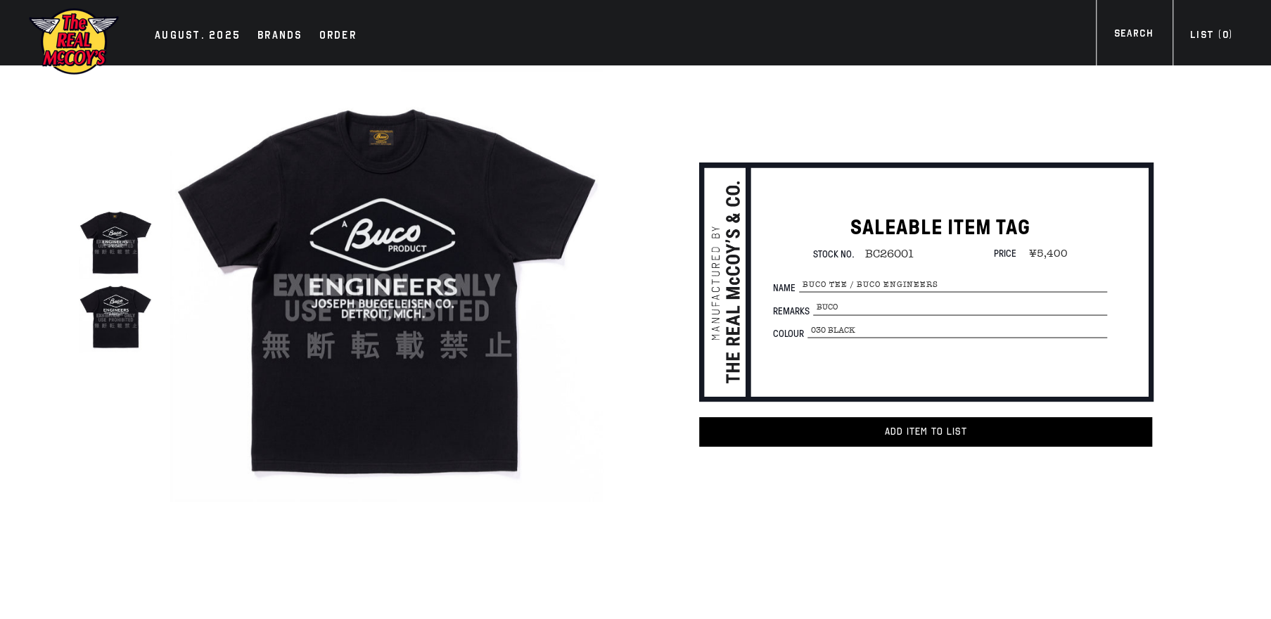
click at [379, 354] on img at bounding box center [386, 285] width 433 height 433
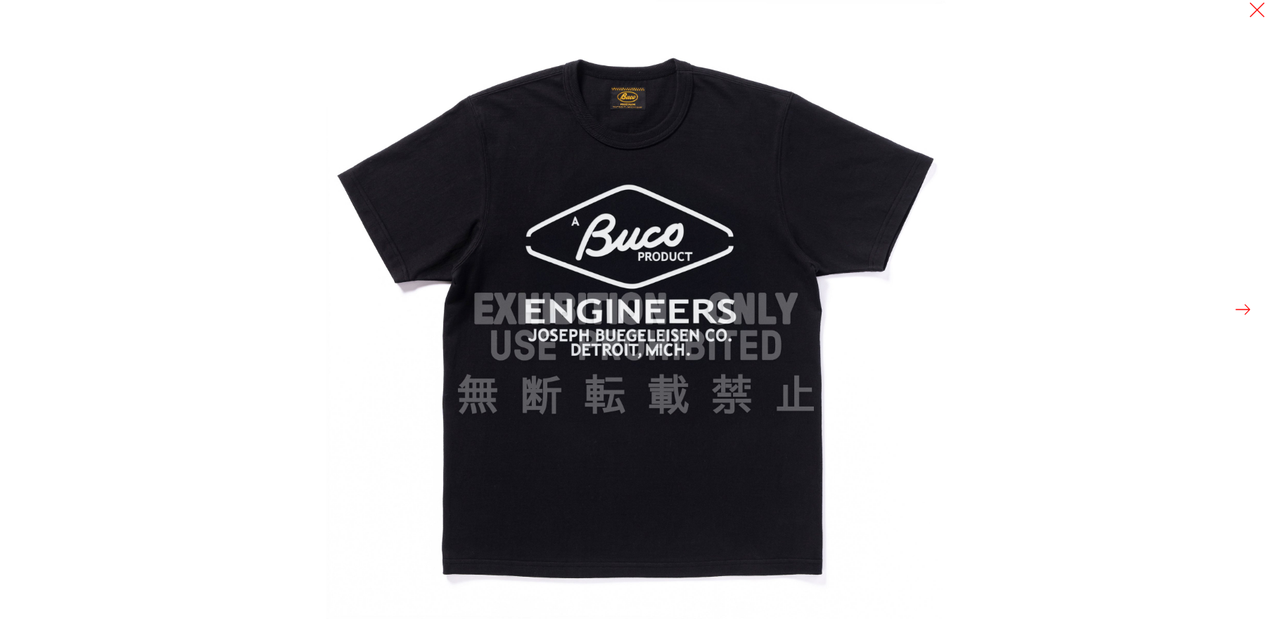
click at [1241, 307] on button at bounding box center [1243, 310] width 20 height 20
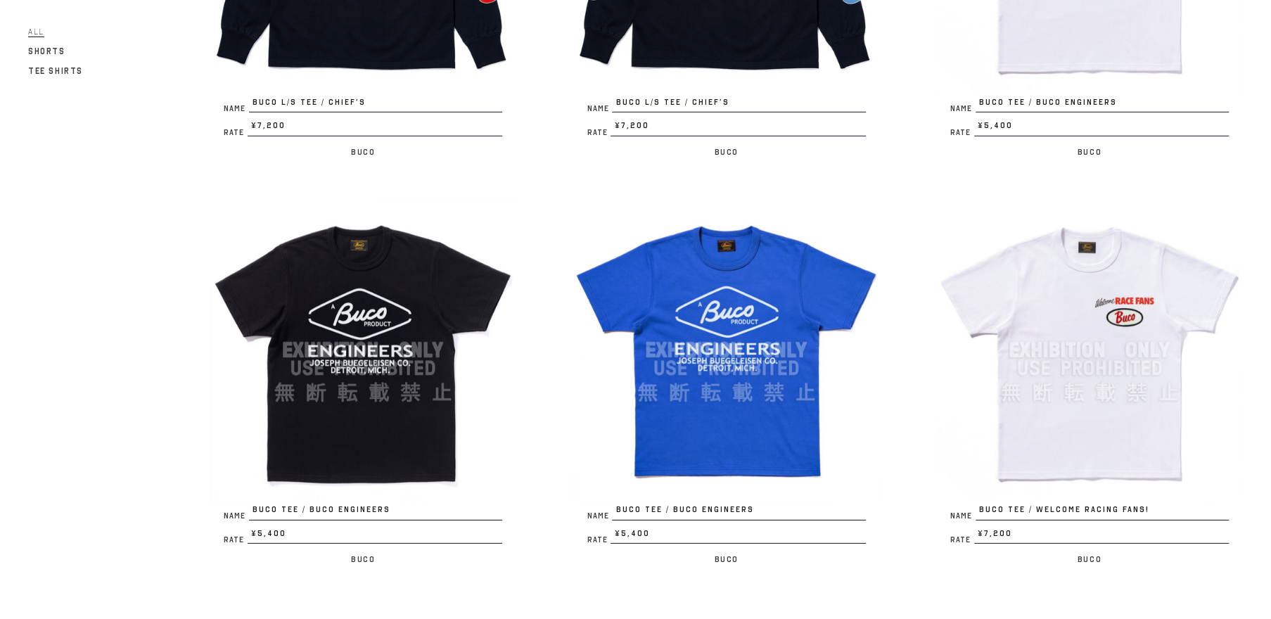
scroll to position [2956, 0]
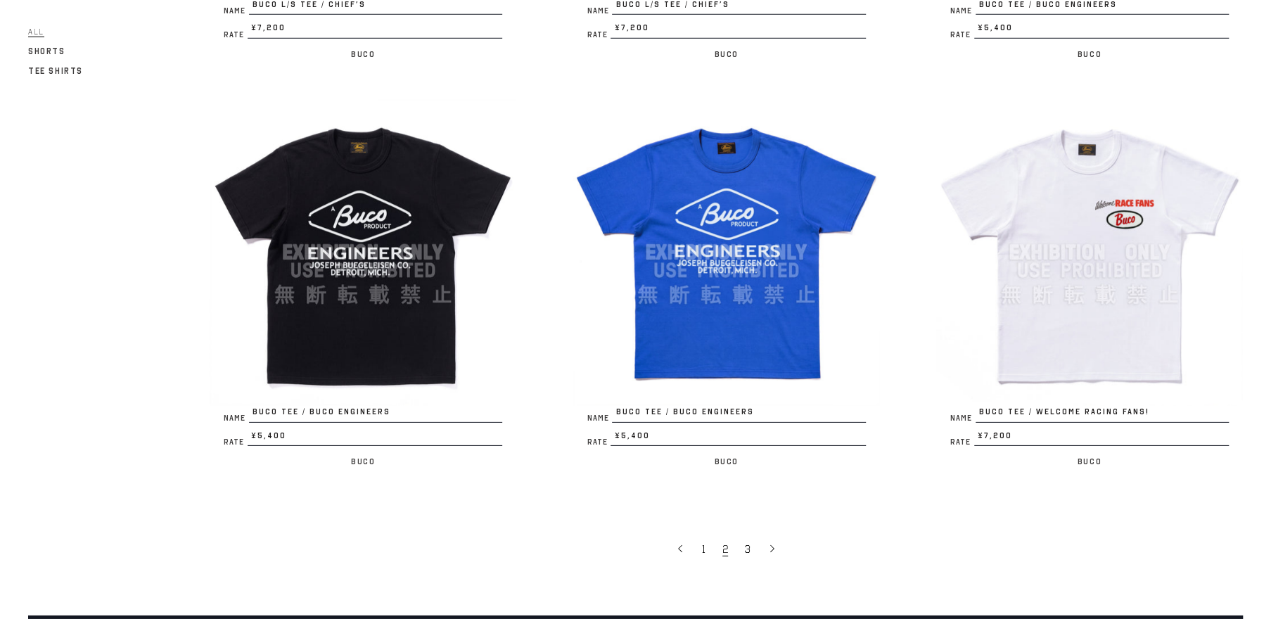
click at [709, 258] on img at bounding box center [726, 252] width 307 height 307
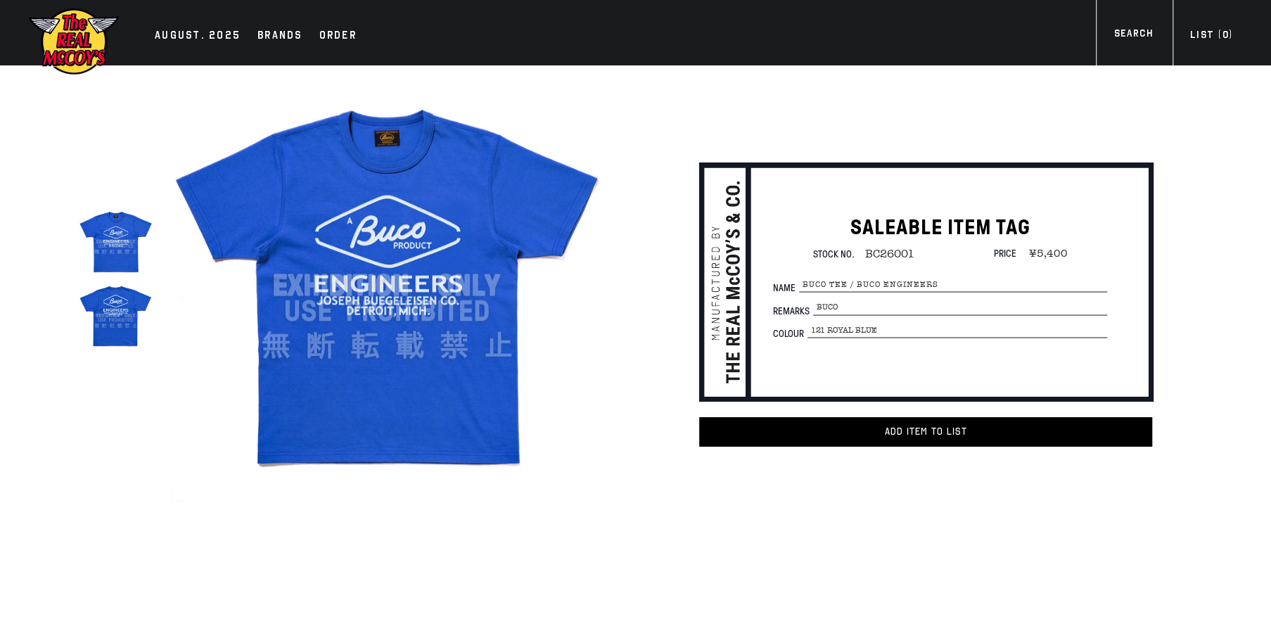
click at [366, 248] on img at bounding box center [386, 285] width 433 height 433
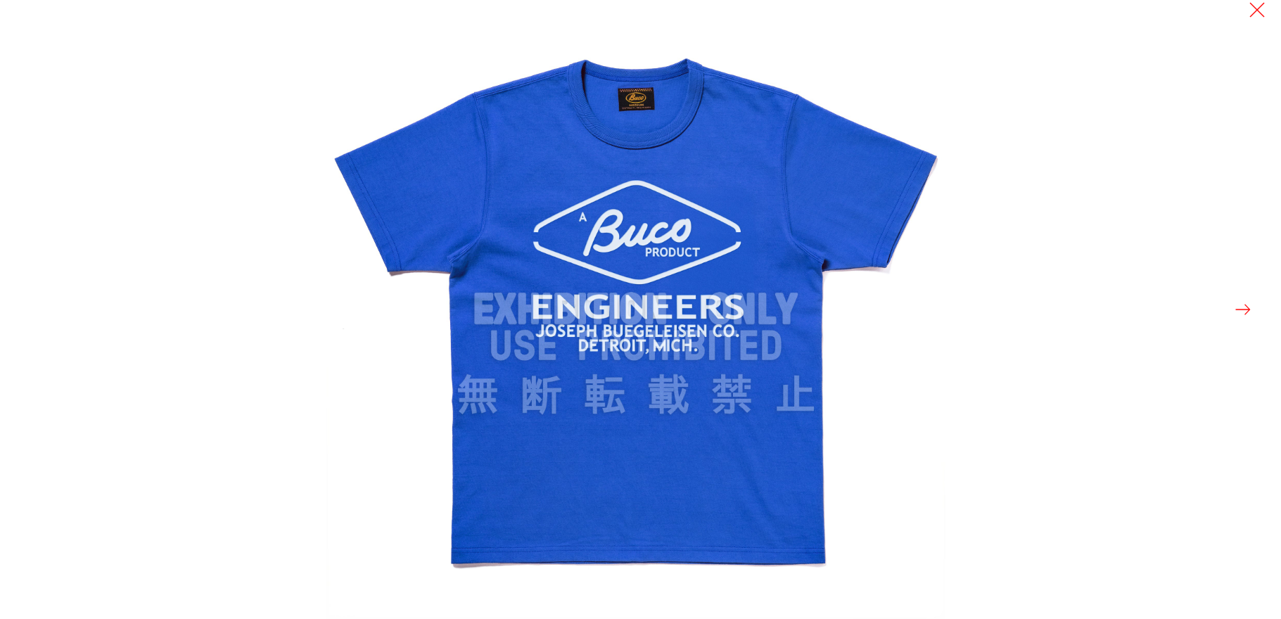
click at [1241, 307] on button at bounding box center [1243, 310] width 20 height 20
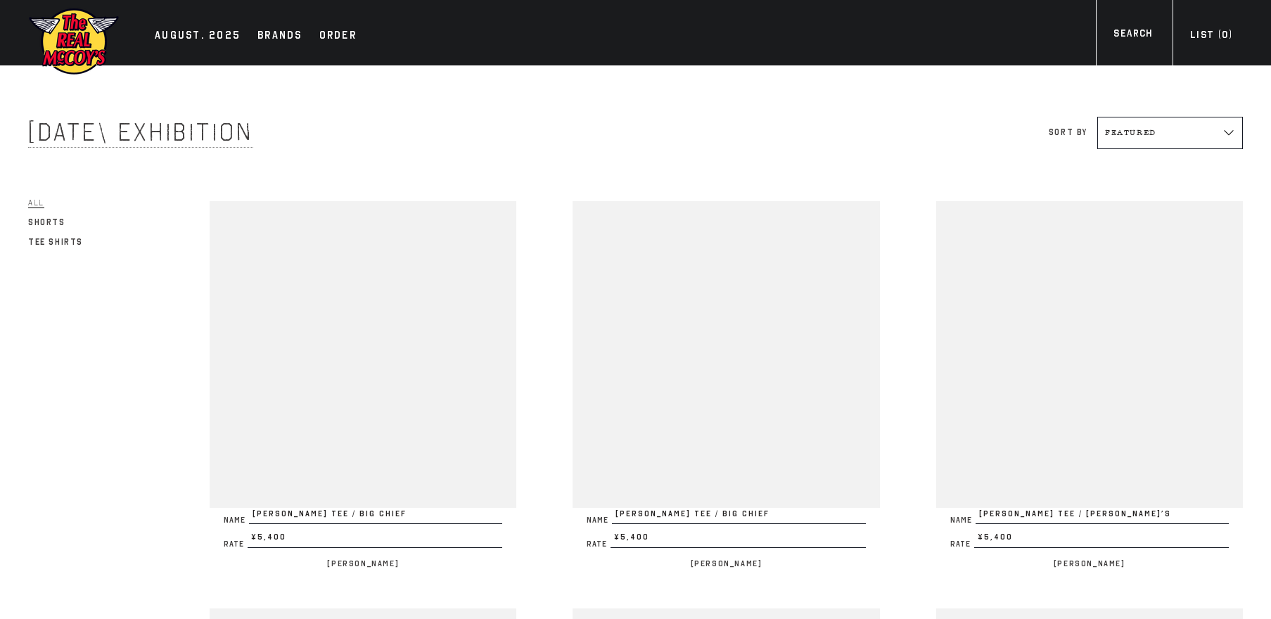
scroll to position [2956, 0]
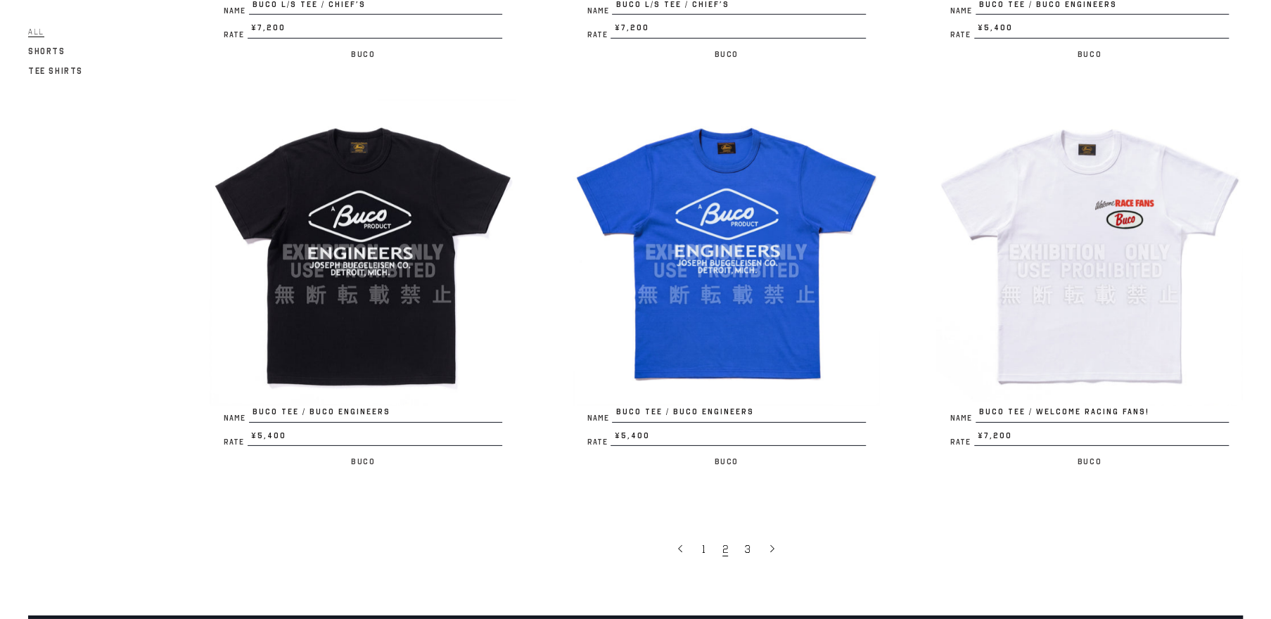
click at [682, 343] on img at bounding box center [726, 252] width 307 height 307
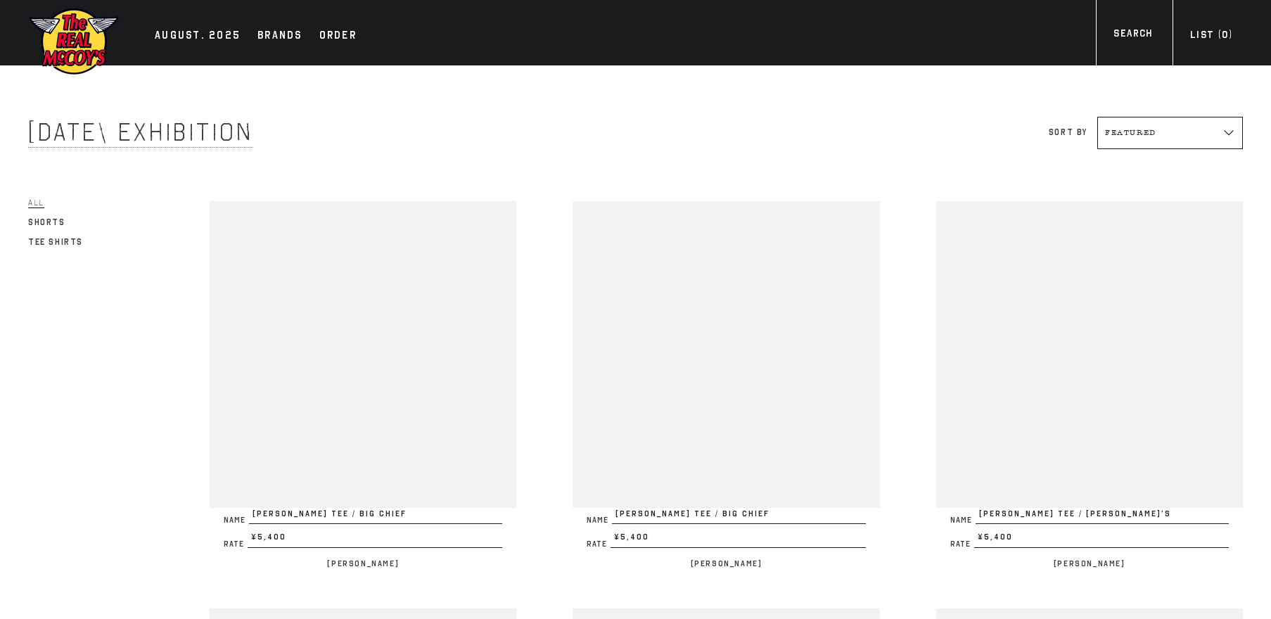
scroll to position [2956, 0]
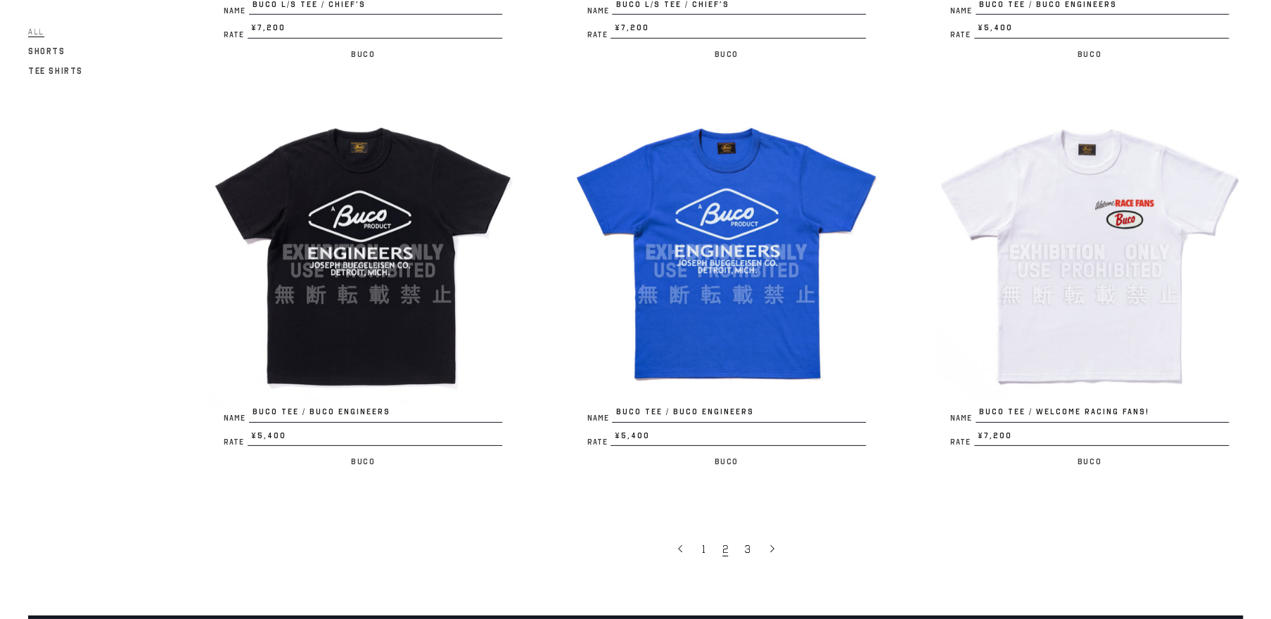
click at [1069, 331] on img at bounding box center [1089, 252] width 307 height 307
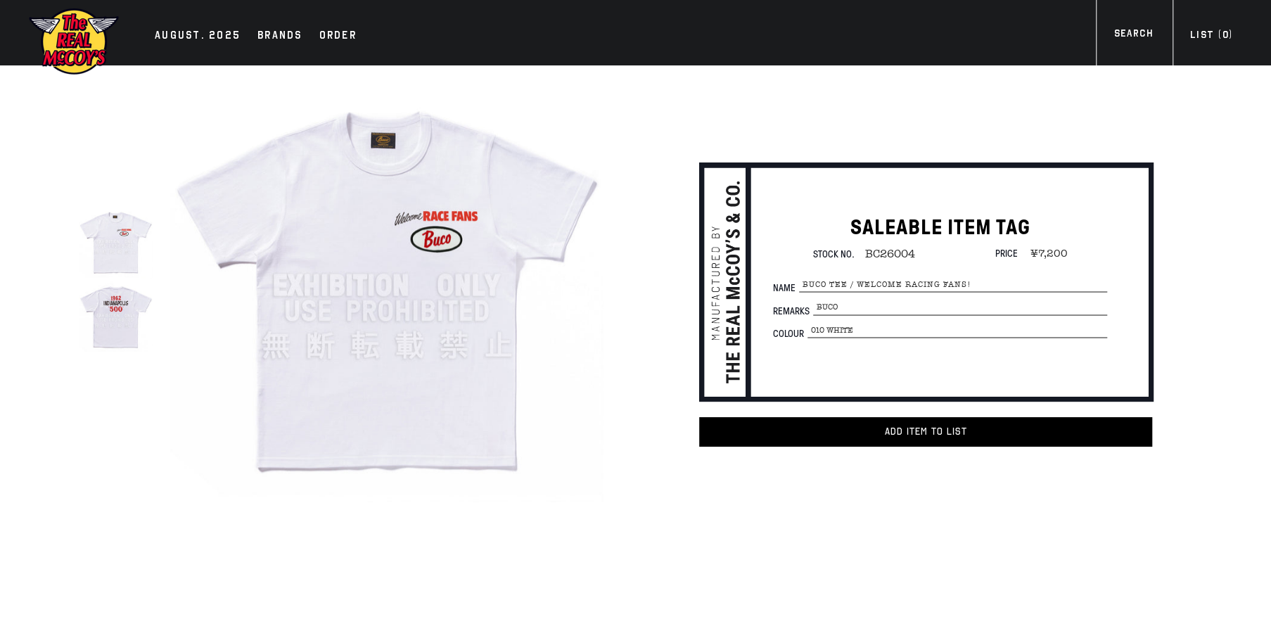
click at [409, 298] on img at bounding box center [386, 285] width 433 height 433
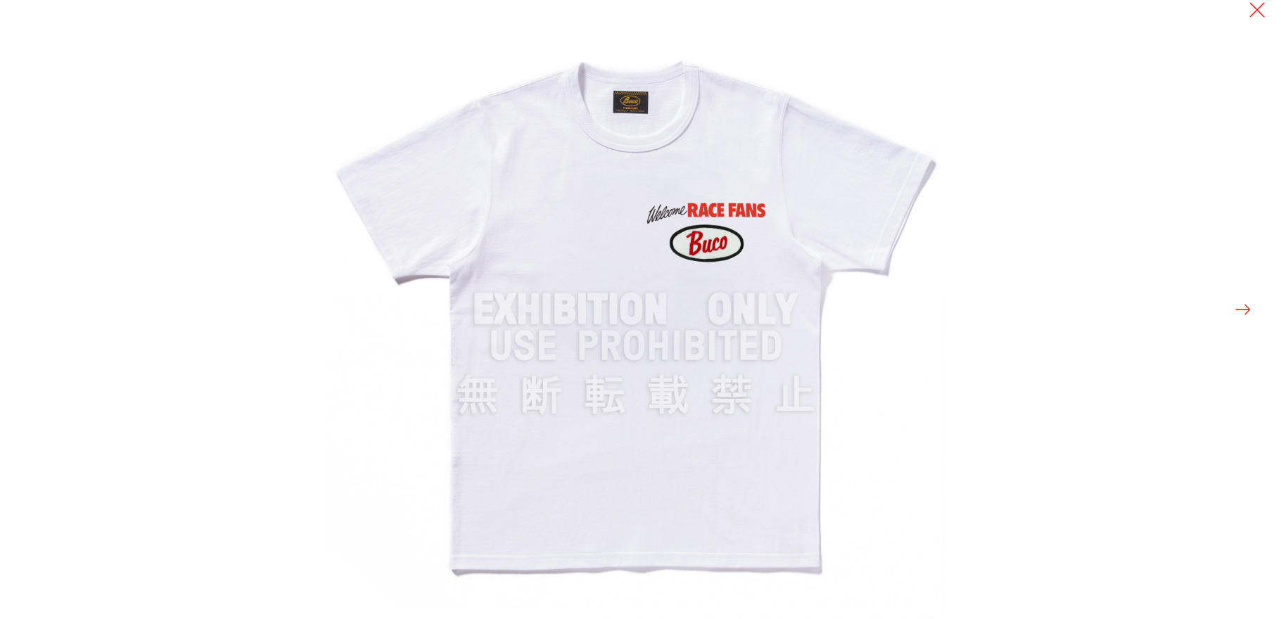
click at [1244, 305] on button at bounding box center [1243, 310] width 20 height 20
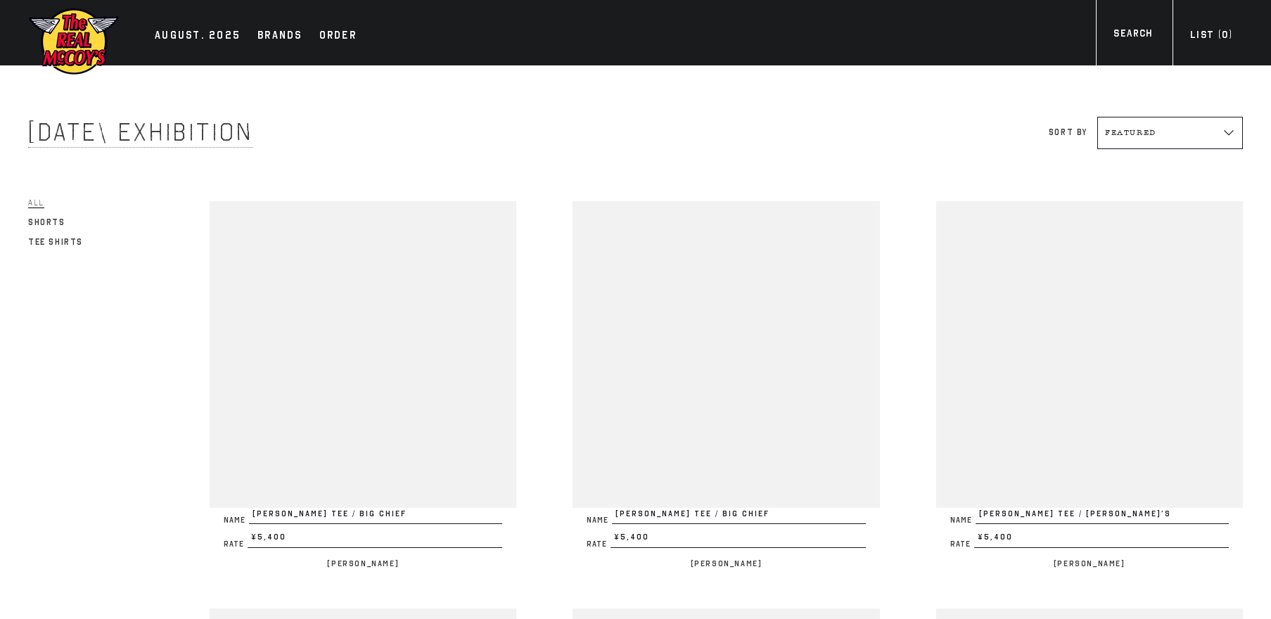
scroll to position [2956, 0]
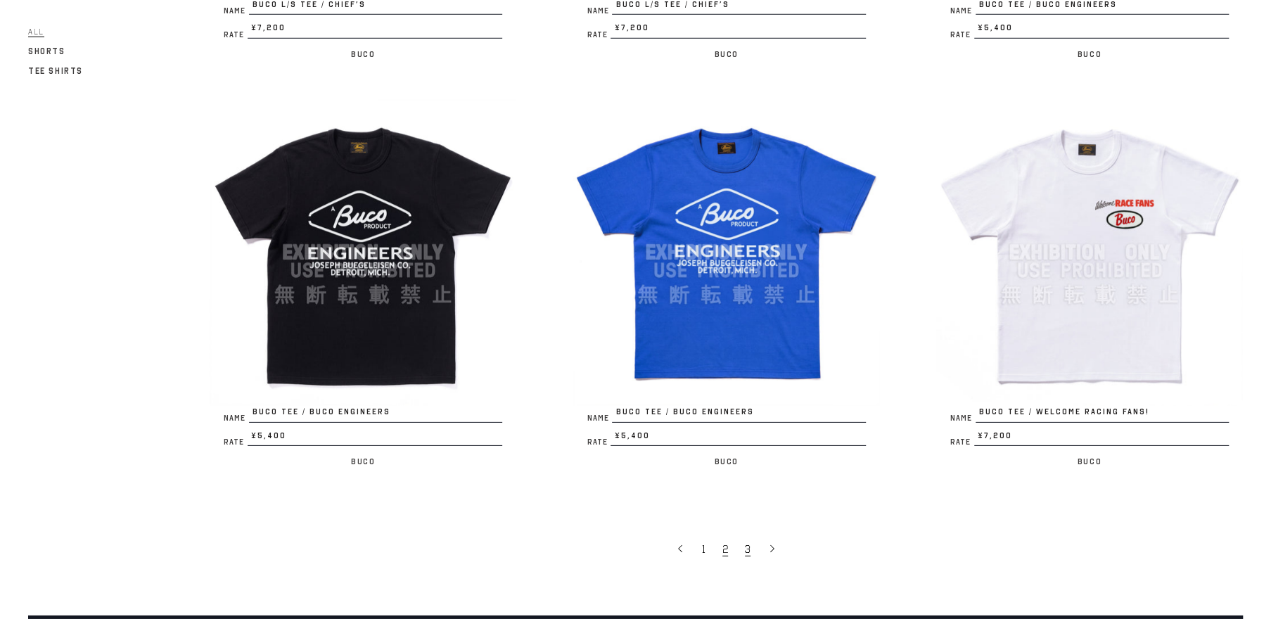
click at [751, 550] on link "3" at bounding box center [749, 549] width 23 height 30
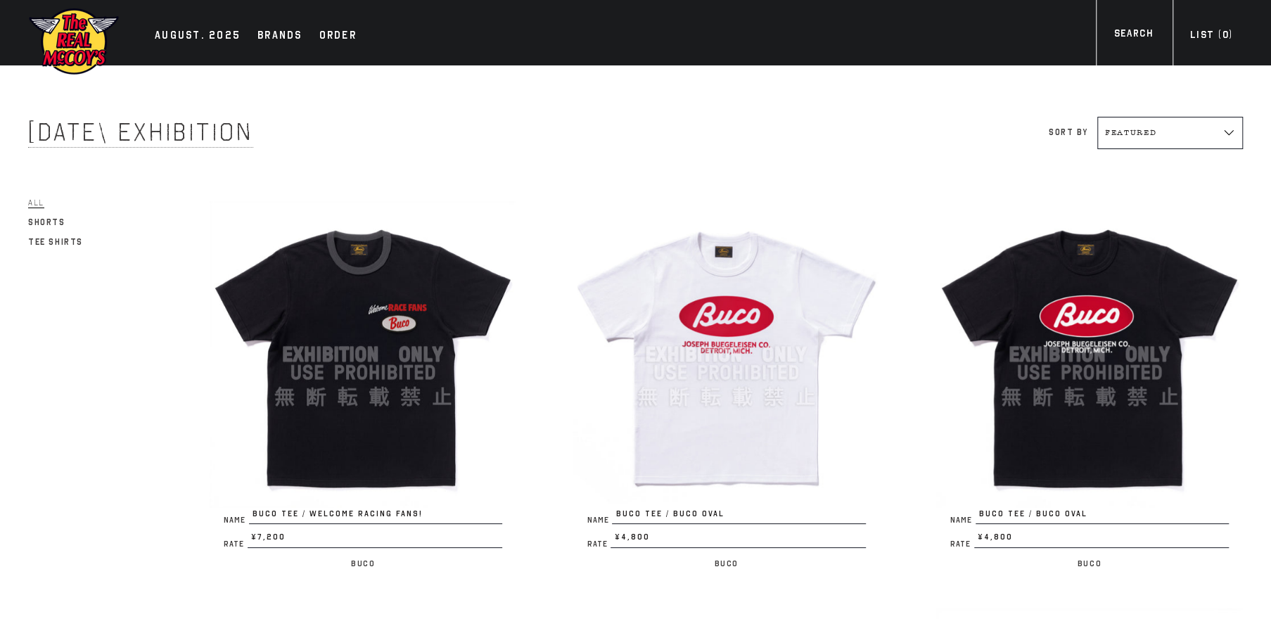
click at [381, 336] on img at bounding box center [363, 354] width 307 height 307
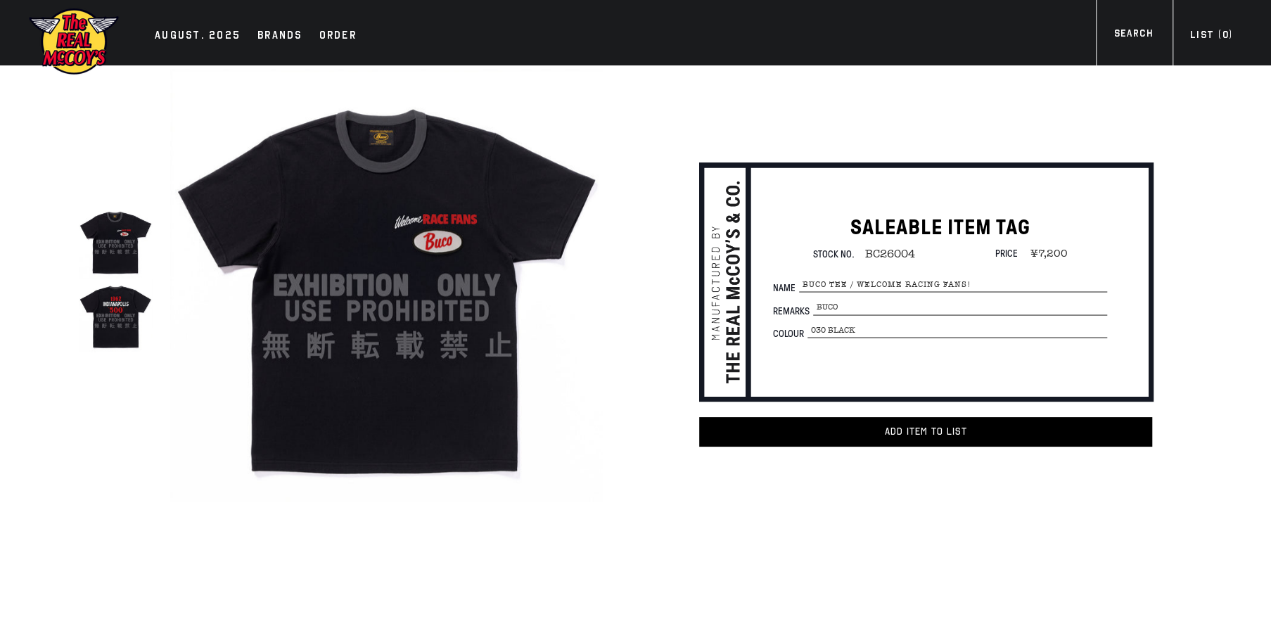
click at [383, 275] on img at bounding box center [386, 285] width 433 height 433
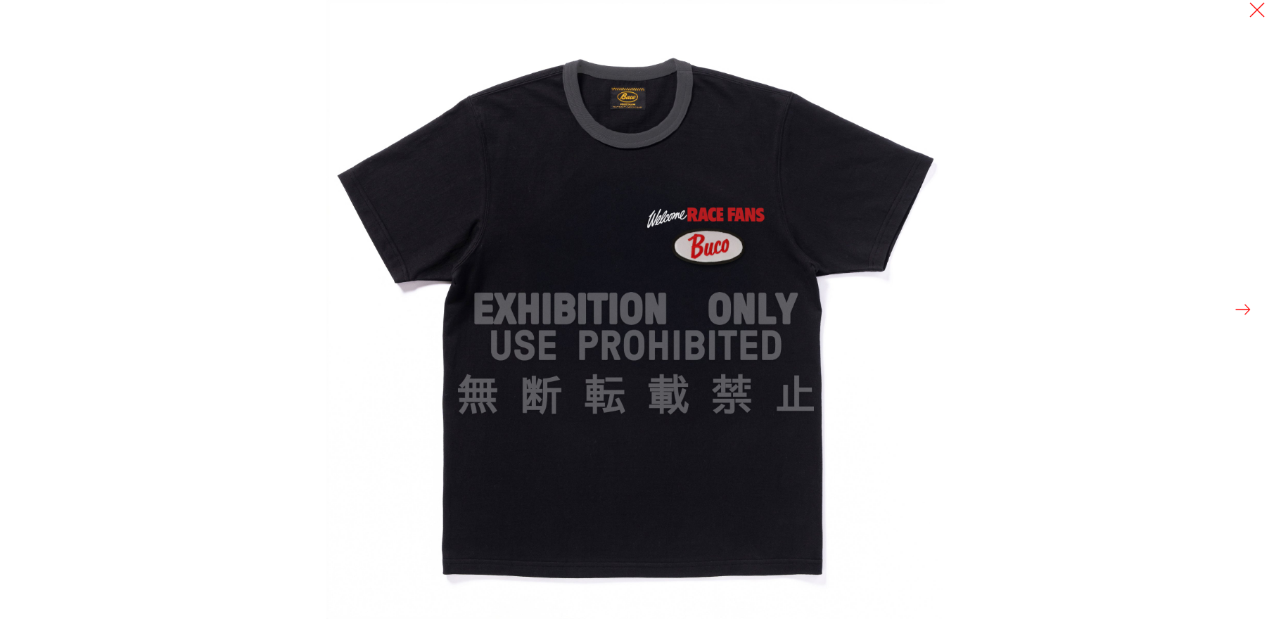
click at [1251, 304] on button at bounding box center [1243, 310] width 20 height 20
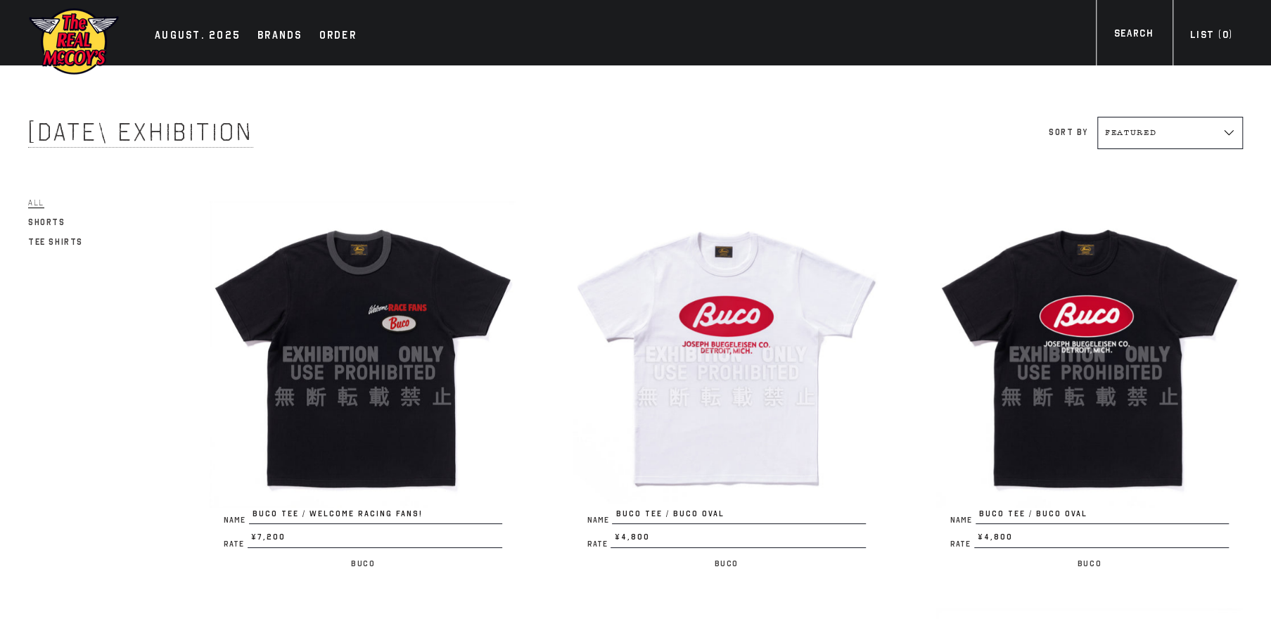
click at [706, 369] on img at bounding box center [726, 354] width 307 height 307
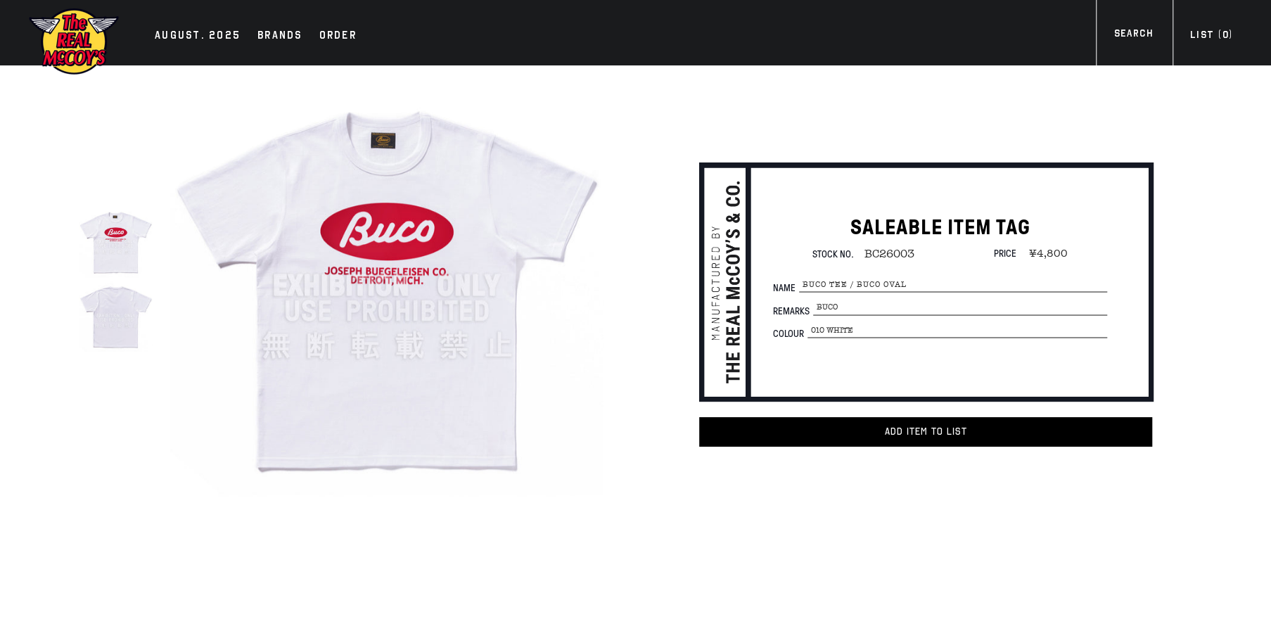
click at [417, 288] on img at bounding box center [386, 285] width 433 height 433
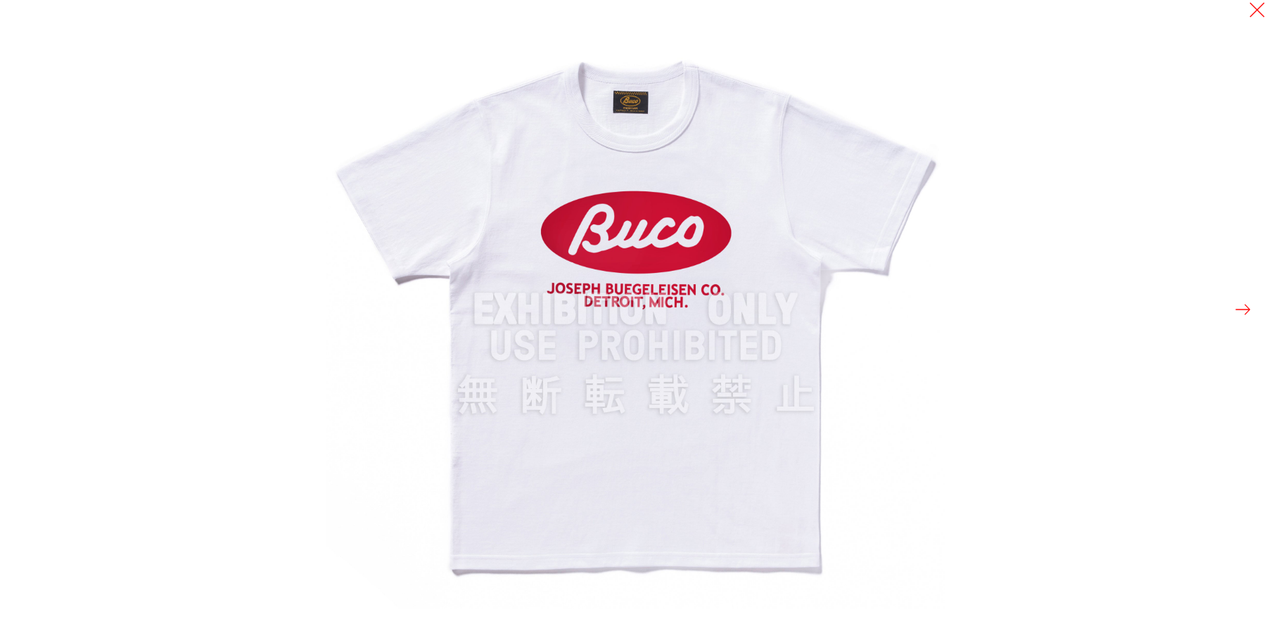
click at [1243, 306] on button at bounding box center [1243, 310] width 20 height 20
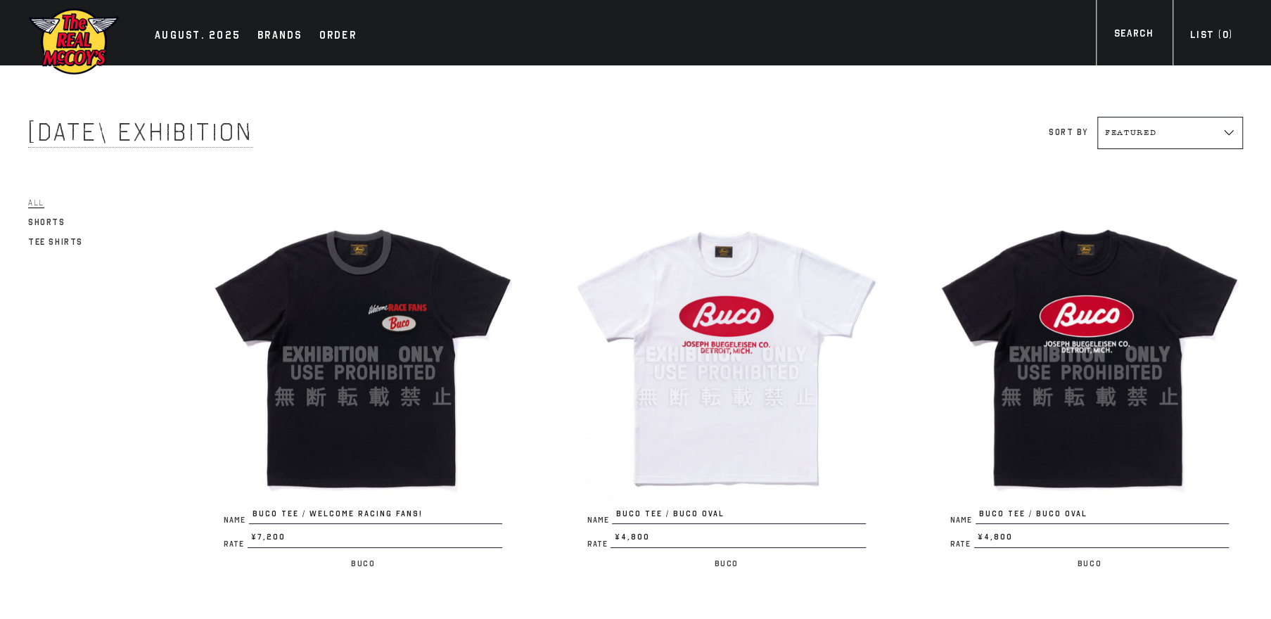
click at [1062, 398] on img at bounding box center [1089, 354] width 307 height 307
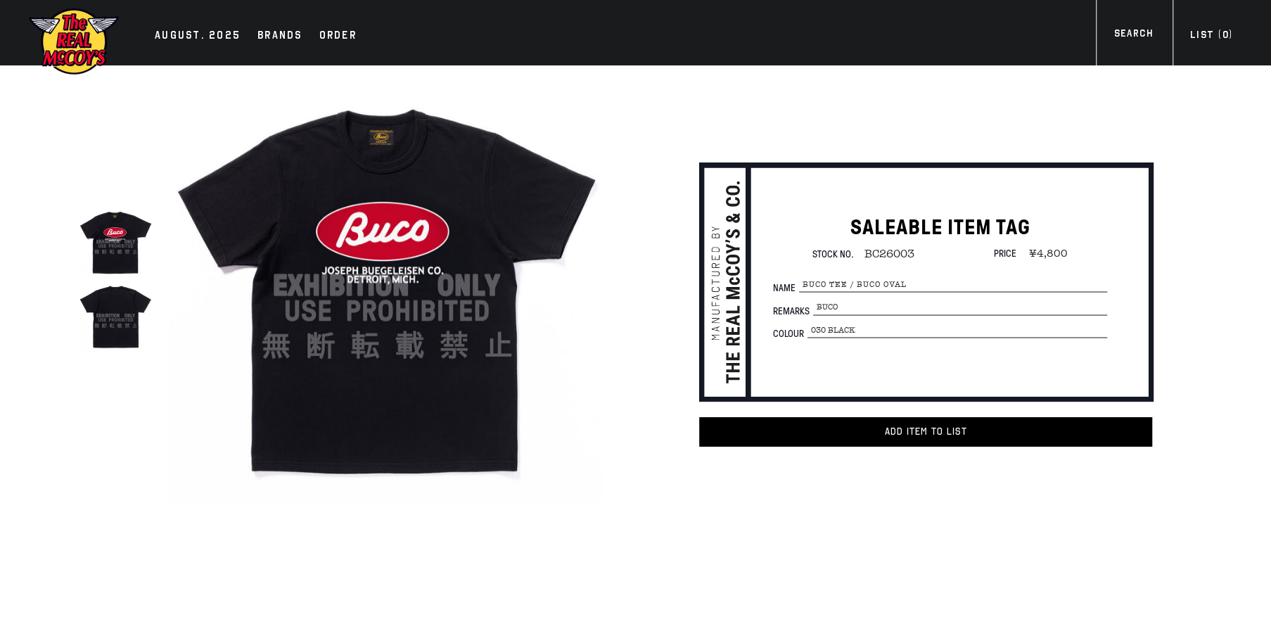
click at [386, 276] on img at bounding box center [386, 285] width 433 height 433
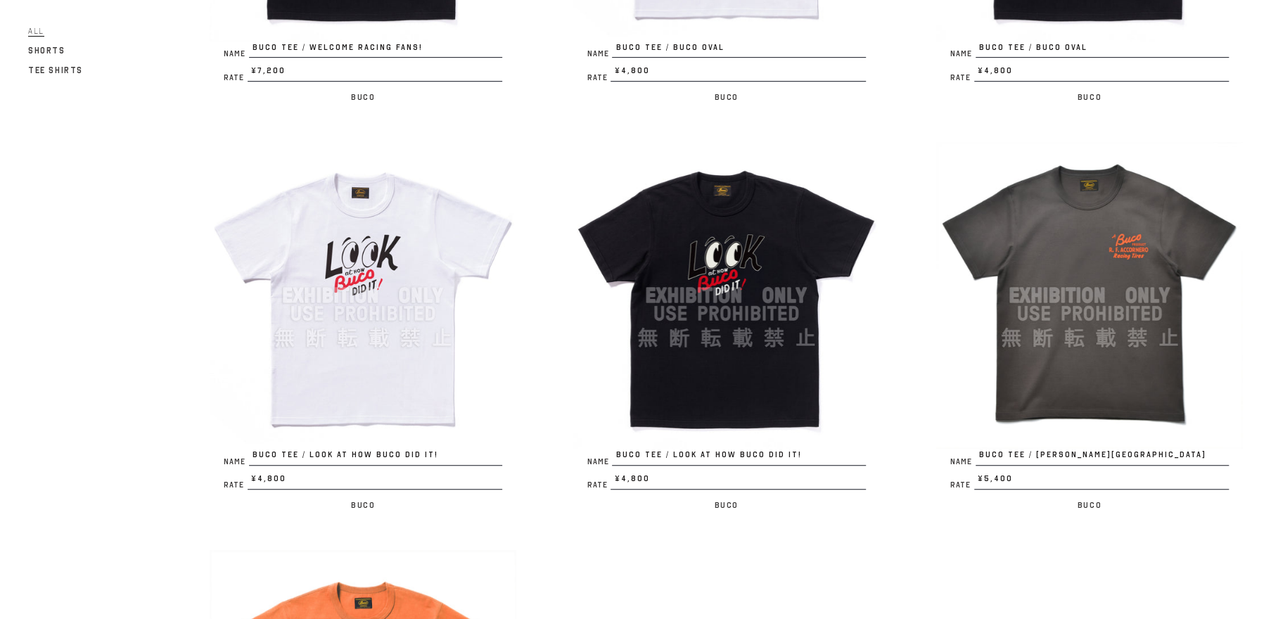
scroll to position [535, 0]
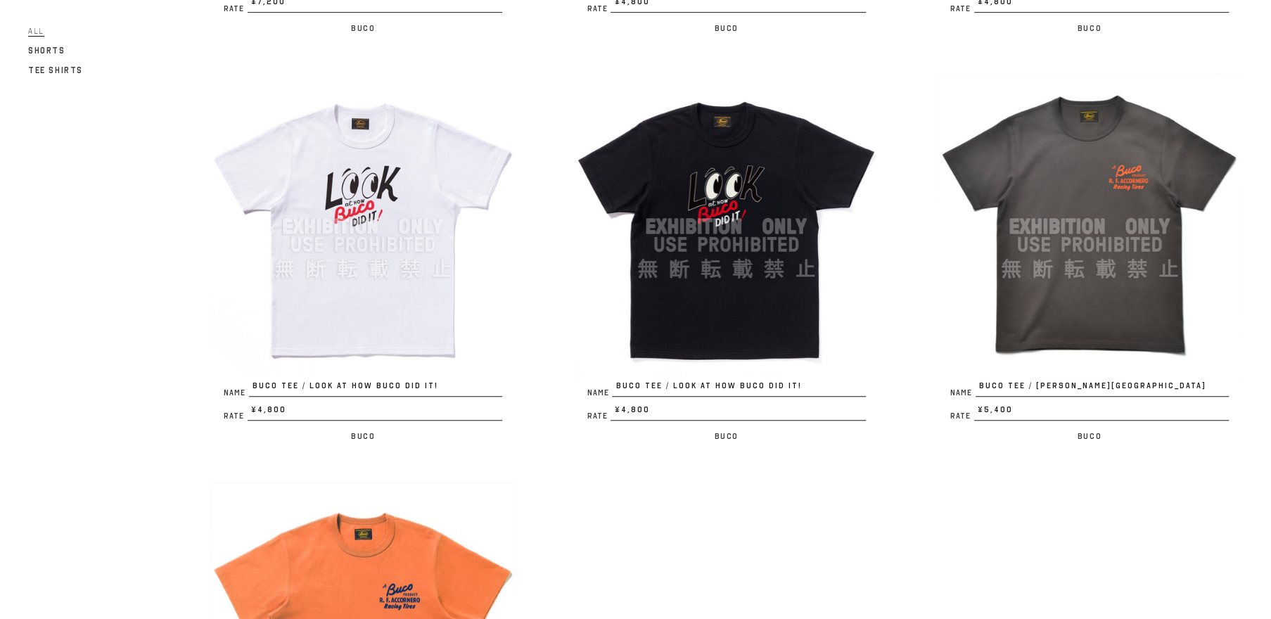
click at [324, 272] on img at bounding box center [363, 226] width 307 height 307
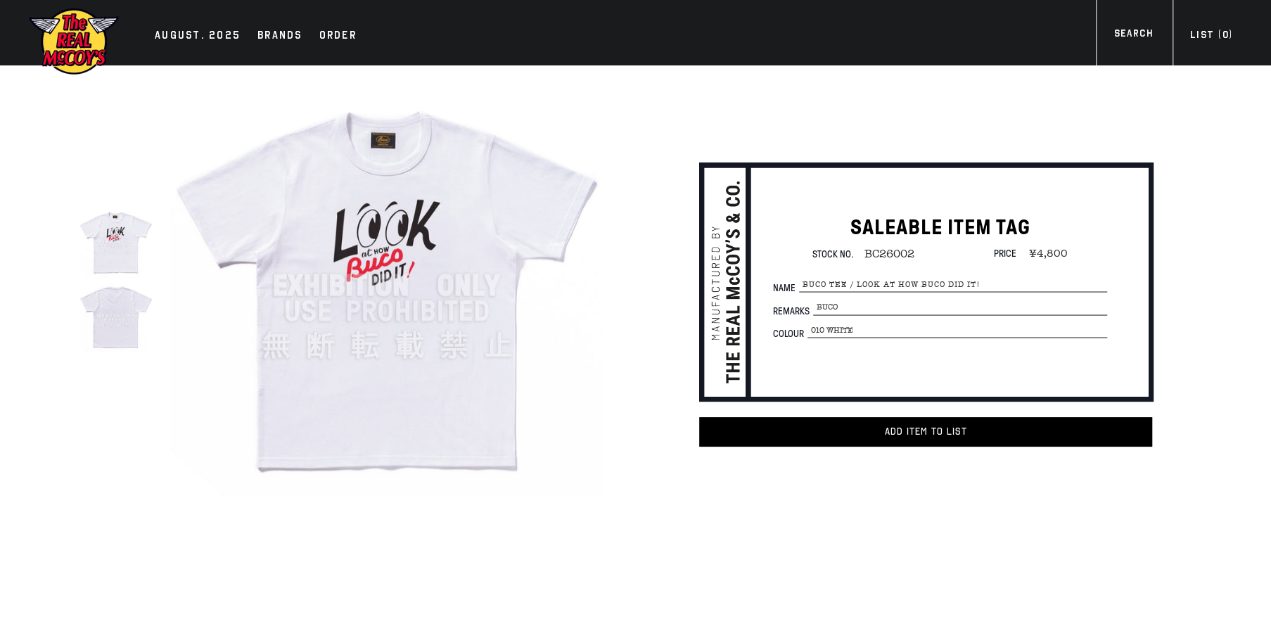
click at [358, 267] on img at bounding box center [386, 285] width 433 height 433
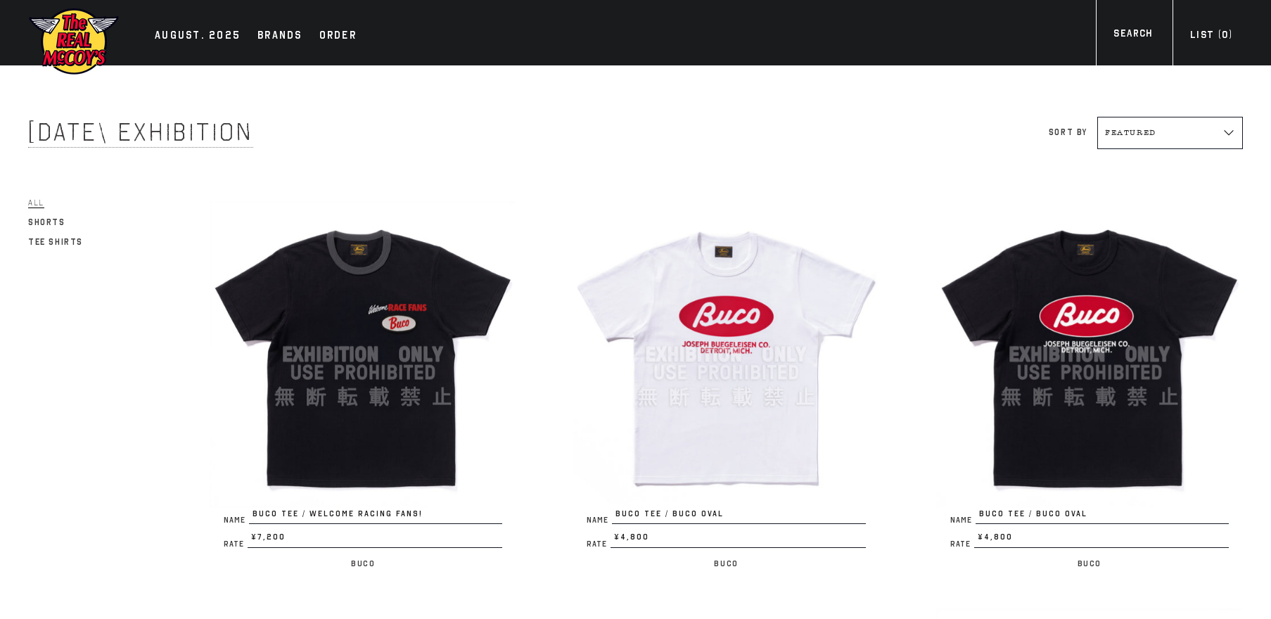
scroll to position [535, 0]
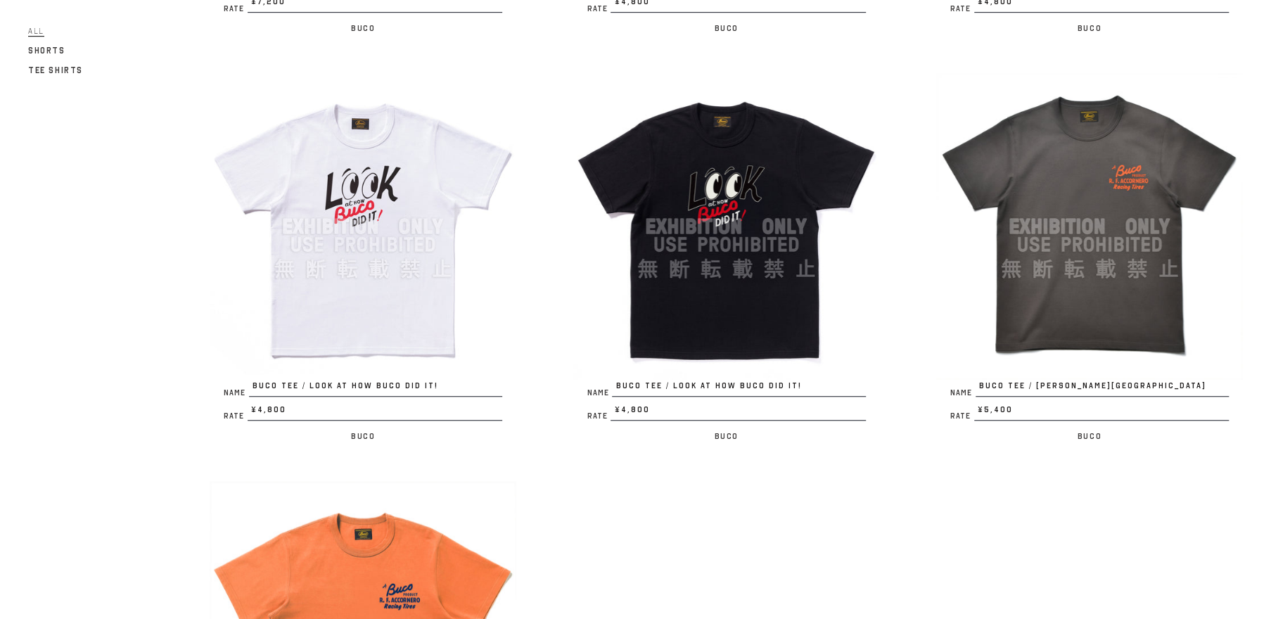
click at [755, 234] on img at bounding box center [726, 226] width 307 height 307
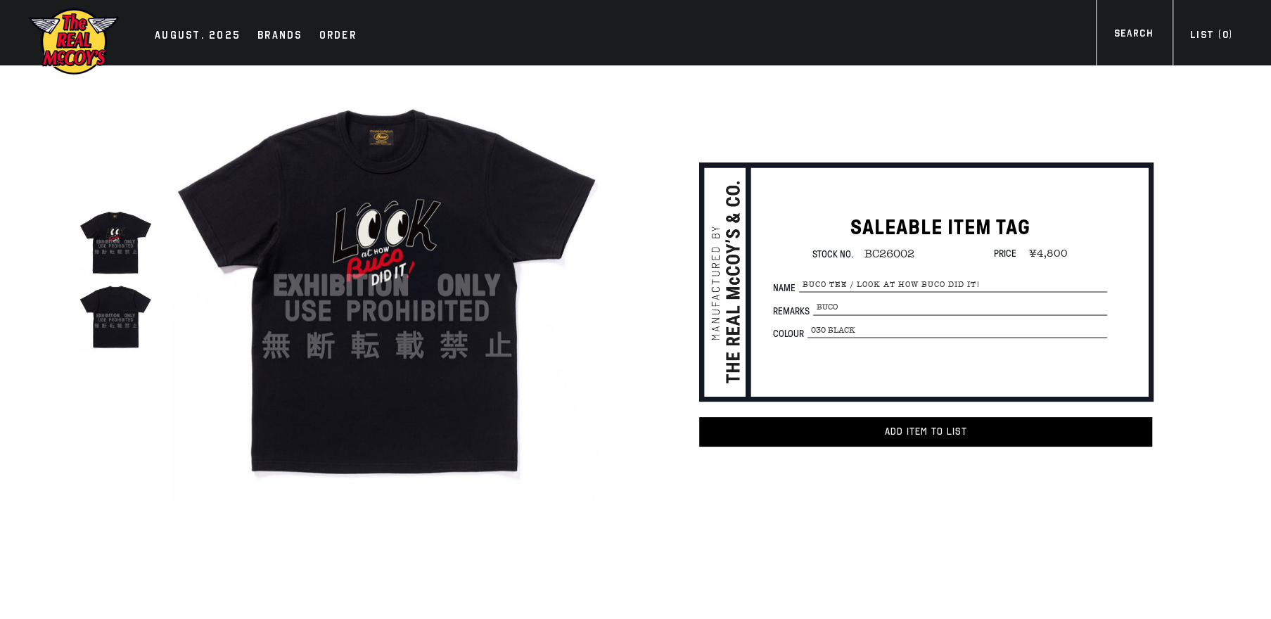
click at [409, 312] on img at bounding box center [386, 285] width 433 height 433
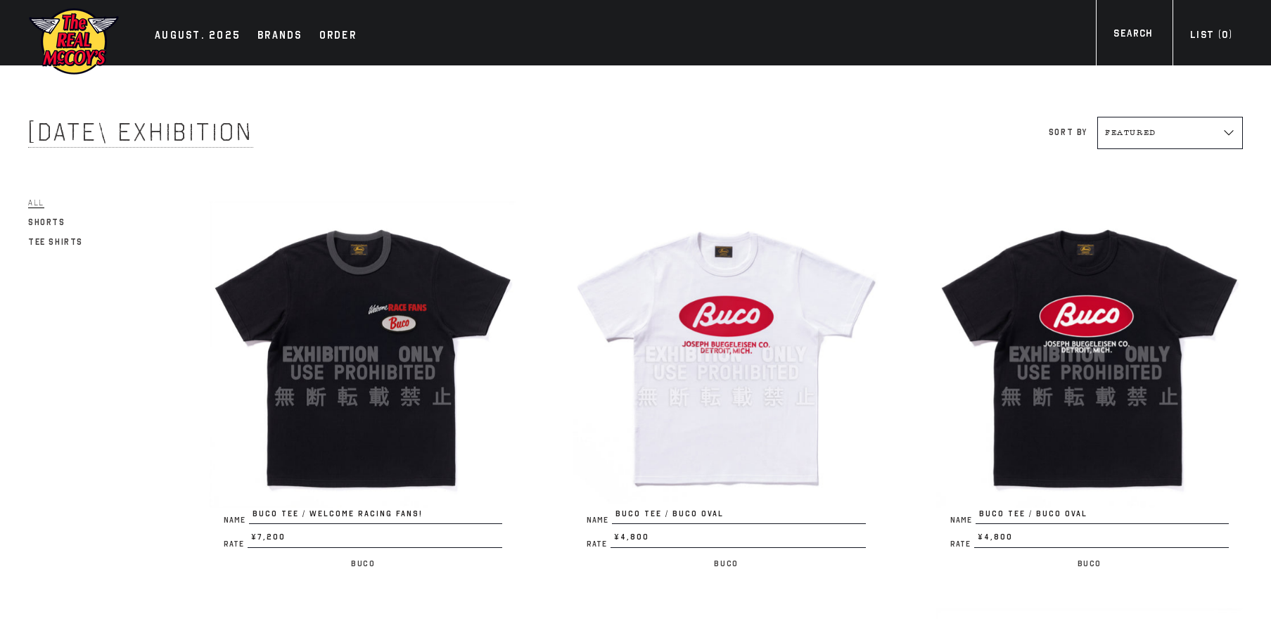
scroll to position [535, 0]
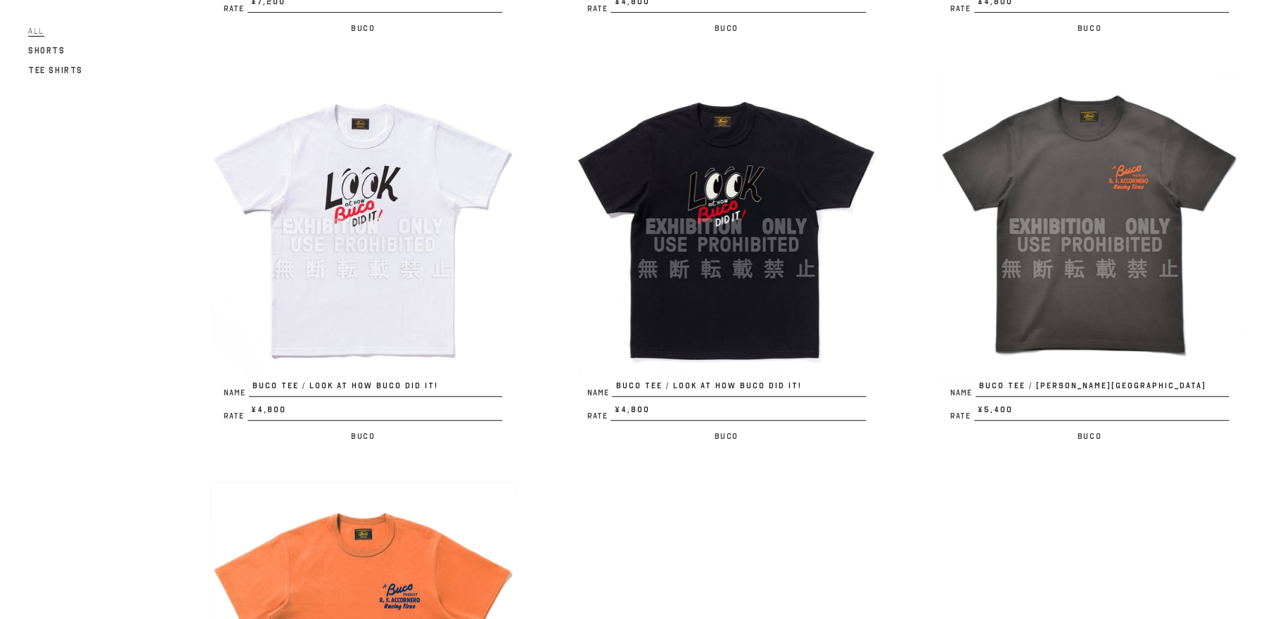
click at [1090, 228] on img at bounding box center [1089, 226] width 307 height 307
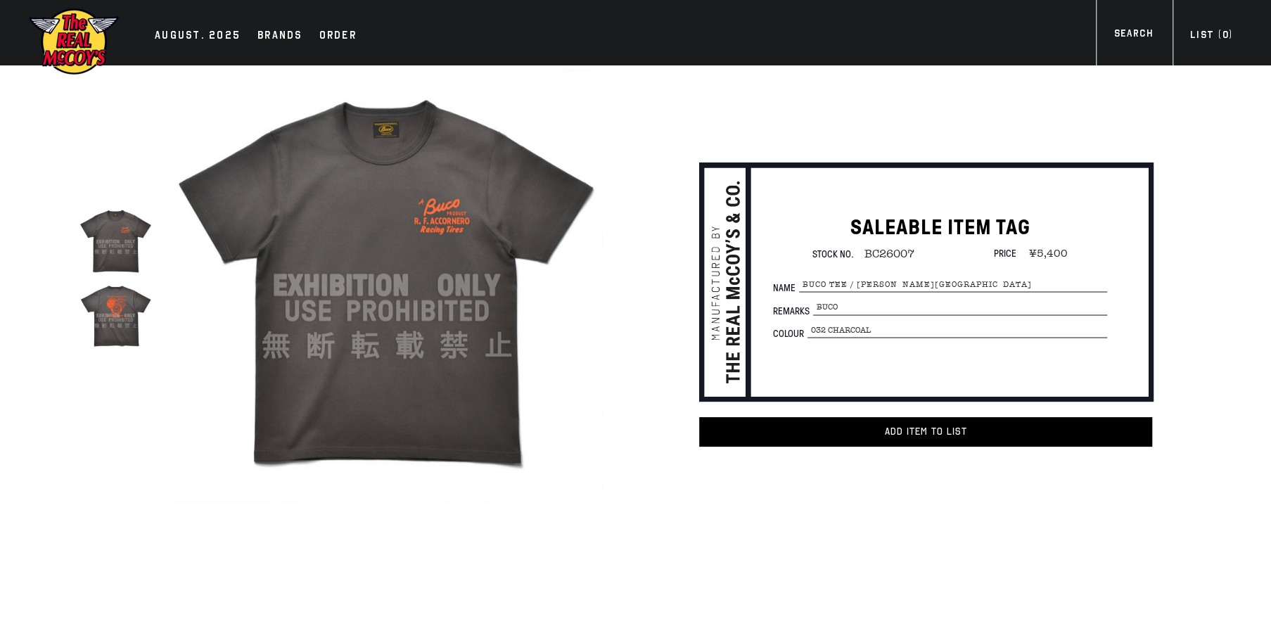
click at [383, 253] on img at bounding box center [386, 285] width 433 height 433
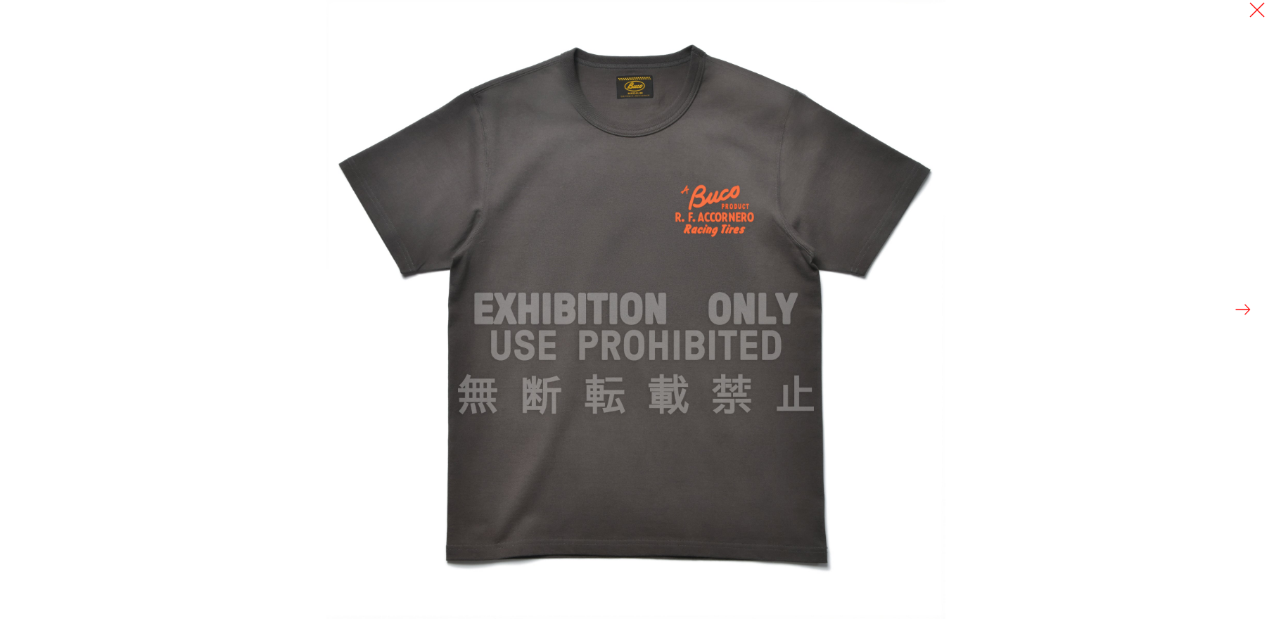
click at [1238, 303] on button at bounding box center [1243, 310] width 20 height 20
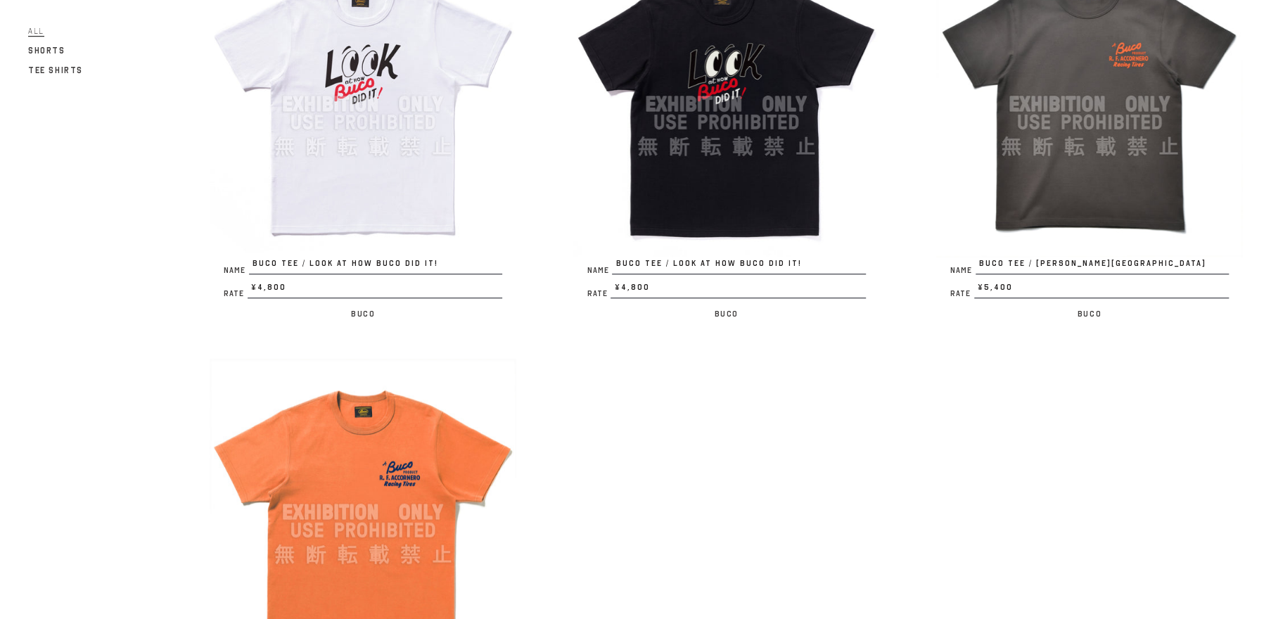
scroll to position [803, 0]
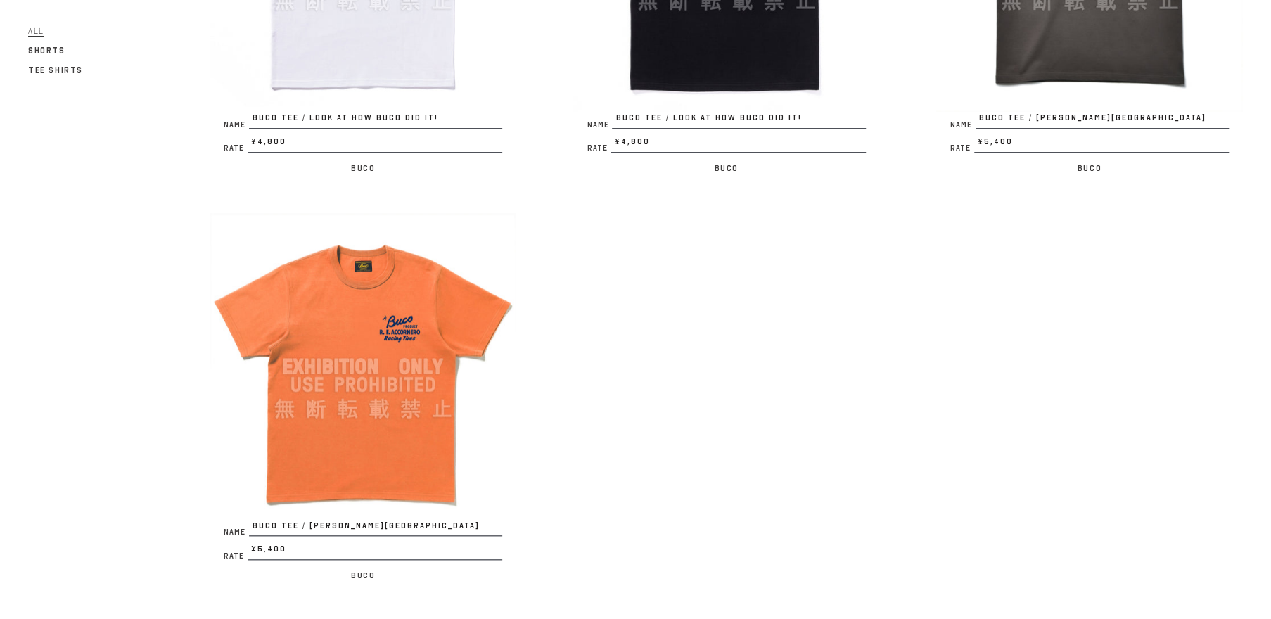
click at [347, 400] on img at bounding box center [363, 366] width 307 height 307
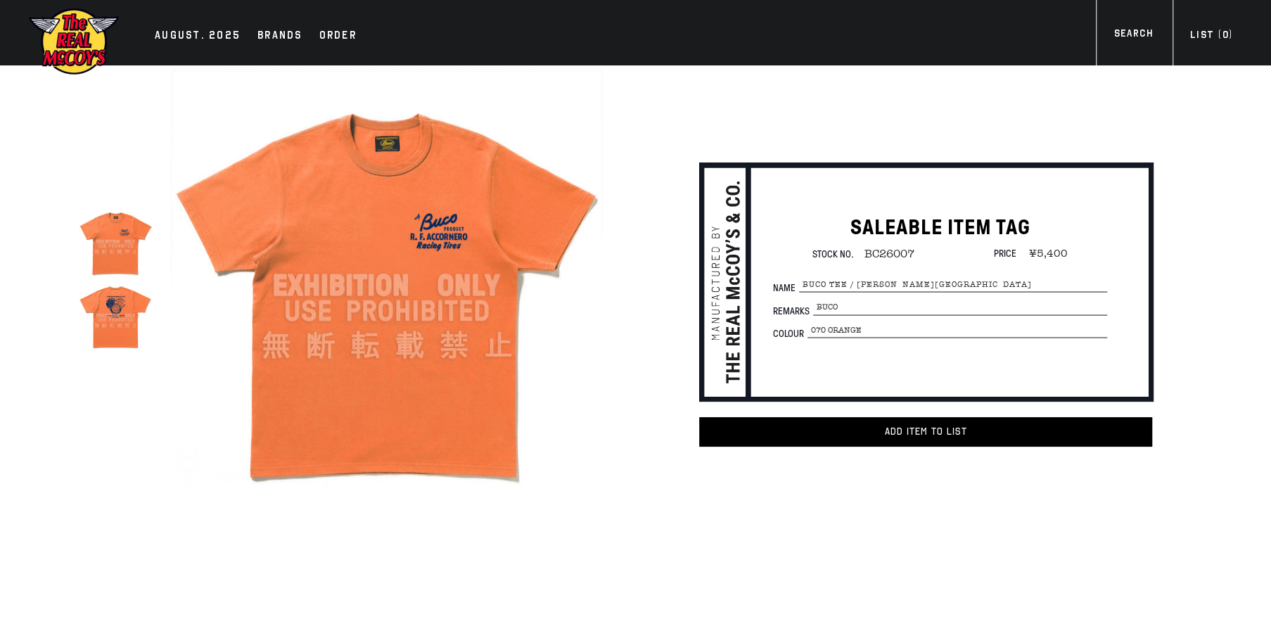
click at [384, 305] on img at bounding box center [386, 285] width 433 height 433
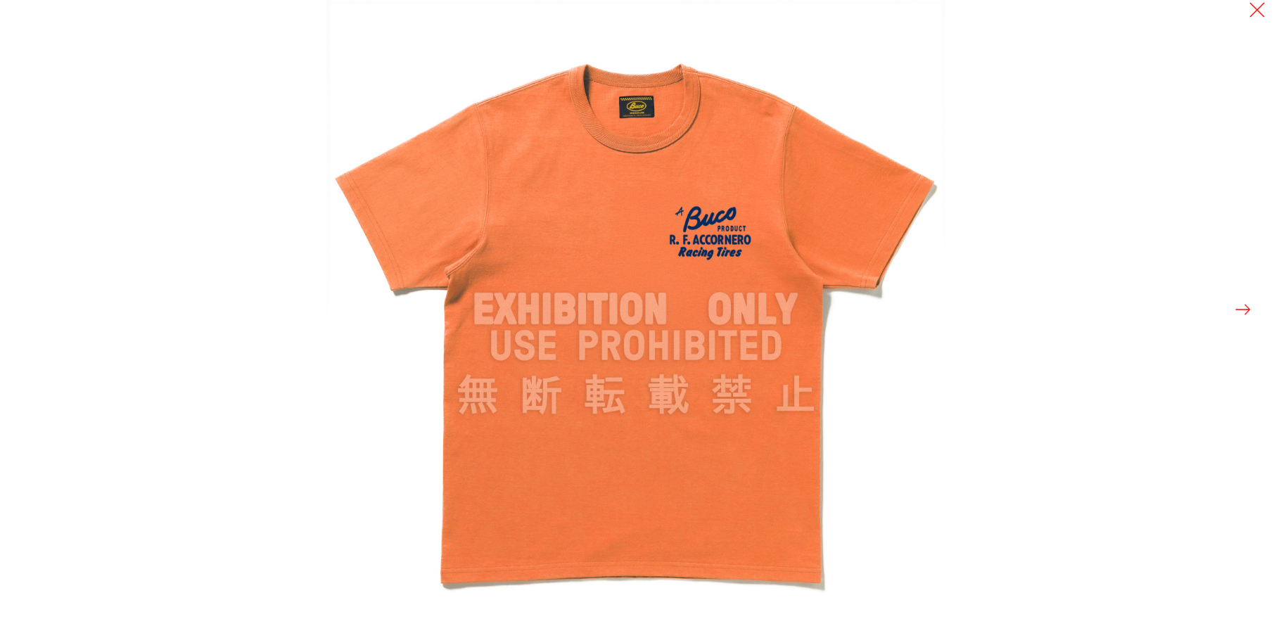
click at [1249, 312] on button at bounding box center [1243, 310] width 20 height 20
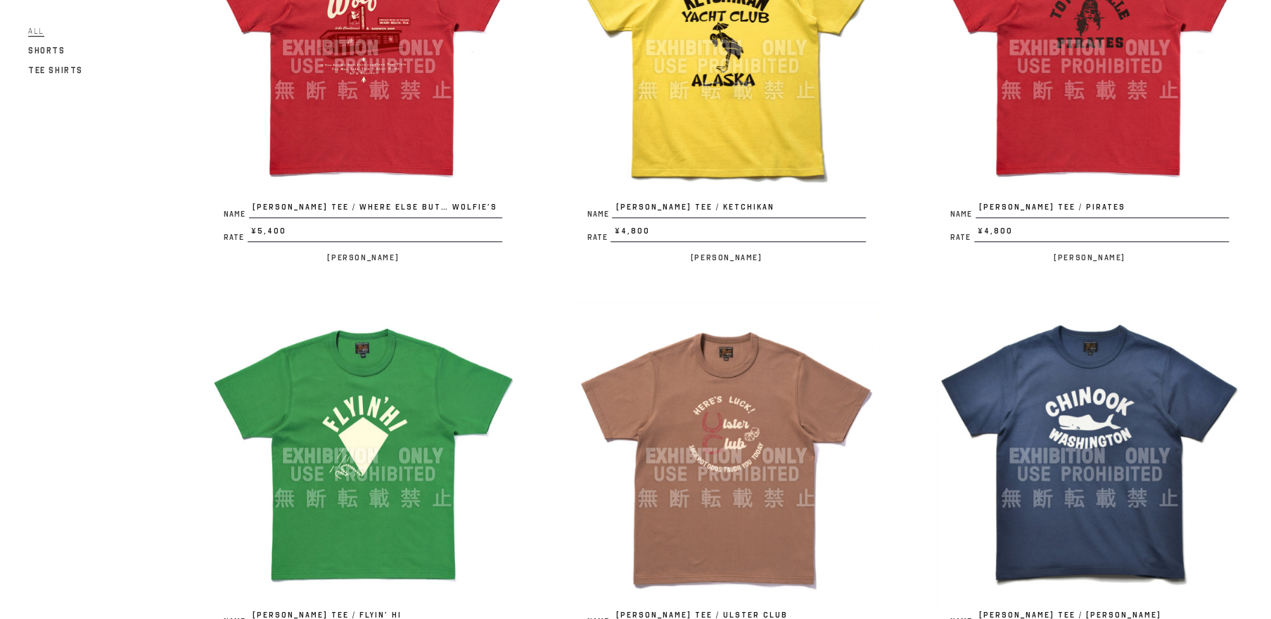
scroll to position [812, 0]
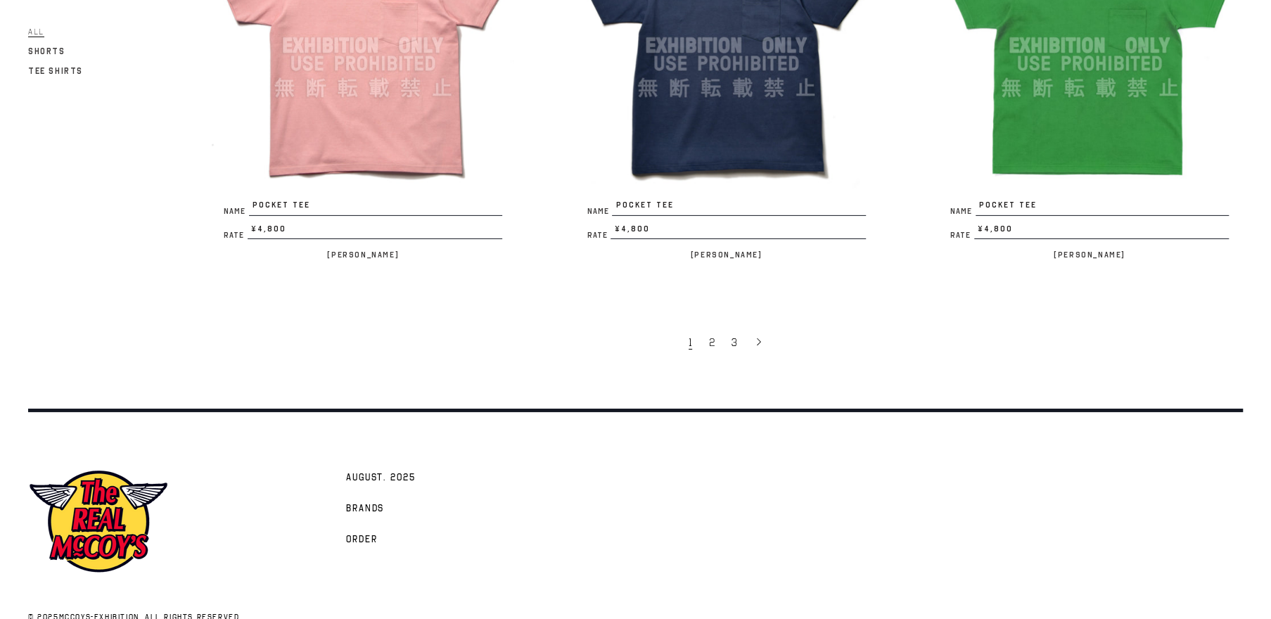
scroll to position [3192, 0]
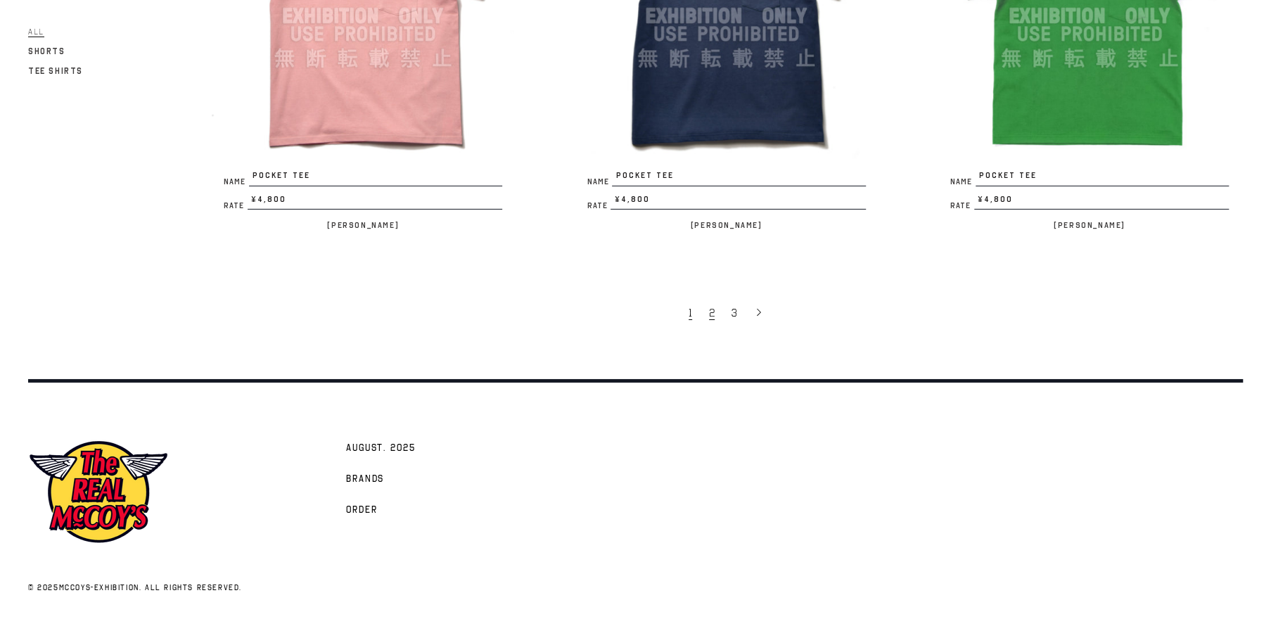
click at [718, 317] on link "2" at bounding box center [713, 313] width 23 height 30
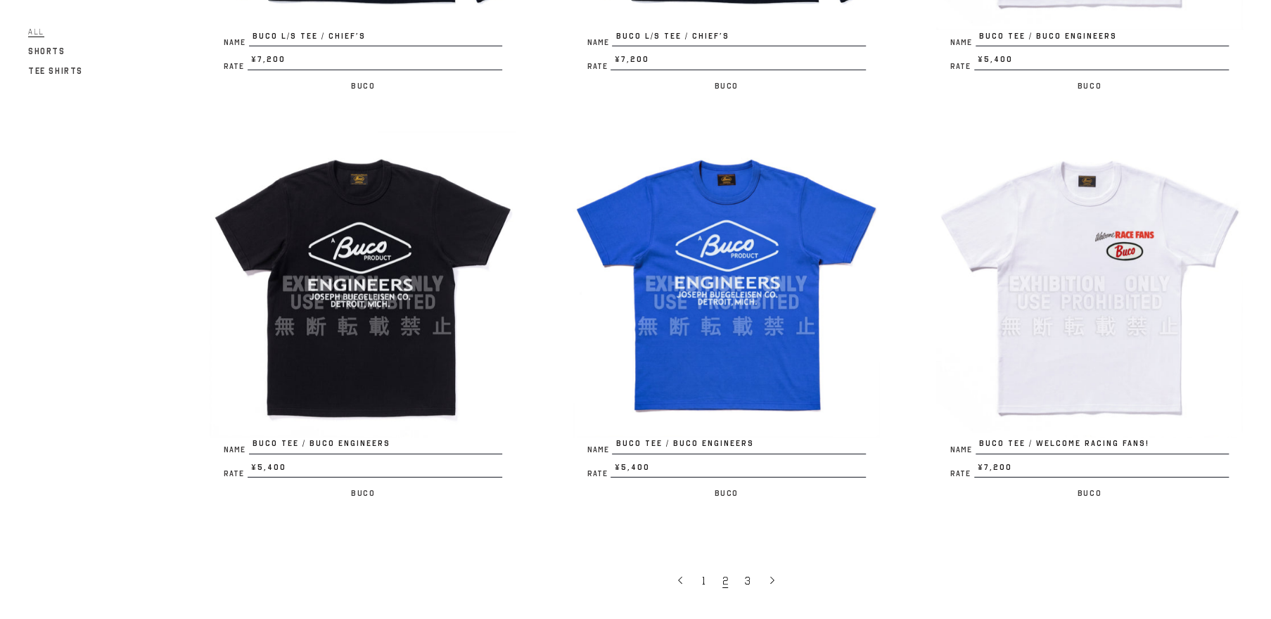
scroll to position [3192, 0]
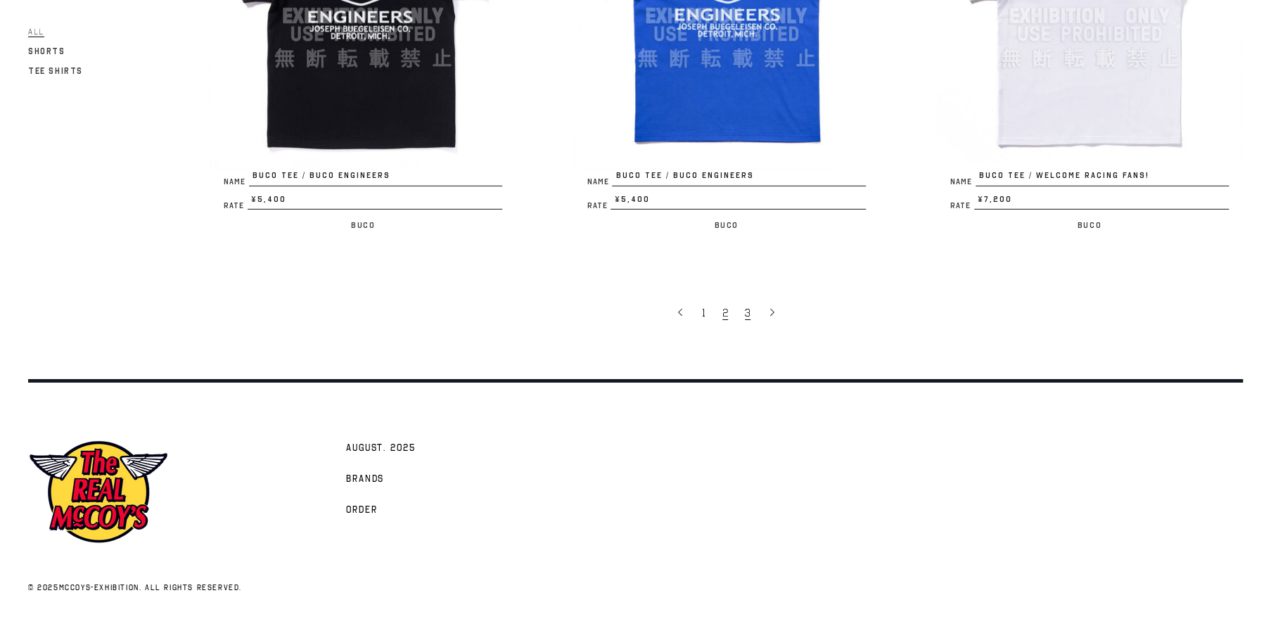
click at [747, 312] on span "3" at bounding box center [748, 313] width 6 height 14
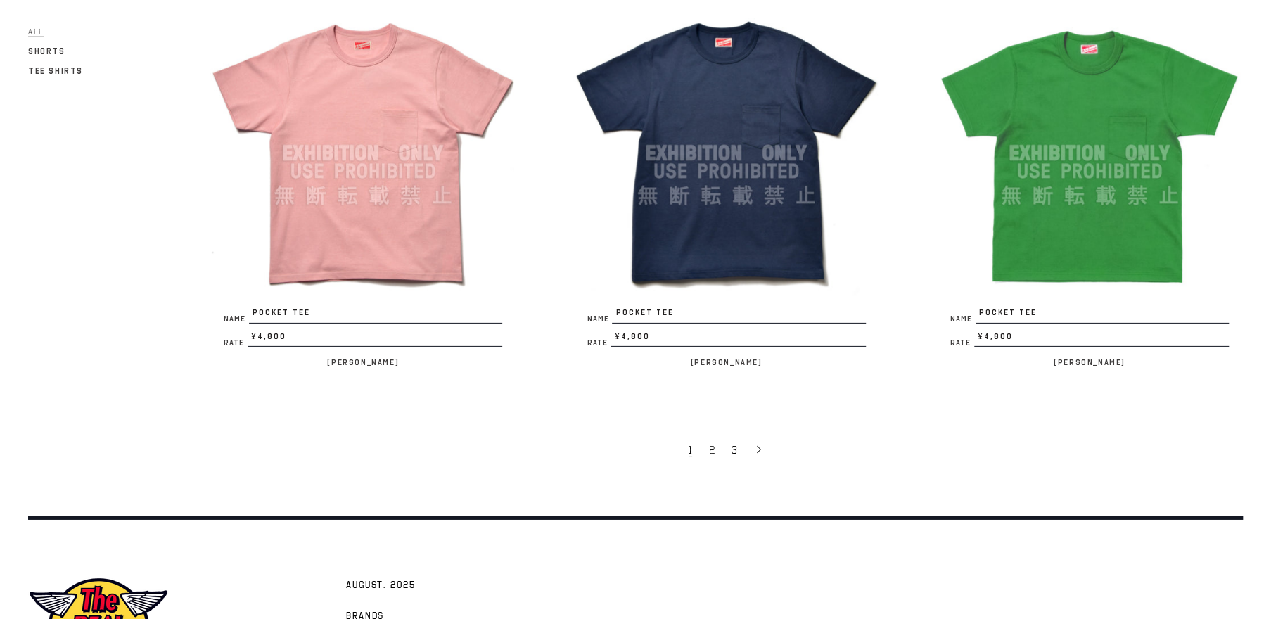
scroll to position [3192, 0]
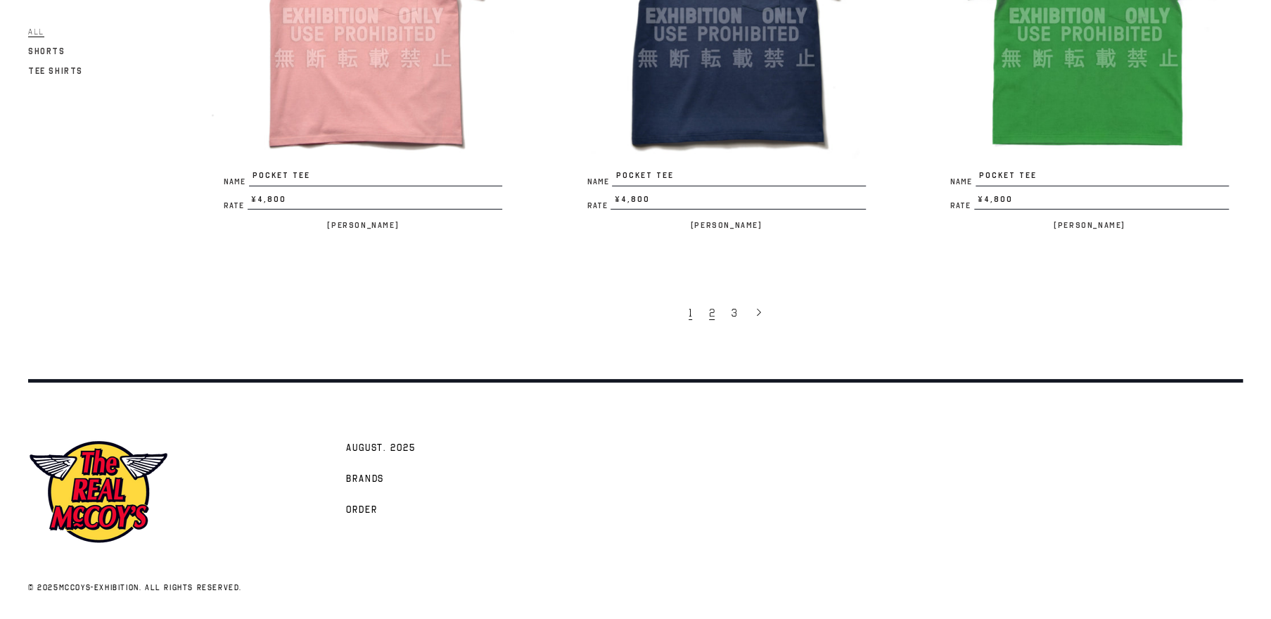
click at [711, 310] on span "2" at bounding box center [712, 313] width 6 height 14
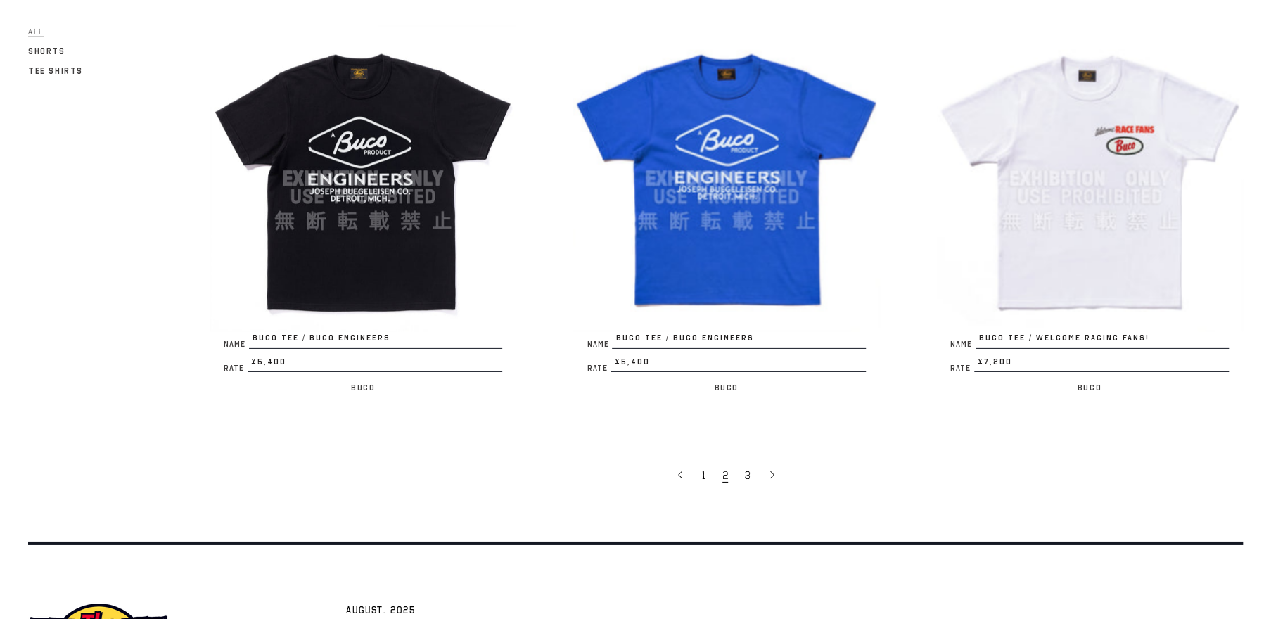
scroll to position [3192, 0]
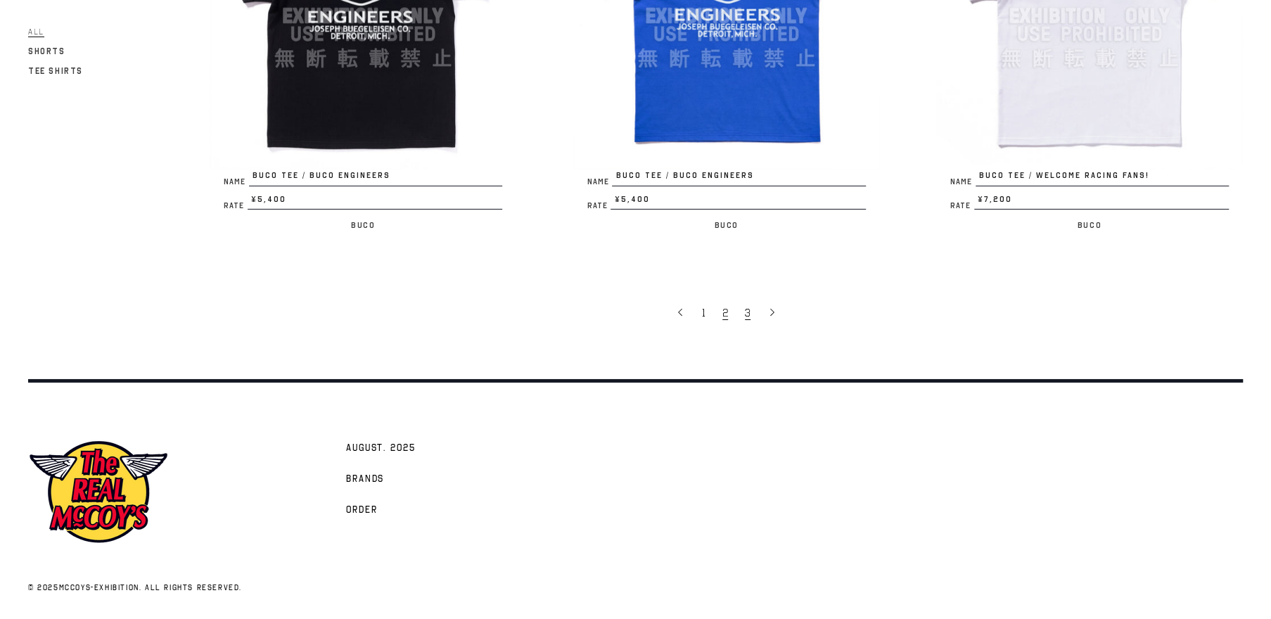
click at [749, 310] on span "3" at bounding box center [748, 313] width 6 height 14
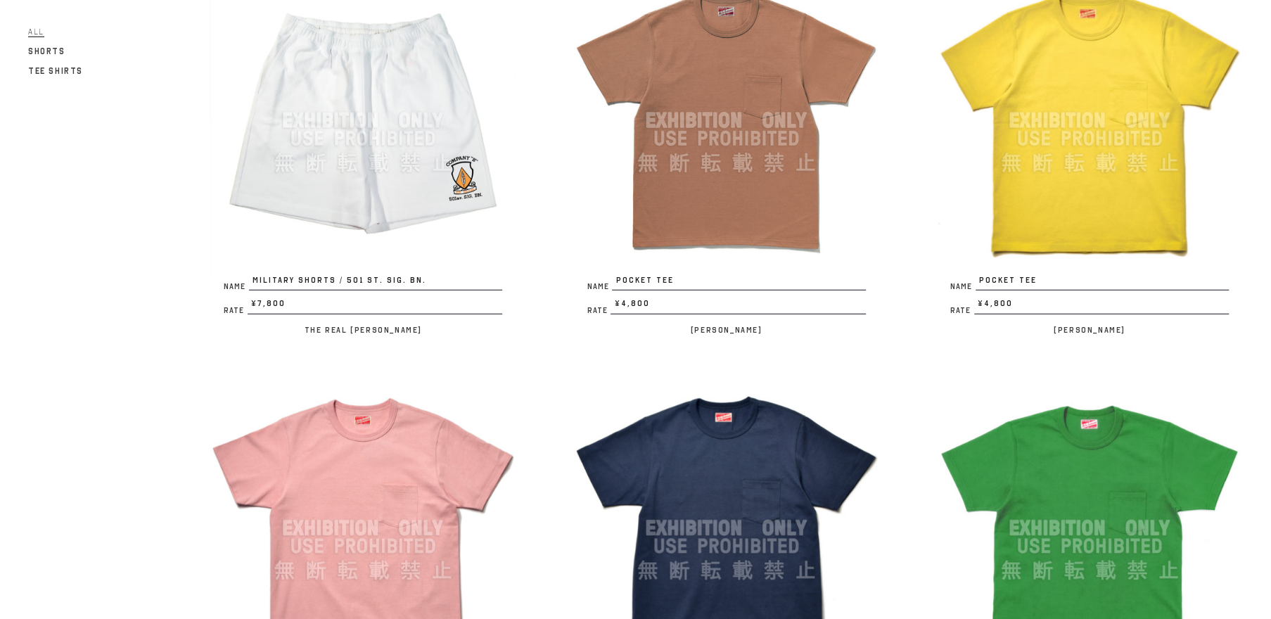
scroll to position [3192, 0]
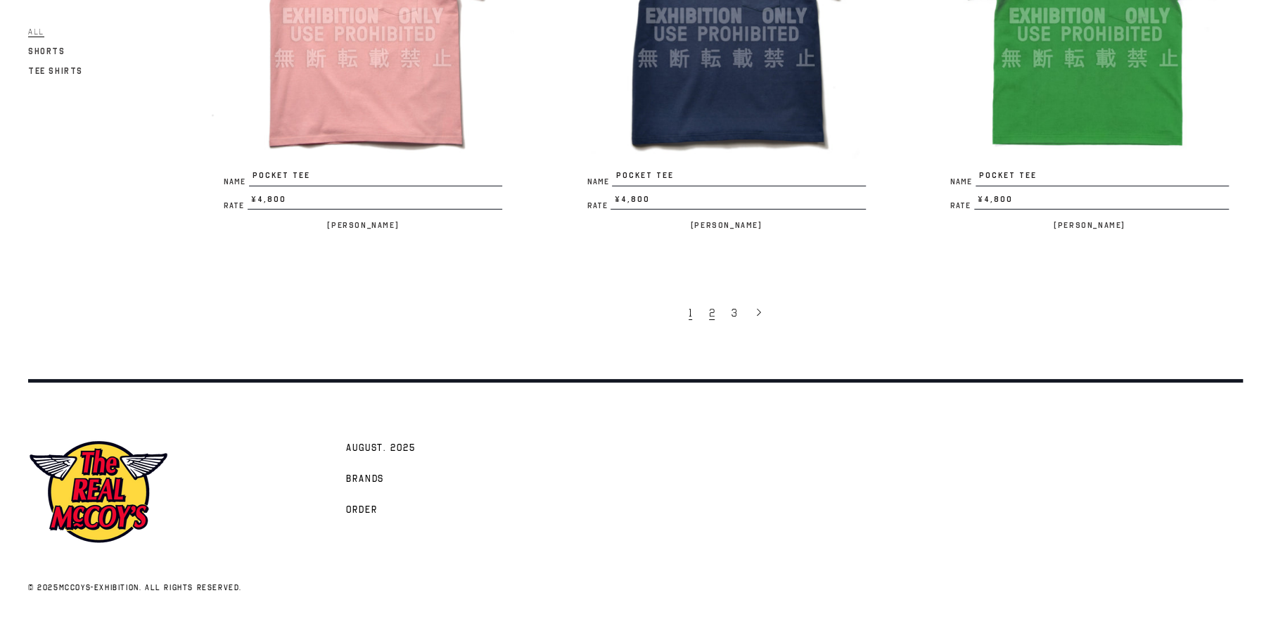
click at [713, 313] on span "2" at bounding box center [712, 313] width 6 height 14
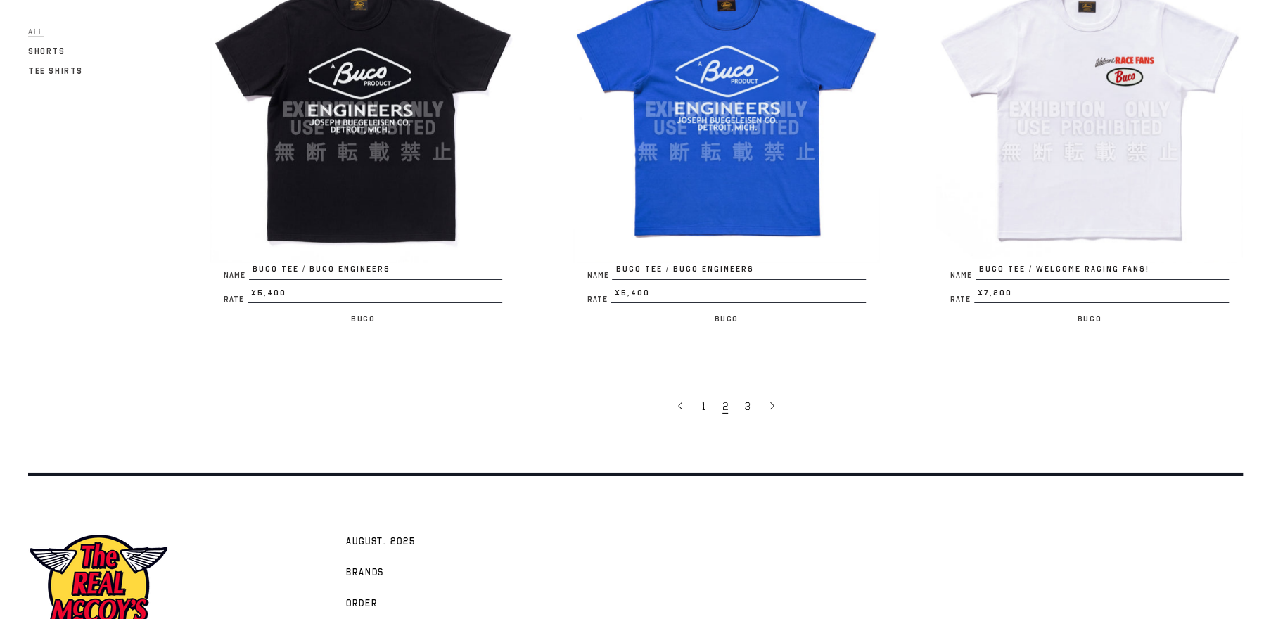
scroll to position [3192, 0]
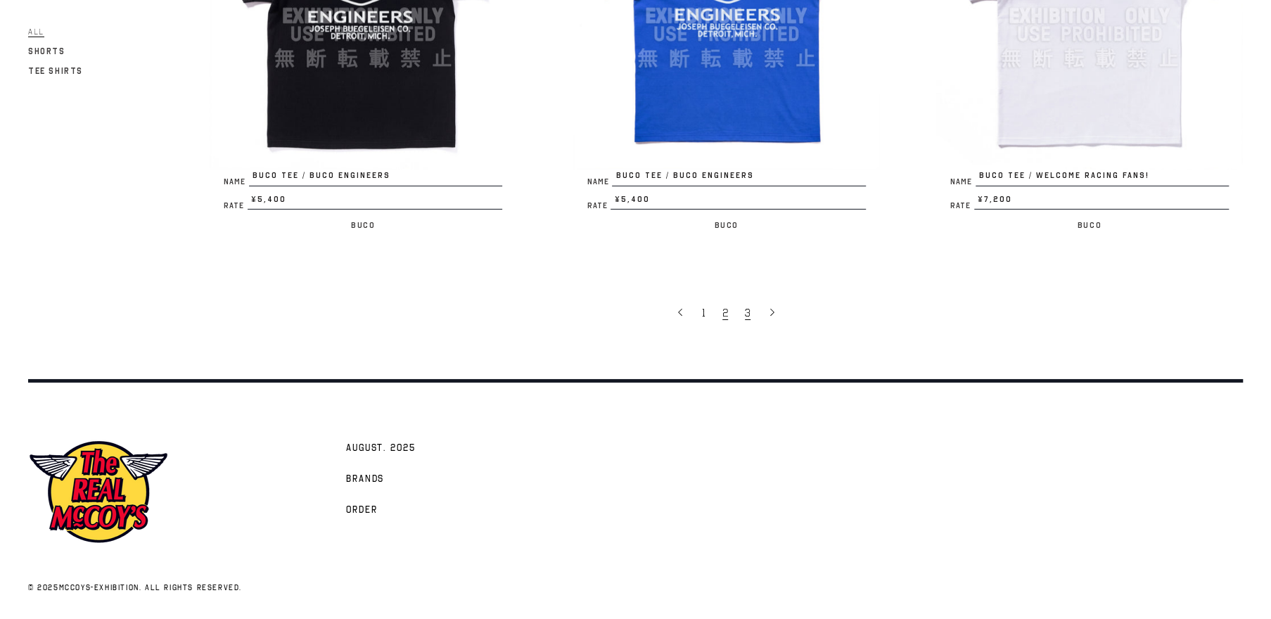
click at [744, 315] on link "3" at bounding box center [749, 313] width 23 height 30
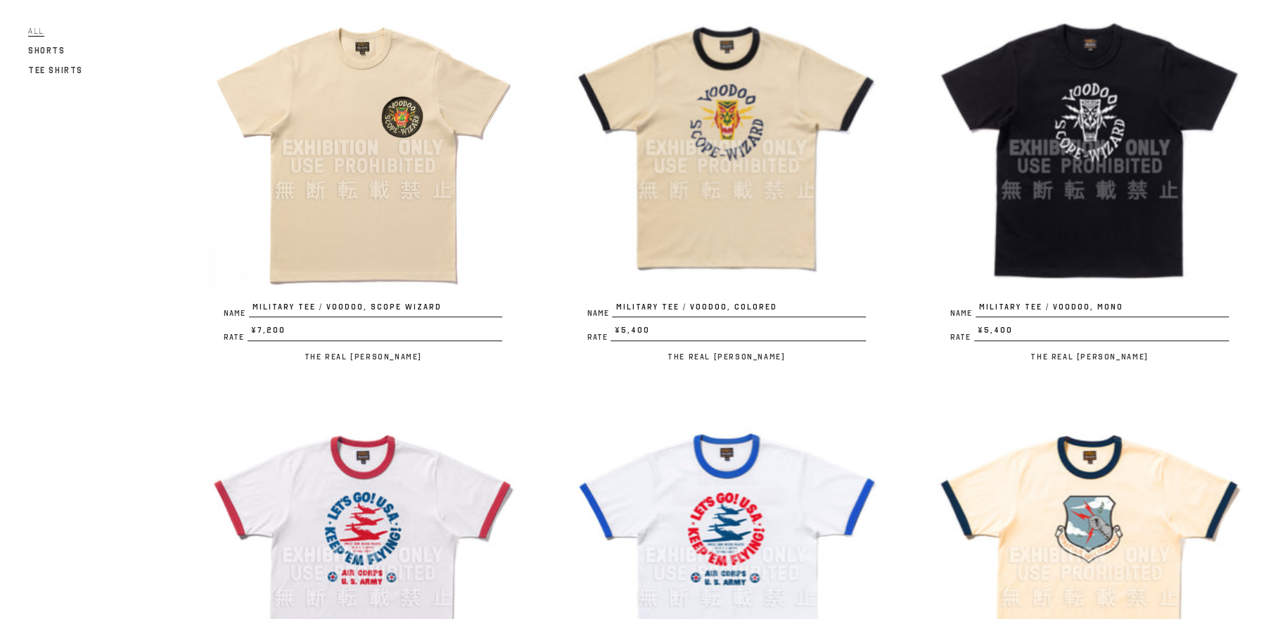
scroll to position [110, 0]
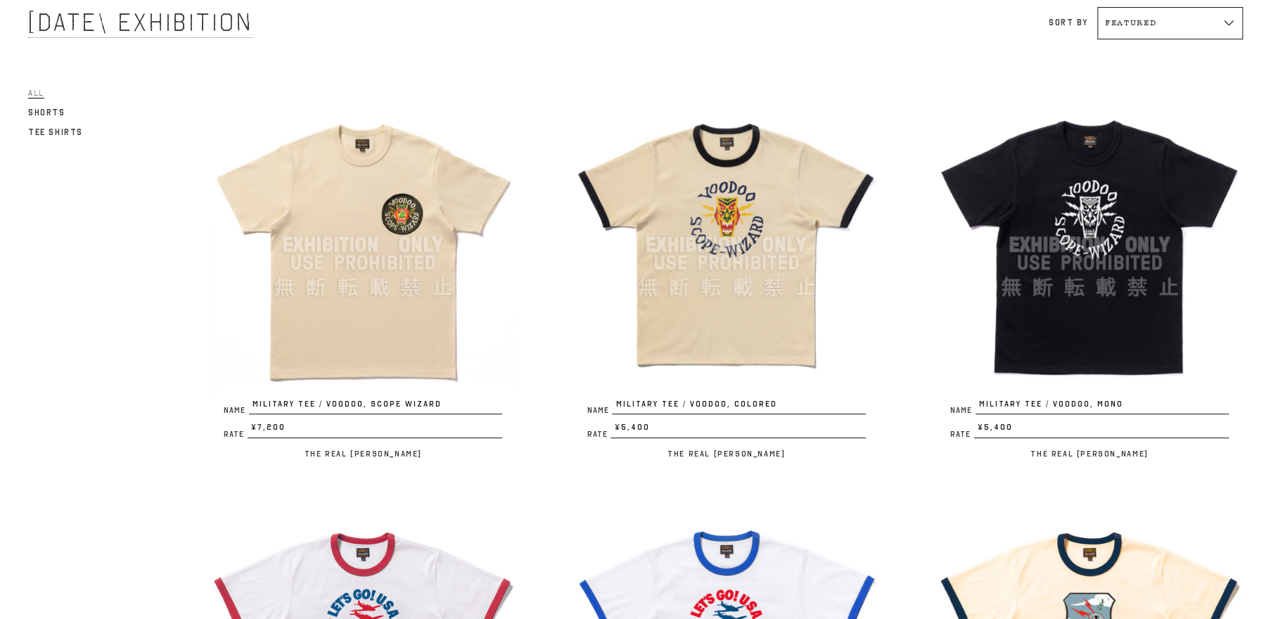
click at [415, 313] on img at bounding box center [363, 244] width 307 height 307
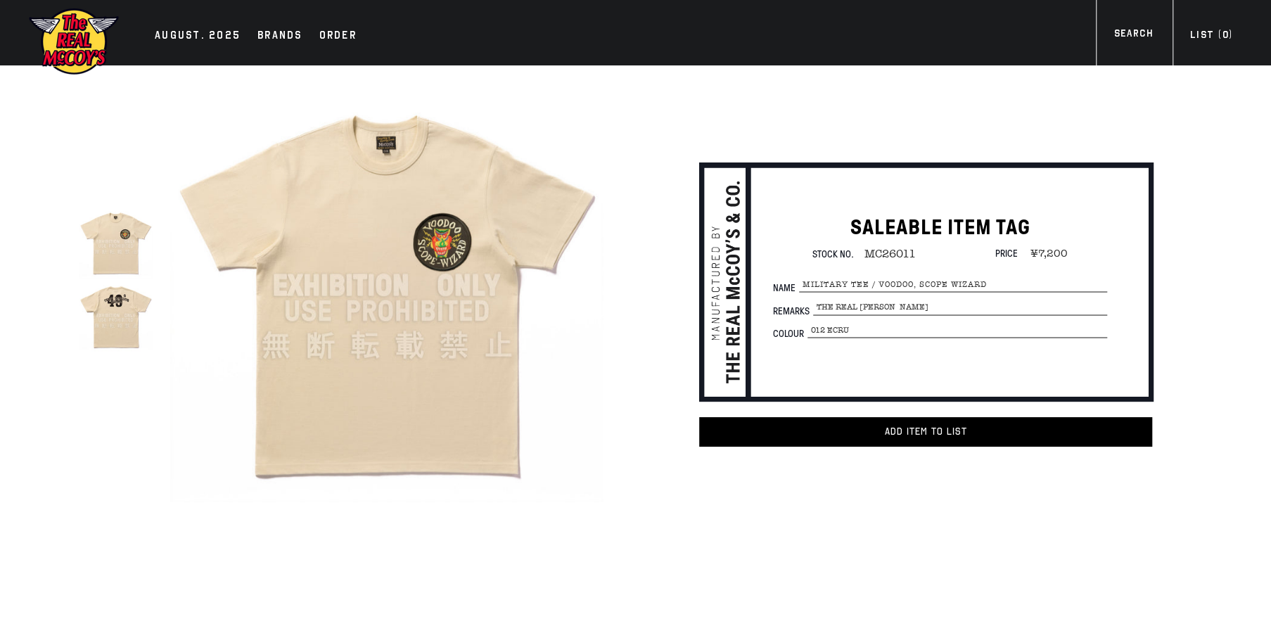
click at [450, 258] on img at bounding box center [386, 285] width 433 height 433
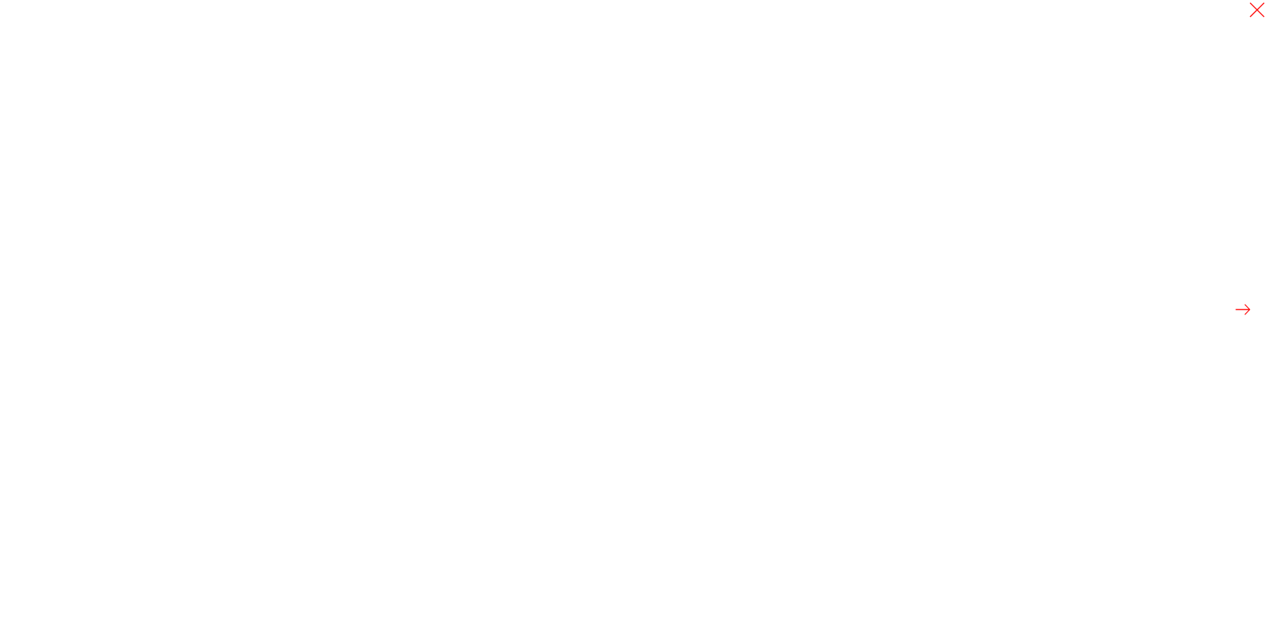
click at [450, 258] on div at bounding box center [635, 309] width 619 height 619
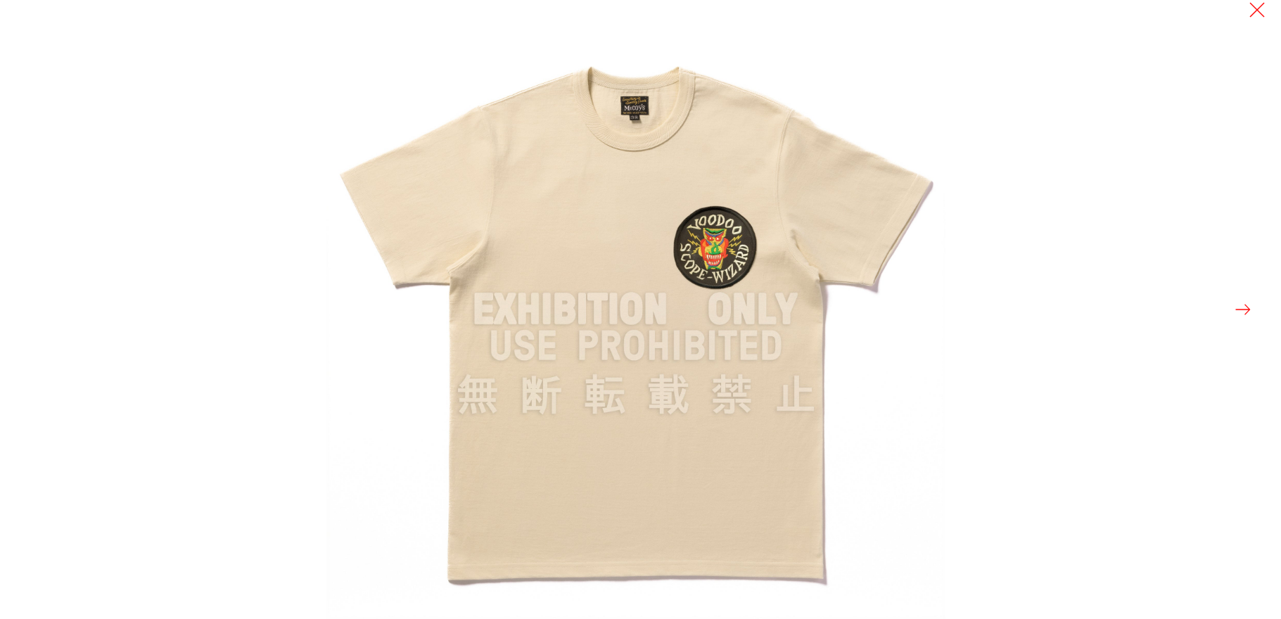
click at [721, 257] on img at bounding box center [635, 309] width 619 height 619
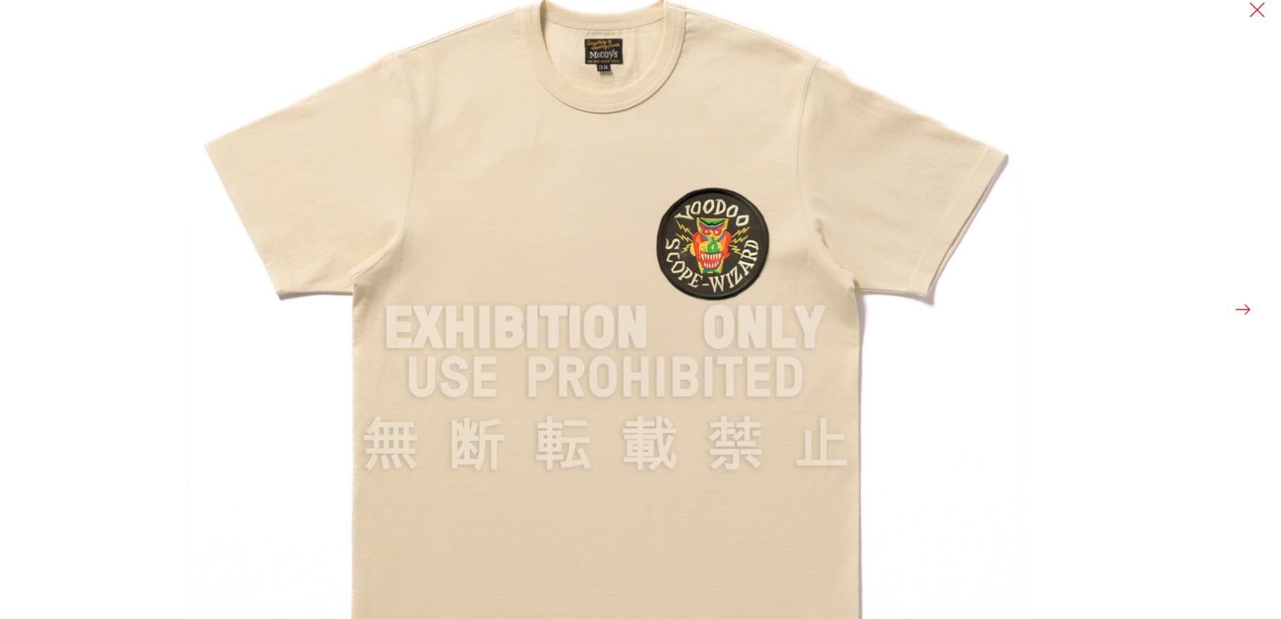
click at [721, 257] on img at bounding box center [606, 328] width 840 height 840
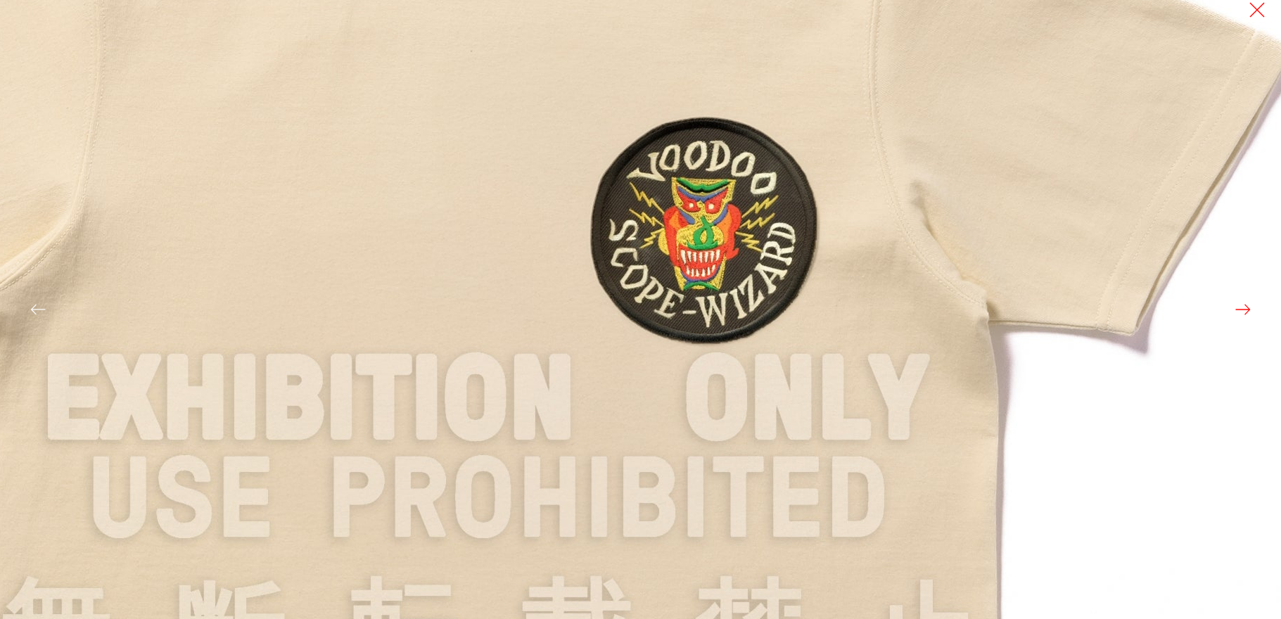
click at [716, 256] on img at bounding box center [488, 399] width 1689 height 1689
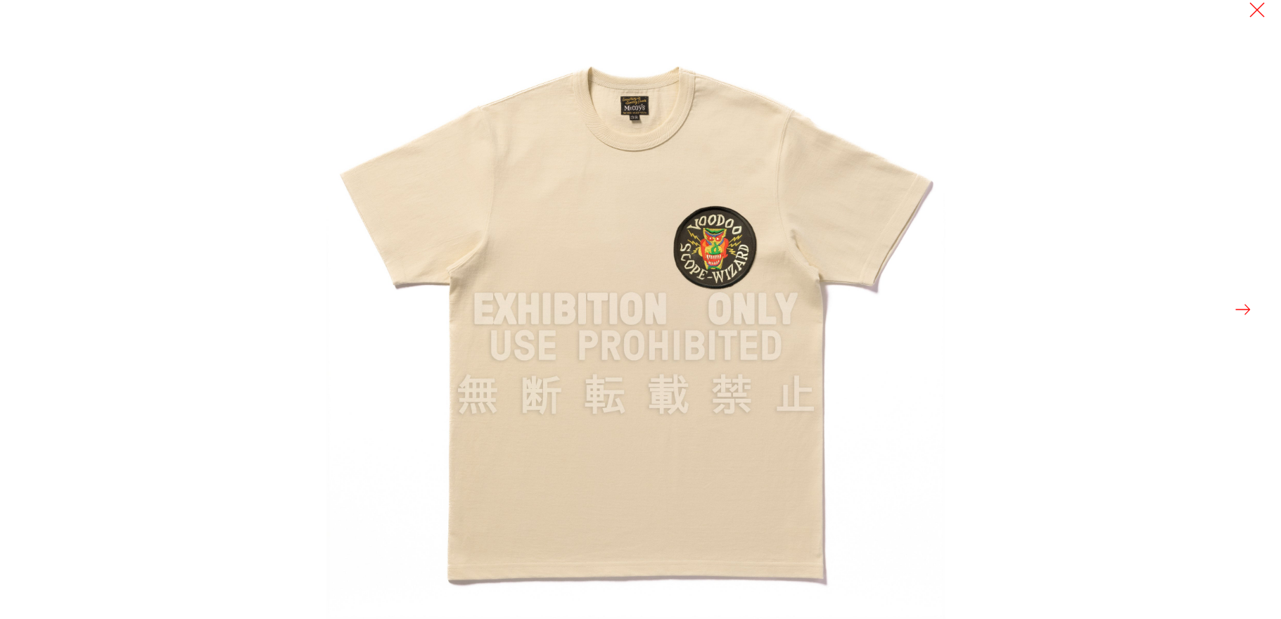
click at [1226, 309] on div at bounding box center [966, 309] width 1281 height 619
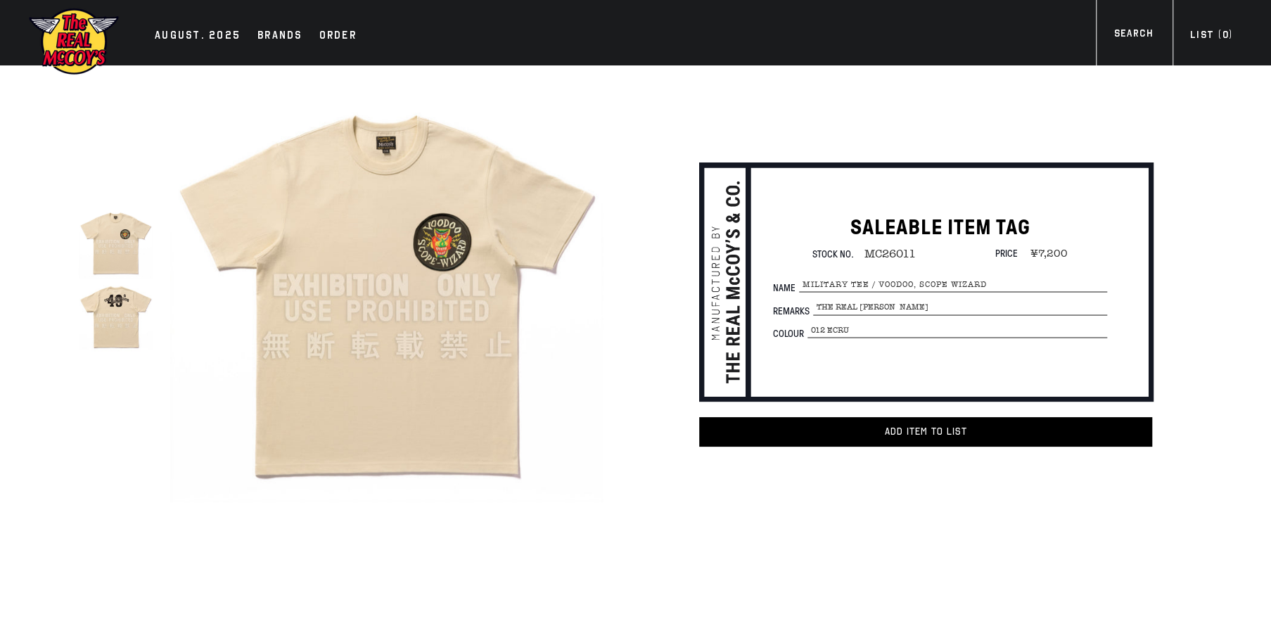
click at [114, 247] on img at bounding box center [116, 242] width 74 height 74
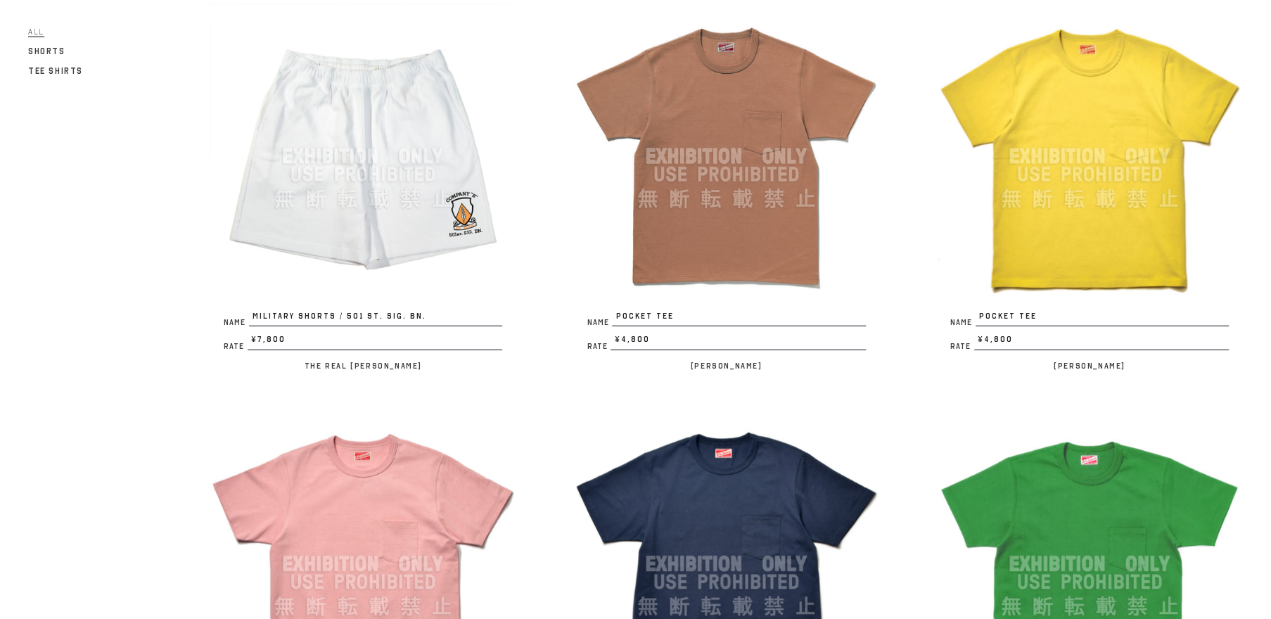
scroll to position [2522, 0]
